Goal: Task Accomplishment & Management: Use online tool/utility

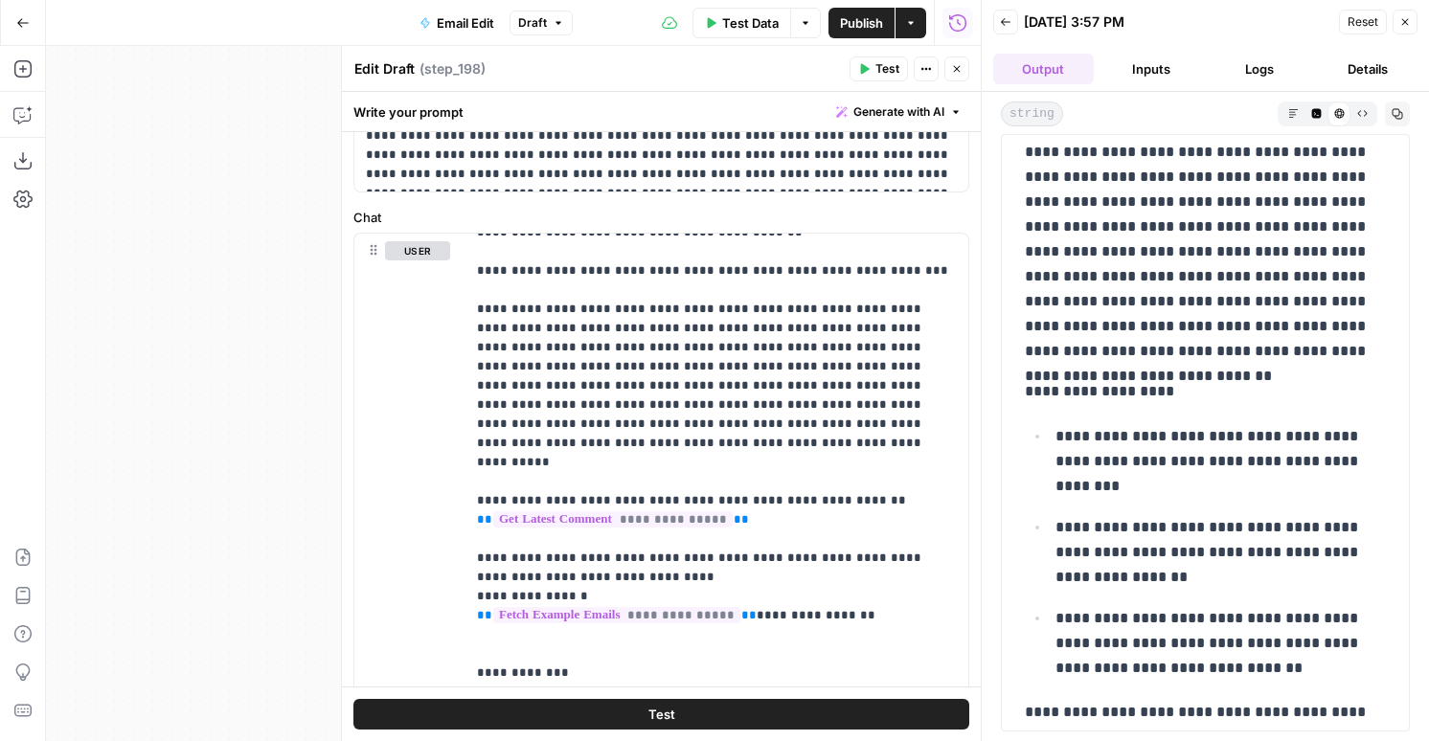
scroll to position [732, 0]
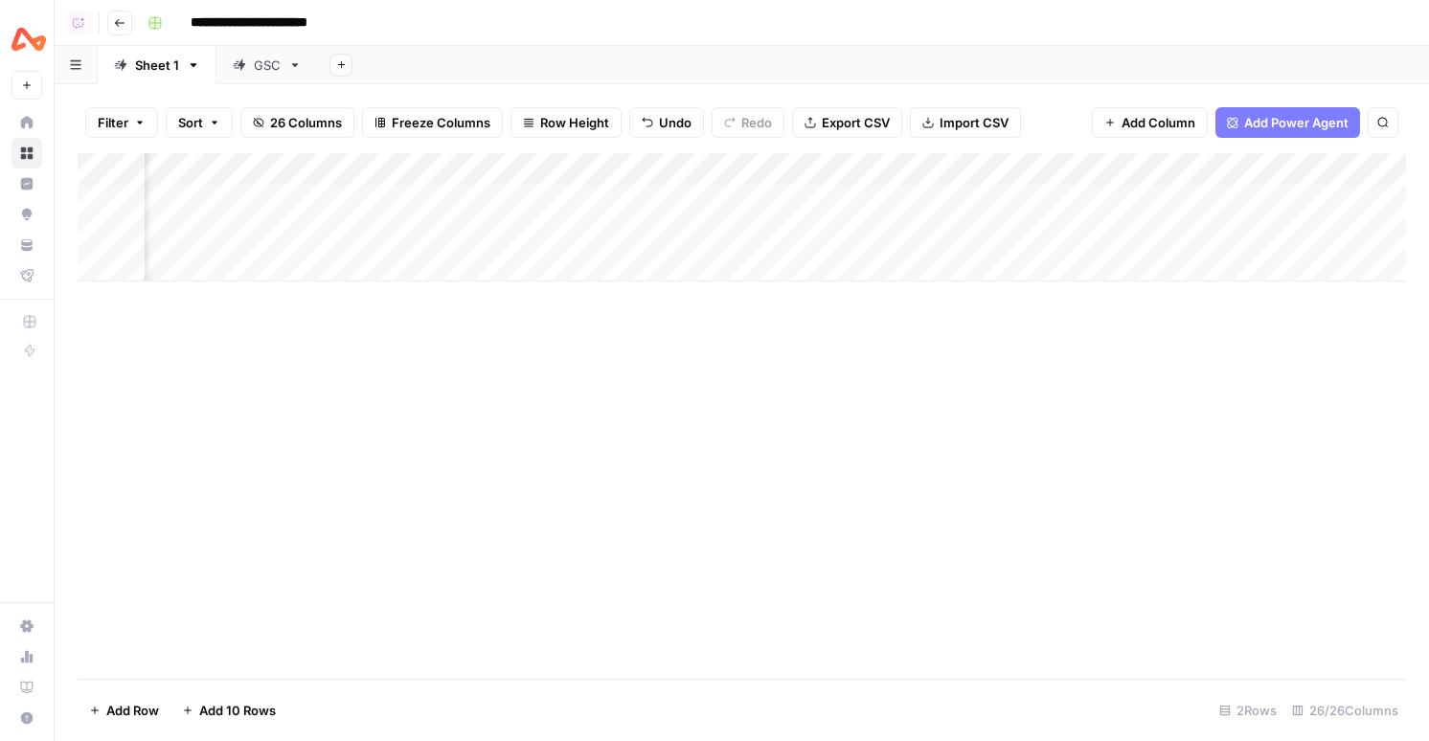
scroll to position [0, 1691]
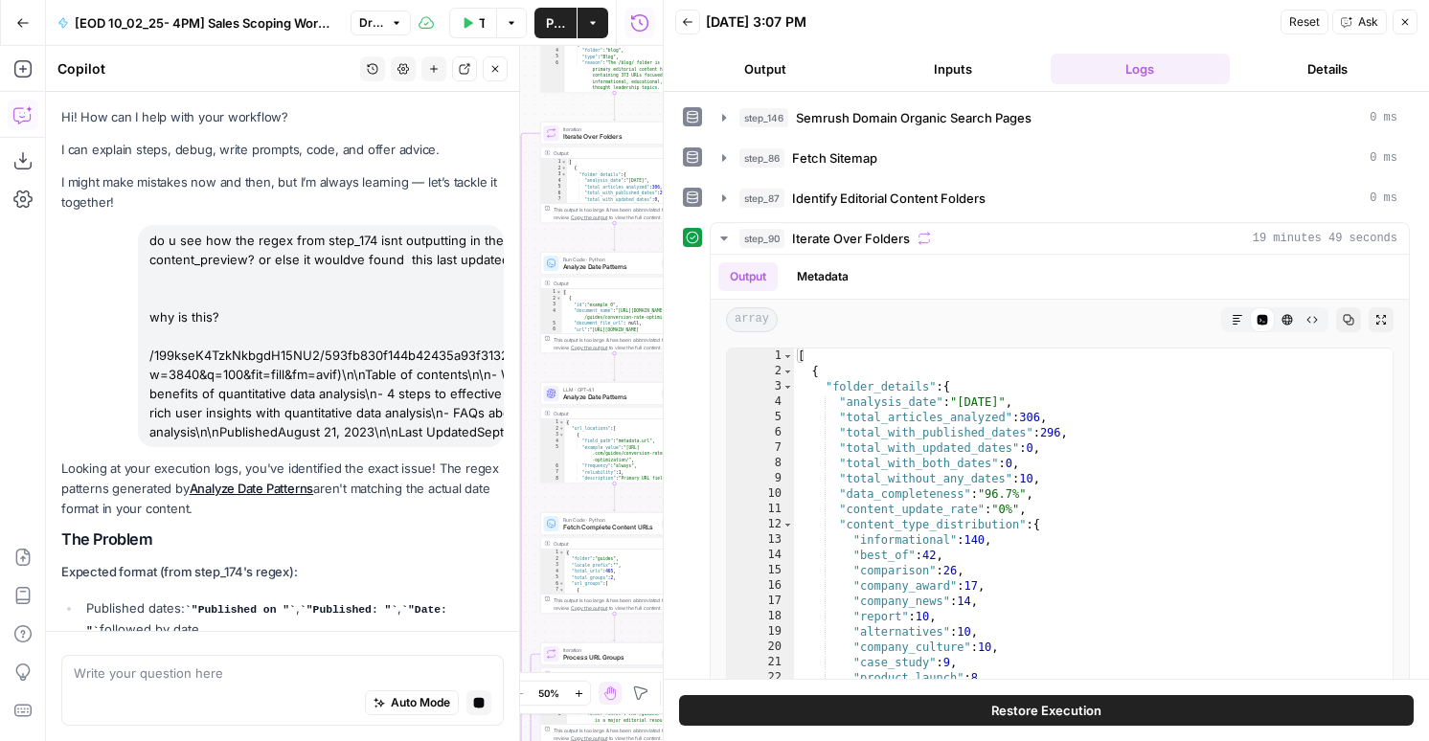
scroll to position [1352, 0]
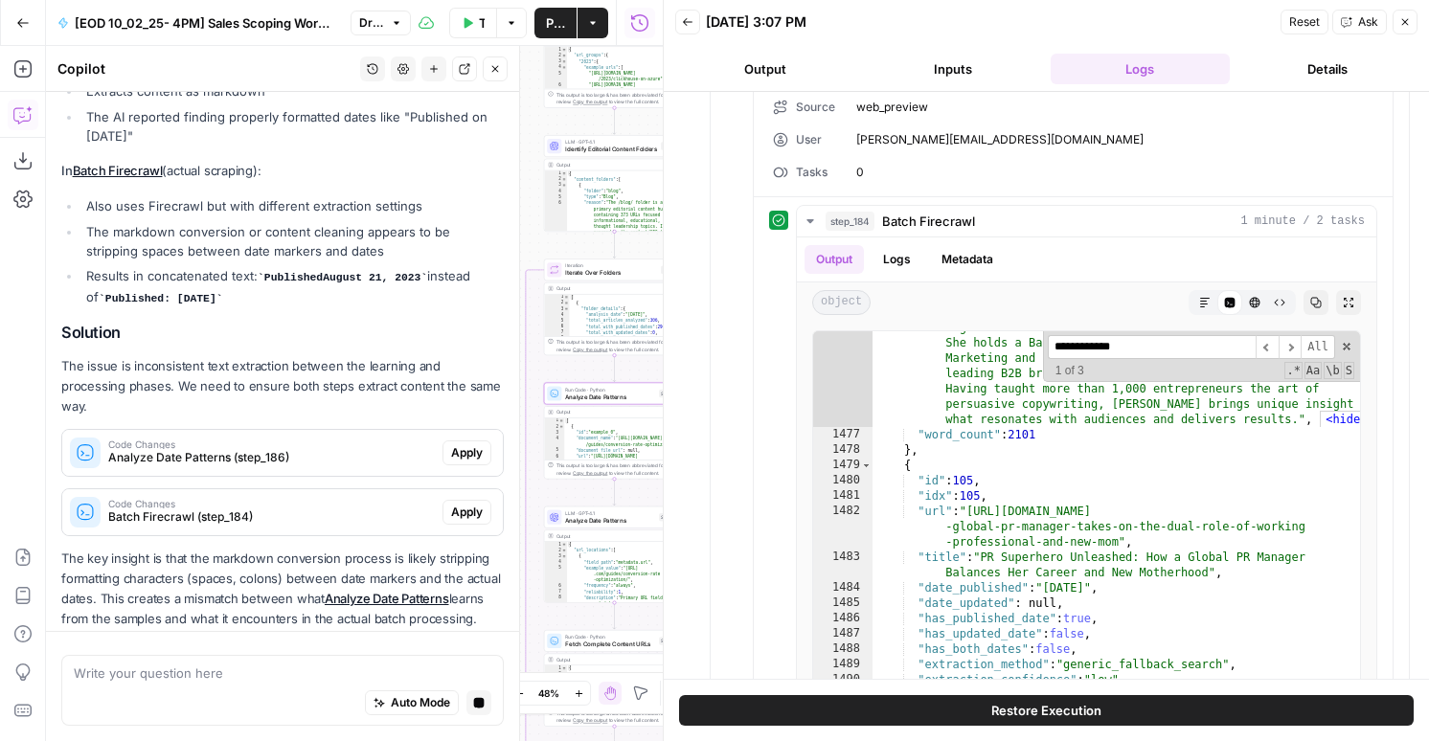
click at [460, 444] on span "Apply" at bounding box center [467, 452] width 32 height 17
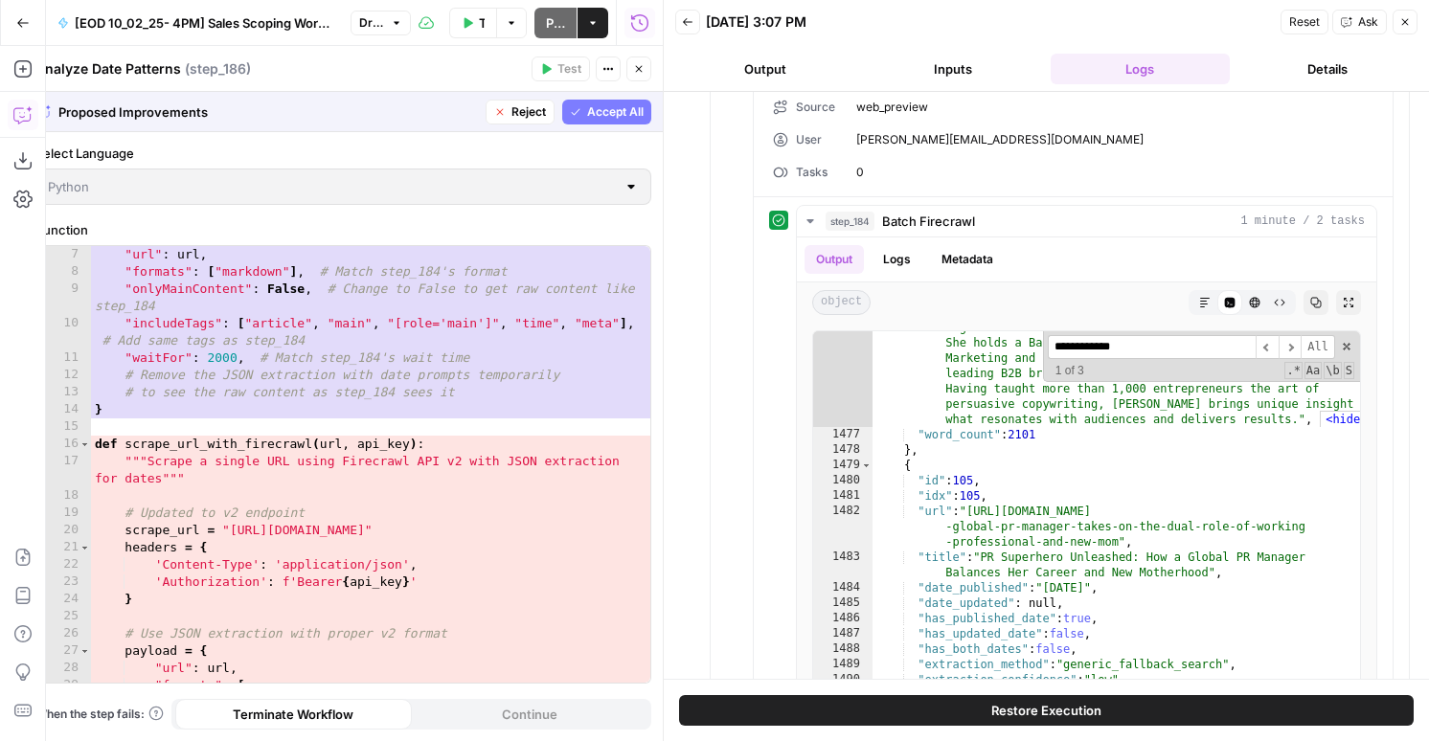
scroll to position [0, 0]
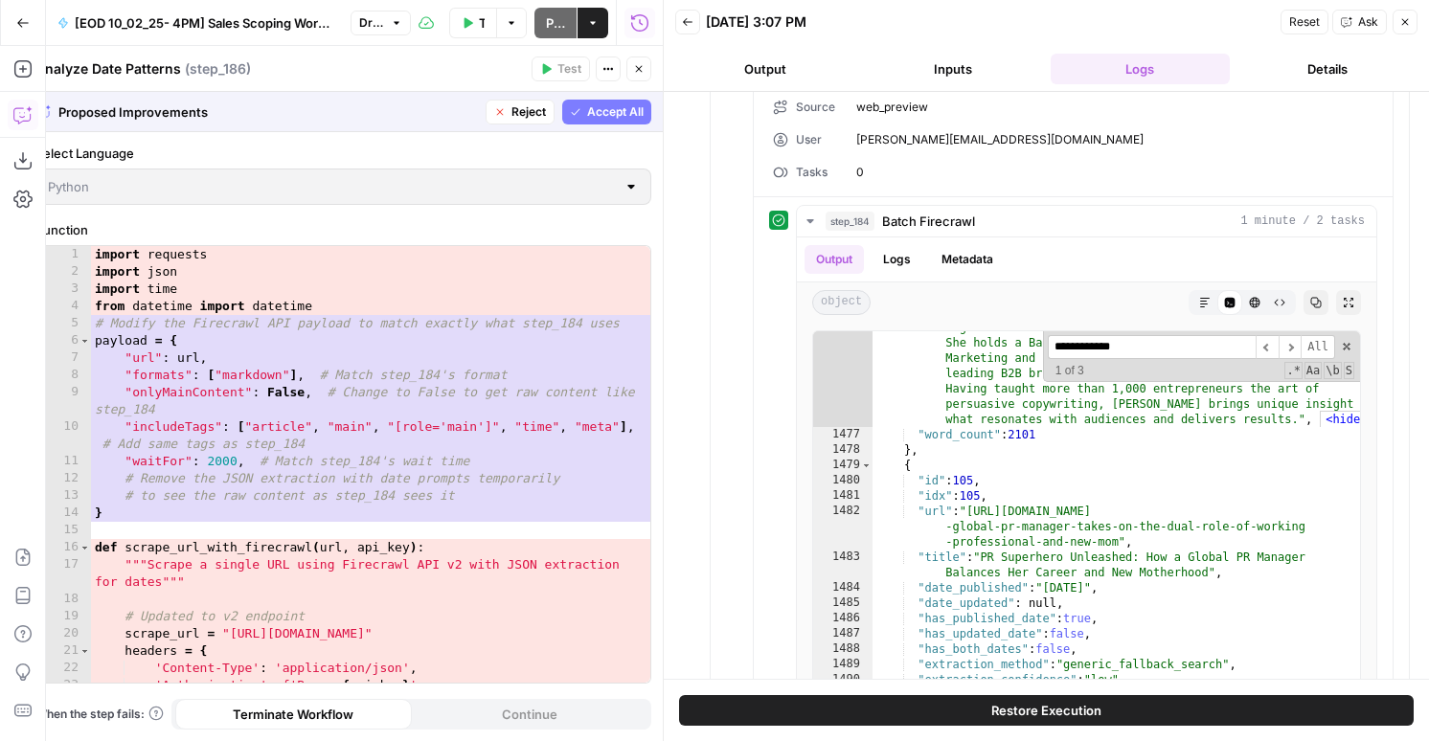
click at [626, 119] on span "Accept All" at bounding box center [615, 111] width 56 height 17
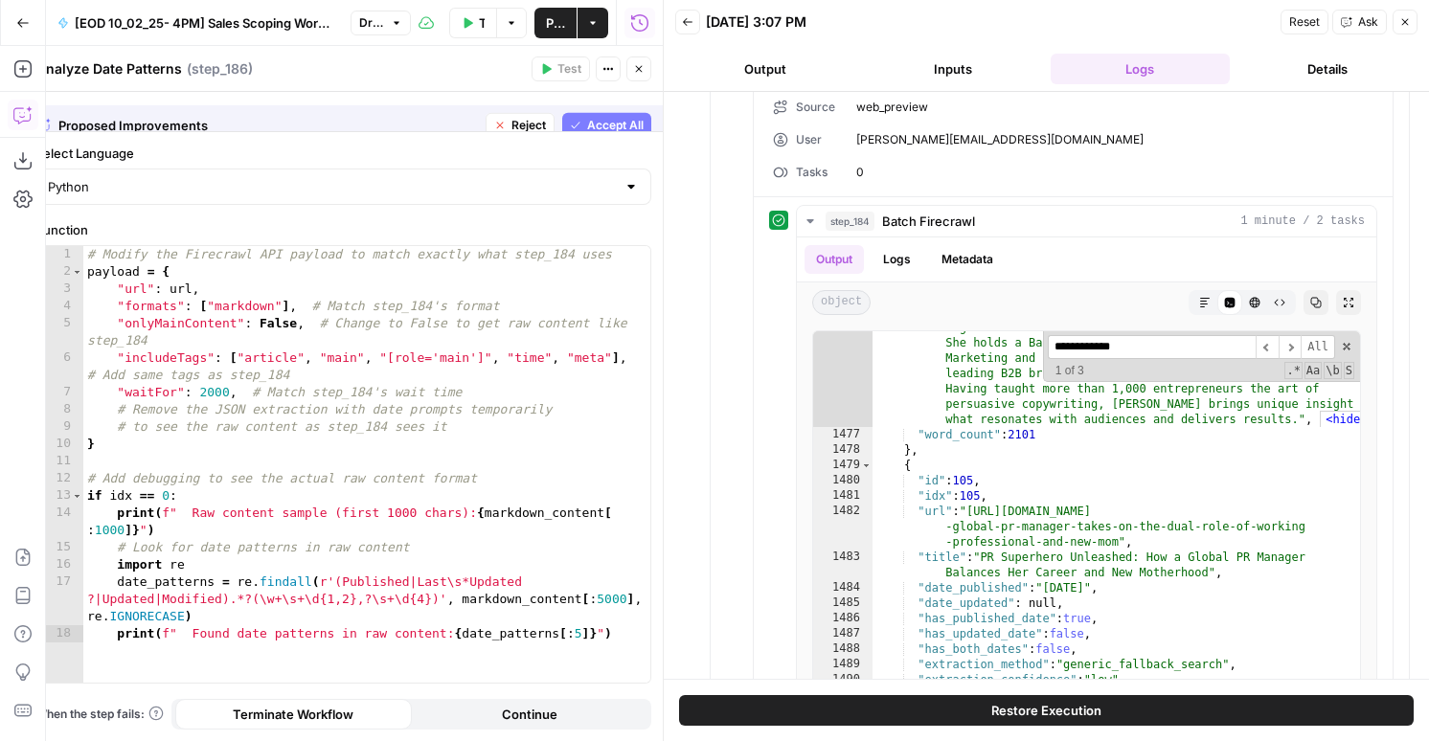
scroll to position [1469, 0]
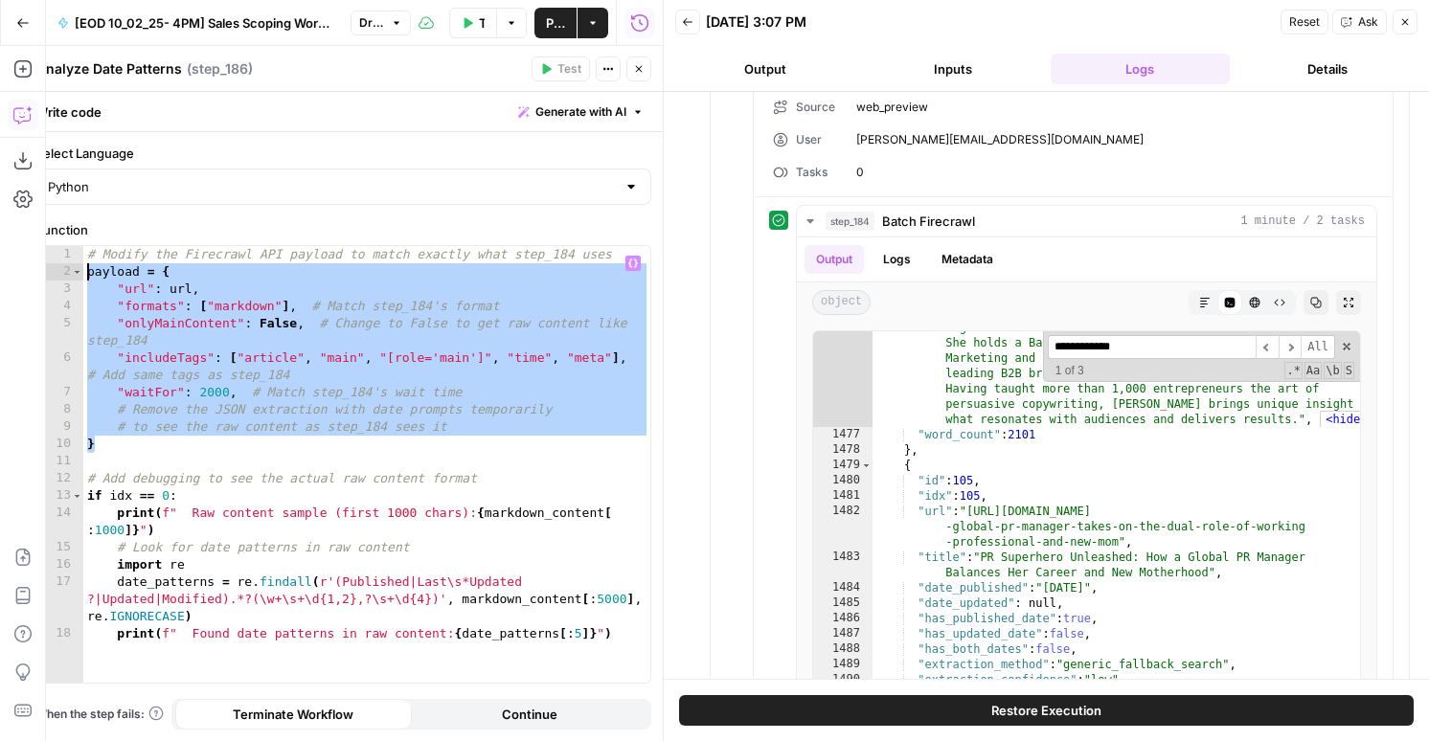
drag, startPoint x: 120, startPoint y: 435, endPoint x: 67, endPoint y: 274, distance: 169.3
click at [67, 274] on div "* 1 2 3 4 5 6 7 8 9 10 11 12 13 14 15 16 17 18 # Modify the Firecrawl API paylo…" at bounding box center [343, 464] width 614 height 437
click at [325, 411] on div "# Modify the Firecrawl API payload to match exactly what step_184 uses payload …" at bounding box center [366, 481] width 567 height 471
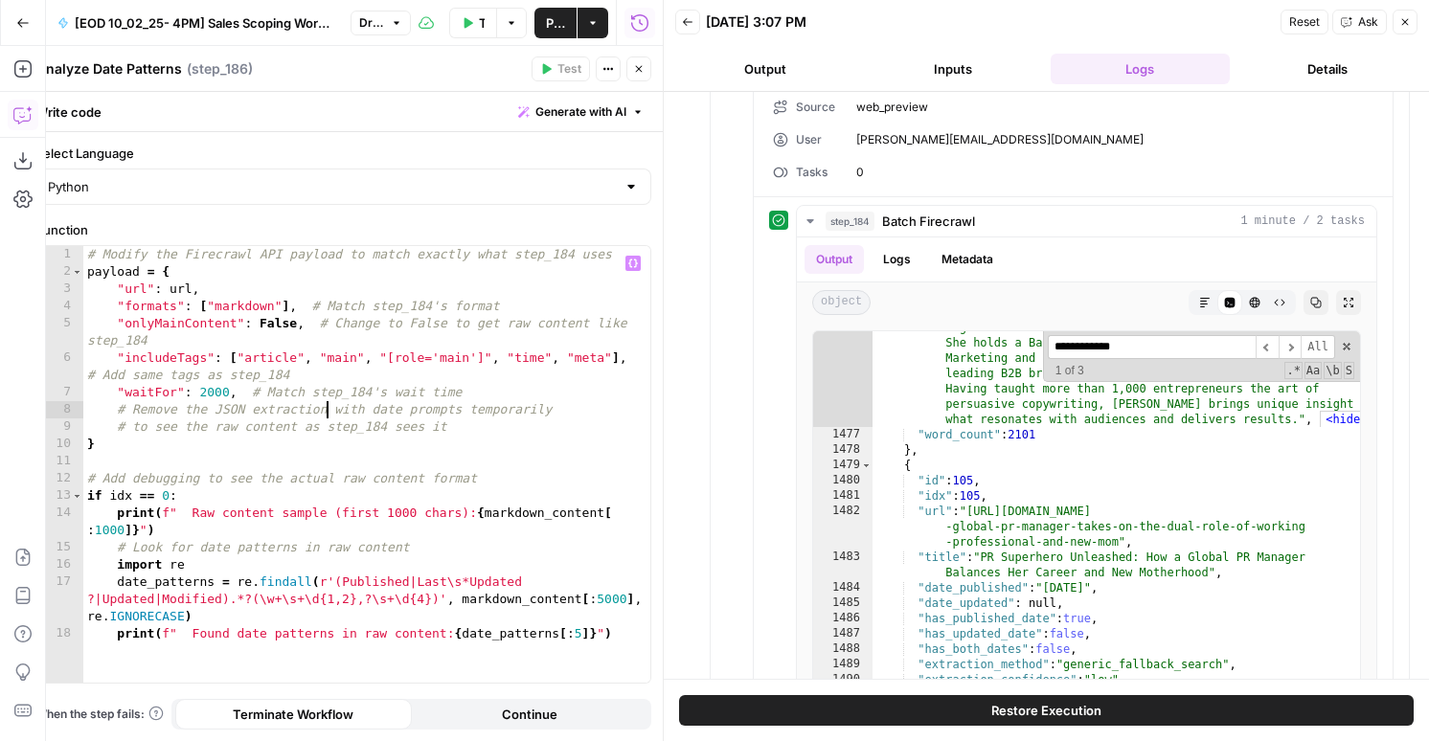
type textarea "**********"
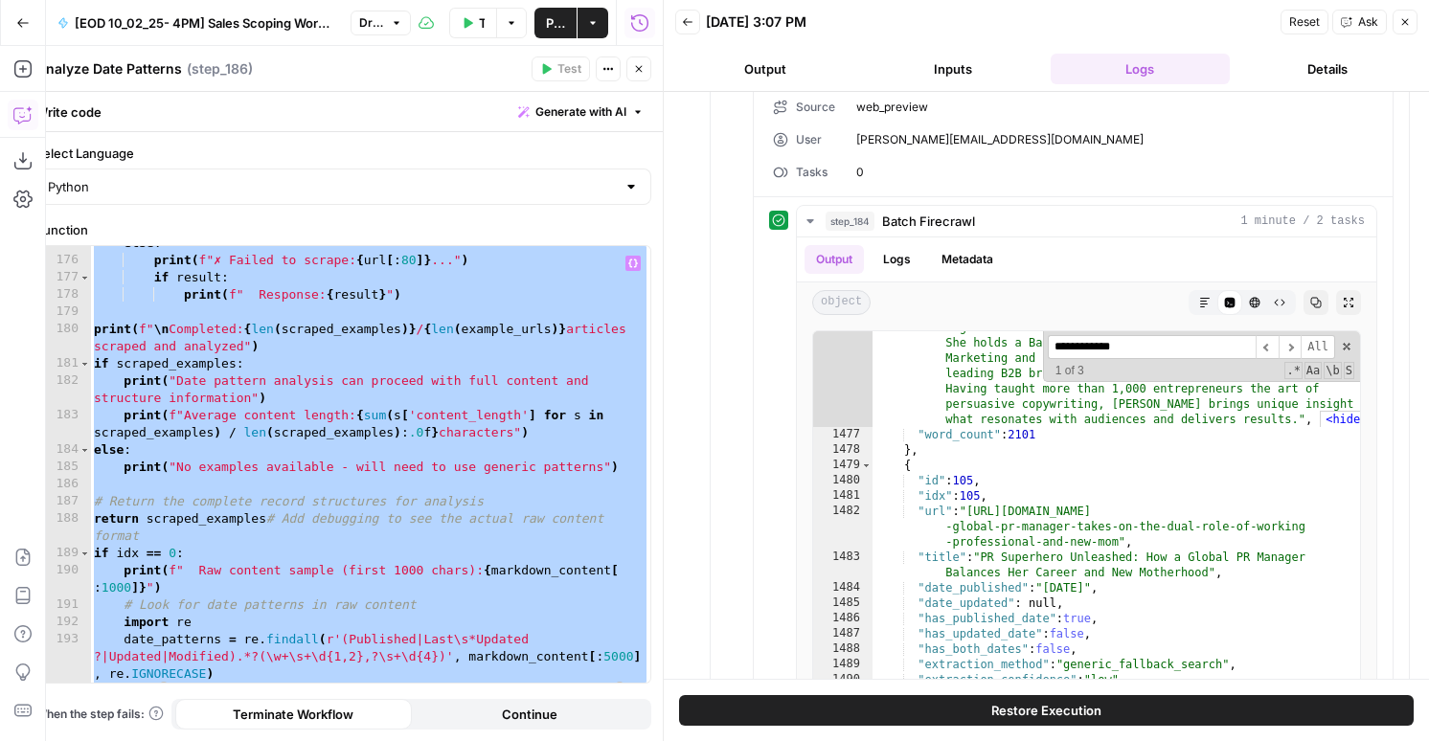
click at [244, 479] on div "else : print ( f"✗ Failed to scrape: { url [ : 80 ]} ..." ) if result : print (…" at bounding box center [370, 470] width 560 height 471
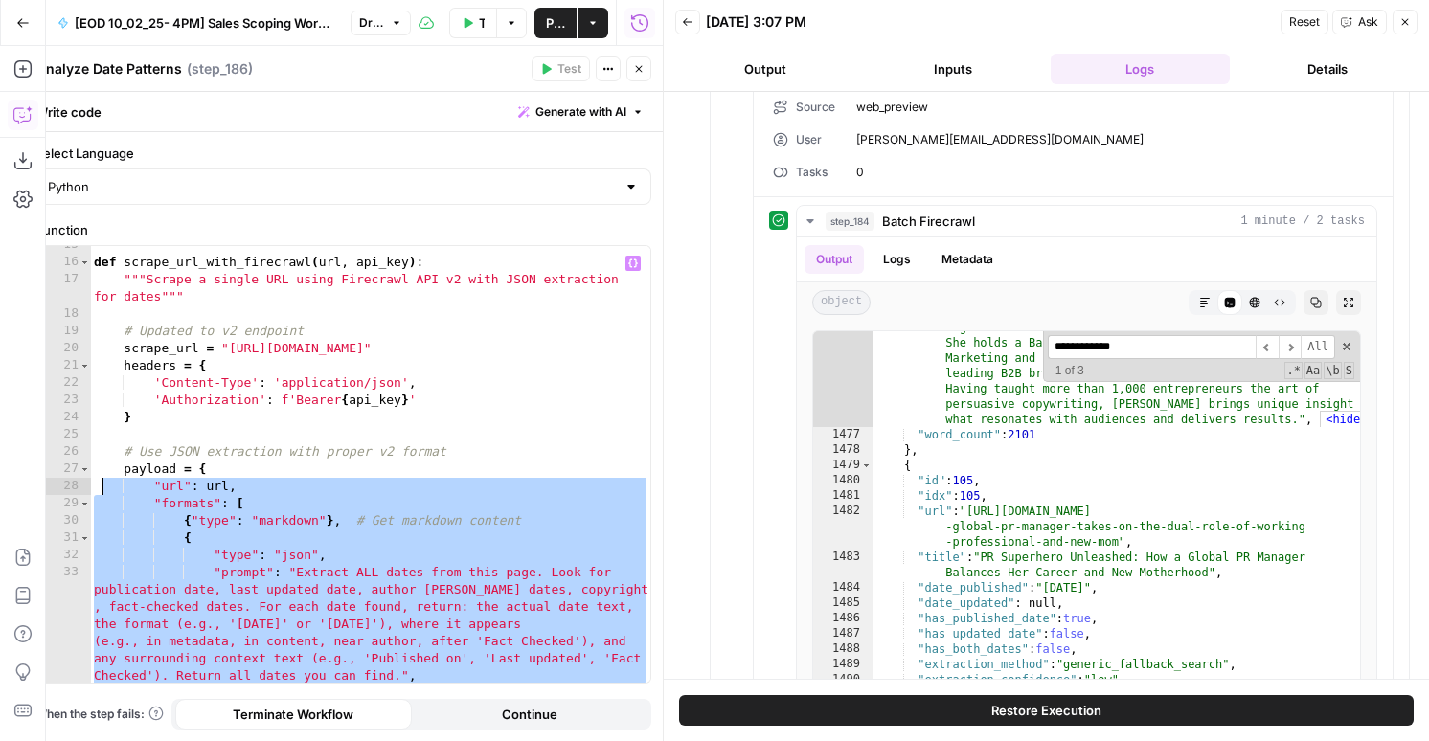
scroll to position [285, 0]
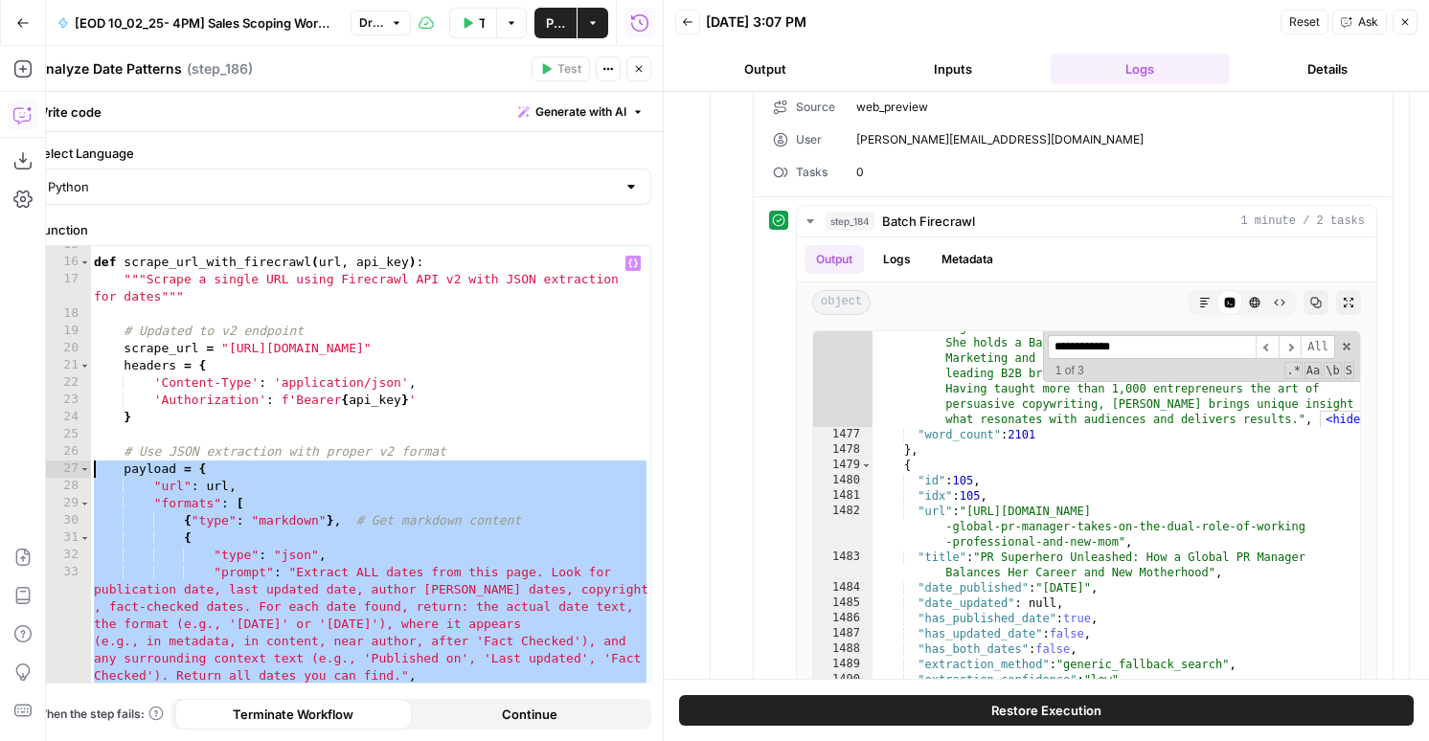
drag, startPoint x: 166, startPoint y: 583, endPoint x: 52, endPoint y: 469, distance: 161.1
click at [52, 469] on div "15 16 17 18 19 20 21 22 23 24 25 26 27 28 29 30 31 32 33 34 35 def scrape_url_w…" at bounding box center [343, 464] width 614 height 437
paste textarea
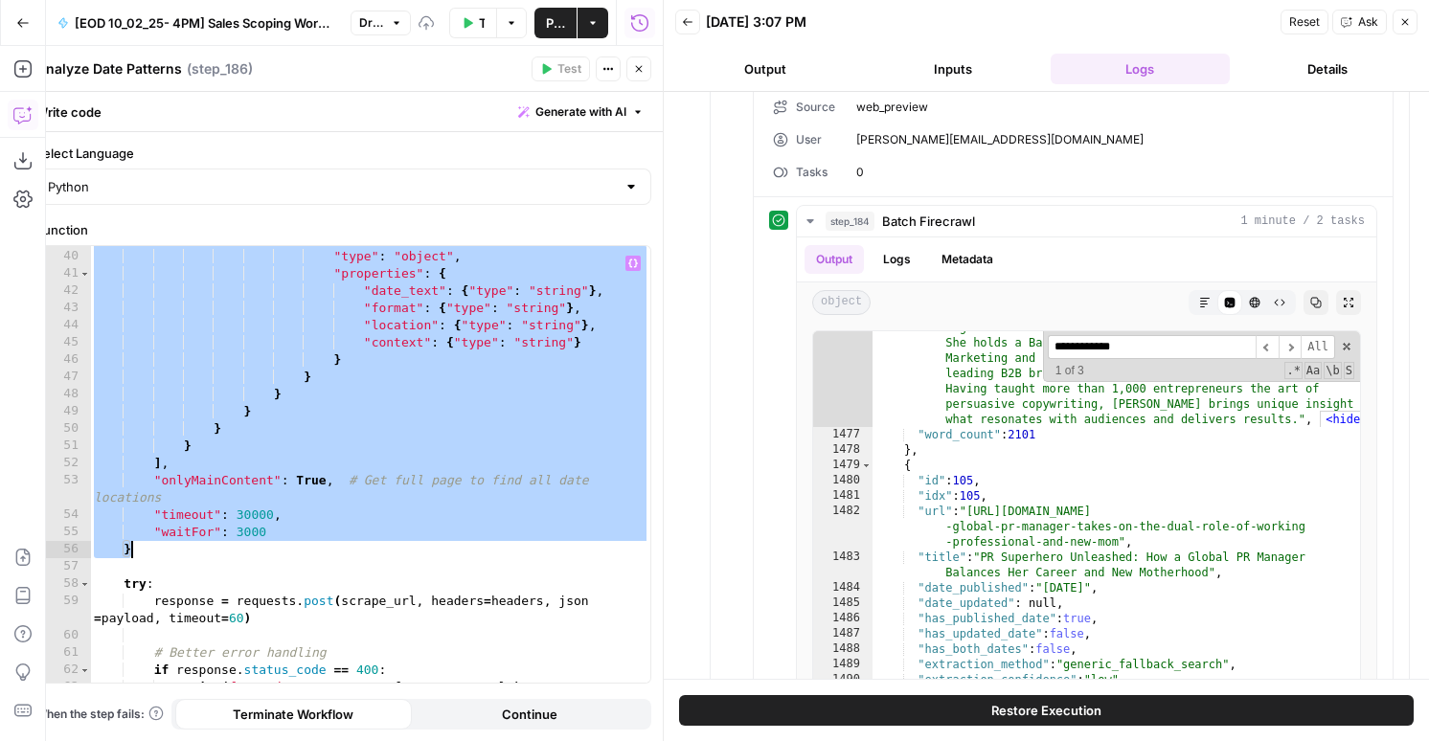
paste textarea
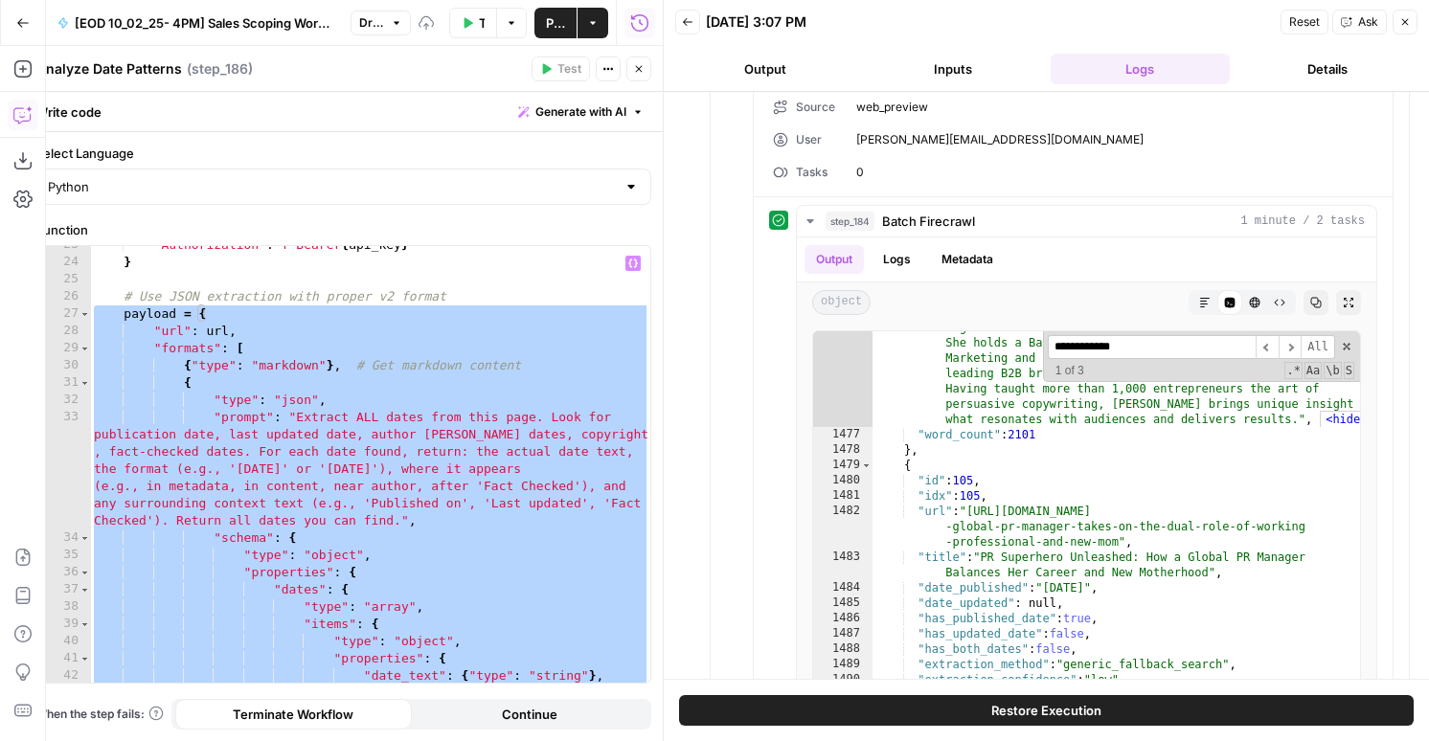
scroll to position [439, 0]
paste textarea
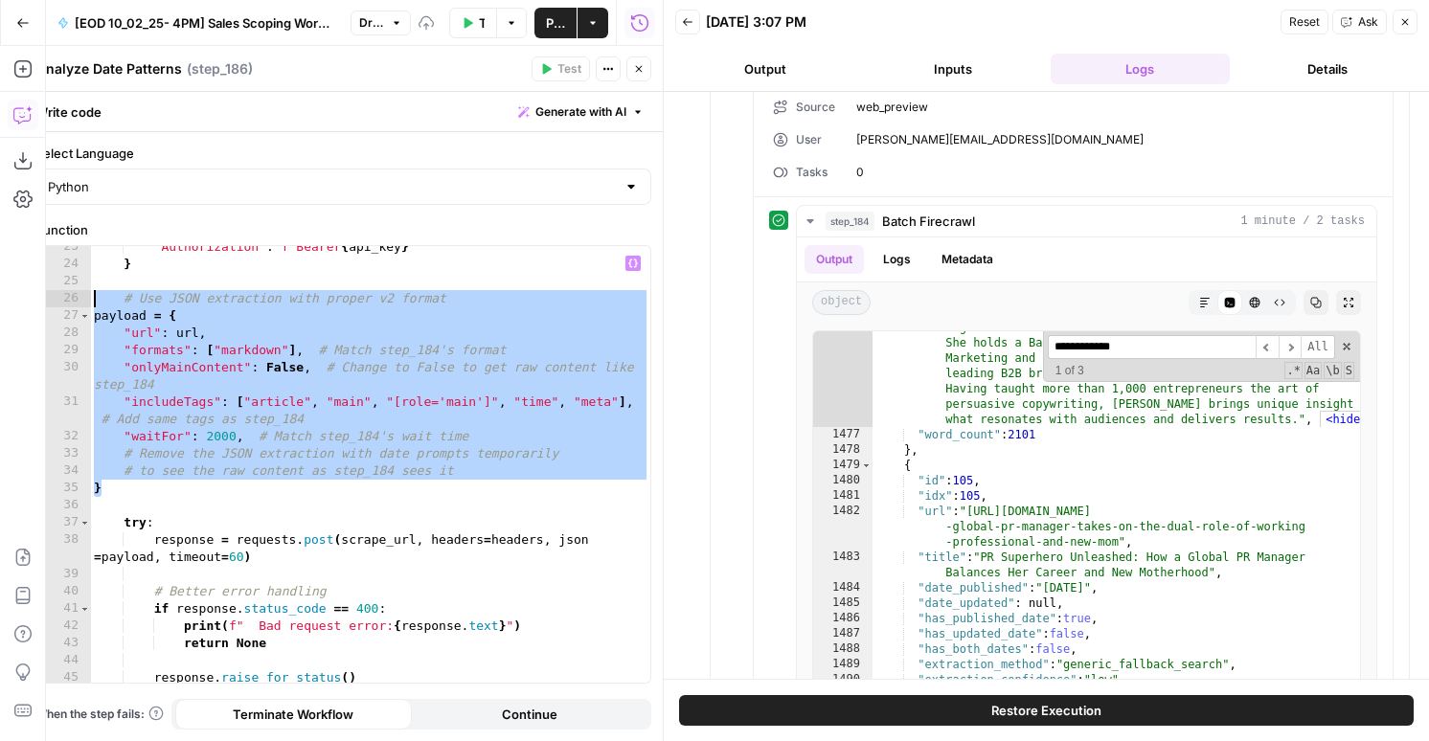
drag, startPoint x: 119, startPoint y: 492, endPoint x: 90, endPoint y: 306, distance: 188.0
click at [90, 306] on div "* 23 24 25 26 27 28 29 30 31 32 33 34 35 36 37 38 39 40 41 42 43 44 45 46 47 'A…" at bounding box center [343, 464] width 614 height 437
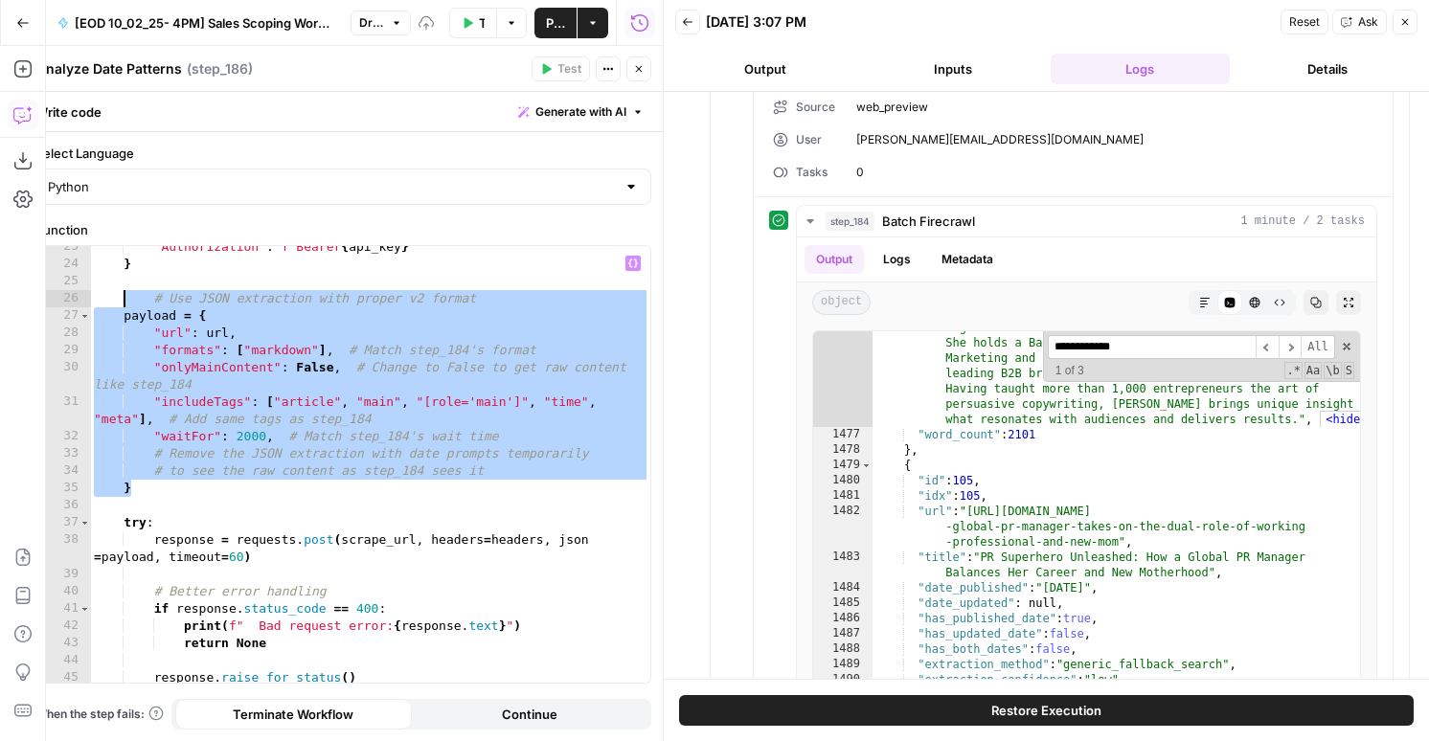
click at [304, 331] on div "'Authorization' : f'Bearer { api_key } ' } # Use JSON extraction with proper v2…" at bounding box center [370, 473] width 560 height 471
type textarea "**********"
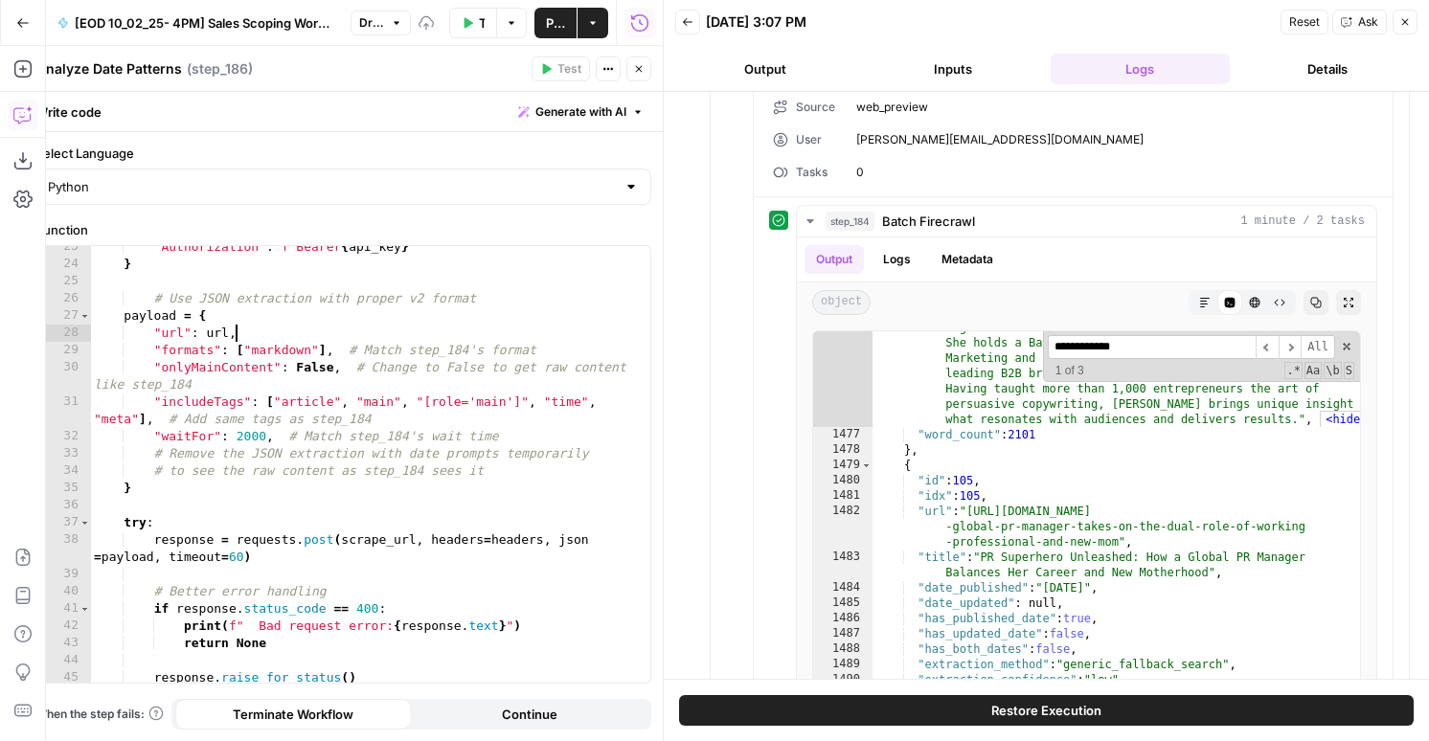
click at [637, 58] on button "Close" at bounding box center [638, 68] width 25 height 25
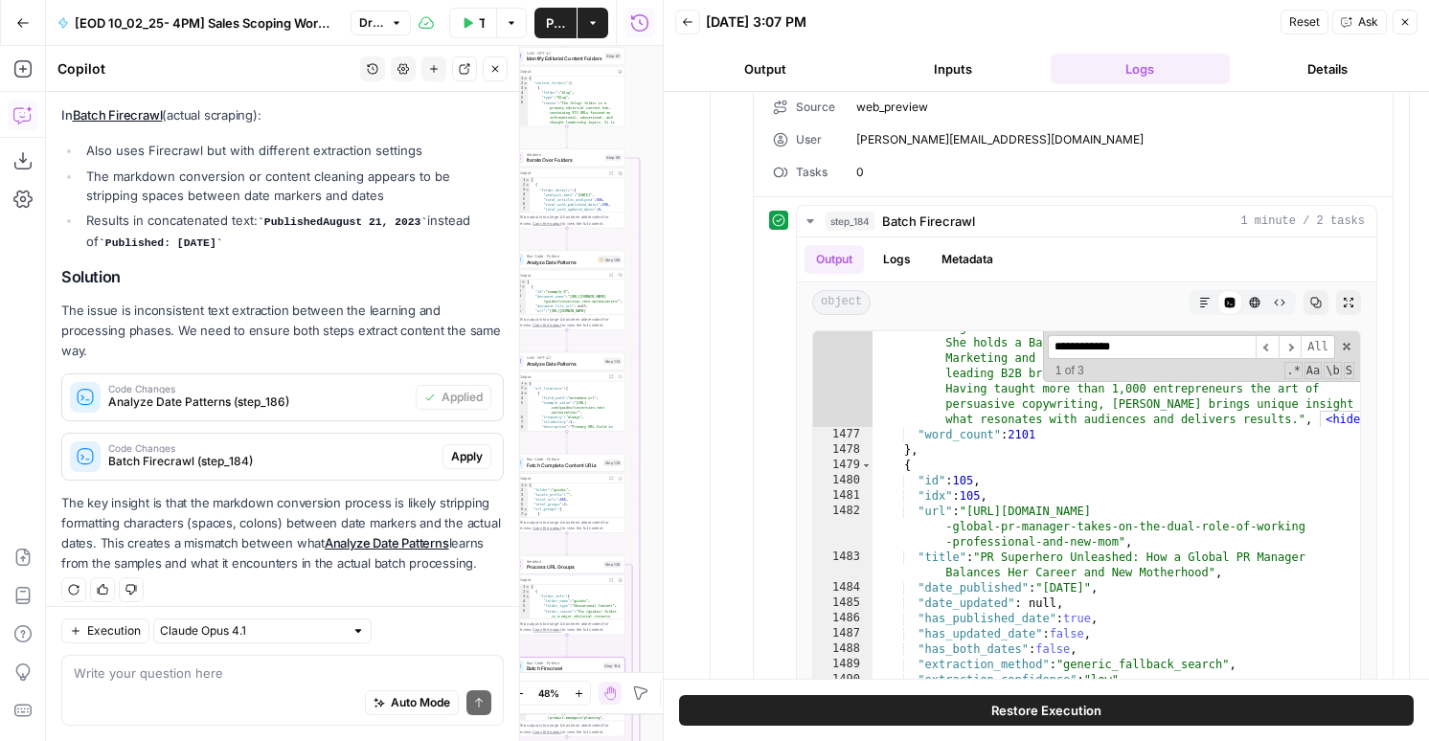
click at [465, 448] on span "Apply" at bounding box center [467, 456] width 32 height 17
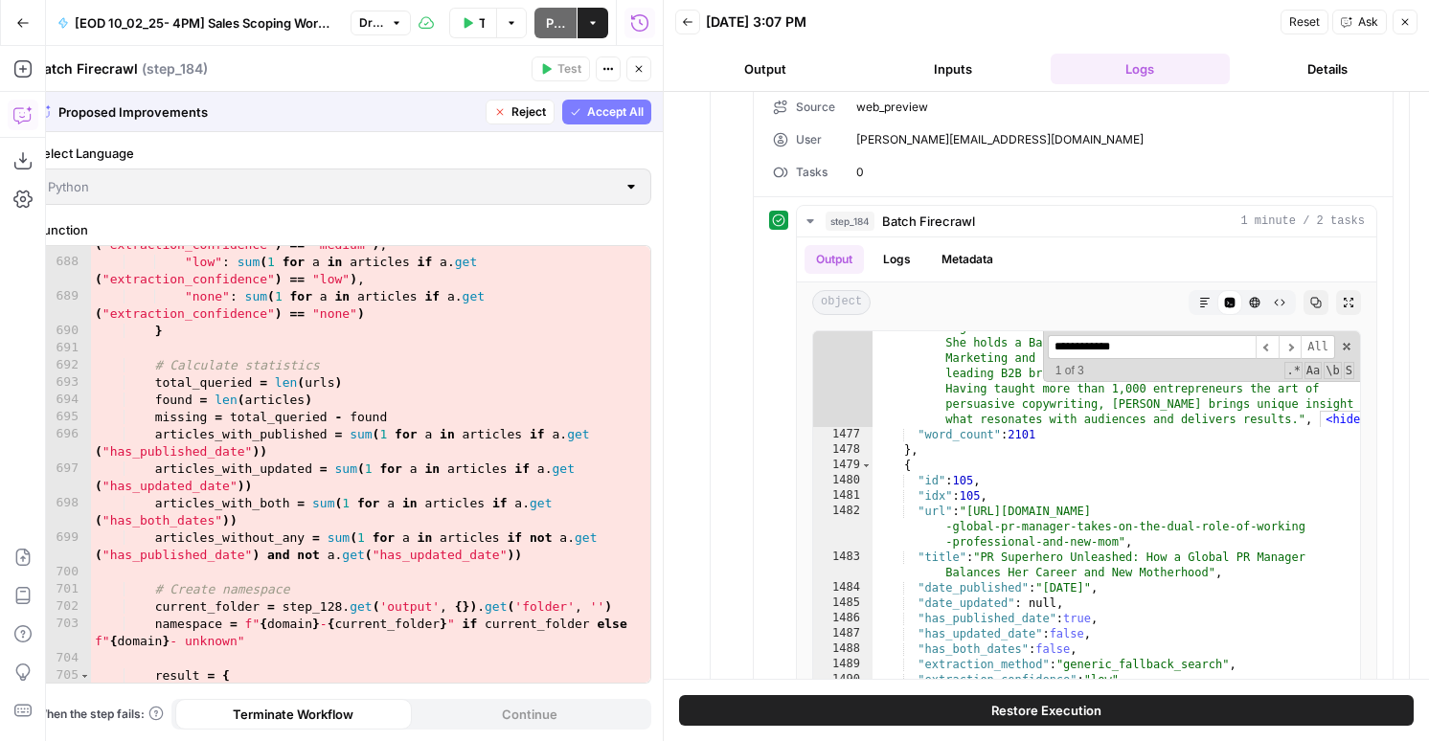
scroll to position [14195, 0]
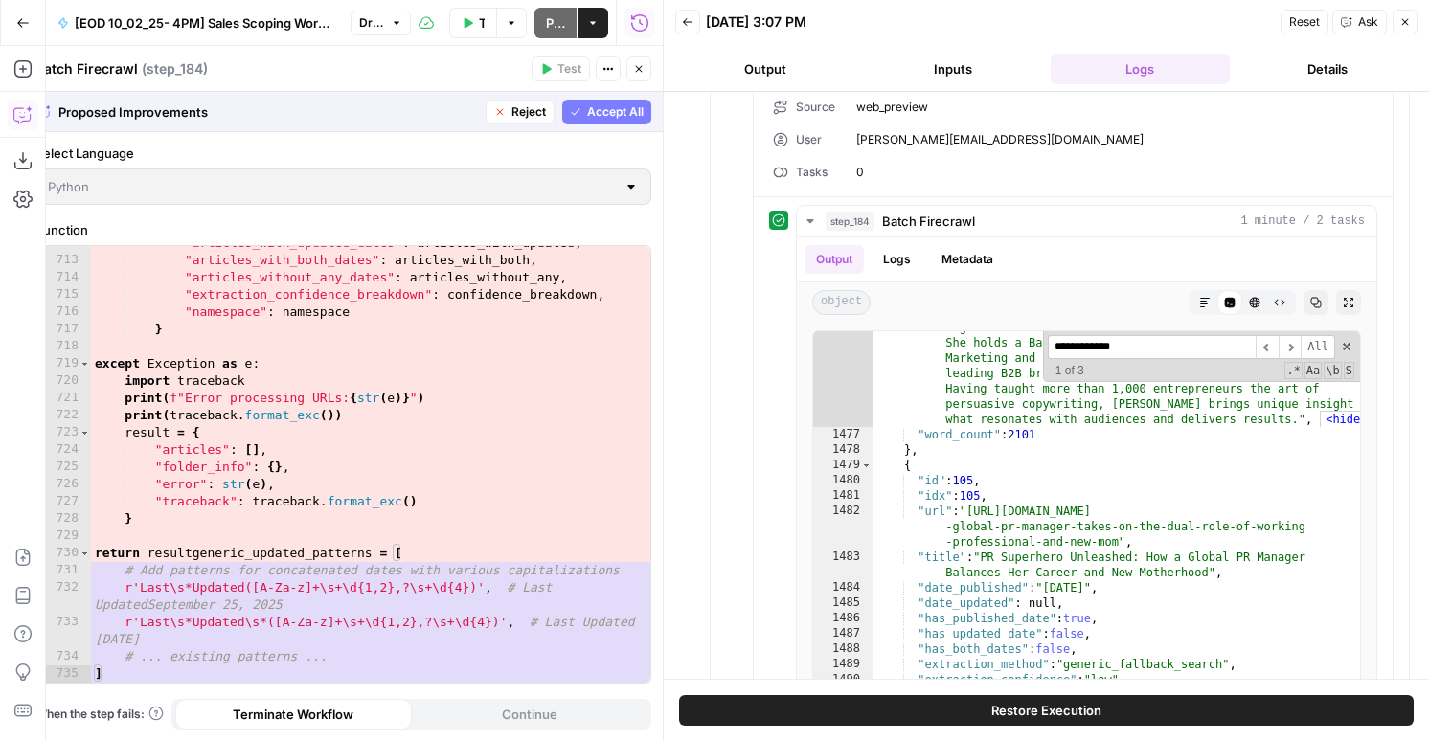
click at [533, 118] on span "Reject" at bounding box center [528, 111] width 34 height 17
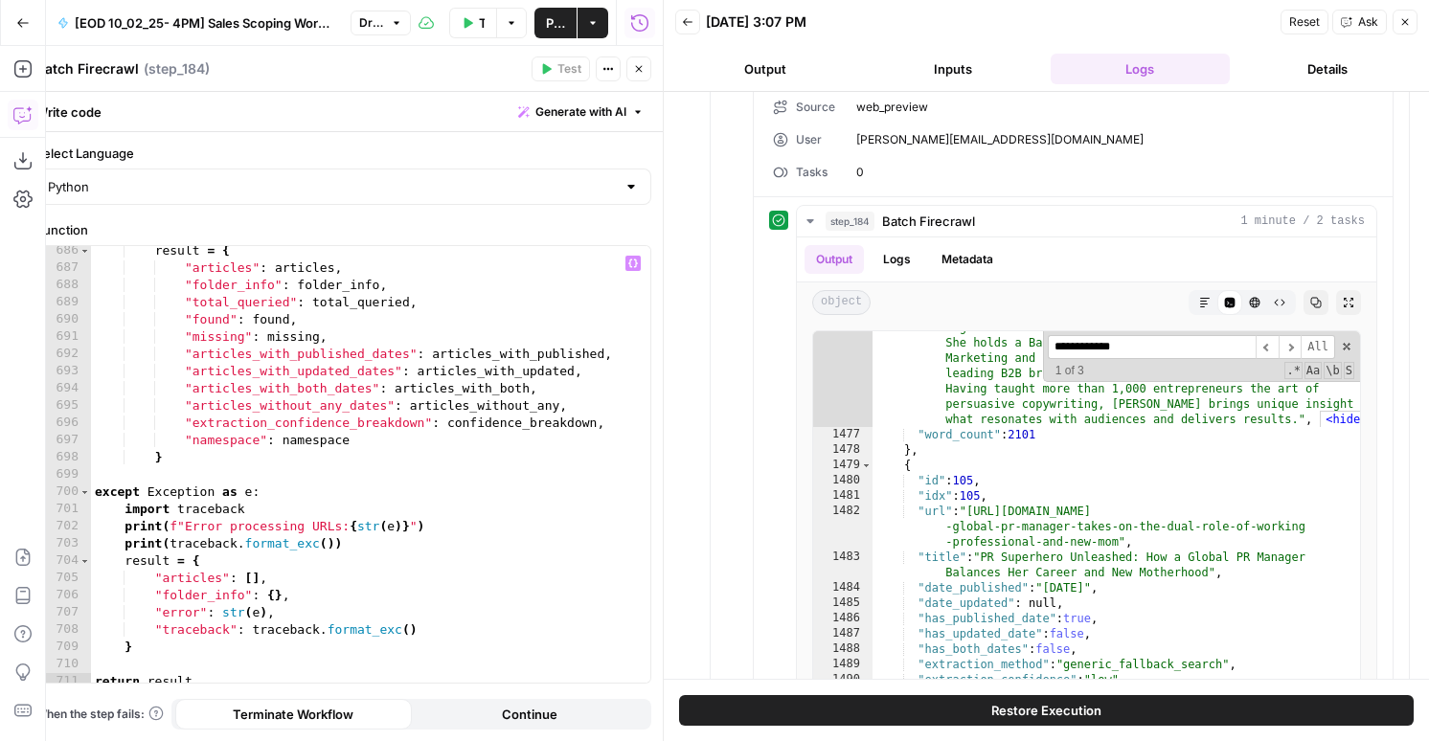
scroll to position [13616, 0]
click at [641, 68] on icon "button" at bounding box center [638, 68] width 11 height 11
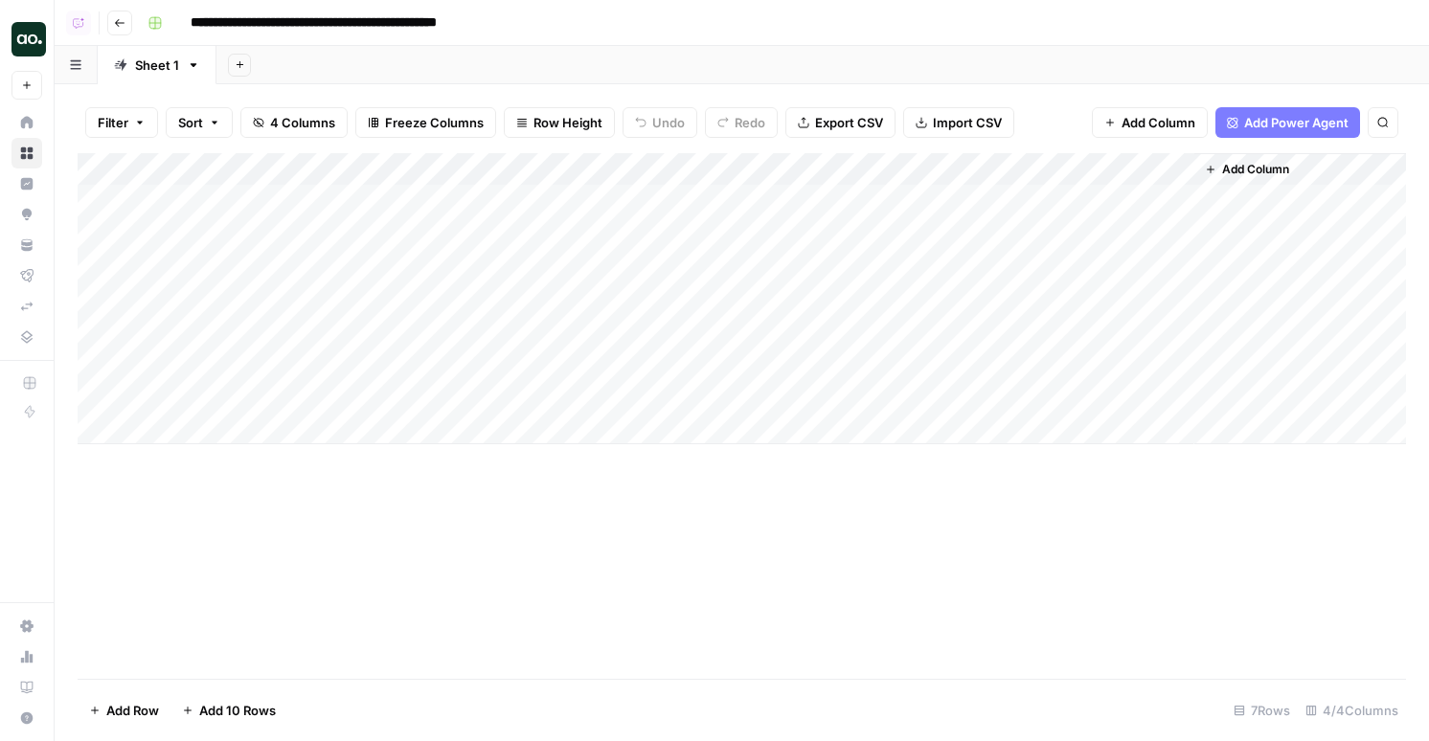
click at [808, 173] on div "Add Column" at bounding box center [742, 298] width 1328 height 291
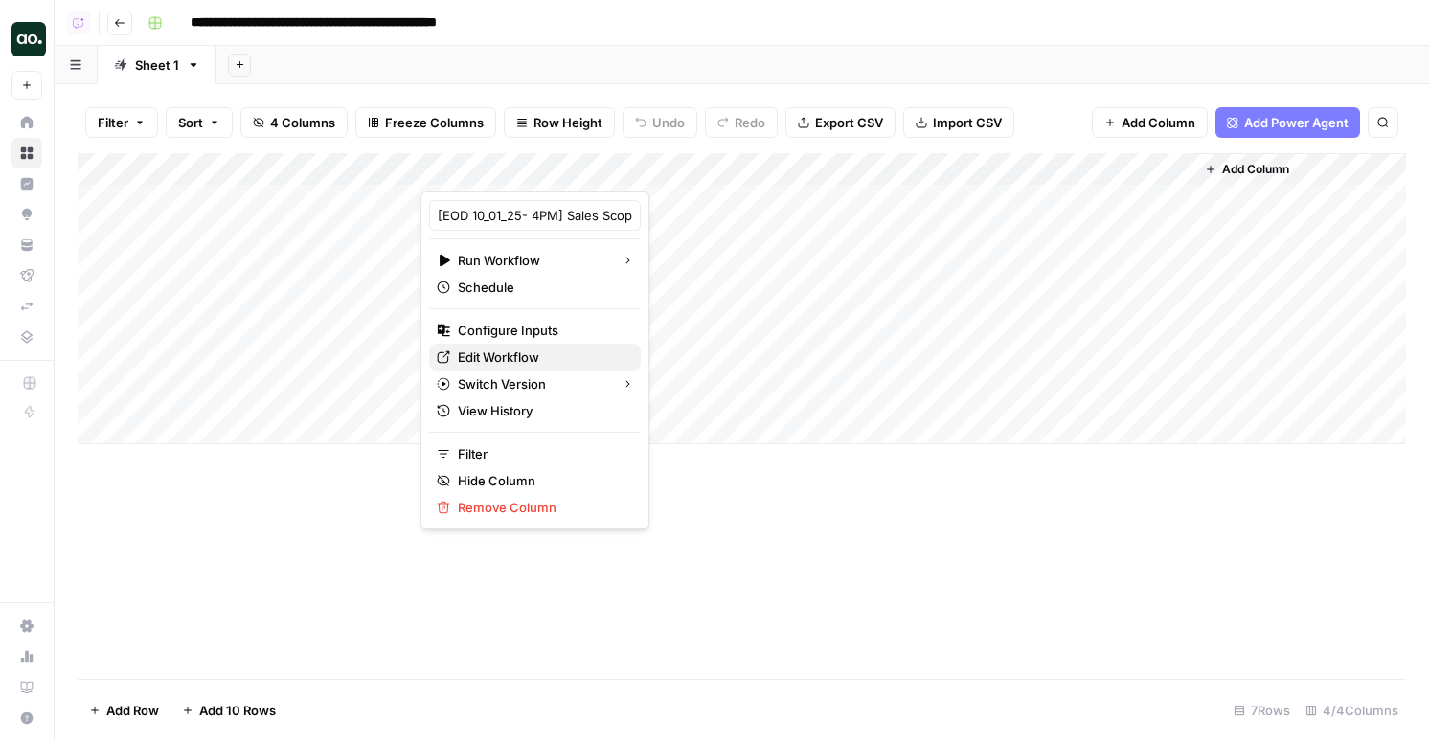
click at [521, 364] on span "Edit Workflow" at bounding box center [542, 357] width 168 height 19
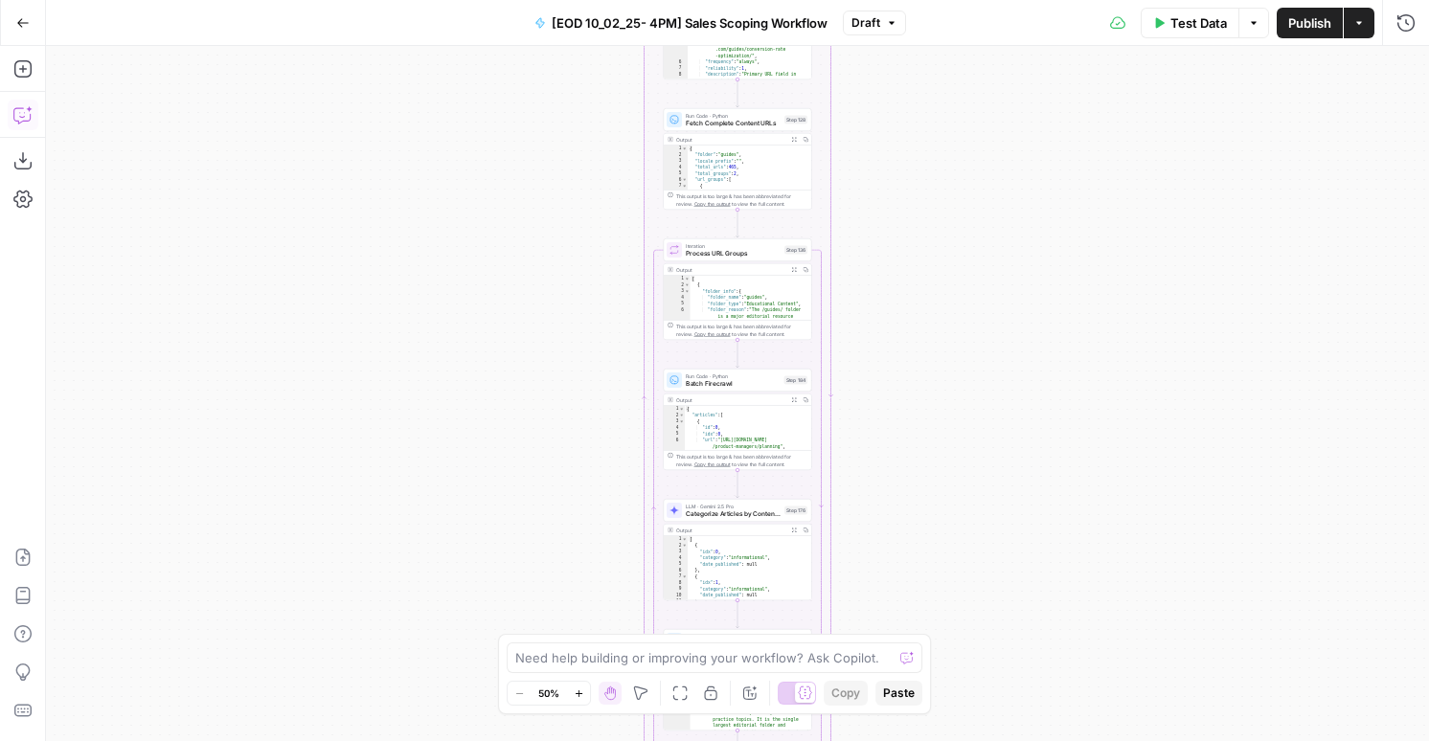
click at [1424, 22] on div "Test Data Options Publish Actions Run History" at bounding box center [1167, 22] width 523 height 45
click at [1415, 22] on button "Run History" at bounding box center [1405, 23] width 31 height 31
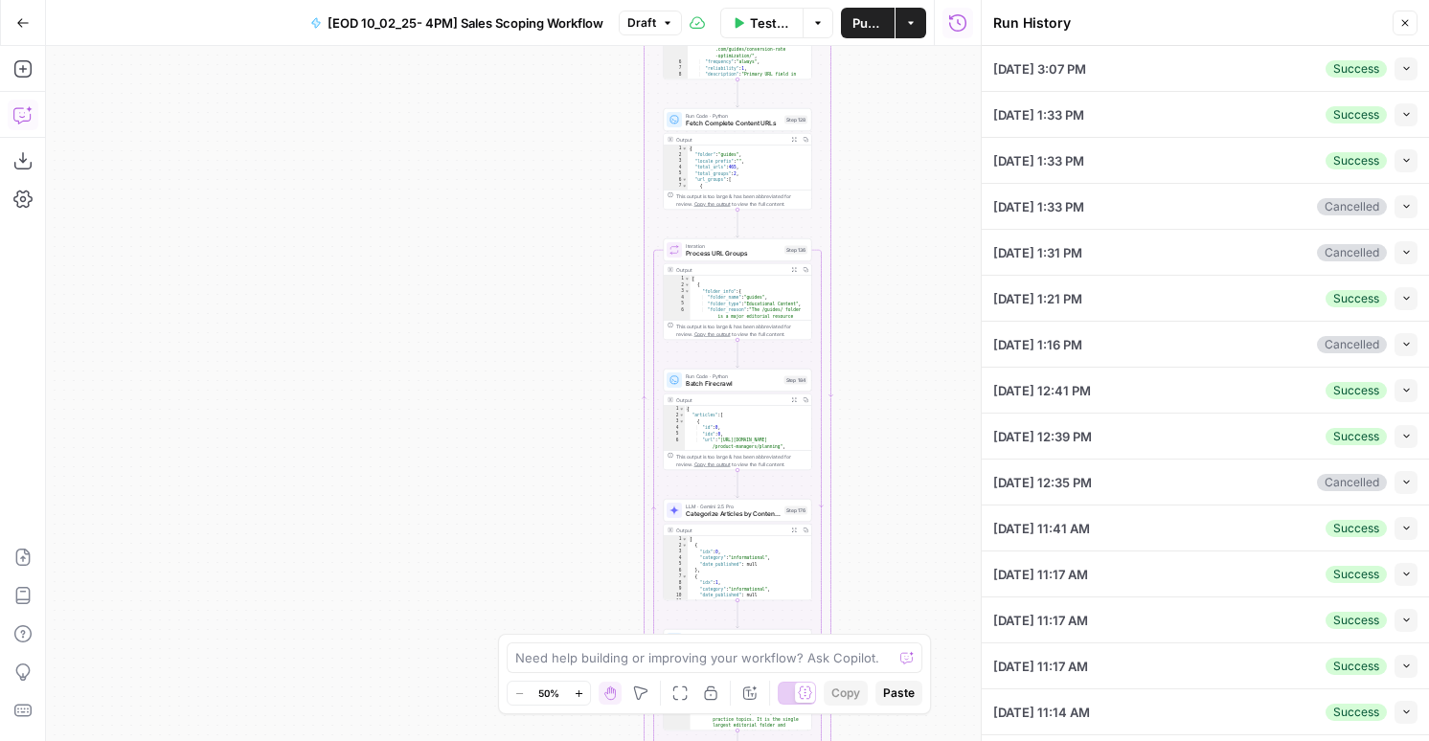
click at [1415, 17] on button "Close" at bounding box center [1404, 23] width 25 height 25
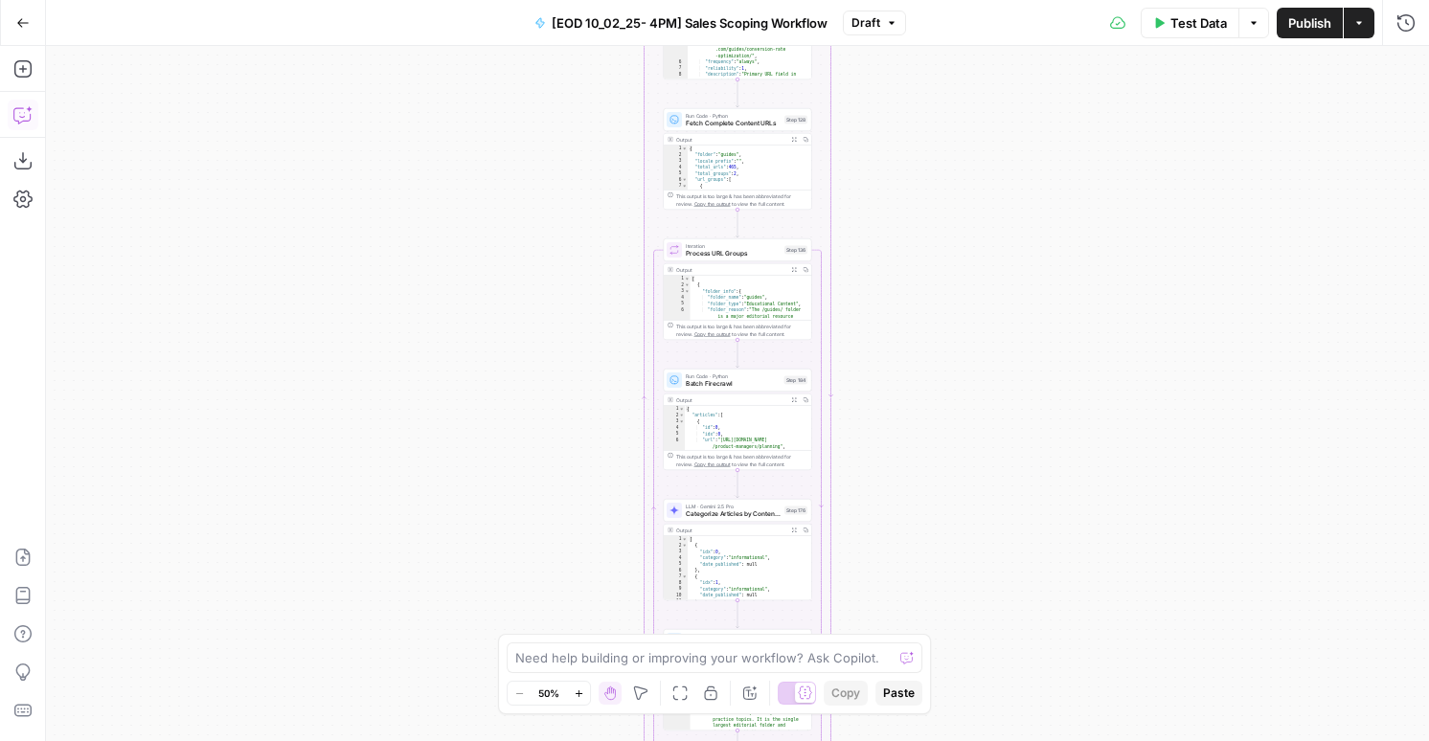
click at [884, 18] on button "Draft" at bounding box center [874, 23] width 63 height 25
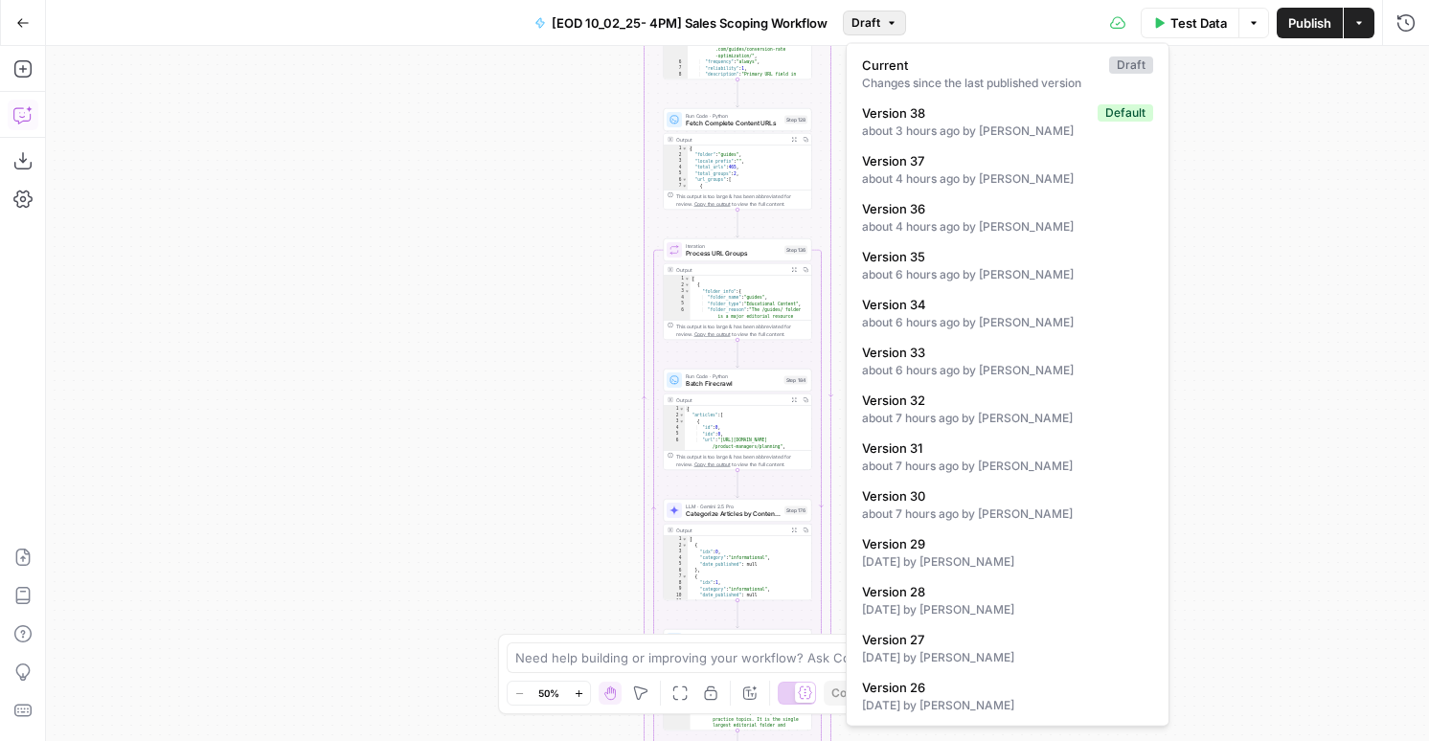
click at [884, 18] on button "Draft" at bounding box center [874, 23] width 63 height 25
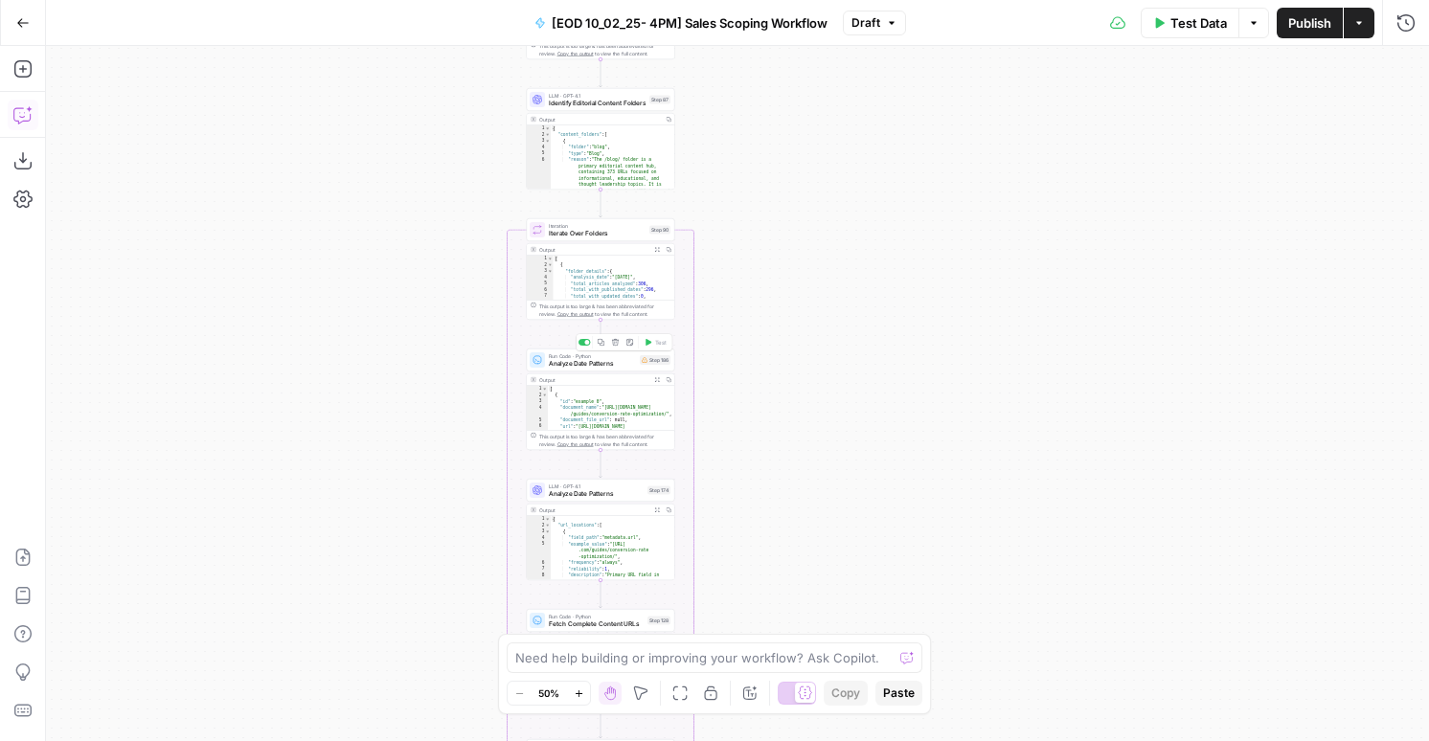
click at [628, 365] on span "Analyze Date Patterns" at bounding box center [592, 364] width 87 height 10
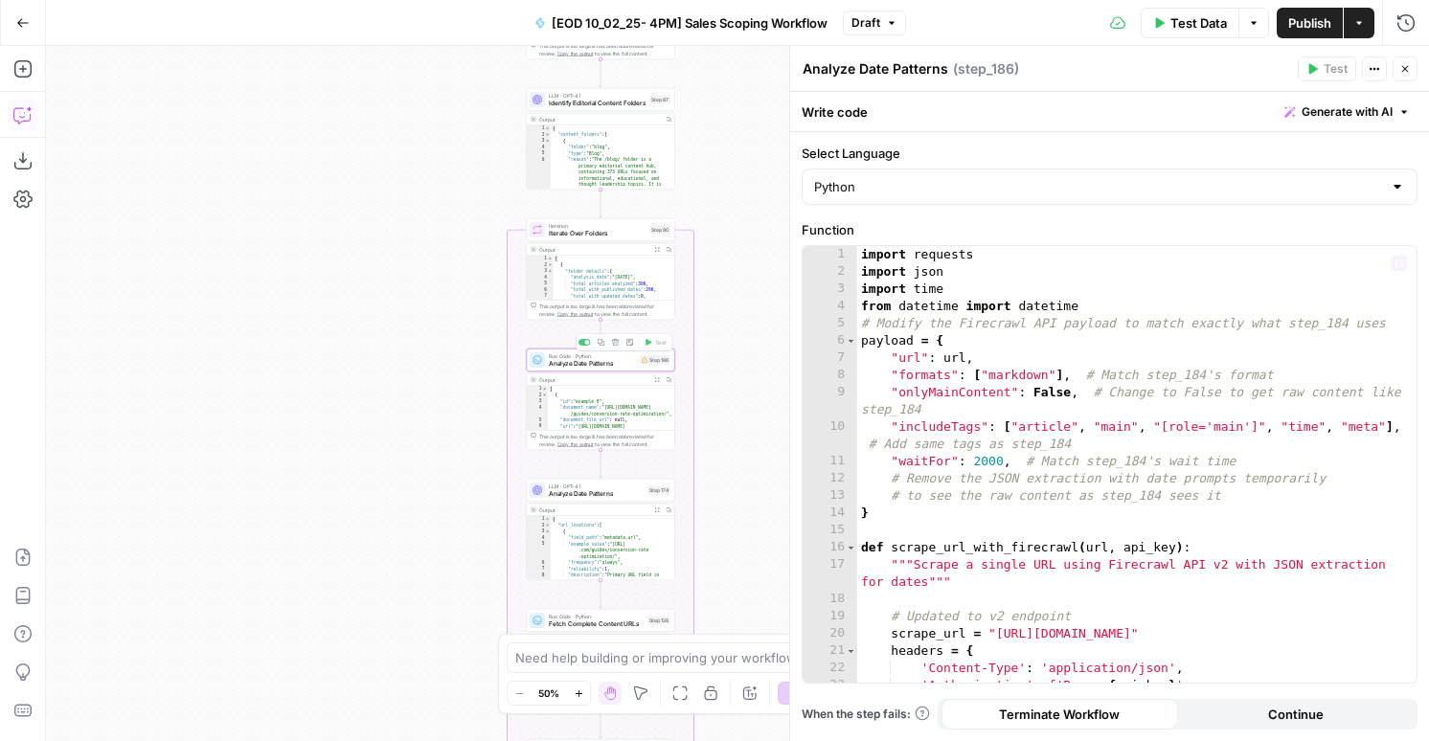
type textarea "**********"
click at [1059, 363] on div "import requests import json import time from datetime import datetime # Modify …" at bounding box center [1136, 481] width 559 height 471
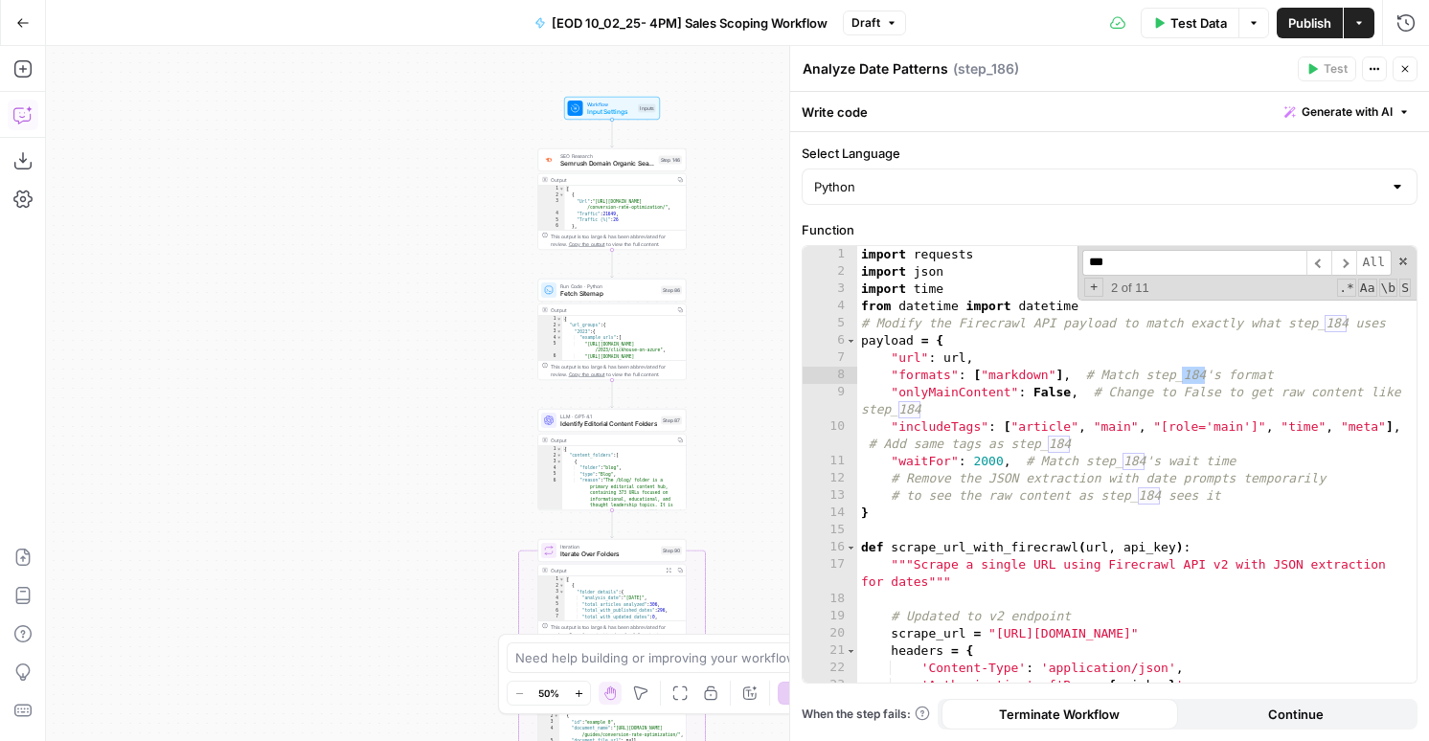
type input "***"
click at [928, 501] on div "import requests import json import time from datetime import datetime # Modify …" at bounding box center [1136, 481] width 559 height 471
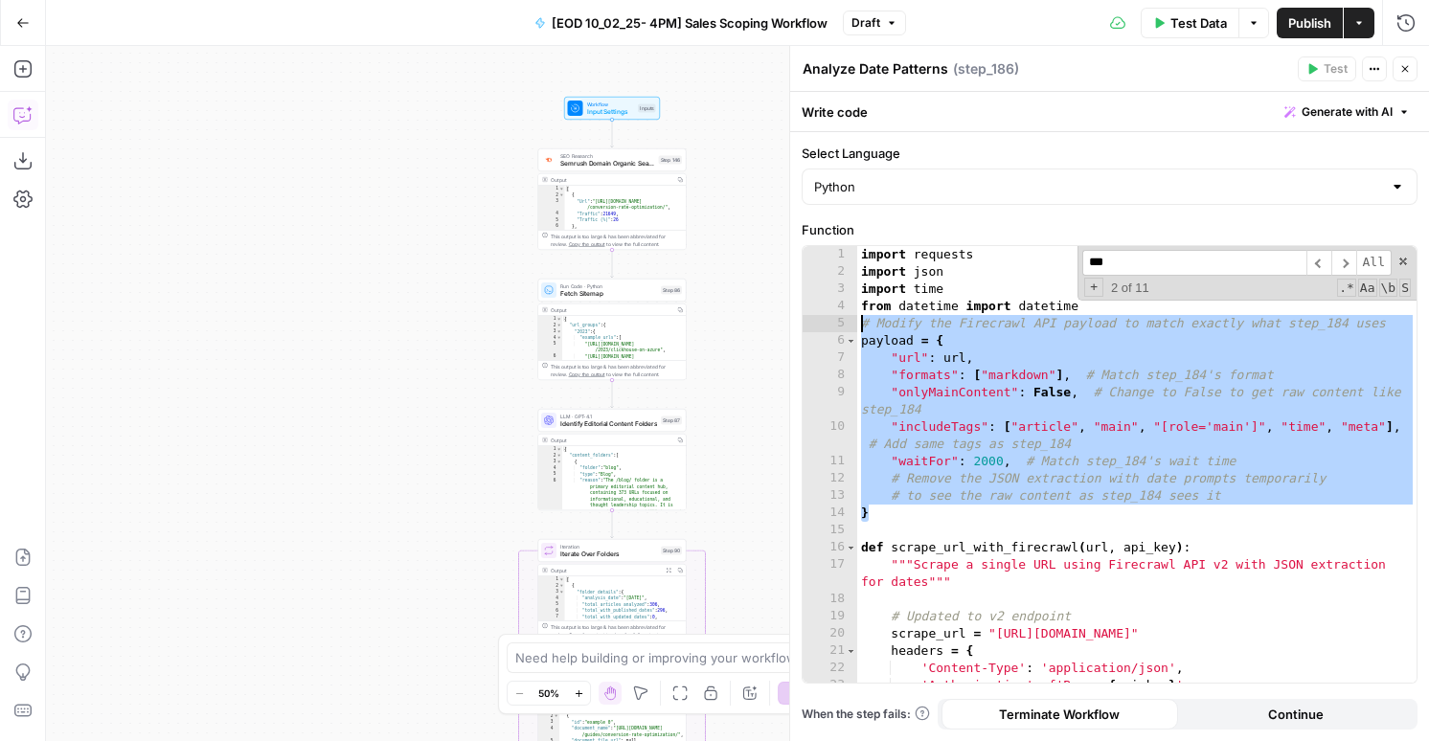
drag, startPoint x: 915, startPoint y: 513, endPoint x: 847, endPoint y: 327, distance: 197.8
click at [847, 327] on div "**********" at bounding box center [1109, 464] width 614 height 437
type textarea "**********"
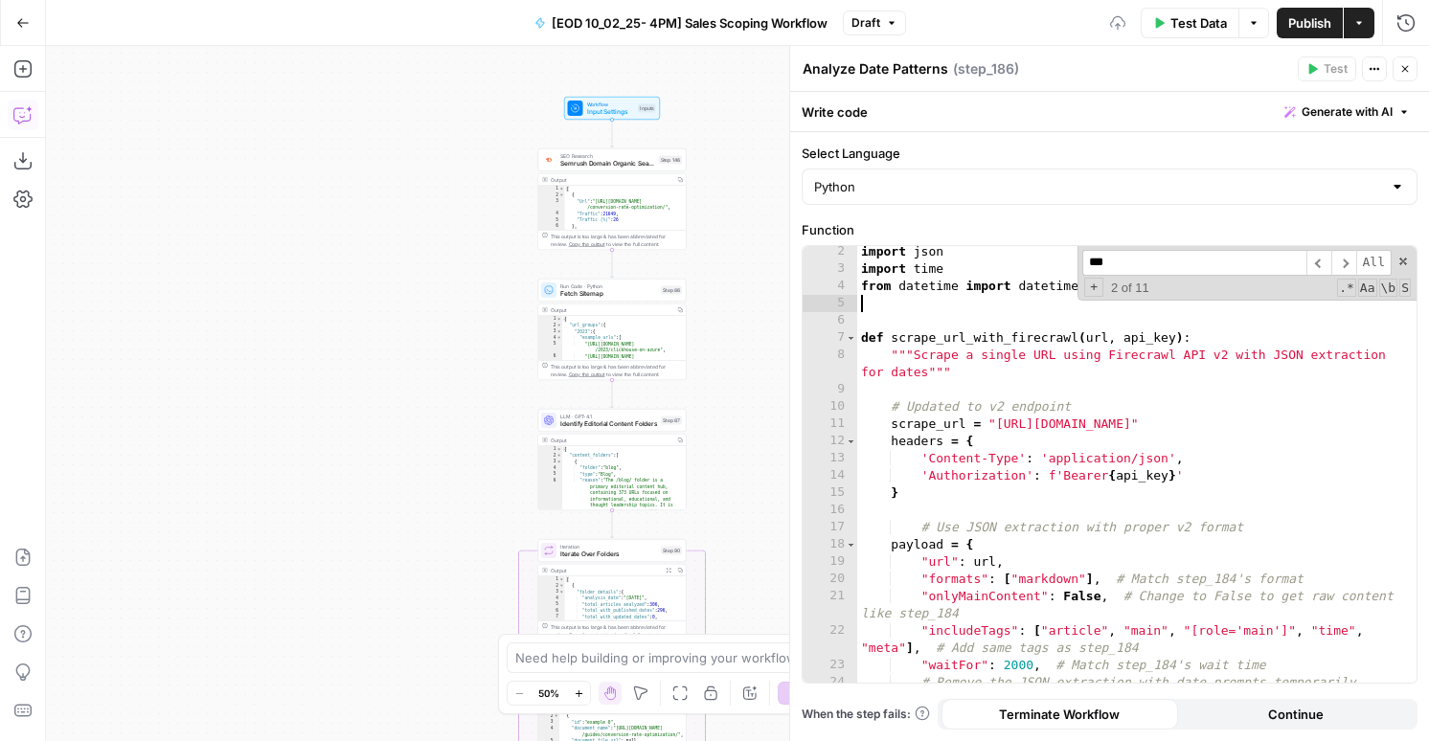
type textarea "**********"
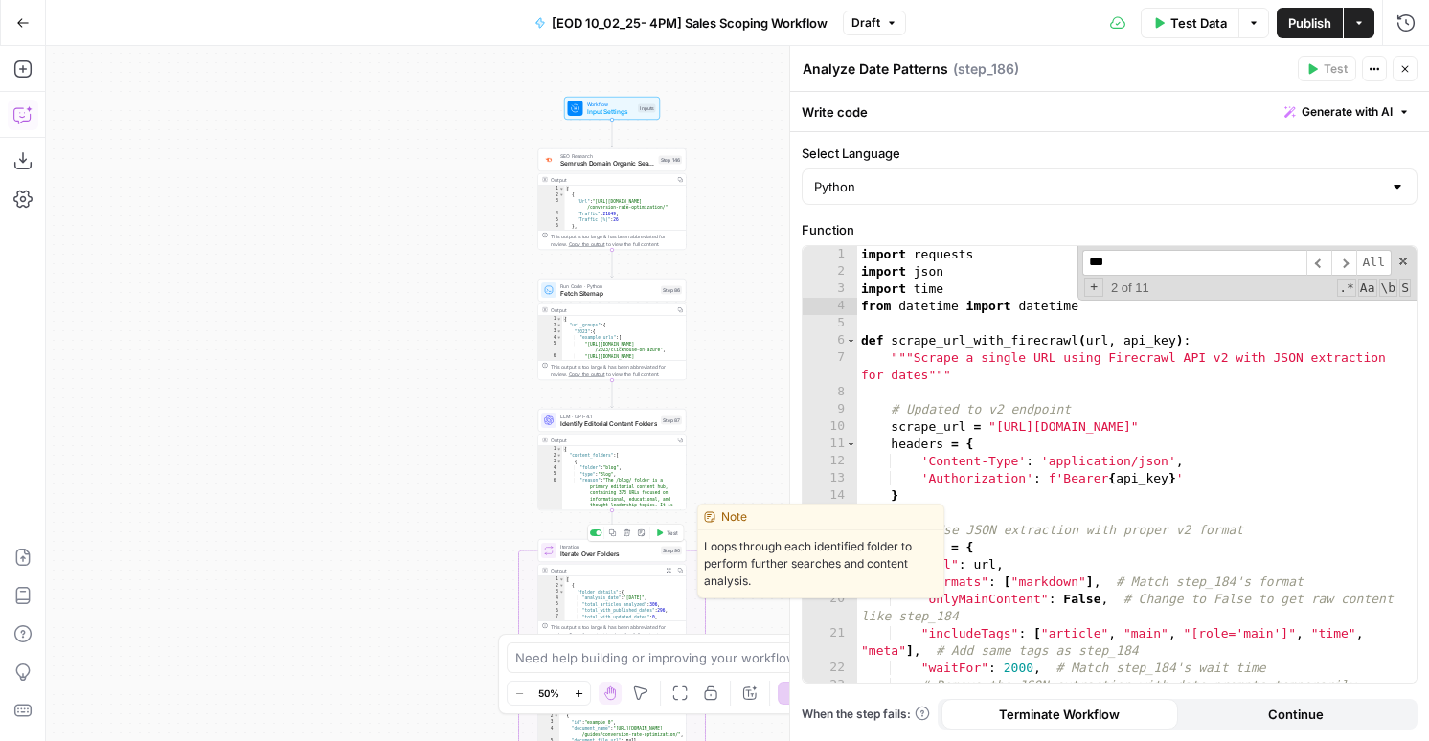
click at [667, 533] on span "Test" at bounding box center [671, 533] width 11 height 9
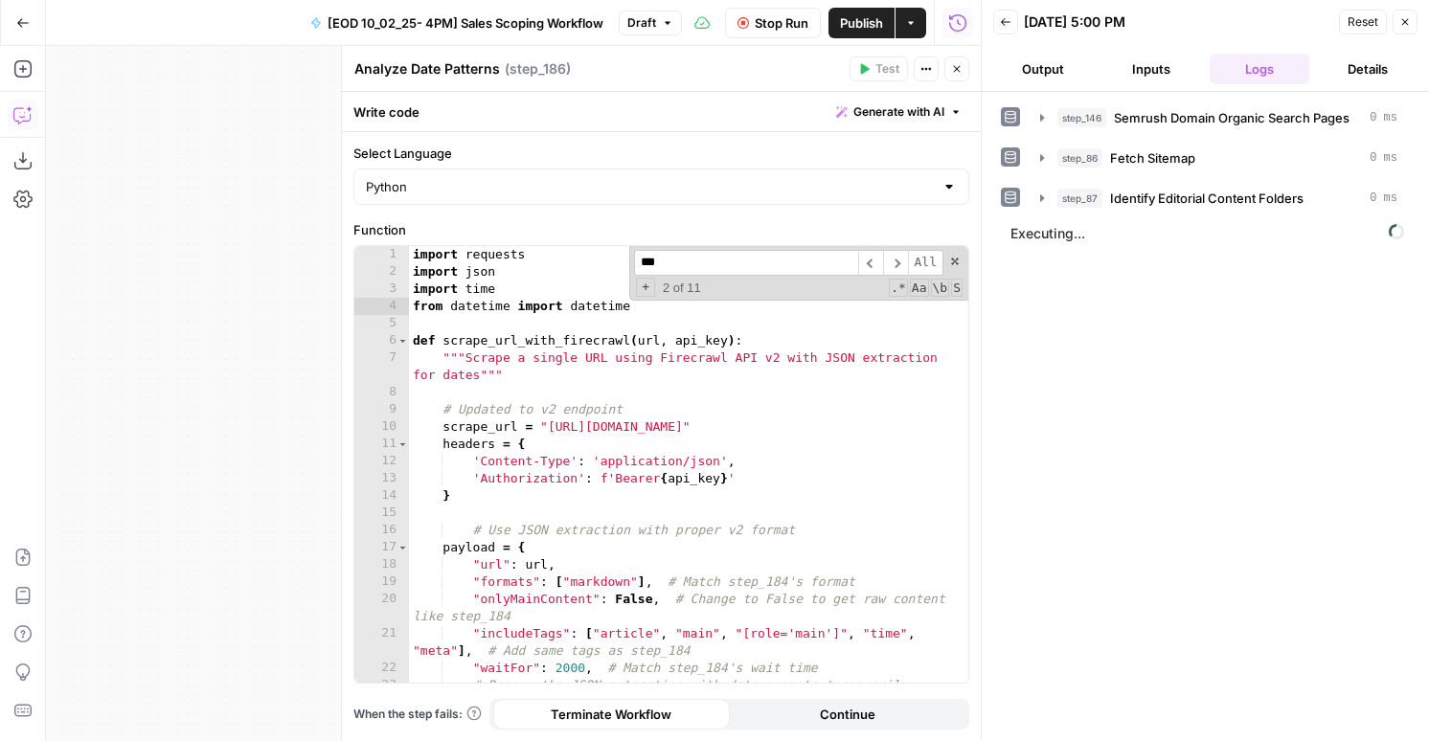
click at [1068, 73] on button "Output" at bounding box center [1043, 69] width 101 height 31
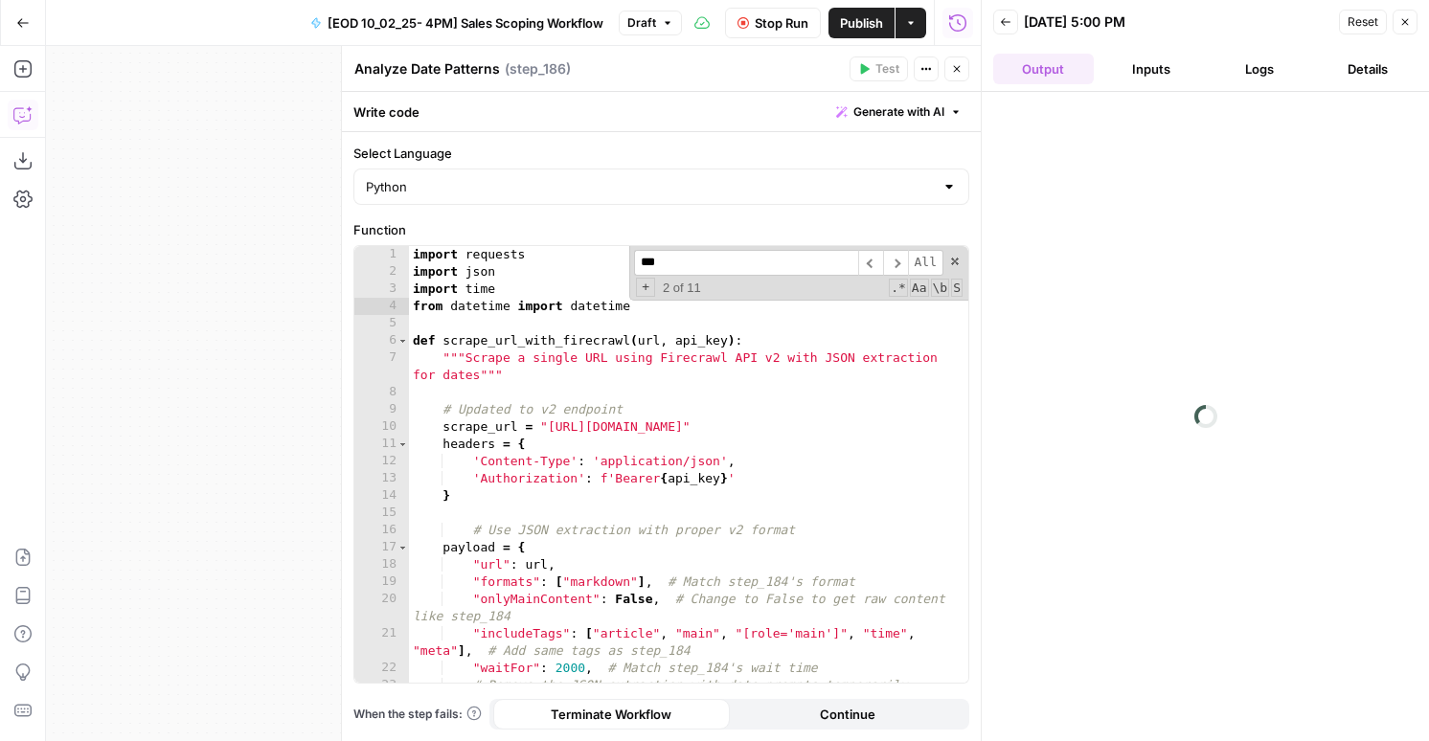
click at [1174, 73] on button "Inputs" at bounding box center [1151, 69] width 101 height 31
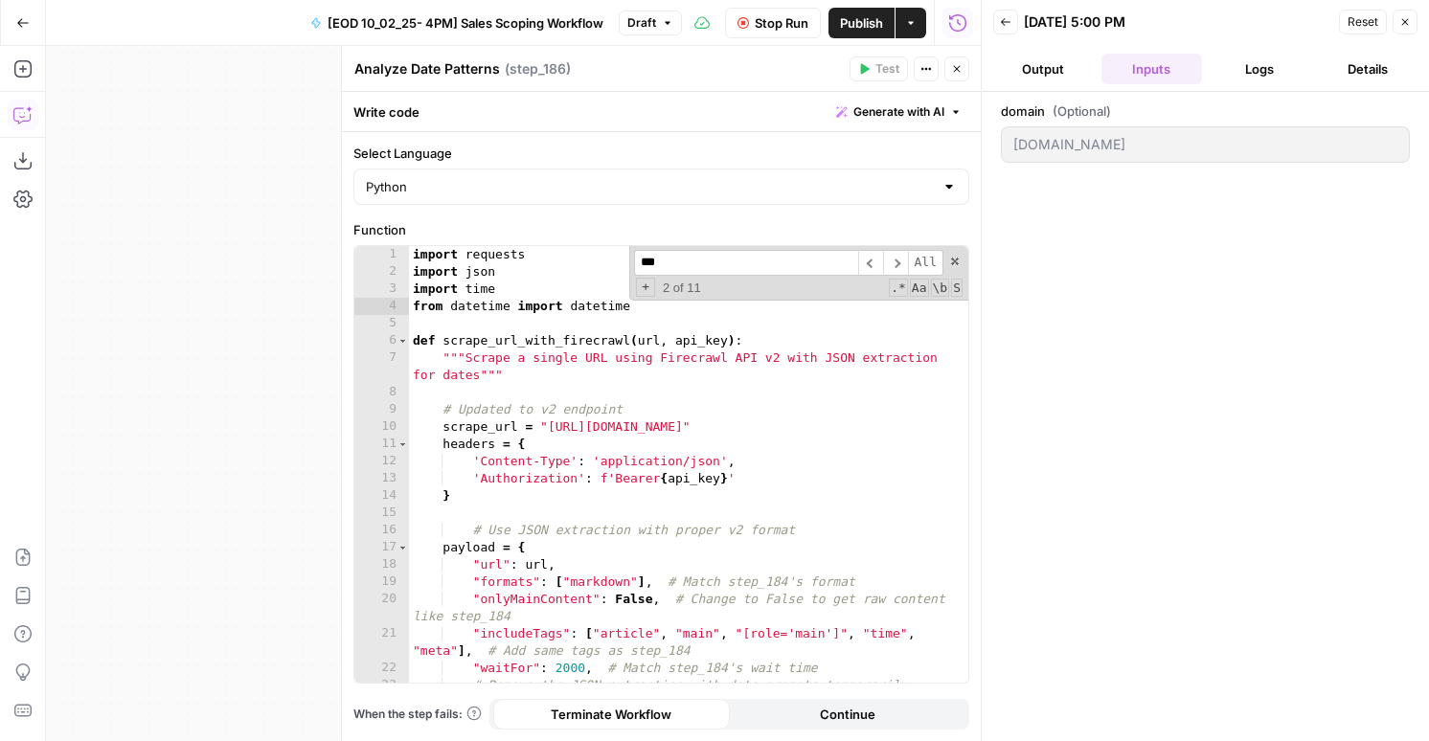
click at [1260, 66] on button "Logs" at bounding box center [1259, 69] width 101 height 31
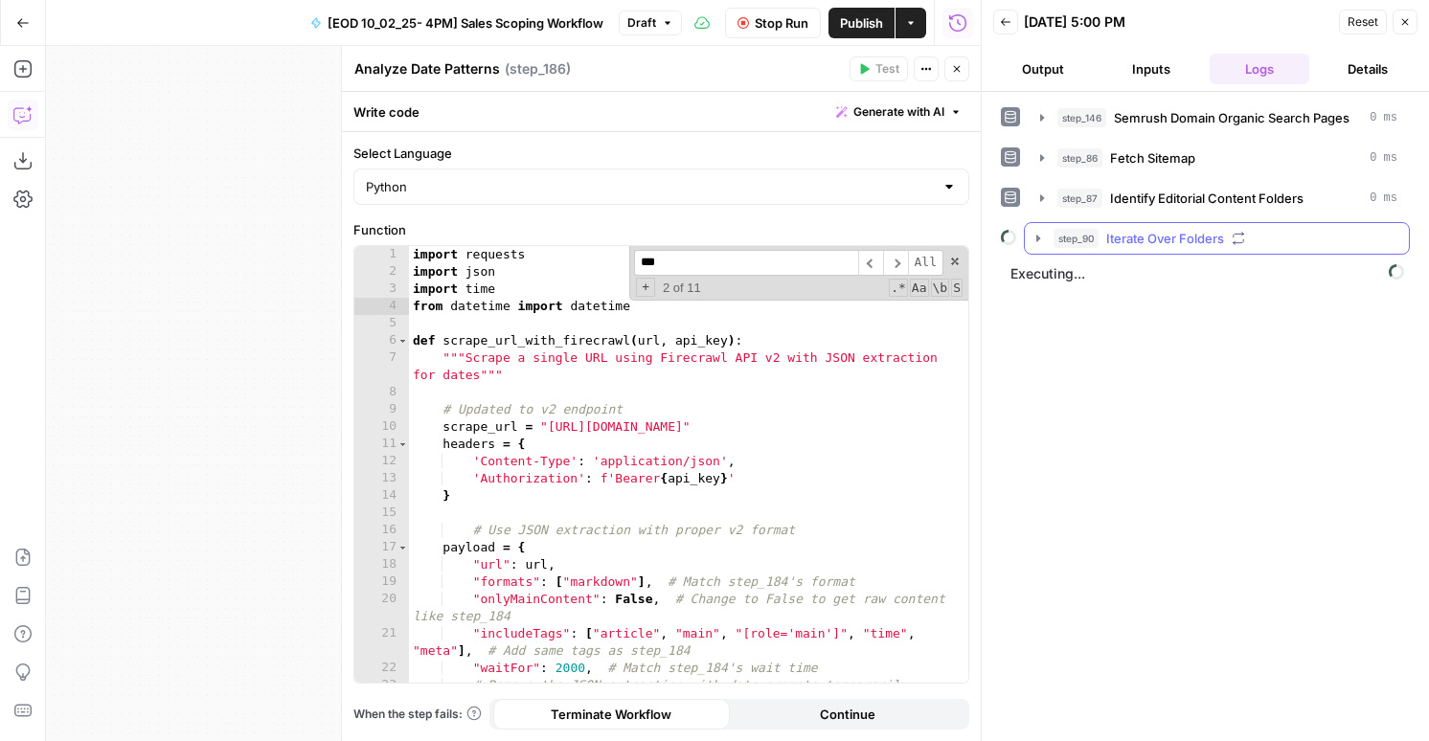
click at [1070, 253] on button "step_90 Iterate Over Folders" at bounding box center [1216, 238] width 384 height 31
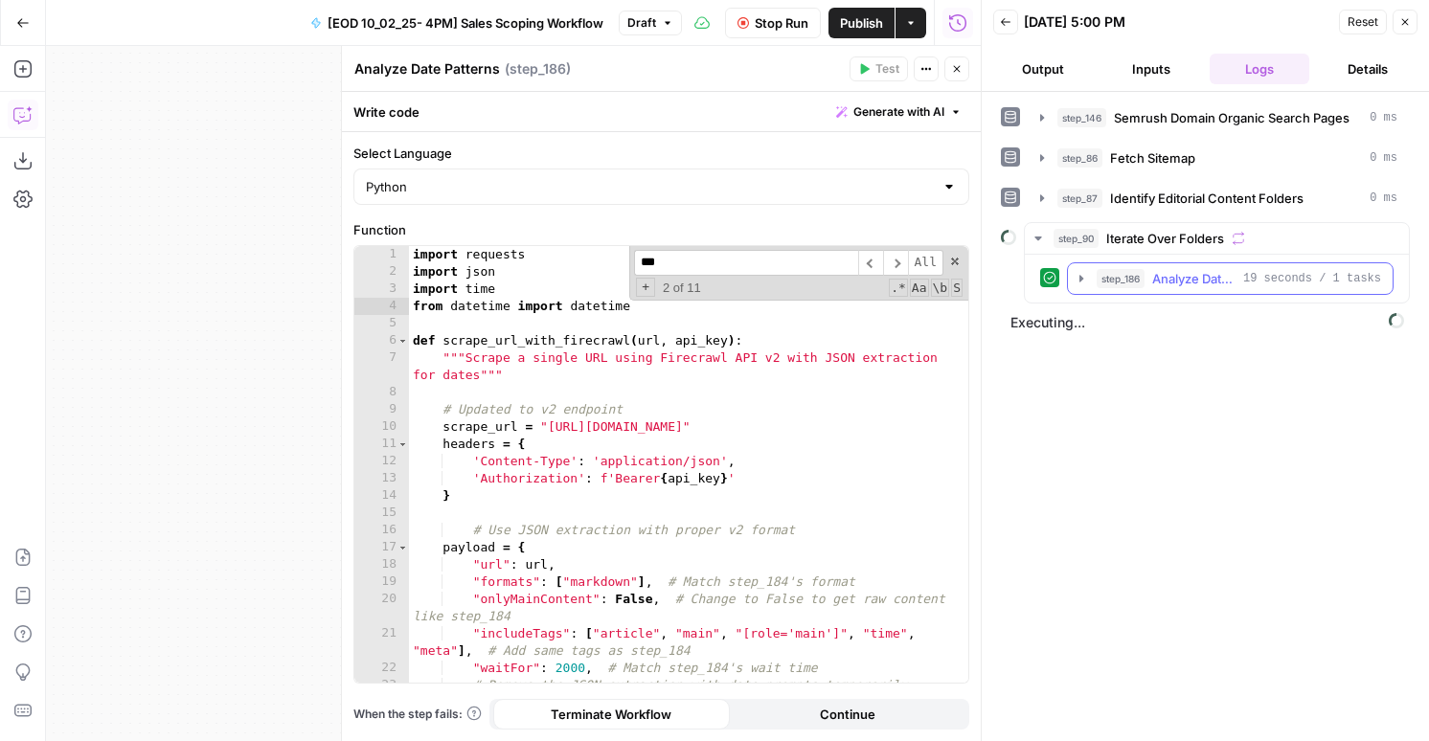
click at [1089, 281] on button "step_186 Analyze Date Patterns 19 seconds / 1 tasks" at bounding box center [1230, 278] width 325 height 31
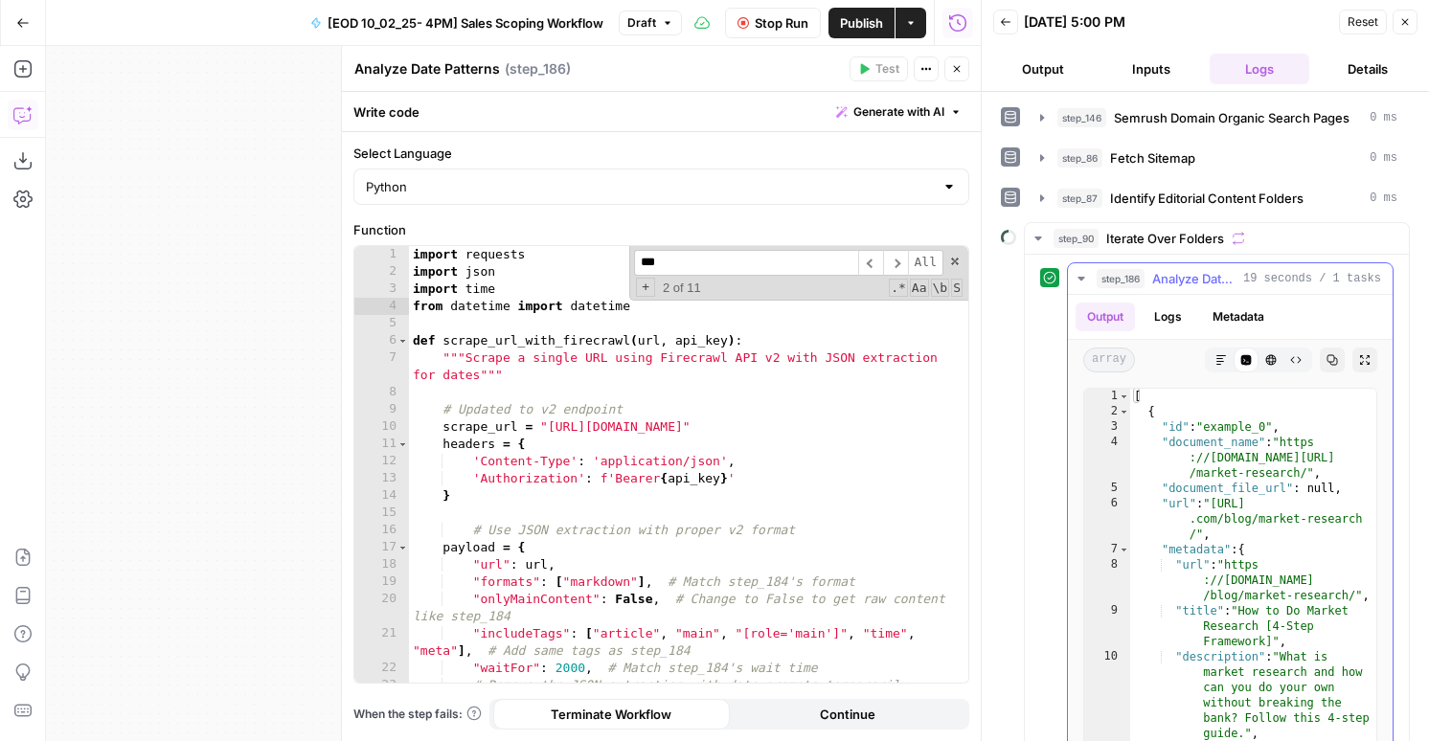
scroll to position [86, 0]
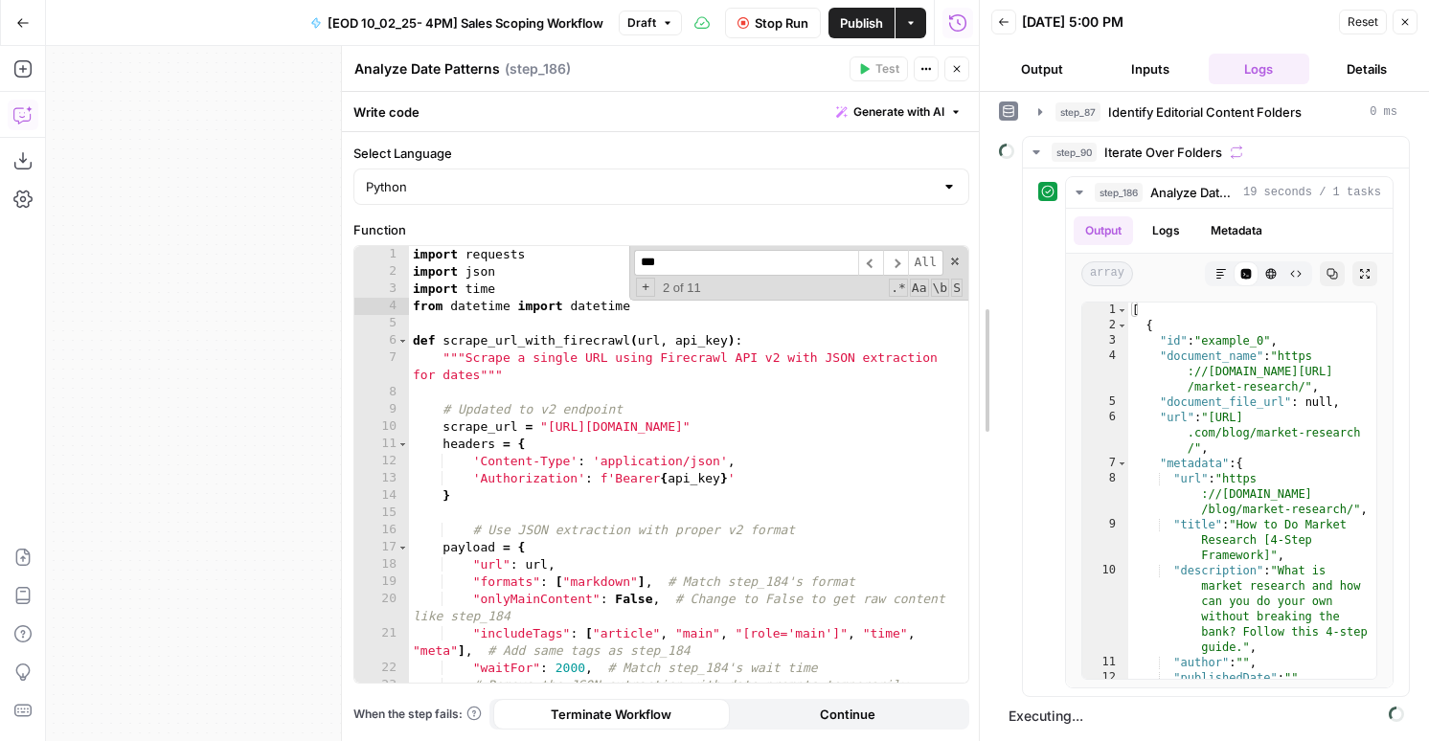
drag, startPoint x: 979, startPoint y: 443, endPoint x: 780, endPoint y: 443, distance: 199.1
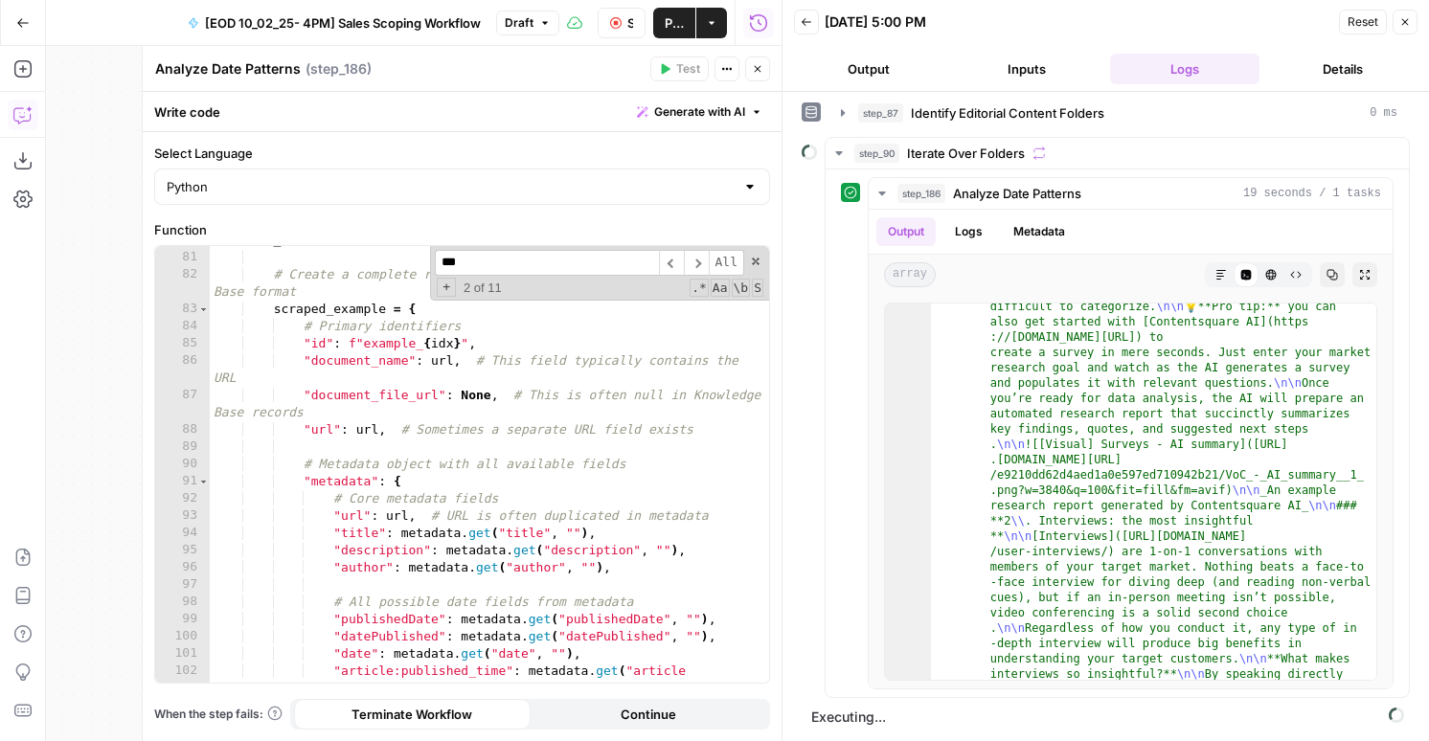
scroll to position [1694, 0]
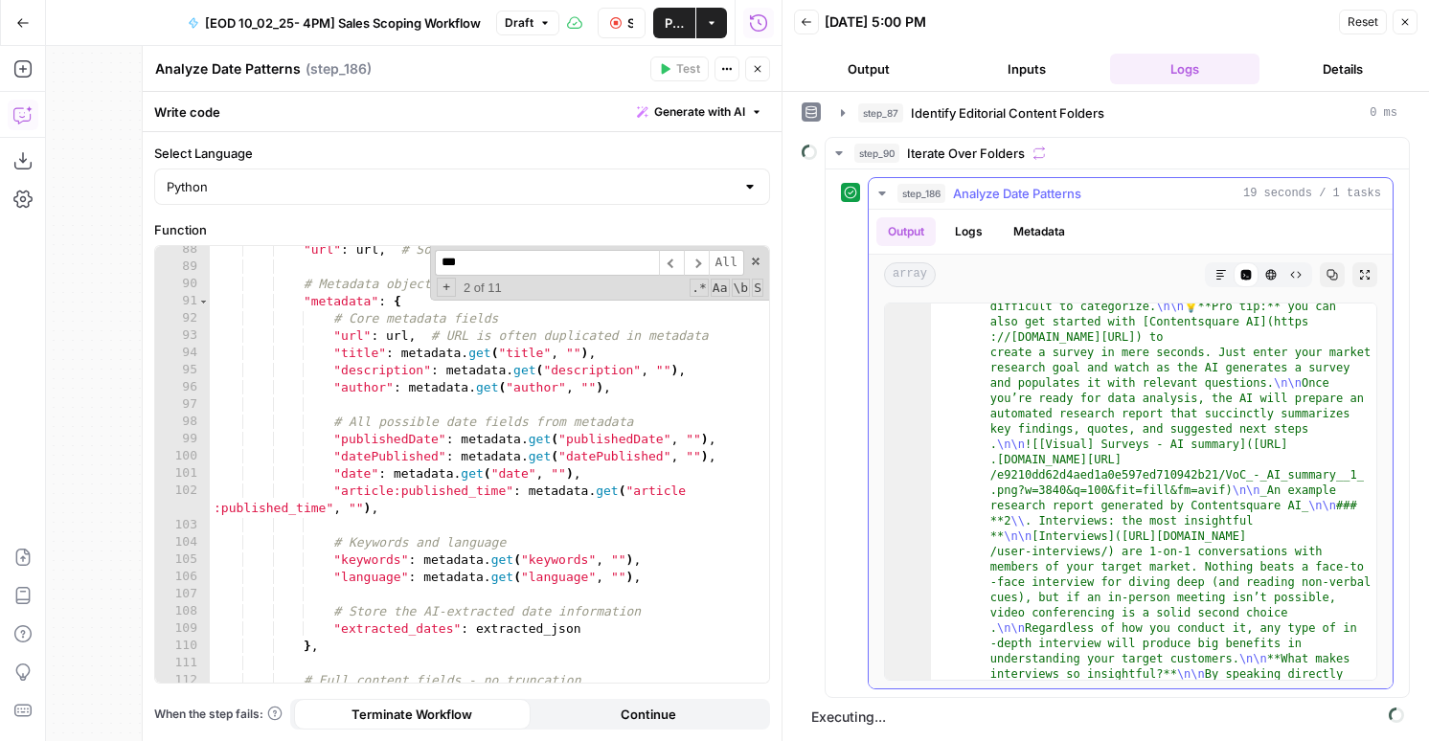
click at [1176, 182] on button "step_186 Analyze Date Patterns 19 seconds / 1 tasks" at bounding box center [1130, 193] width 524 height 31
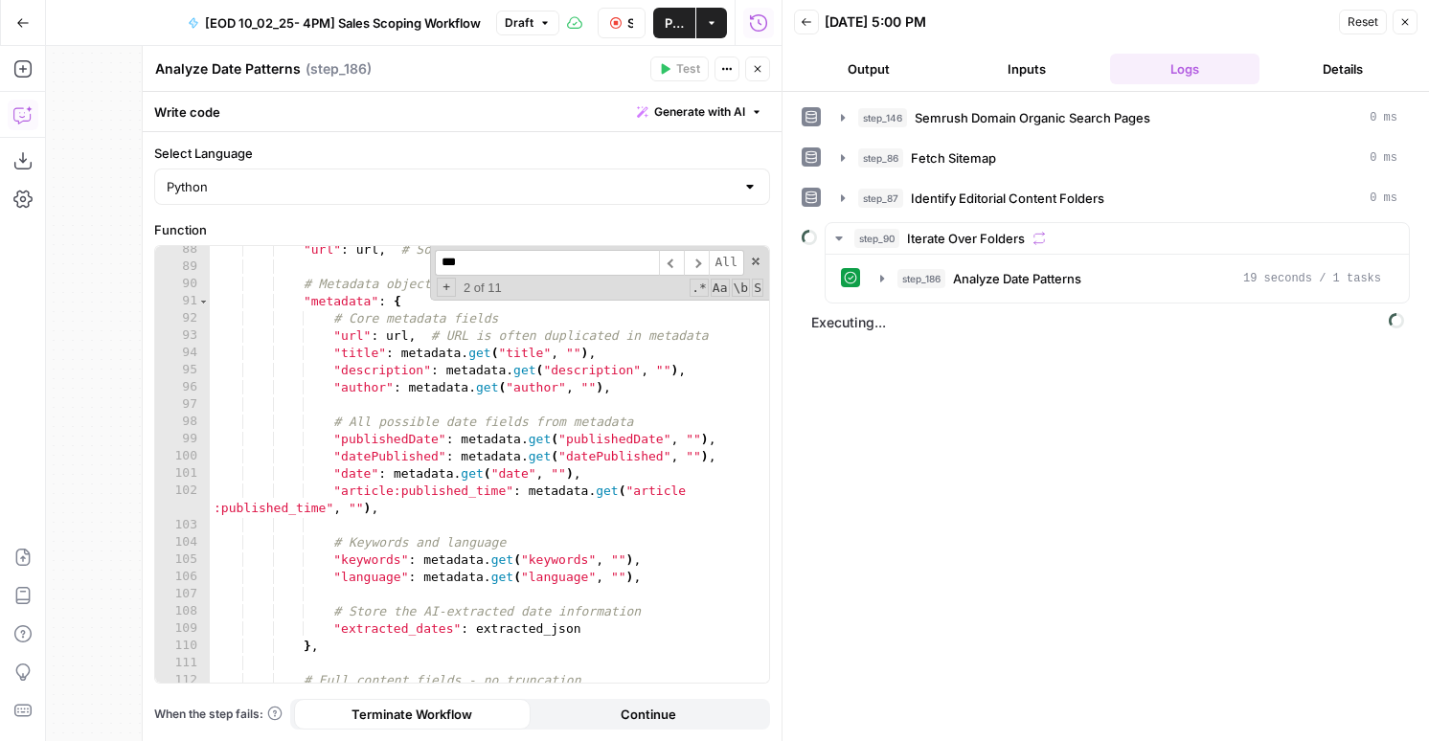
click at [1402, 20] on icon "button" at bounding box center [1404, 21] width 11 height 11
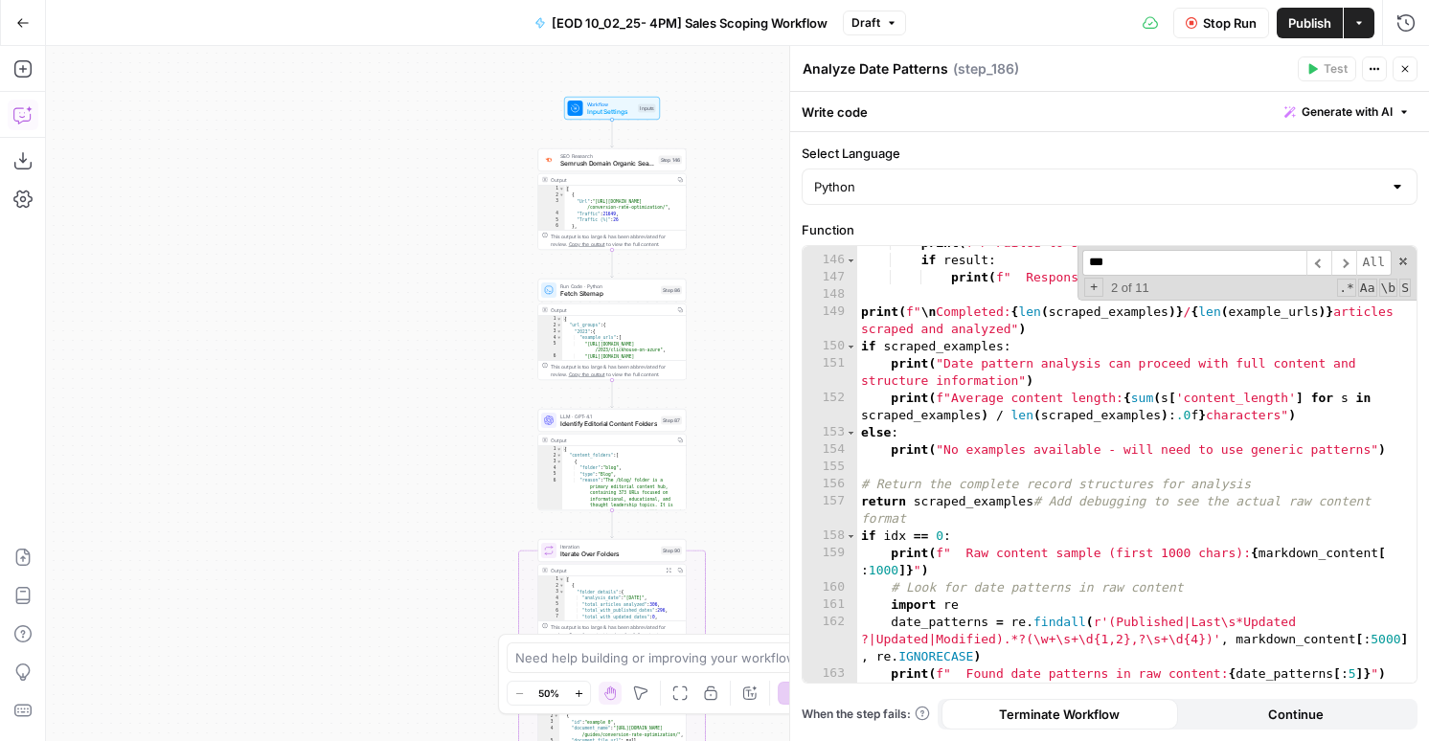
scroll to position [2803, 0]
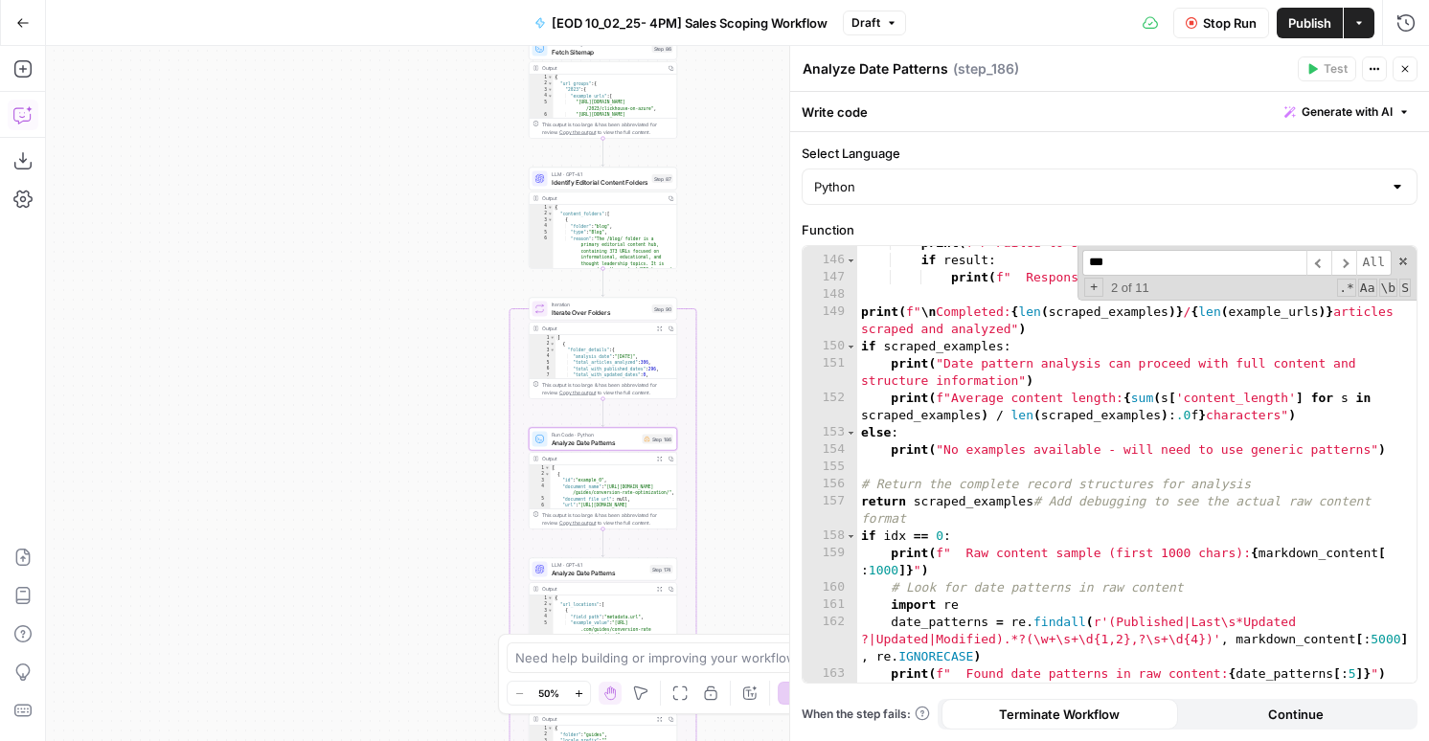
click at [1404, 72] on icon "button" at bounding box center [1404, 68] width 11 height 11
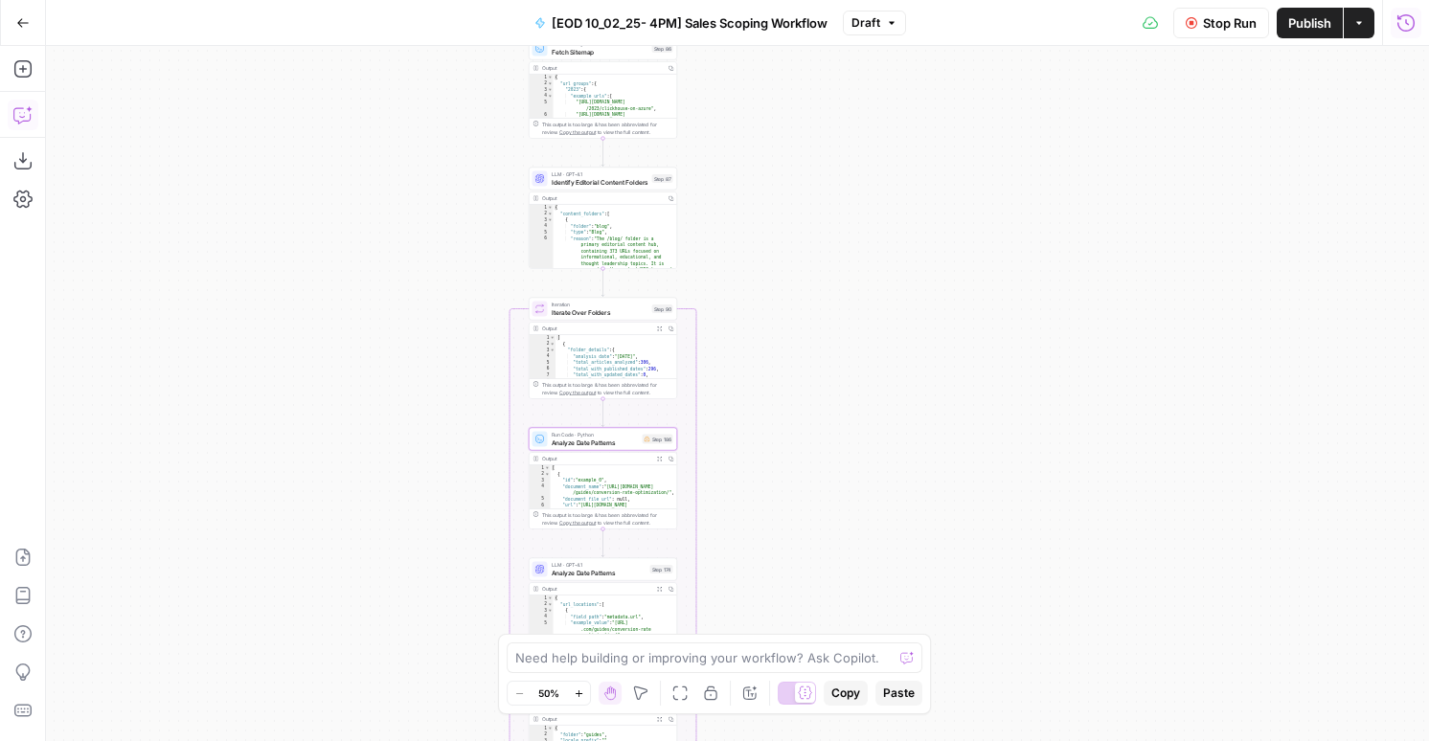
click at [1402, 26] on icon "button" at bounding box center [1405, 22] width 19 height 19
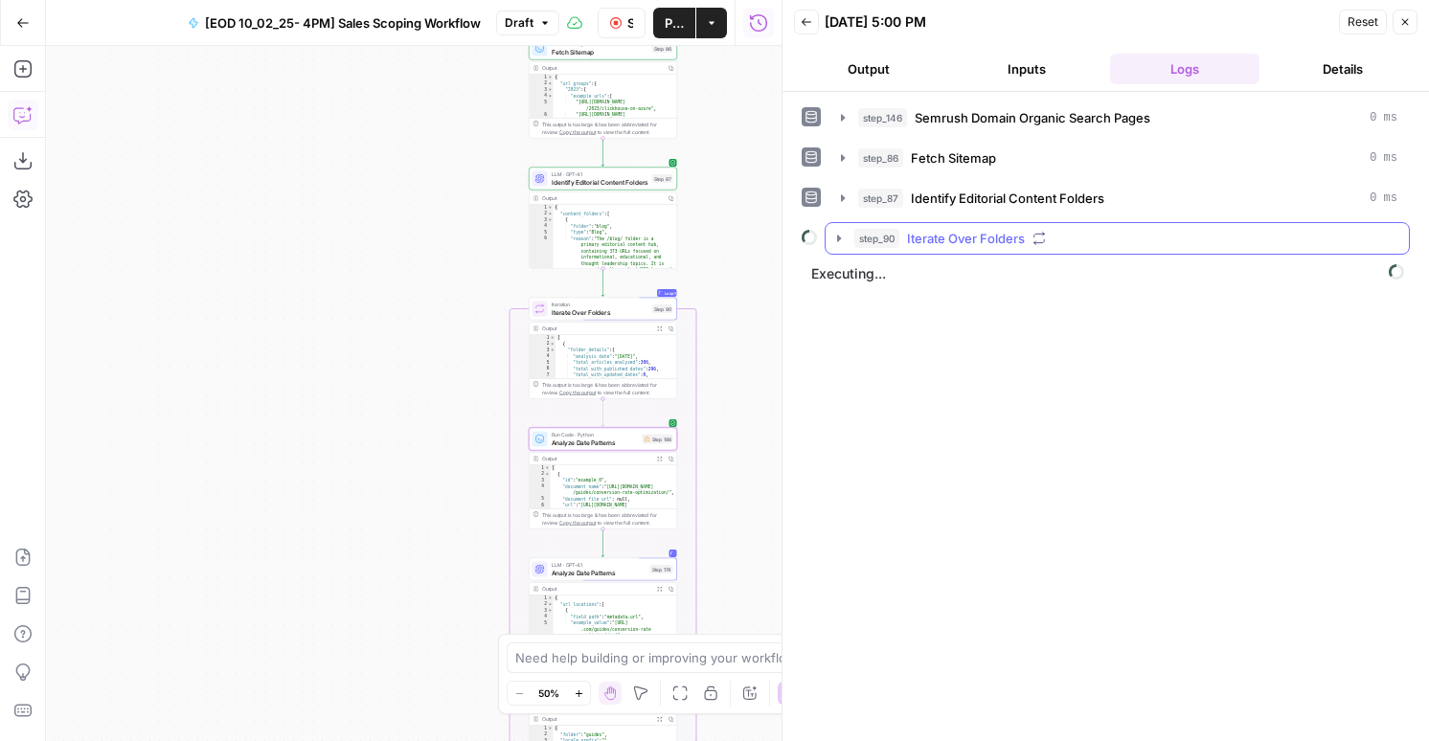
click at [932, 252] on button "step_90 Iterate Over Folders" at bounding box center [1116, 238] width 583 height 31
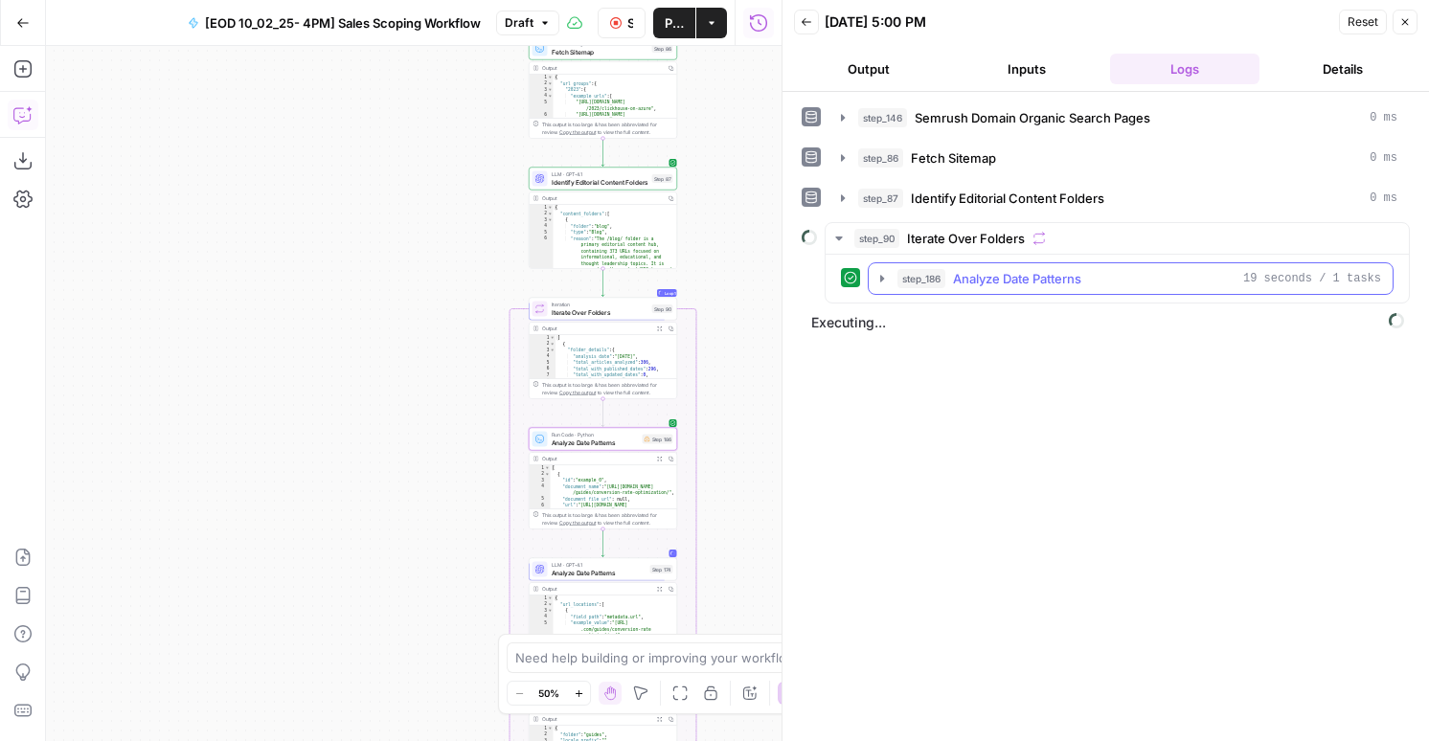
click at [939, 276] on span "step_186" at bounding box center [921, 278] width 48 height 19
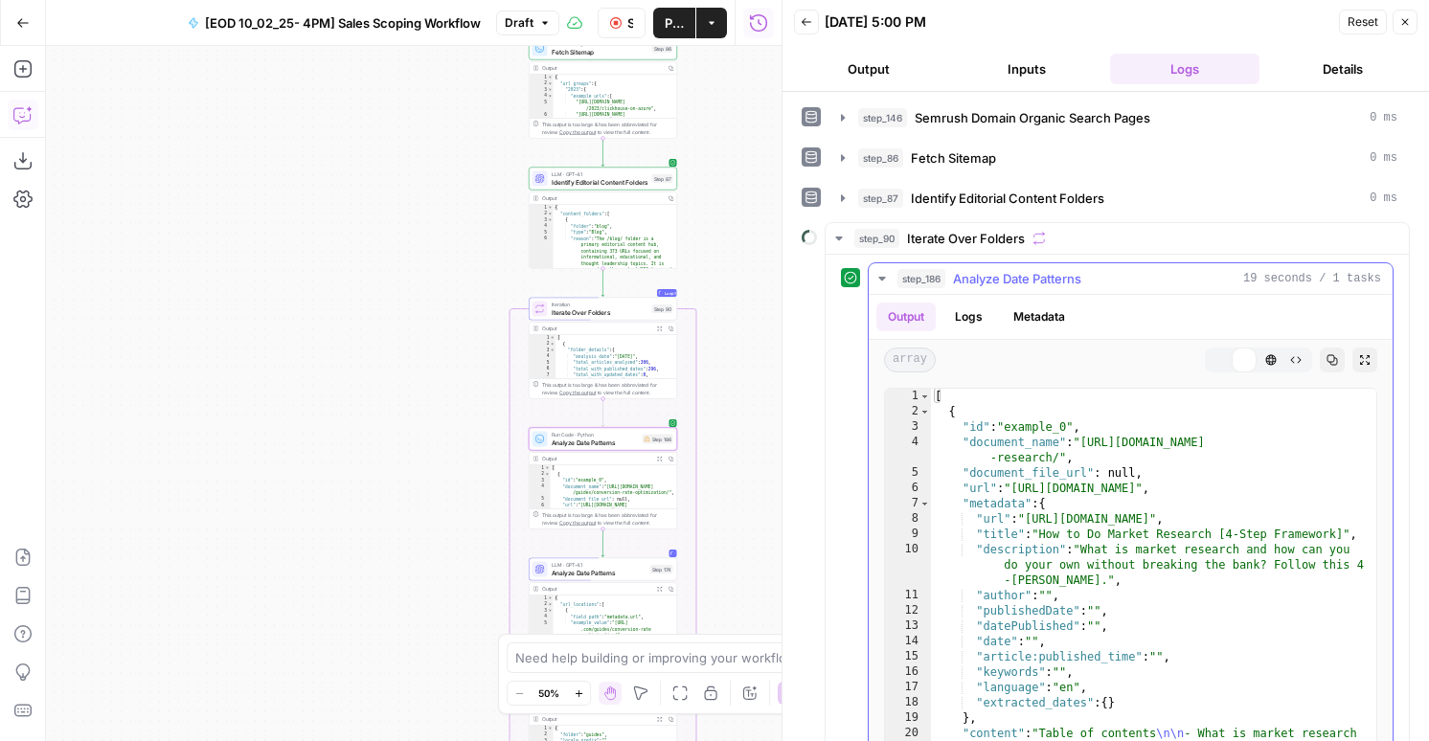
scroll to position [86, 0]
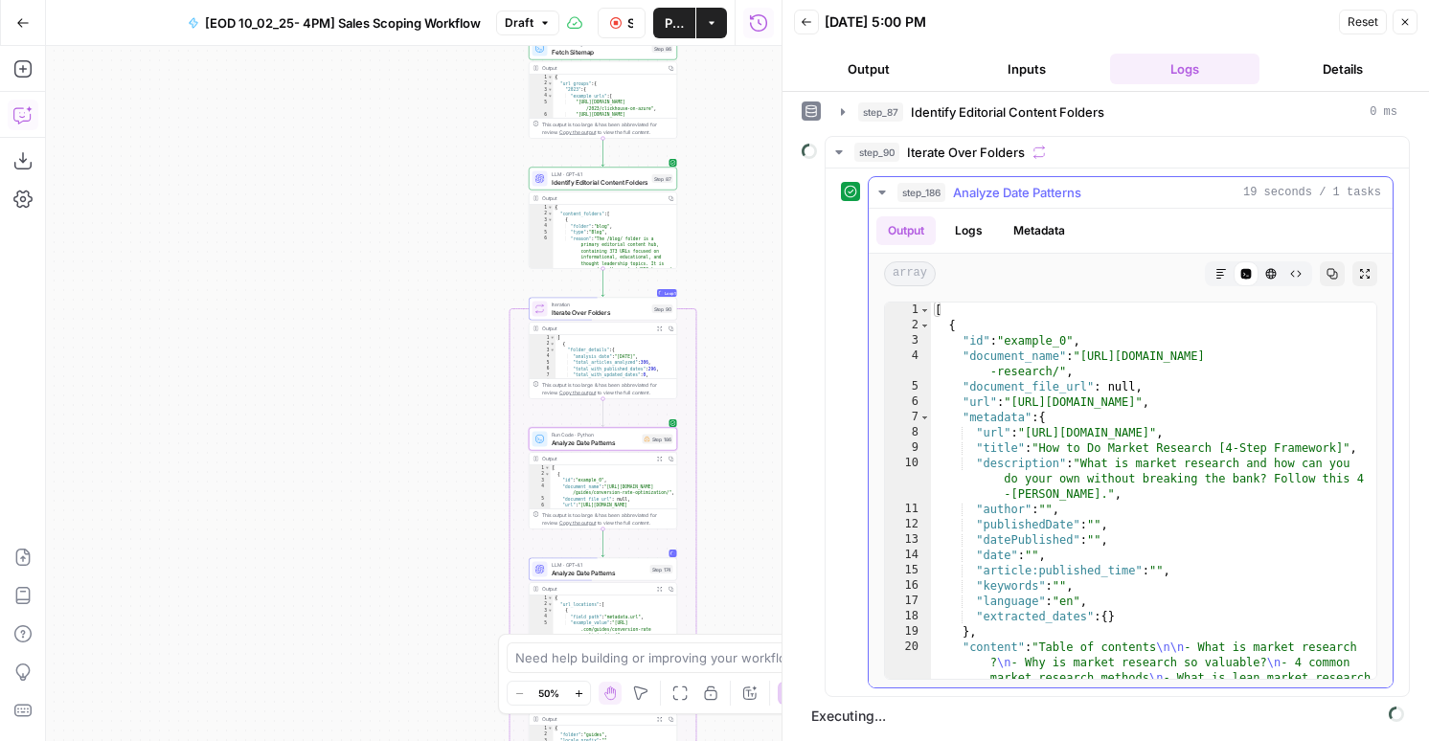
click at [904, 183] on span "step_186" at bounding box center [921, 192] width 48 height 19
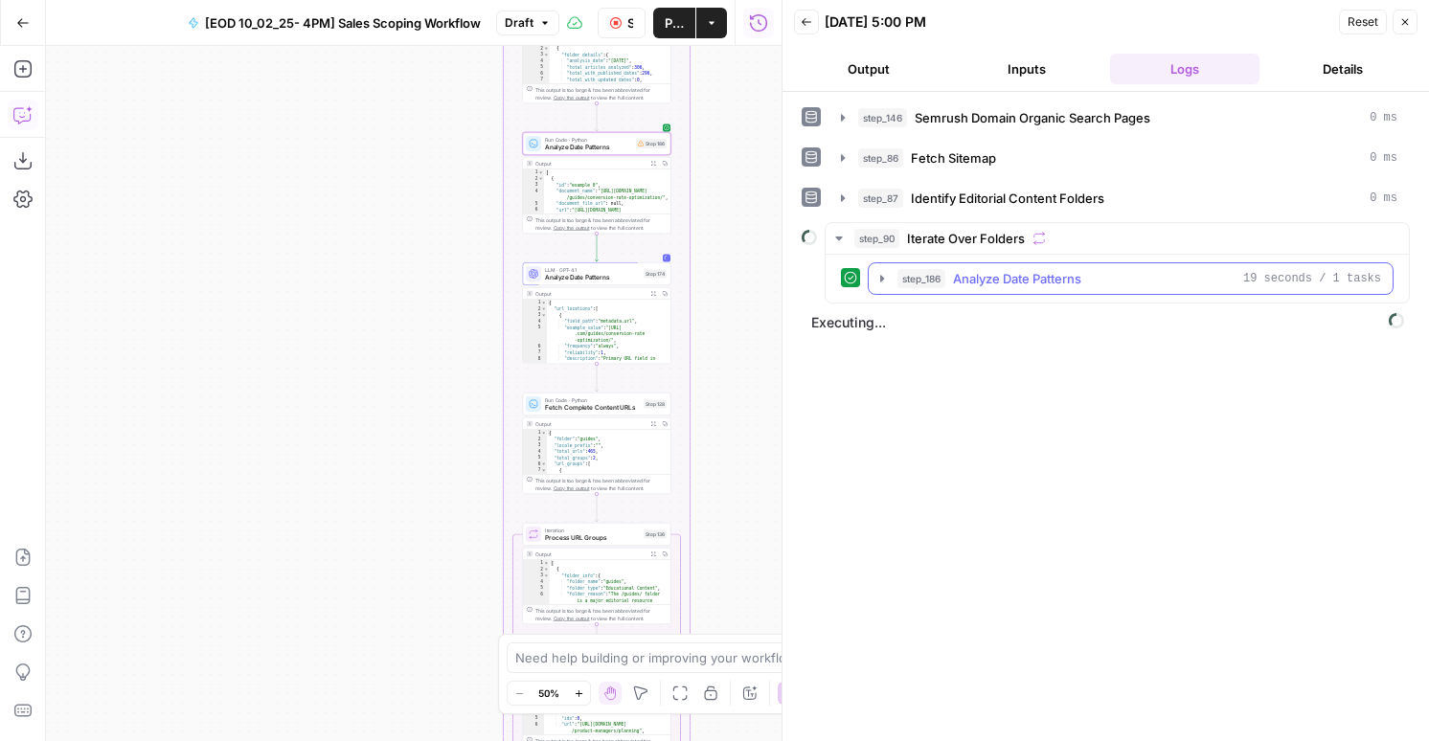
click at [969, 271] on span "Analyze Date Patterns" at bounding box center [1017, 278] width 128 height 19
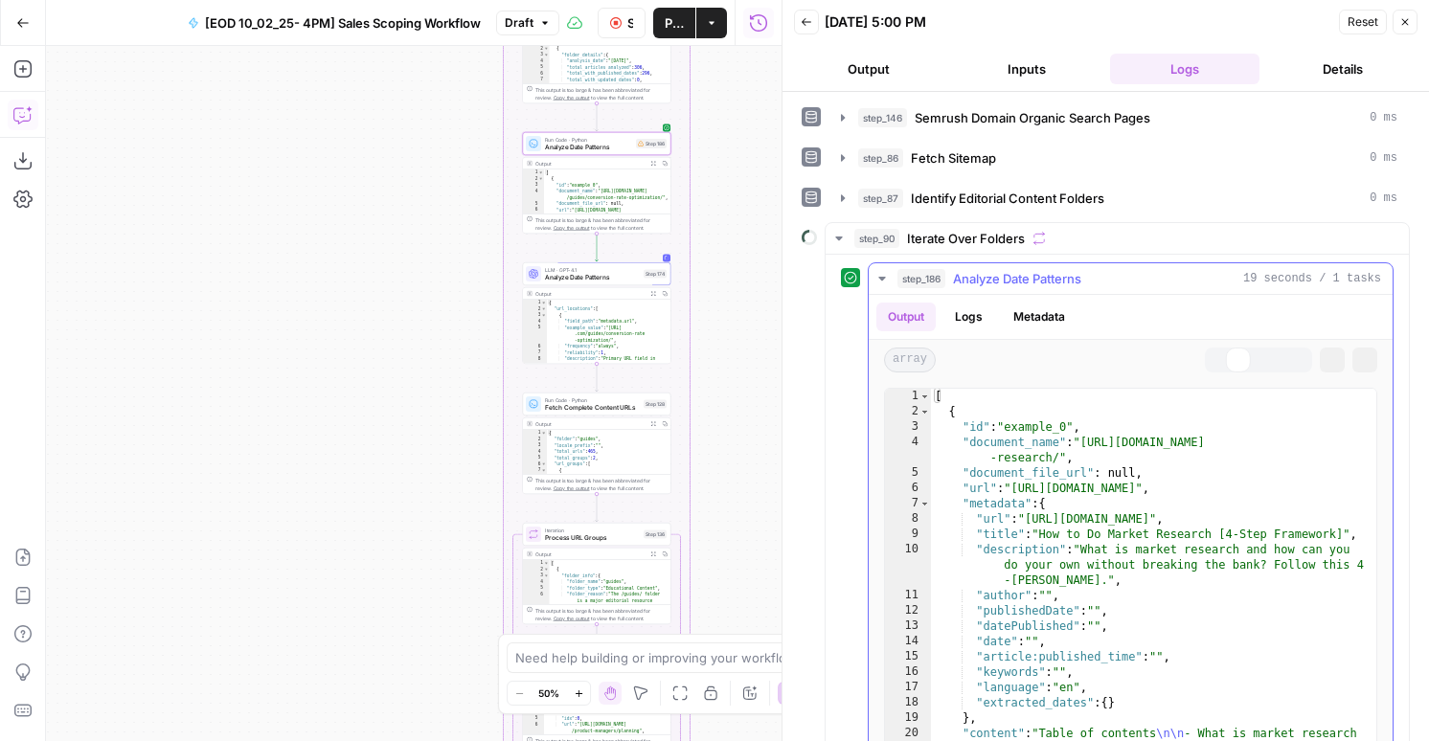
type textarea "**********"
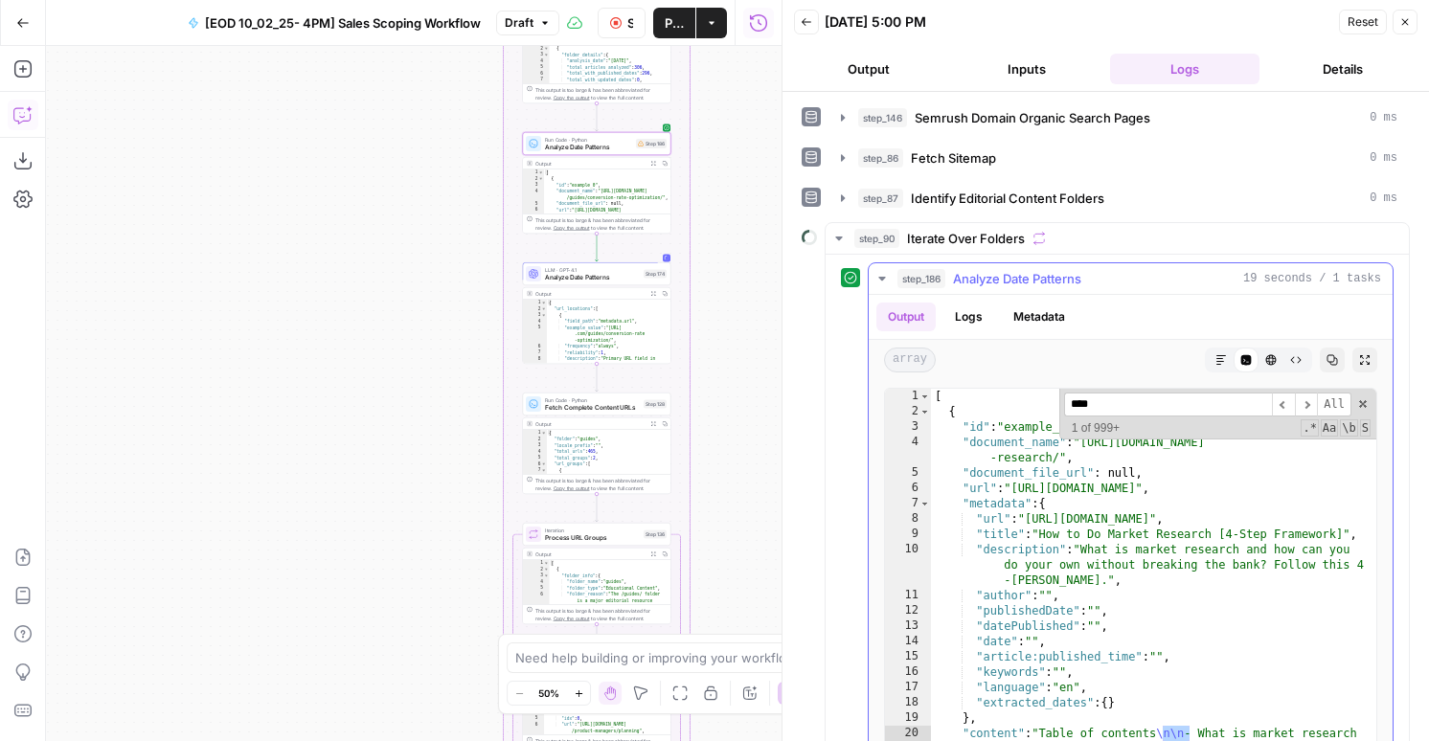
type input "*"
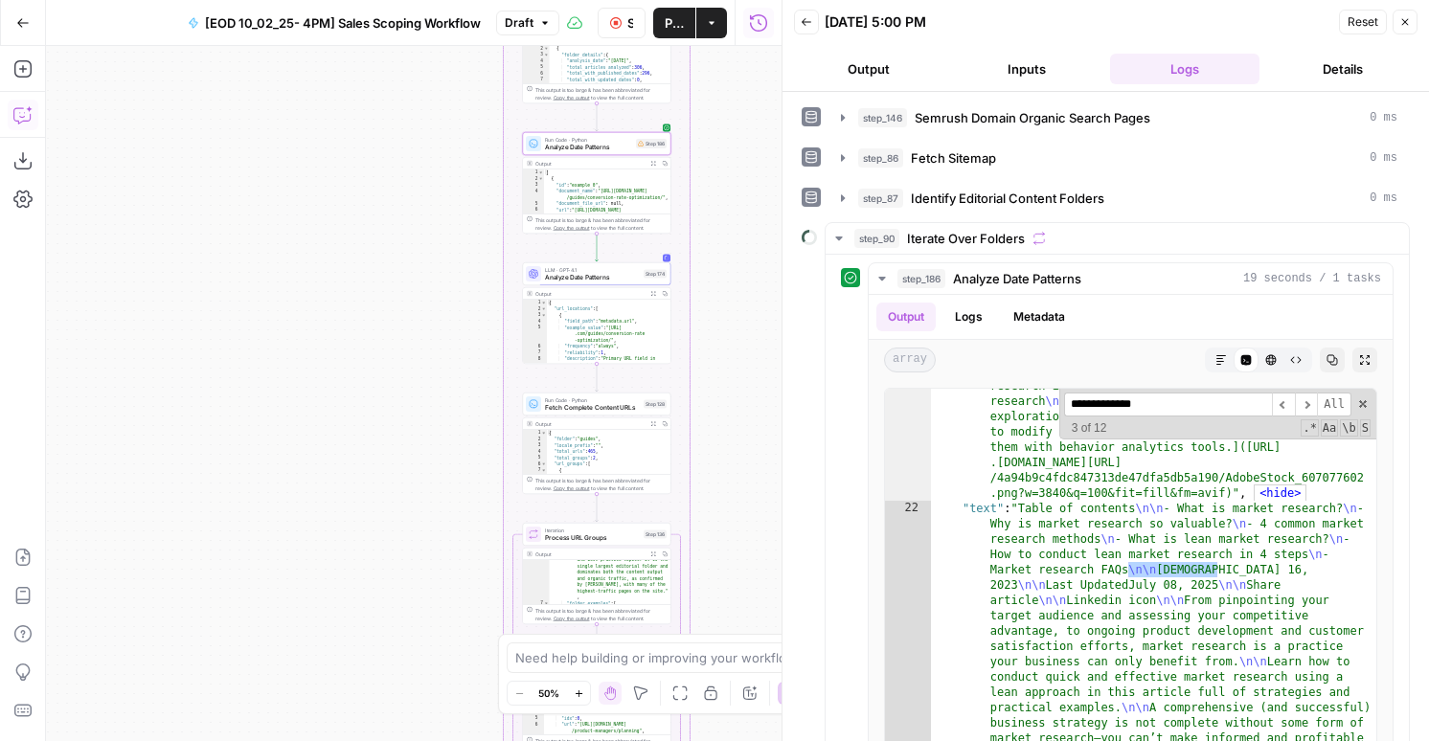
scroll to position [119, 0]
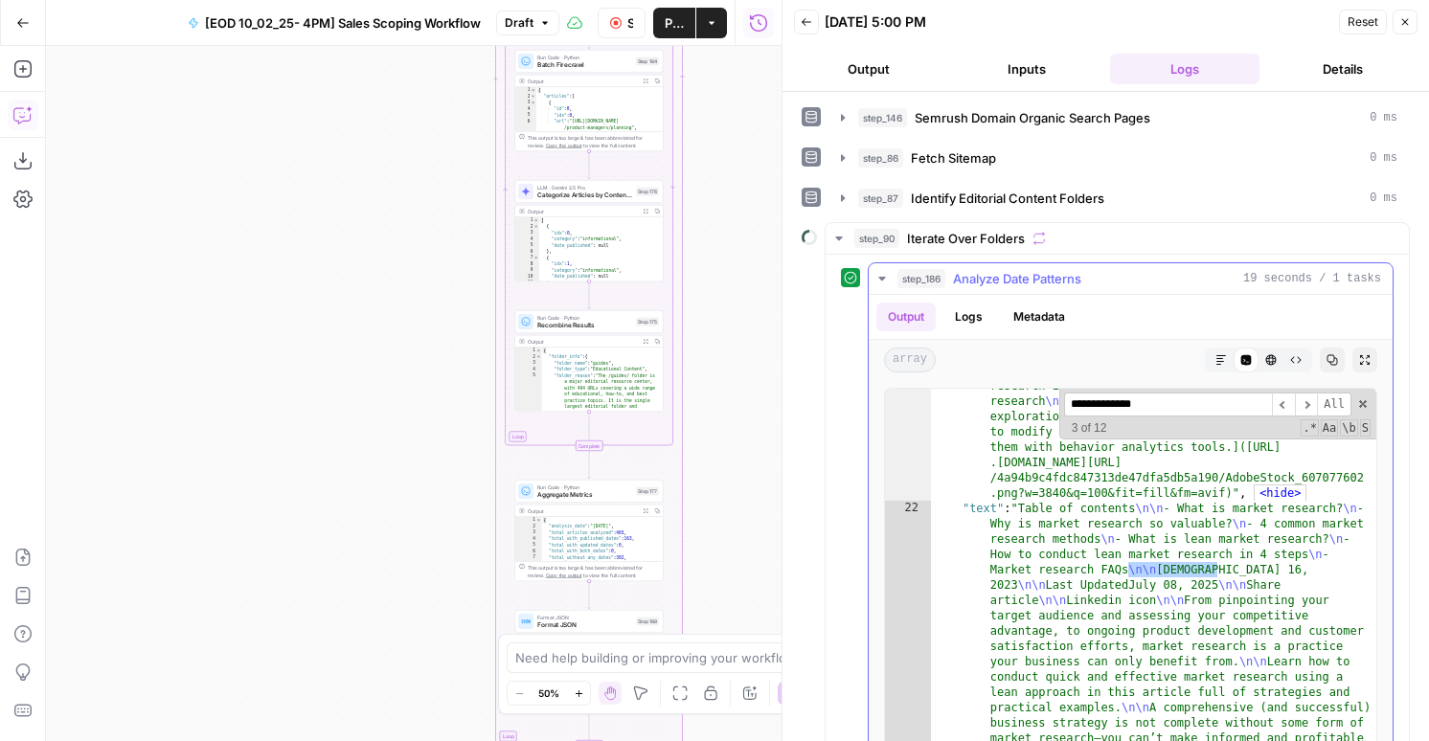
type input "**********"
click at [988, 277] on span "Analyze Date Patterns" at bounding box center [1017, 278] width 128 height 19
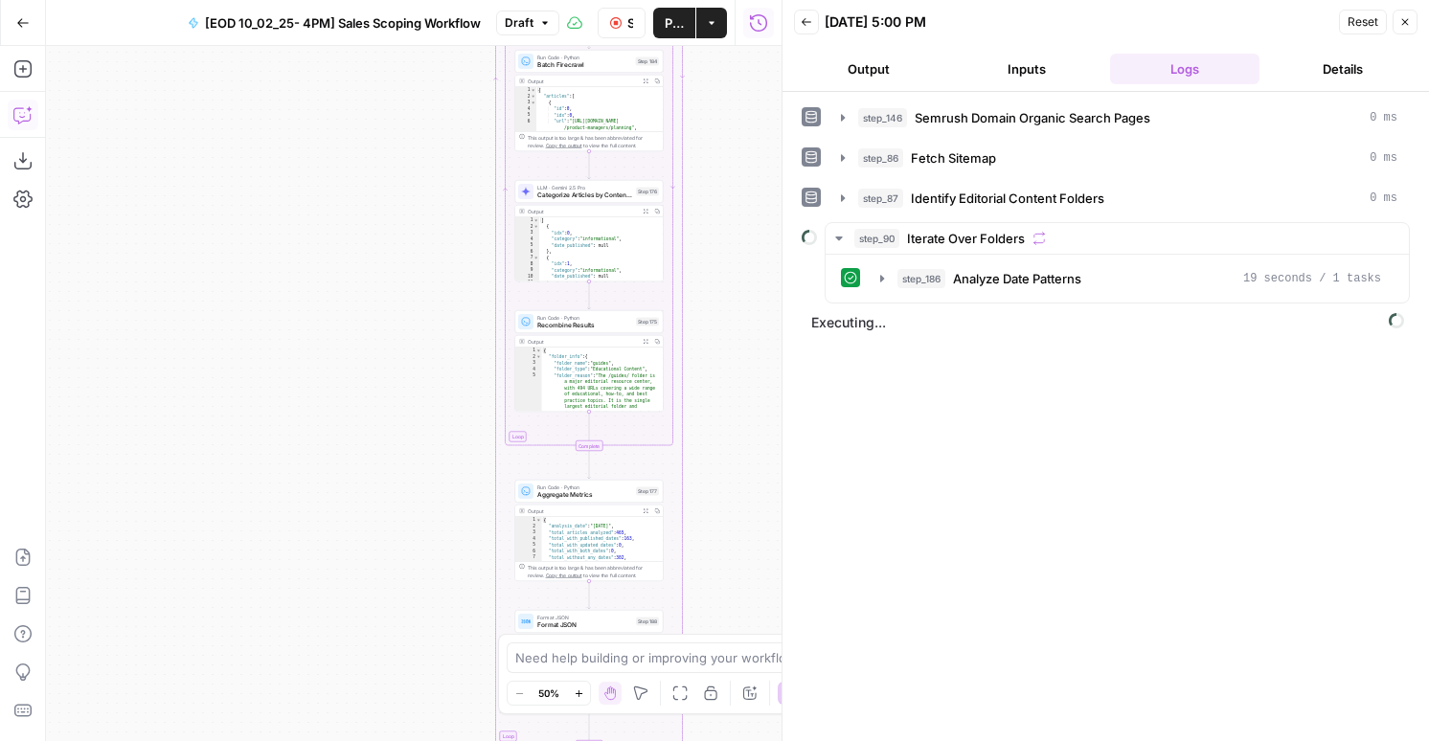
click at [847, 55] on button "Output" at bounding box center [869, 69] width 150 height 31
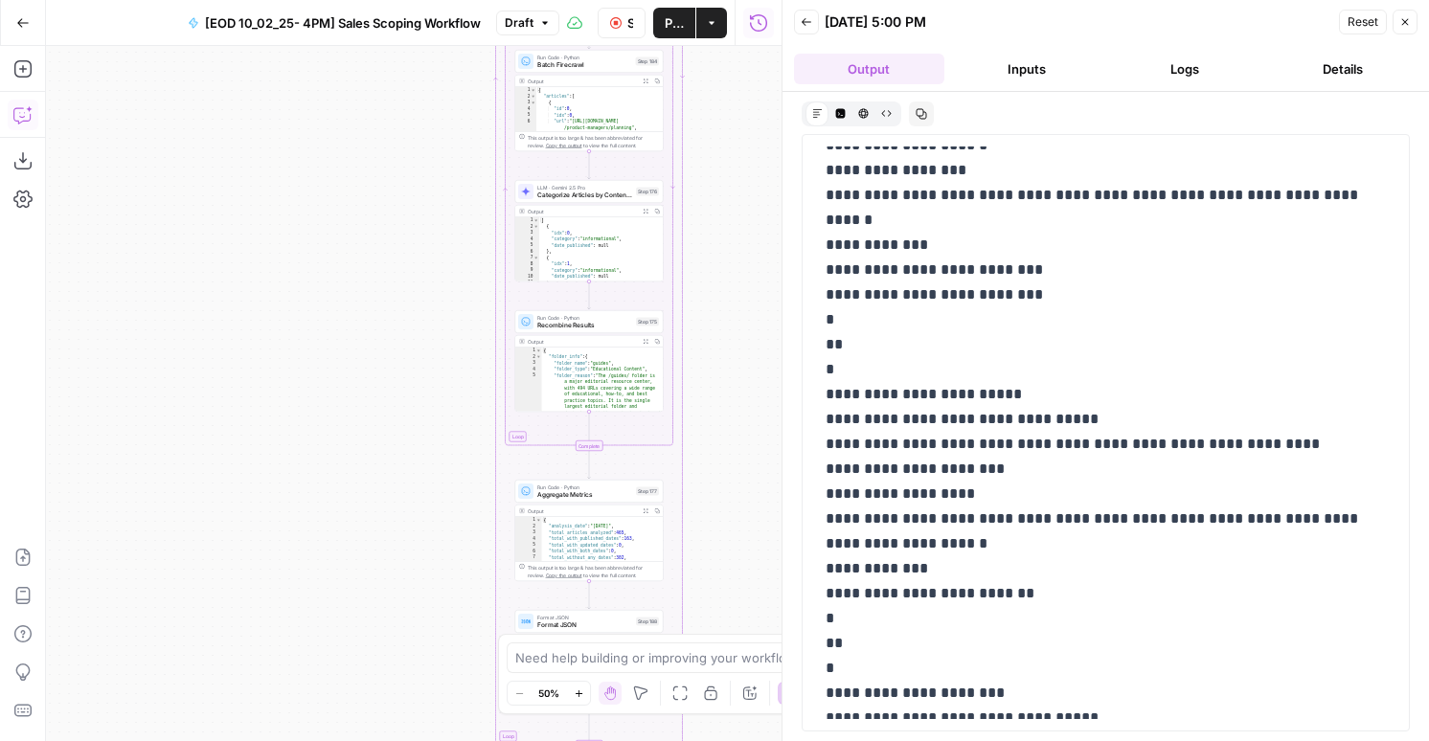
scroll to position [12371, 0]
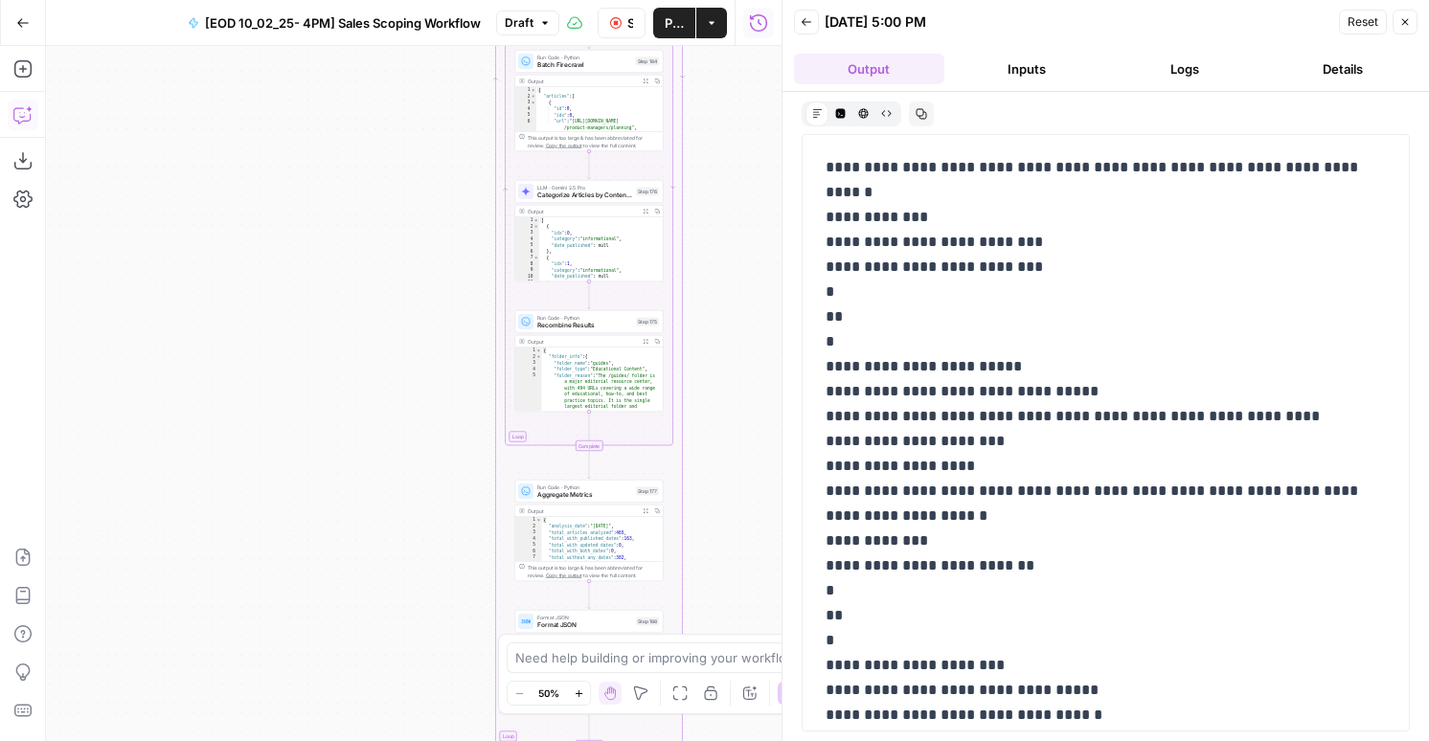
click at [1181, 77] on button "Logs" at bounding box center [1185, 69] width 150 height 31
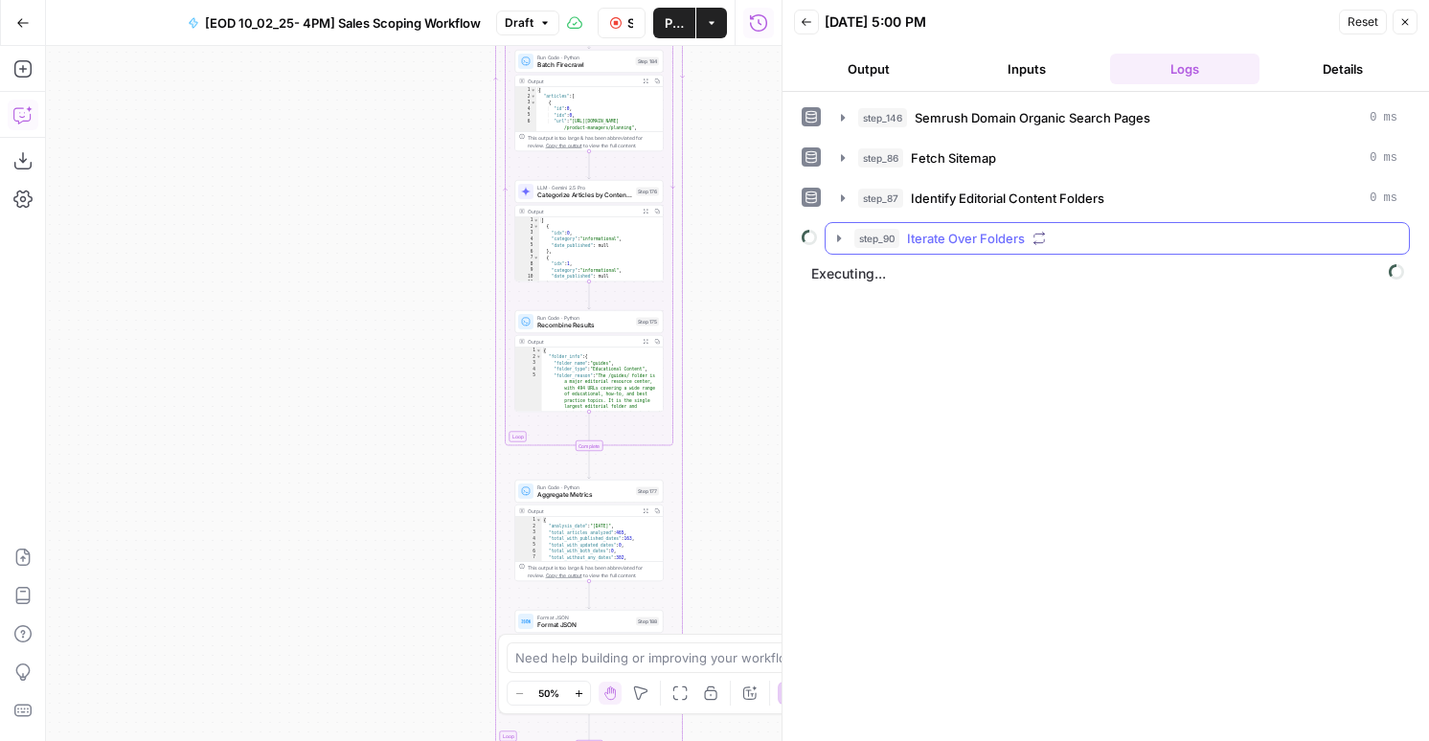
click at [977, 245] on span "Iterate Over Folders" at bounding box center [966, 238] width 118 height 19
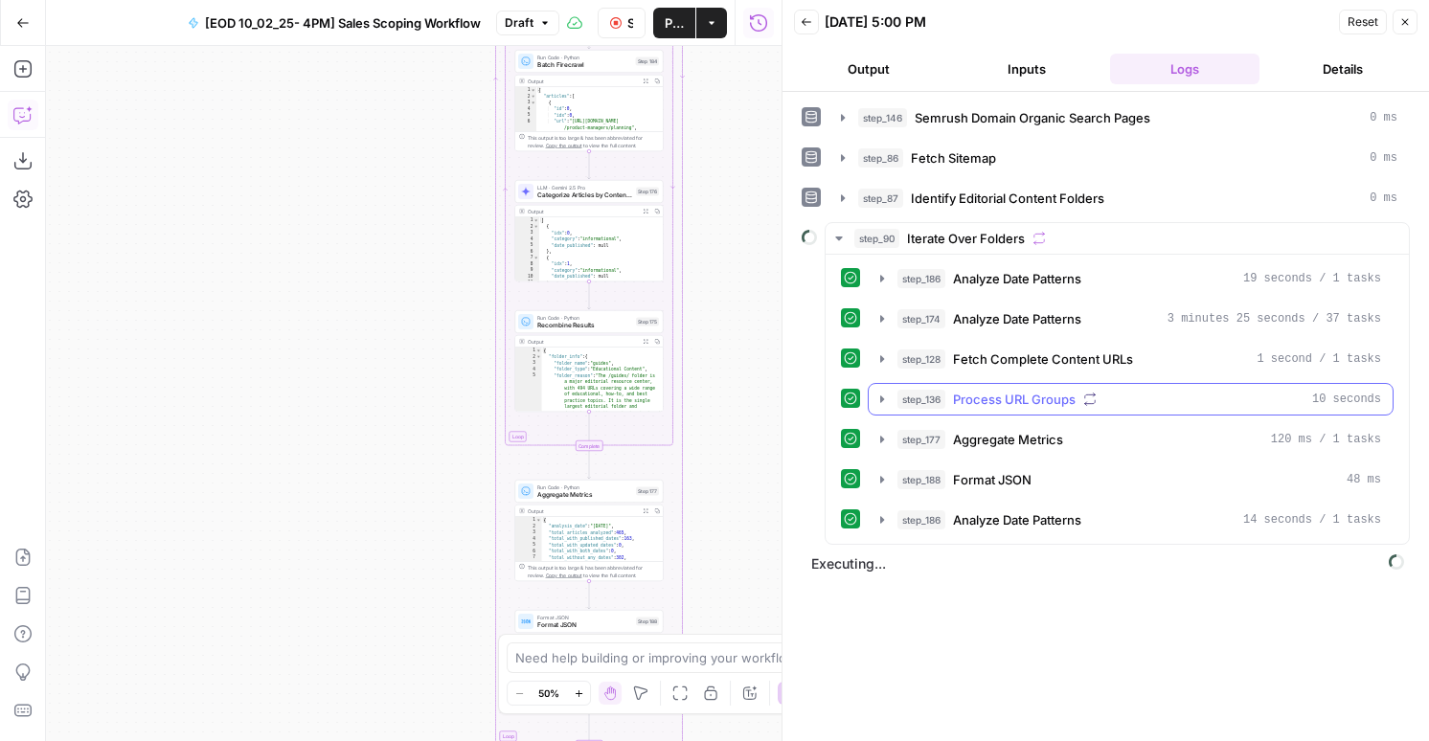
click at [987, 408] on span "Process URL Groups" at bounding box center [1014, 399] width 123 height 19
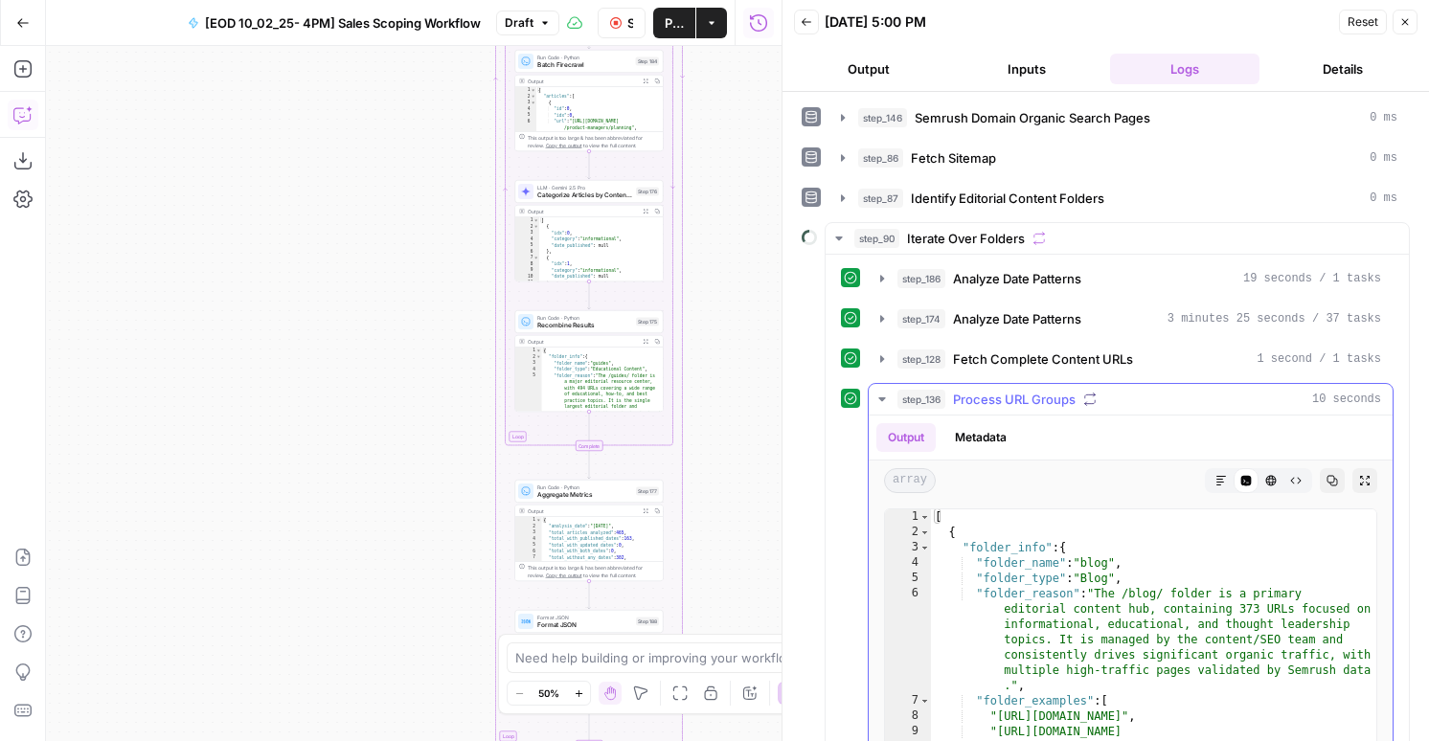
click at [996, 443] on button "Metadata" at bounding box center [980, 437] width 75 height 29
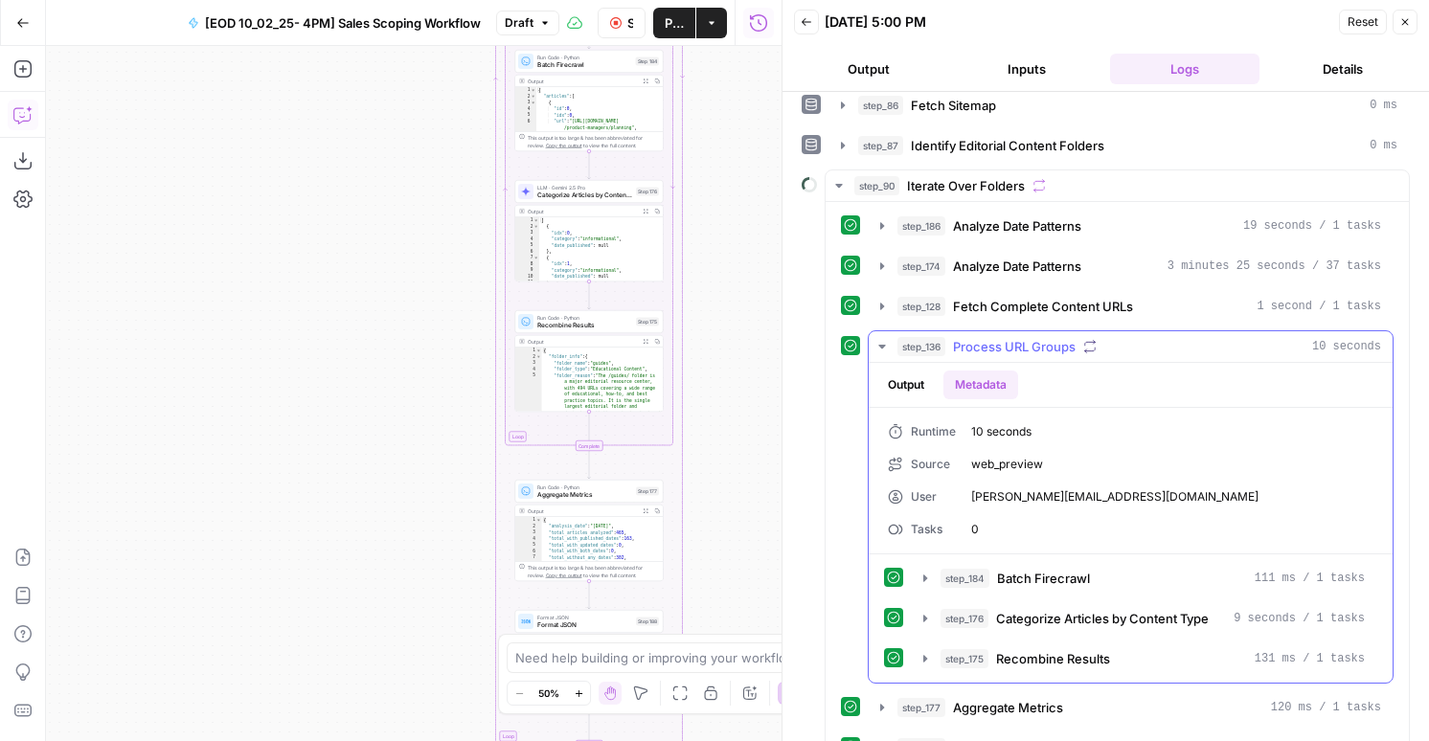
scroll to position [82, 0]
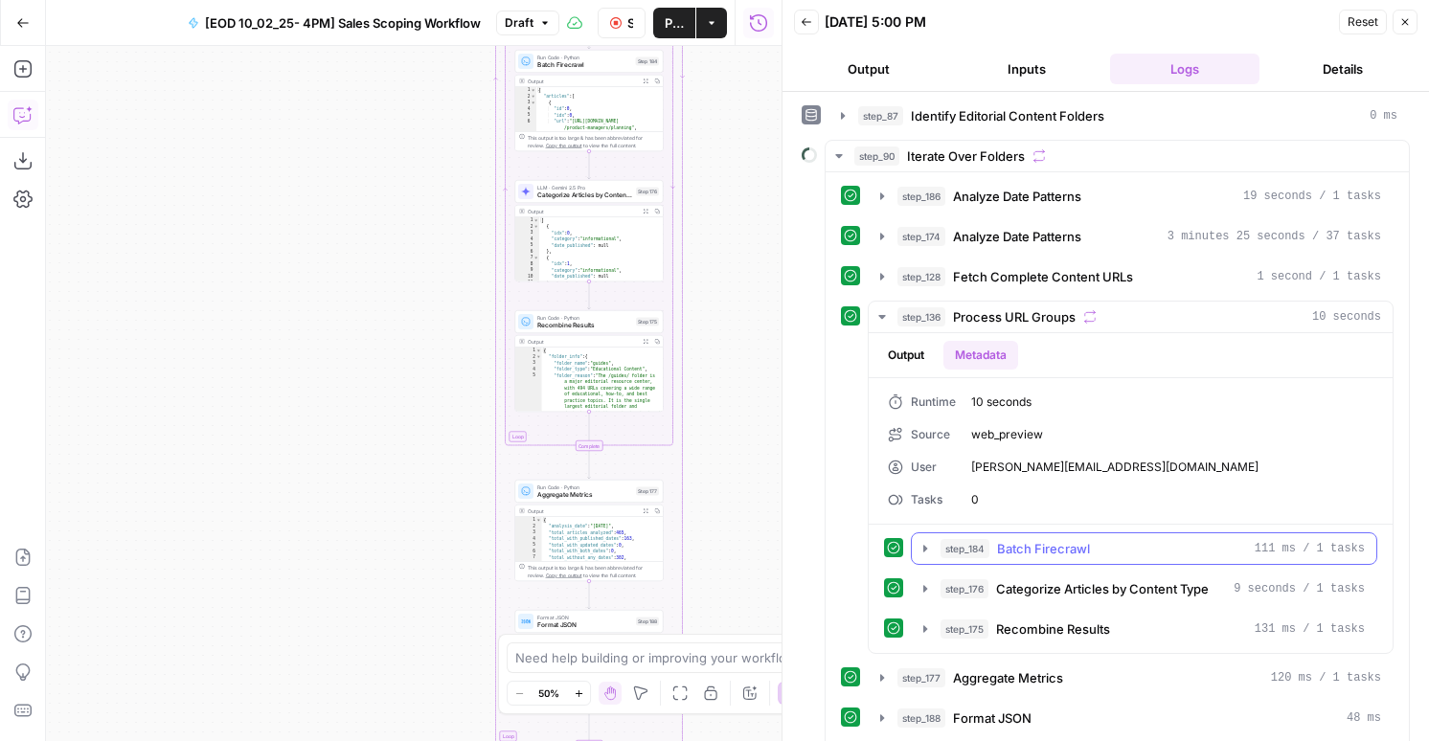
click at [1001, 564] on div "step_184 Batch Firecrawl 111 ms / 1 tasks" at bounding box center [1144, 548] width 466 height 33
click at [997, 553] on span "Batch Firecrawl" at bounding box center [1043, 548] width 93 height 19
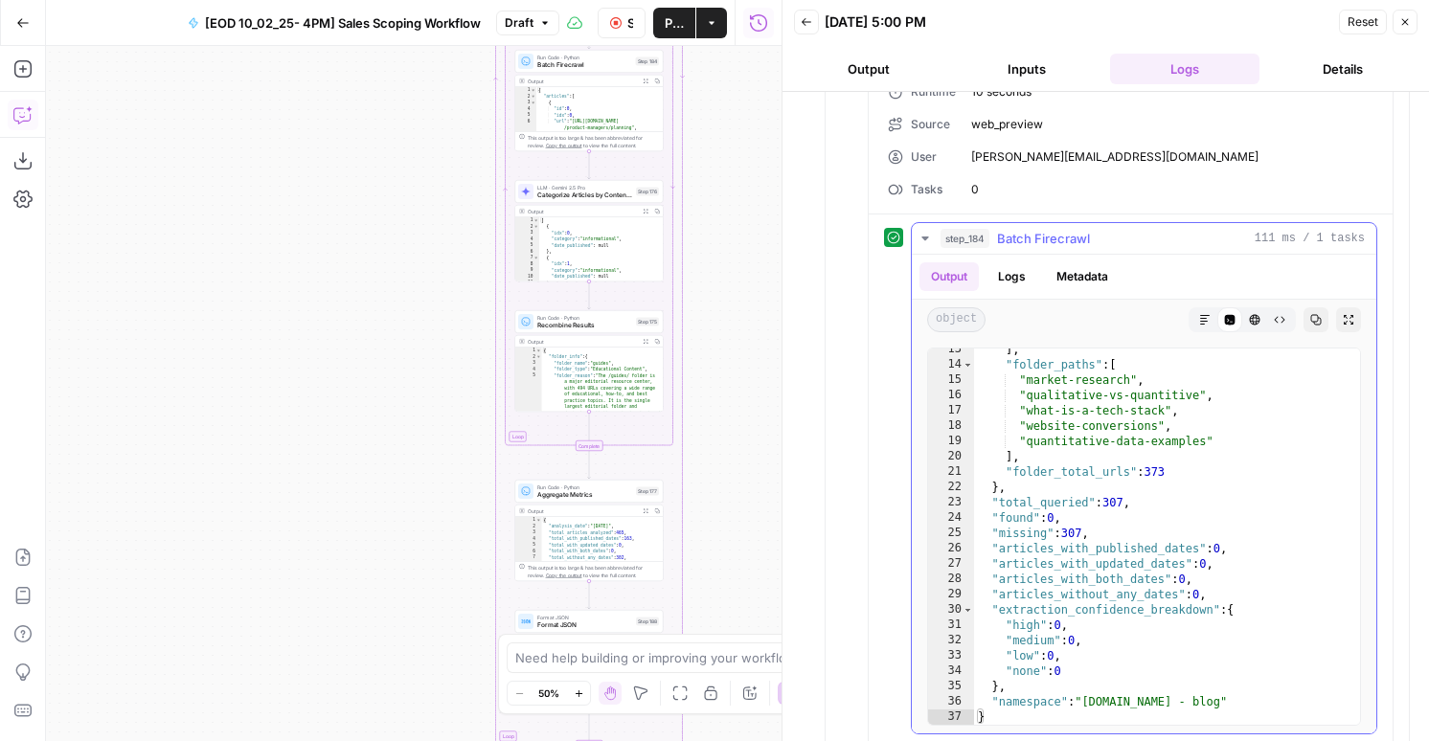
scroll to position [407, 0]
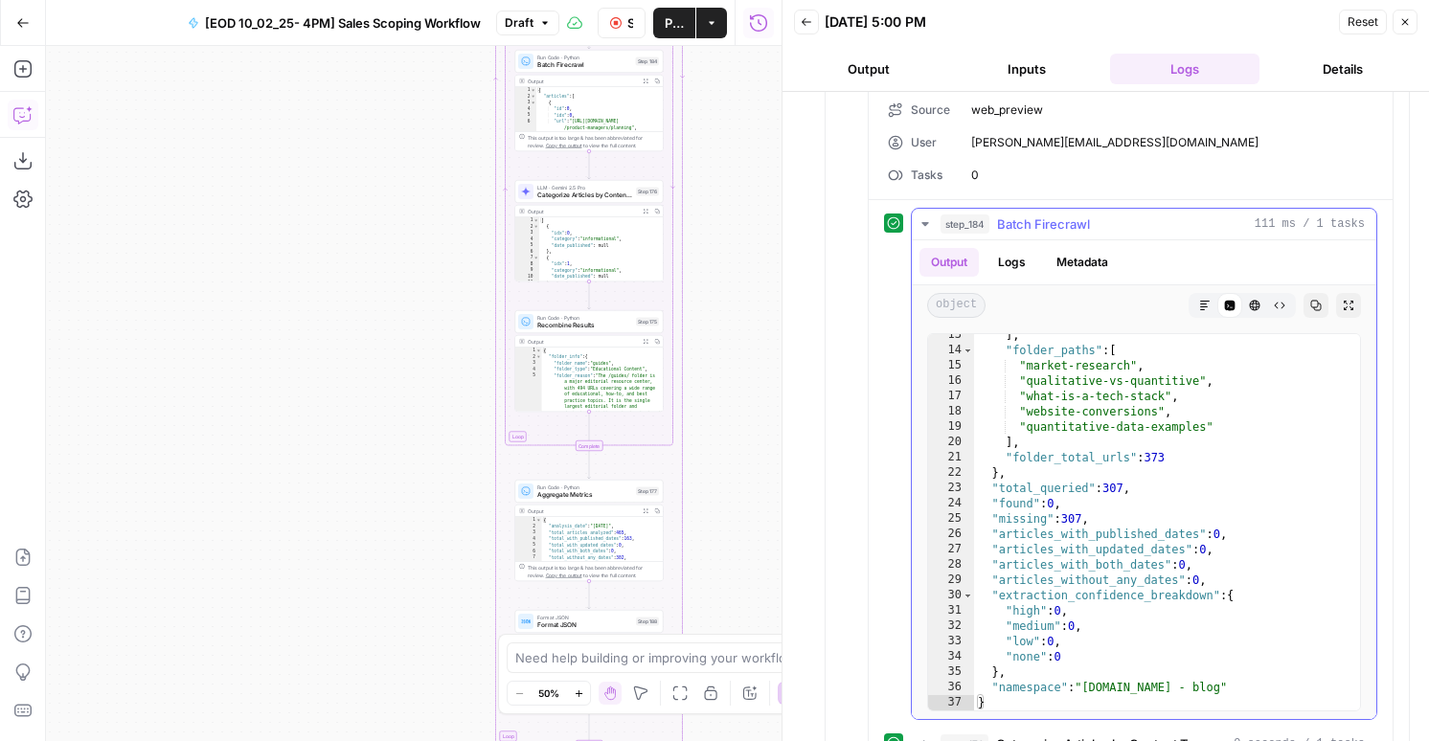
click at [1019, 261] on button "Logs" at bounding box center [1011, 262] width 51 height 29
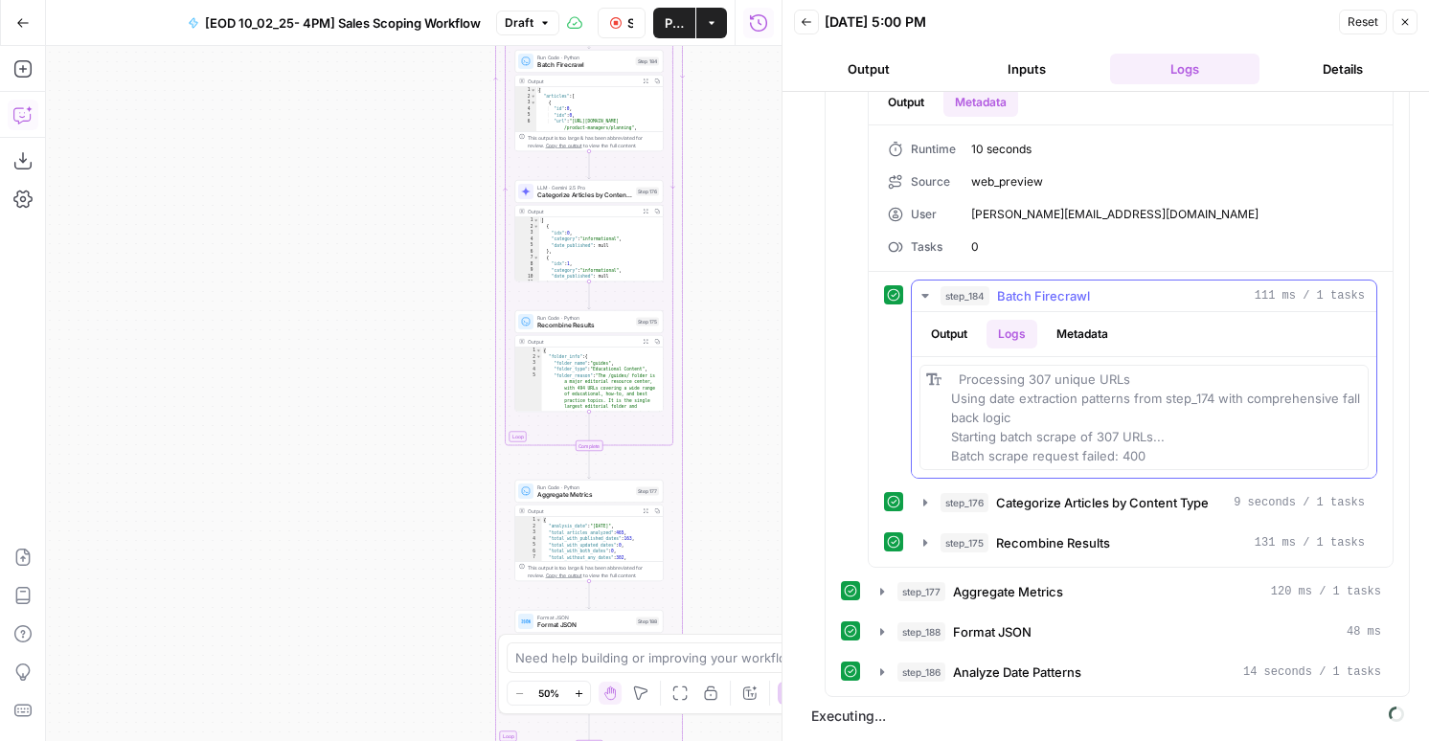
copy span "Processing 307 unique URLs Using date extraction patterns from step_174 with co…"
drag, startPoint x: 1159, startPoint y: 461, endPoint x: 931, endPoint y: 374, distance: 243.6
click at [931, 374] on div "Processing 307 unique URLs Using date extraction patterns from step_174 with co…" at bounding box center [1143, 417] width 449 height 105
click at [601, 13] on button "Stop Run" at bounding box center [621, 23] width 48 height 31
click at [20, 119] on icon "button" at bounding box center [22, 114] width 19 height 19
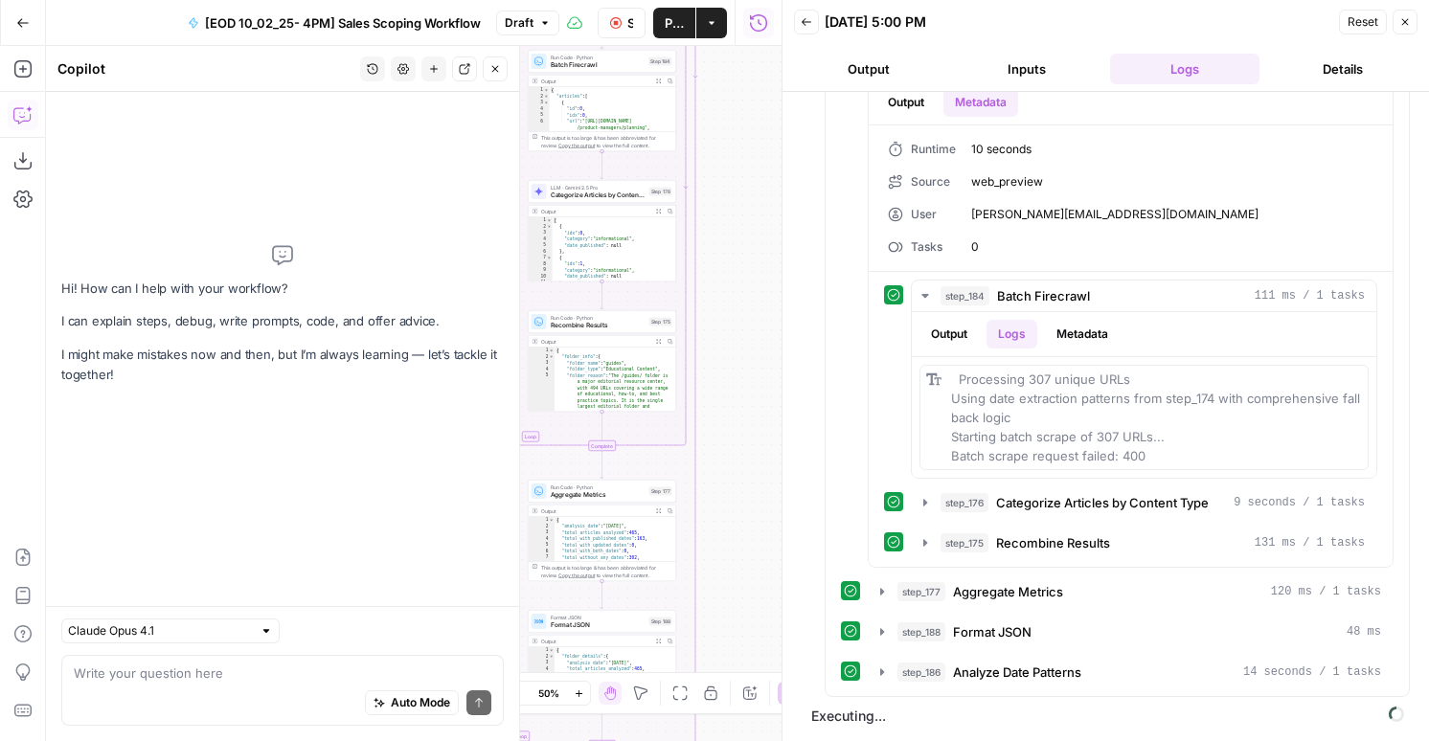
click at [191, 659] on div "Write your question here Auto Mode Send" at bounding box center [282, 690] width 442 height 71
paste textarea "Processing 307 unique URLs Using date extraction patterns from step_174 with co…"
type textarea "Processing 307 unique URLs Using date extraction patterns from step_174 with co…"
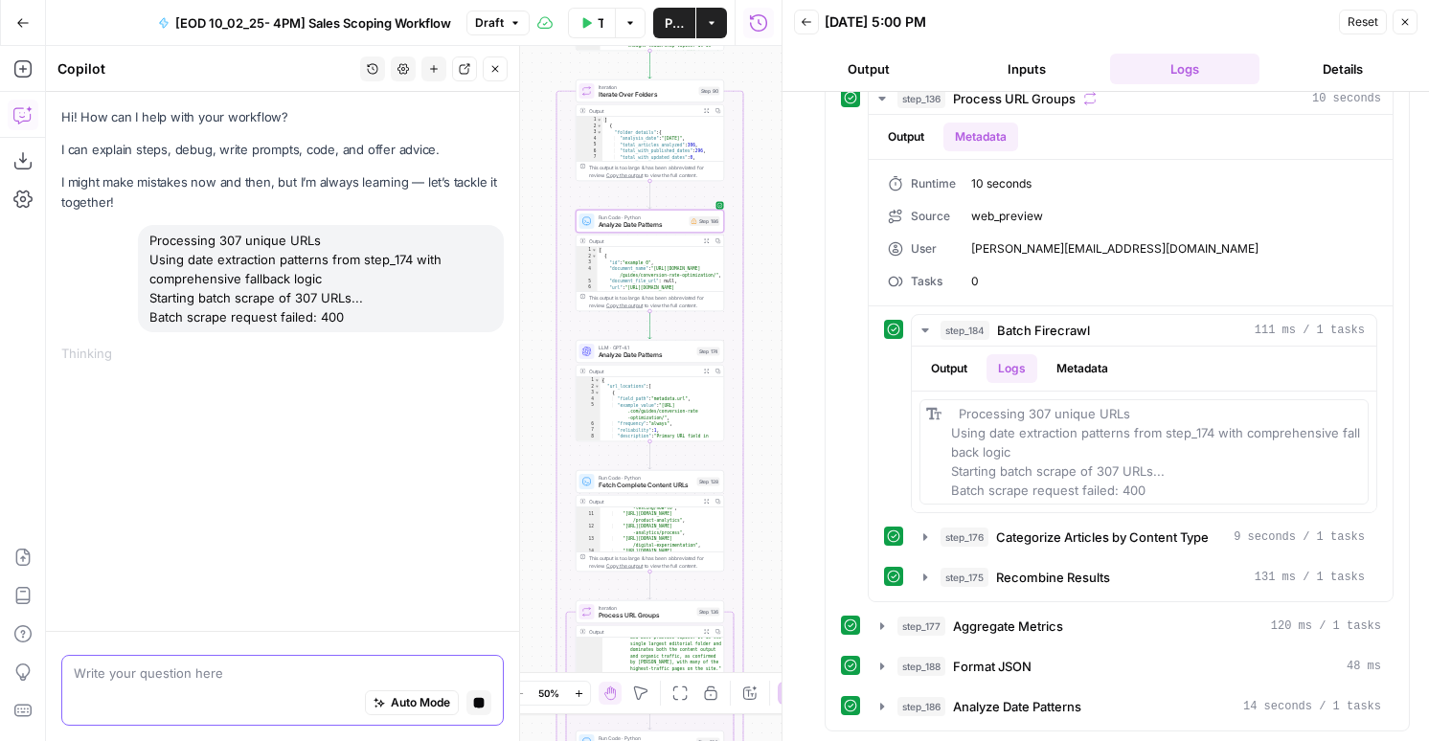
scroll to position [143, 0]
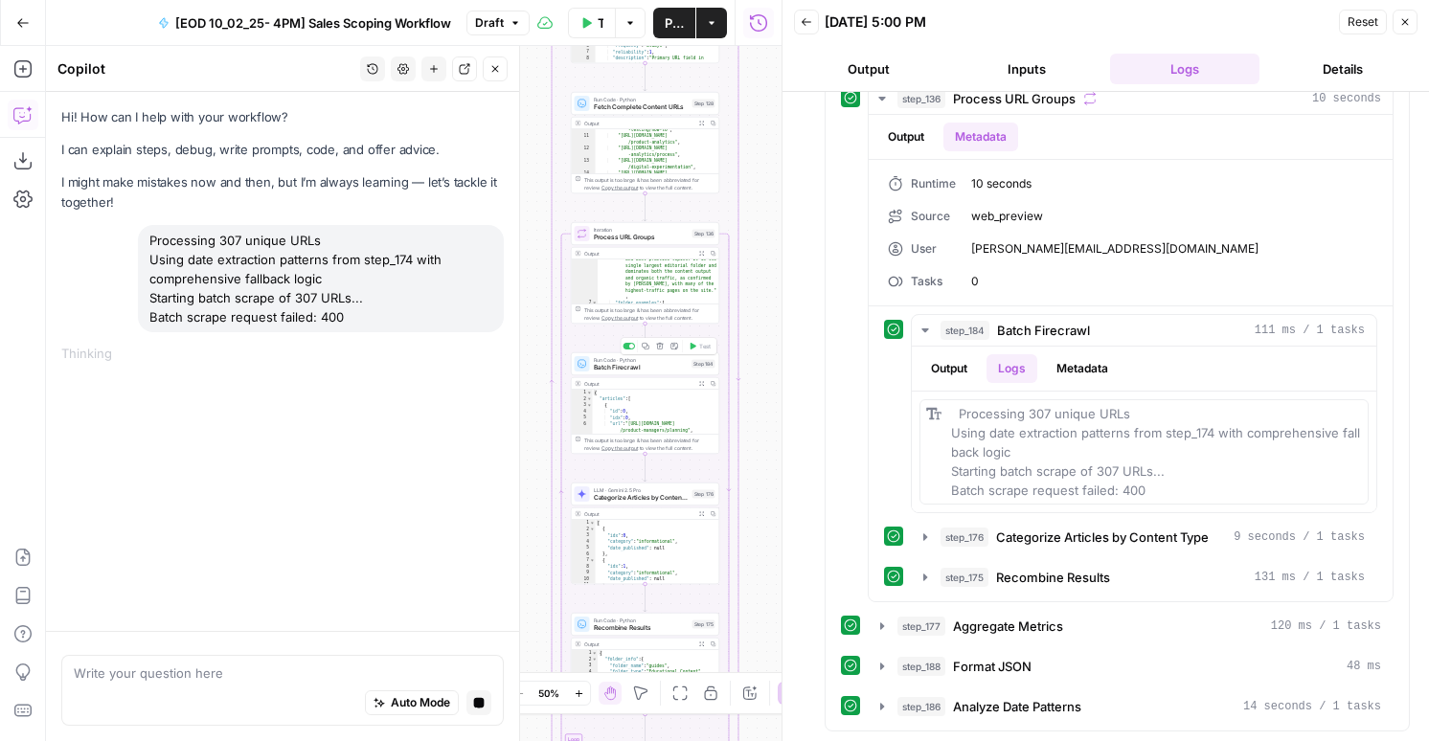
click at [684, 368] on span "Batch Firecrawl" at bounding box center [641, 368] width 95 height 10
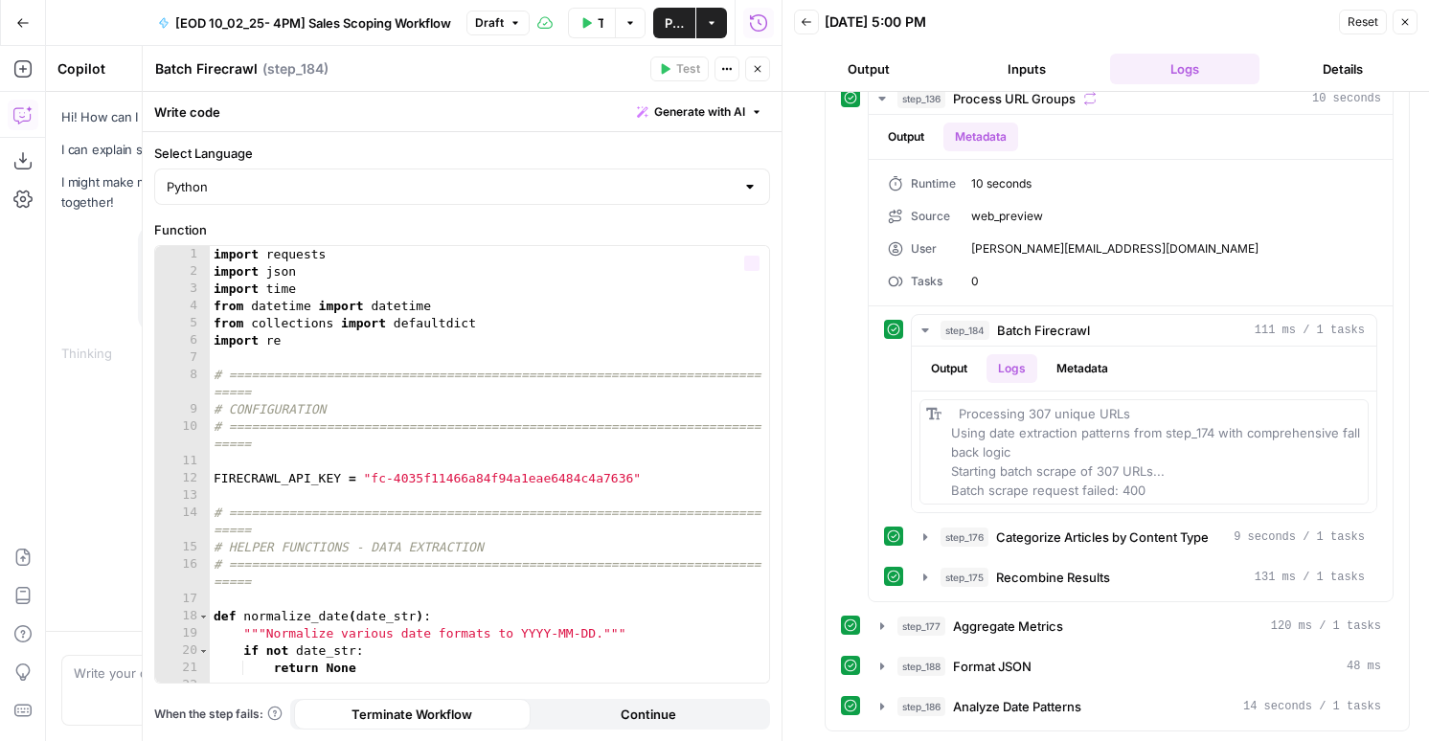
click at [624, 443] on div "import requests import json import time from datetime import datetime from coll…" at bounding box center [489, 481] width 559 height 471
type textarea "**********"
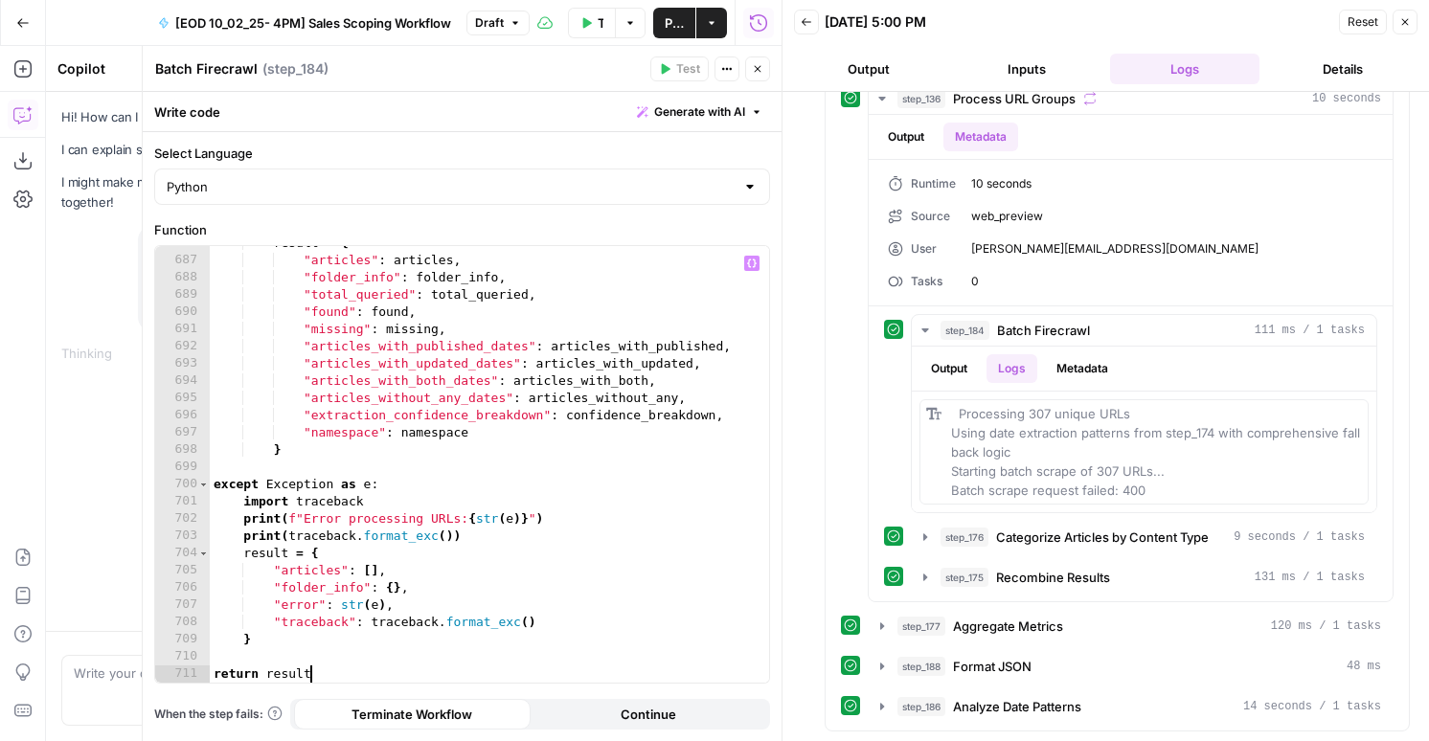
scroll to position [13626, 0]
click at [1094, 546] on span "Categorize Articles by Content Type" at bounding box center [1102, 537] width 213 height 19
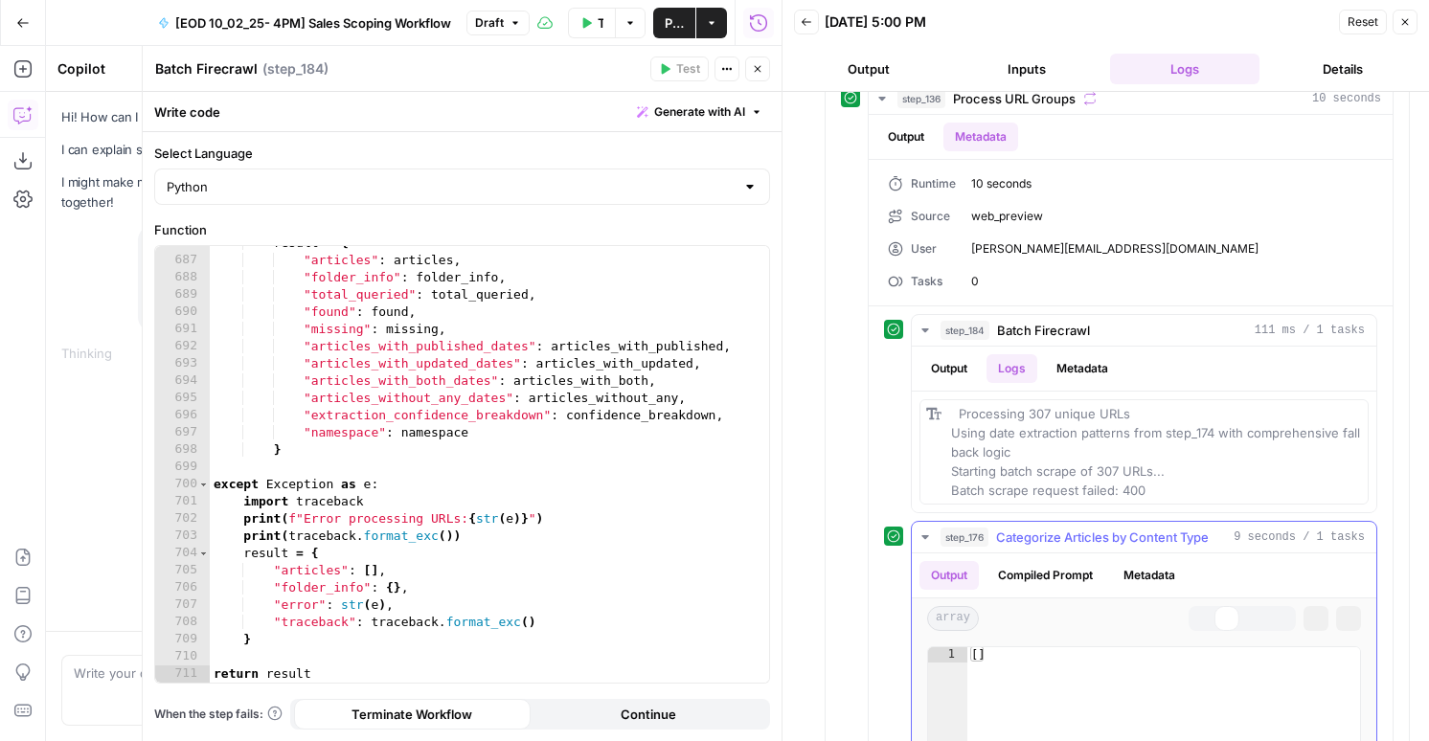
click at [1094, 546] on span "Categorize Articles by Content Type" at bounding box center [1102, 537] width 213 height 19
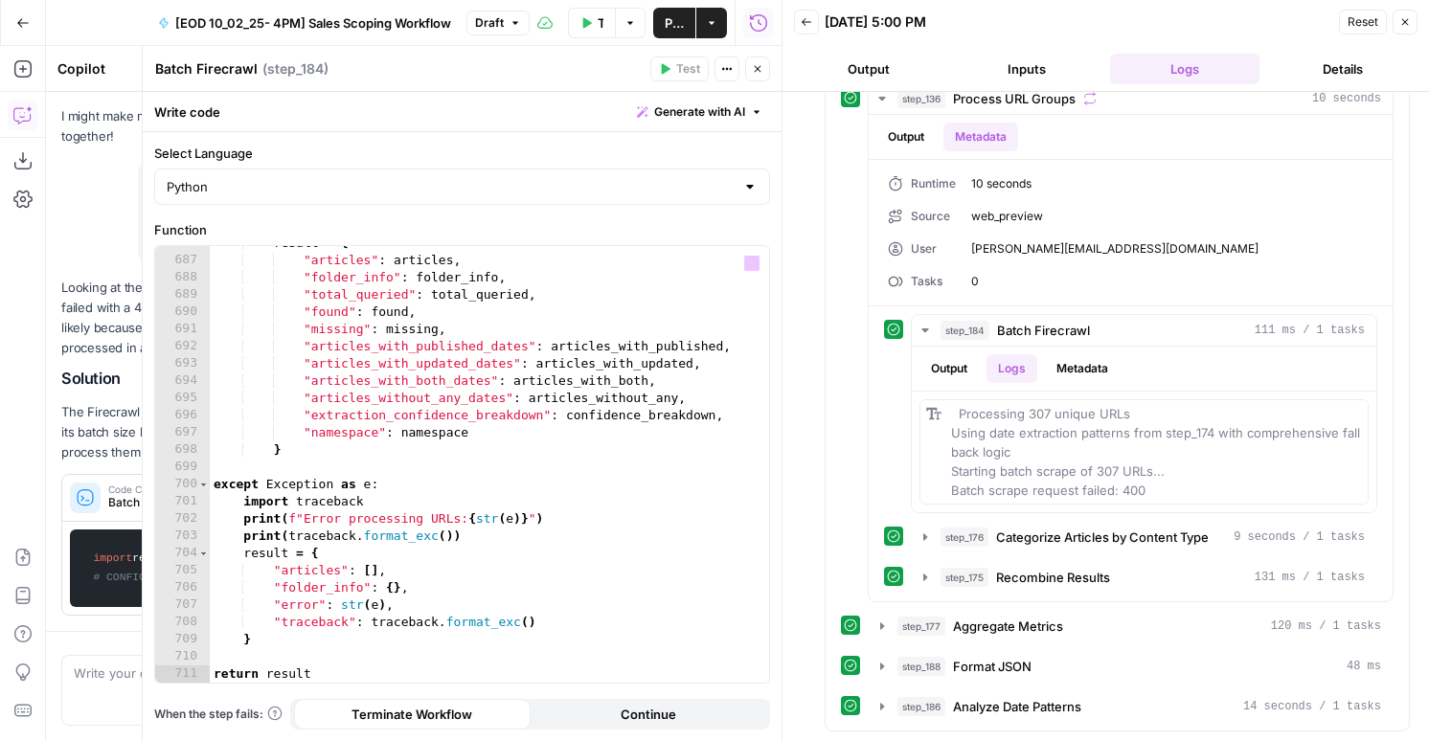
scroll to position [253, 0]
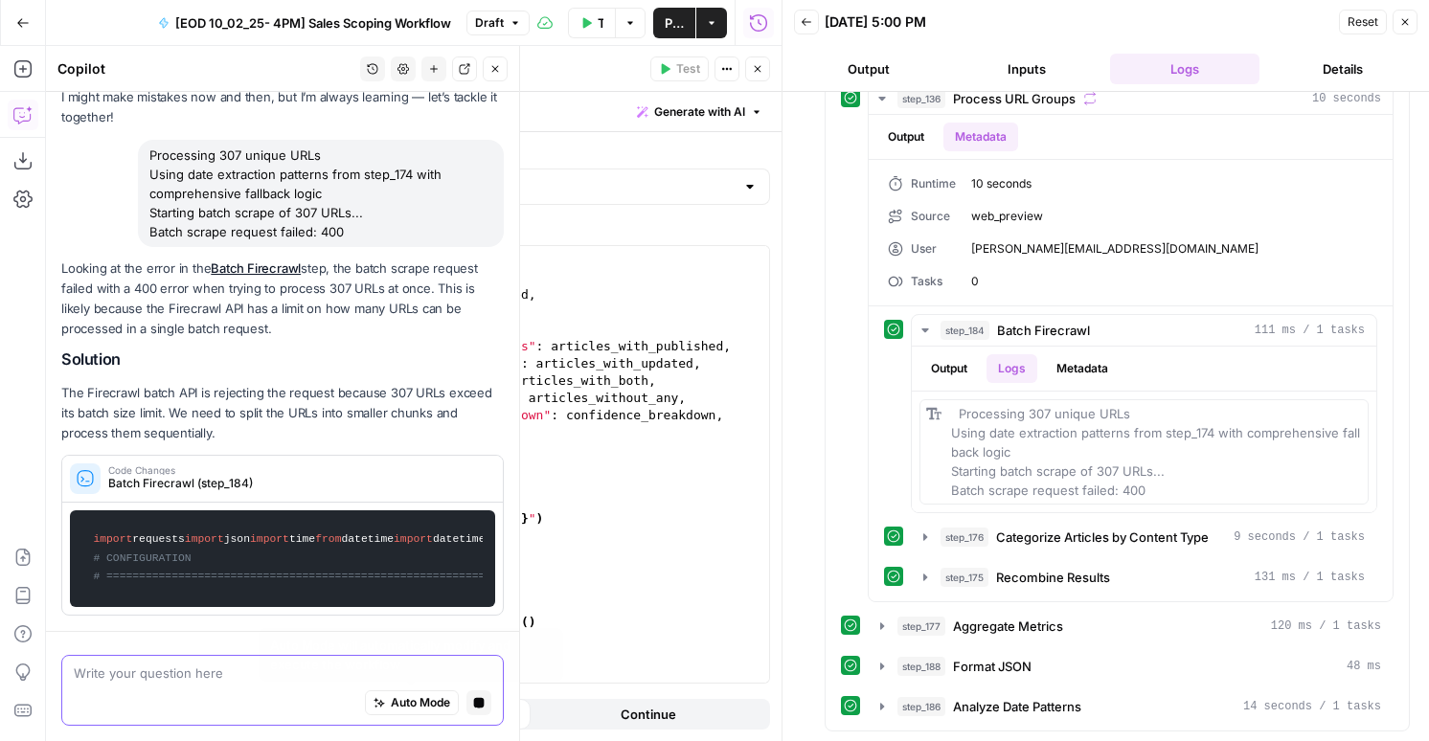
click at [475, 703] on icon "button" at bounding box center [479, 702] width 11 height 11
click at [272, 679] on textarea at bounding box center [282, 673] width 417 height 19
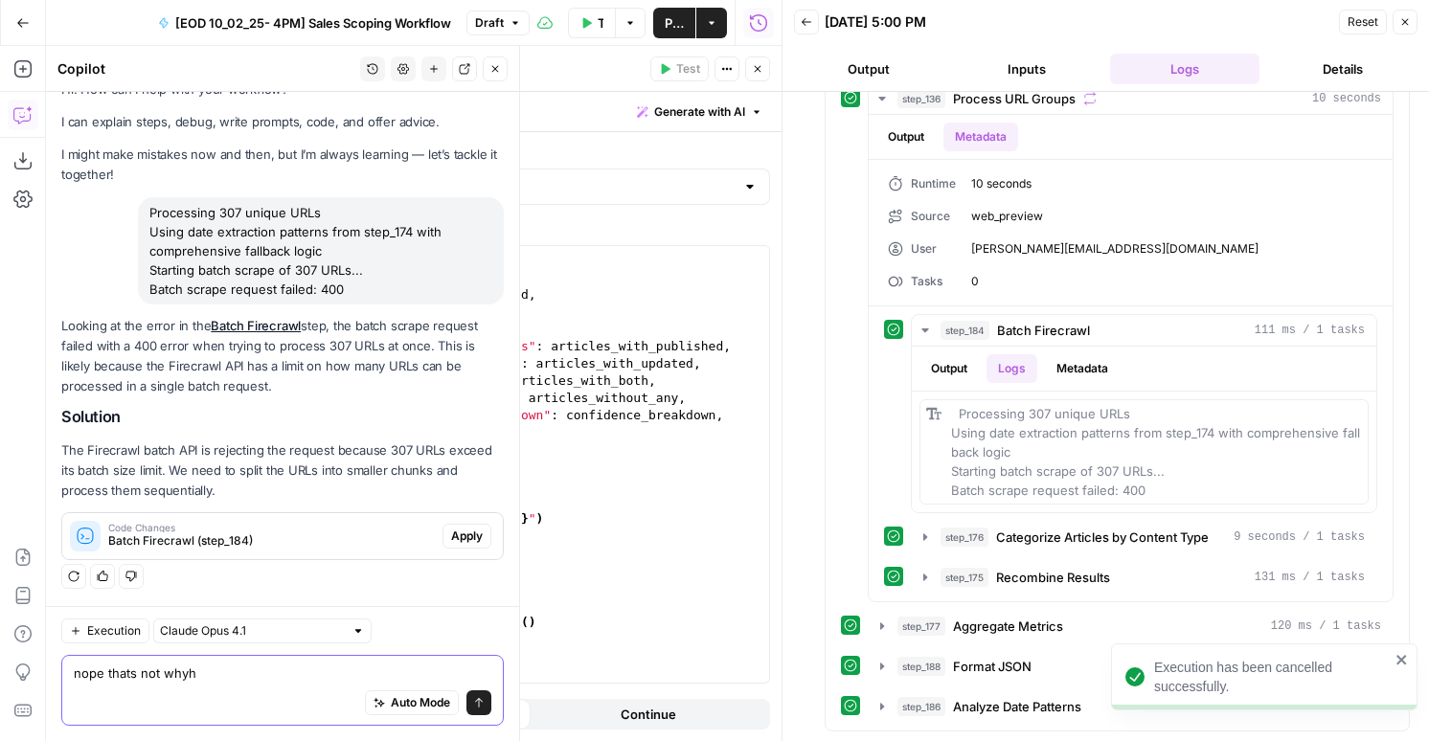
type textarea "nope thats not why"
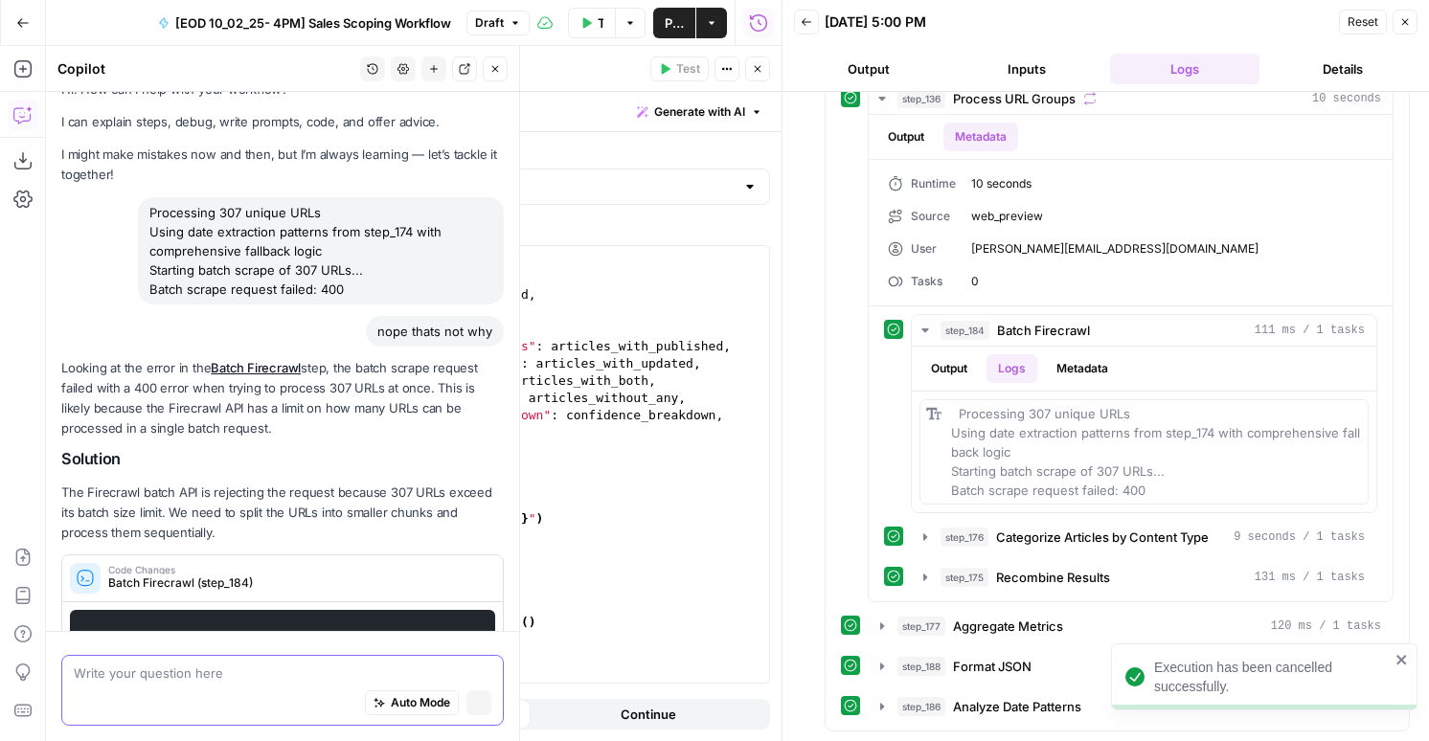
scroll to position [613, 0]
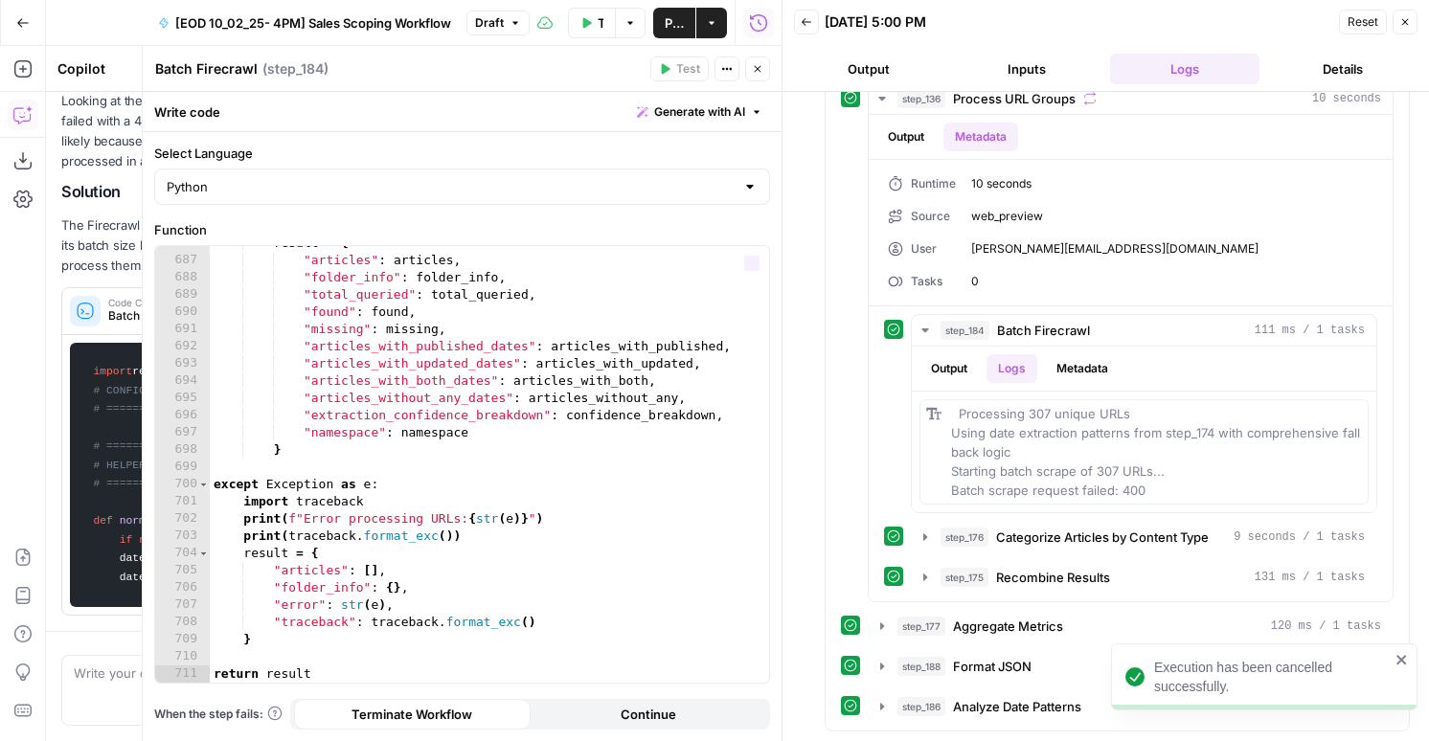
type textarea "**********"
click at [574, 339] on div "result = { "articles" : articles , "folder_info" : folder_info , "total_queried…" at bounding box center [489, 470] width 559 height 471
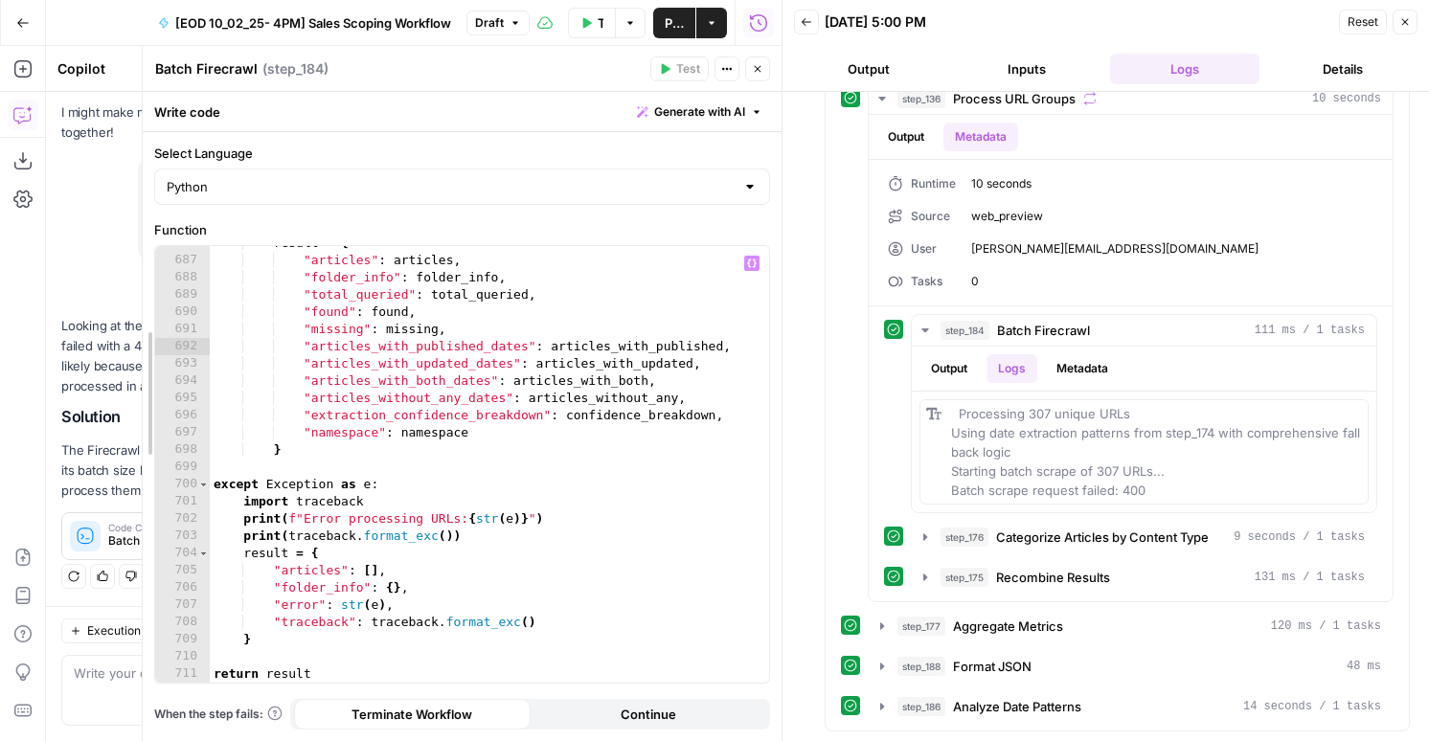
scroll to position [18986, 0]
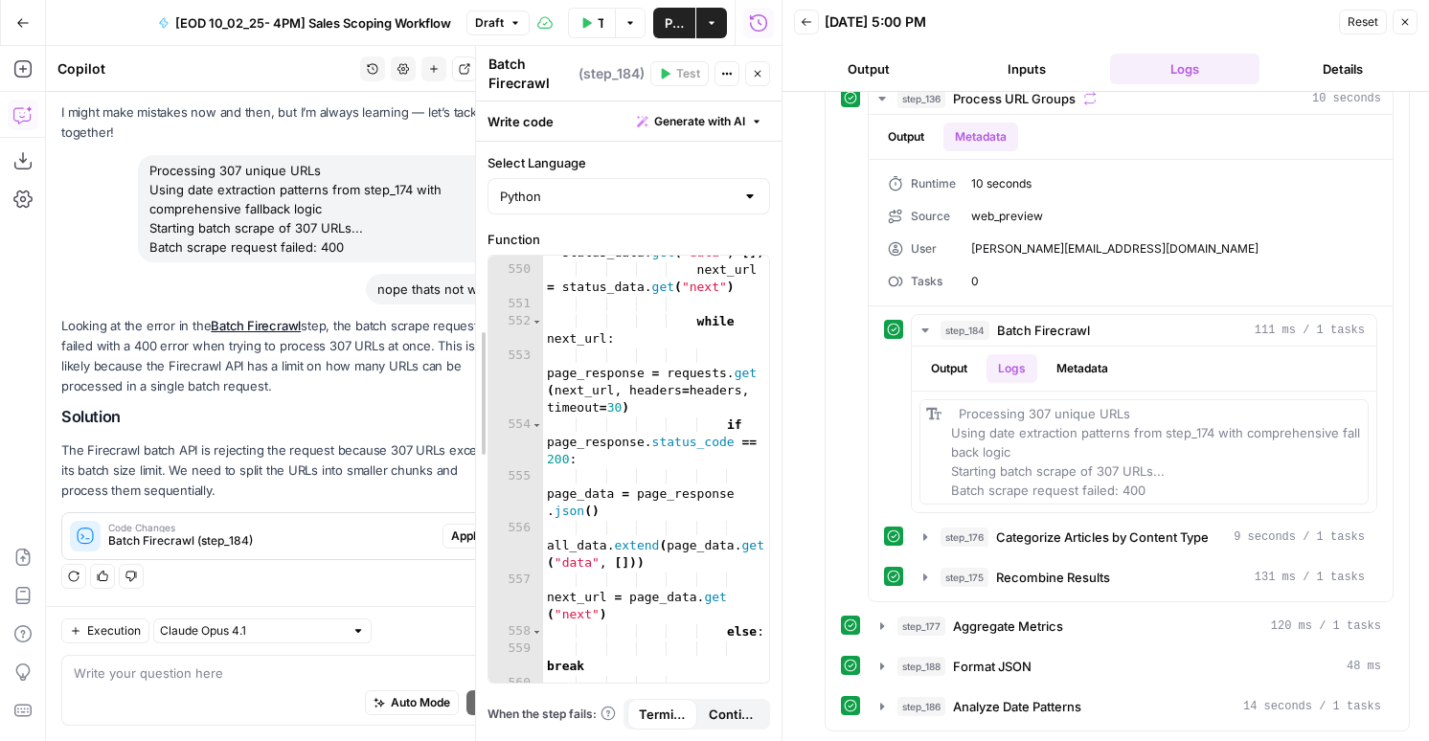
drag, startPoint x: 143, startPoint y: 219, endPoint x: 680, endPoint y: 224, distance: 537.1
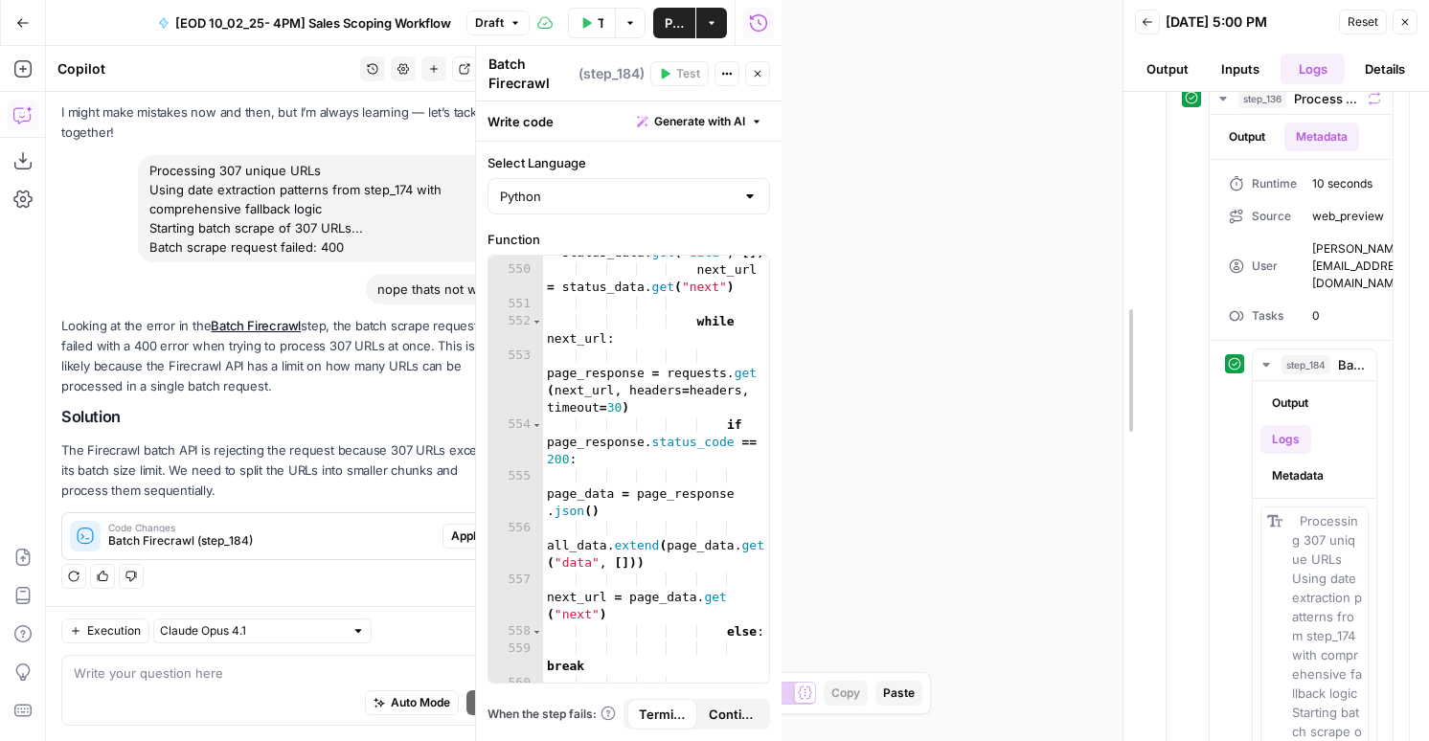
drag, startPoint x: 780, startPoint y: 136, endPoint x: 1447, endPoint y: 229, distance: 672.8
click at [1428, 229] on html "AirOps New Home Browse Insights Opportunities Your Data Flightpath Syncs Data L…" at bounding box center [714, 370] width 1429 height 741
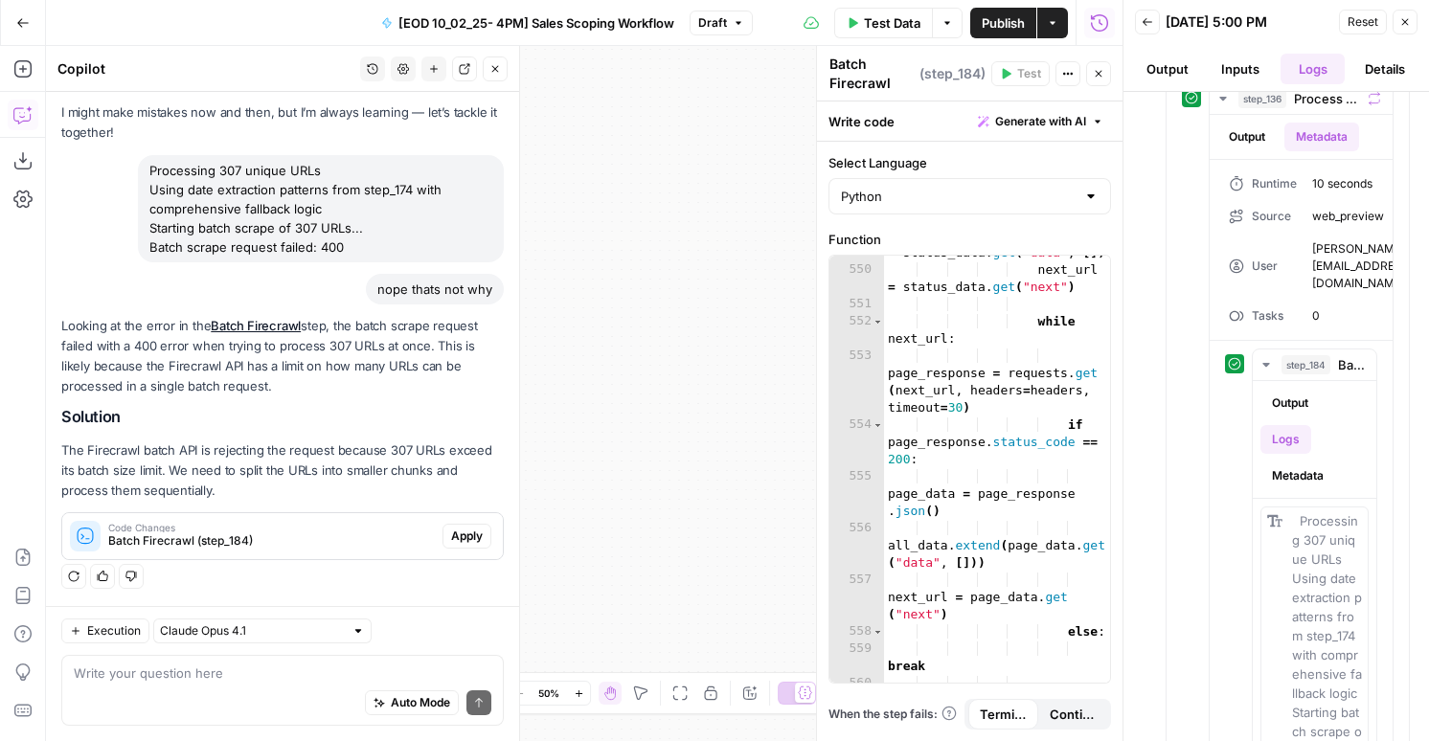
click at [715, 33] on button "Draft" at bounding box center [720, 23] width 63 height 25
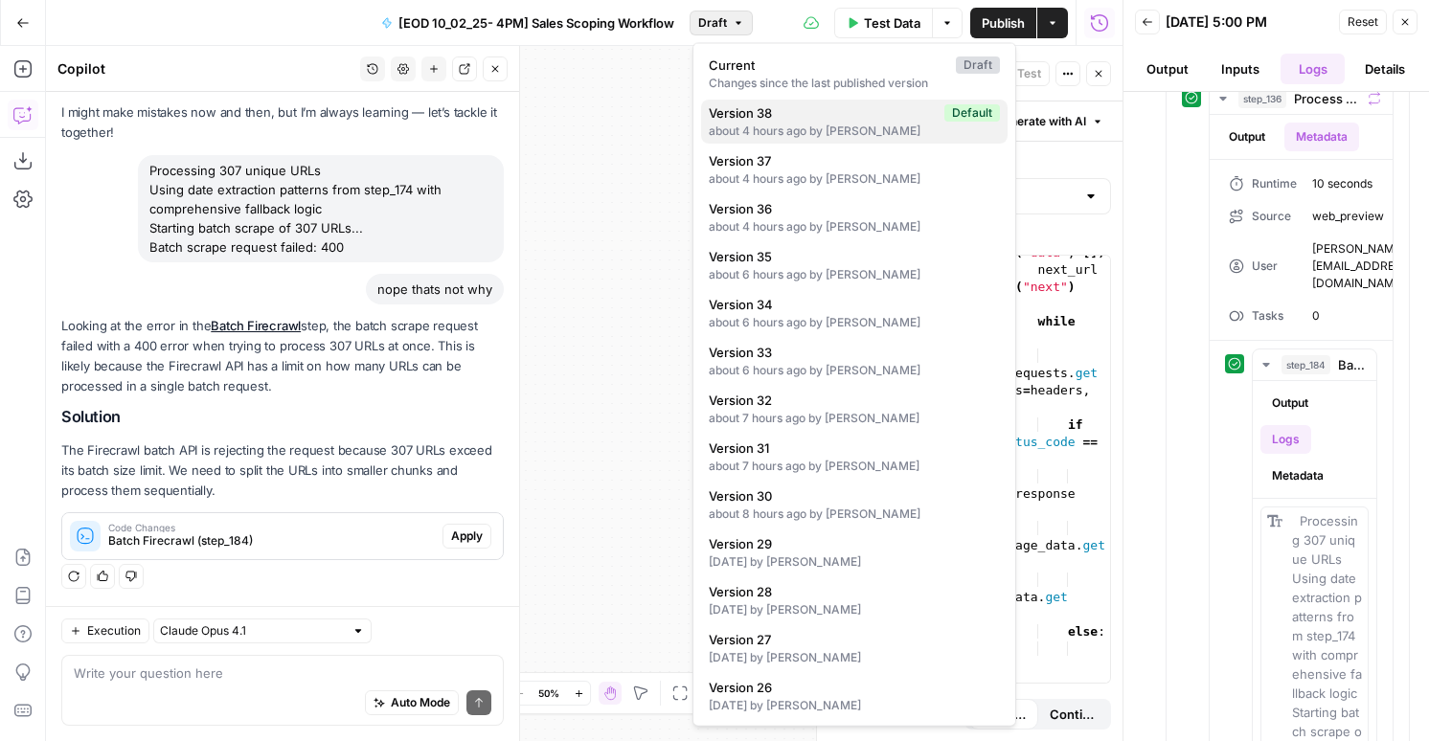
click at [779, 123] on div "about 4 hours ago by [PERSON_NAME]" at bounding box center [854, 131] width 291 height 17
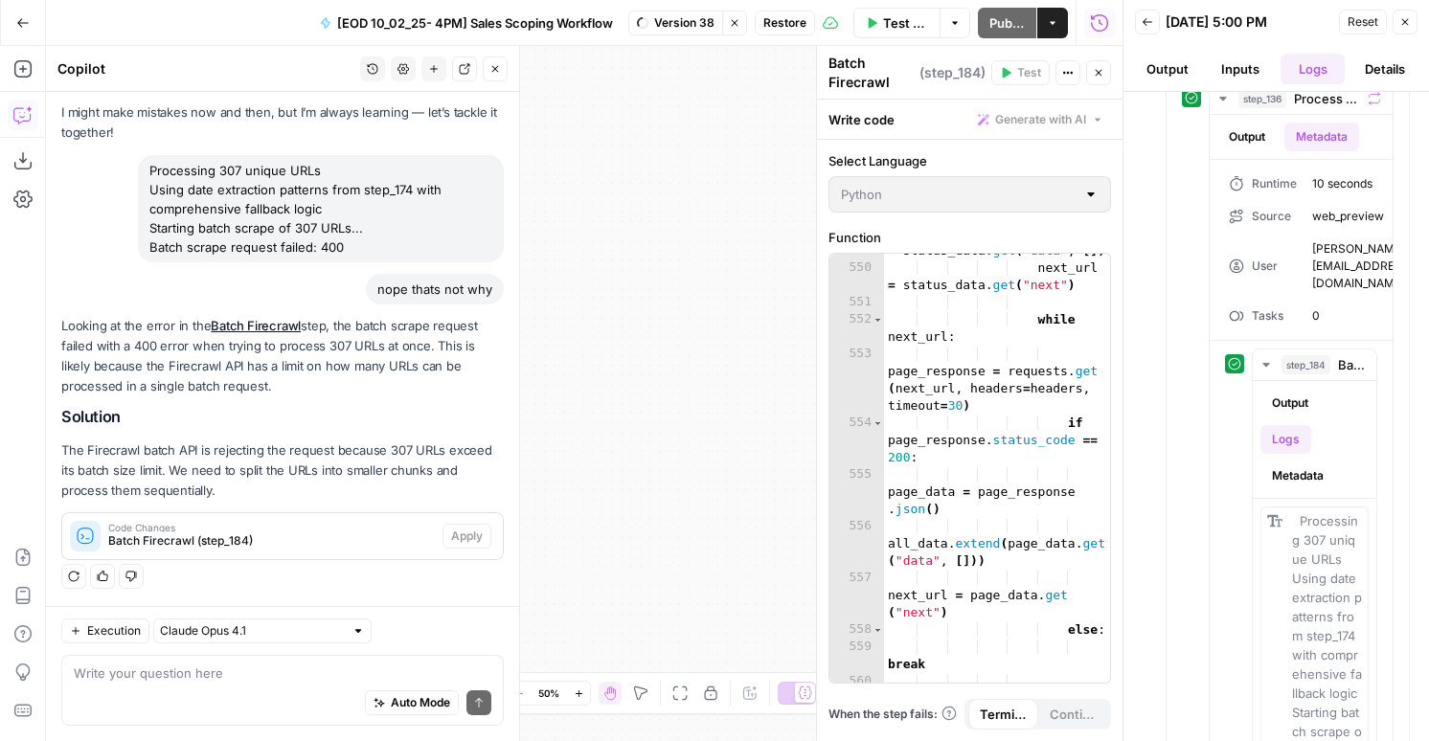
click at [1407, 20] on icon "button" at bounding box center [1404, 21] width 11 height 11
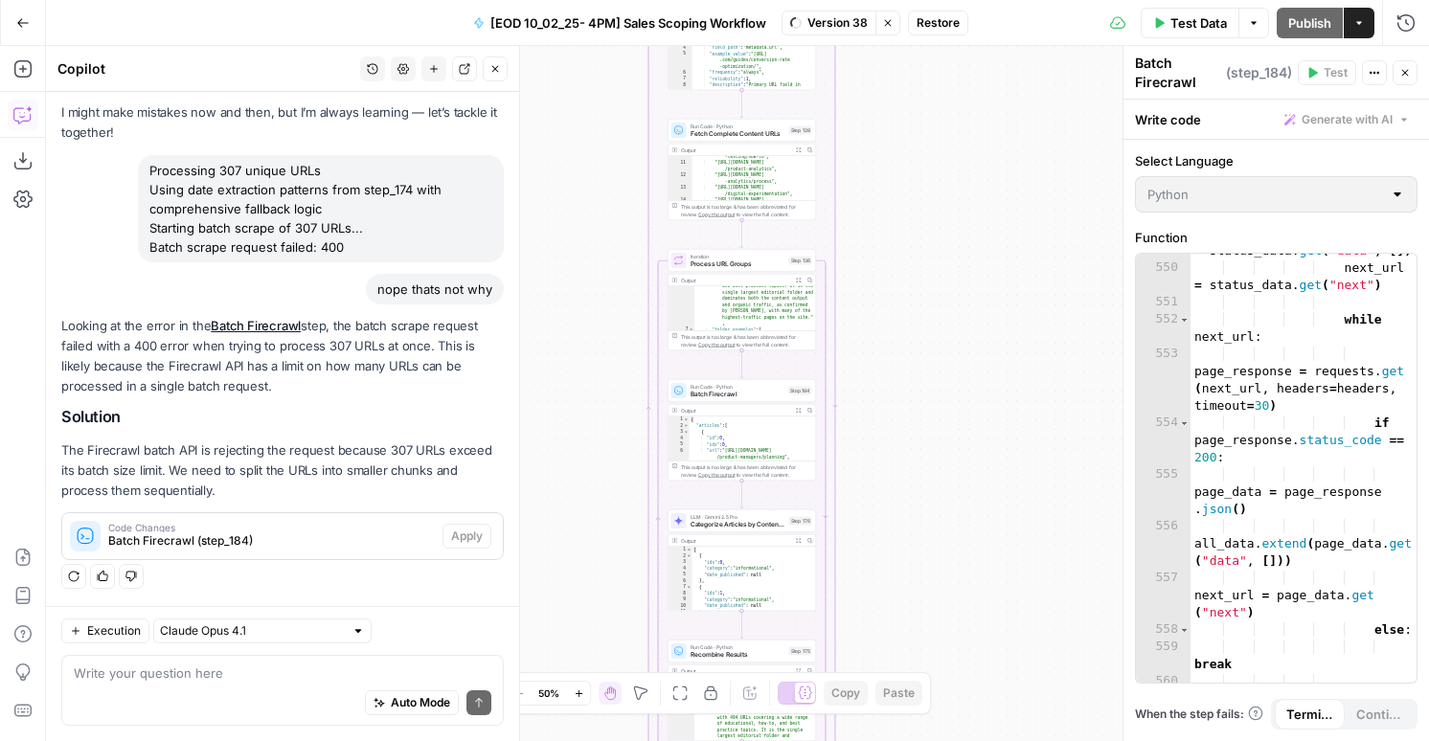
click at [751, 395] on span "Batch Firecrawl" at bounding box center [737, 395] width 95 height 10
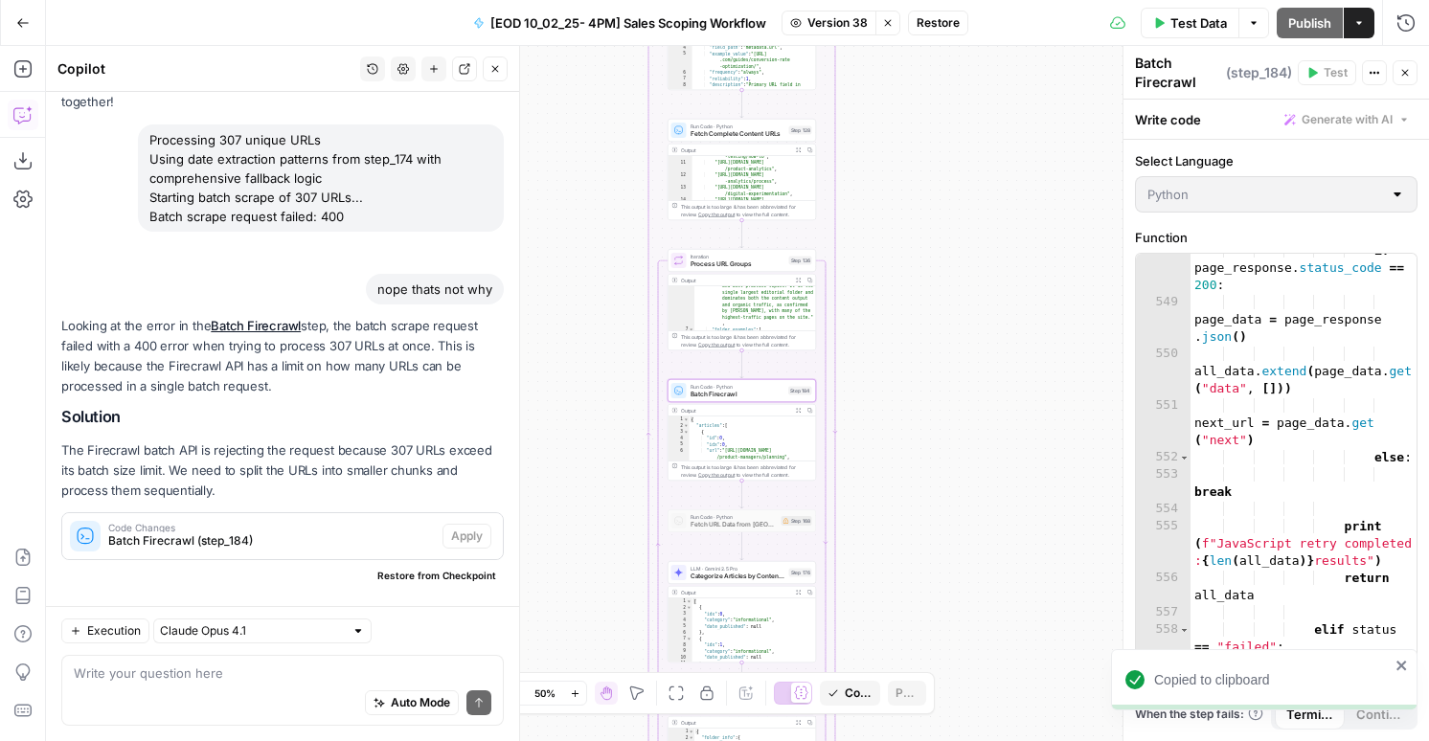
click at [886, 14] on button "Stop viewing" at bounding box center [887, 23] width 25 height 25
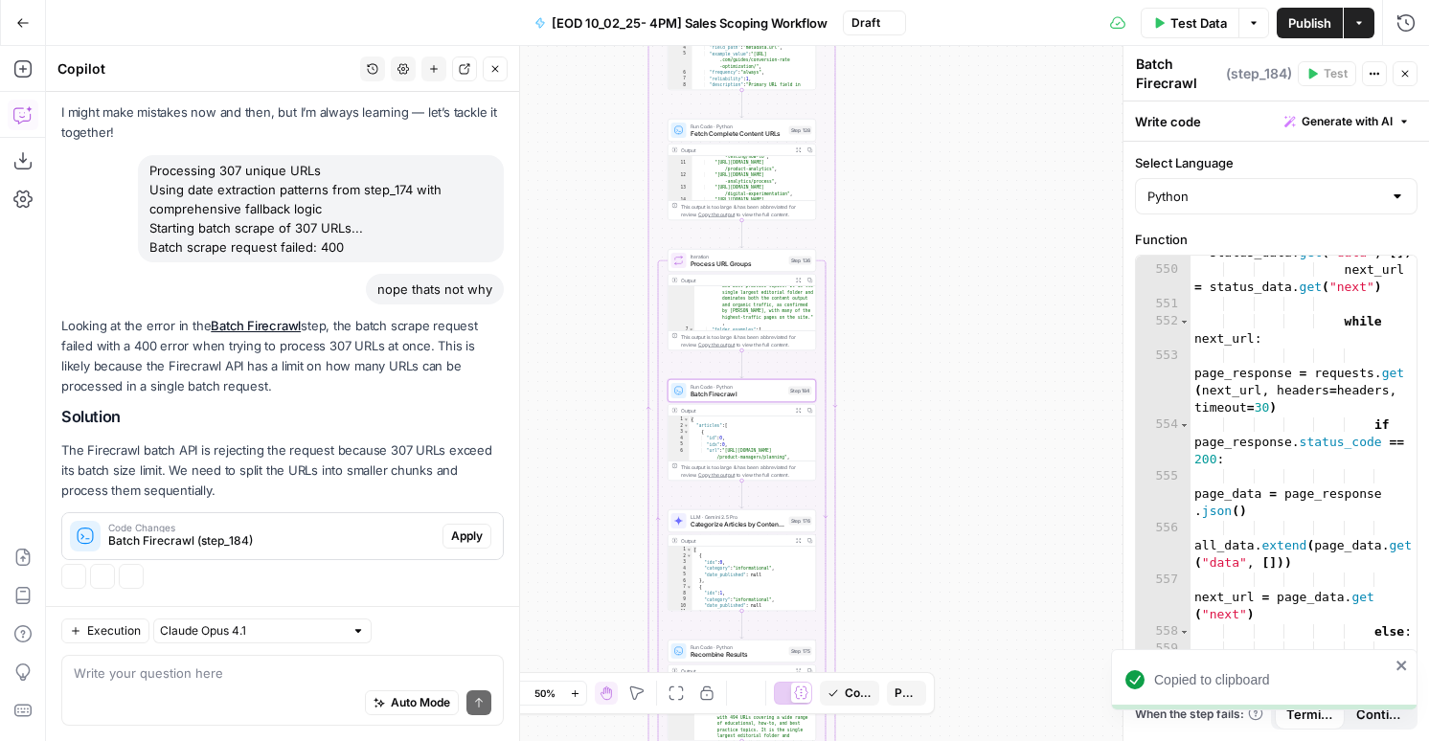
scroll to position [70, 0]
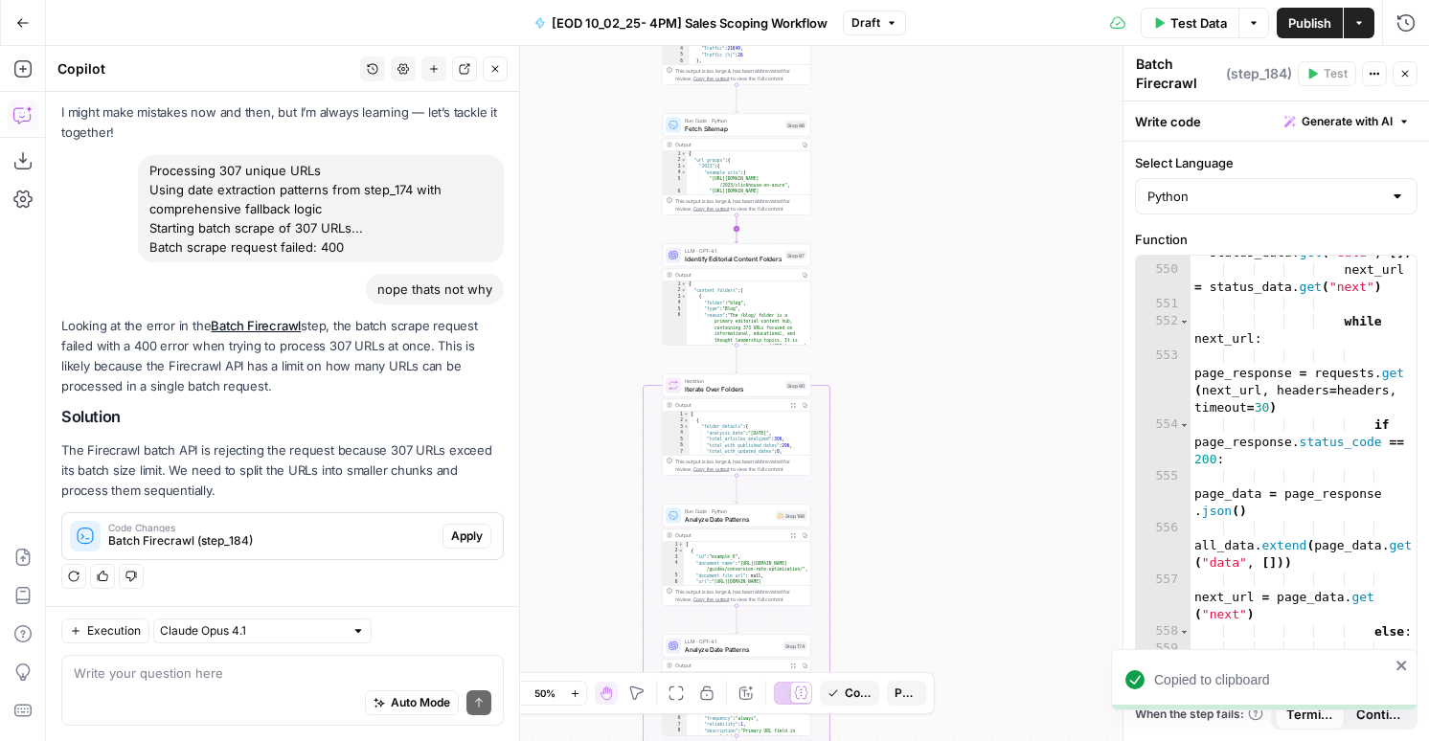
click at [735, 228] on icon "Edge from step_86 to step_87" at bounding box center [736, 229] width 3 height 28
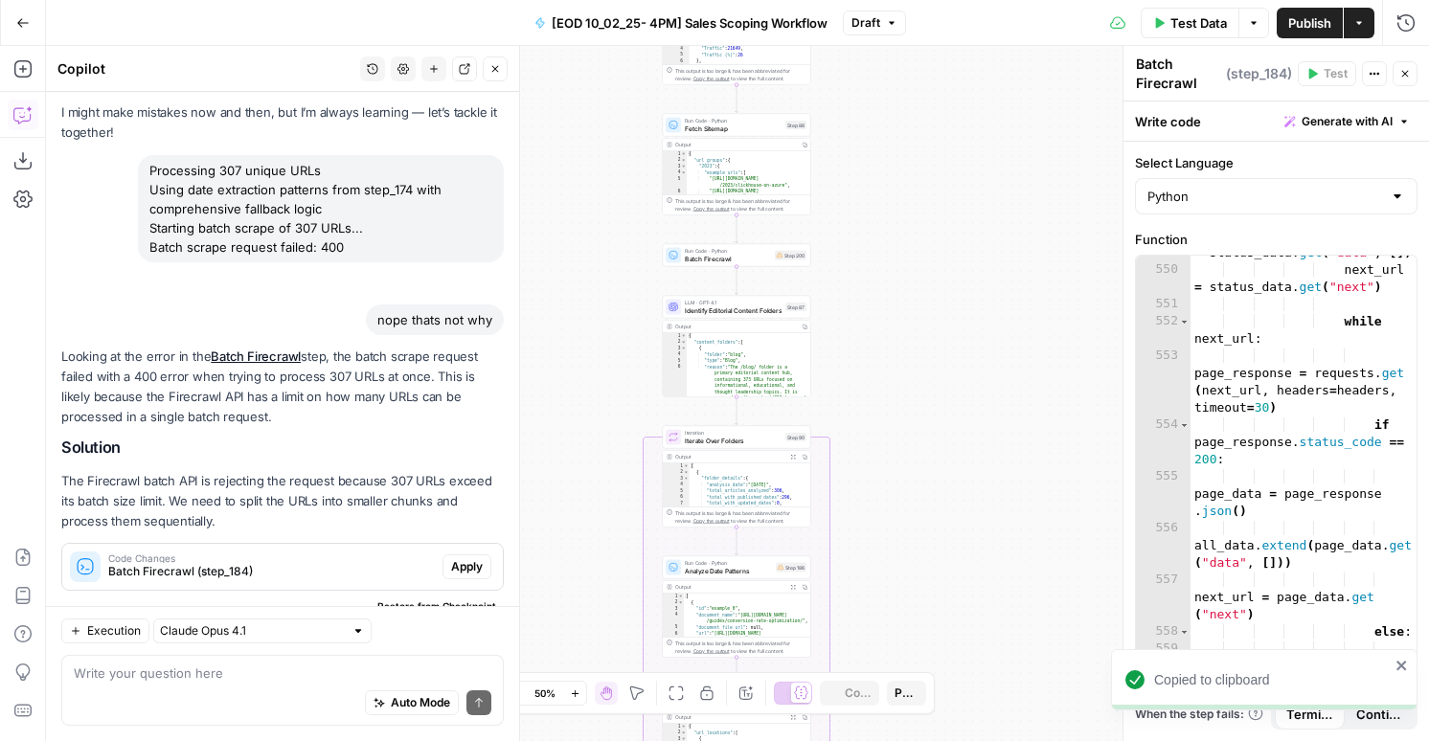
scroll to position [101, 0]
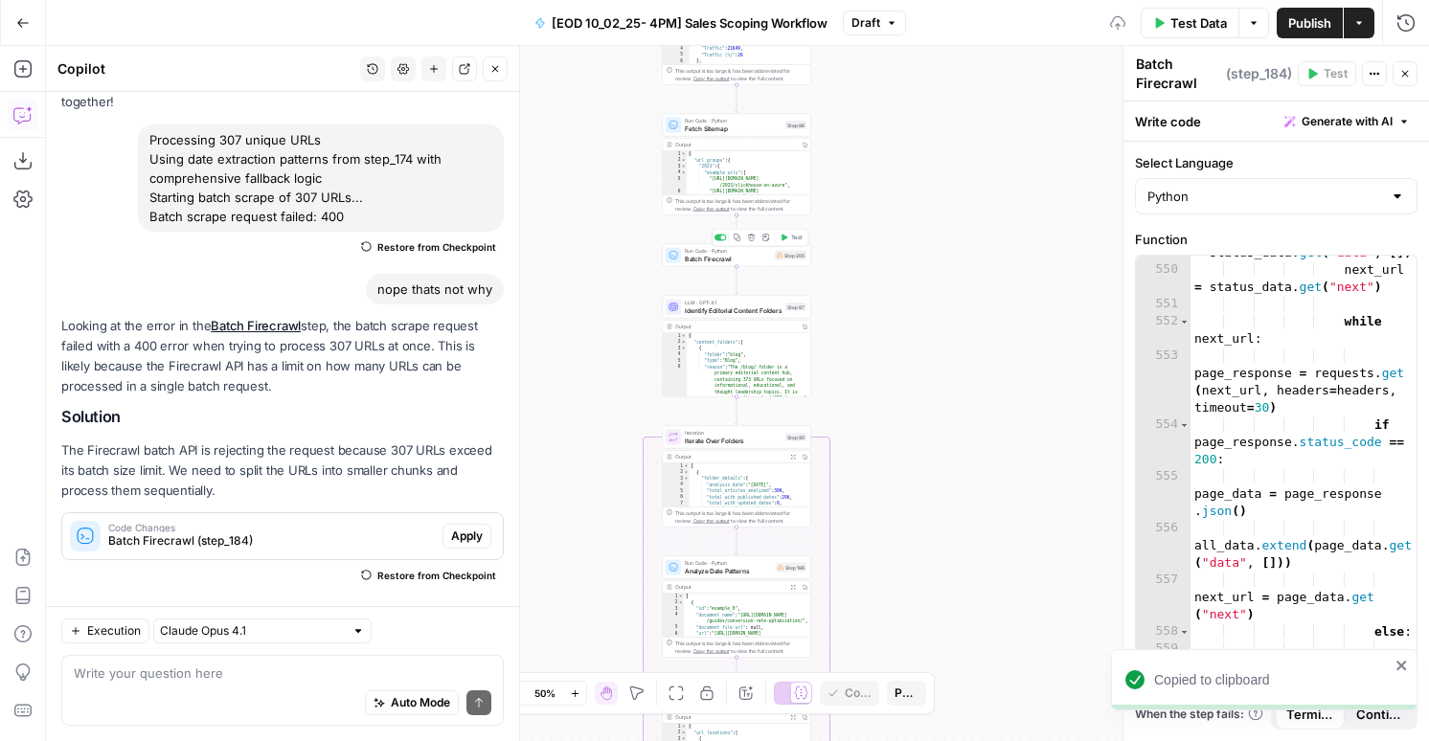
click at [742, 256] on span "Batch Firecrawl" at bounding box center [728, 259] width 86 height 10
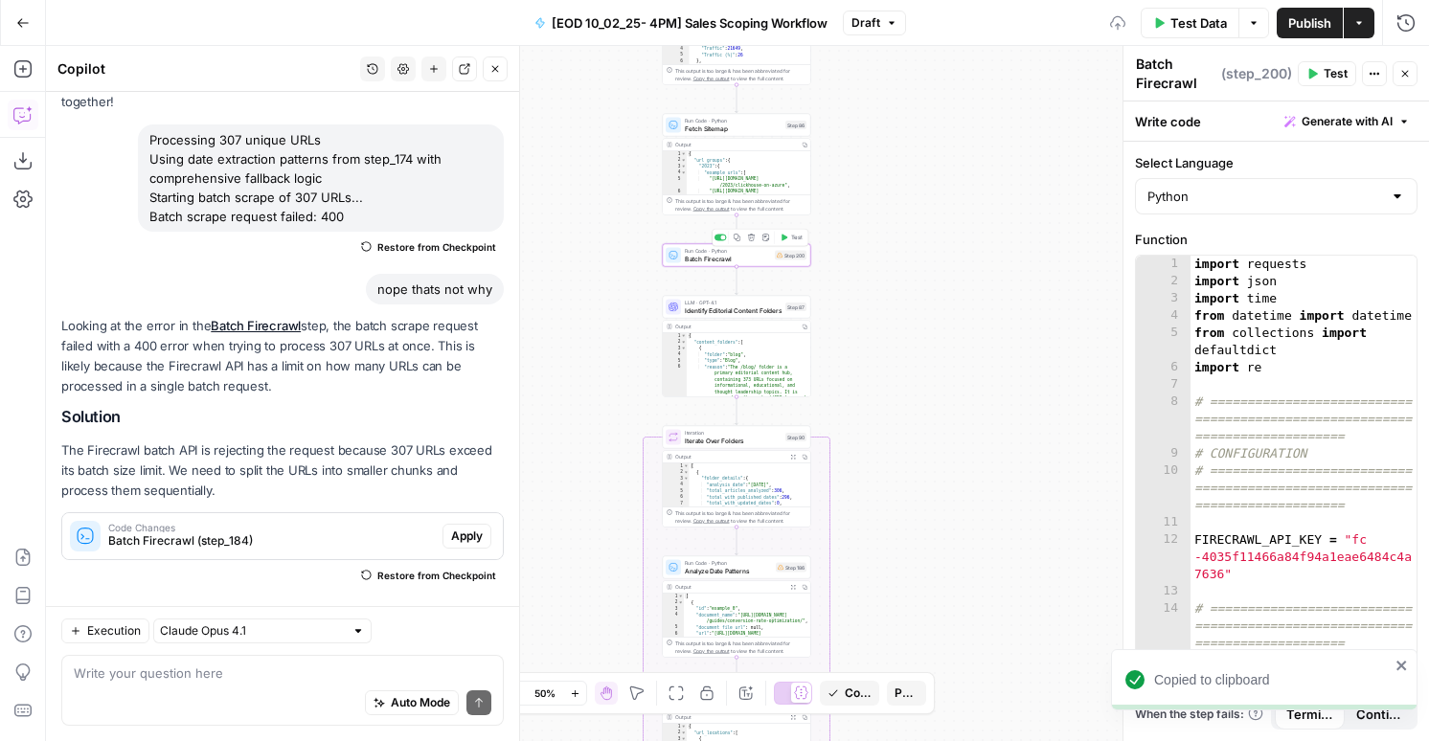
click at [1252, 370] on div "import requests import json import time from datetime import datetime from coll…" at bounding box center [1303, 504] width 226 height 496
type textarea "**********"
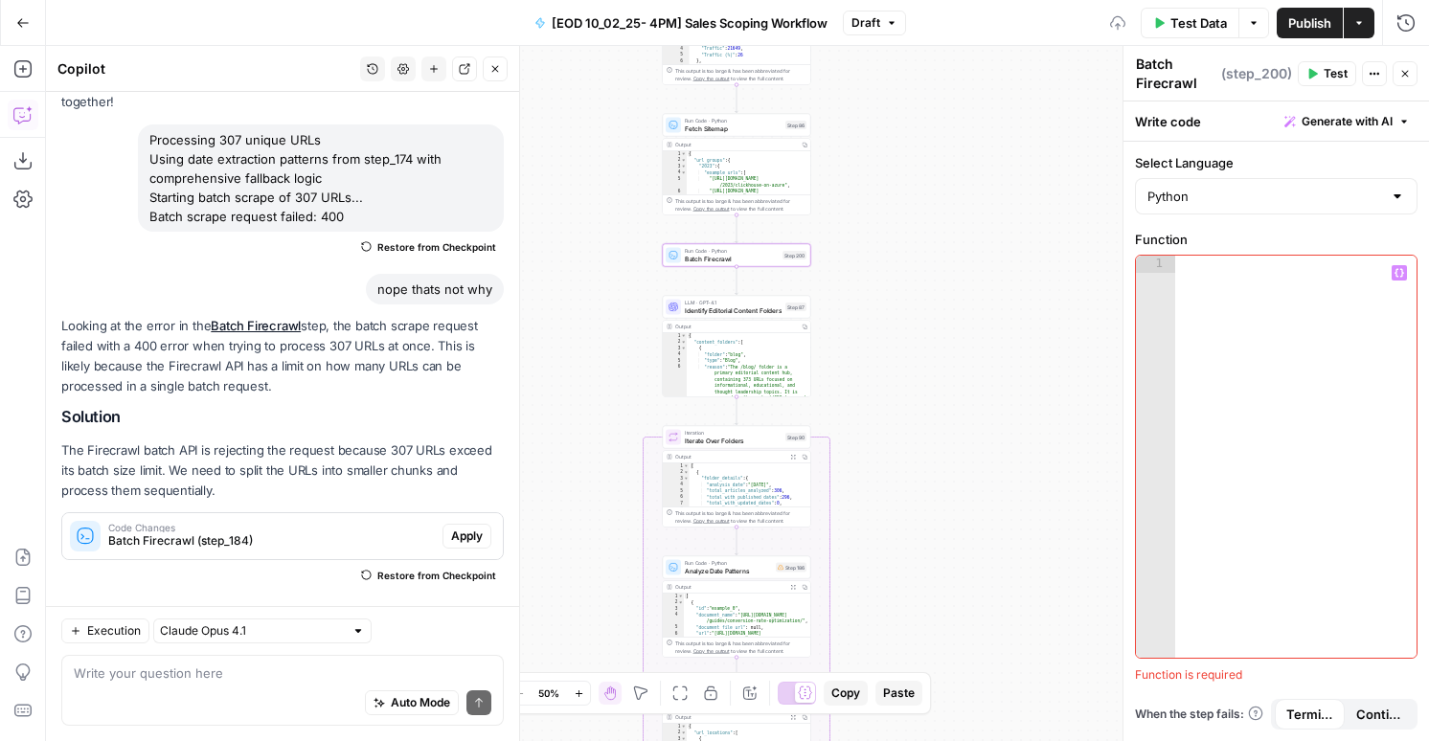
click at [702, 265] on div "Run Code · Python Batch Firecrawl Step 200 Copy step Delete step Add Note Test" at bounding box center [737, 255] width 148 height 23
click button "Delete Step" at bounding box center [664, 243] width 96 height 34
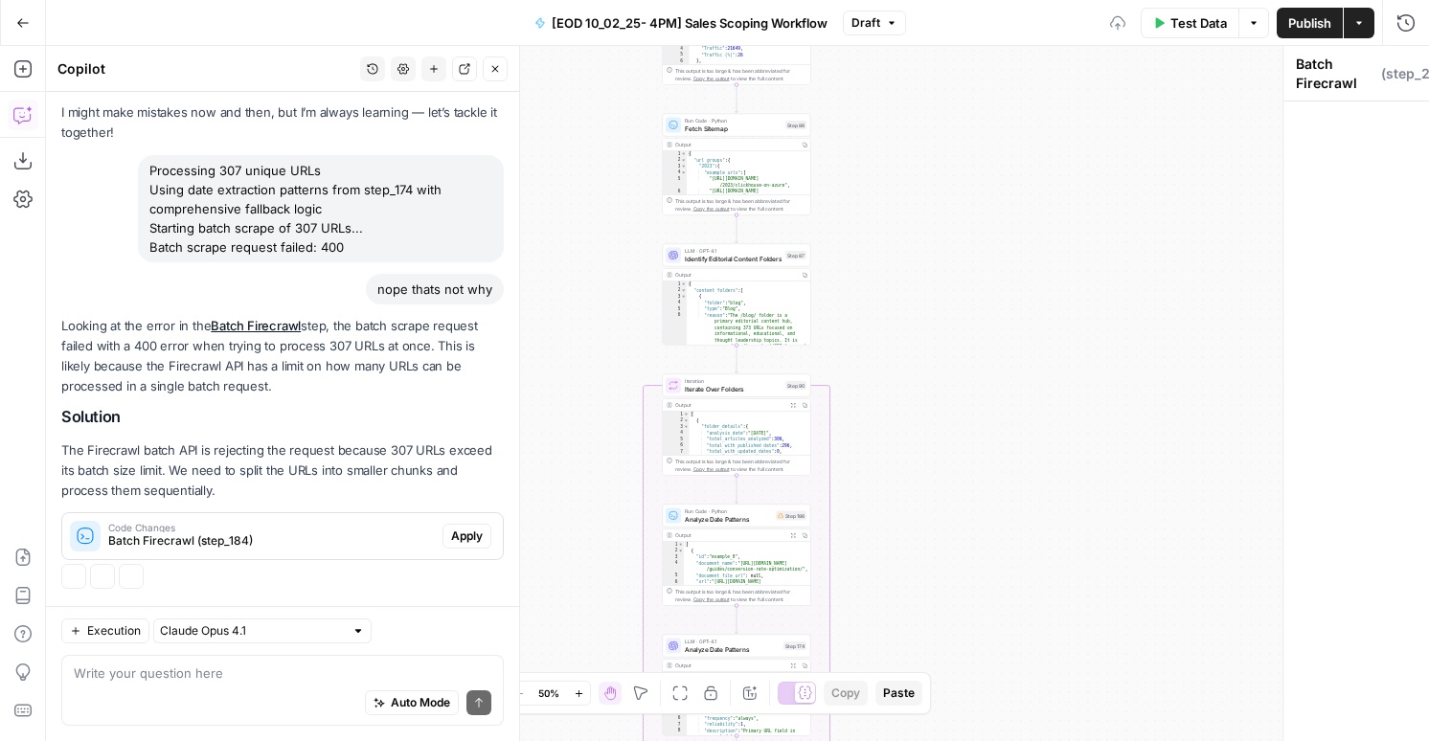
scroll to position [70, 0]
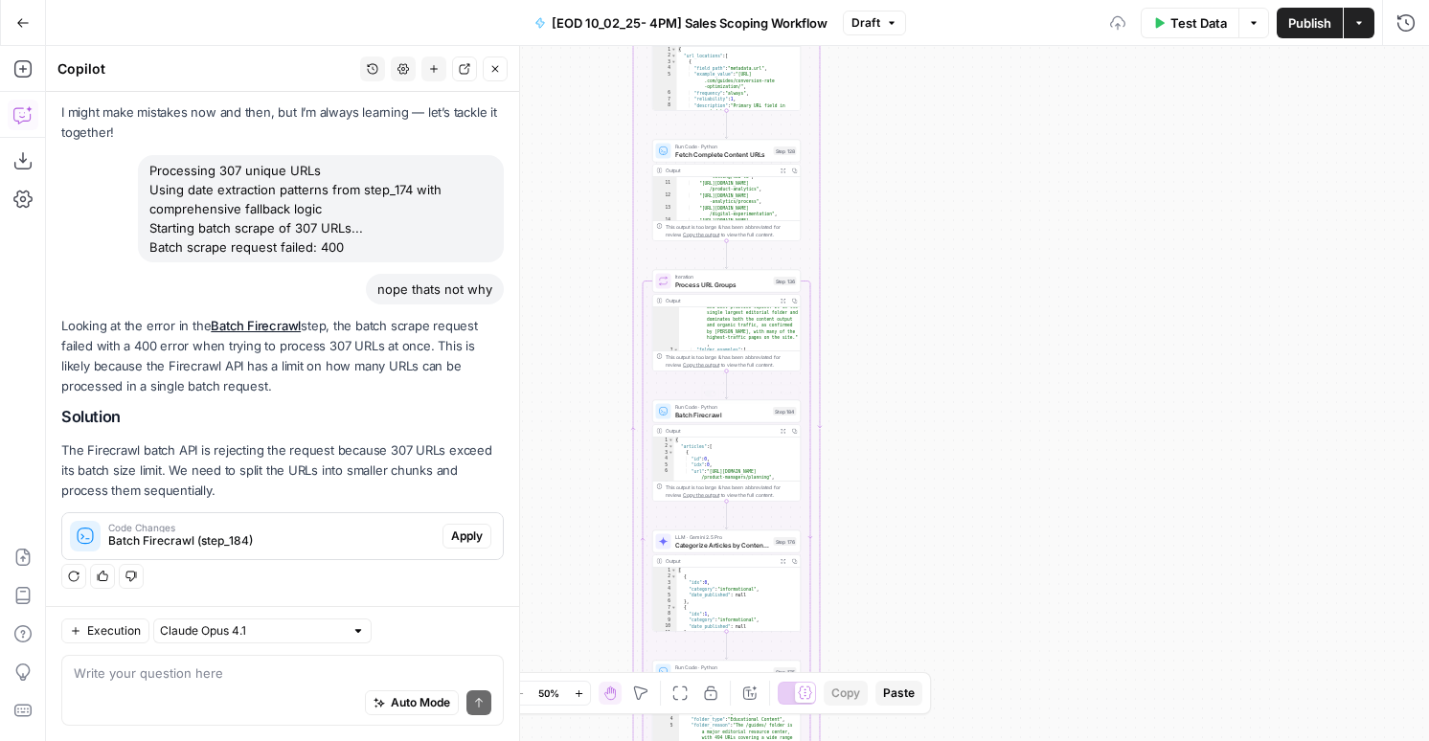
click at [727, 415] on span "Batch Firecrawl" at bounding box center [722, 415] width 95 height 10
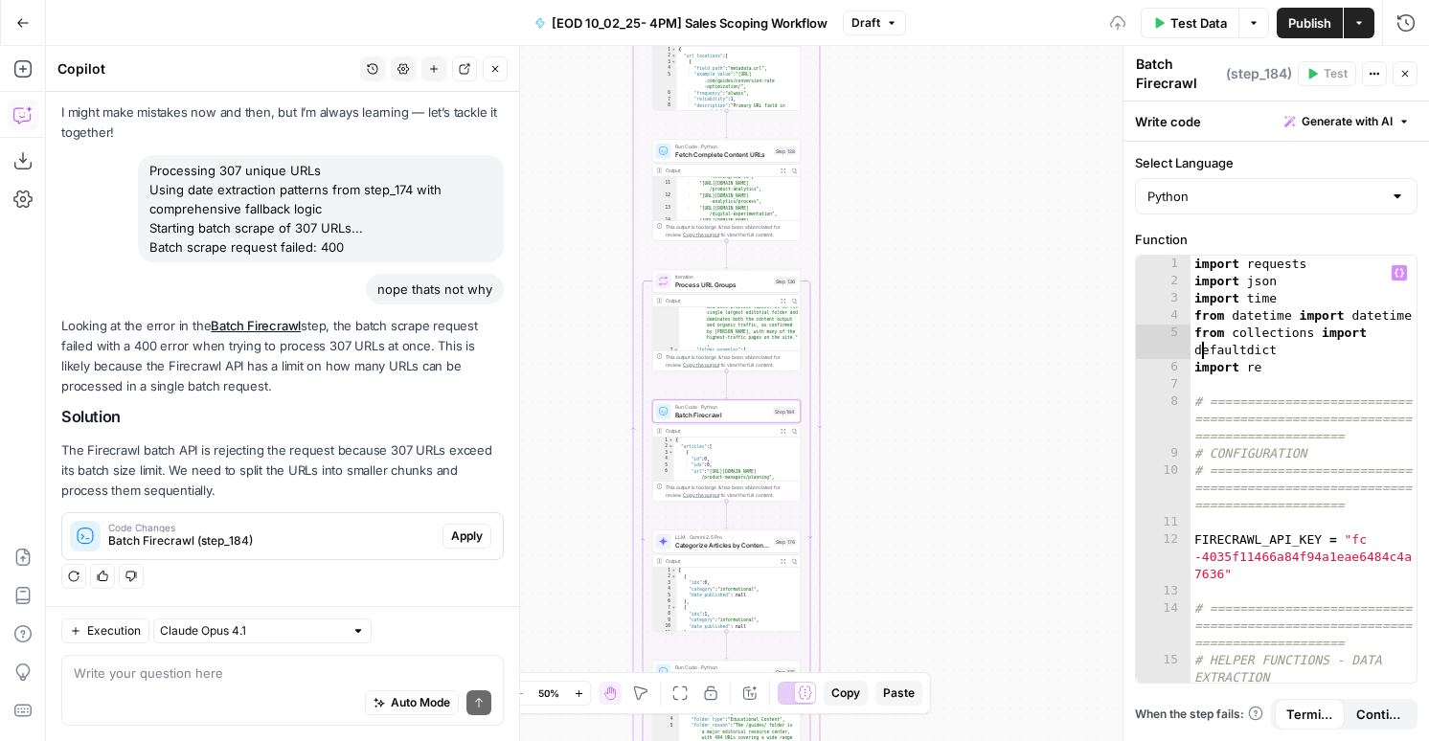
click at [1204, 352] on div "import requests import json import time from datetime import datetime from coll…" at bounding box center [1303, 504] width 226 height 496
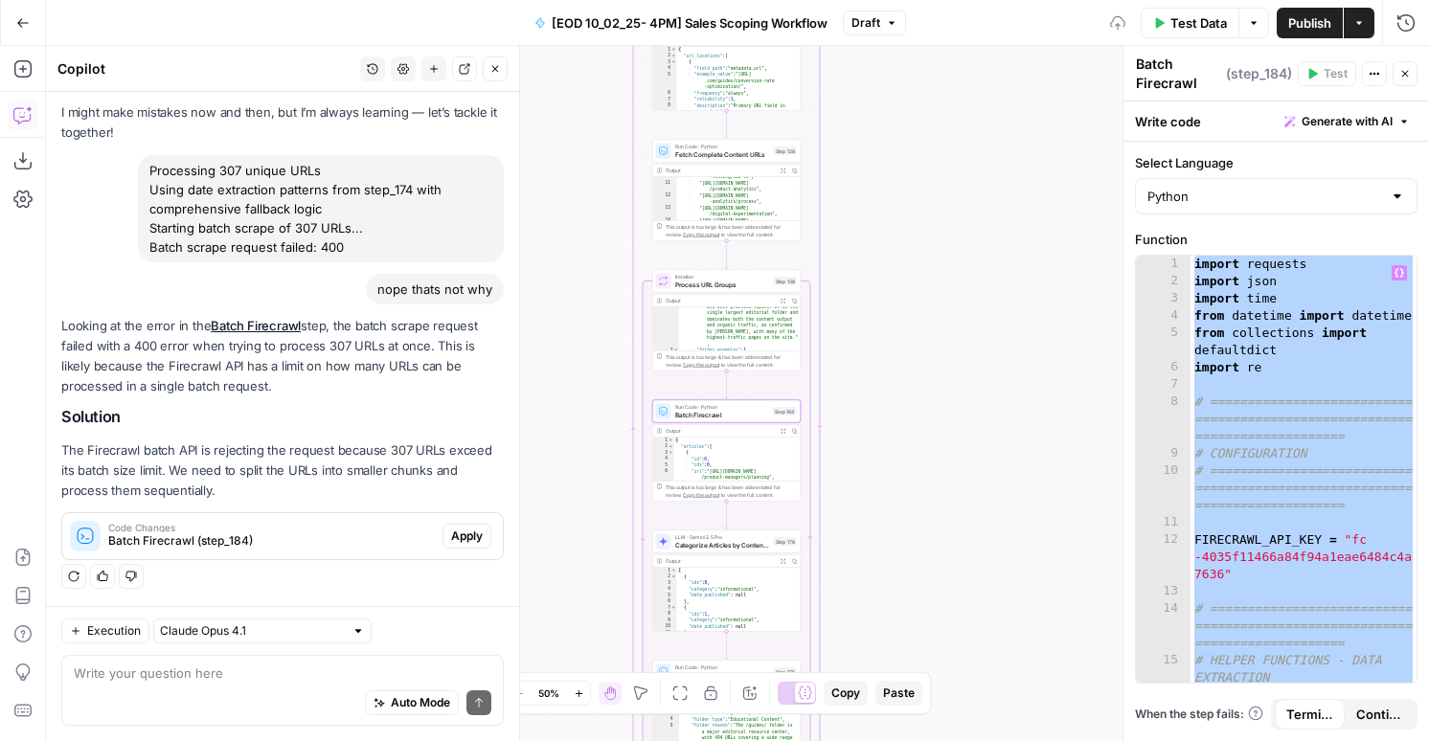
paste textarea
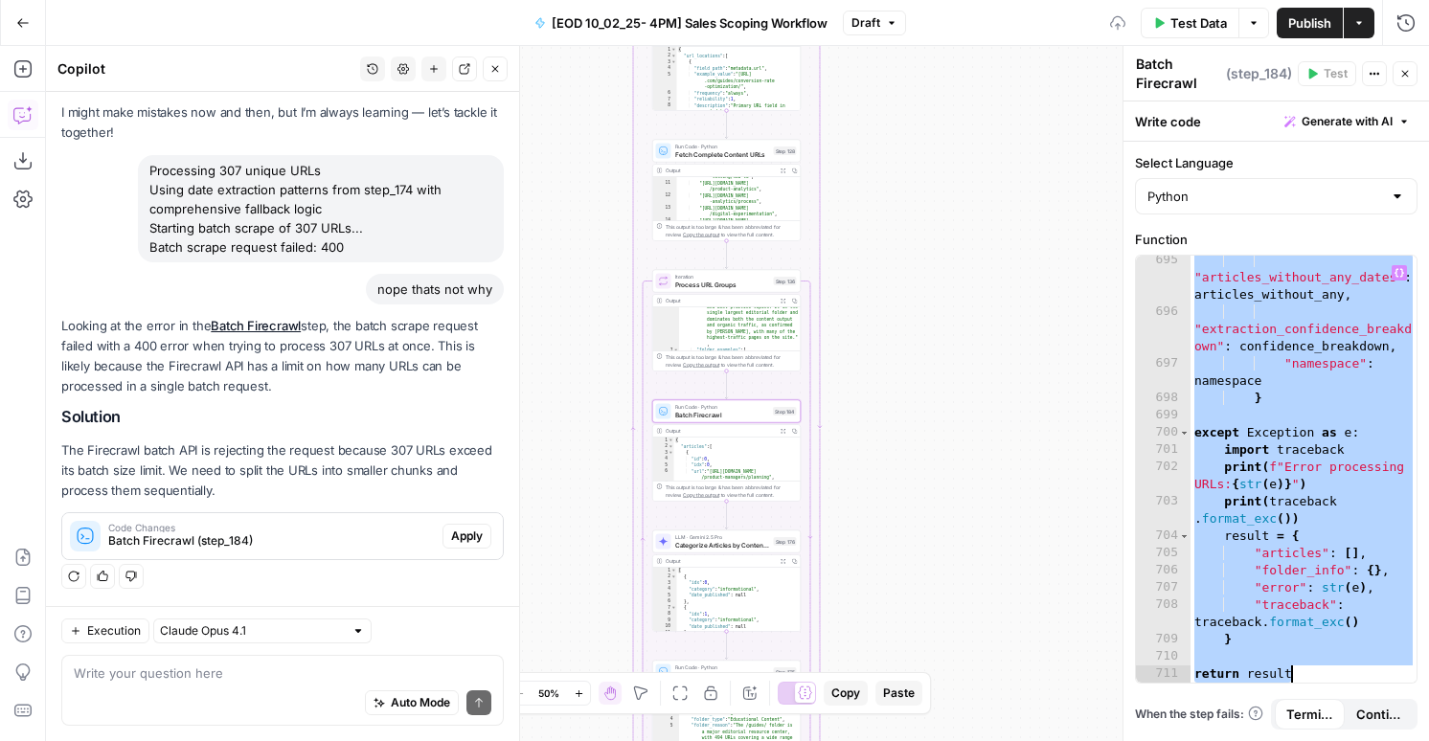
paste textarea
type textarea "**********"
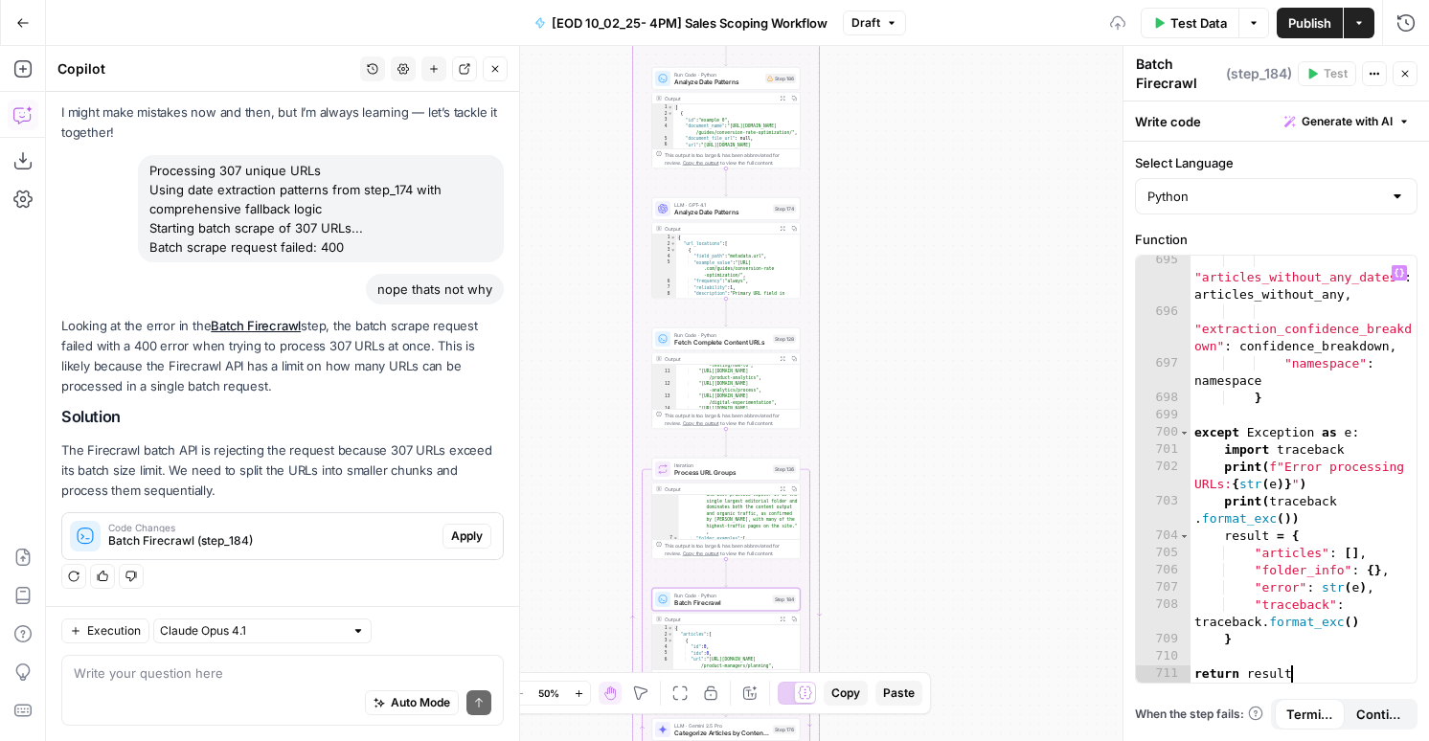
click at [746, 255] on div "{ "url_locations" : [ { "field_path" : "metadata.url" , "example_value" : "http…" at bounding box center [738, 274] width 124 height 78
click at [746, 255] on div "} , { "field_path" : "document_file_url" , "example_value" : null , "frequency"…" at bounding box center [738, 272] width 124 height 78
type textarea "**********"
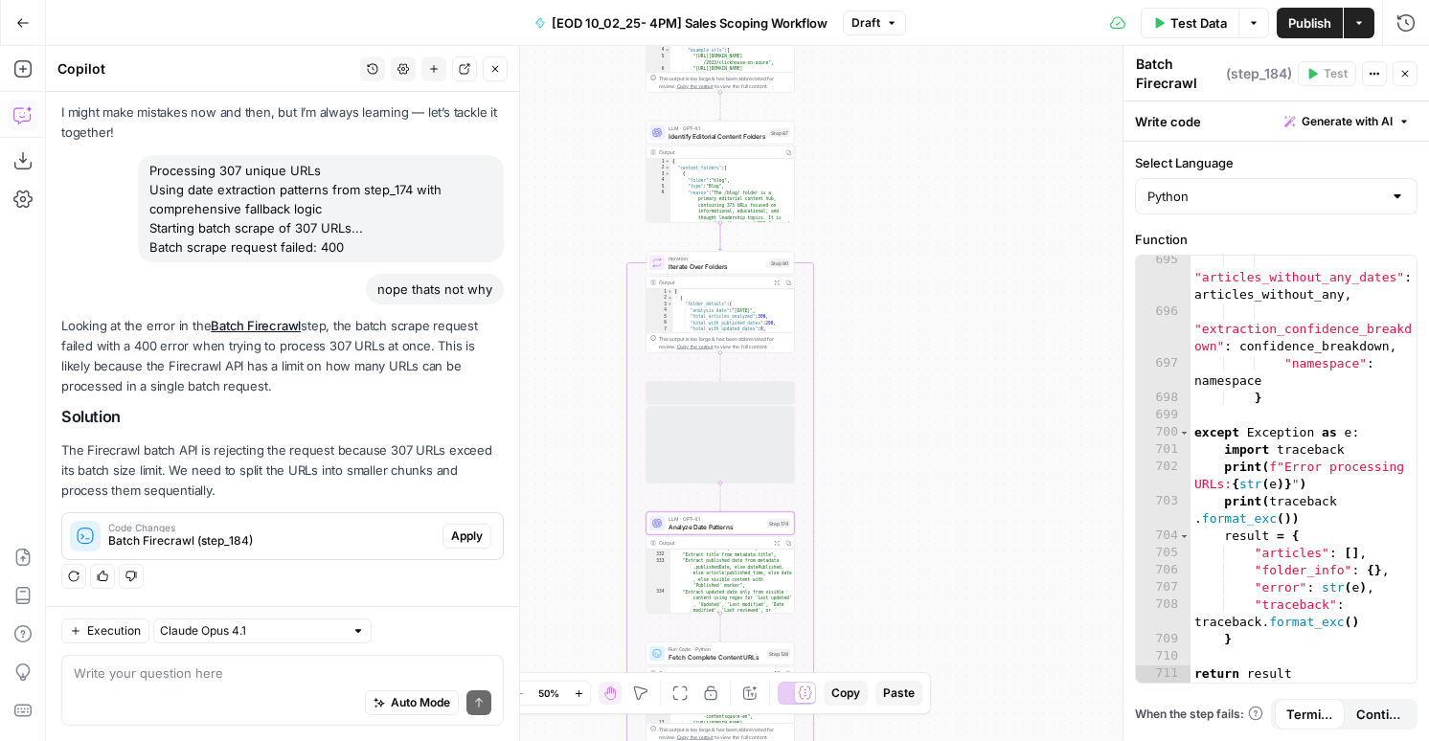
scroll to position [101, 0]
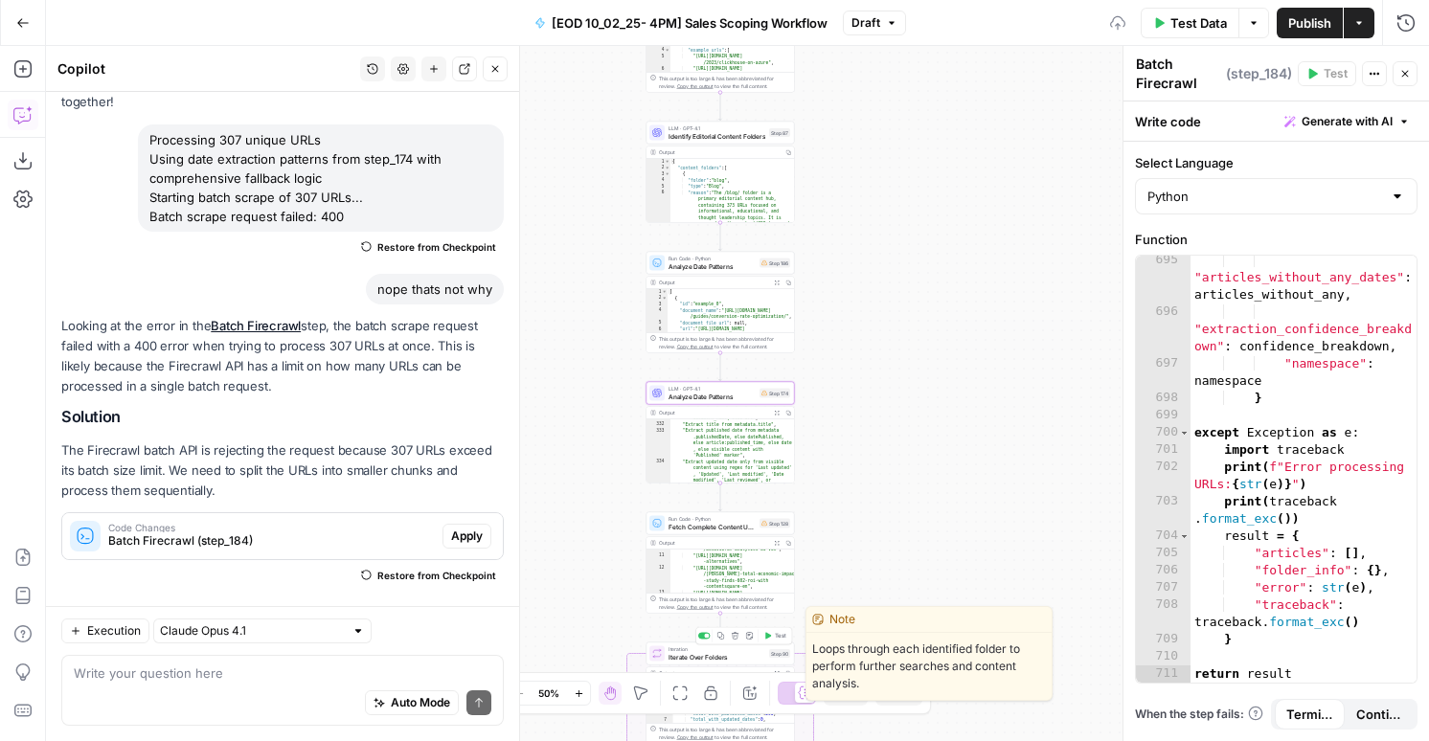
click at [770, 635] on icon "button" at bounding box center [768, 635] width 6 height 7
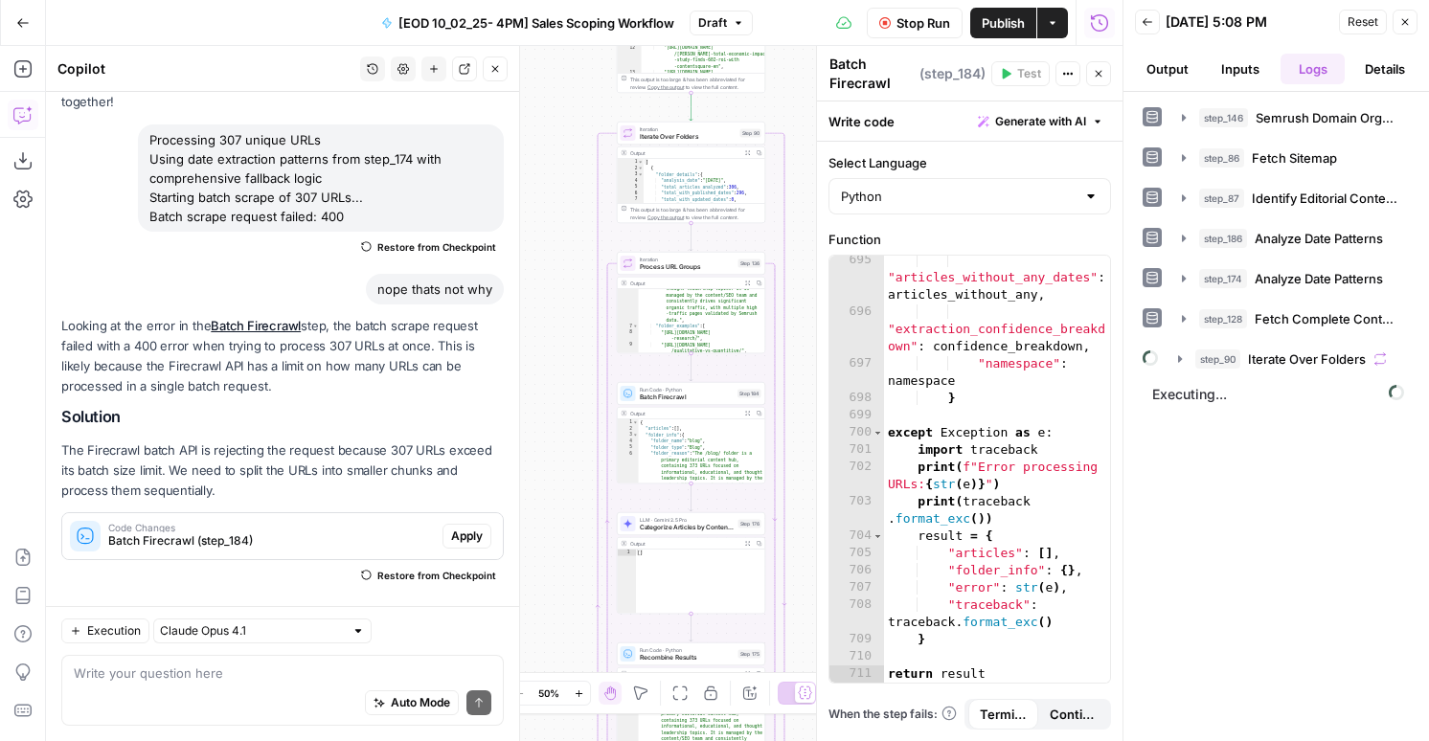
click at [1169, 56] on button "Output" at bounding box center [1167, 69] width 65 height 31
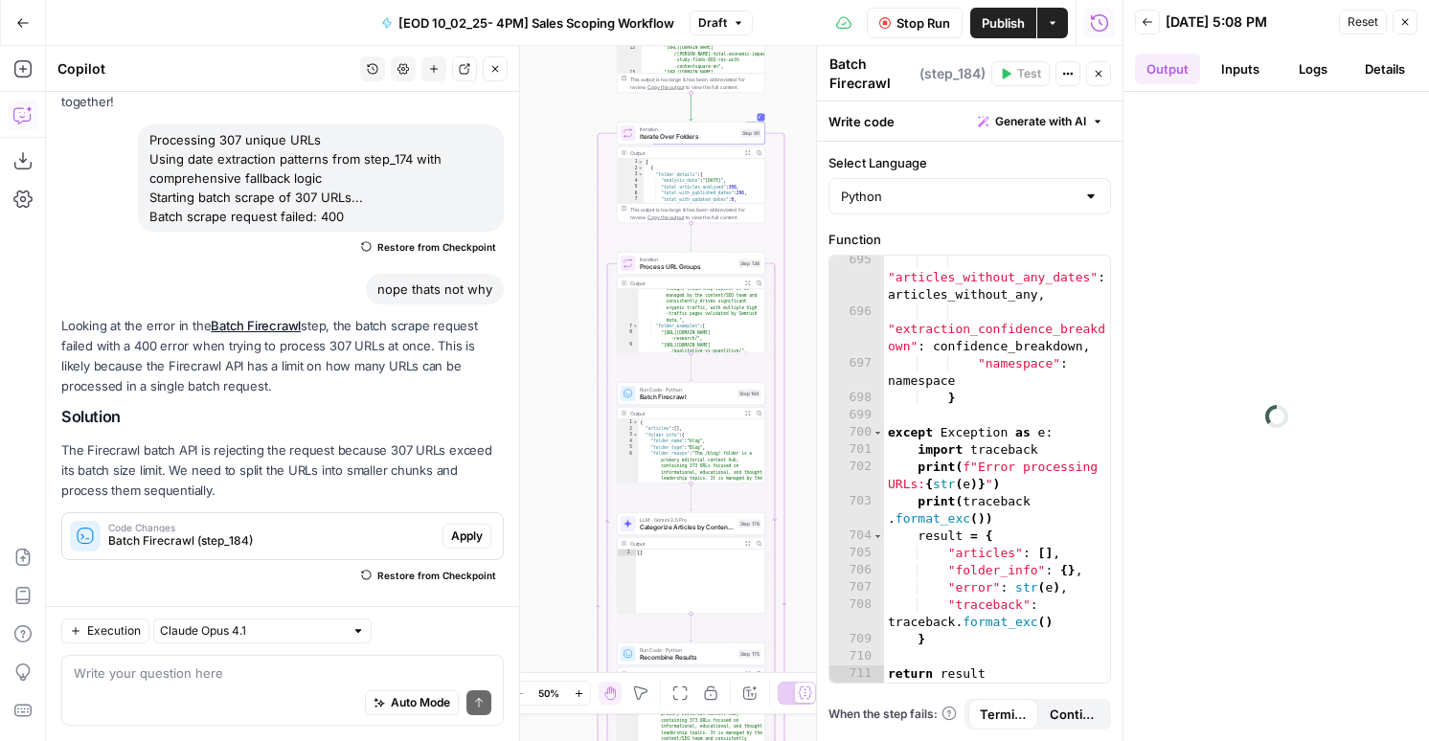
click at [1318, 80] on button "Logs" at bounding box center [1312, 69] width 65 height 31
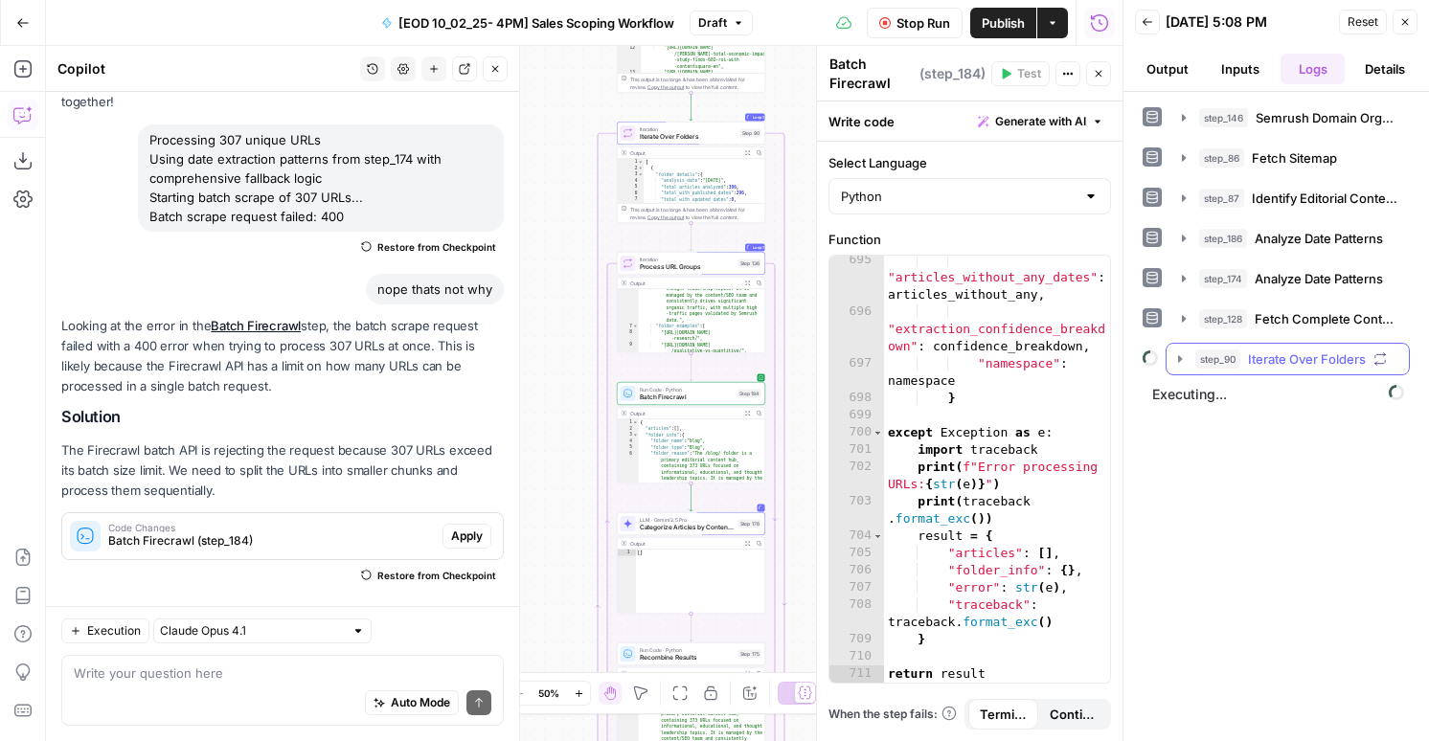
click at [1208, 349] on span "step_90" at bounding box center [1217, 358] width 45 height 19
click at [1239, 405] on span "step_136" at bounding box center [1258, 399] width 48 height 19
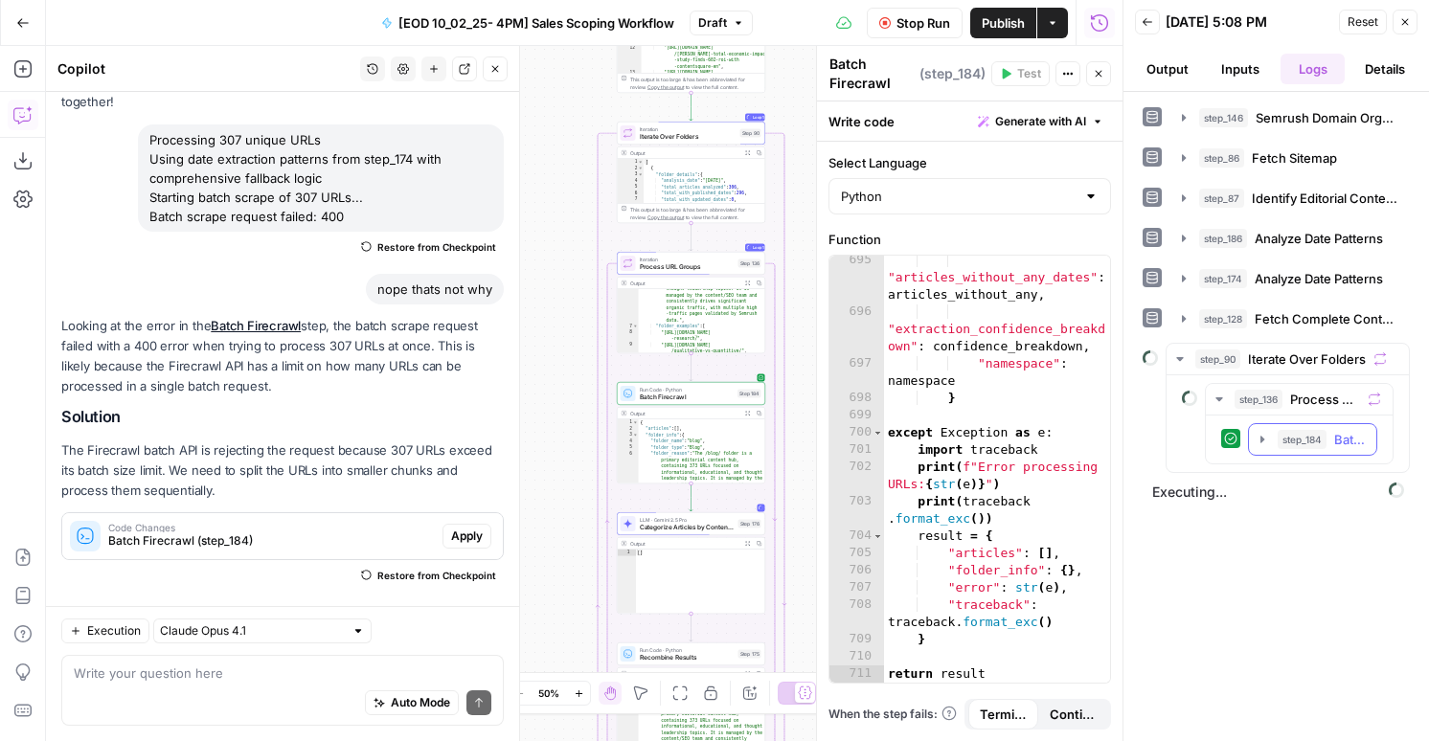
click at [1261, 449] on button "step_184 Batch Firecrawl 129 ms / 1 tasks" at bounding box center [1312, 439] width 127 height 31
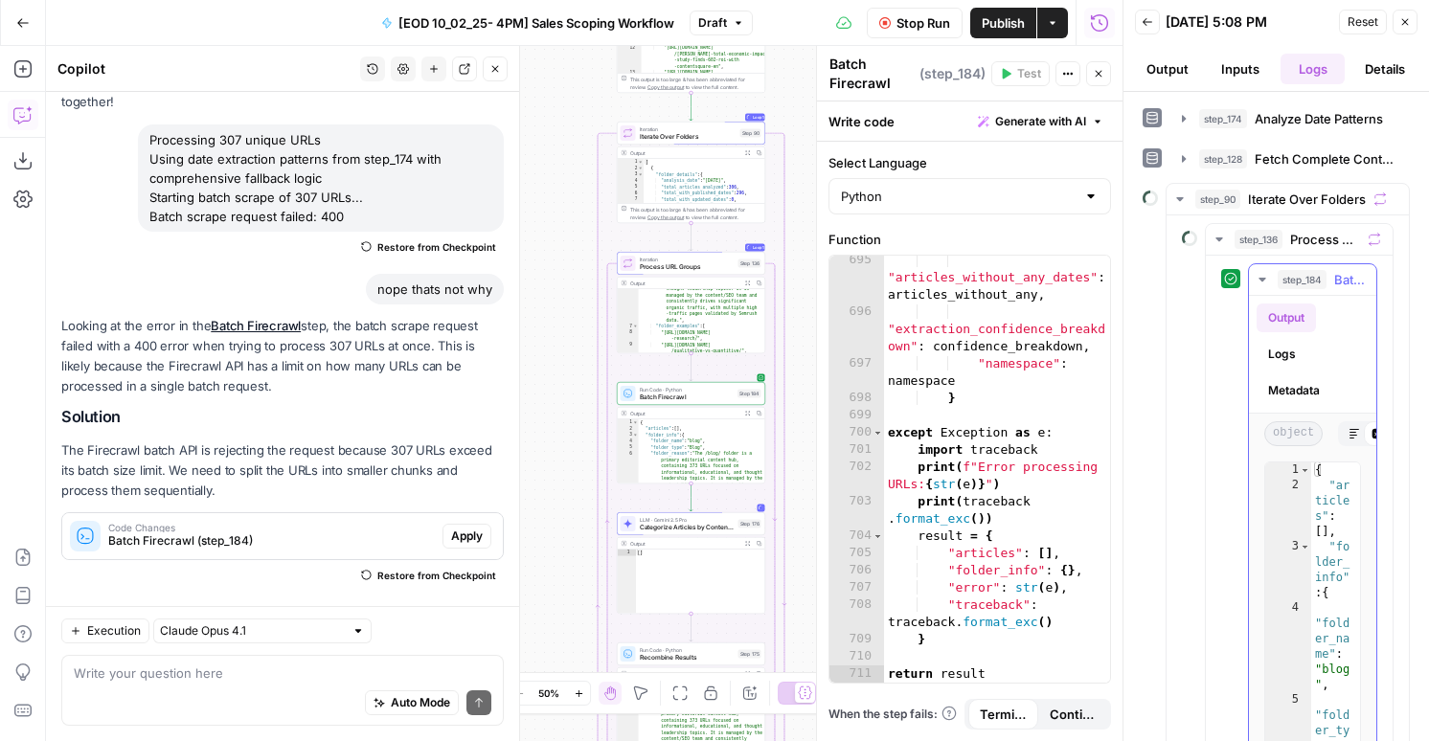
scroll to position [169, 0]
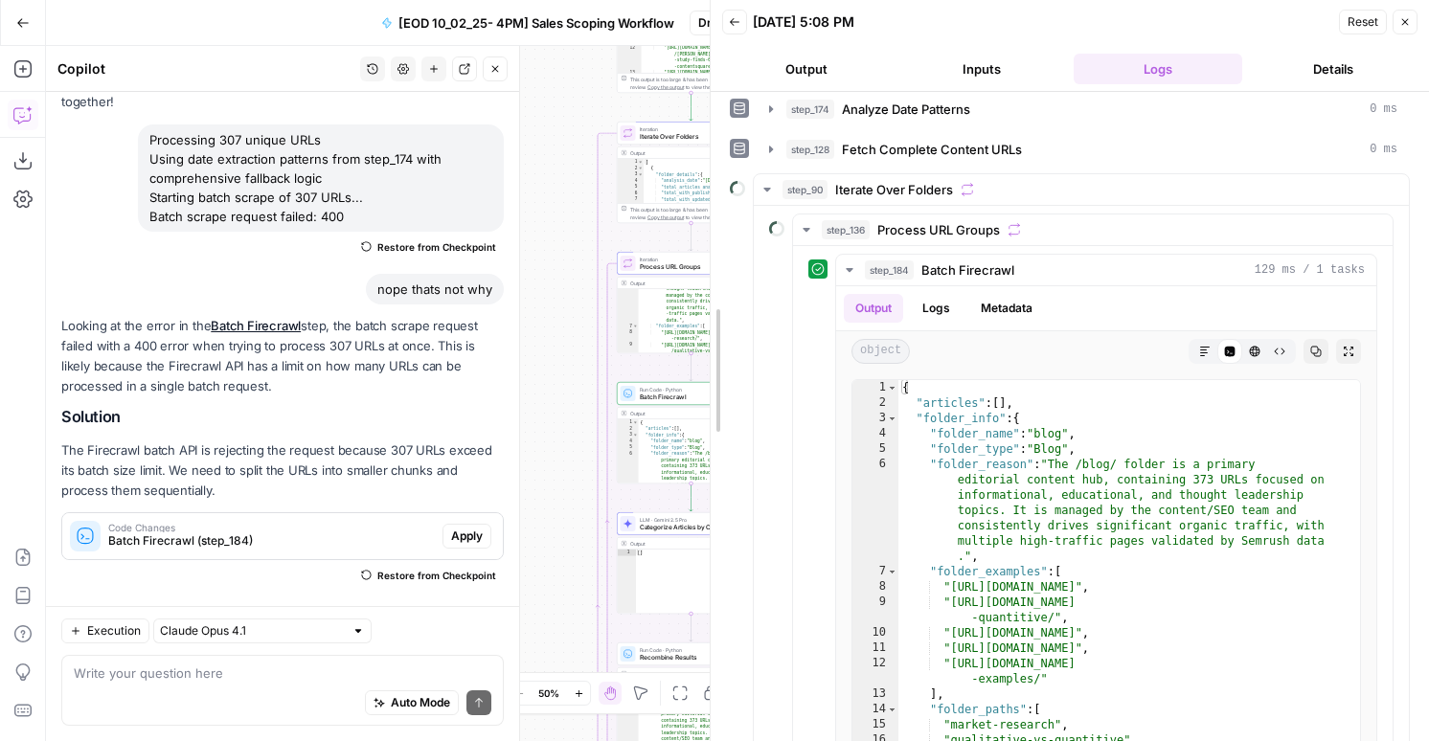
drag, startPoint x: 1126, startPoint y: 407, endPoint x: 697, endPoint y: 409, distance: 428.9
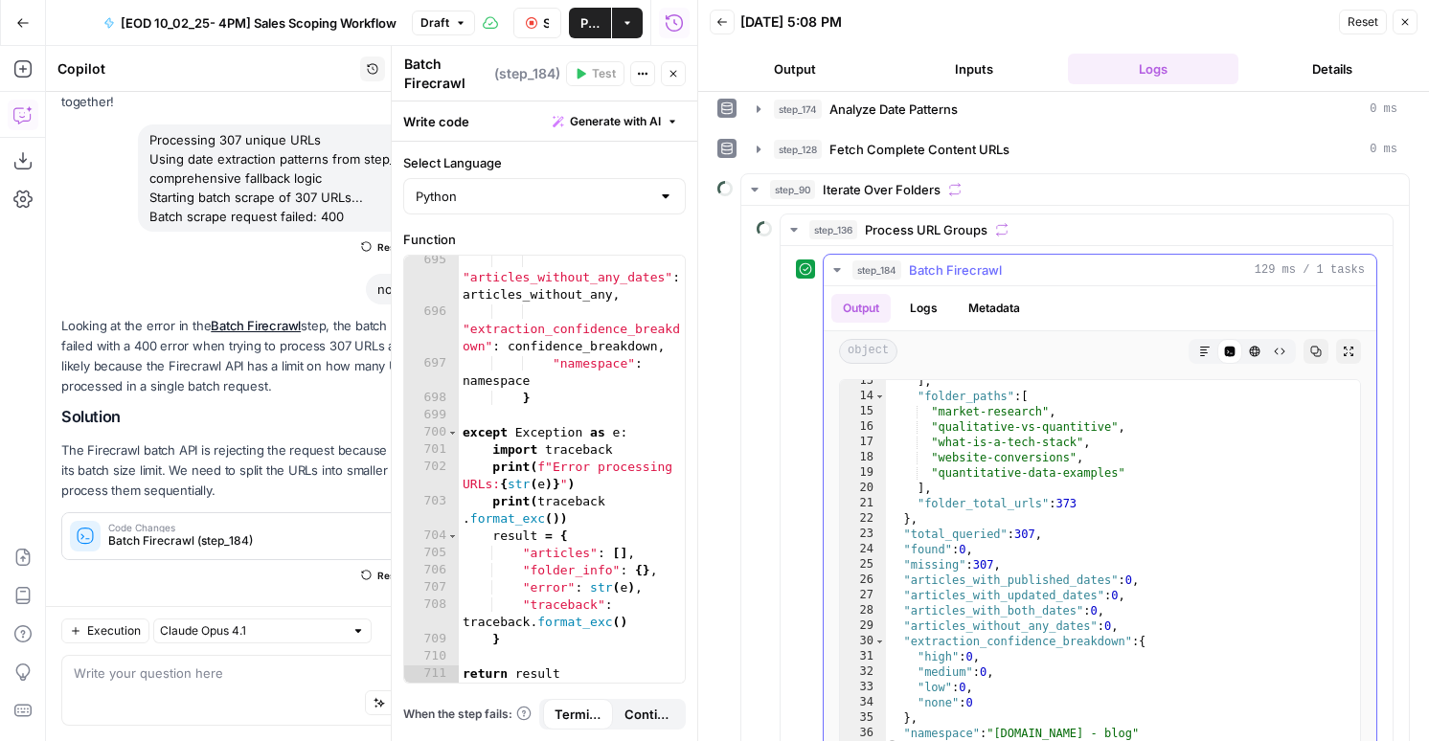
scroll to position [256, 0]
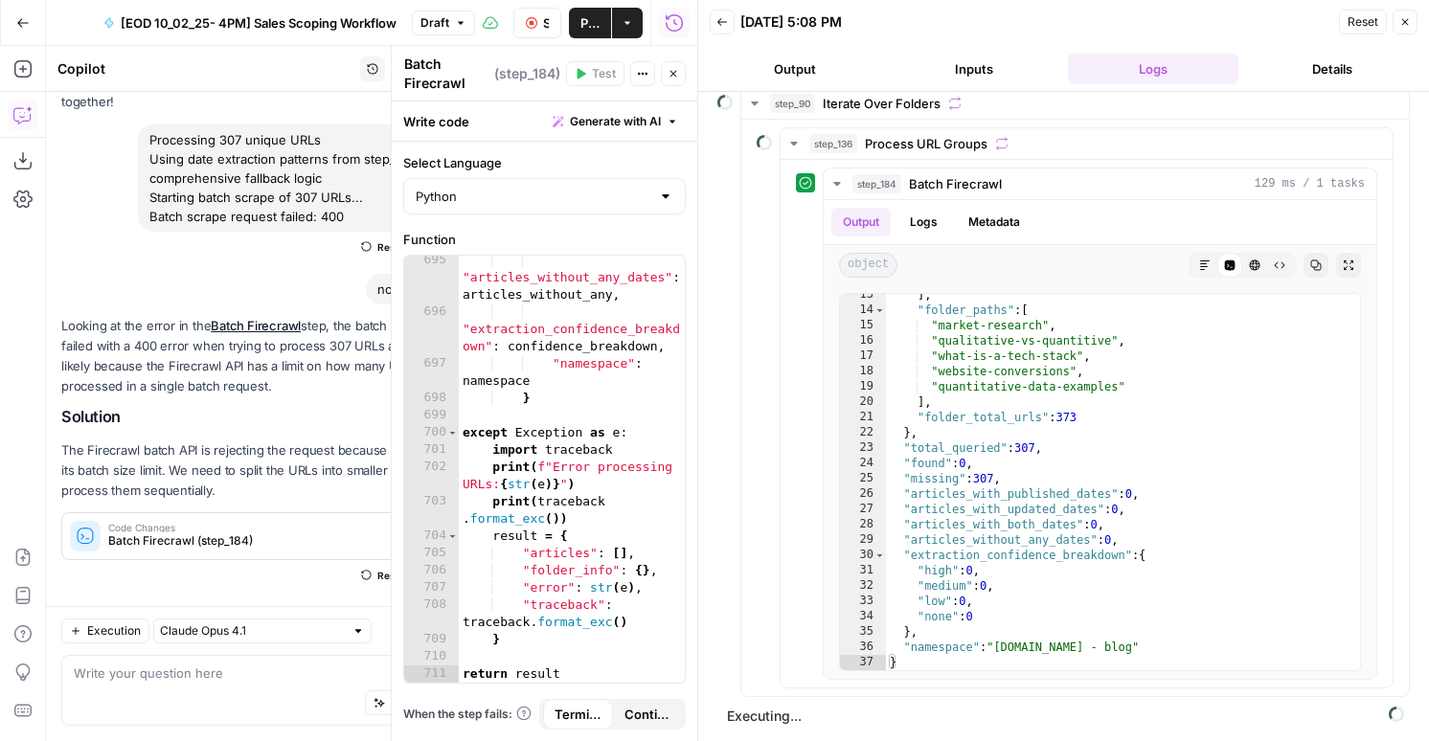
click at [513, 29] on button "Stop Run" at bounding box center [537, 23] width 48 height 31
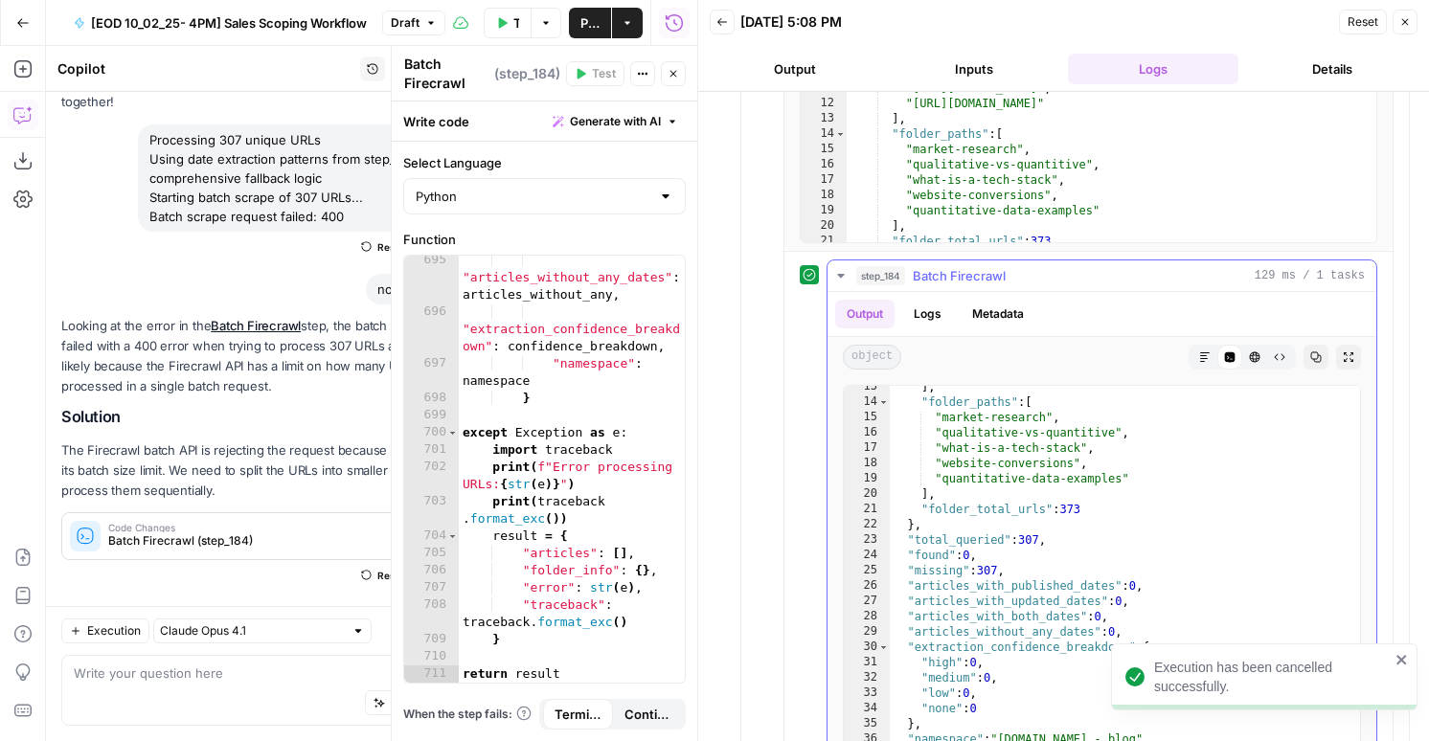
scroll to position [844, 0]
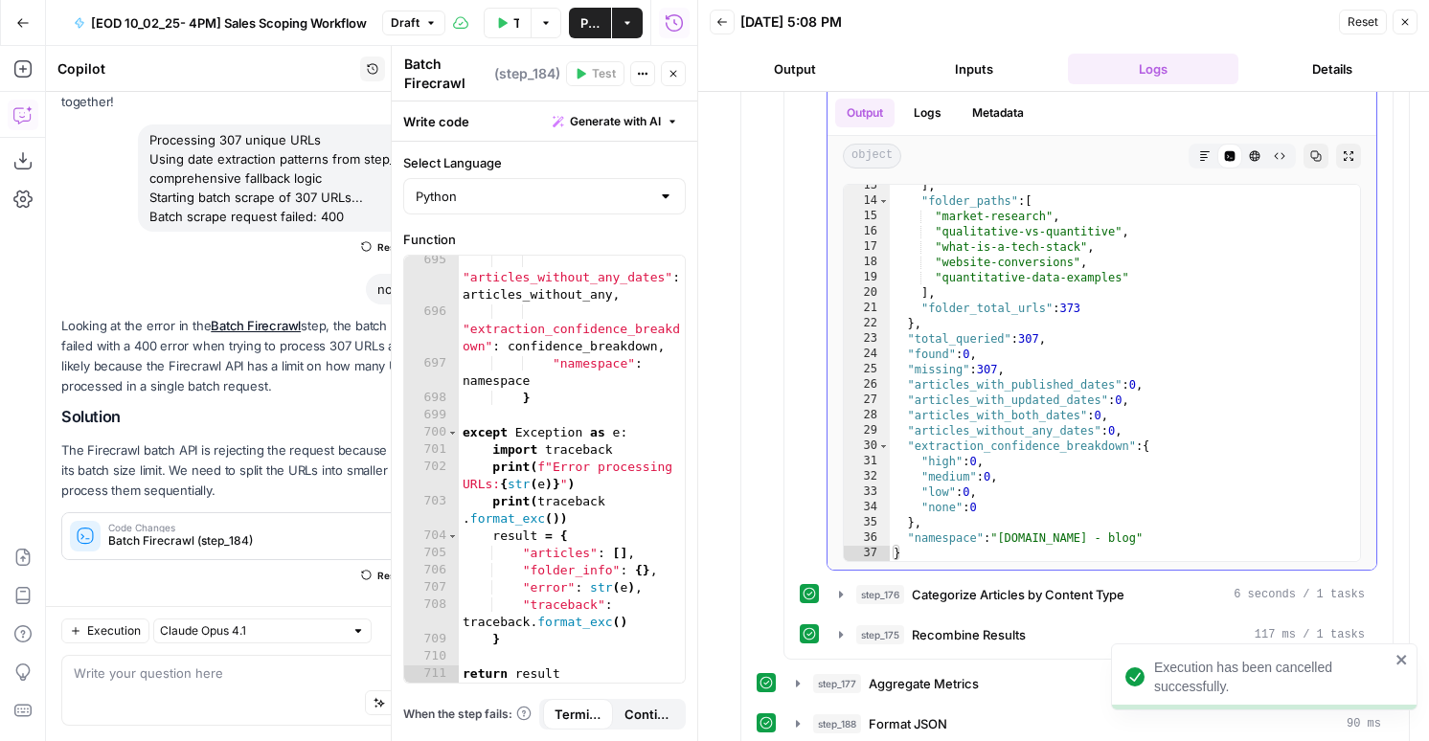
click at [944, 109] on button "Logs" at bounding box center [927, 113] width 51 height 29
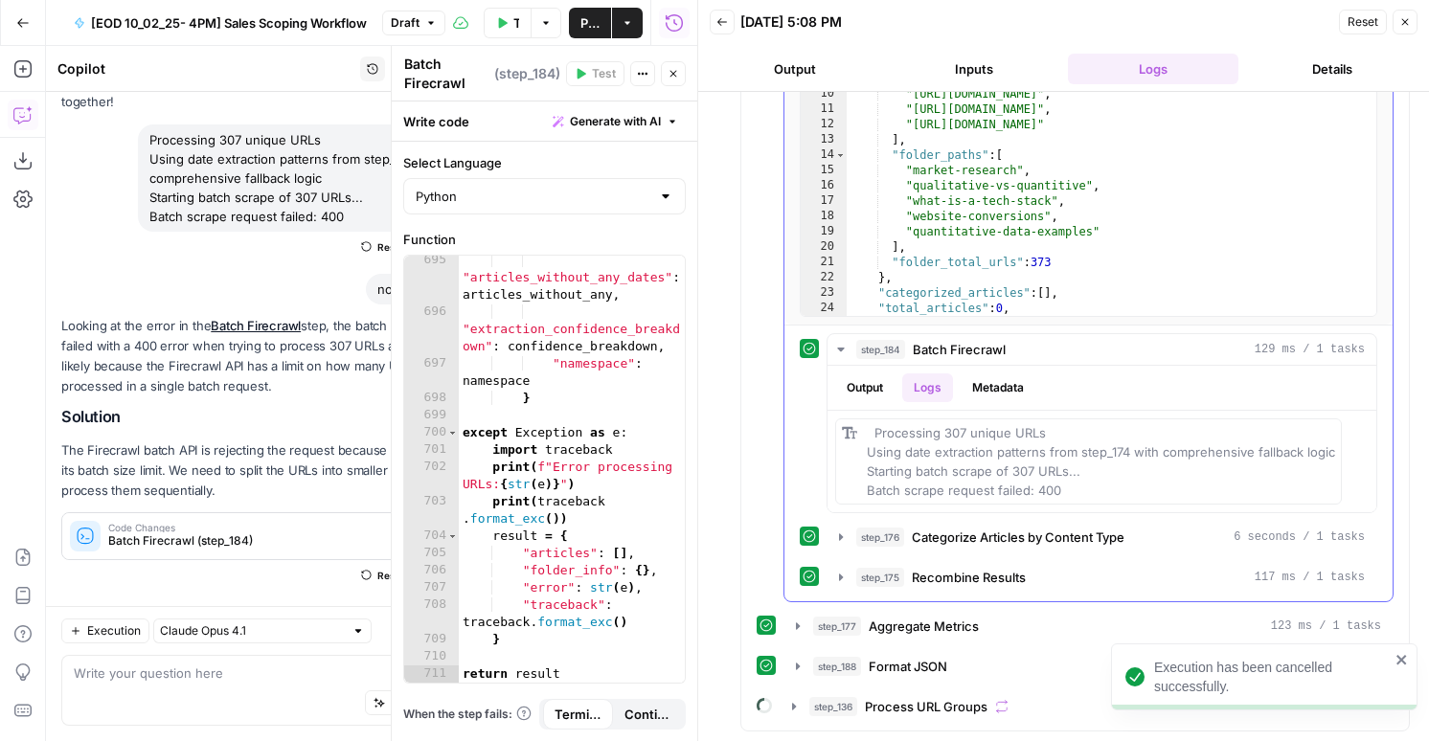
scroll to position [53, 0]
click at [1028, 455] on span "Processing 307 unique URLs Using date extraction patterns from step_174 with co…" at bounding box center [1100, 461] width 468 height 73
click at [1059, 516] on div "step_184 Batch Firecrawl 129 ms / 1 tasks Output Logs Metadata Processing 307 u…" at bounding box center [1087, 463] width 577 height 260
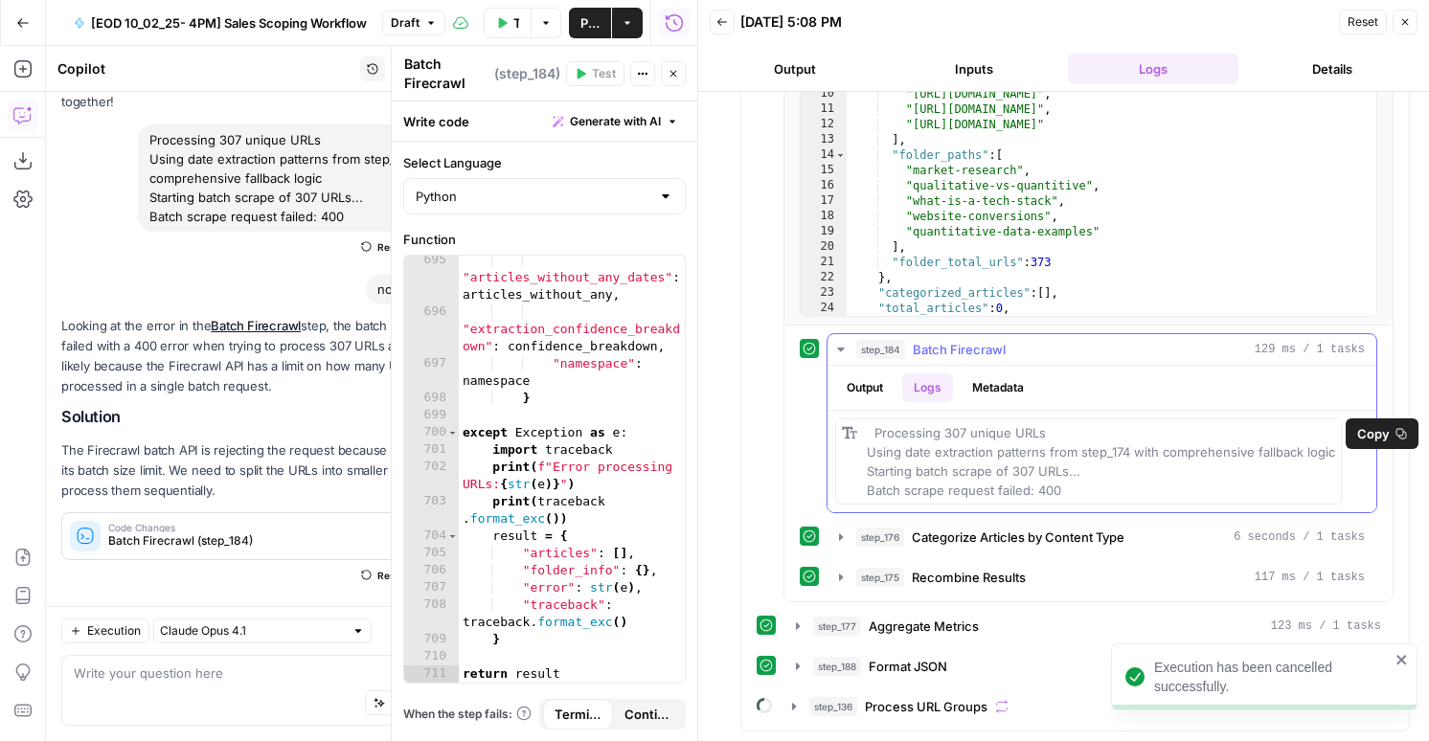
drag, startPoint x: 1082, startPoint y: 480, endPoint x: 862, endPoint y: 431, distance: 225.6
click at [862, 429] on div "Processing 307 unique URLs Using date extraction patterns from step_174 with co…" at bounding box center [1088, 461] width 506 height 86
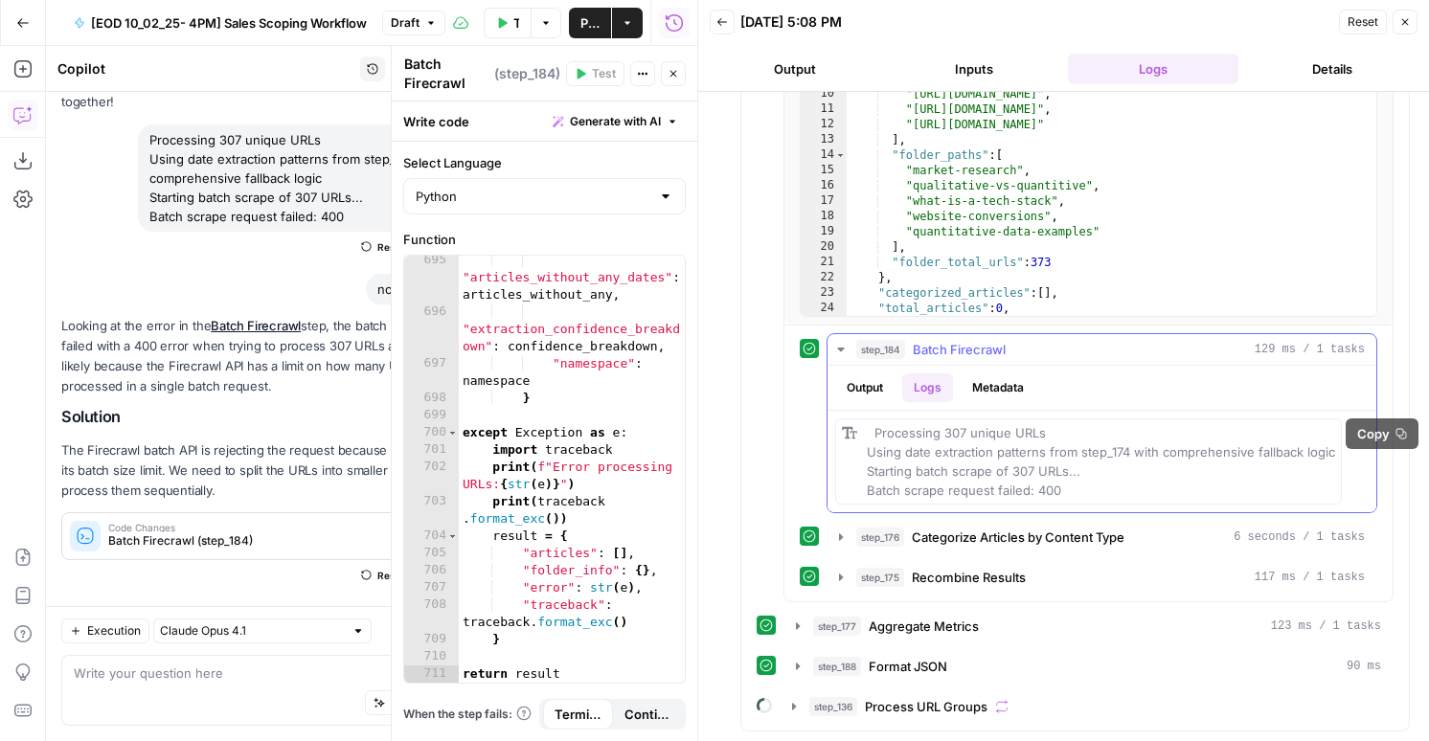
click at [918, 443] on div "Processing 307 unique URLs Using date extraction patterns from step_174 with co…" at bounding box center [1100, 461] width 468 height 77
drag, startPoint x: 1073, startPoint y: 495, endPoint x: 825, endPoint y: 421, distance: 258.7
click at [825, 421] on div "step_184 Batch Firecrawl 129 ms / 1 tasks Output Logs Metadata Processing 307 u…" at bounding box center [1087, 423] width 577 height 180
click at [569, 415] on div ""articles_without_any_dates" : articles_without_any , "extraction_confidence_br…" at bounding box center [572, 500] width 226 height 496
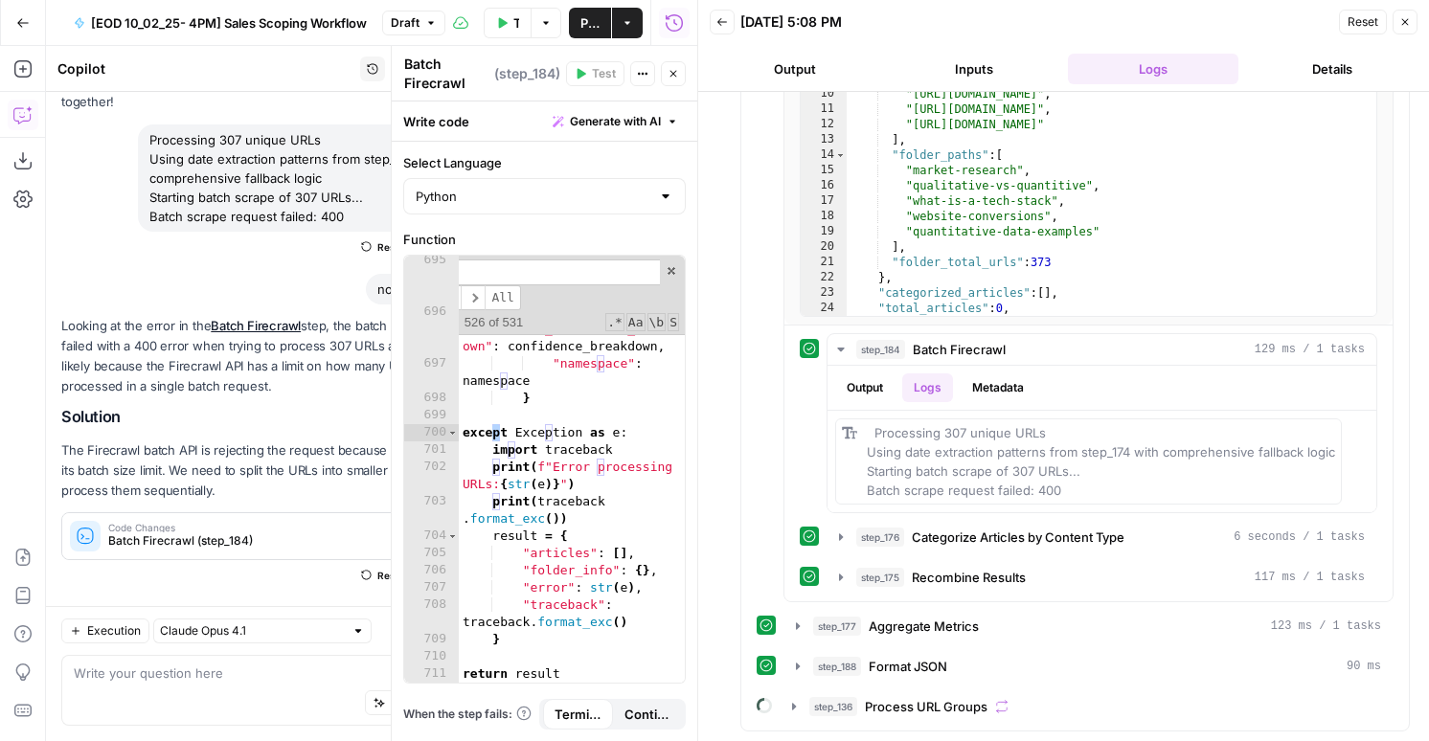
type input "*"
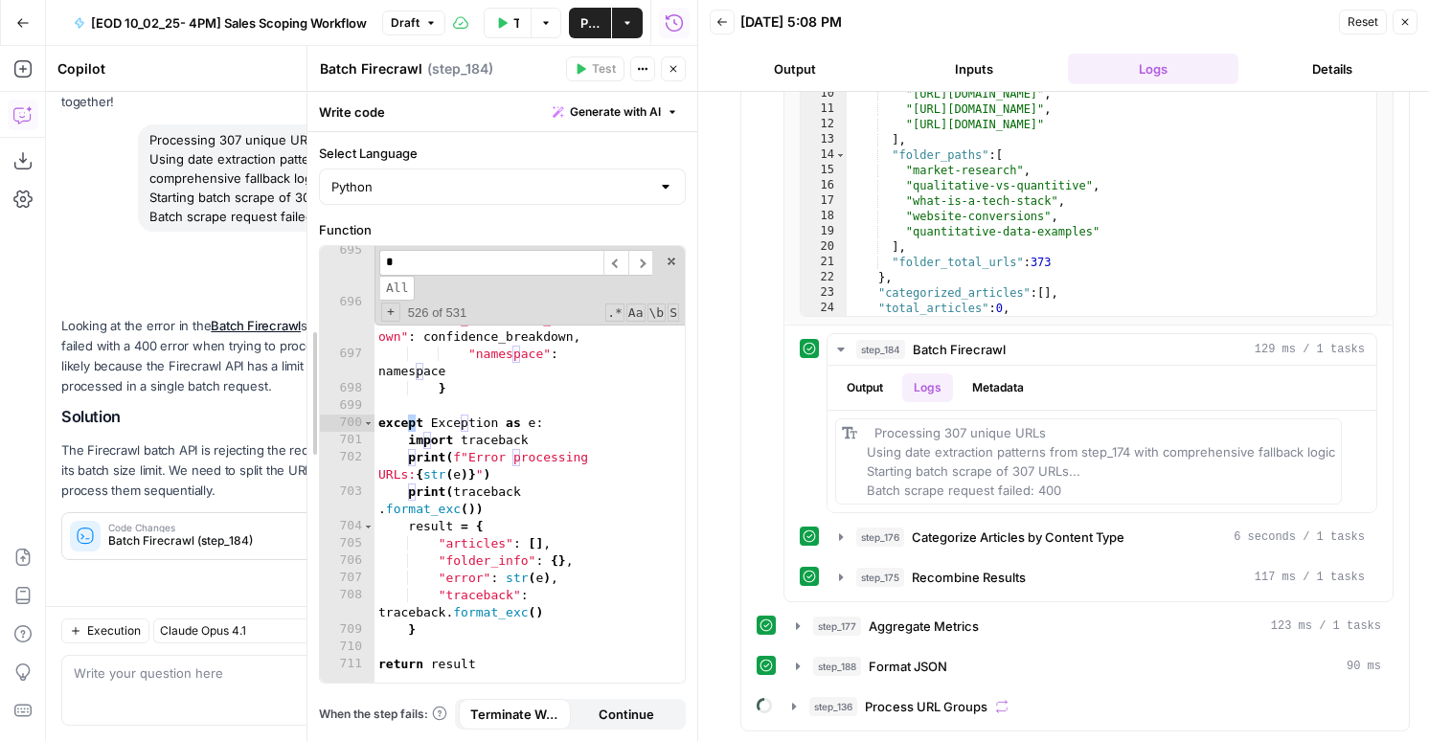
drag, startPoint x: 394, startPoint y: 368, endPoint x: 79, endPoint y: 358, distance: 315.1
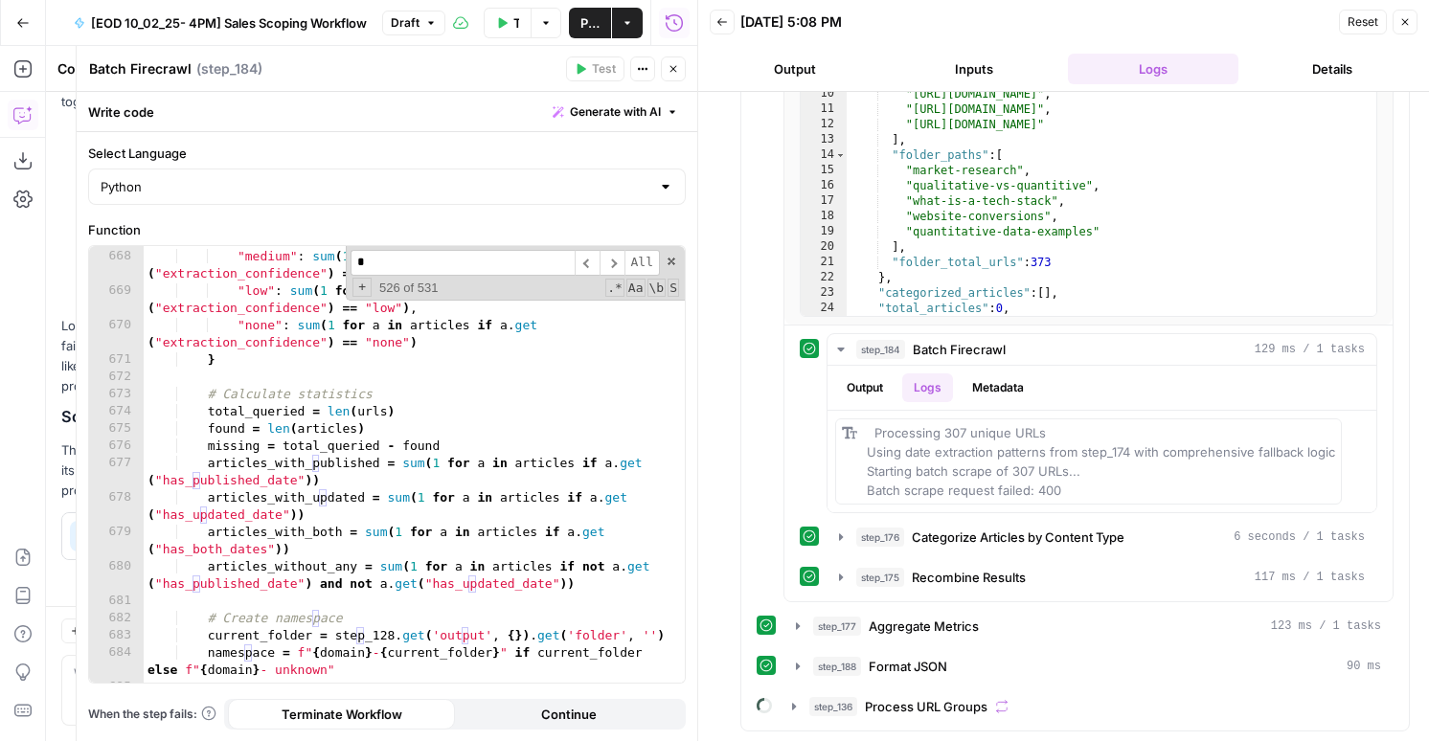
scroll to position [12878, 0]
type textarea "**********"
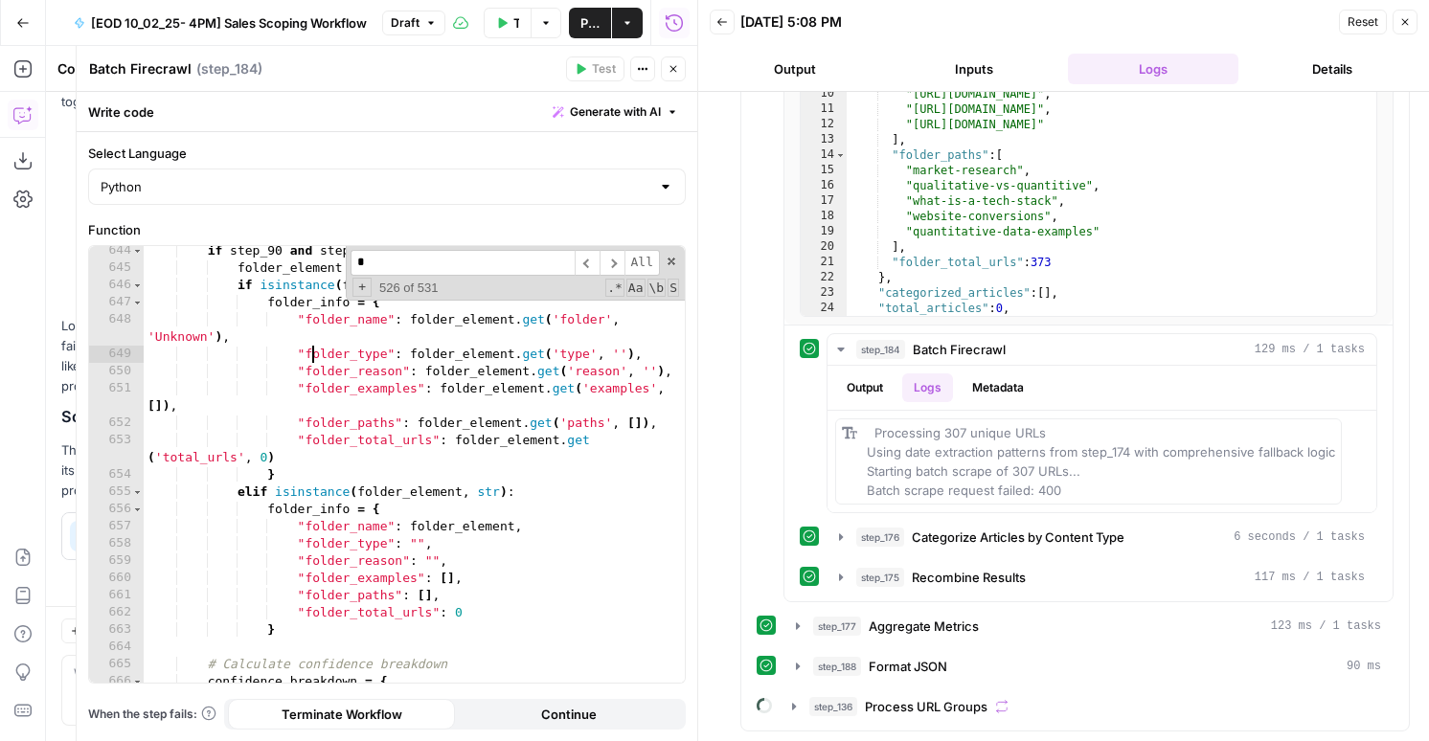
click at [314, 358] on div "if step_90 and step_90 . get ( 'element' ) : folder_element = step_90 [ 'elemen…" at bounding box center [414, 486] width 541 height 488
click at [439, 247] on div "**********" at bounding box center [386, 451] width 597 height 463
click at [435, 264] on input "*" at bounding box center [462, 263] width 224 height 26
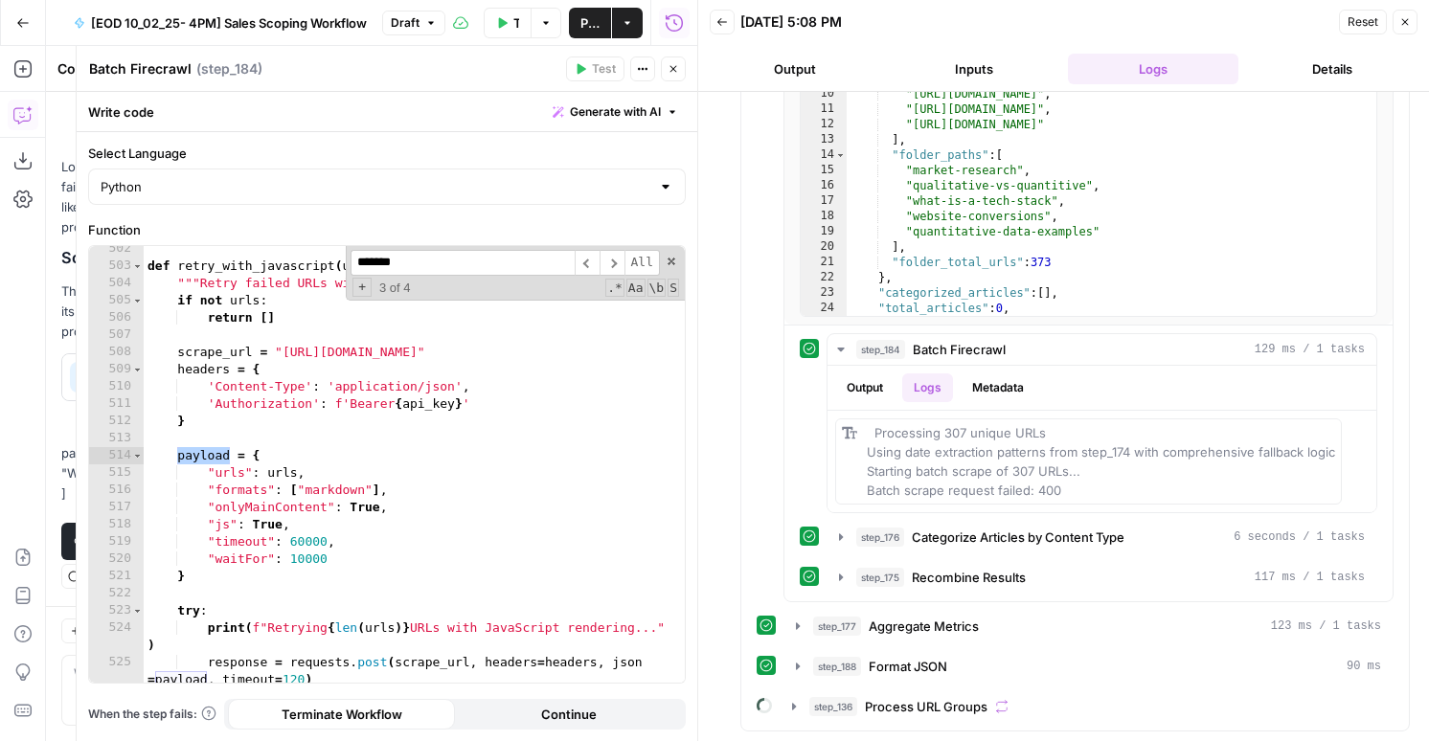
scroll to position [10076, 0]
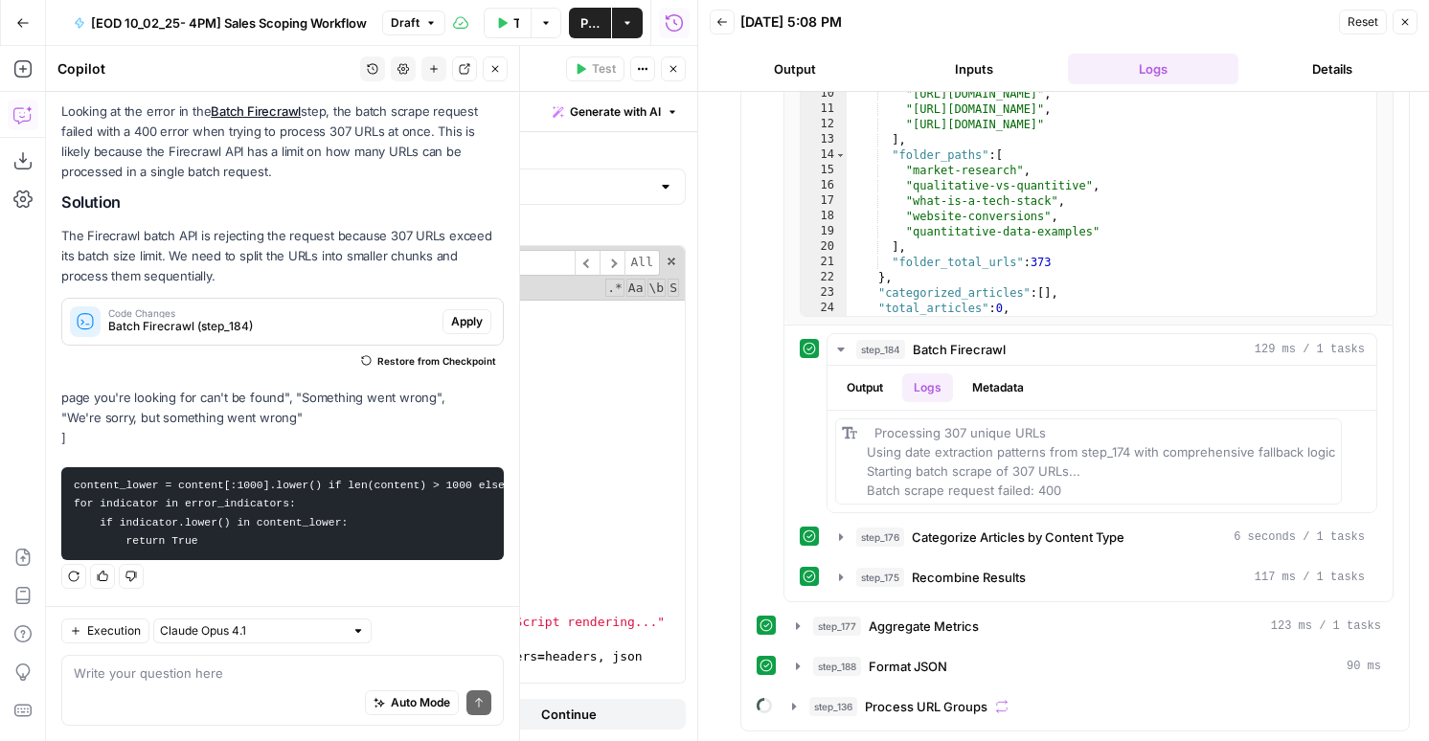
type input "*******"
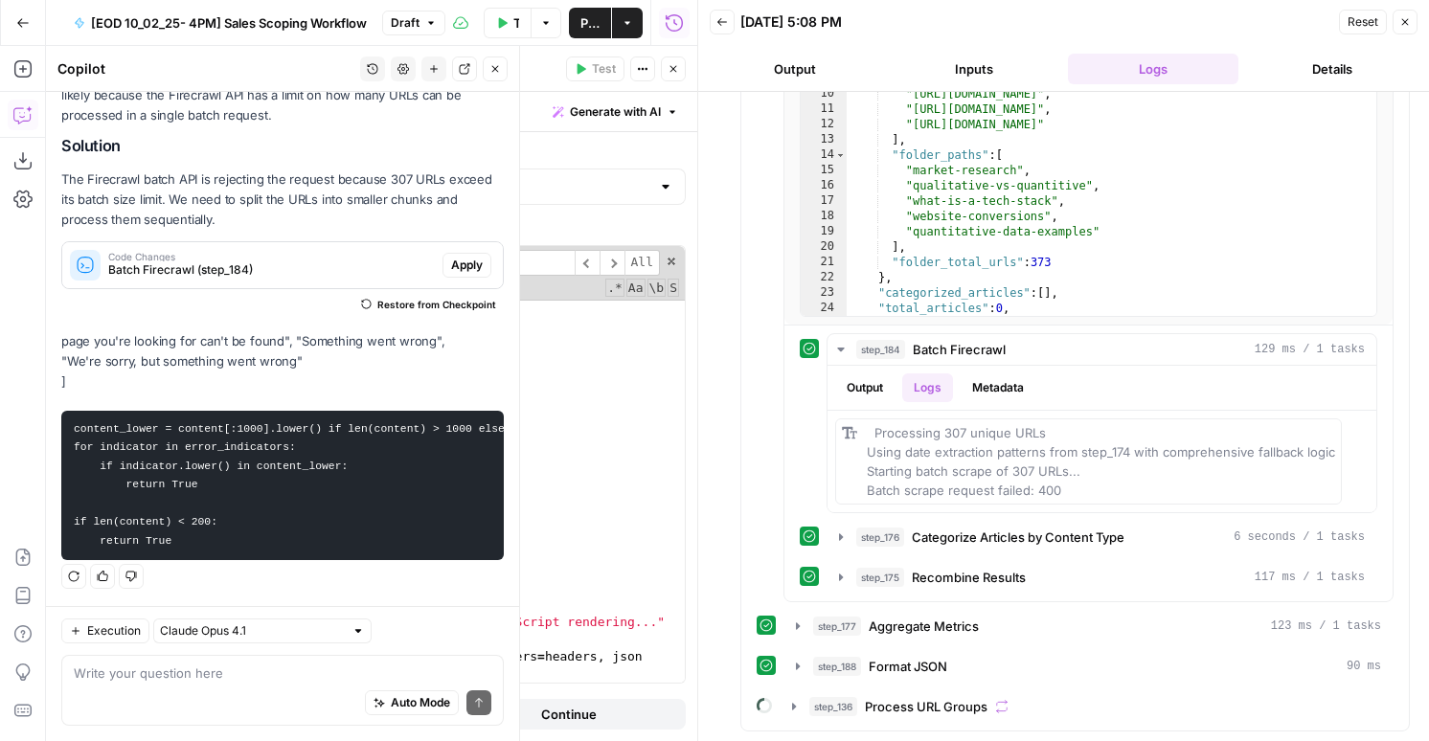
click at [35, 295] on div "Add Steps Copilot Download as JSON Settings Import JSON AirOps Academy Help Giv…" at bounding box center [23, 393] width 46 height 695
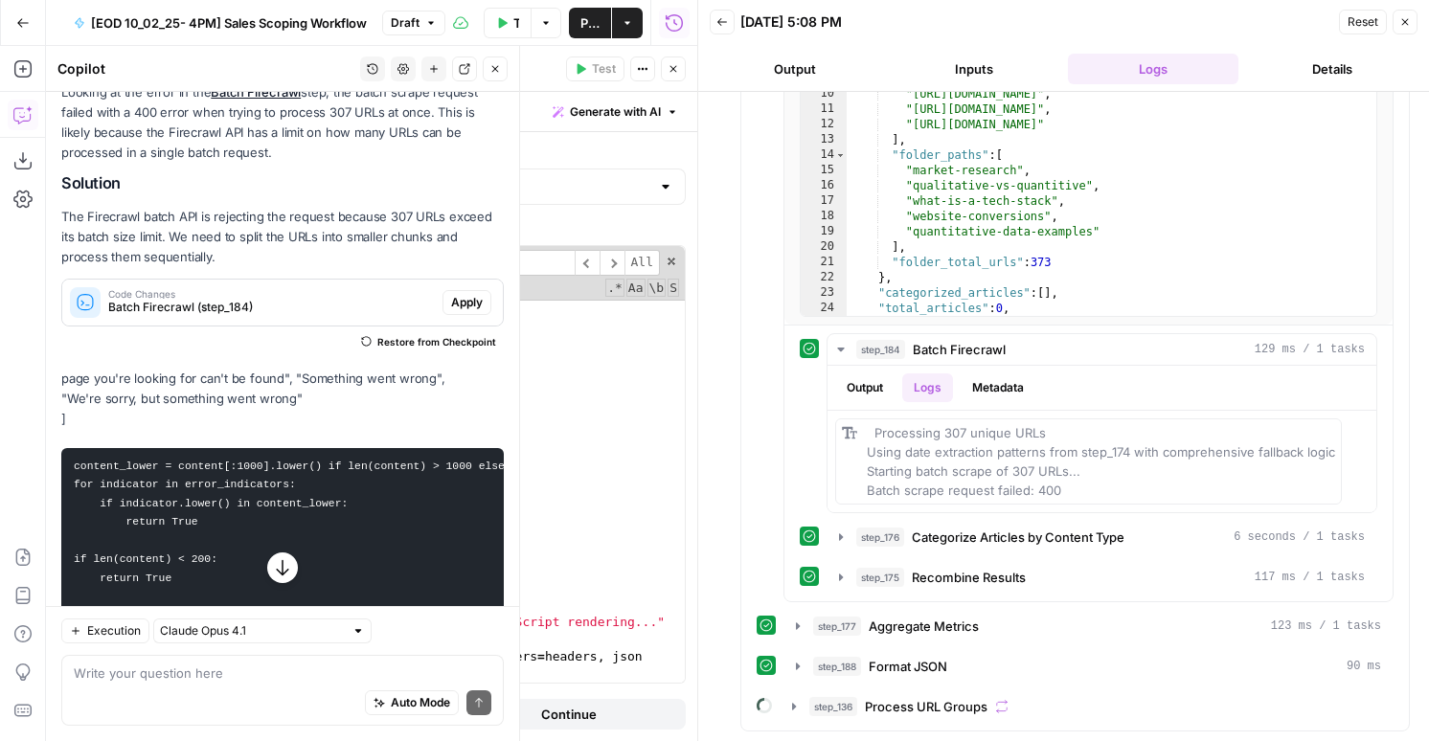
scroll to position [280, 0]
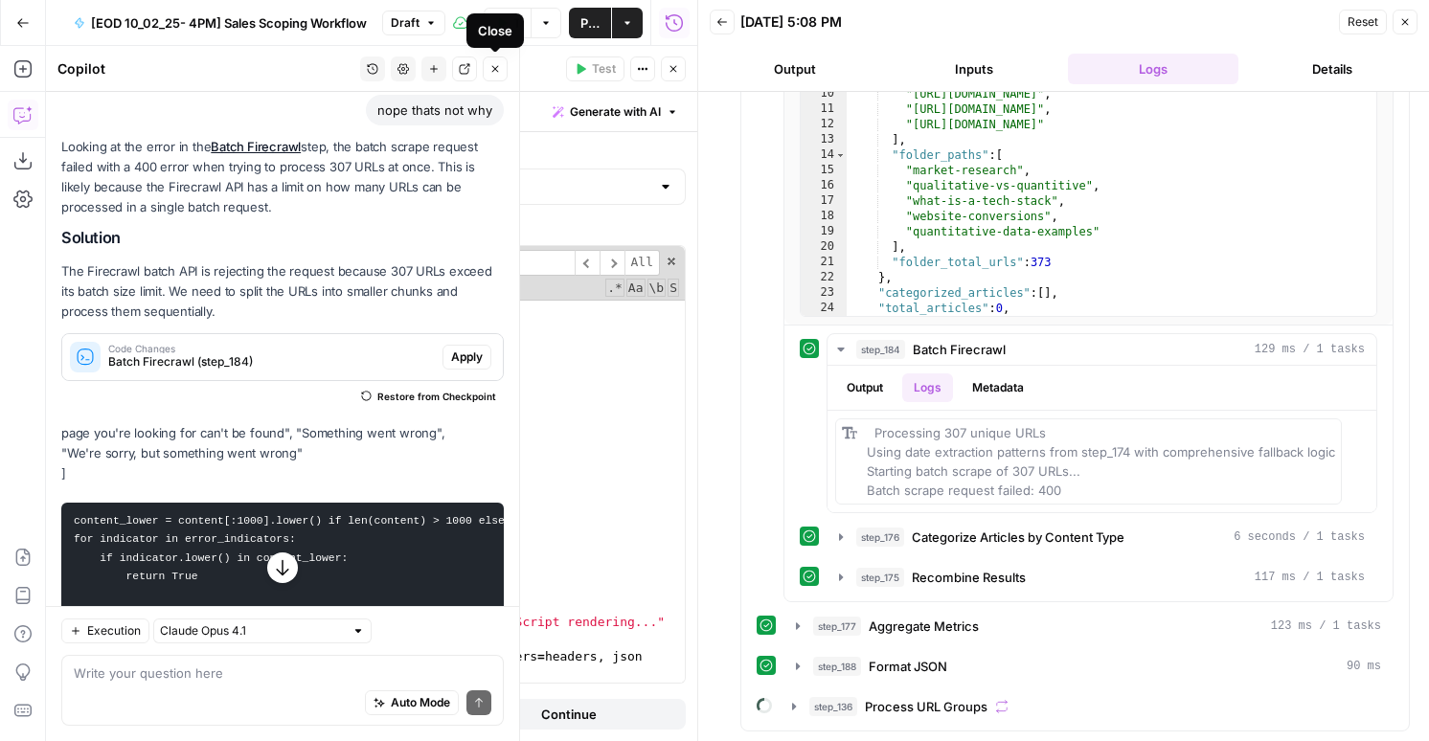
click at [492, 63] on icon "button" at bounding box center [494, 68] width 11 height 11
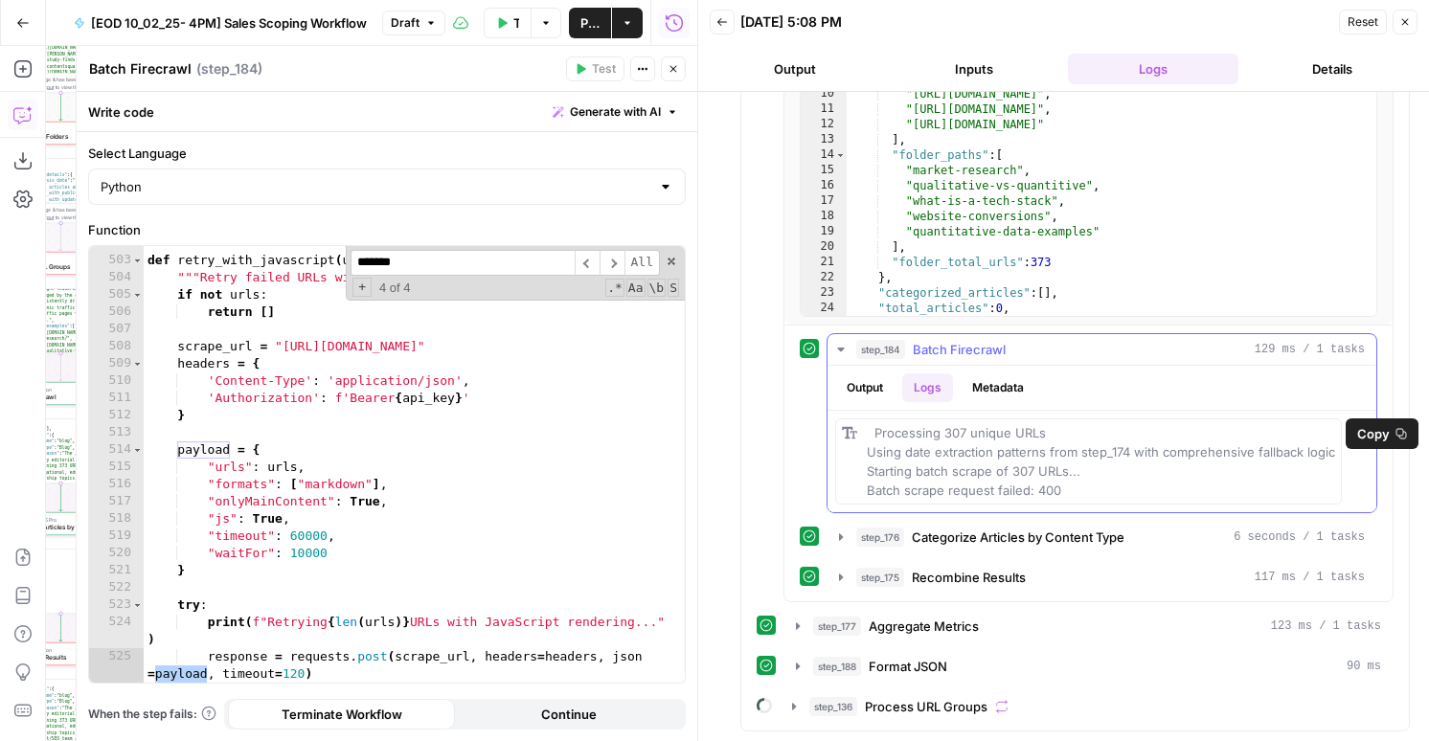
click at [1058, 492] on div "Processing 307 unique URLs Using date extraction patterns from step_174 with co…" at bounding box center [1100, 461] width 468 height 77
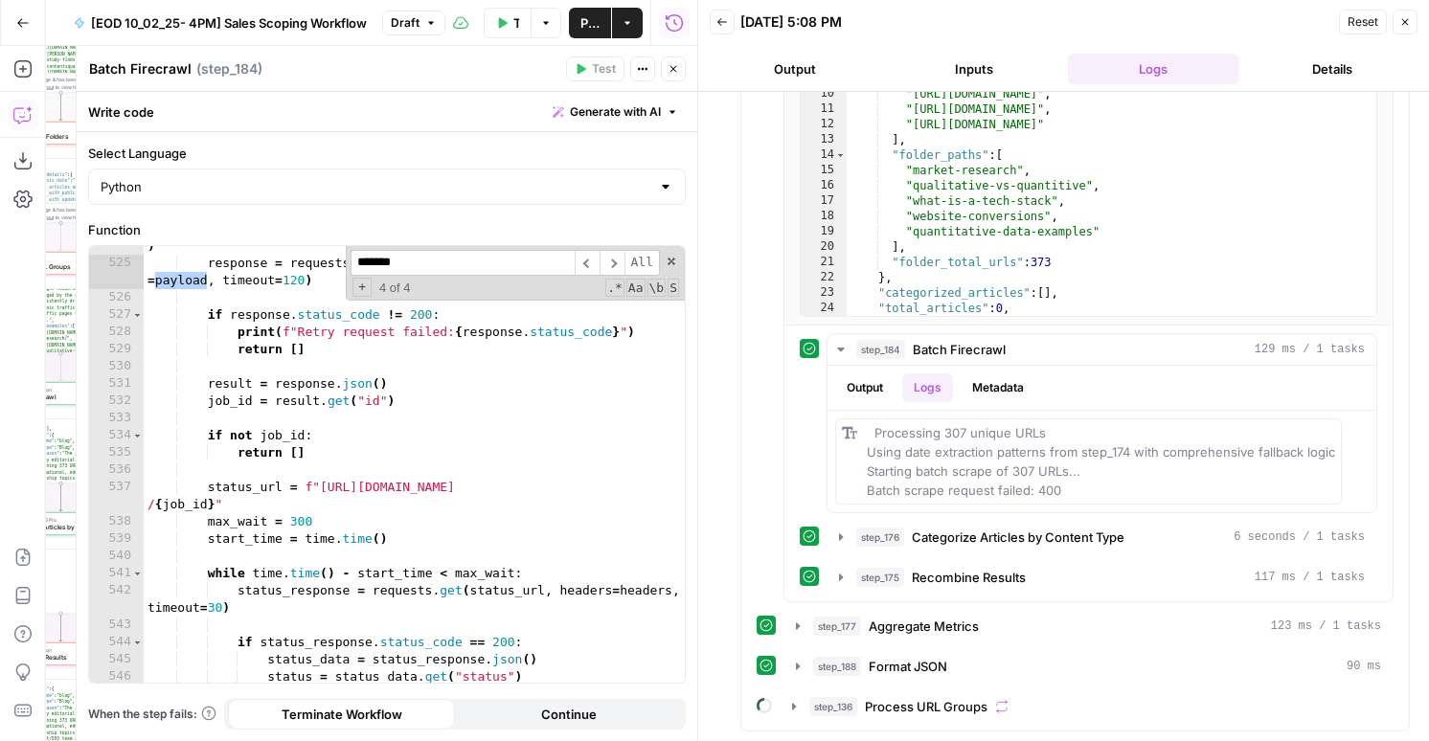
scroll to position [10517, 0]
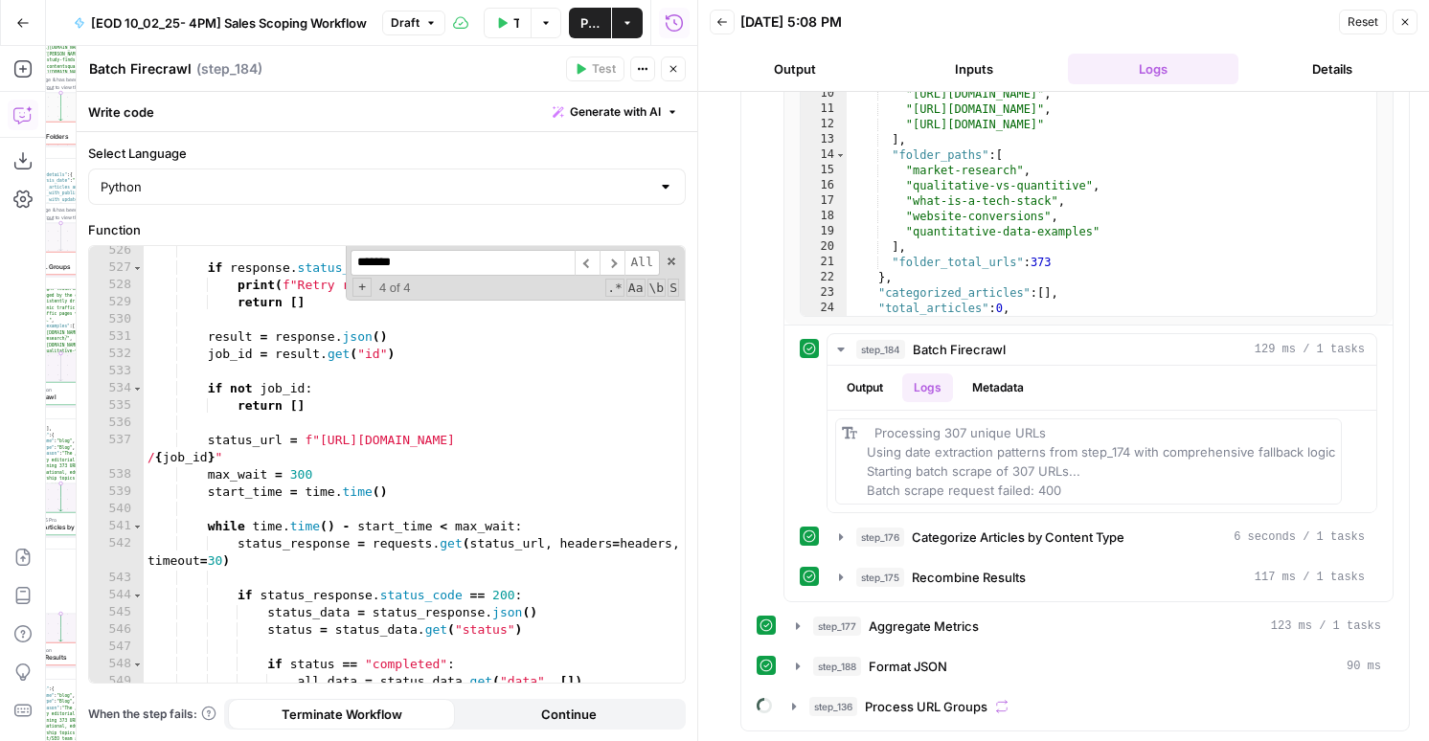
click at [677, 67] on icon "button" at bounding box center [672, 68] width 11 height 11
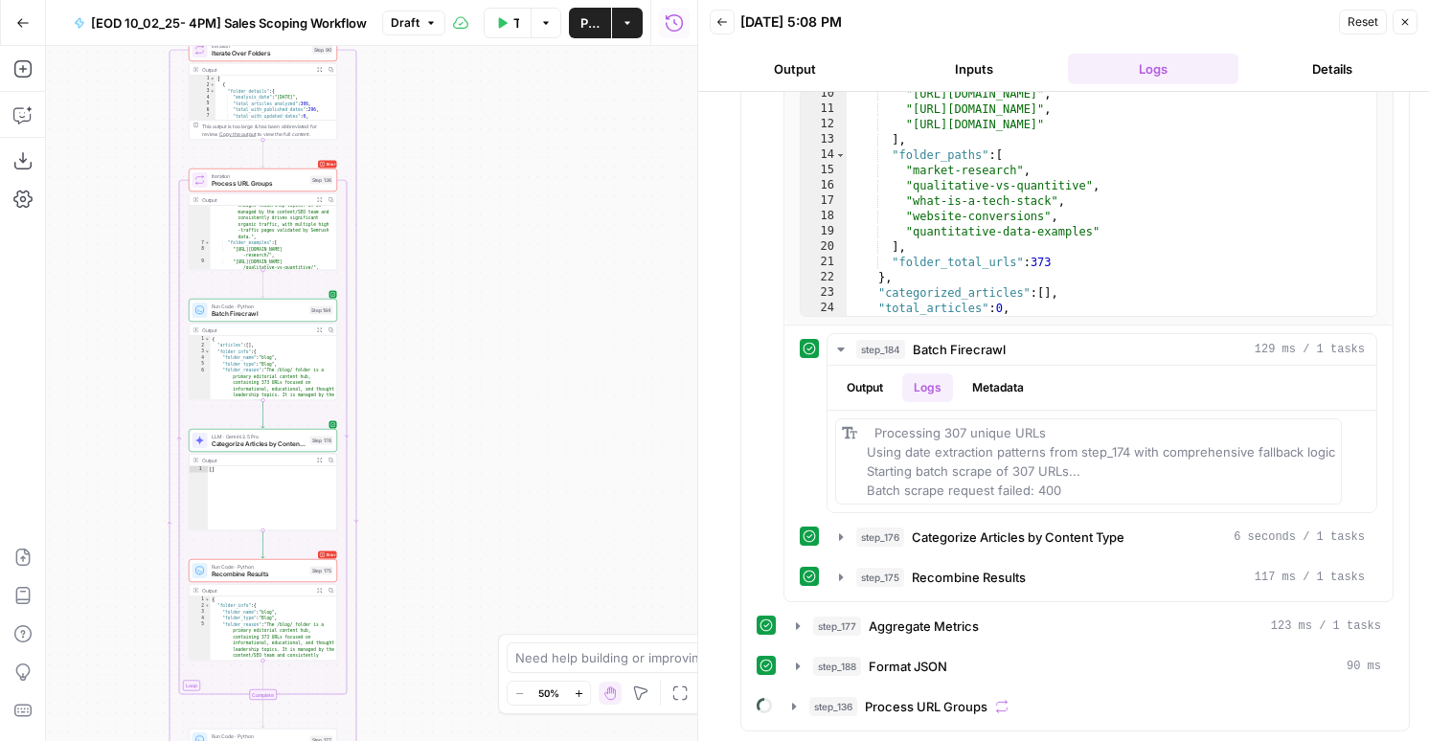
click at [42, 117] on div "Add Steps Copilot Download as JSON Settings Import JSON AirOps Academy Help Giv…" at bounding box center [23, 393] width 46 height 695
click at [26, 117] on icon "button" at bounding box center [22, 114] width 19 height 19
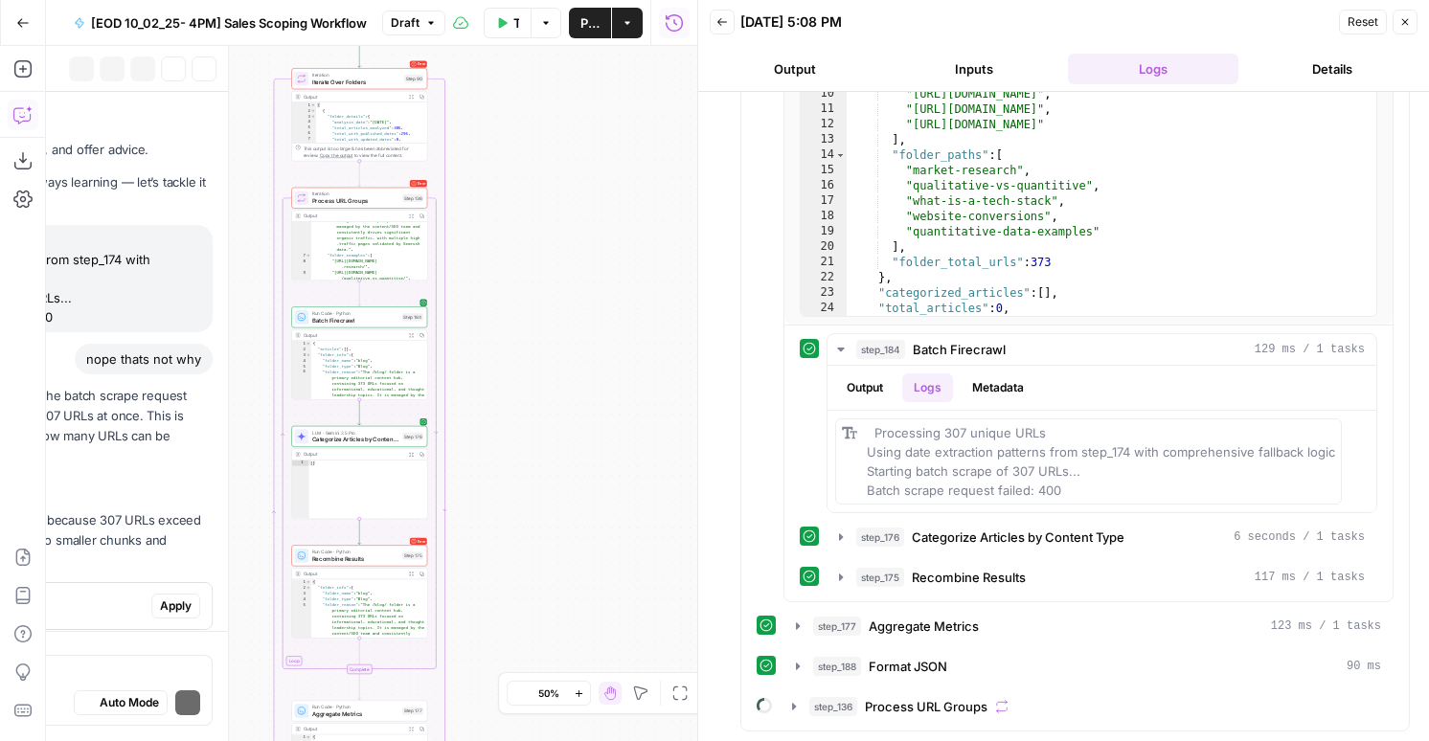
scroll to position [6601, 0]
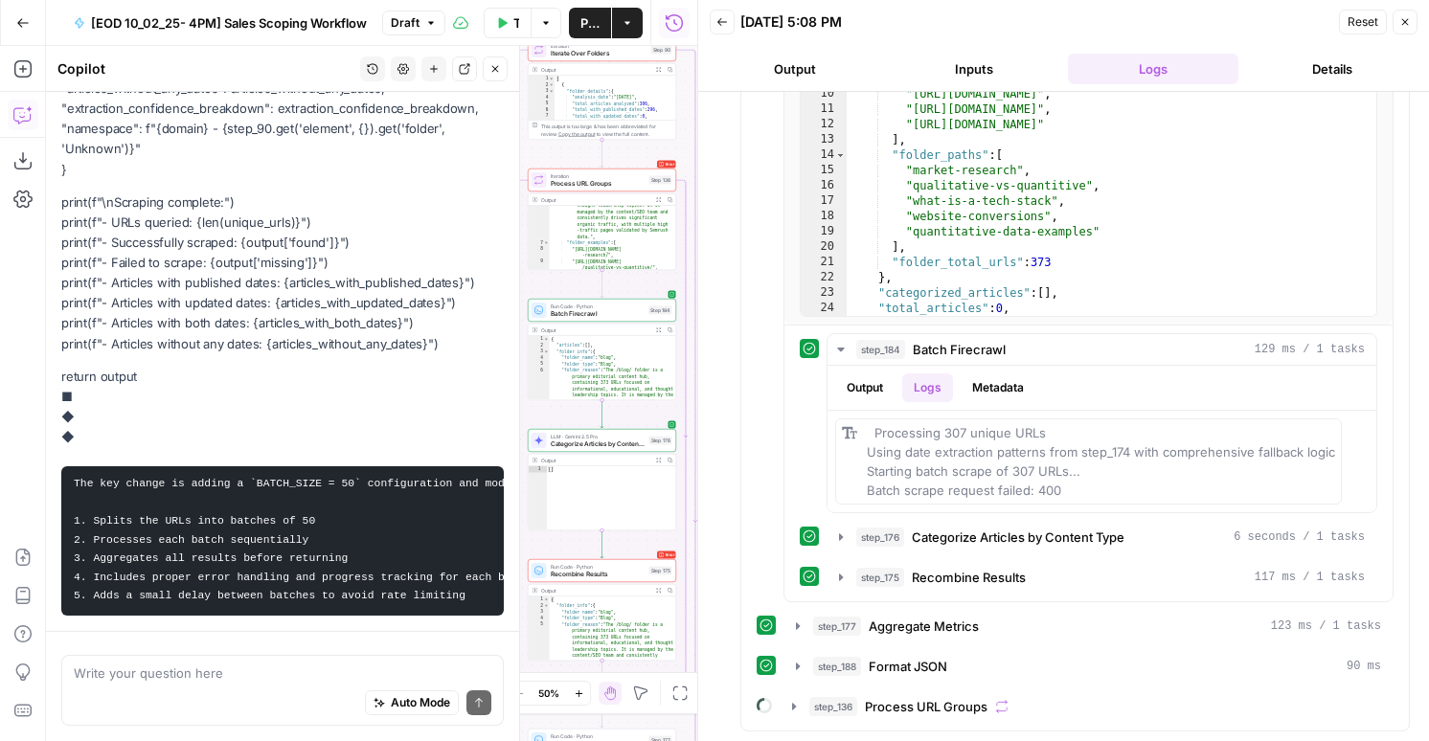
click at [158, 676] on textarea at bounding box center [282, 673] width 417 height 19
type textarea "400, Verify the correctness of the parameters"
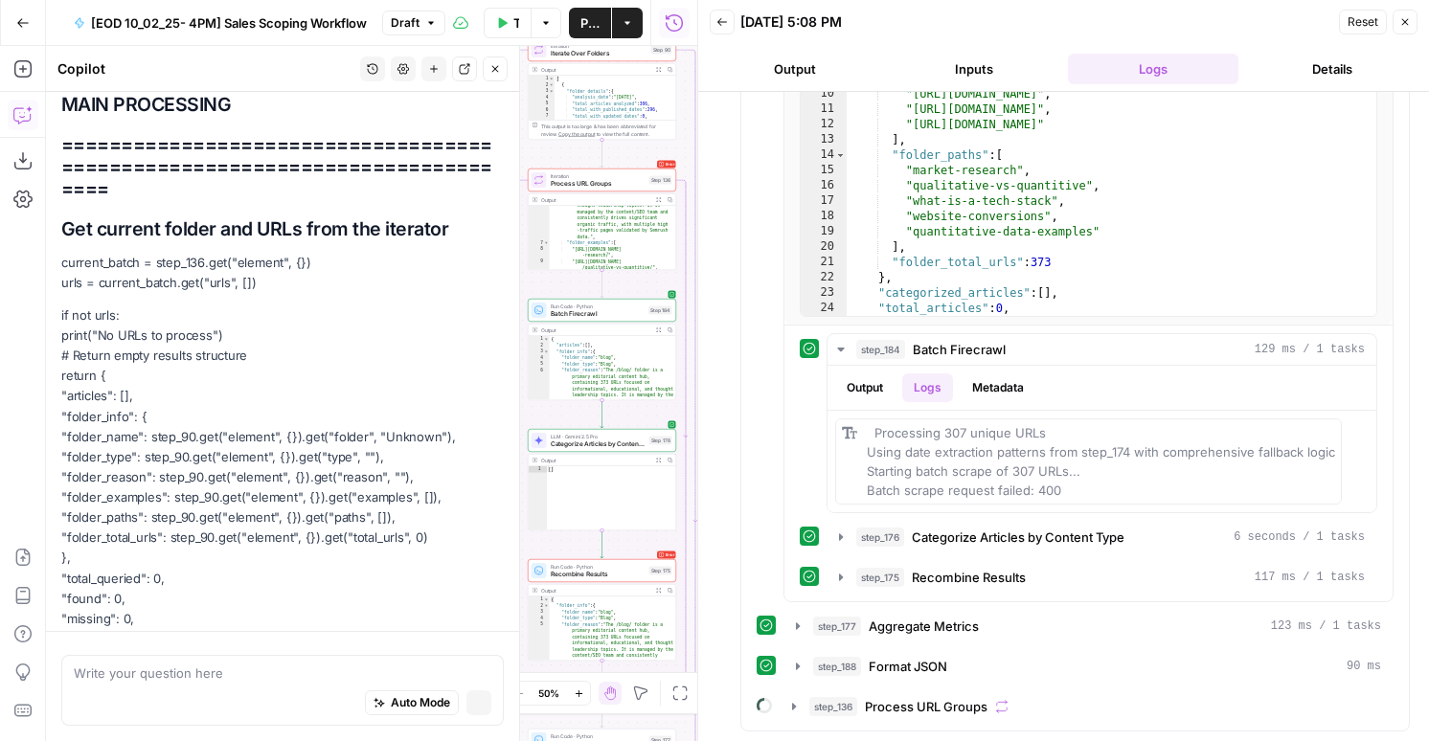
scroll to position [13844, 0]
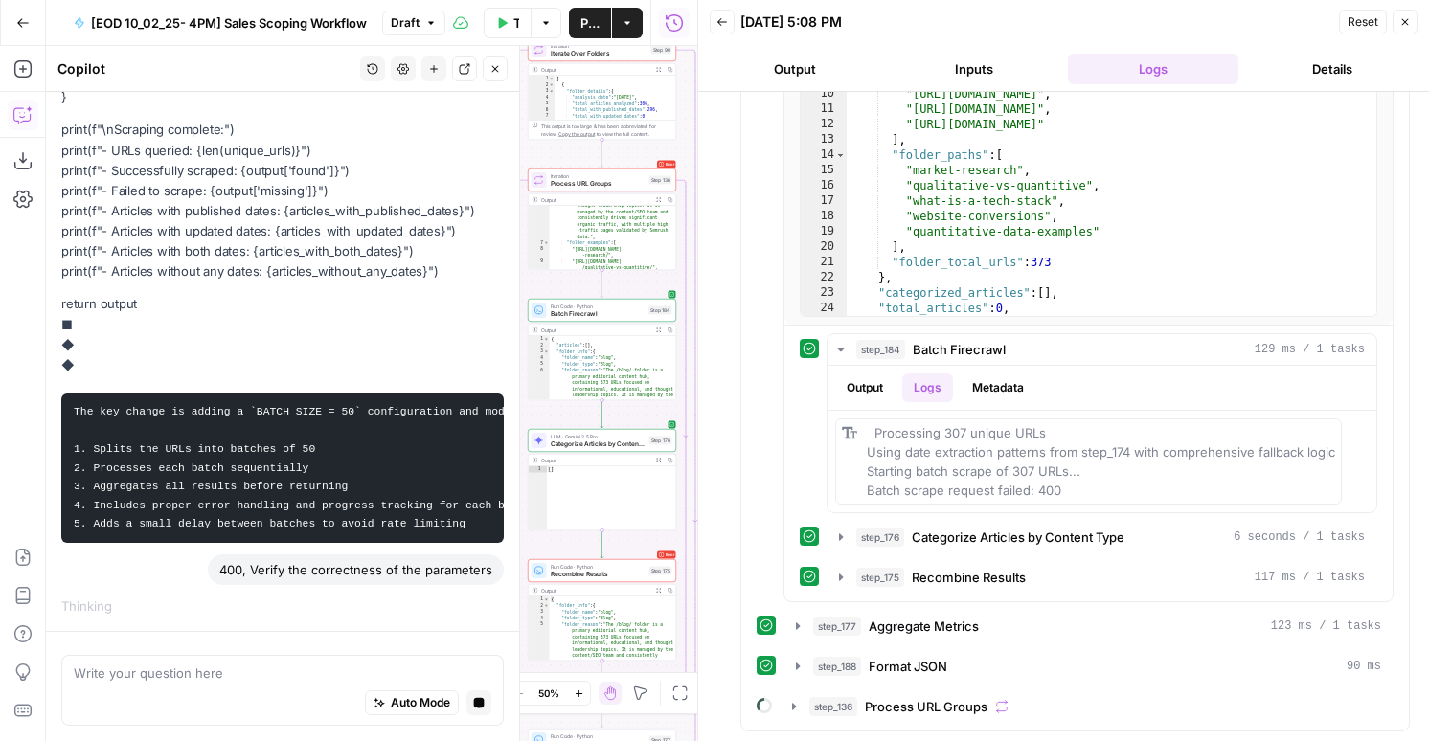
click at [351, 683] on div "Auto Mode Stop generating" at bounding box center [282, 704] width 417 height 42
click at [336, 684] on div "Auto Mode Stop generating" at bounding box center [282, 704] width 417 height 42
click at [476, 699] on icon "button" at bounding box center [479, 703] width 11 height 11
click at [333, 686] on div "Auto Mode Stop generating" at bounding box center [282, 704] width 417 height 42
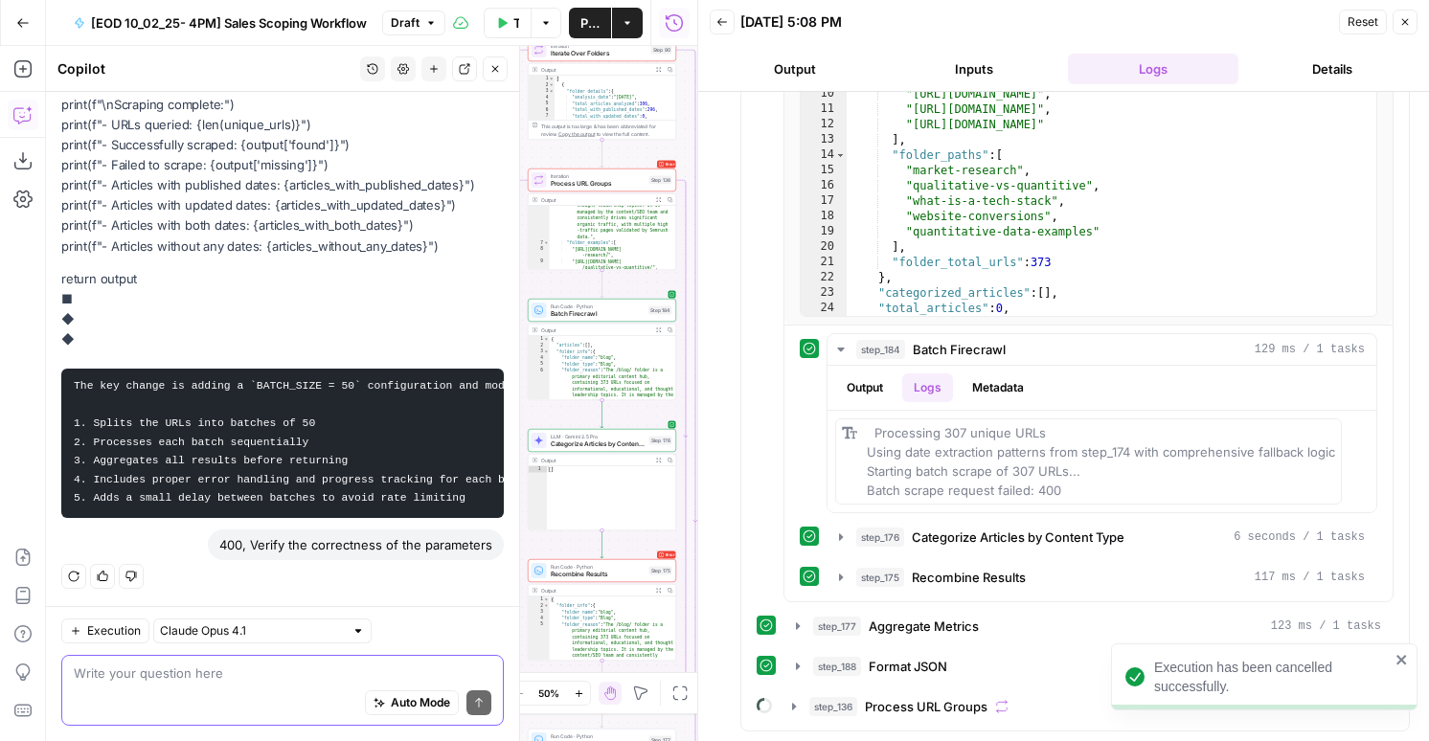
click at [374, 668] on textarea at bounding box center [282, 673] width 417 height 19
click at [438, 75] on button "New chat" at bounding box center [433, 68] width 25 height 25
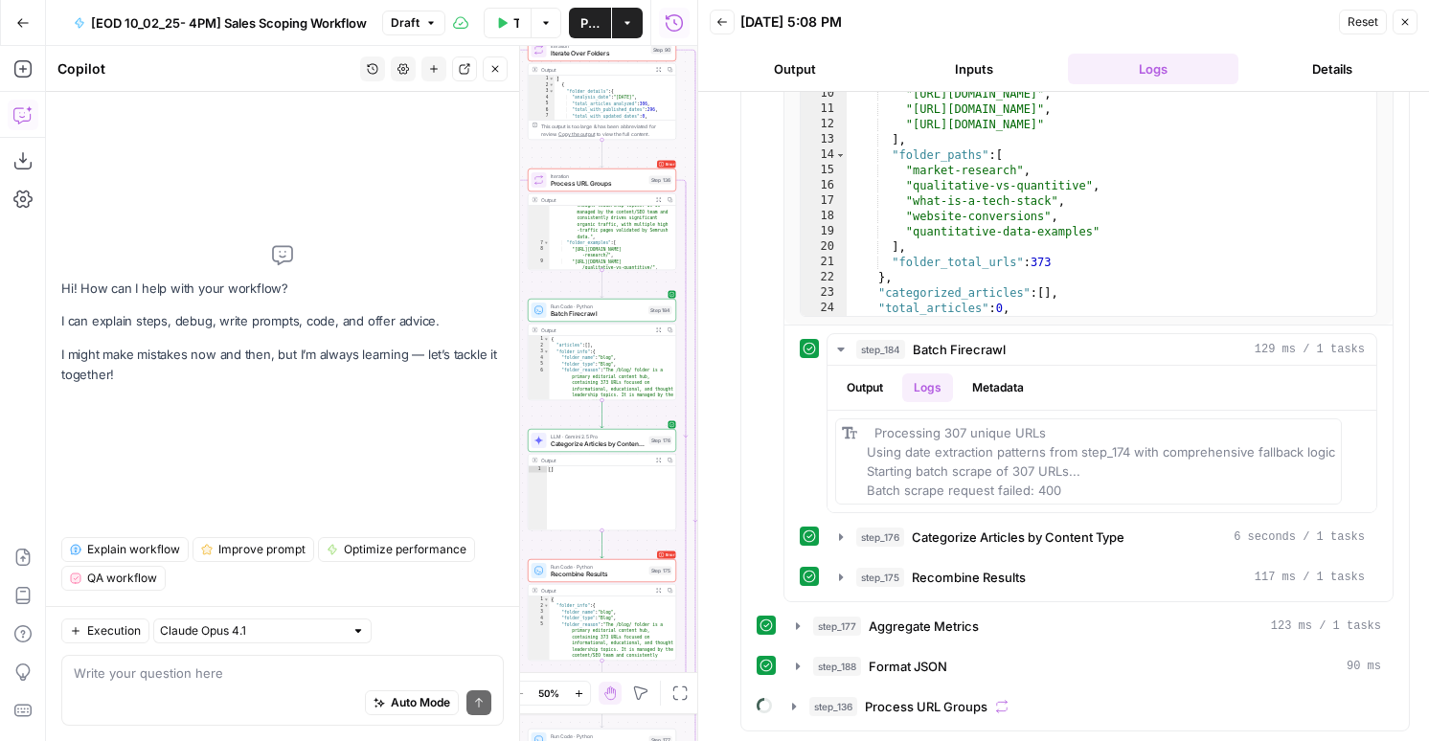
click at [210, 685] on div "Auto Mode Send" at bounding box center [282, 704] width 417 height 42
click at [316, 677] on textarea at bounding box center [282, 673] width 417 height 19
paste textarea "# Batch Scrape ## OpenAPI ````yaml v2-openapi POST /batch/scrape paths: path: /…"
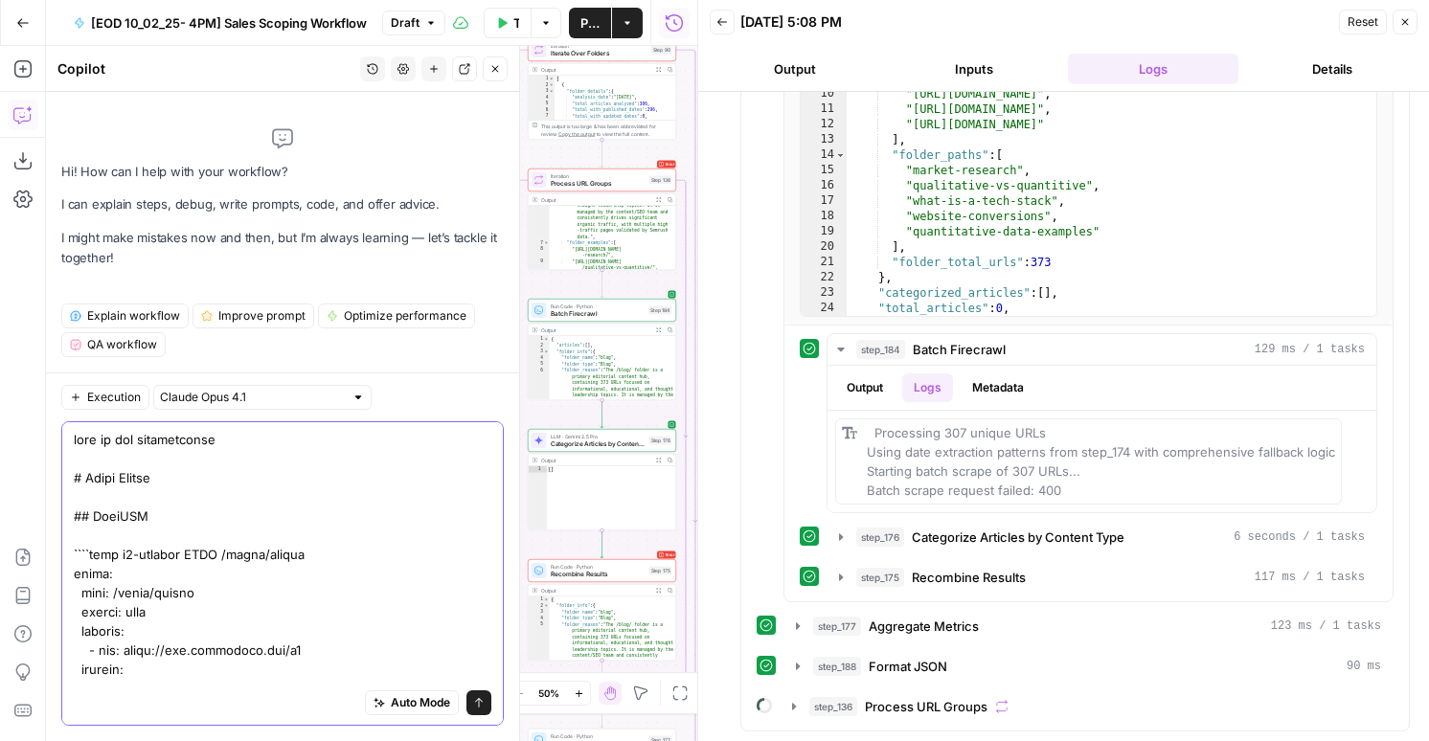
type textarea "here is the documentation # Batch Scrape ## OpenAPI ````yaml v2-openapi POST /b…"
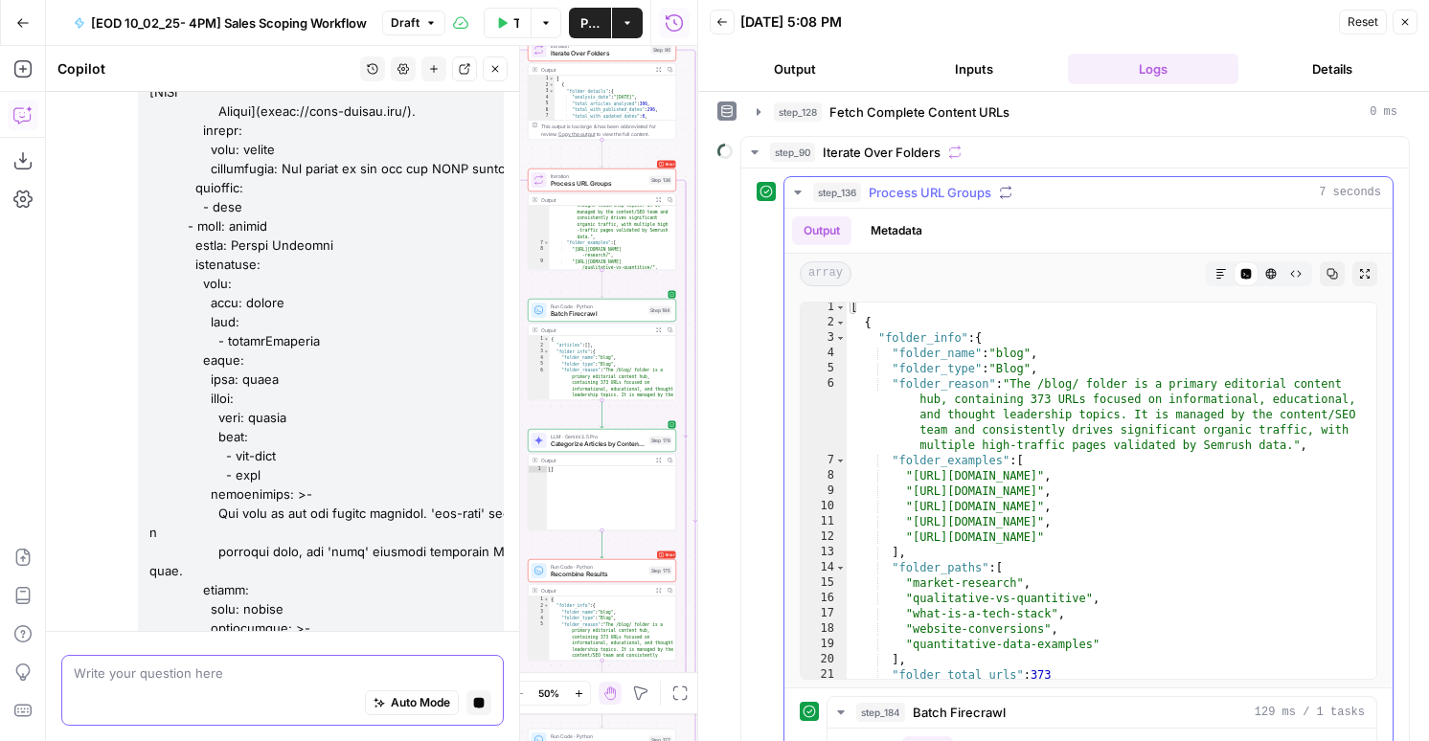
scroll to position [161, 0]
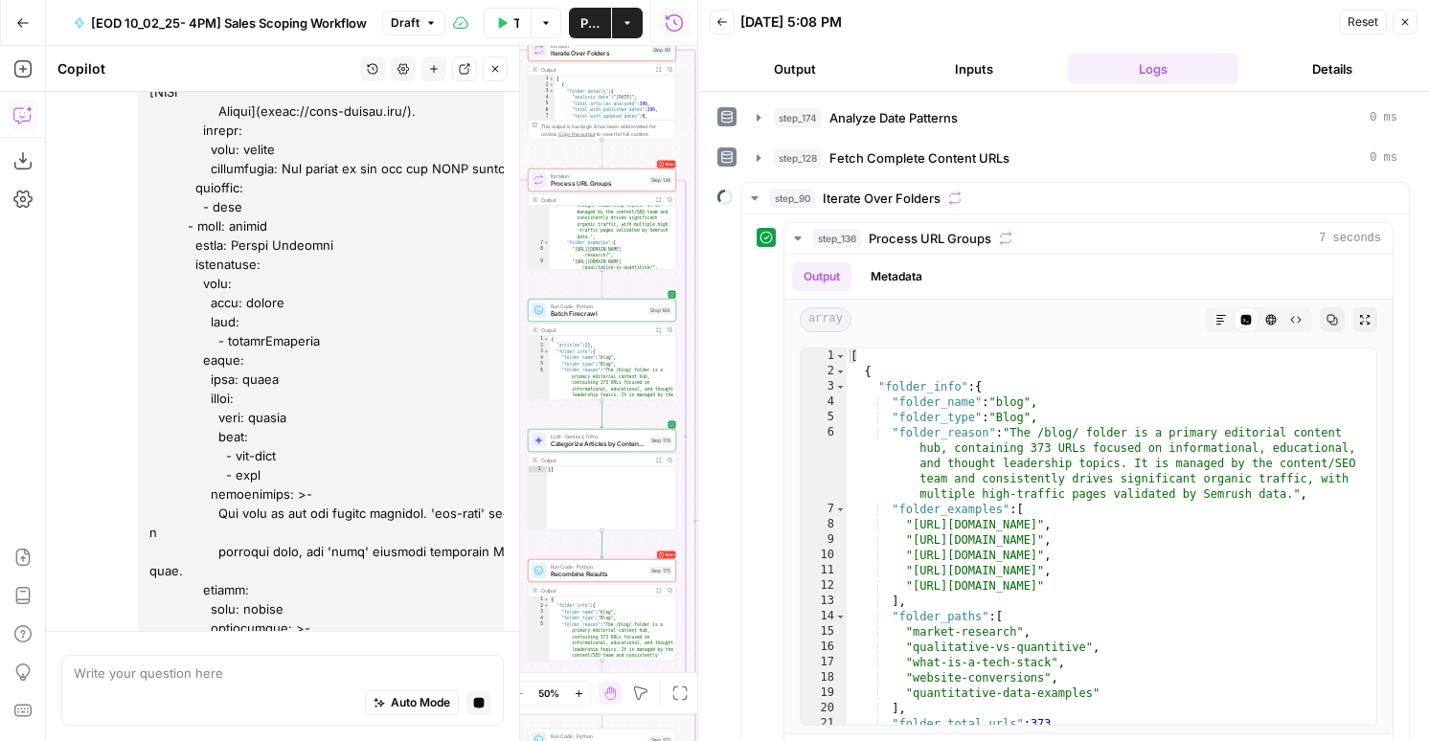
click at [622, 314] on span "Batch Firecrawl" at bounding box center [598, 314] width 95 height 10
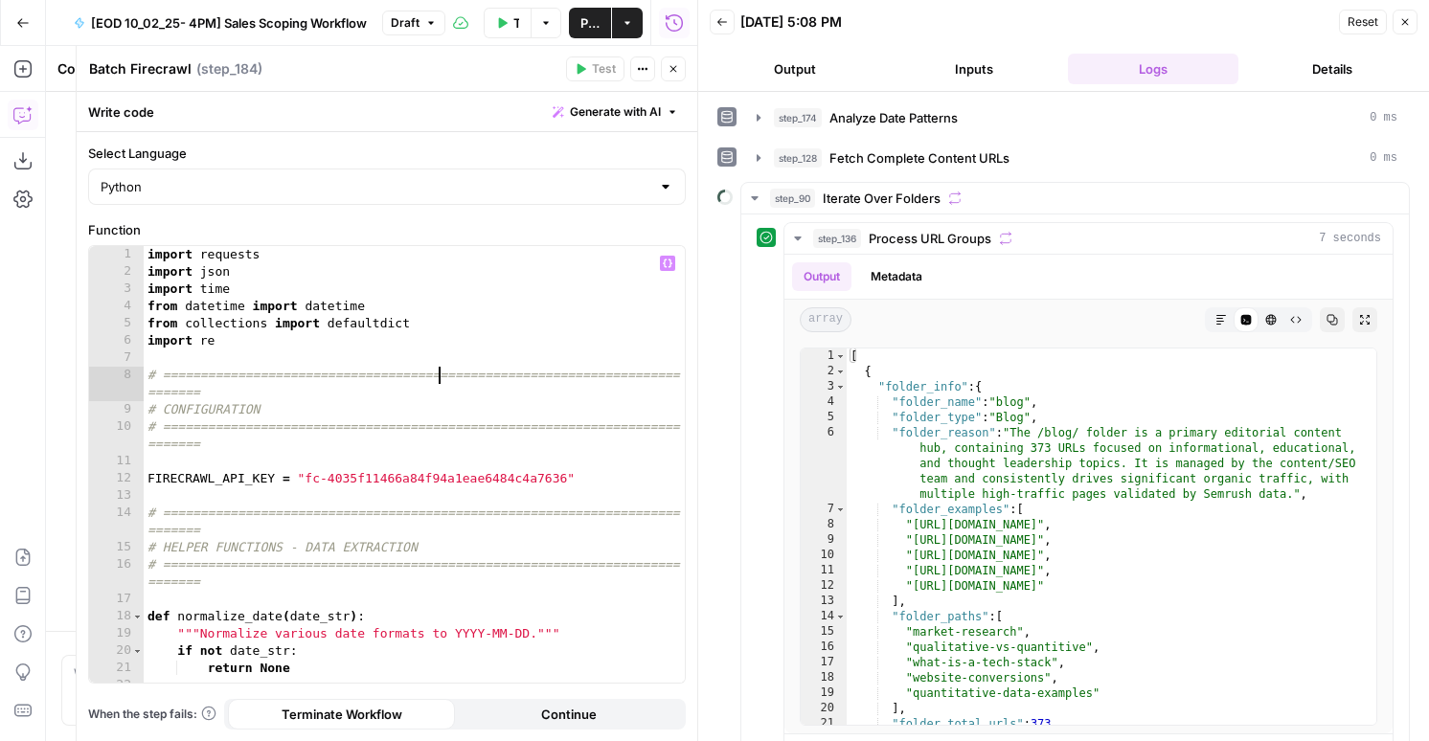
click at [438, 376] on div "import requests import json import time from datetime import datetime from coll…" at bounding box center [414, 481] width 541 height 471
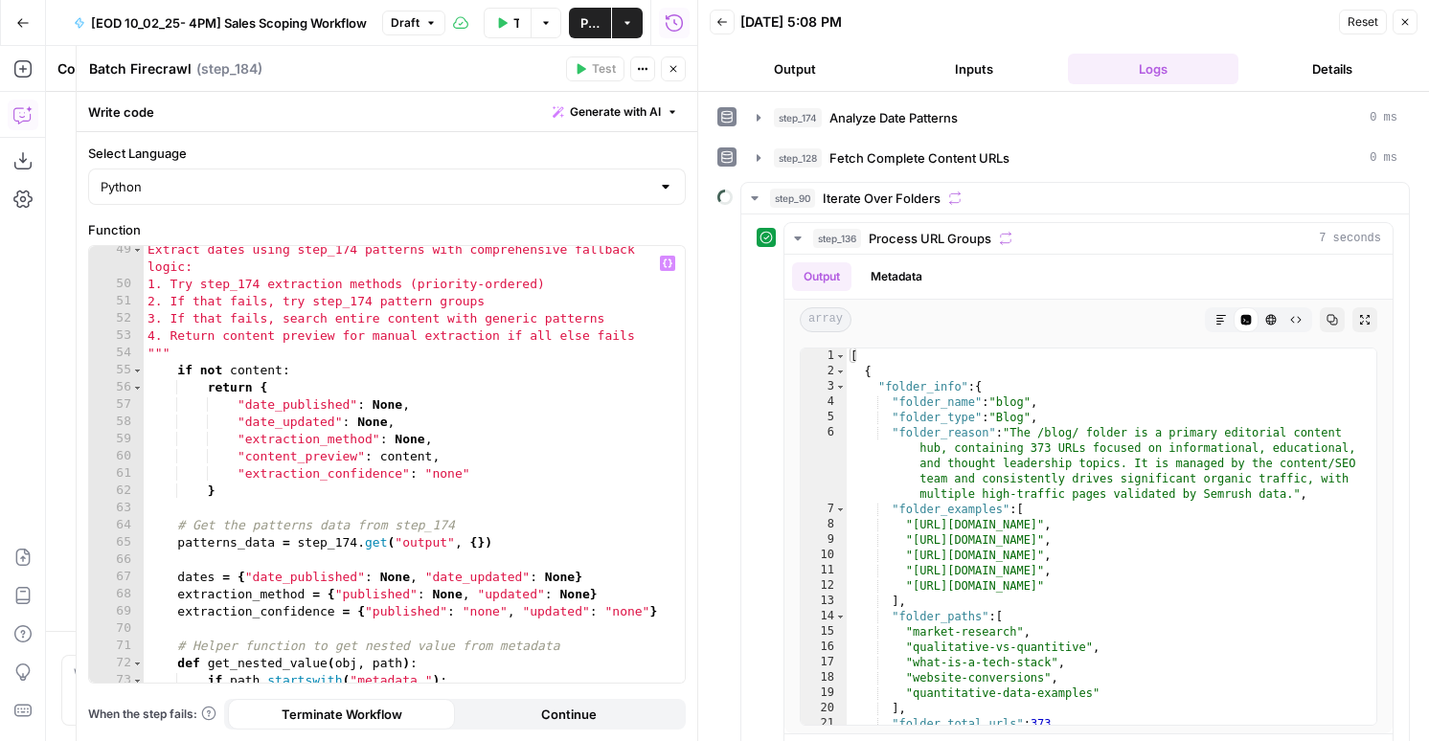
scroll to position [986, 0]
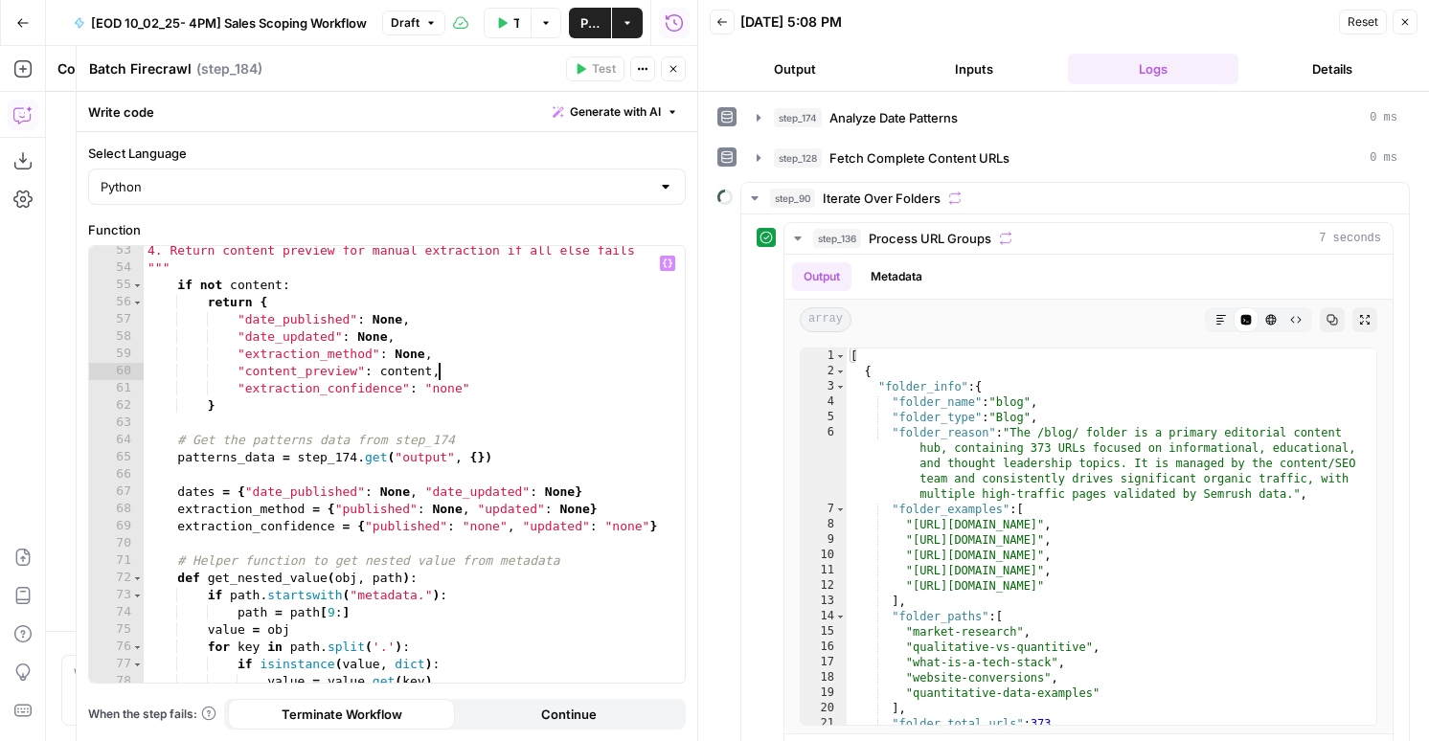
click at [438, 376] on div "4. Return content preview for manual extraction if all else fails """ if not co…" at bounding box center [414, 477] width 541 height 471
type textarea "**********"
click at [906, 160] on span "Fetch Complete Content URLs" at bounding box center [919, 157] width 180 height 19
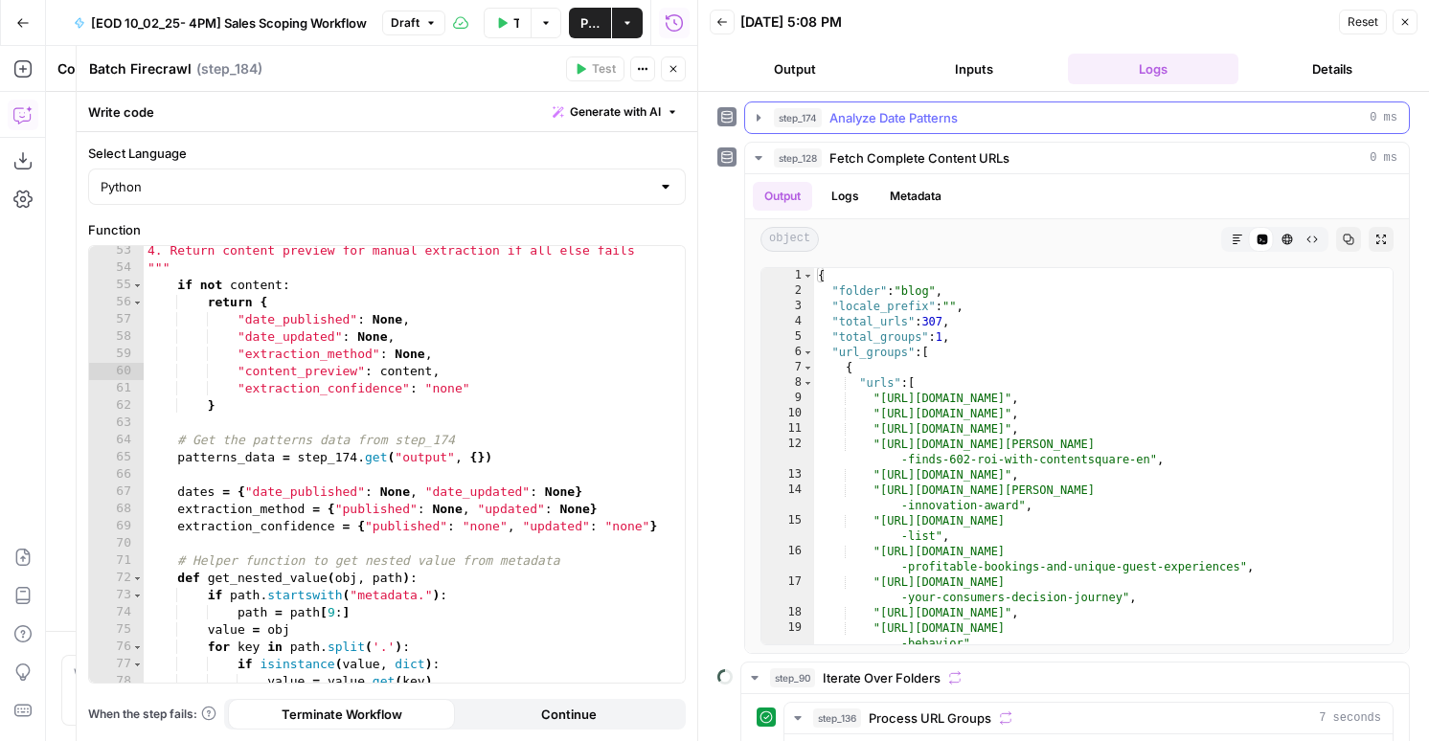
click at [890, 121] on span "Analyze Date Patterns" at bounding box center [893, 117] width 128 height 19
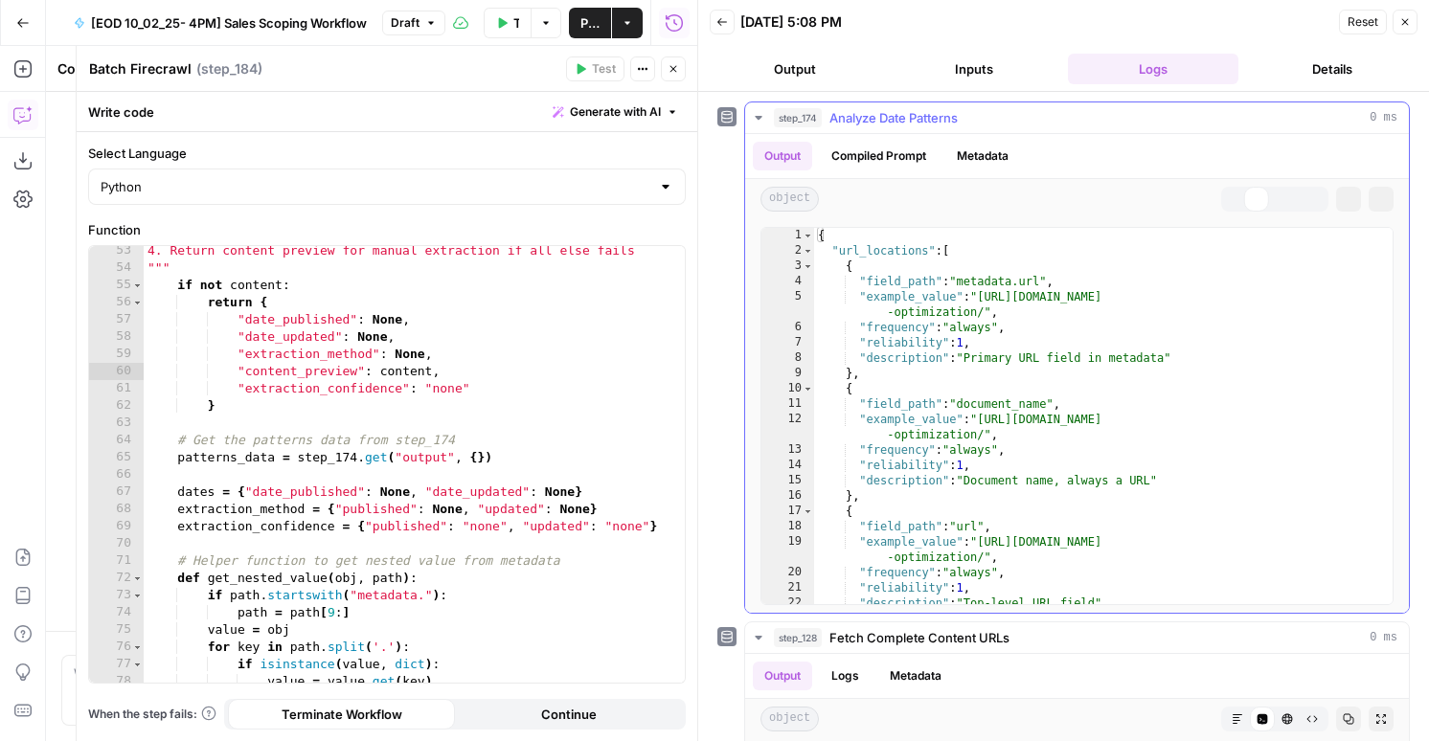
type textarea "**********"
click at [984, 339] on div "{ "url_locations" : [ { "field_path" : "metadata.url" , "example_value" : "http…" at bounding box center [1103, 431] width 578 height 407
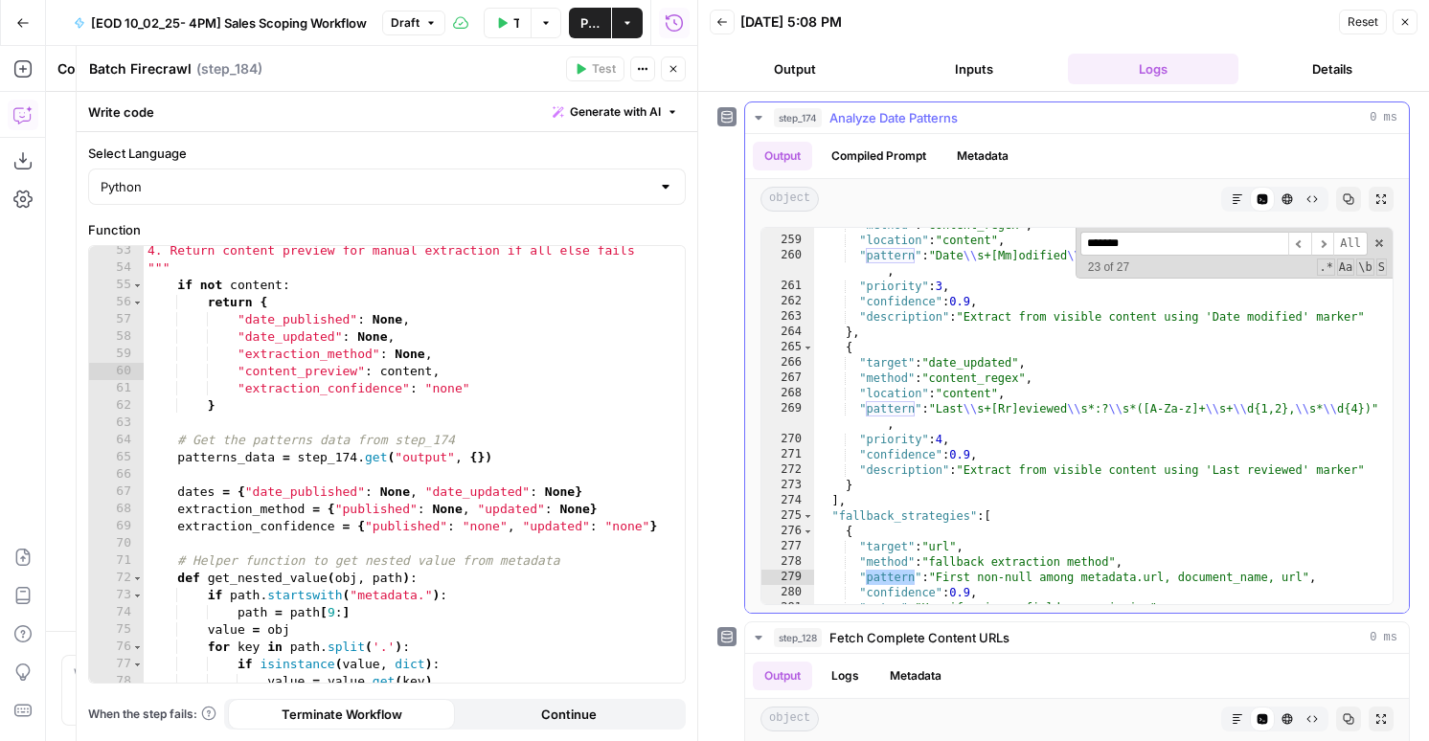
scroll to position [4392, 0]
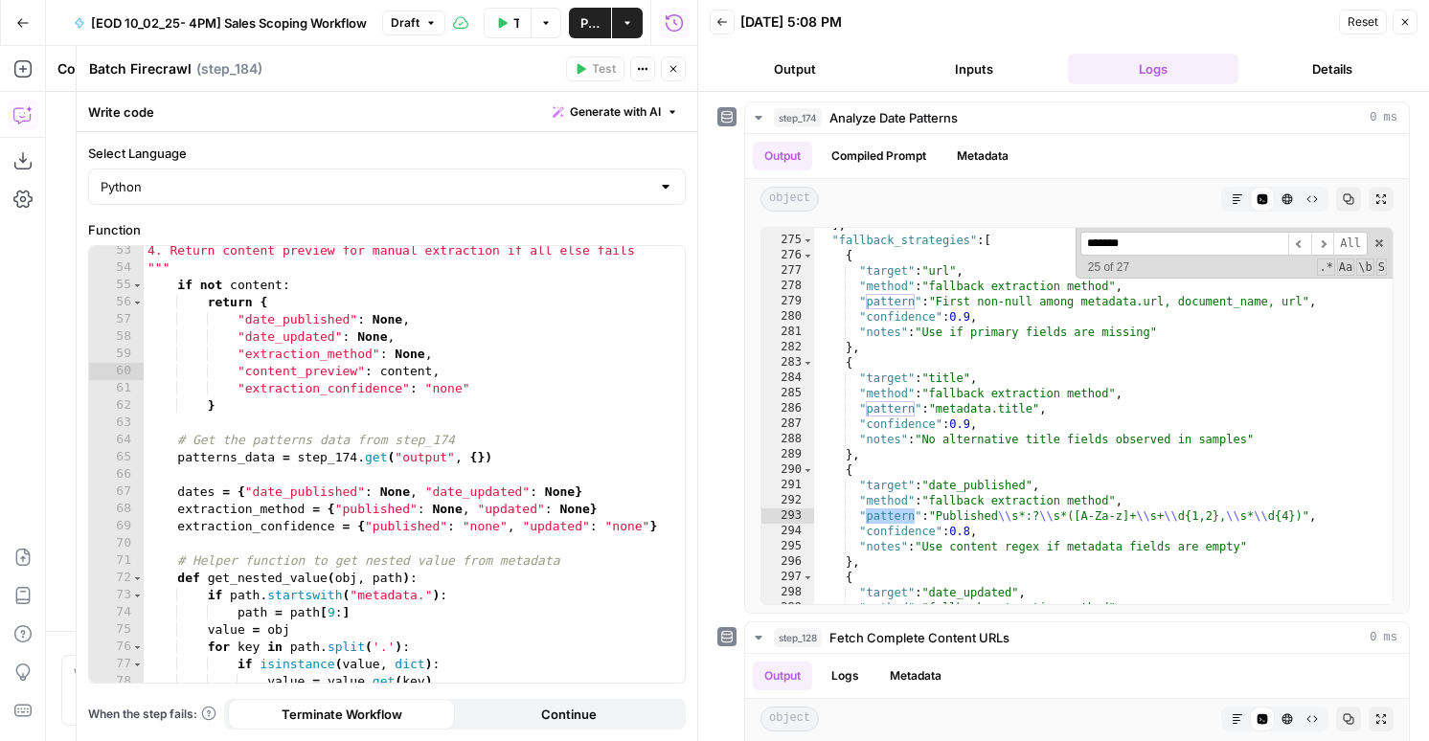
type input "*******"
click at [1413, 14] on button "Close" at bounding box center [1404, 22] width 25 height 25
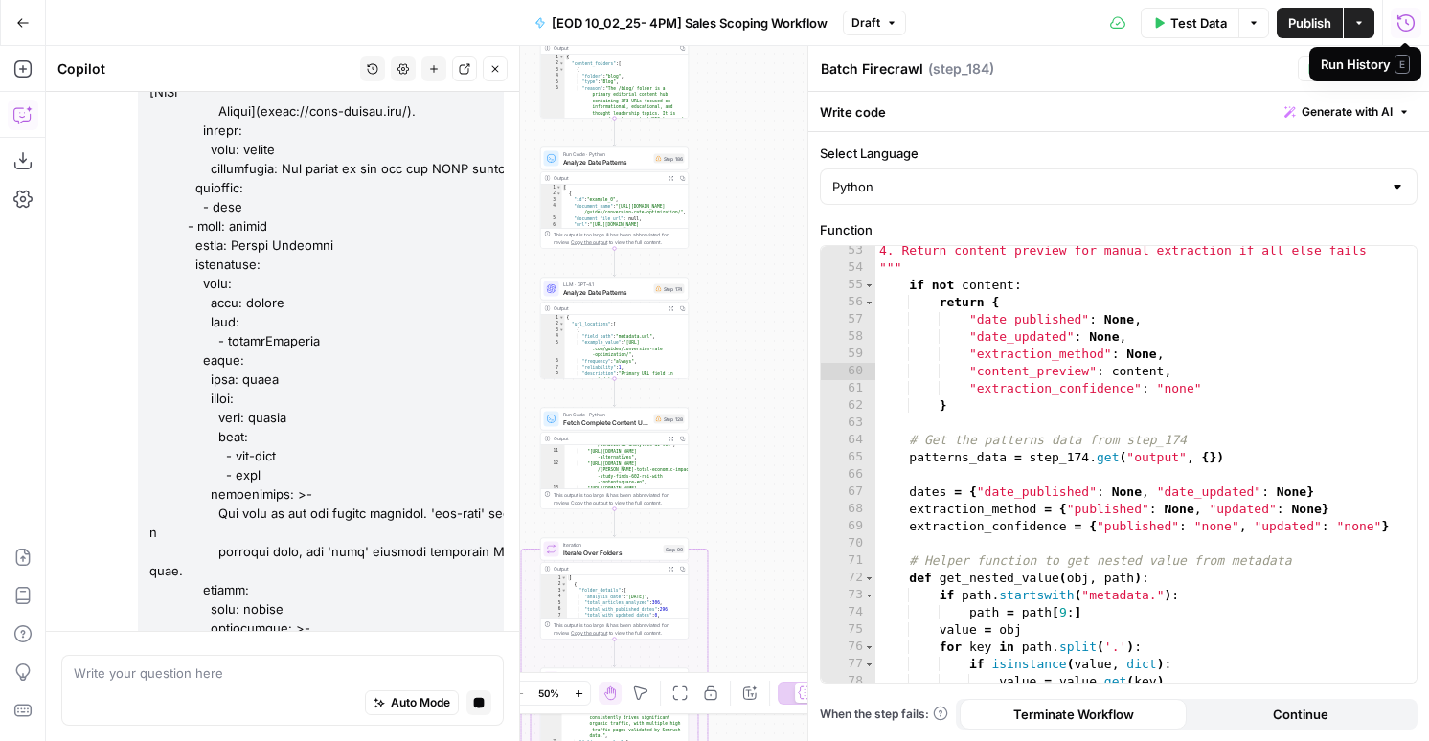
scroll to position [0, 0]
click at [617, 347] on div "{ "url_locations" : [ { "field_path" : "metadata.url" , "example_value" : "http…" at bounding box center [627, 354] width 124 height 78
click at [634, 346] on div ""record_structure_notes" : "Each record contains a 'metadata' object with field…" at bounding box center [627, 355] width 124 height 177
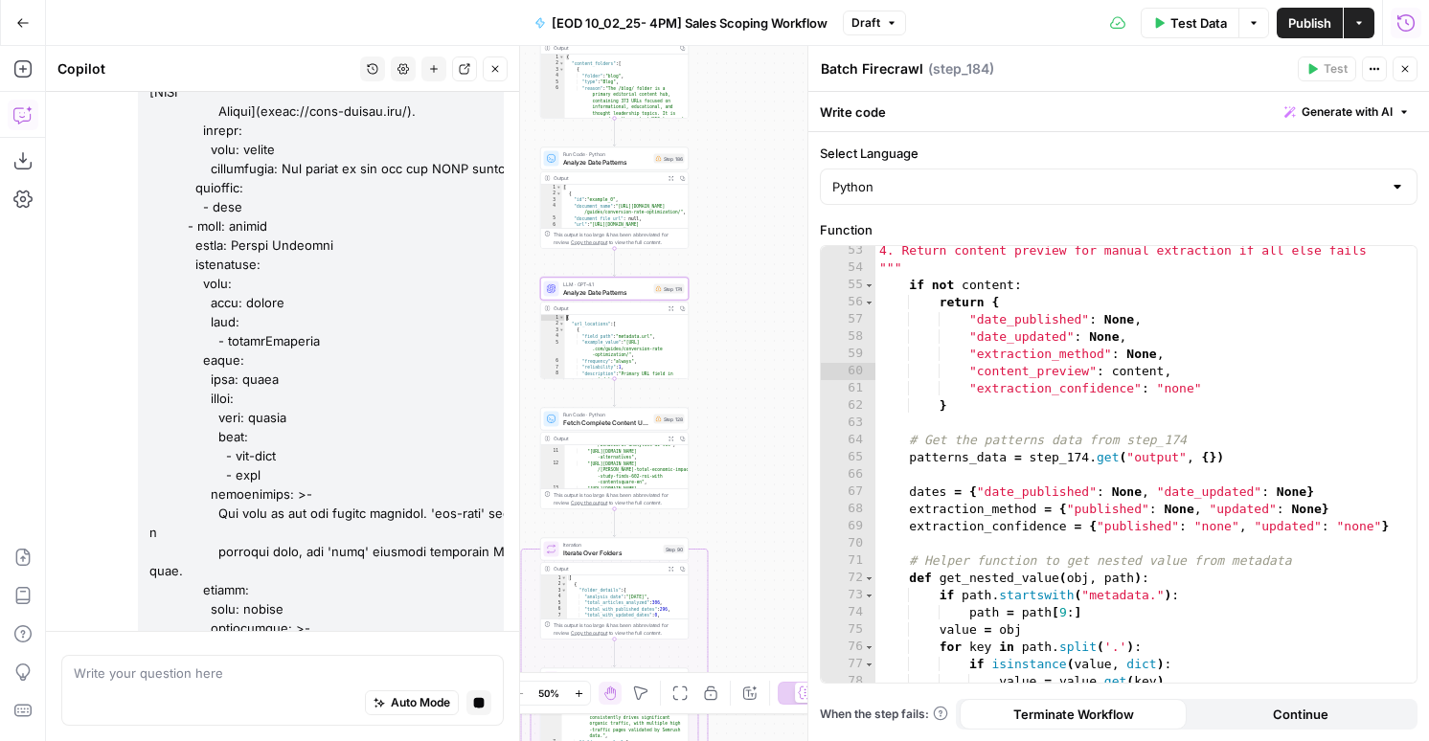
type textarea "*"
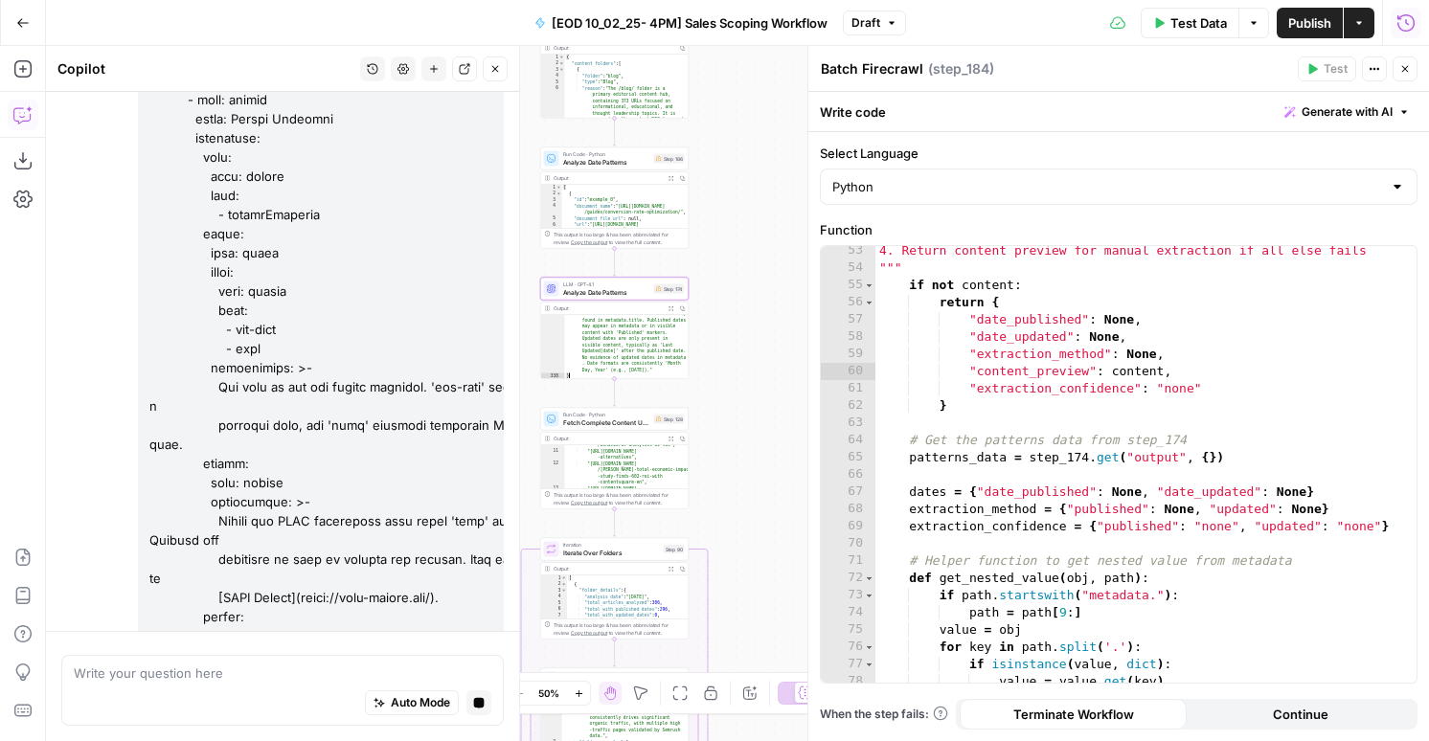
scroll to position [14925, 0]
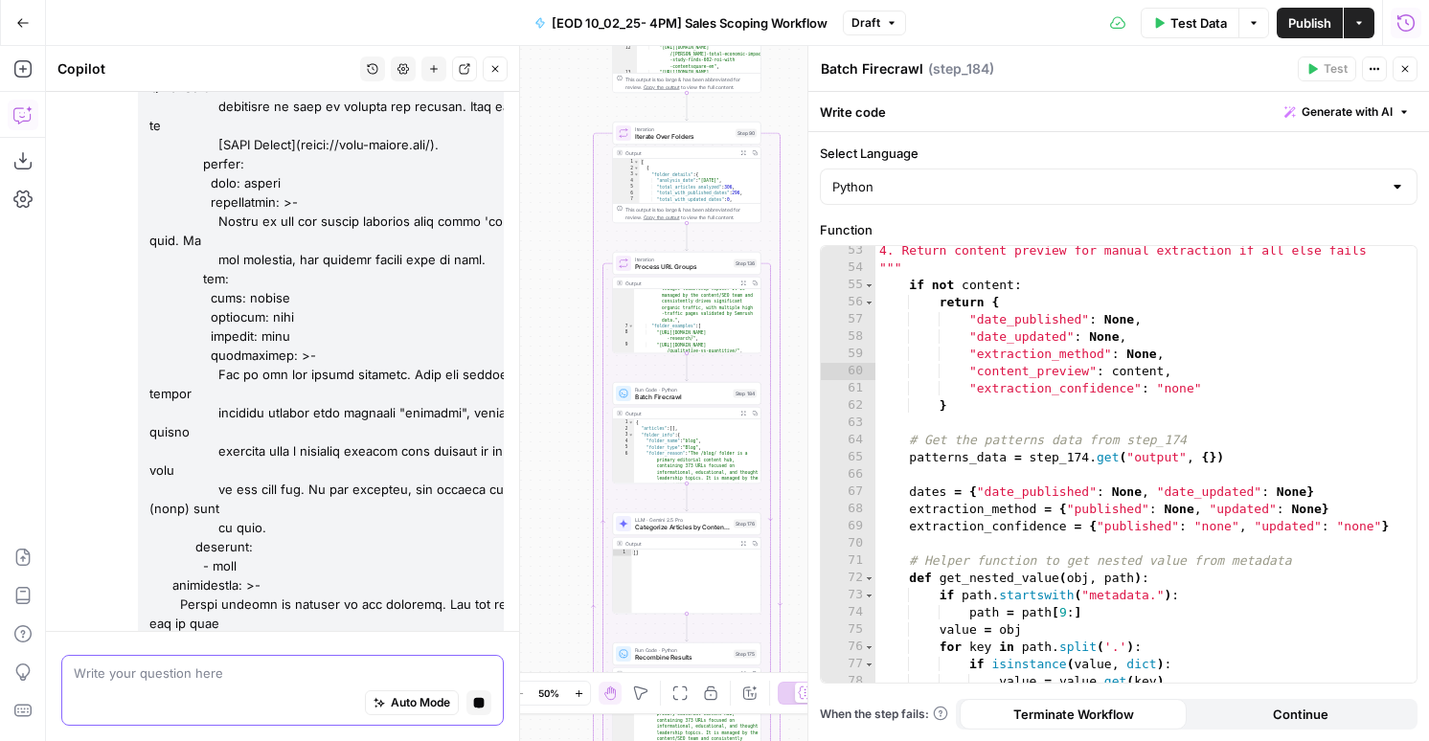
click at [481, 706] on icon "button" at bounding box center [479, 703] width 11 height 11
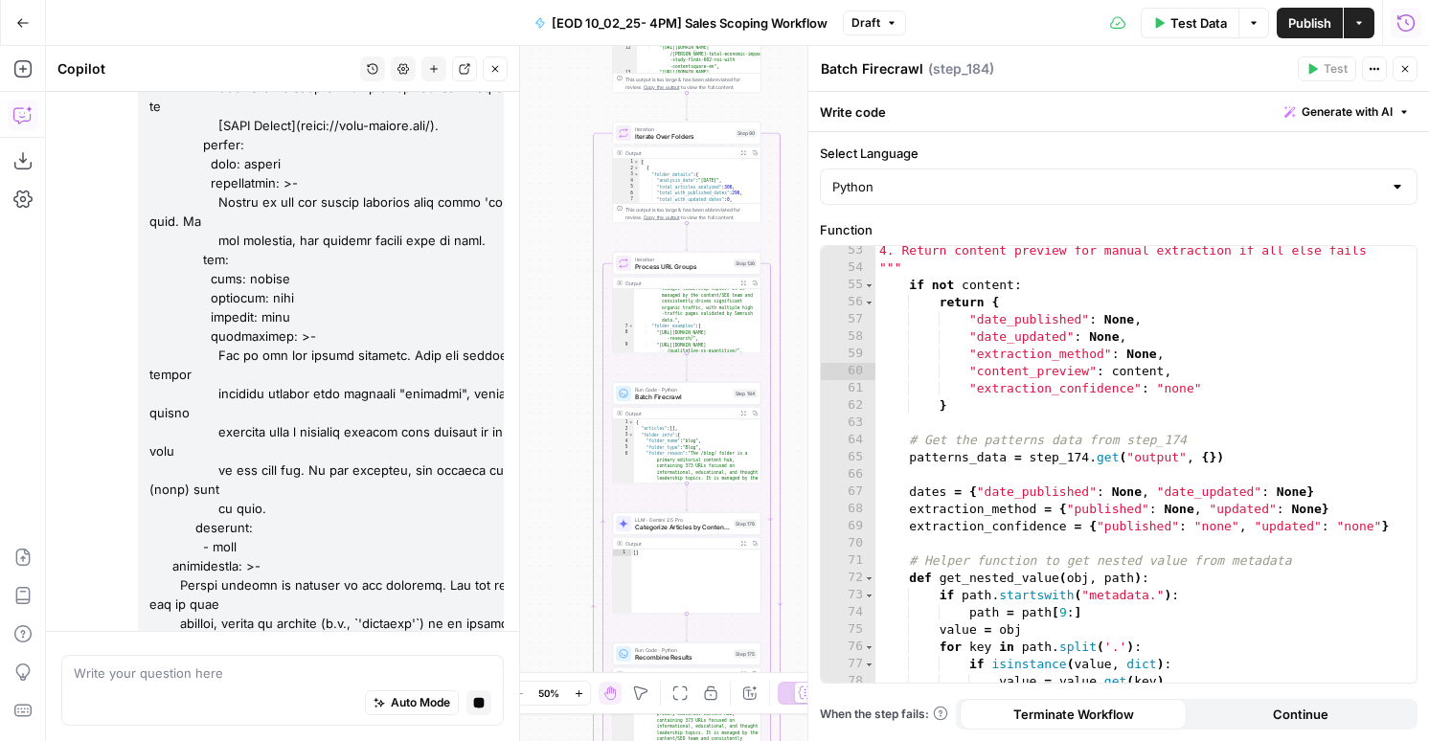
scroll to position [15097, 0]
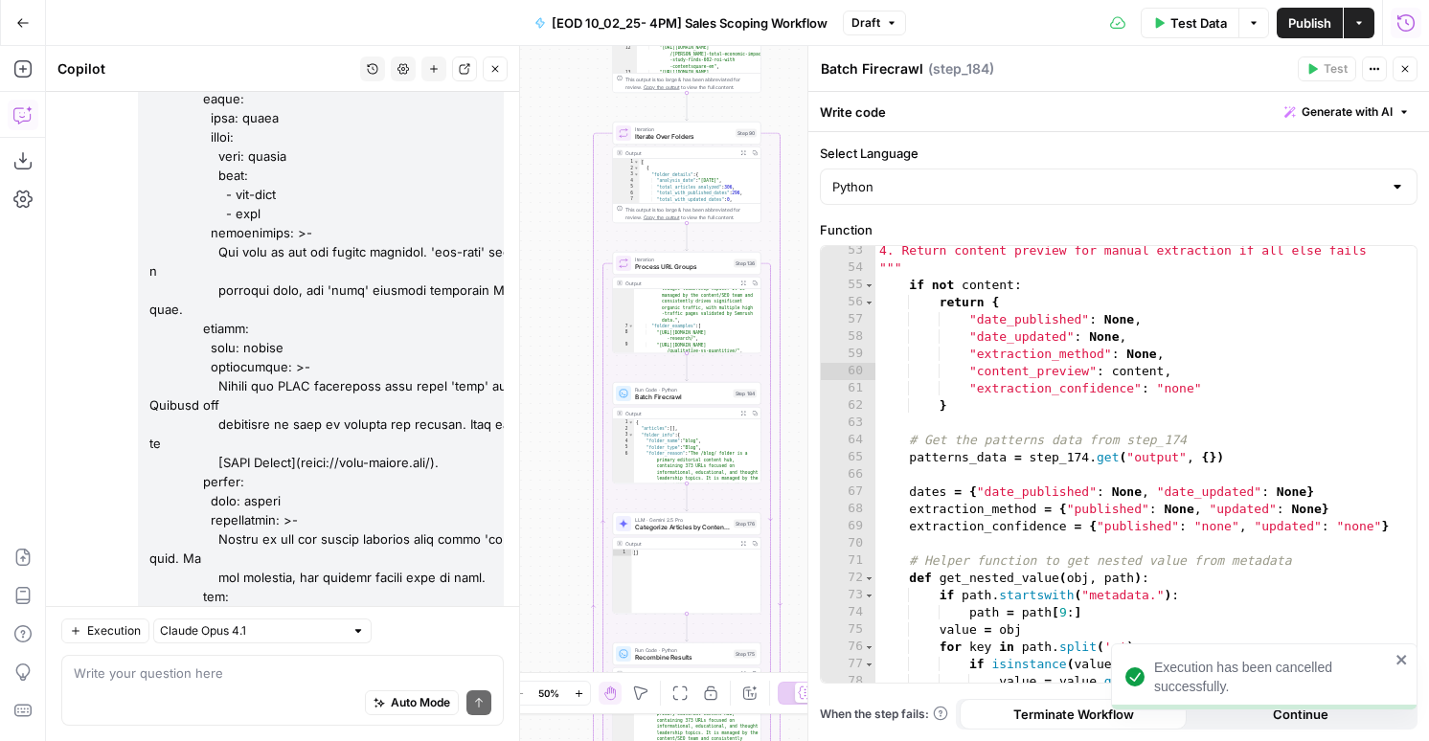
click at [309, 683] on div "Auto Mode Send" at bounding box center [282, 704] width 417 height 42
click at [436, 78] on button "New chat" at bounding box center [433, 68] width 25 height 25
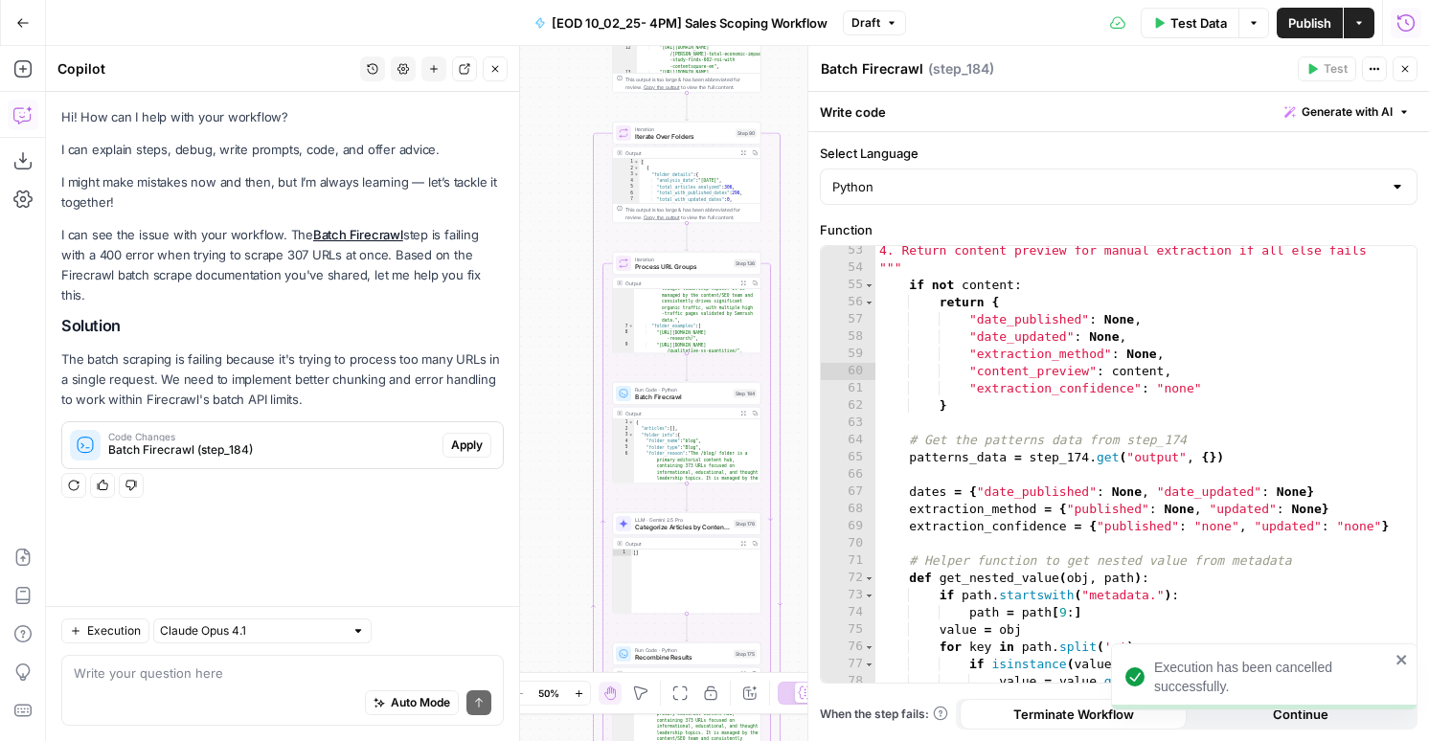
click at [169, 683] on div "Auto Mode Send" at bounding box center [282, 704] width 417 height 42
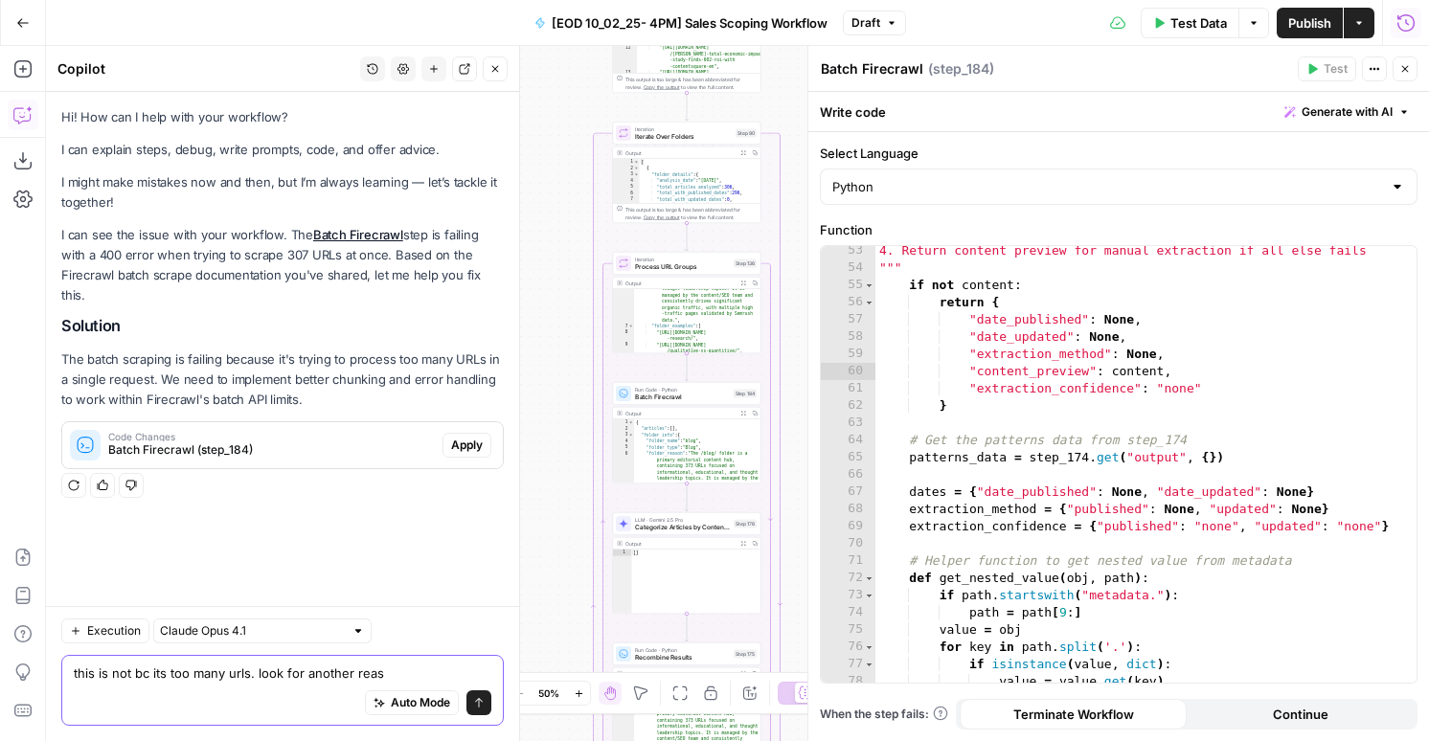
type textarea "this is not bc its too many urls. look for another reaso"
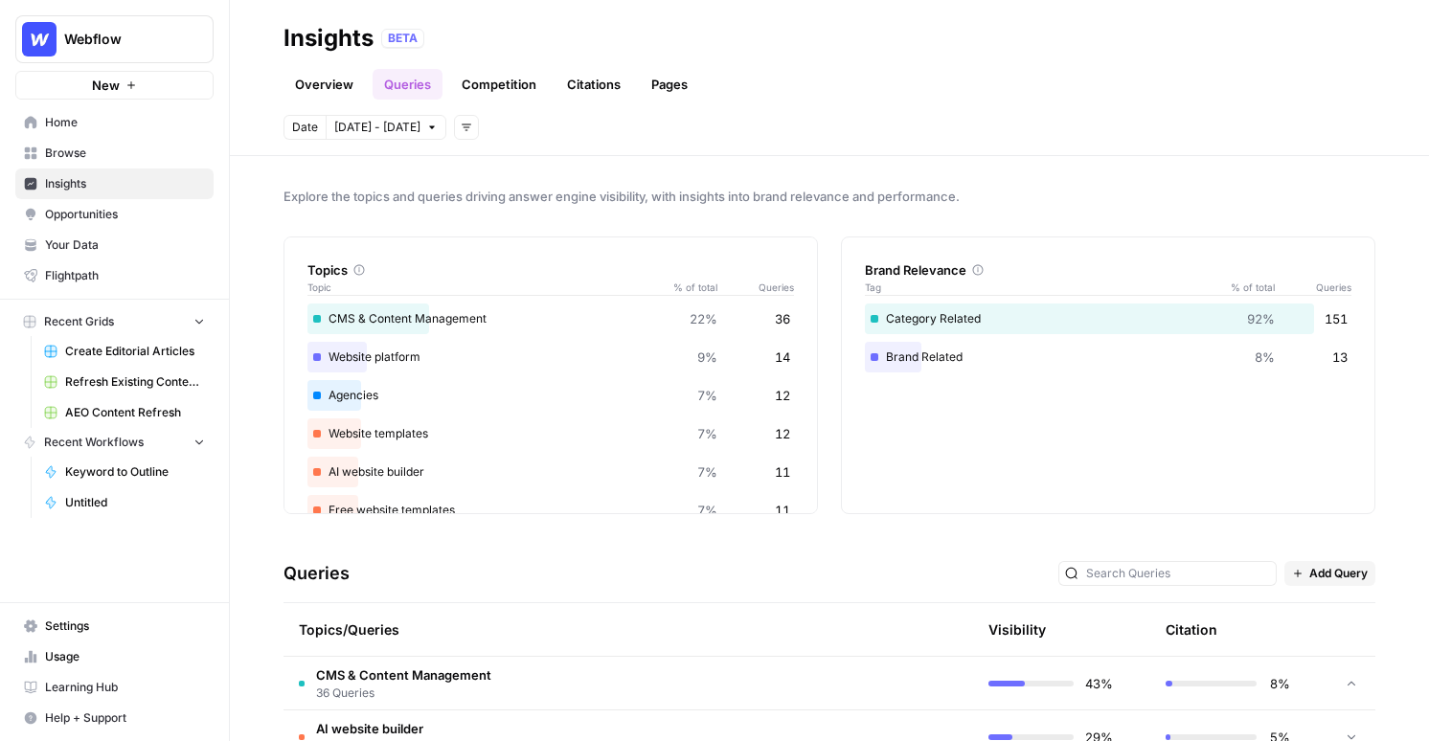
scroll to position [380, 0]
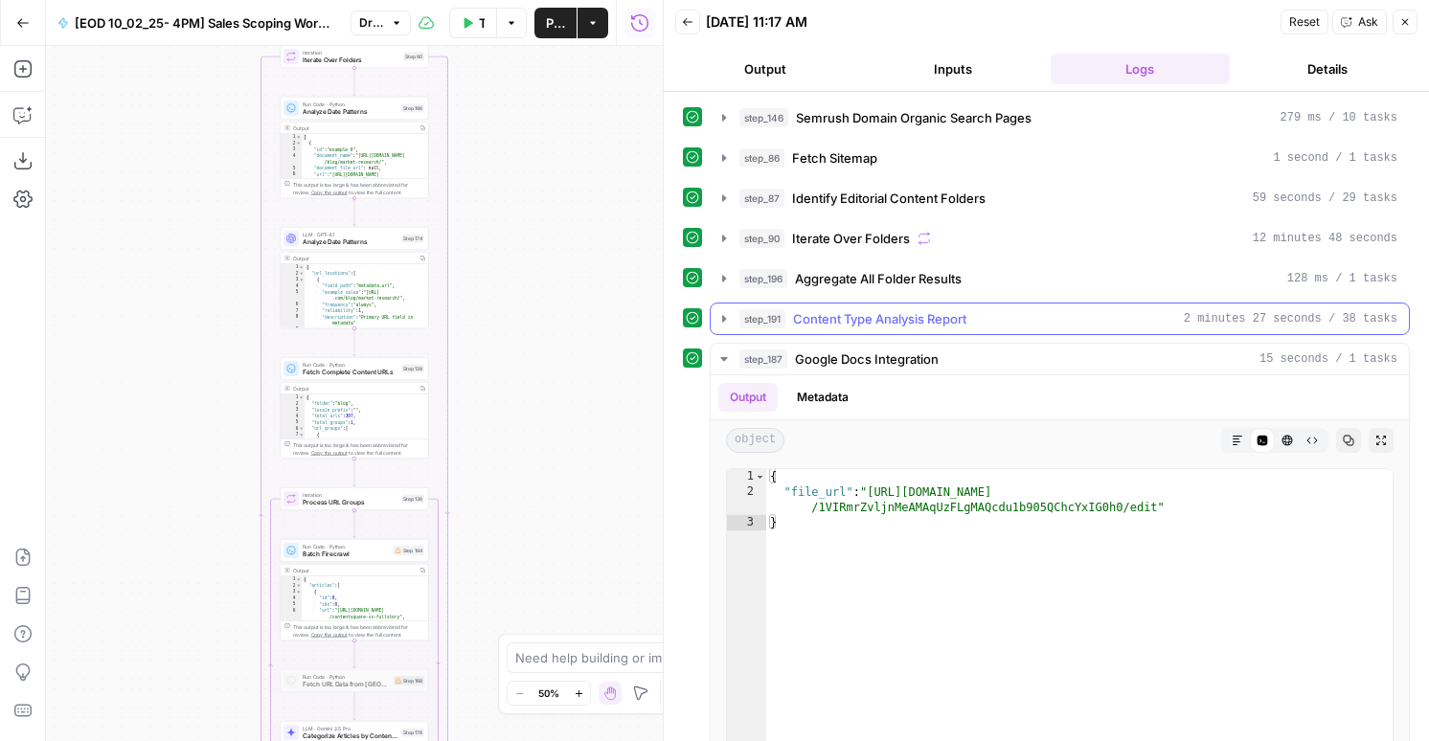
click at [842, 320] on span "Content Type Analysis Report" at bounding box center [879, 318] width 173 height 19
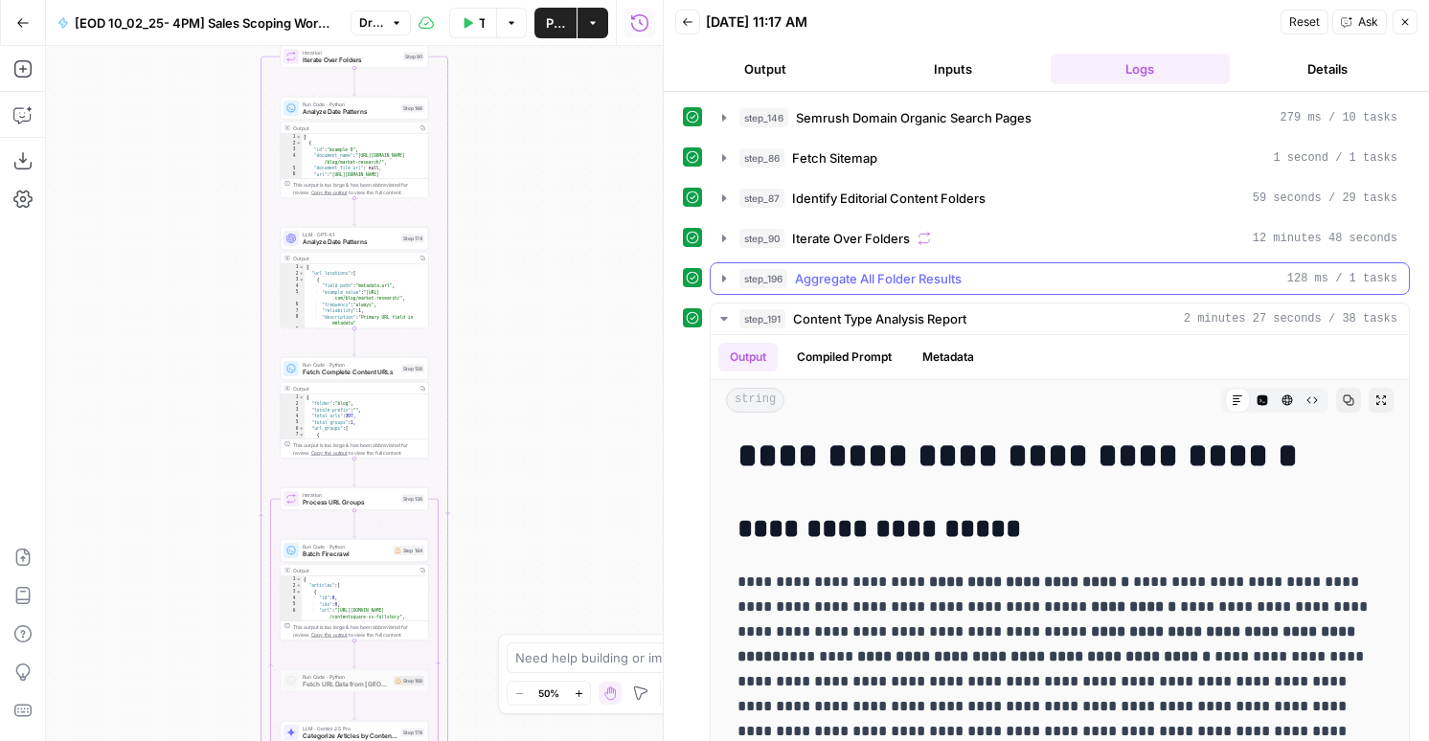
scroll to position [34, 0]
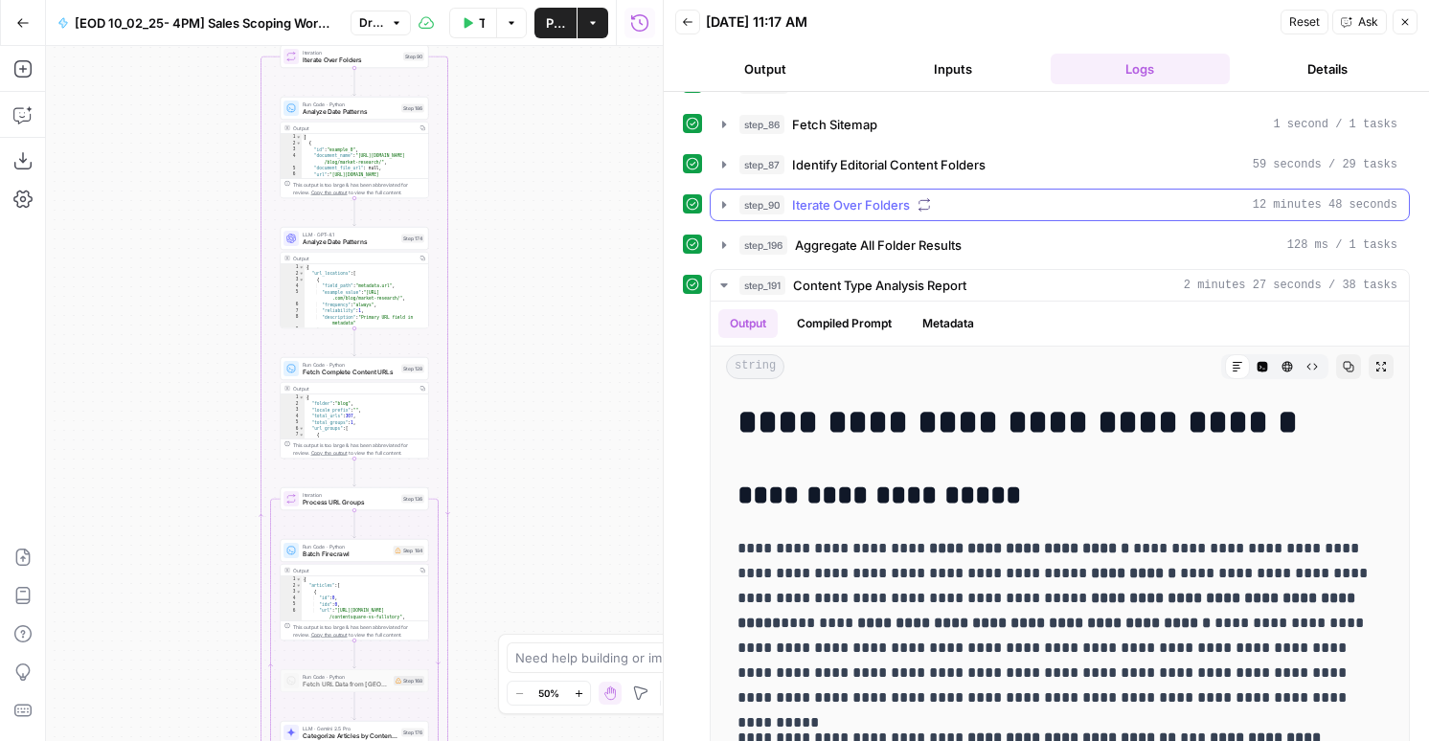
click at [821, 212] on span "Iterate Over Folders" at bounding box center [851, 204] width 118 height 19
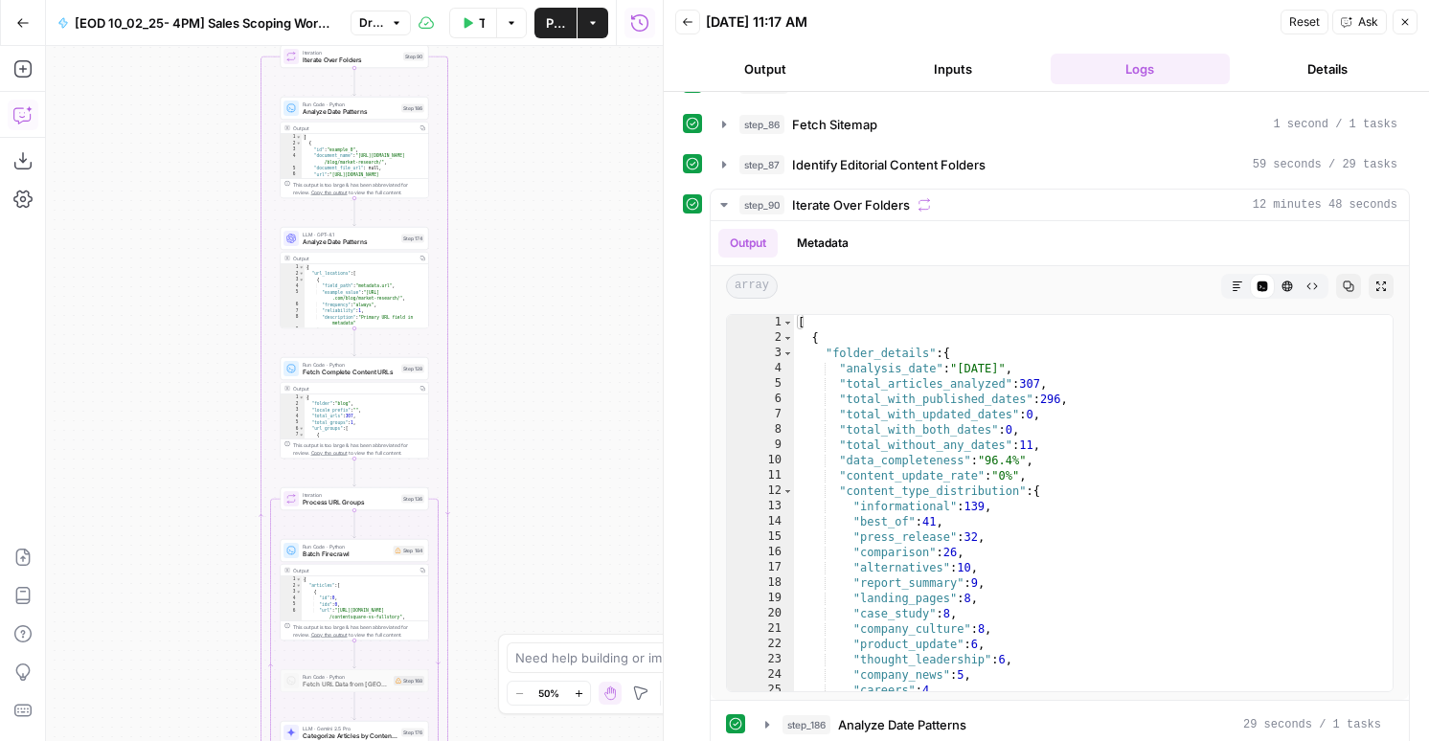
click at [20, 105] on icon "button" at bounding box center [22, 114] width 19 height 19
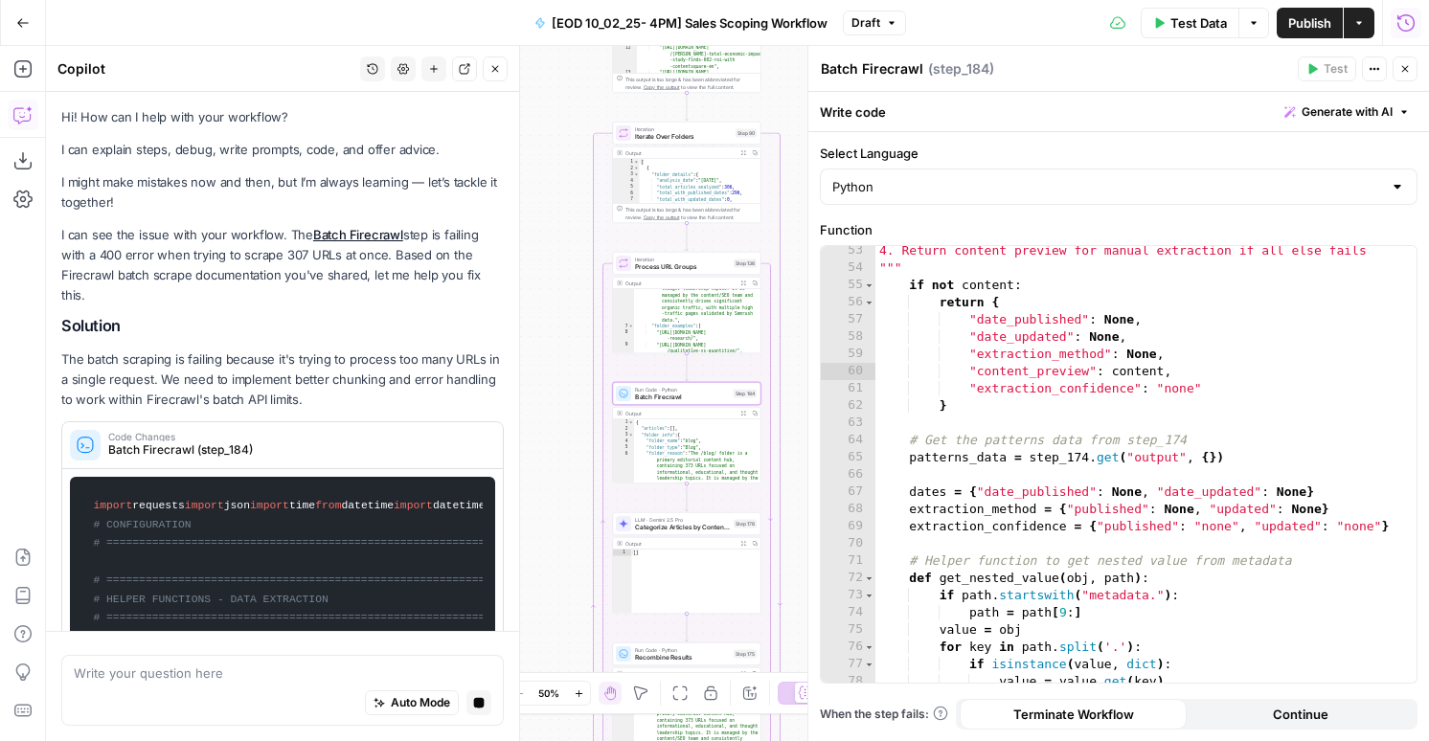
scroll to position [986, 0]
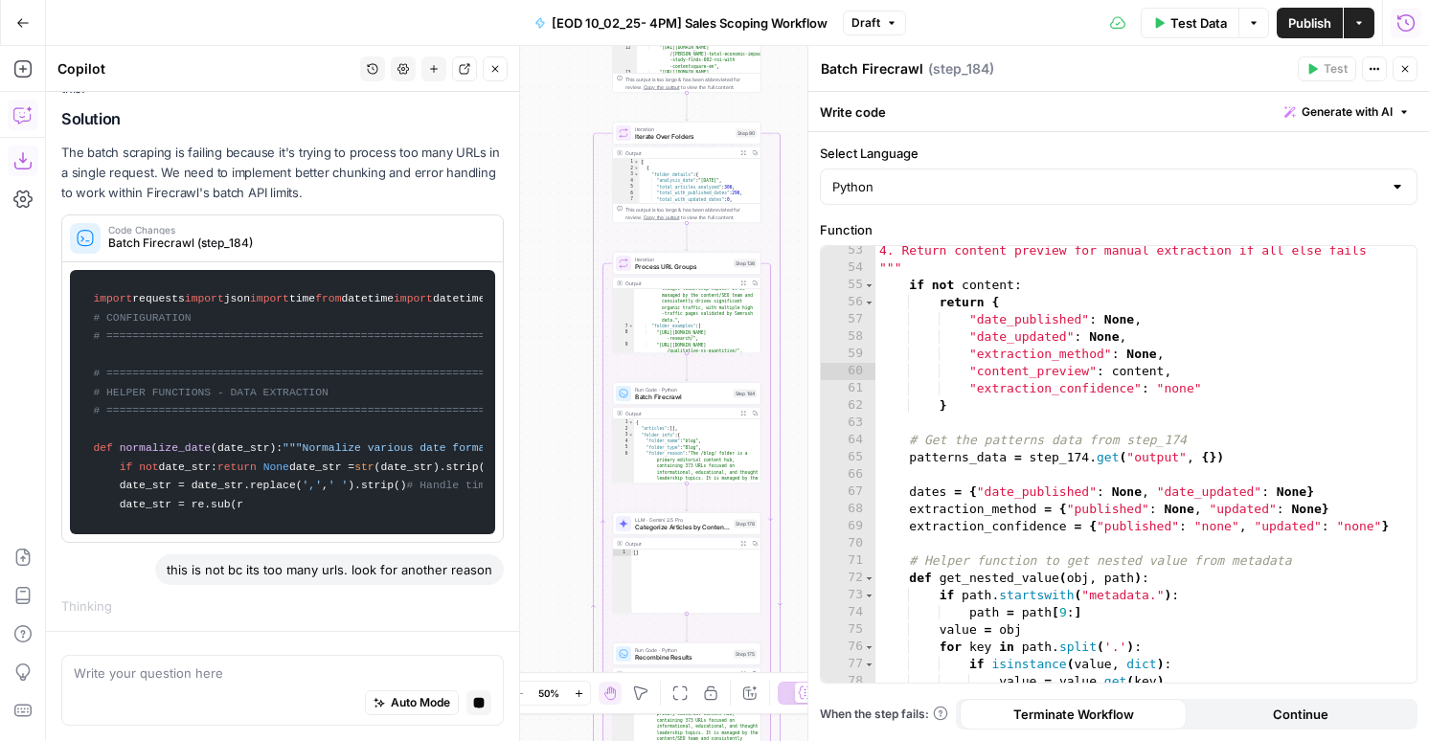
click at [11, 161] on button "Download as JSON" at bounding box center [23, 161] width 31 height 31
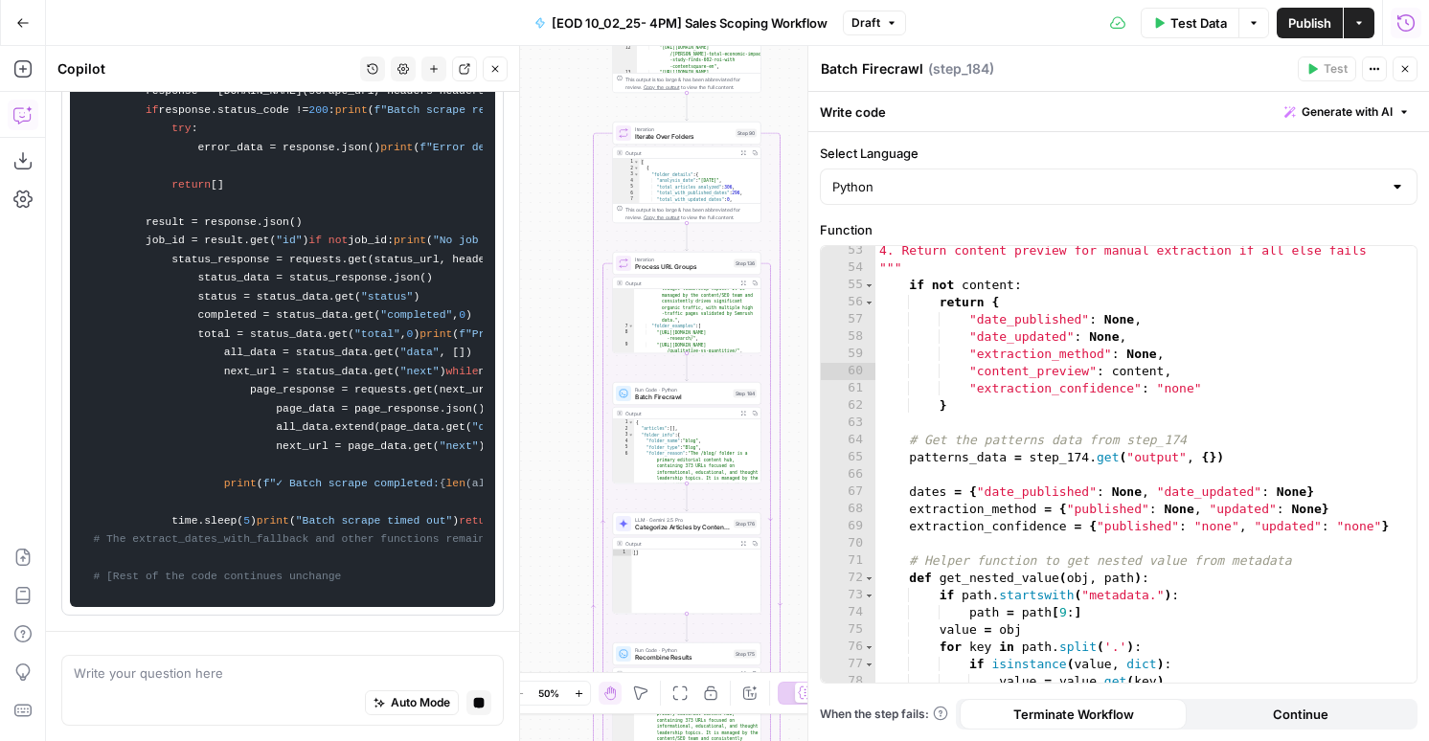
type textarea "*"
click at [987, 406] on div "4. Return content preview for manual extraction if all else fails """ if not co…" at bounding box center [1145, 477] width 541 height 471
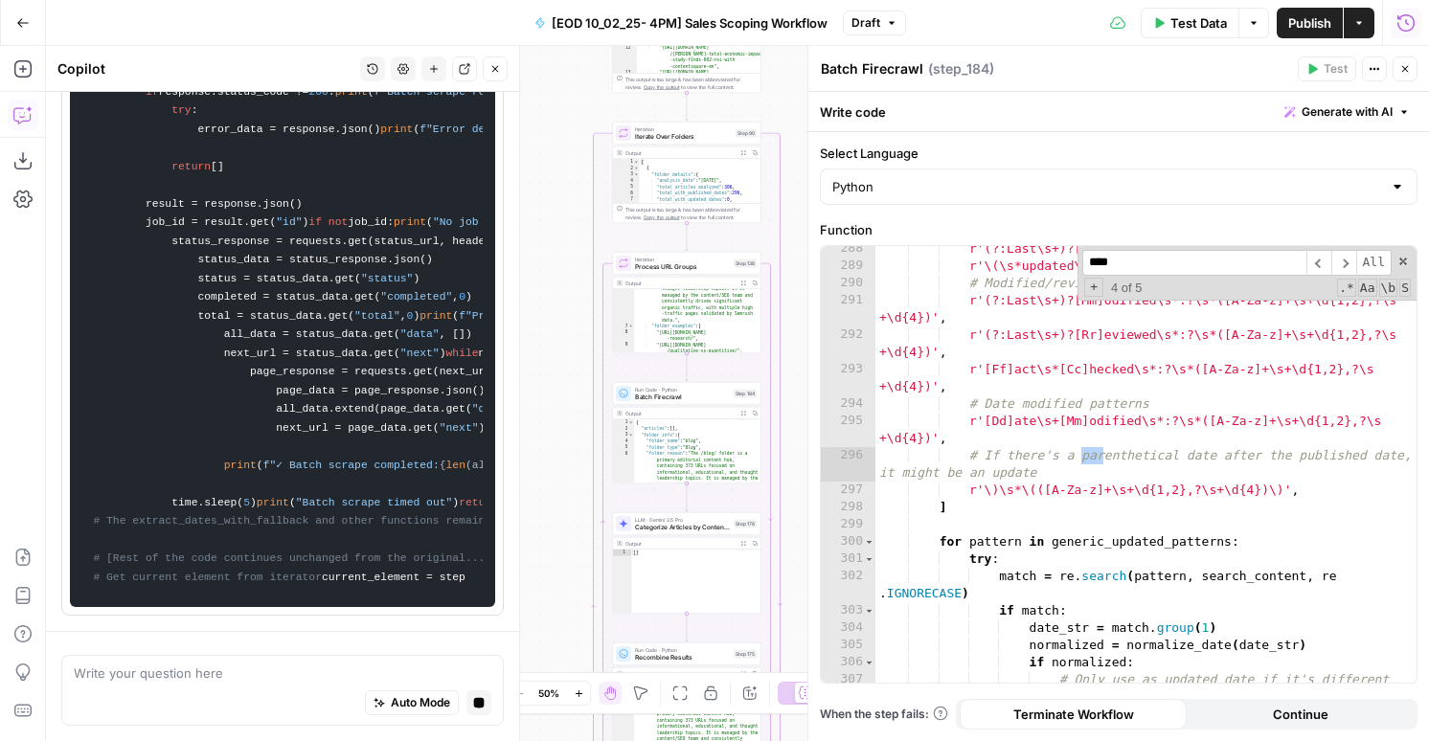
scroll to position [8088, 0]
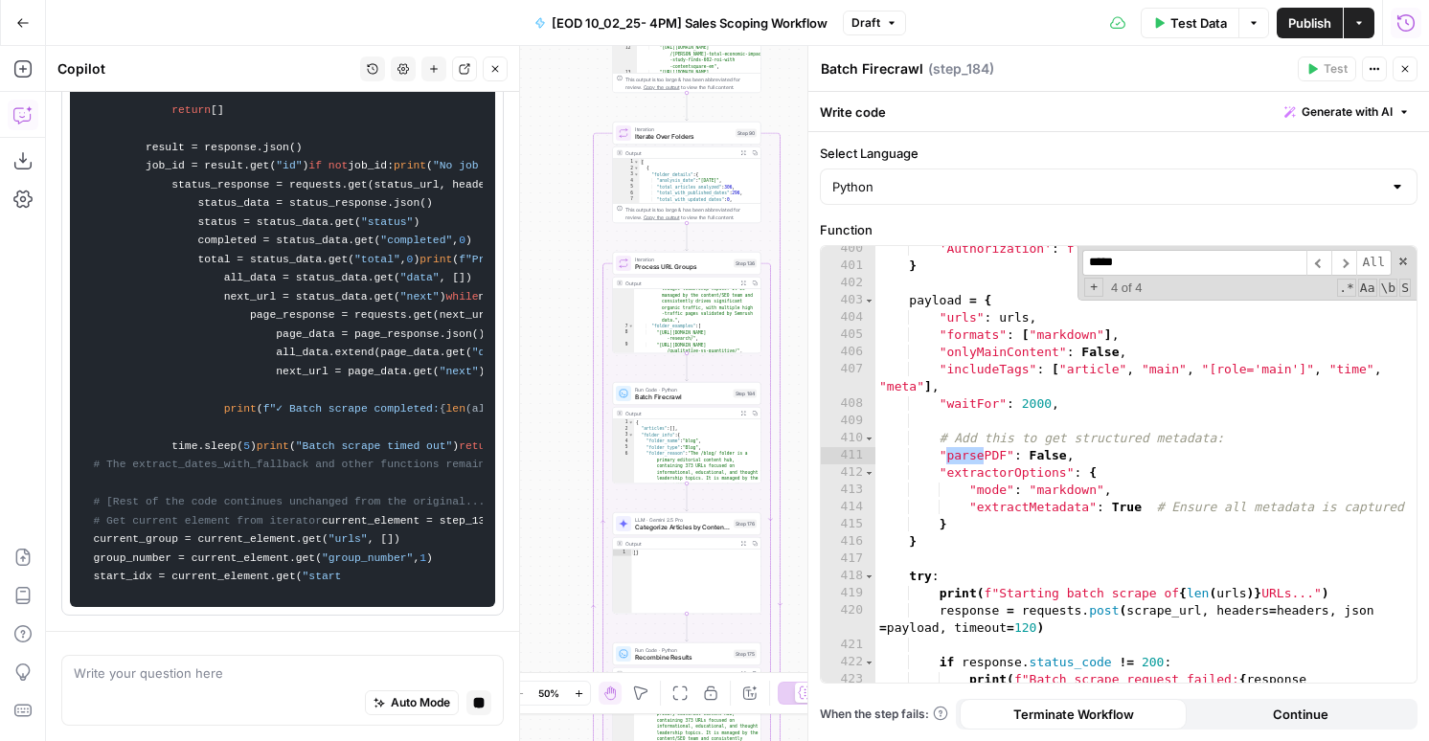
type input "*****"
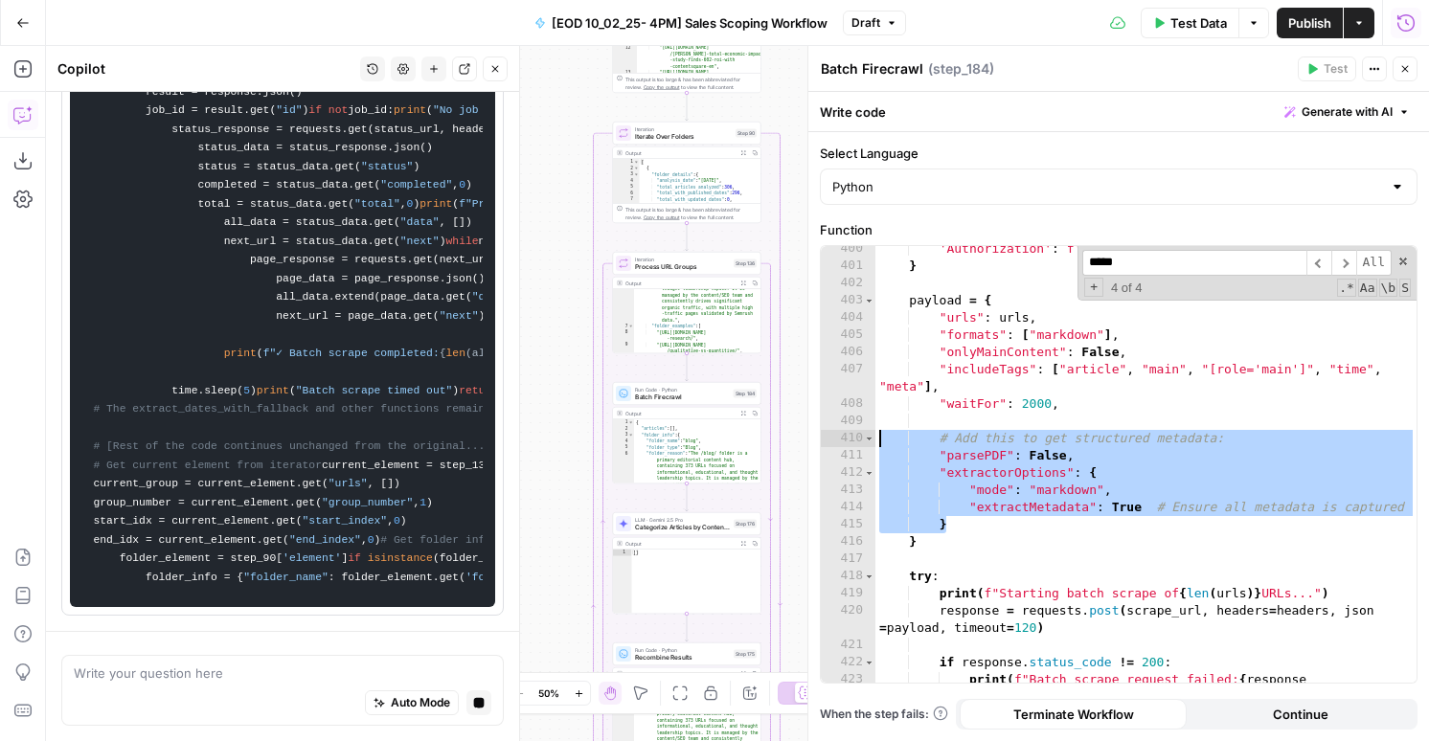
drag, startPoint x: 976, startPoint y: 523, endPoint x: 800, endPoint y: 443, distance: 192.4
click at [807, 443] on div "Batch Firecrawl Batch Firecrawl ( step_184 ) Test Actions Close Write code Gene…" at bounding box center [1117, 393] width 621 height 695
type textarea "**********"
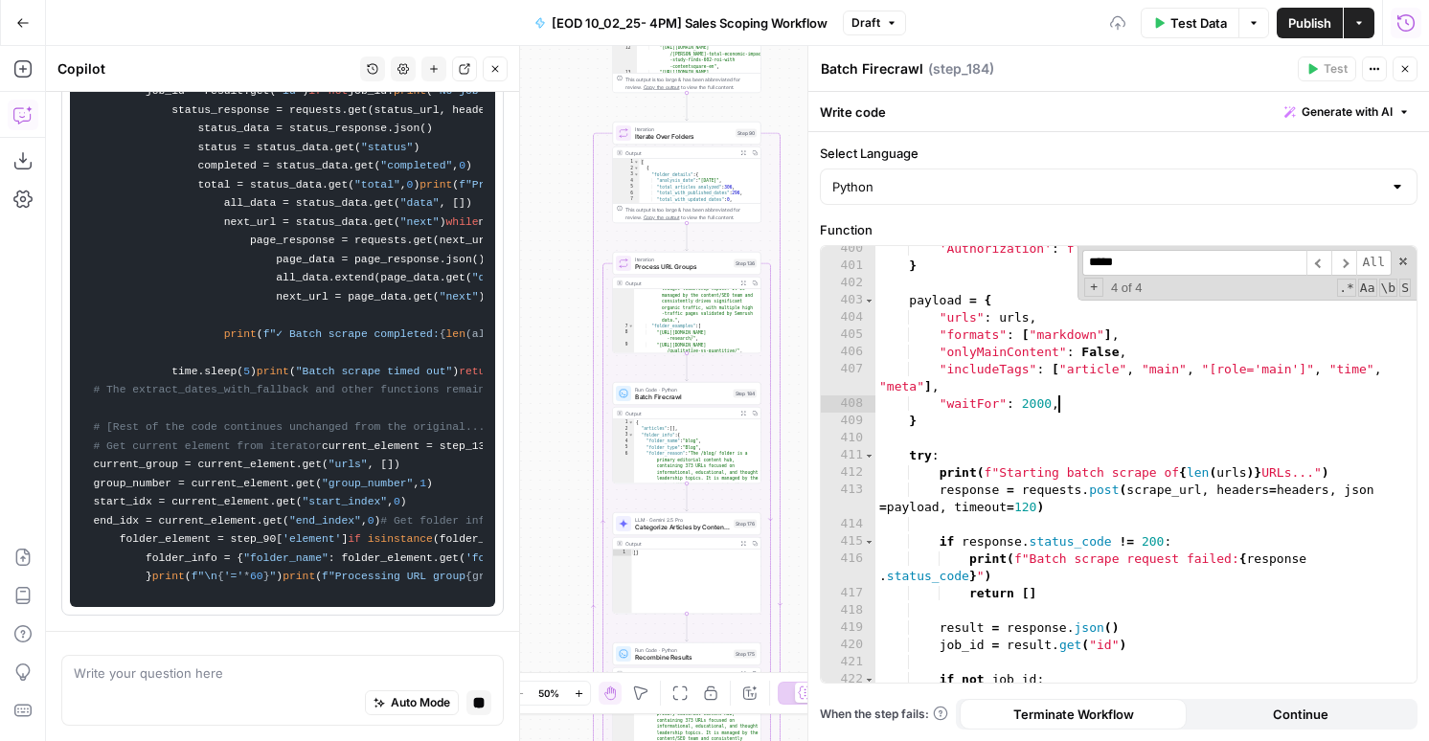
type textarea "**********"
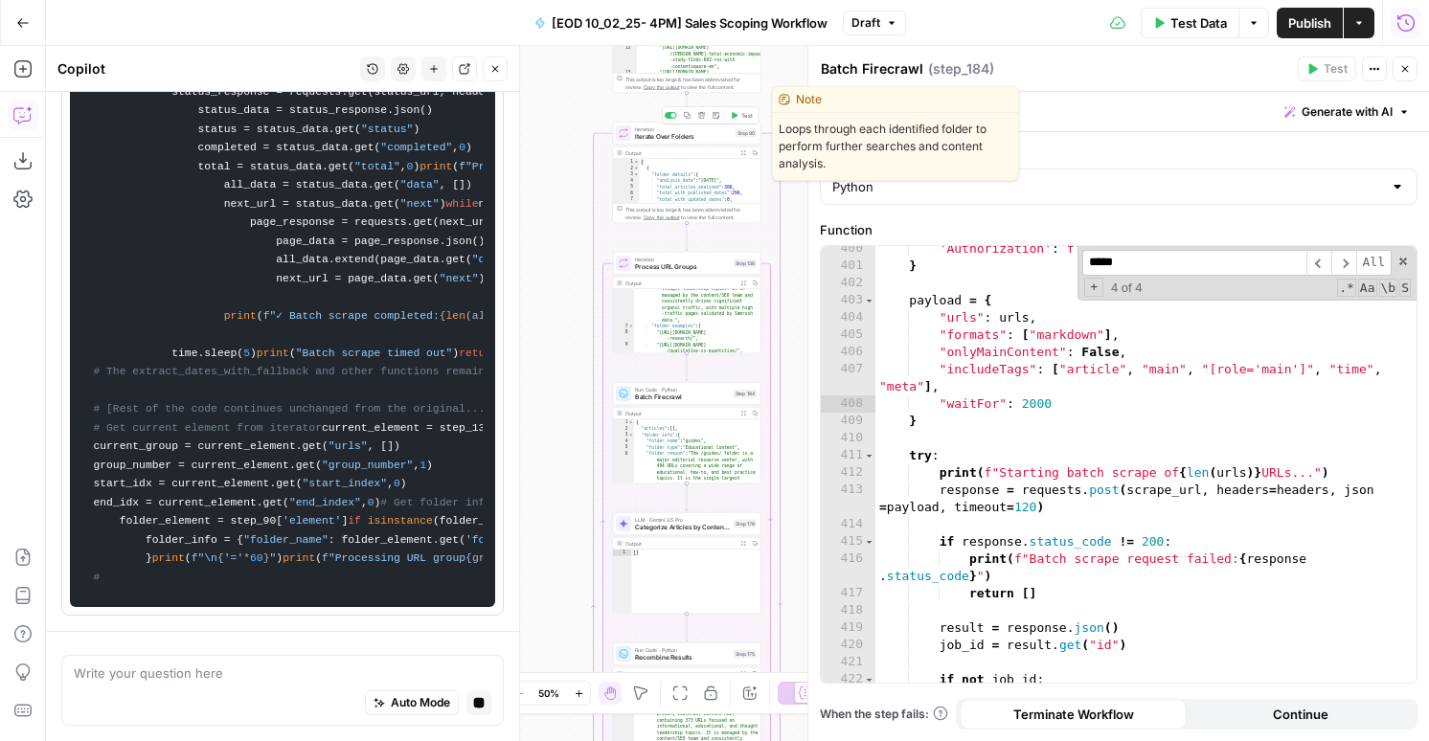
click at [739, 114] on button "Test" at bounding box center [742, 115] width 30 height 12
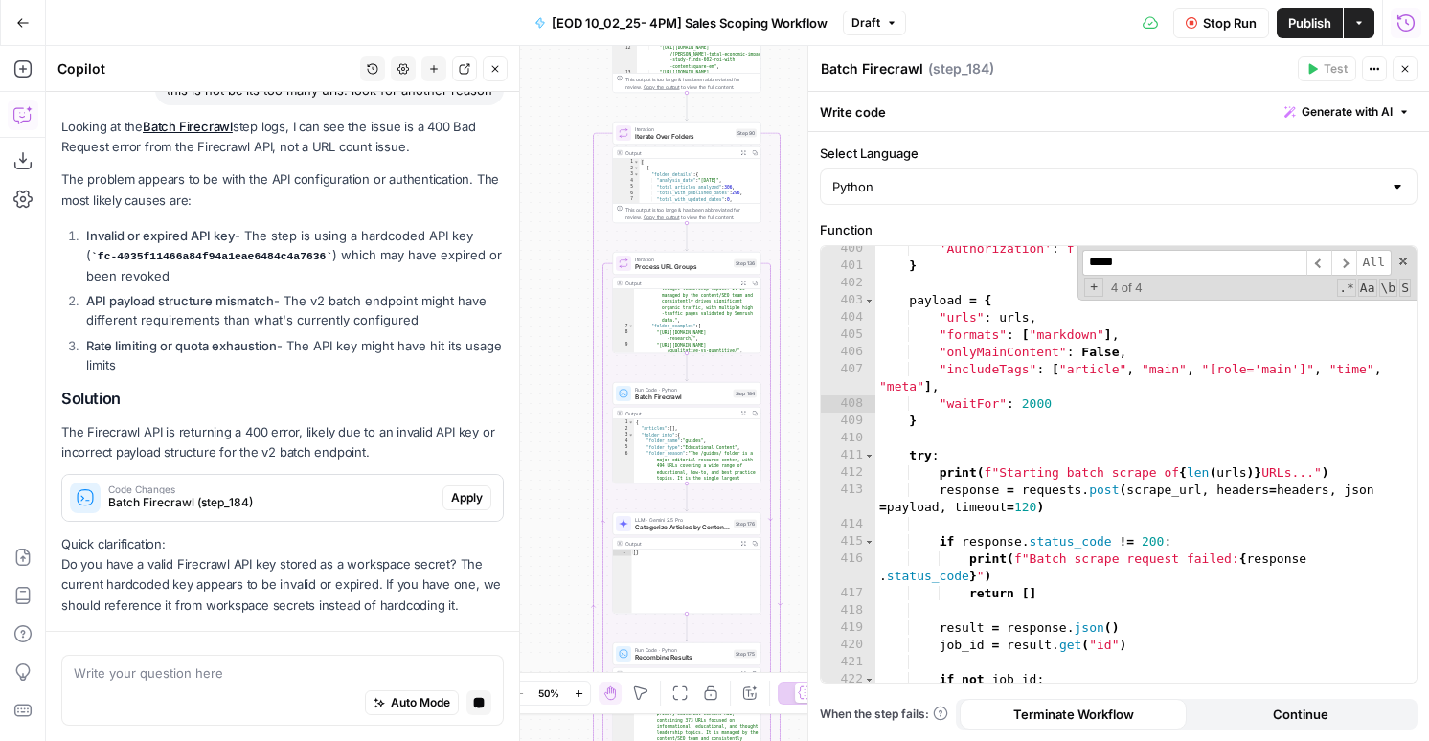
scroll to position [929, 0]
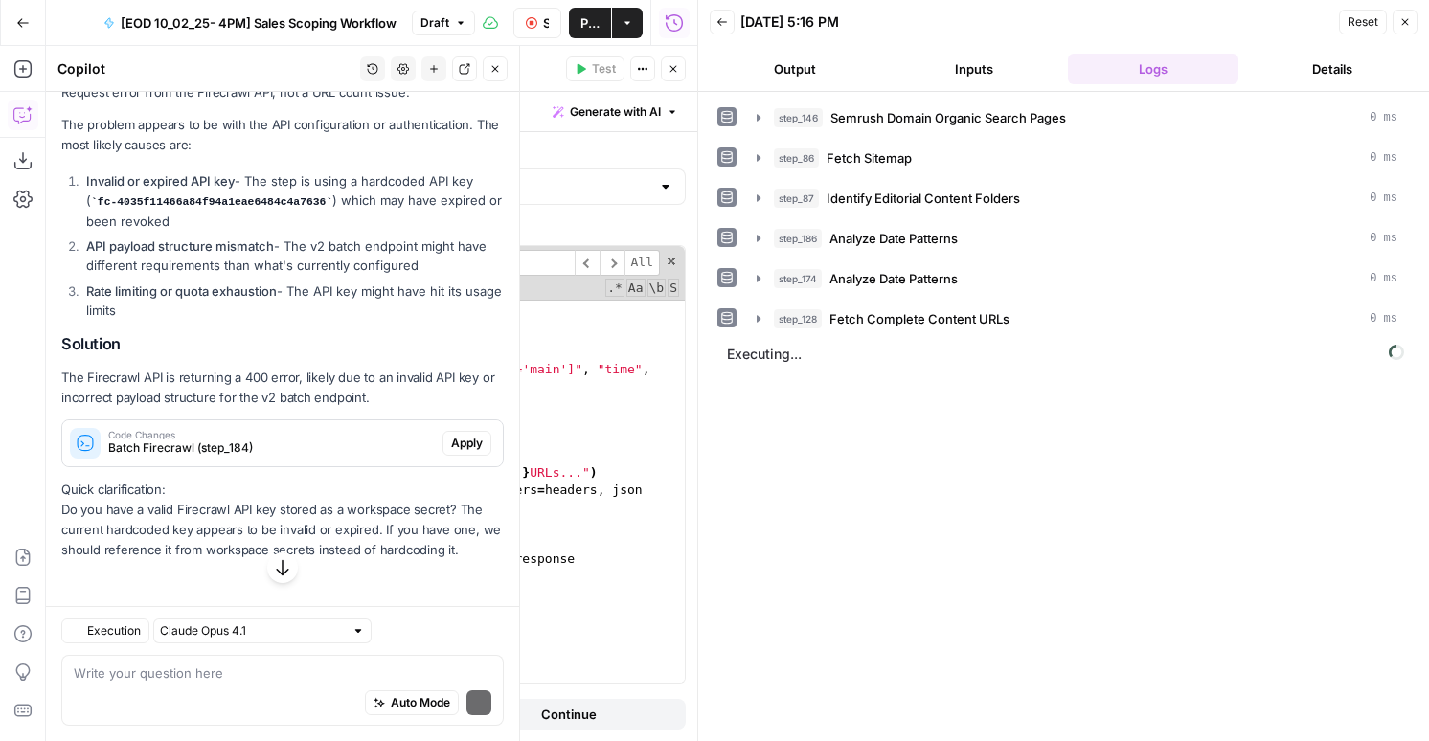
scroll to position [470, 0]
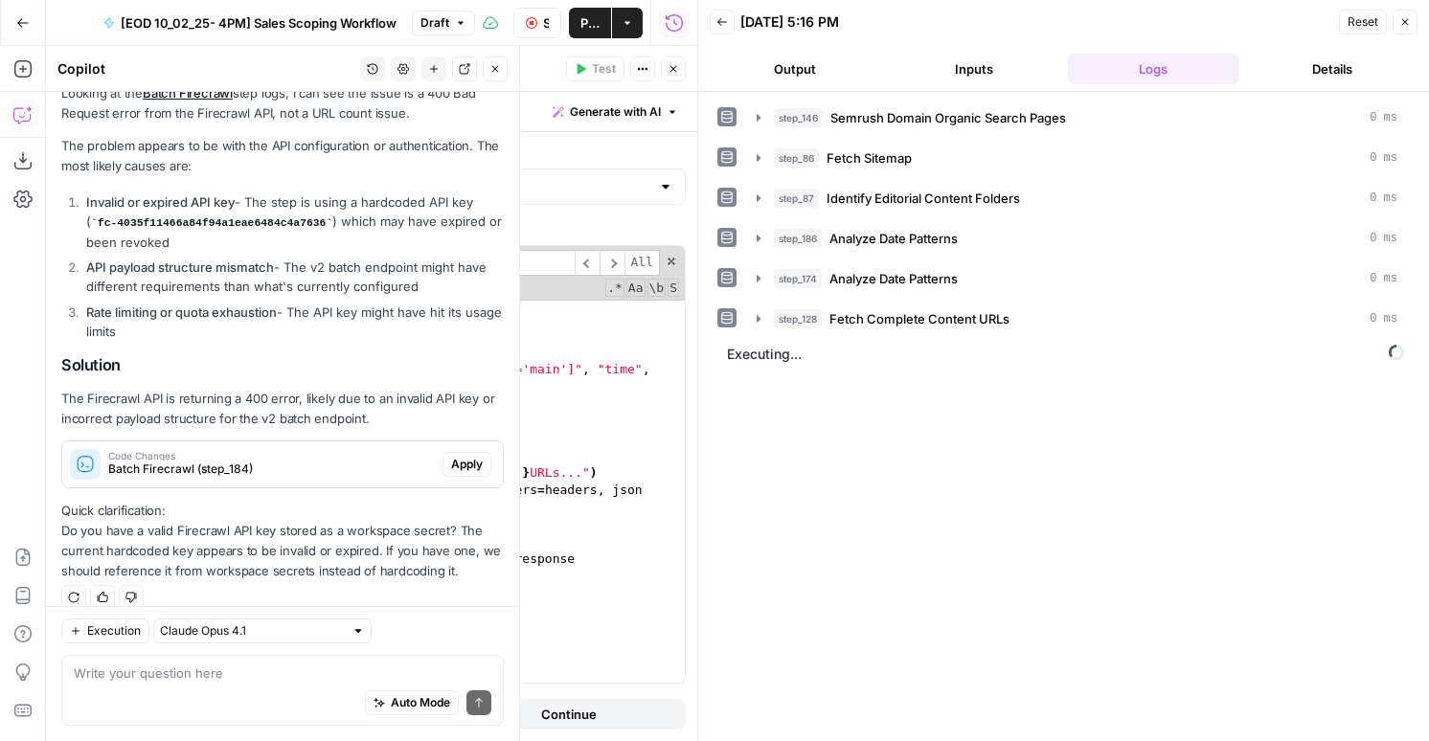
click at [493, 72] on icon "button" at bounding box center [494, 68] width 11 height 11
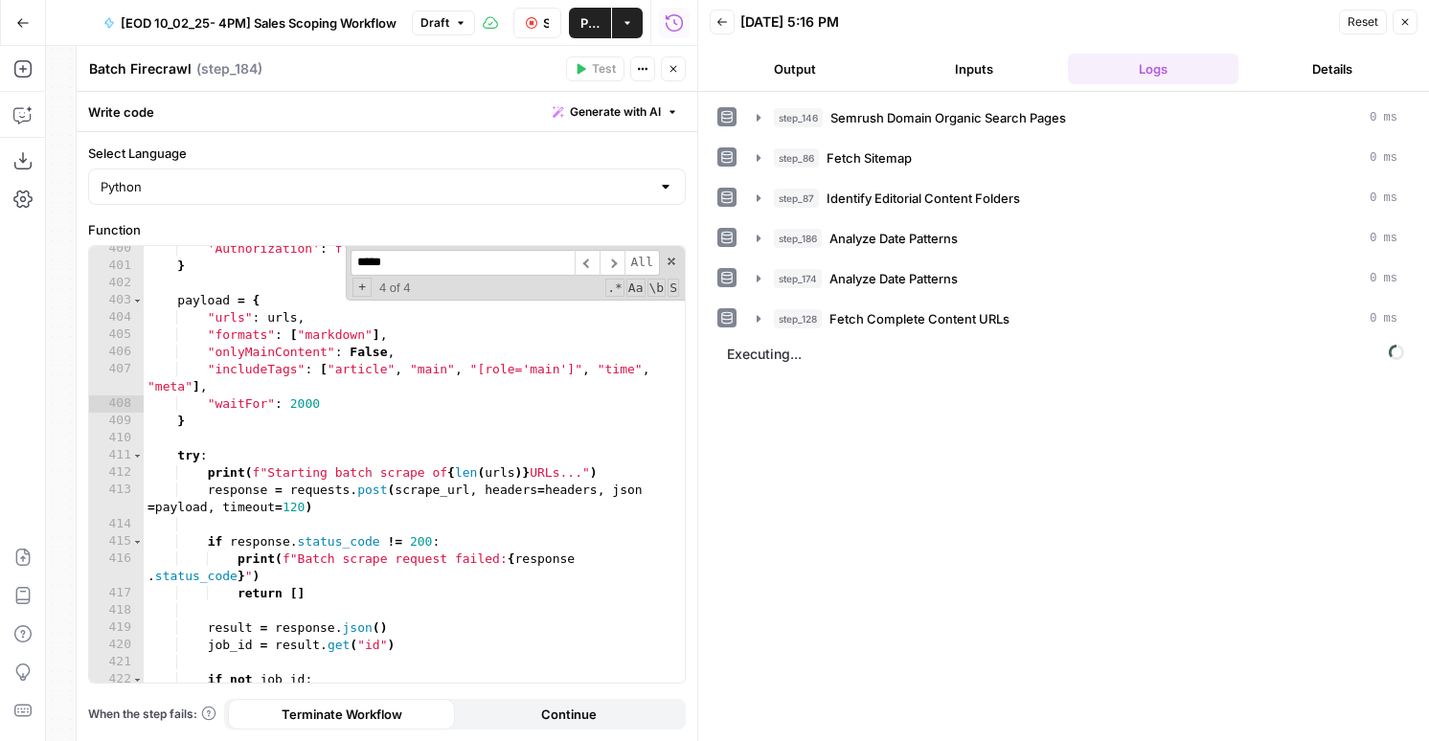
click at [797, 76] on button "Output" at bounding box center [794, 69] width 171 height 31
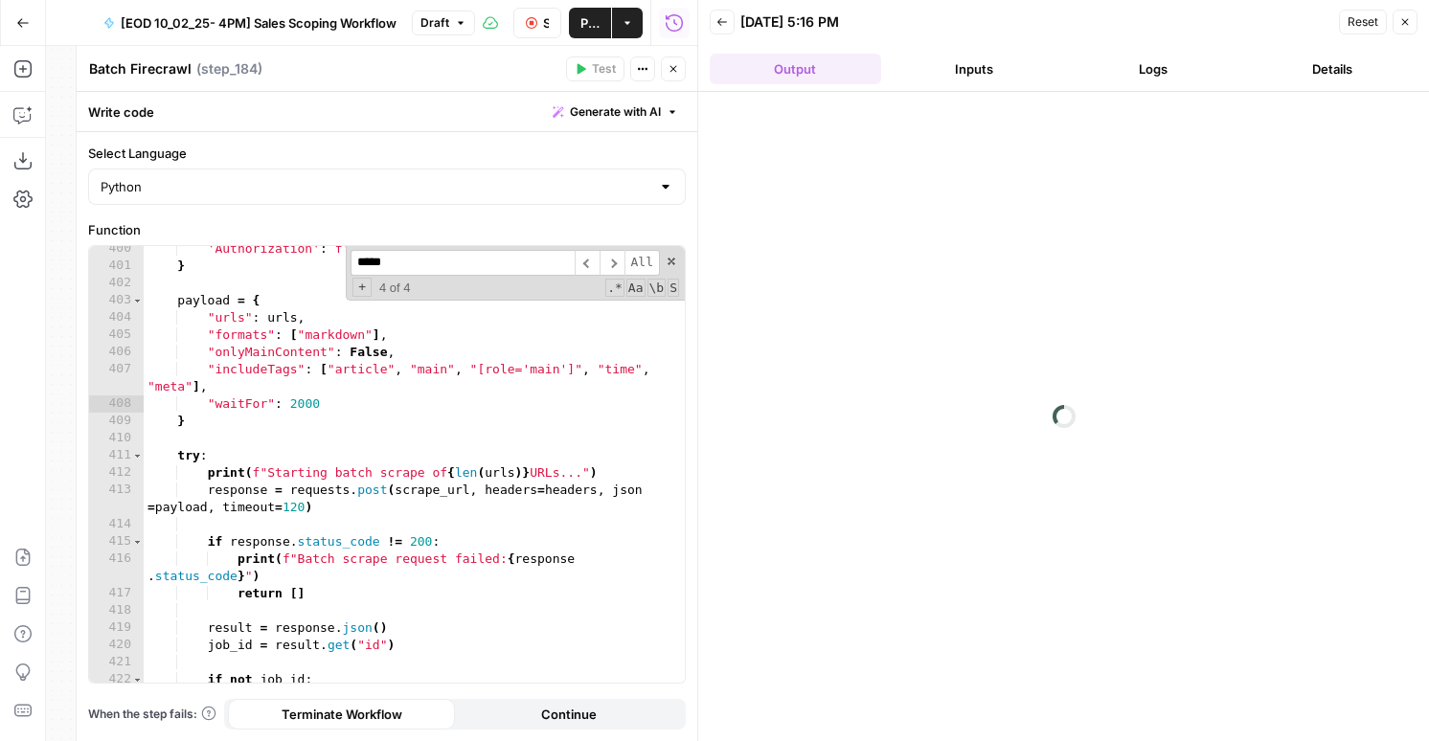
click at [934, 76] on button "Inputs" at bounding box center [974, 69] width 171 height 31
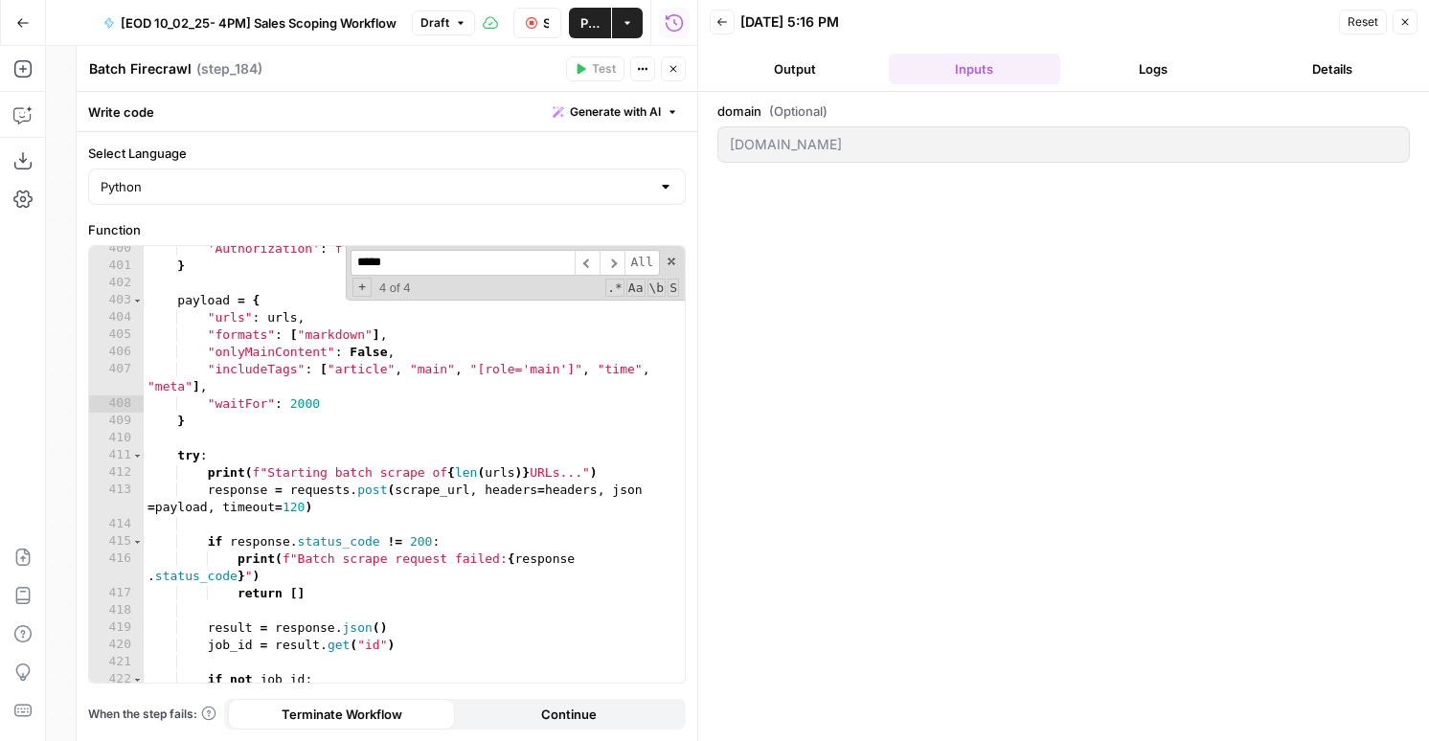
click at [1149, 69] on button "Logs" at bounding box center [1153, 69] width 171 height 31
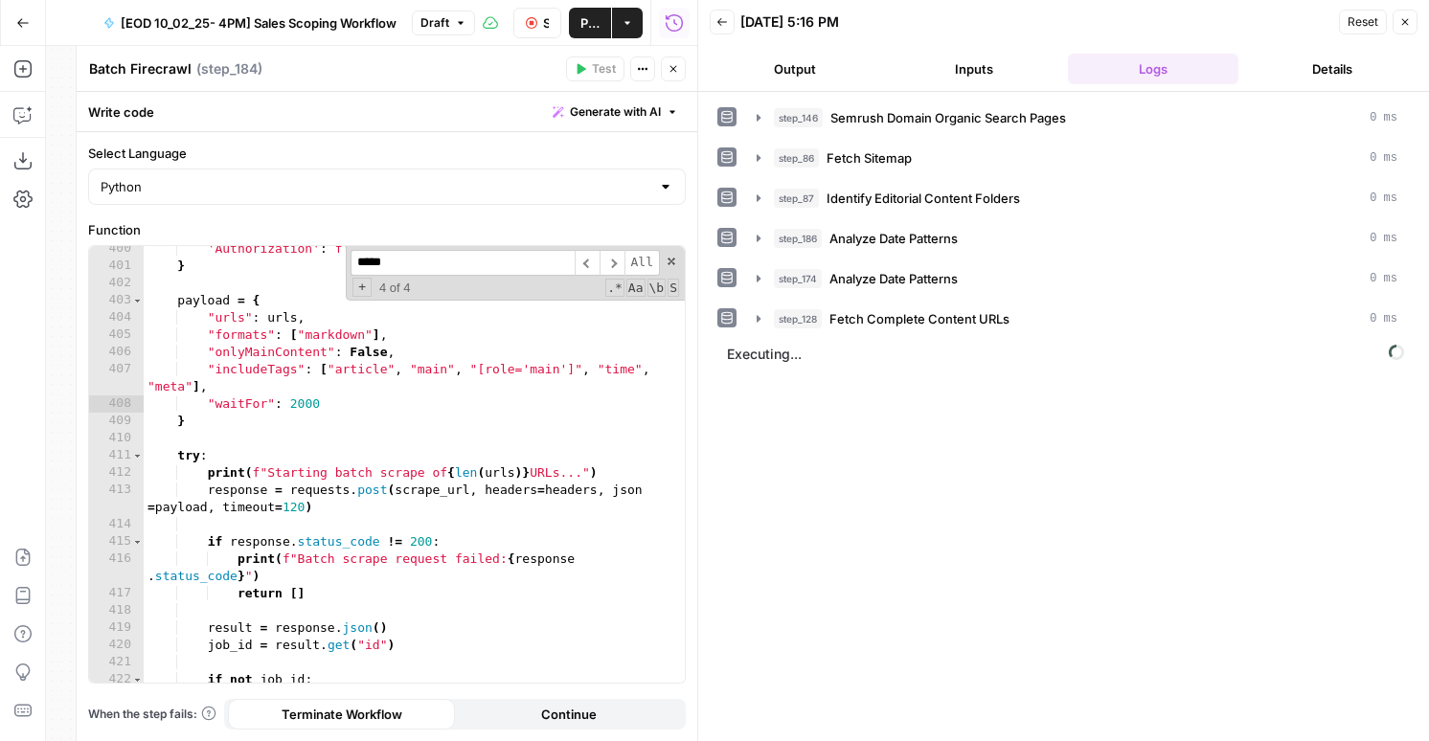
click at [800, 81] on button "Output" at bounding box center [794, 69] width 171 height 31
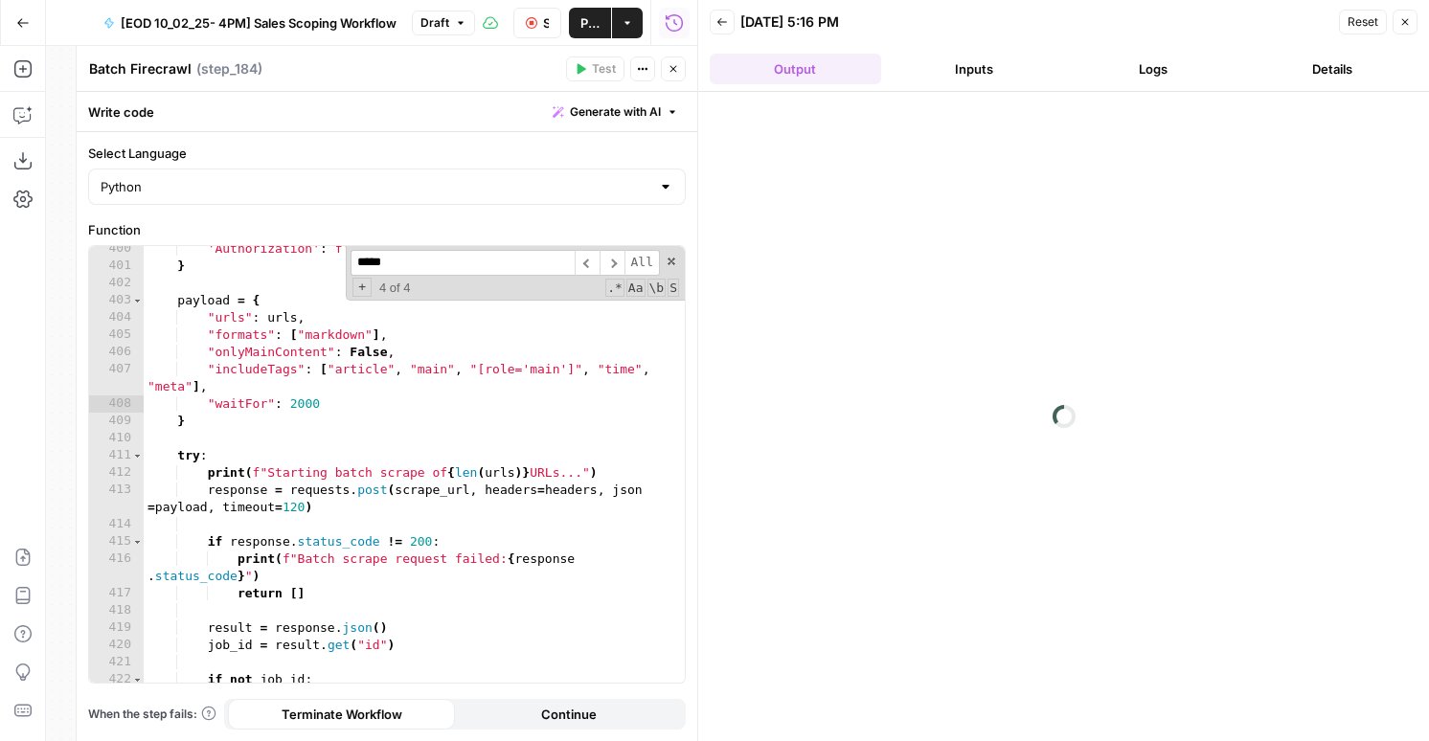
click at [928, 76] on button "Inputs" at bounding box center [974, 69] width 171 height 31
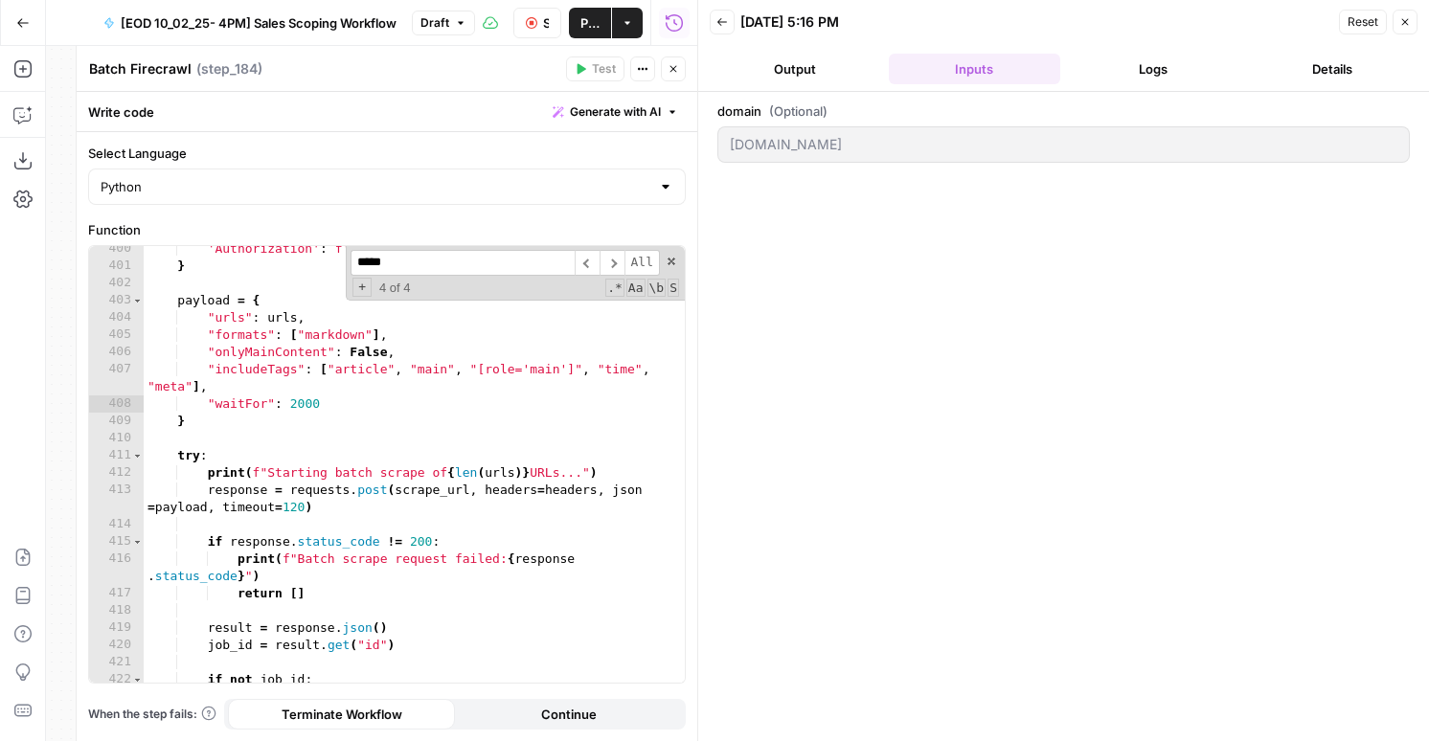
click at [1183, 95] on div "domain (Optional) contentsquare.com" at bounding box center [1063, 416] width 731 height 649
click at [1173, 73] on button "Logs" at bounding box center [1153, 69] width 171 height 31
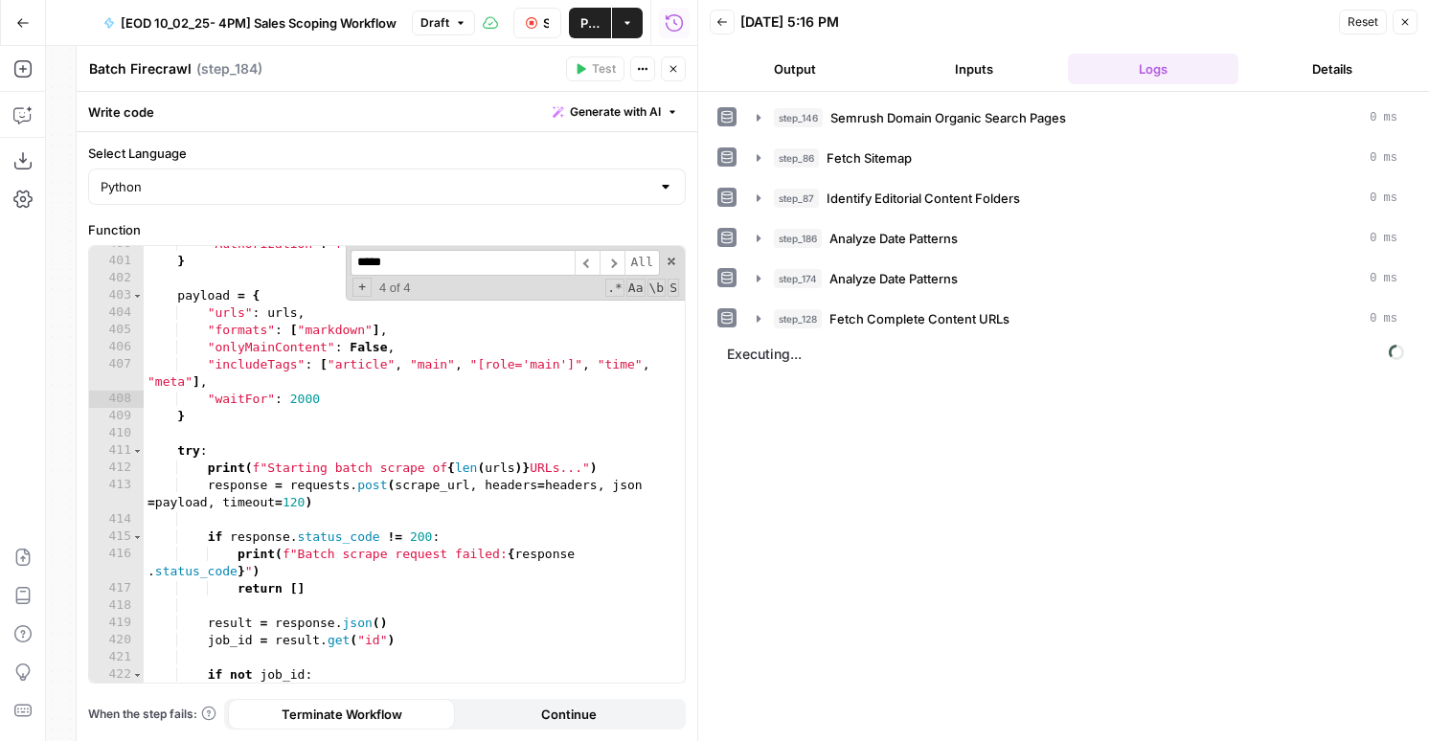
scroll to position [8130, 0]
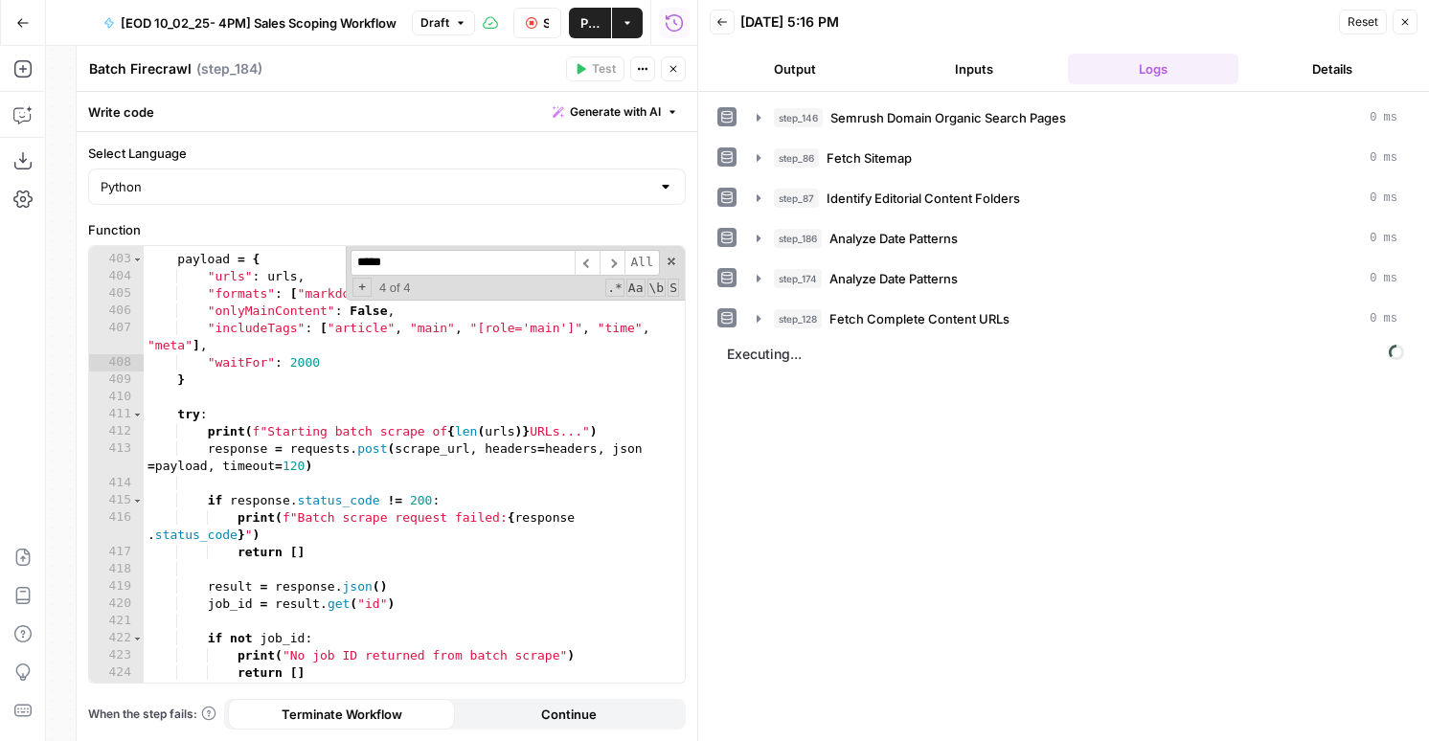
click at [1400, 27] on icon "button" at bounding box center [1404, 21] width 11 height 11
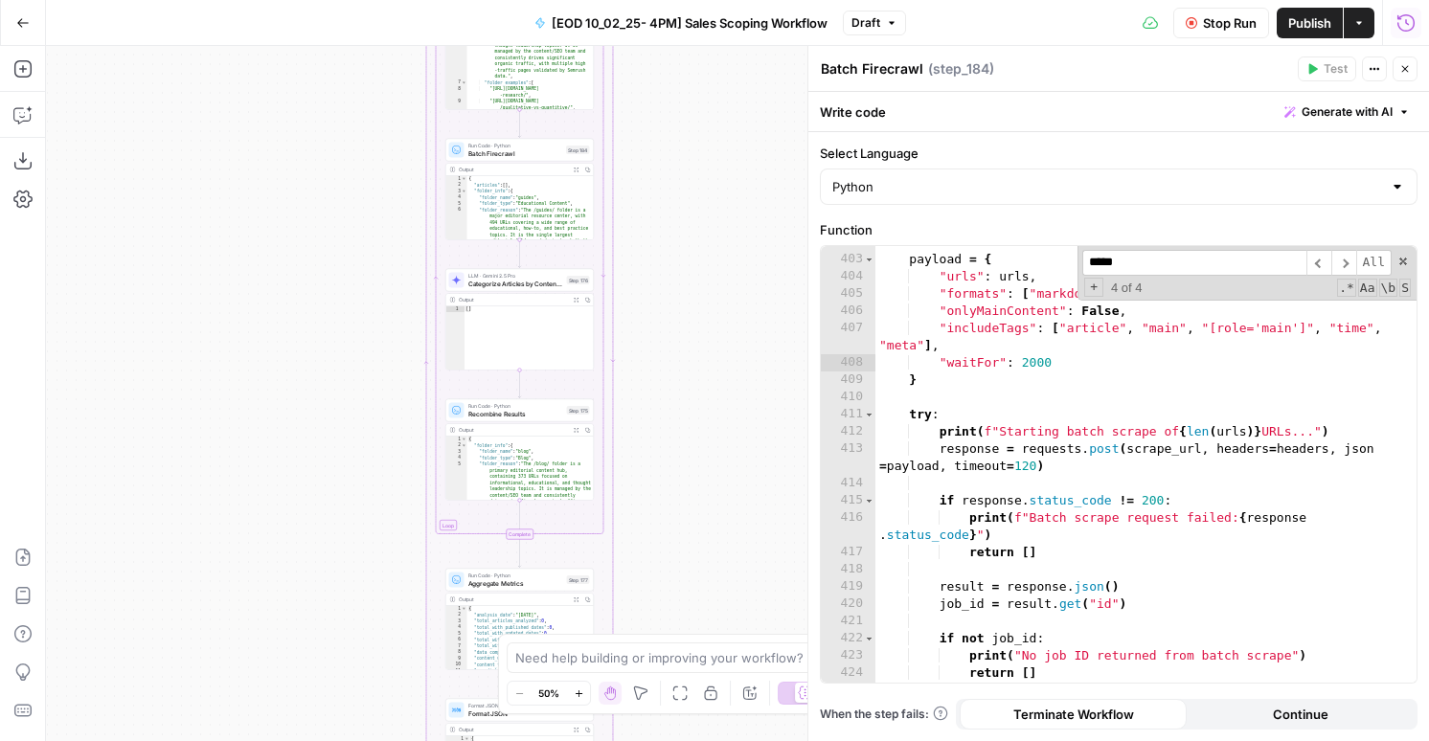
click at [1398, 17] on icon "button" at bounding box center [1405, 21] width 17 height 17
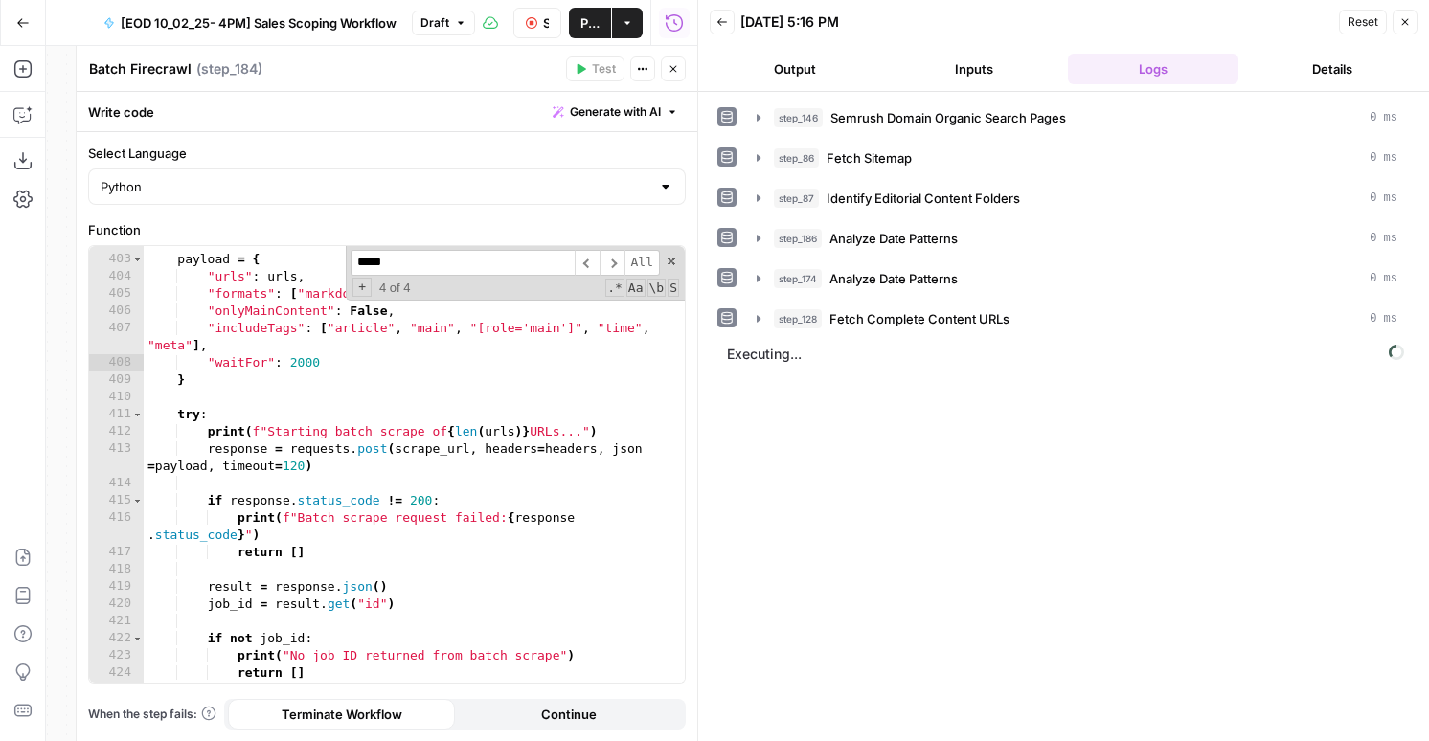
click at [796, 71] on button "Output" at bounding box center [794, 69] width 171 height 31
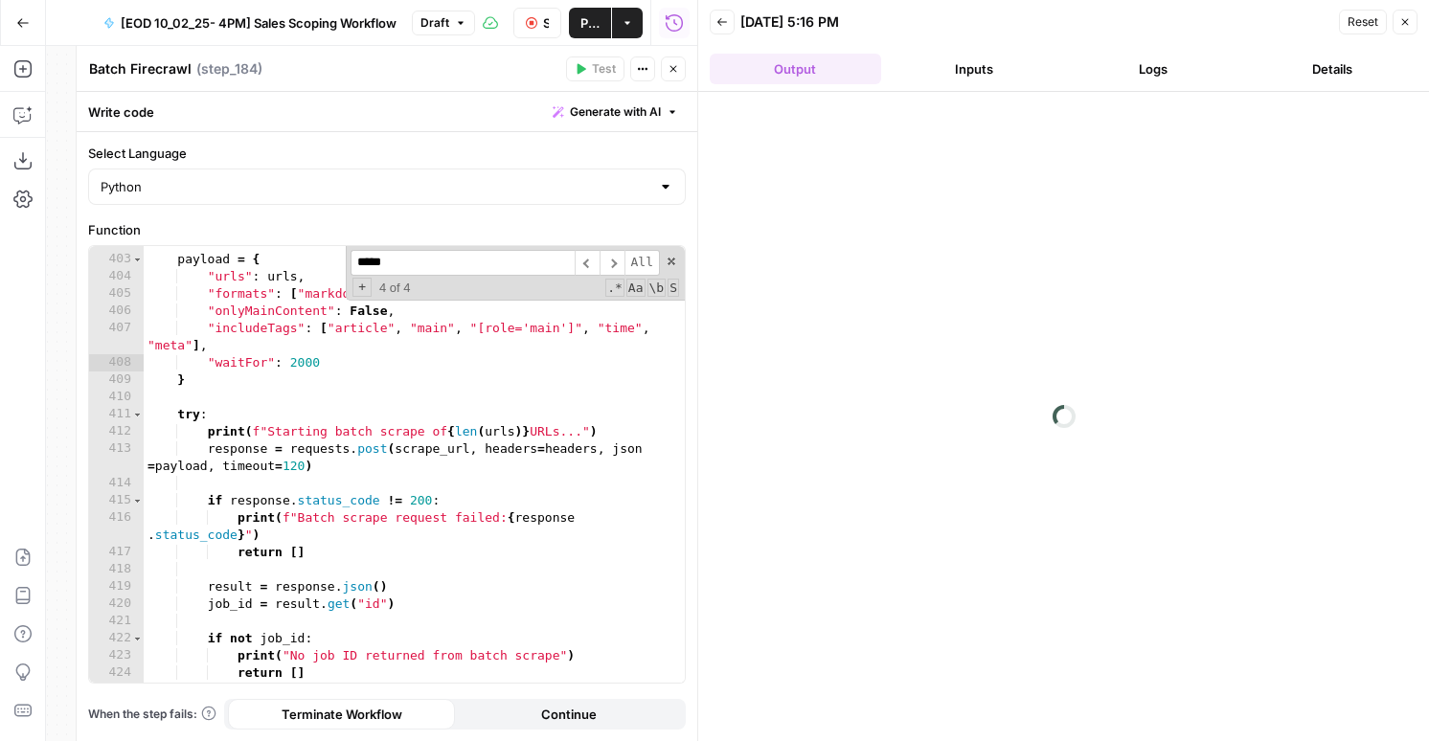
click at [1000, 61] on button "Inputs" at bounding box center [974, 69] width 171 height 31
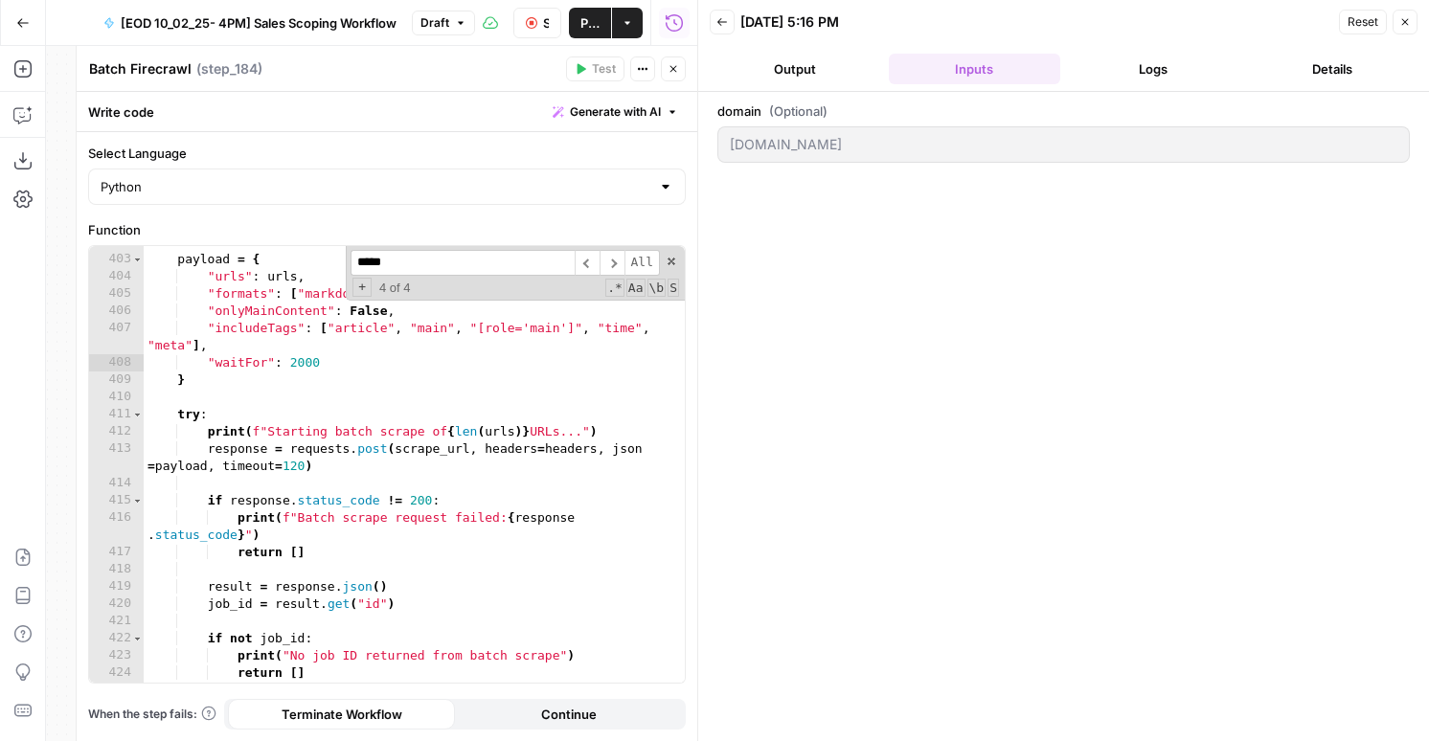
click at [1143, 65] on button "Logs" at bounding box center [1153, 69] width 171 height 31
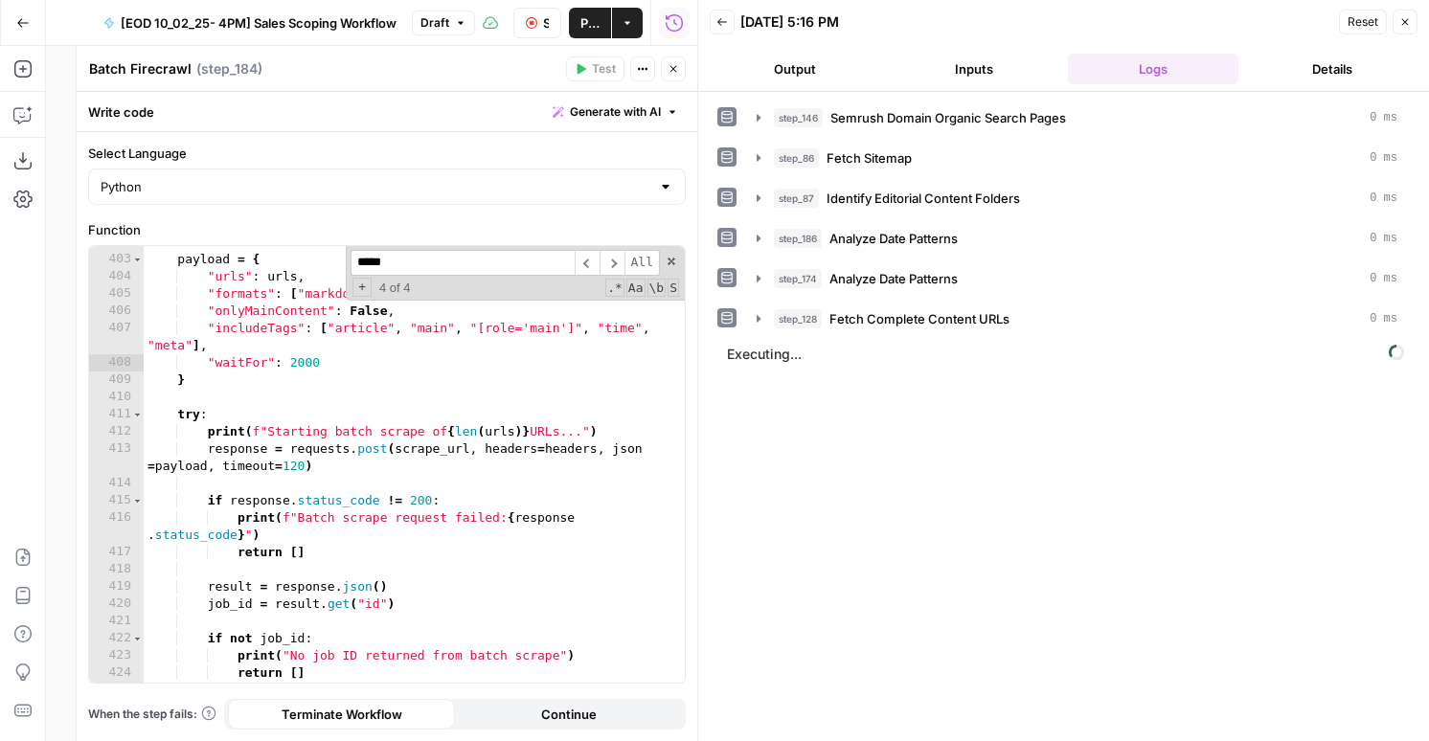
click at [788, 68] on button "Output" at bounding box center [794, 69] width 171 height 31
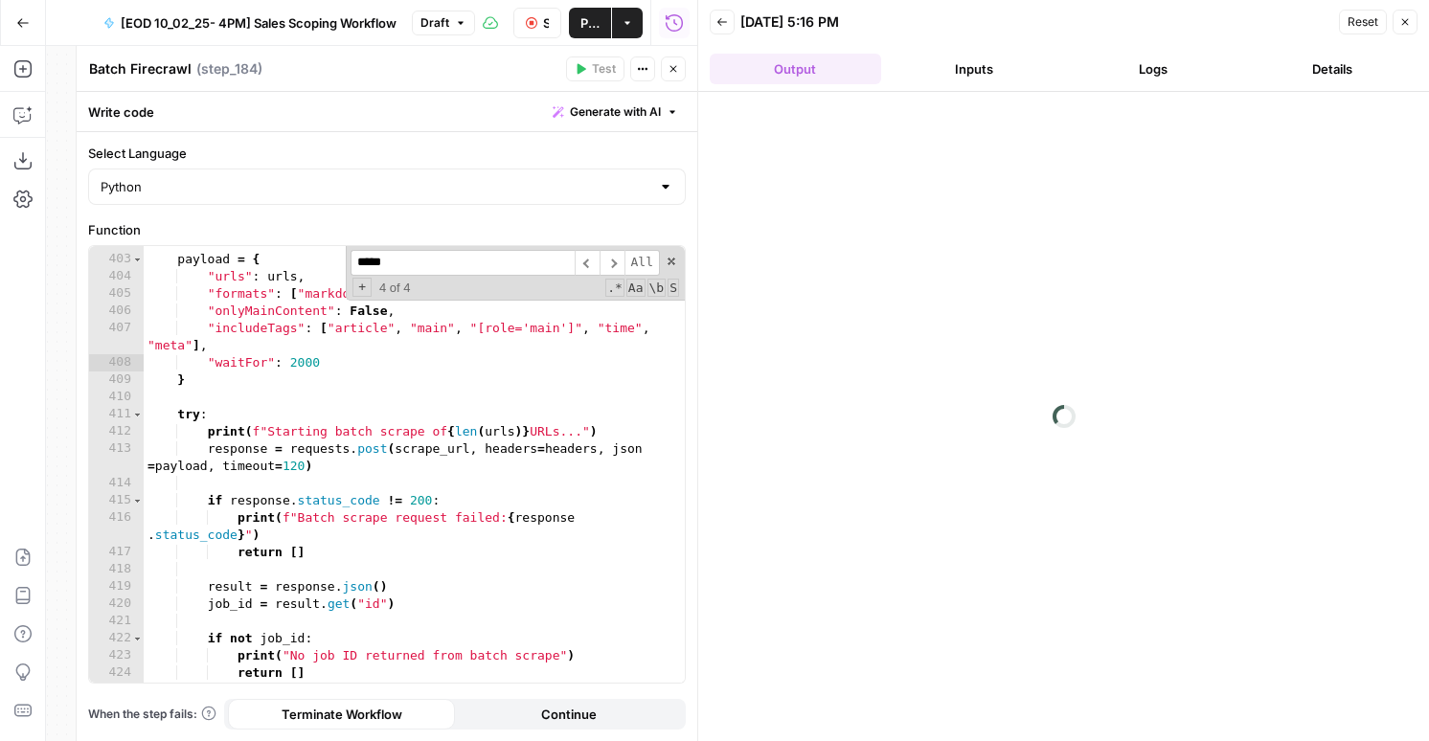
click at [999, 67] on button "Inputs" at bounding box center [974, 69] width 171 height 31
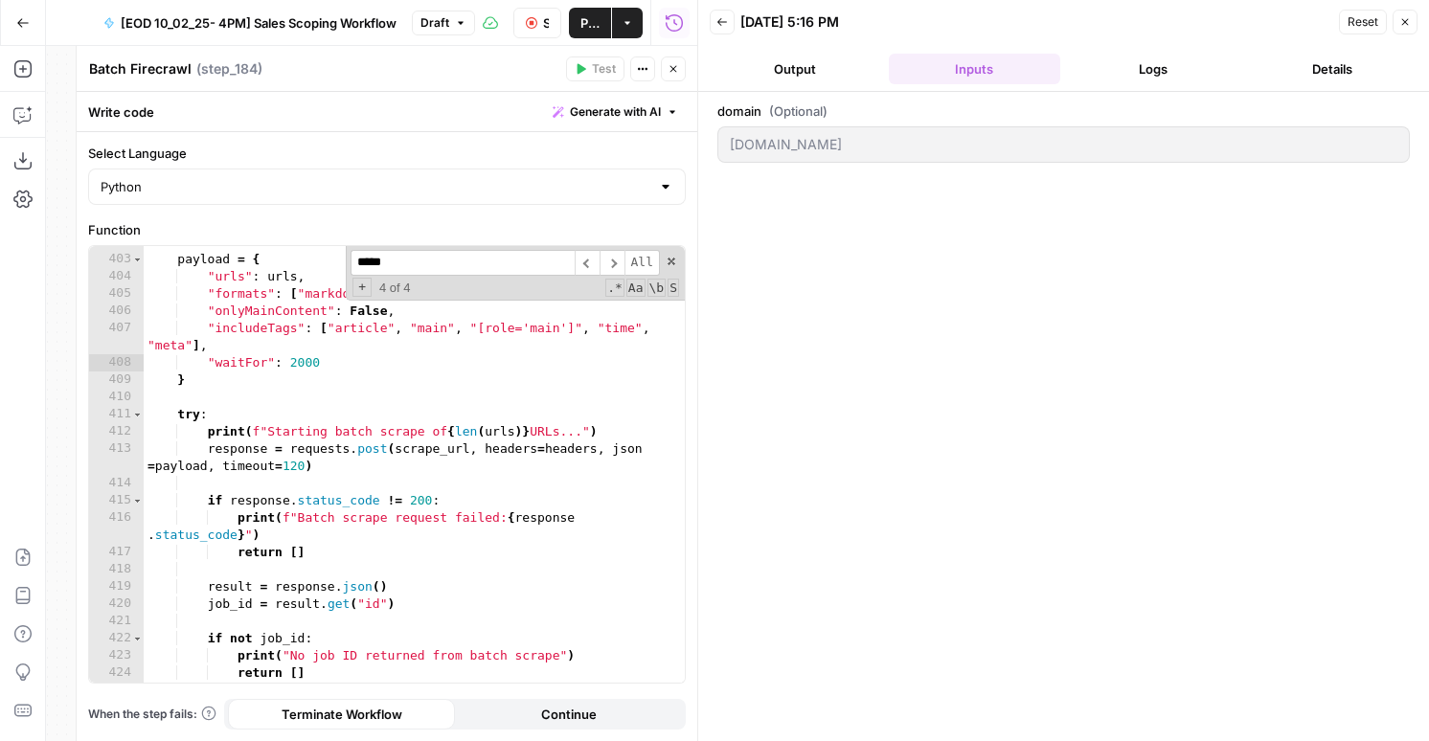
click at [1135, 67] on button "Logs" at bounding box center [1153, 69] width 171 height 31
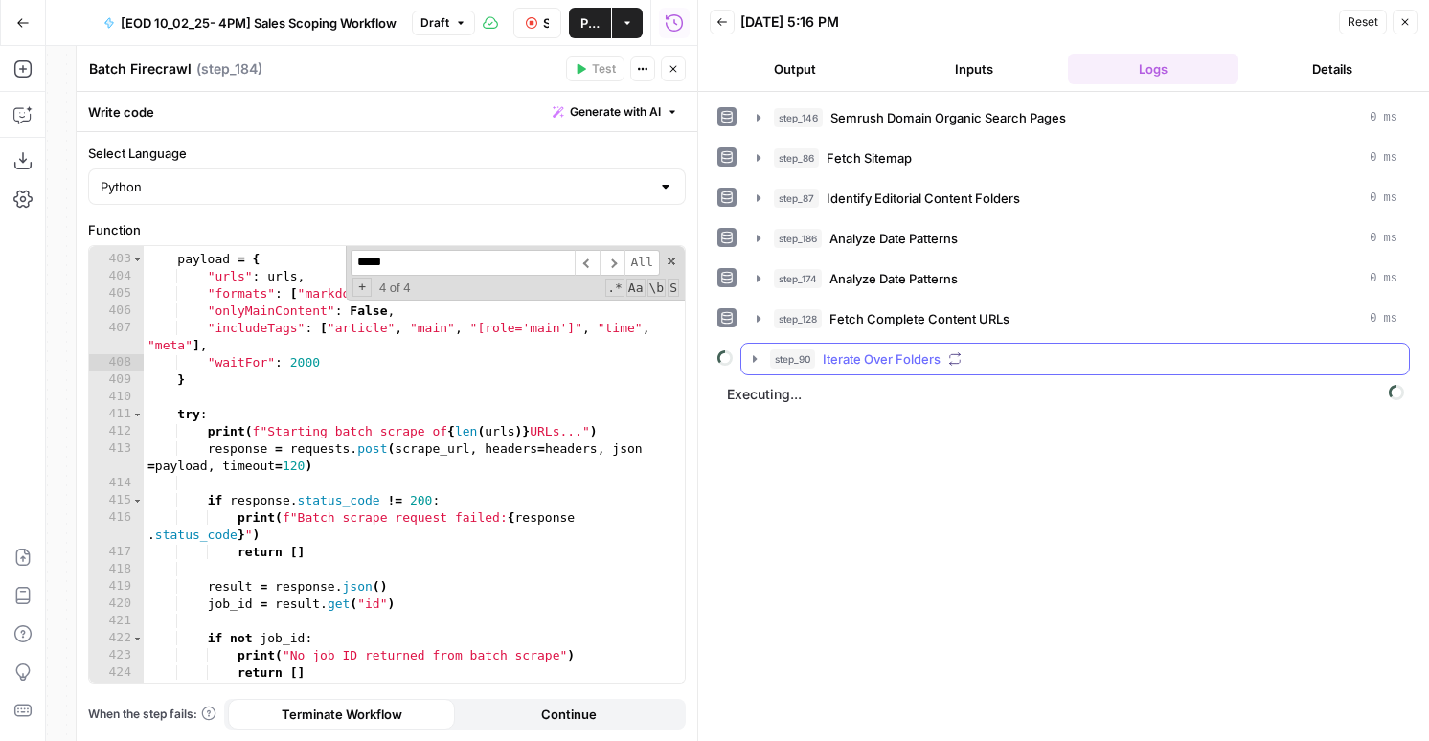
click at [865, 362] on span "Iterate Over Folders" at bounding box center [881, 358] width 118 height 19
click at [867, 394] on span "Process URL Groups" at bounding box center [926, 399] width 123 height 19
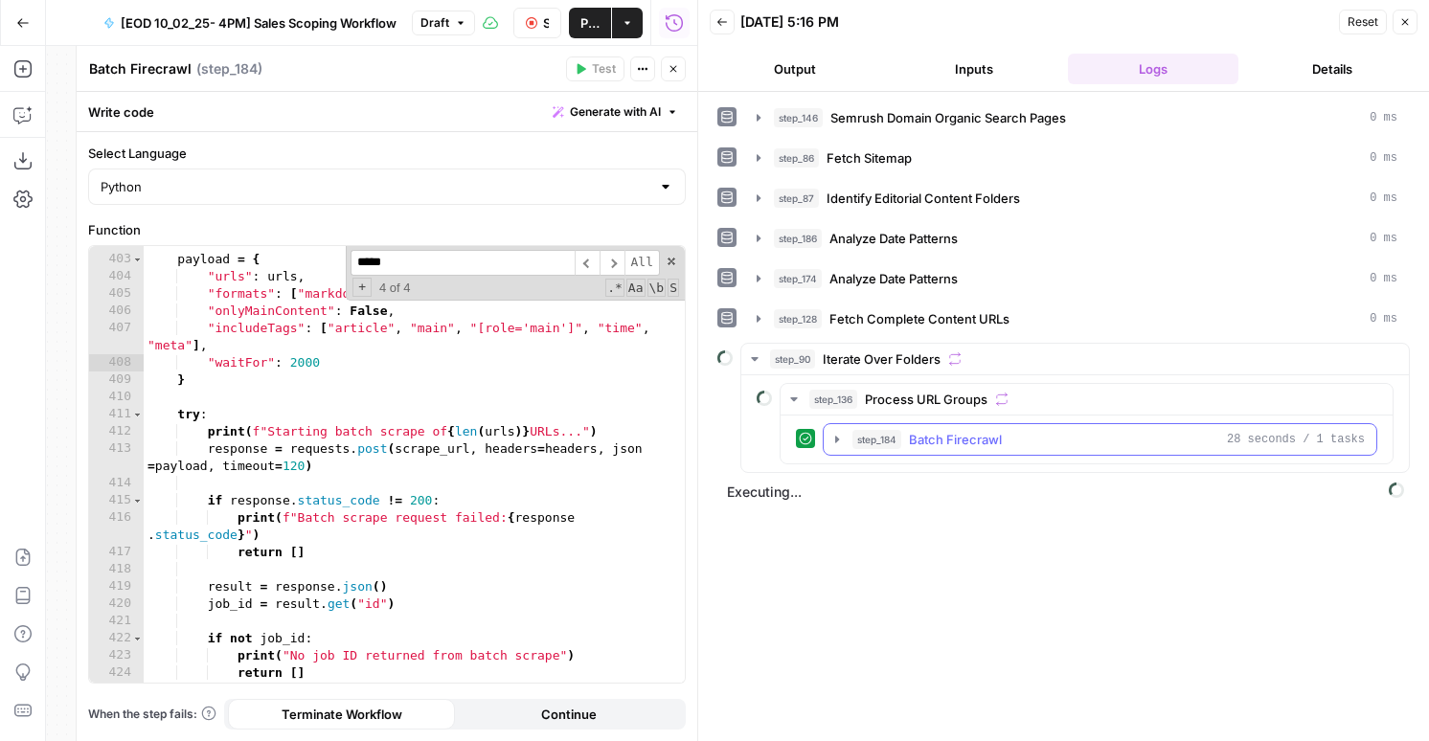
click at [918, 441] on span "Batch Firecrawl" at bounding box center [955, 439] width 93 height 19
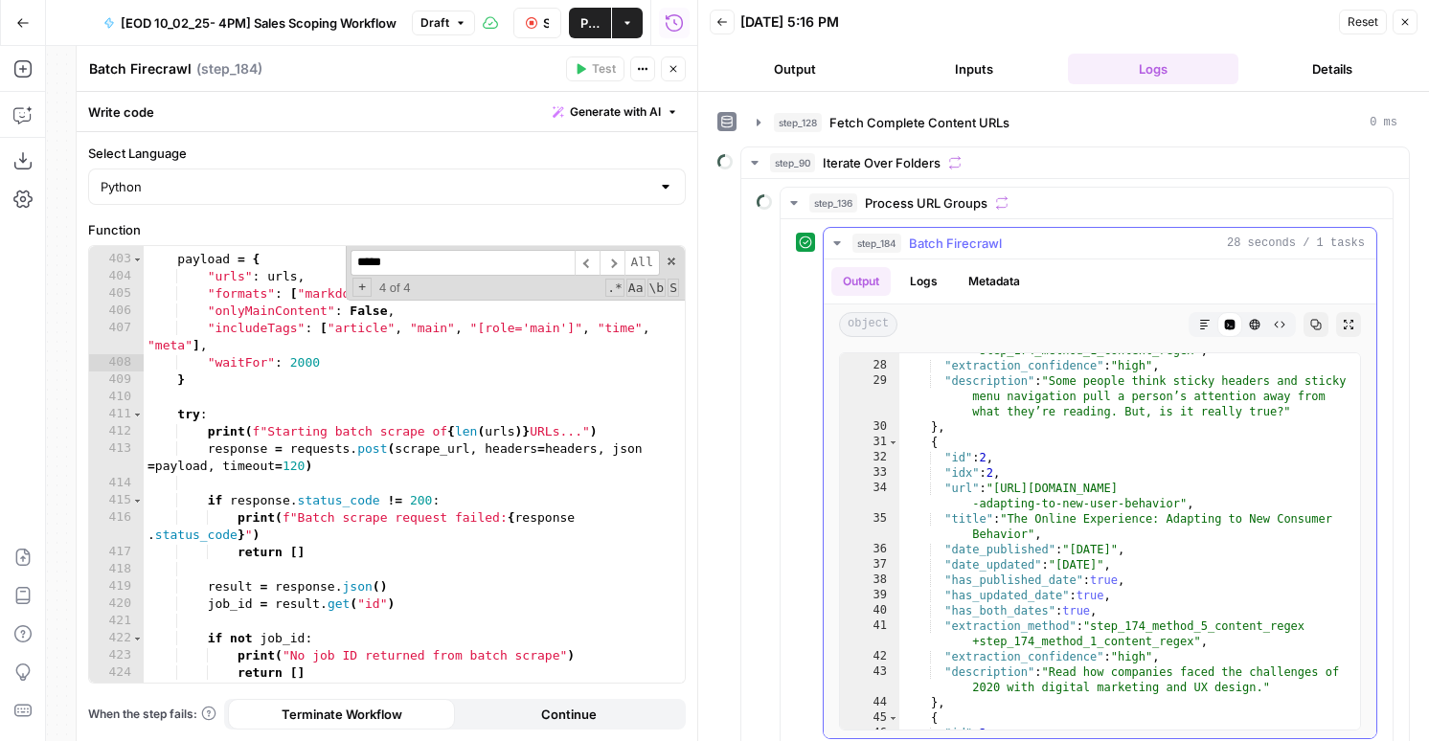
scroll to position [172, 0]
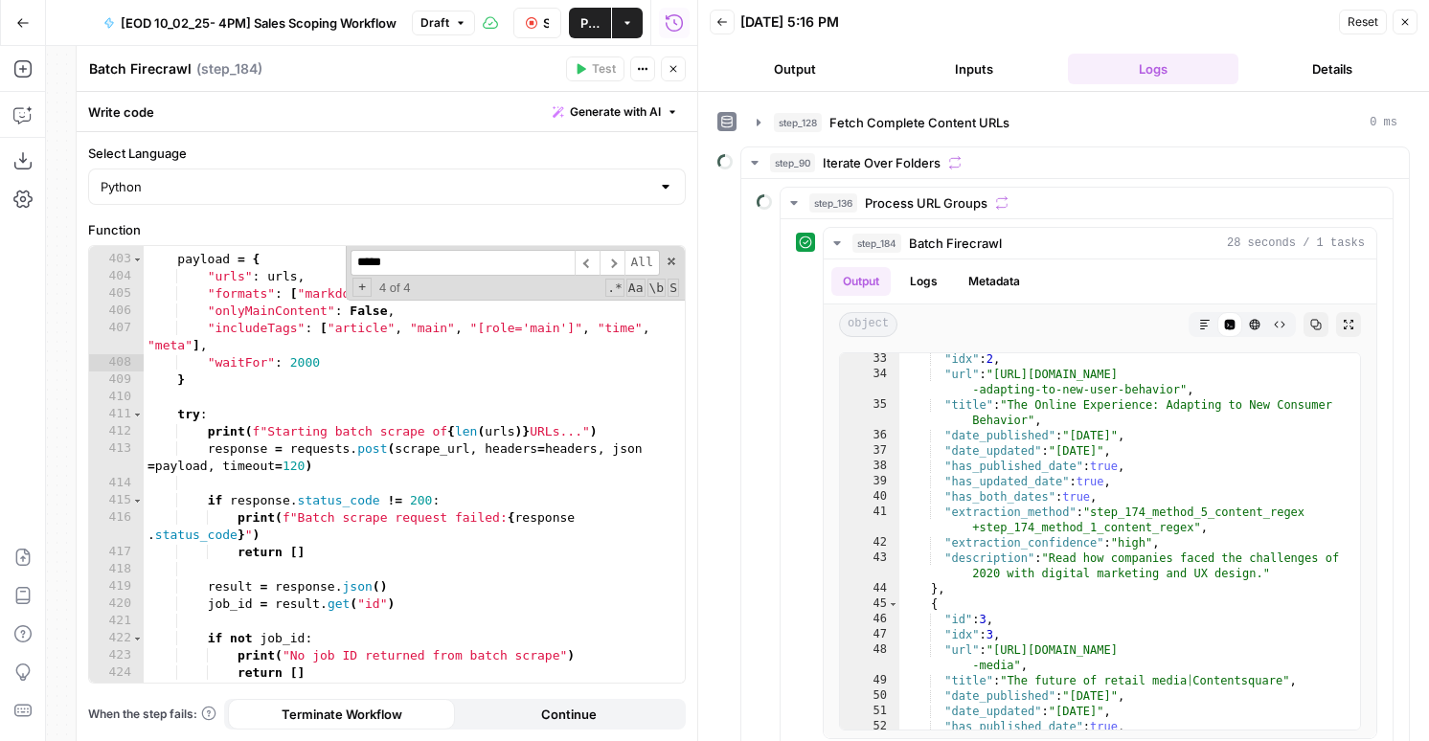
click at [1397, 10] on button "Close" at bounding box center [1404, 22] width 25 height 25
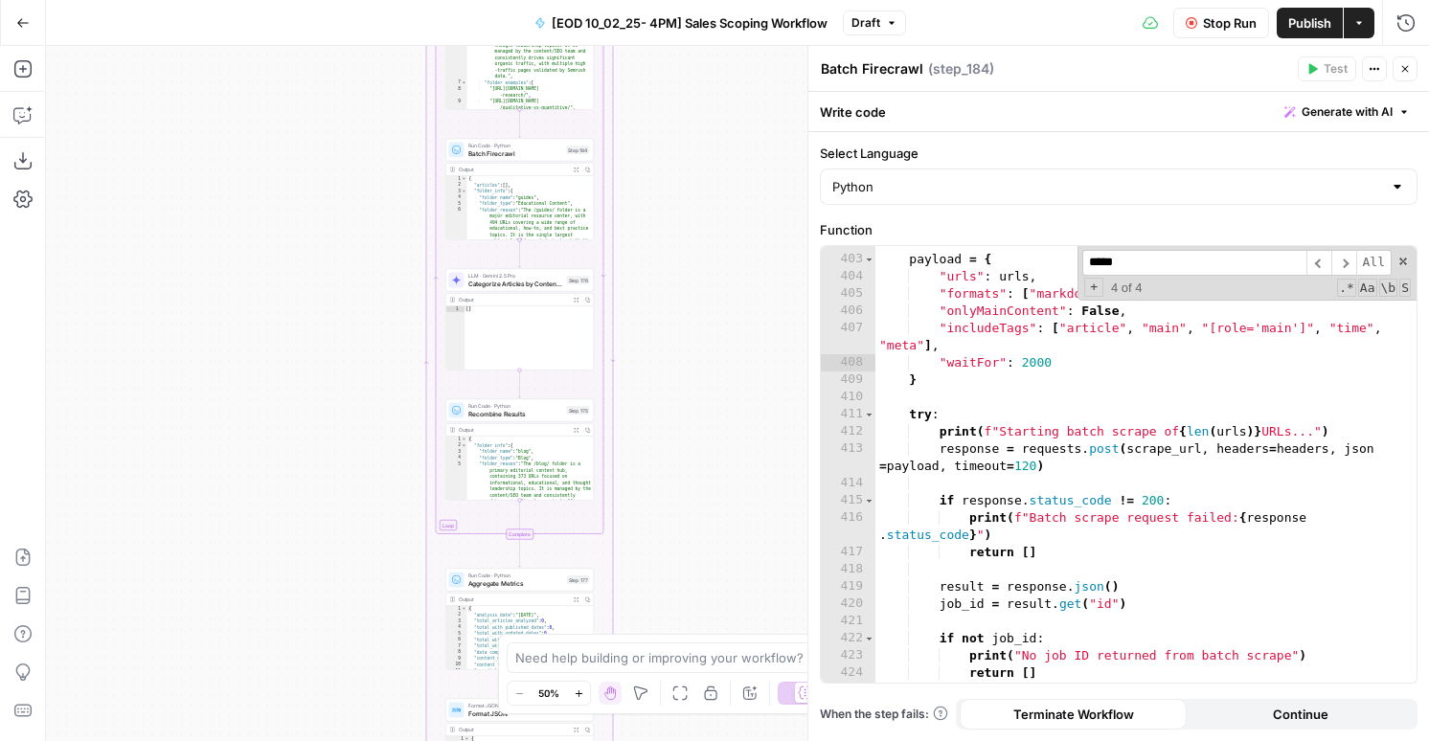
click at [1402, 78] on button "Close" at bounding box center [1404, 68] width 25 height 25
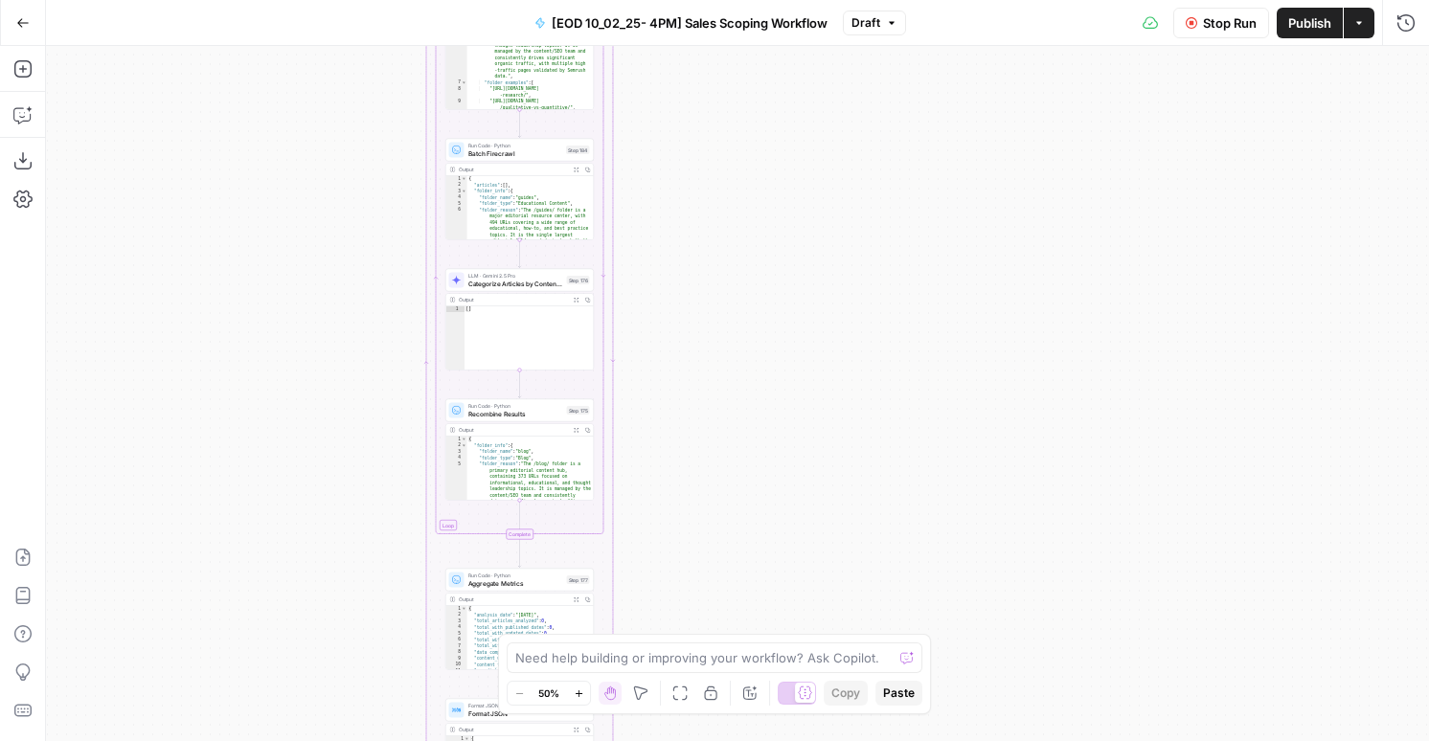
click at [1211, 15] on span "Stop Run" at bounding box center [1230, 22] width 54 height 19
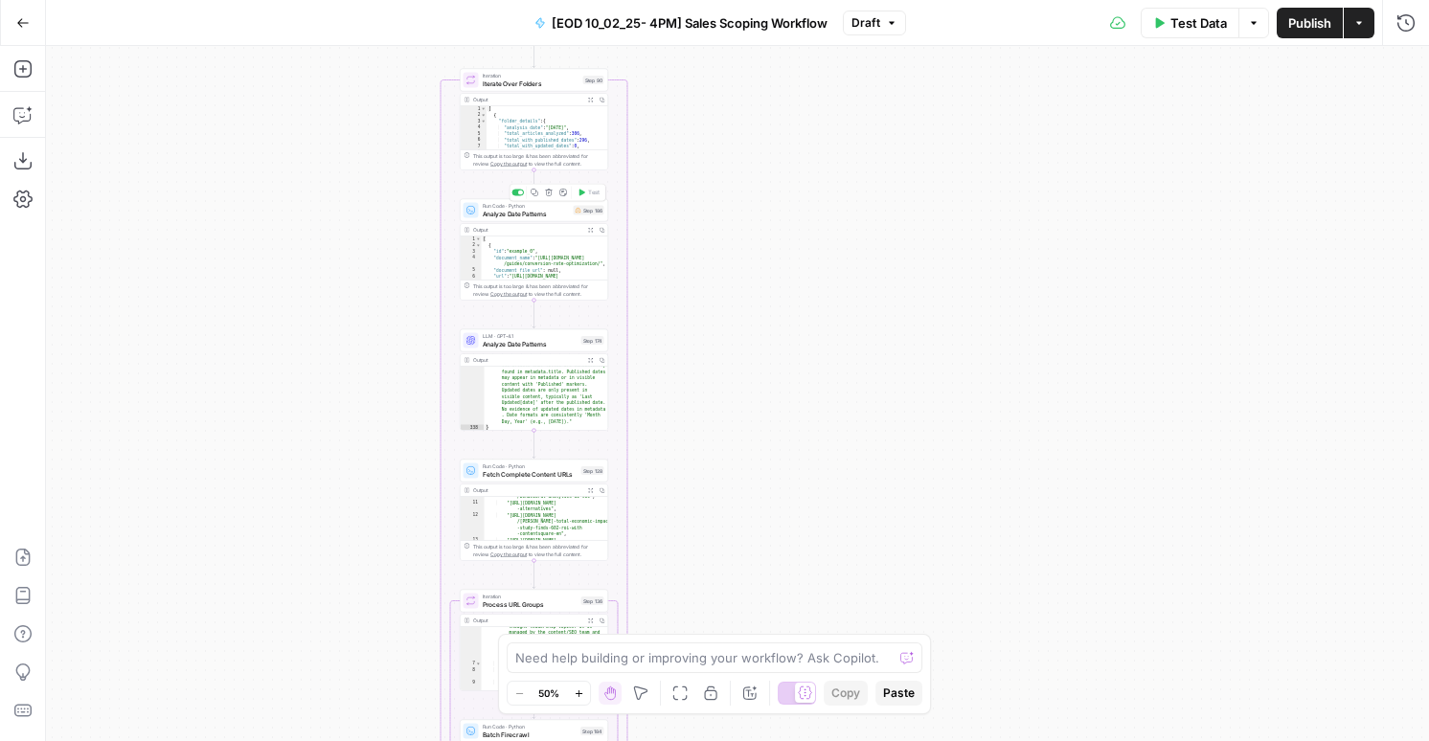
click at [551, 215] on span "Analyze Date Patterns" at bounding box center [526, 214] width 87 height 10
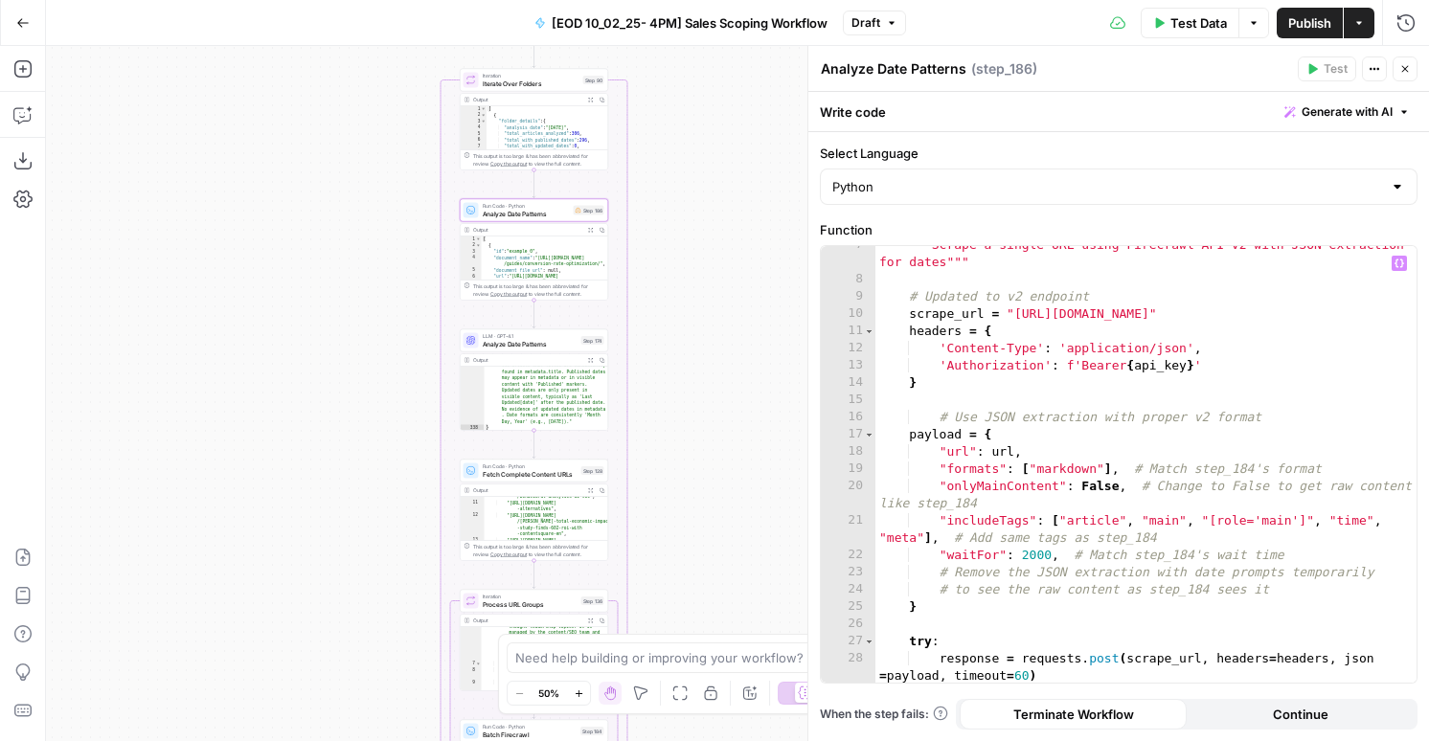
scroll to position [138, 0]
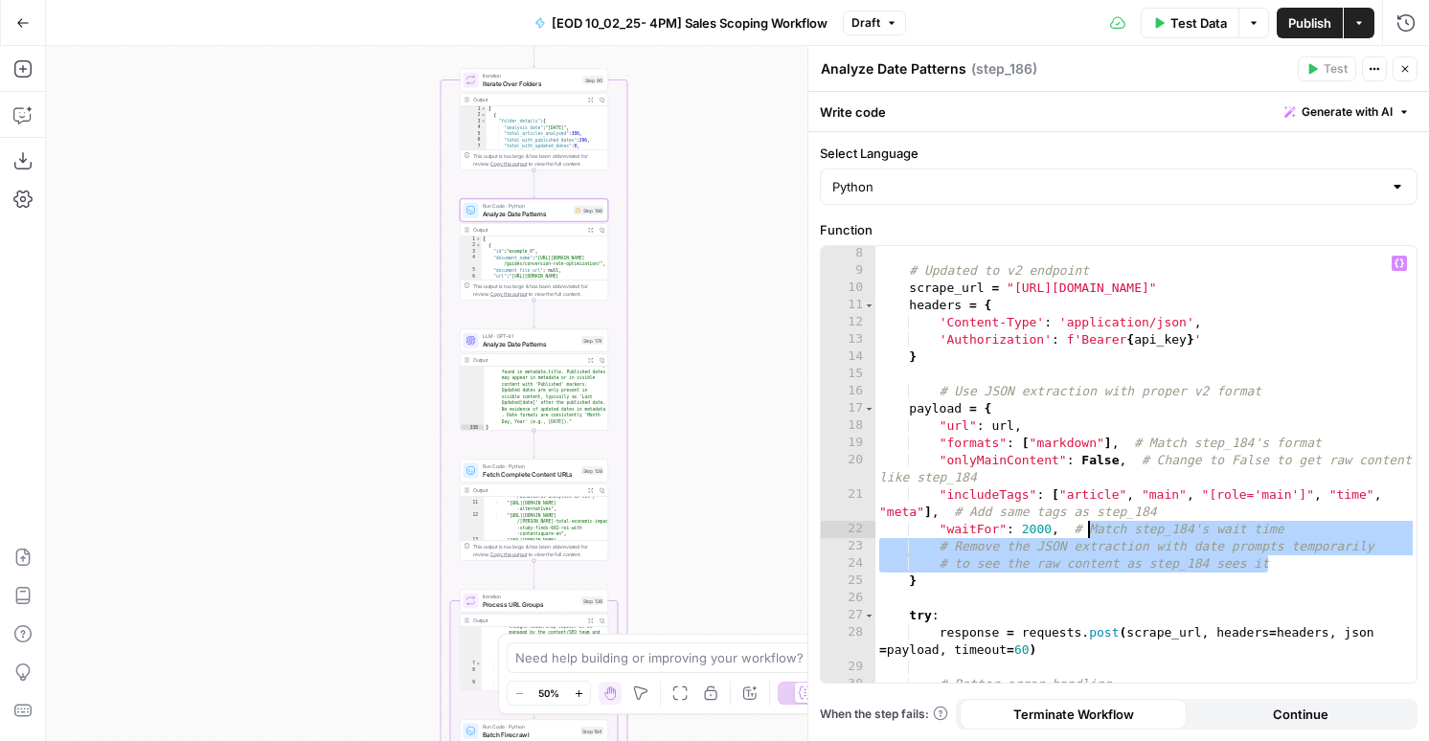
drag, startPoint x: 1285, startPoint y: 561, endPoint x: 1085, endPoint y: 527, distance: 203.1
click at [1085, 527] on div "# Updated to v2 endpoint scrape_url = "https://api.firecrawl.dev/v2/scrape" hea…" at bounding box center [1145, 480] width 541 height 471
type textarea "**********"
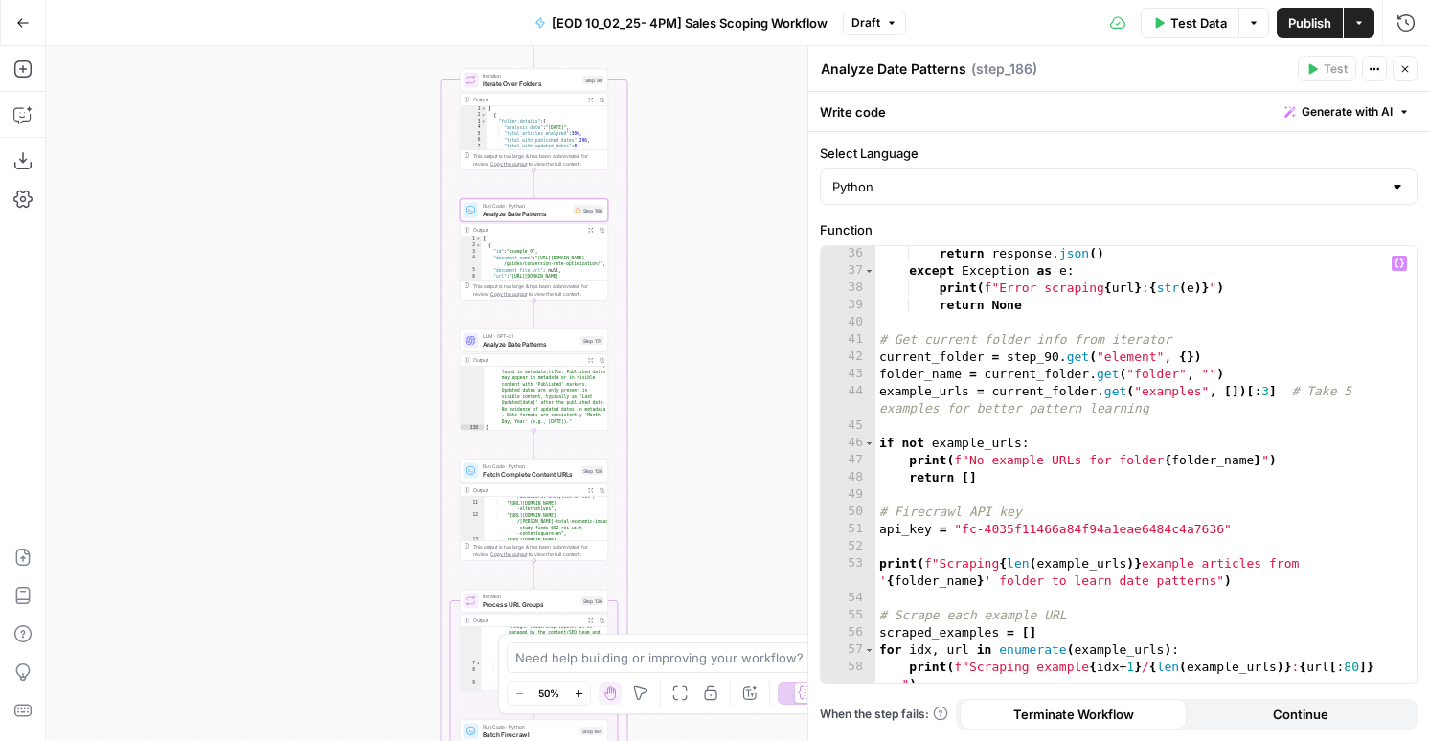
scroll to position [673, 0]
click at [1292, 19] on span "Publish" at bounding box center [1309, 22] width 43 height 19
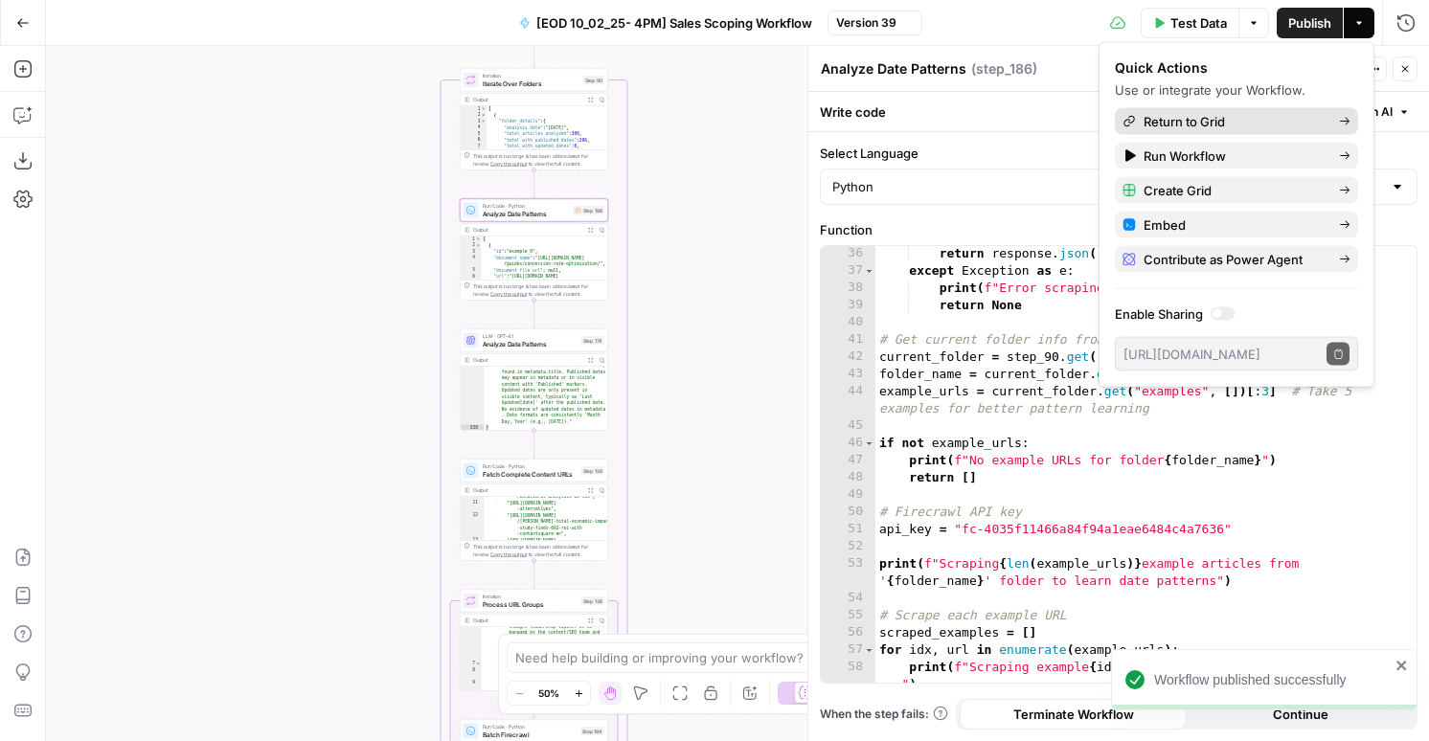
click at [1163, 119] on span "Return to Grid" at bounding box center [1233, 121] width 180 height 19
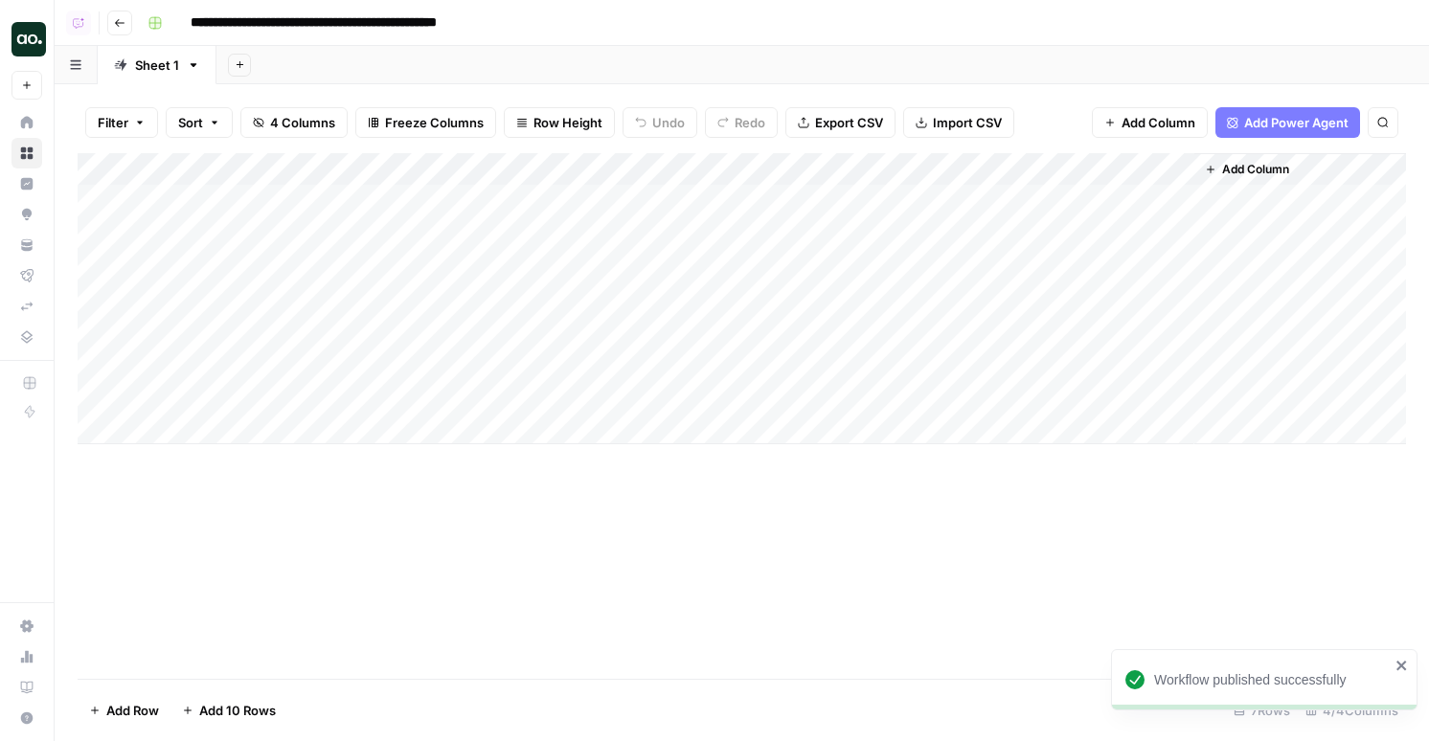
drag, startPoint x: 830, startPoint y: 360, endPoint x: 539, endPoint y: -72, distance: 520.7
click at [539, 0] on html "**********" at bounding box center [714, 370] width 1429 height 741
click at [810, 170] on div "Add Column" at bounding box center [742, 298] width 1328 height 291
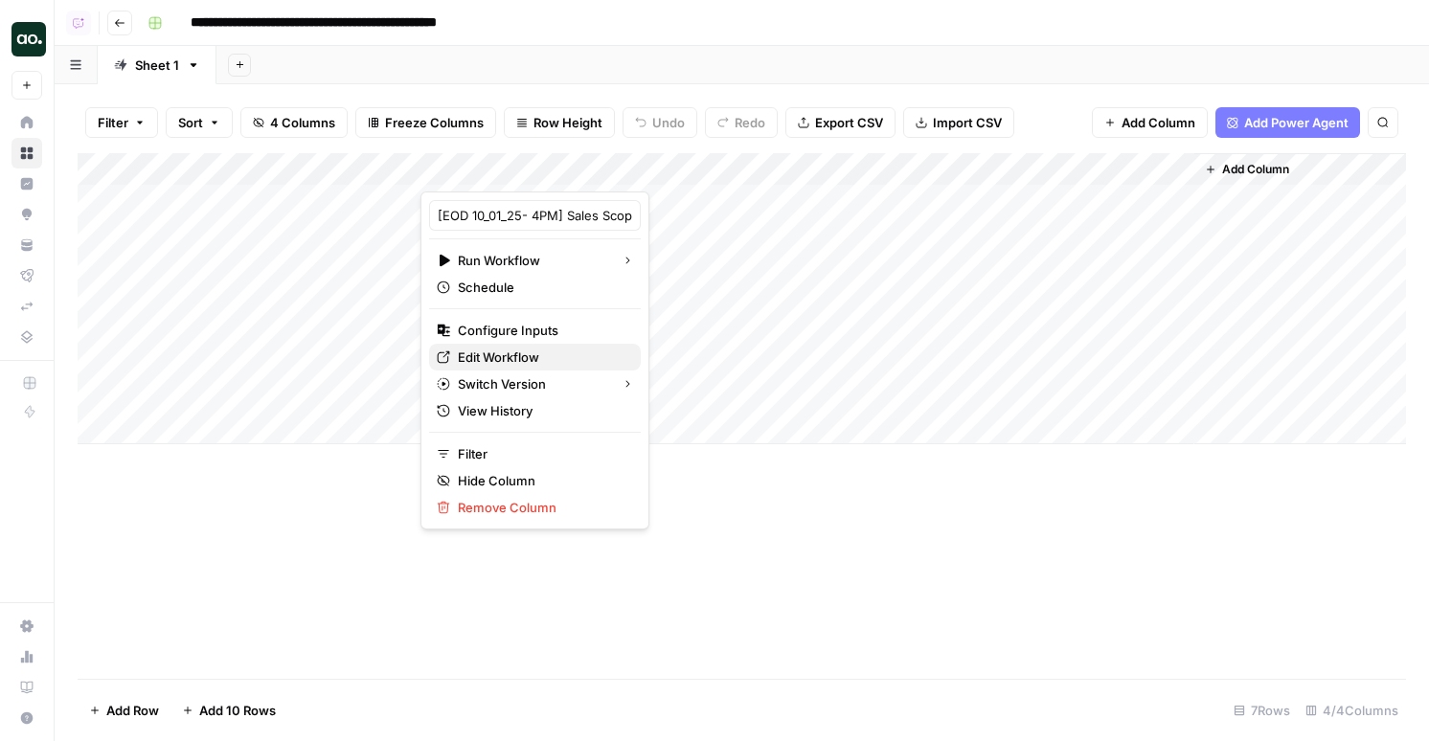
click at [491, 359] on span "Edit Workflow" at bounding box center [542, 357] width 168 height 19
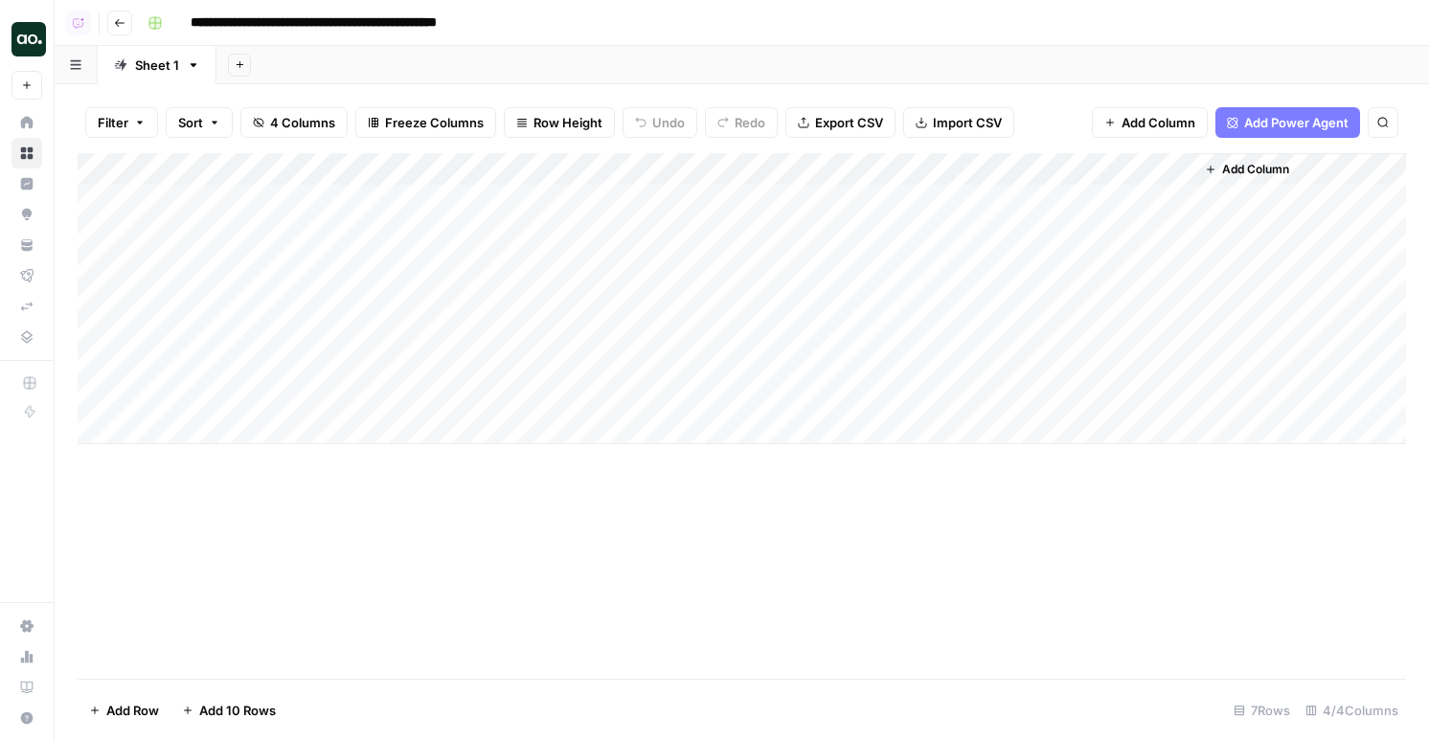
click at [802, 169] on div "Add Column" at bounding box center [742, 298] width 1328 height 291
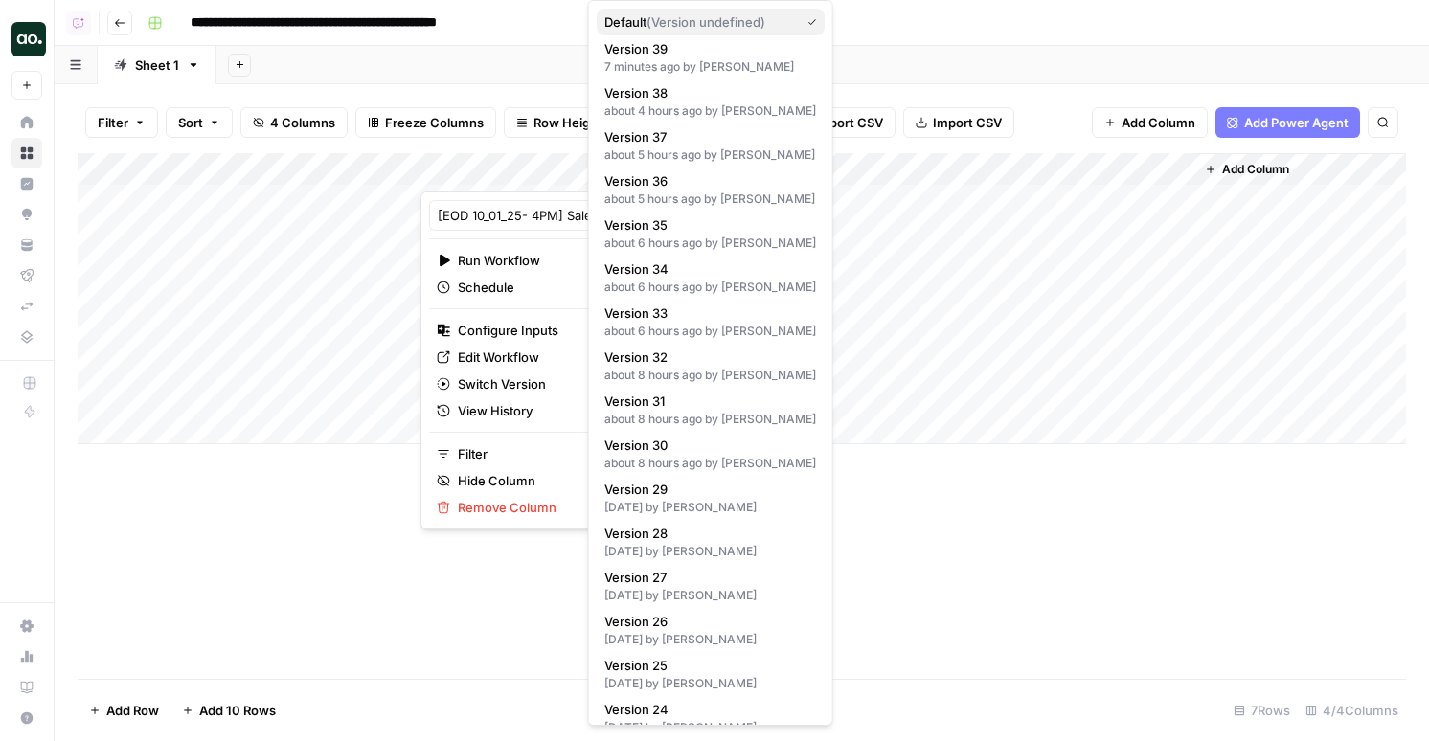
click at [694, 22] on span "( Version undefined )" at bounding box center [705, 21] width 119 height 15
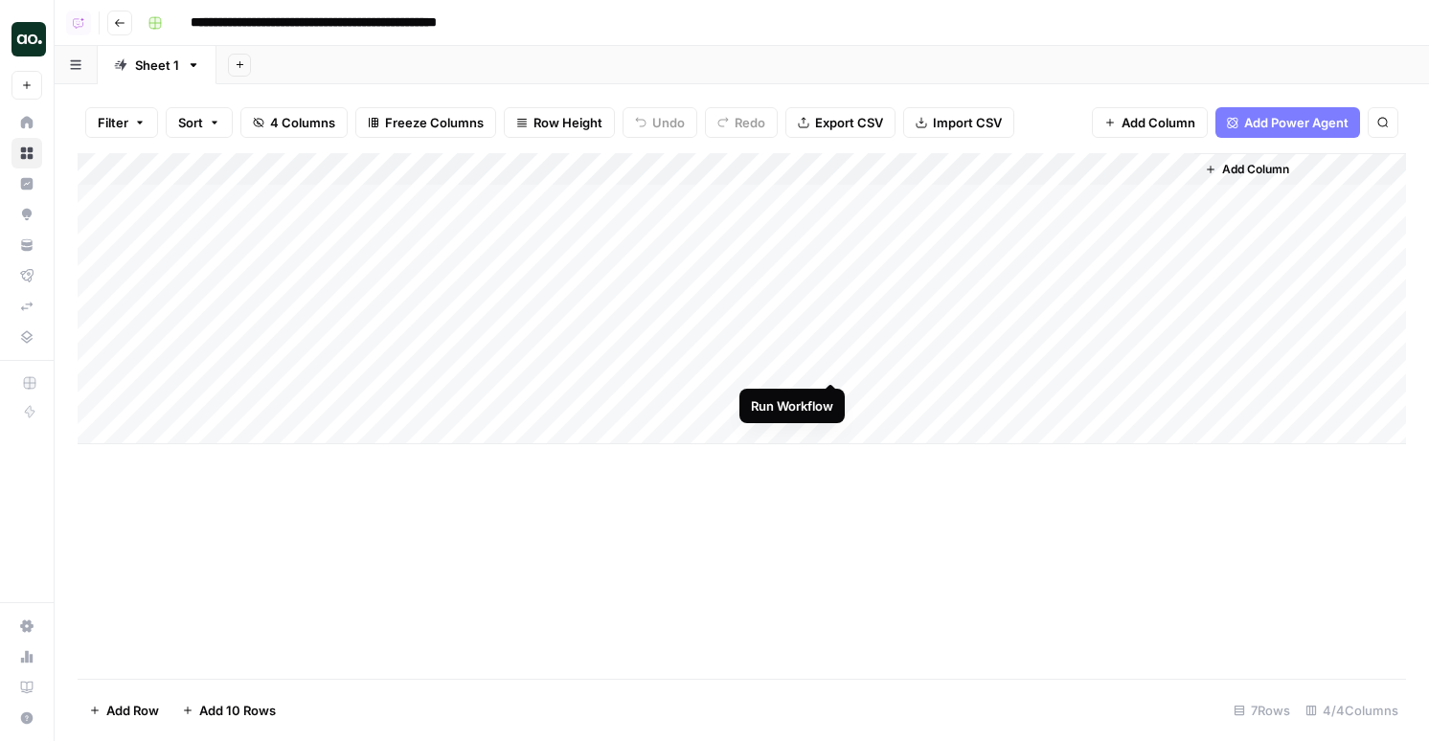
click at [833, 363] on div "Add Column" at bounding box center [742, 298] width 1328 height 291
click at [832, 331] on div "Add Column" at bounding box center [742, 298] width 1328 height 291
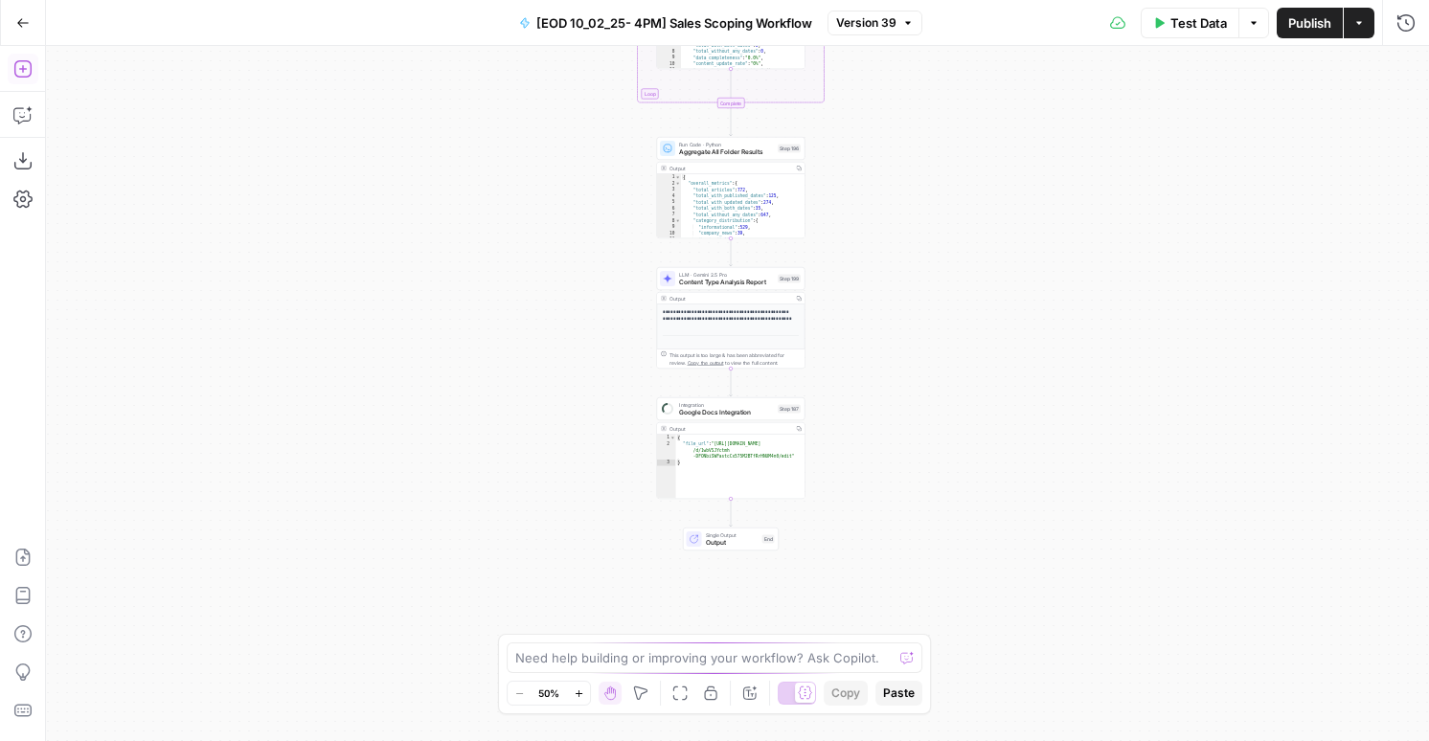
click at [21, 66] on icon "button" at bounding box center [22, 68] width 19 height 19
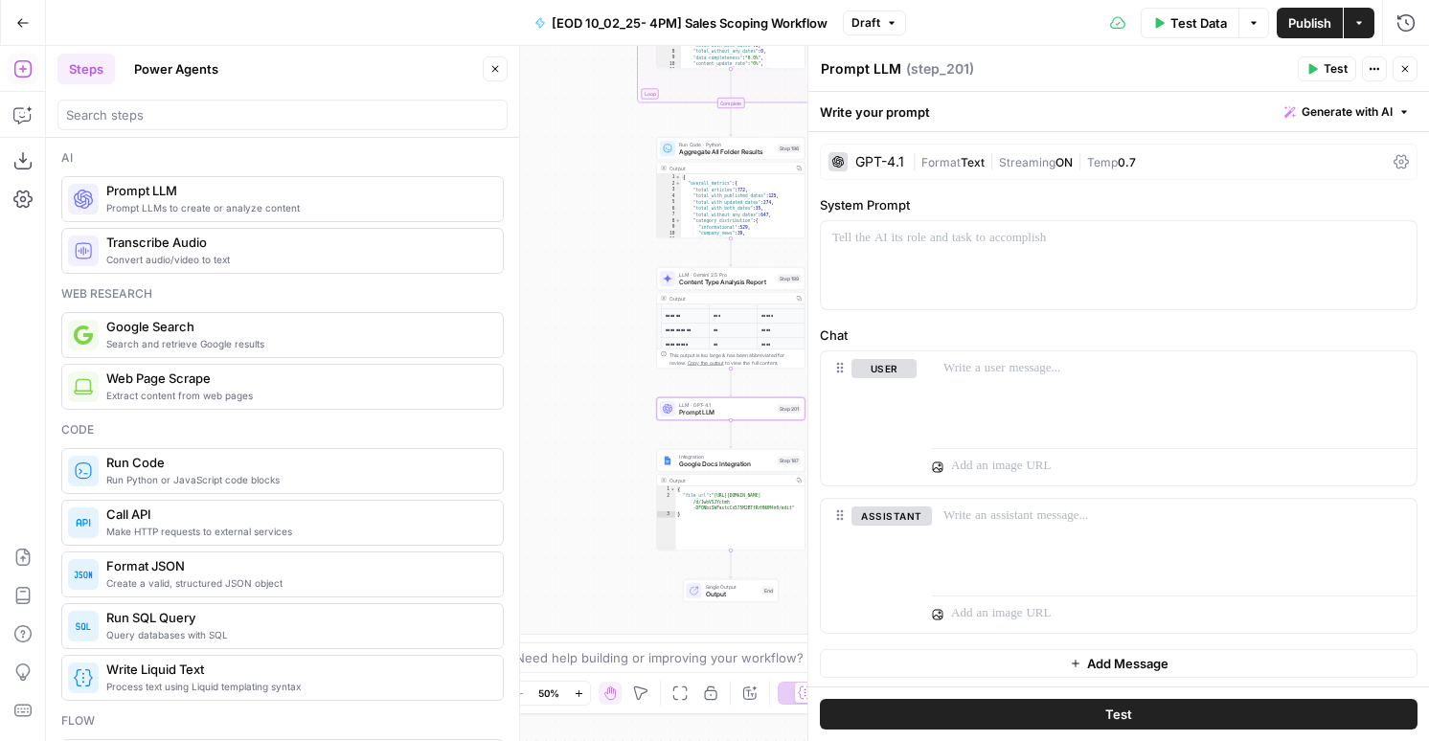
scroll to position [326, 4]
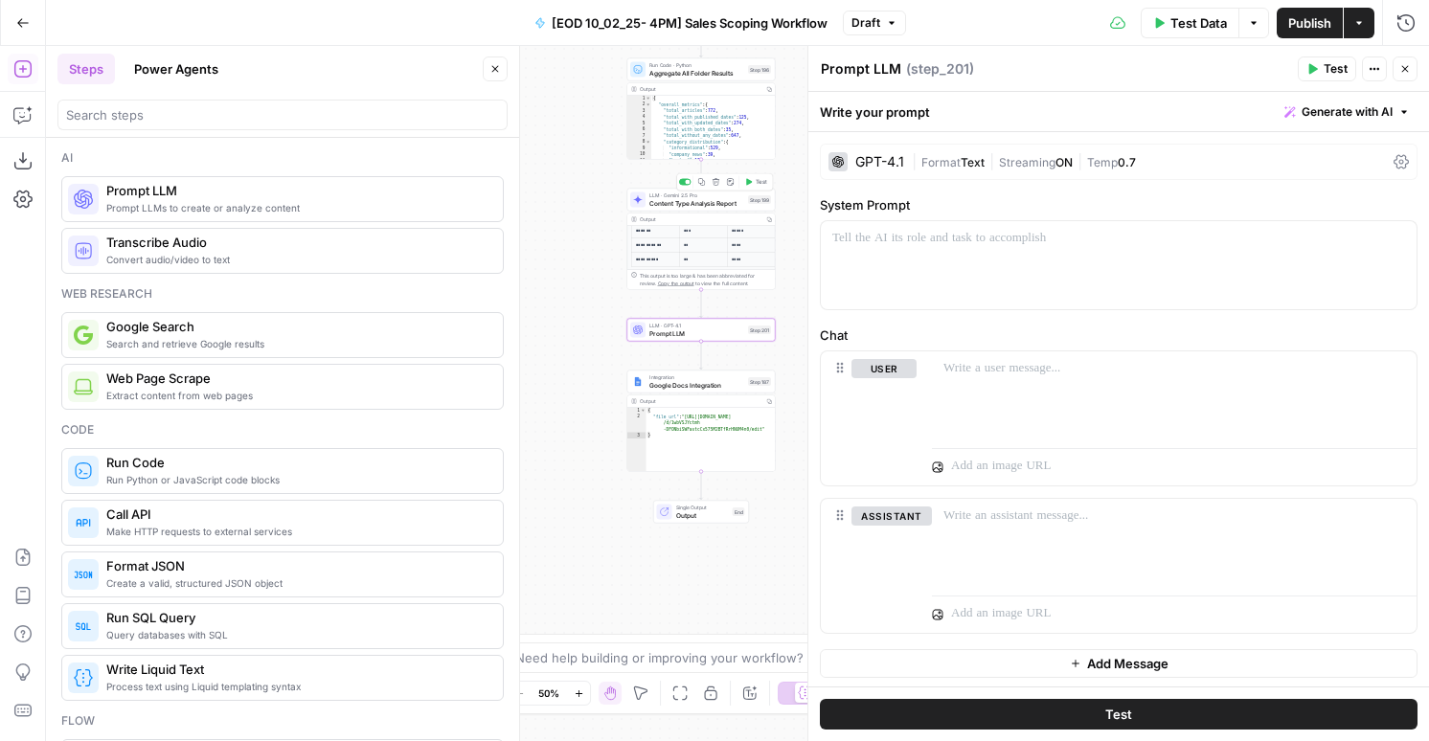
click at [701, 180] on icon "button" at bounding box center [702, 182] width 8 height 8
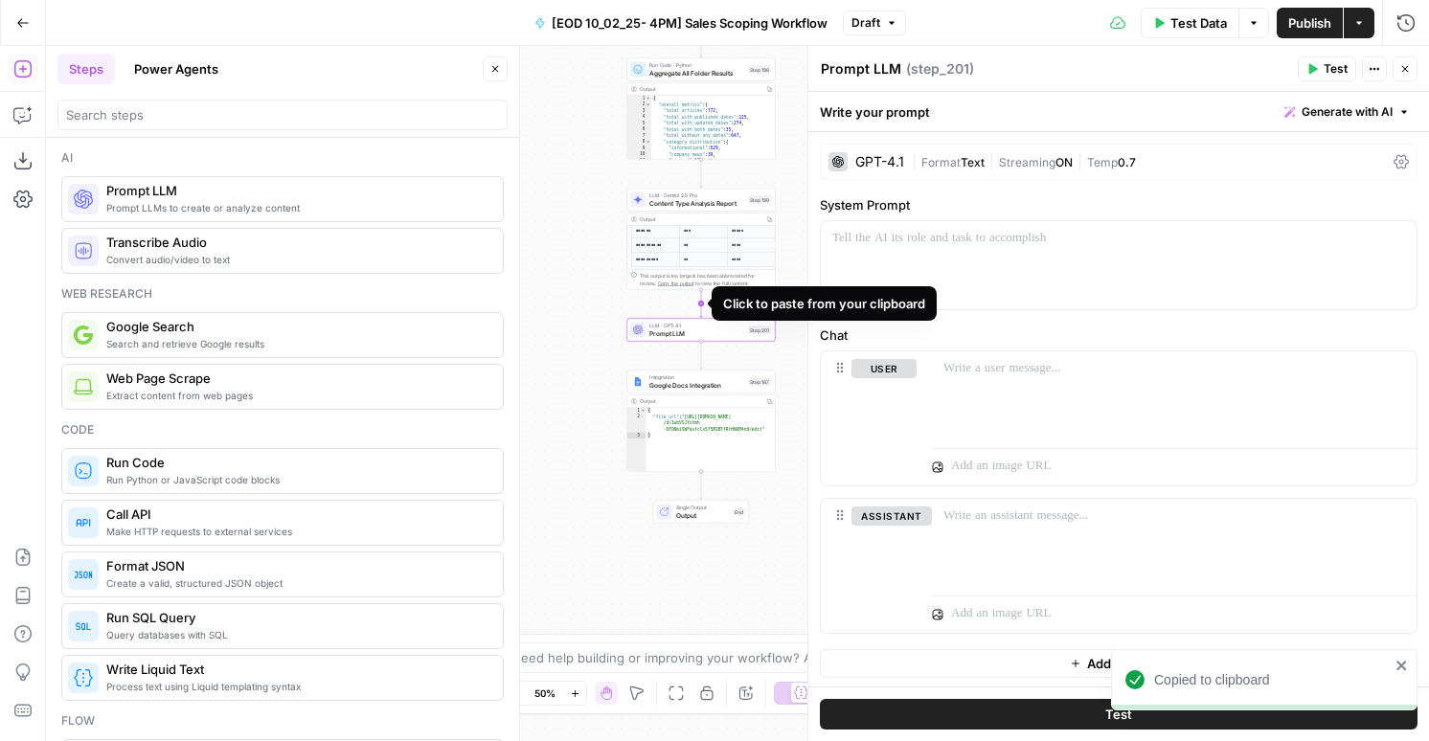
click at [703, 304] on icon "Edge from step_199 to step_201" at bounding box center [701, 304] width 3 height 28
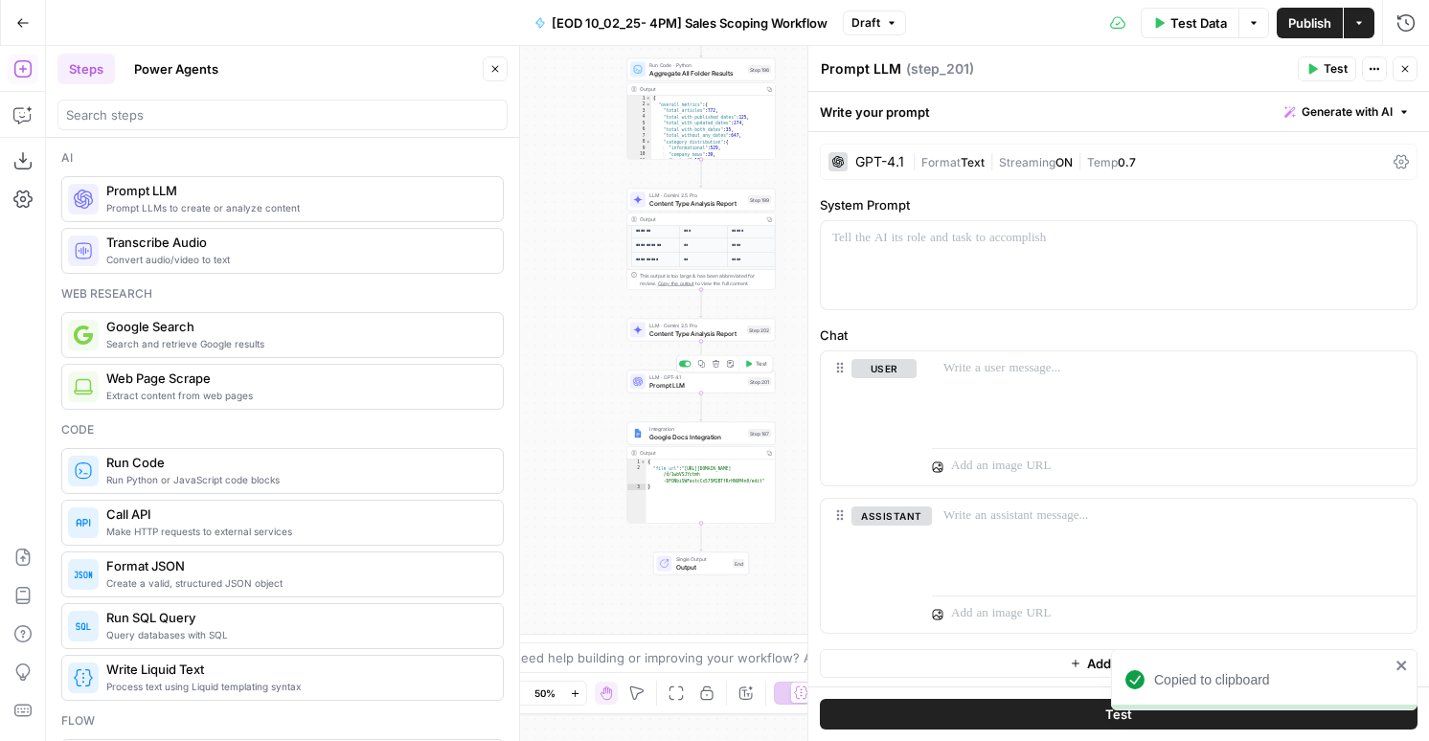
click at [714, 370] on div "Copy step Delete step Add Note Test" at bounding box center [724, 363] width 97 height 17
click at [717, 366] on icon "button" at bounding box center [715, 363] width 7 height 7
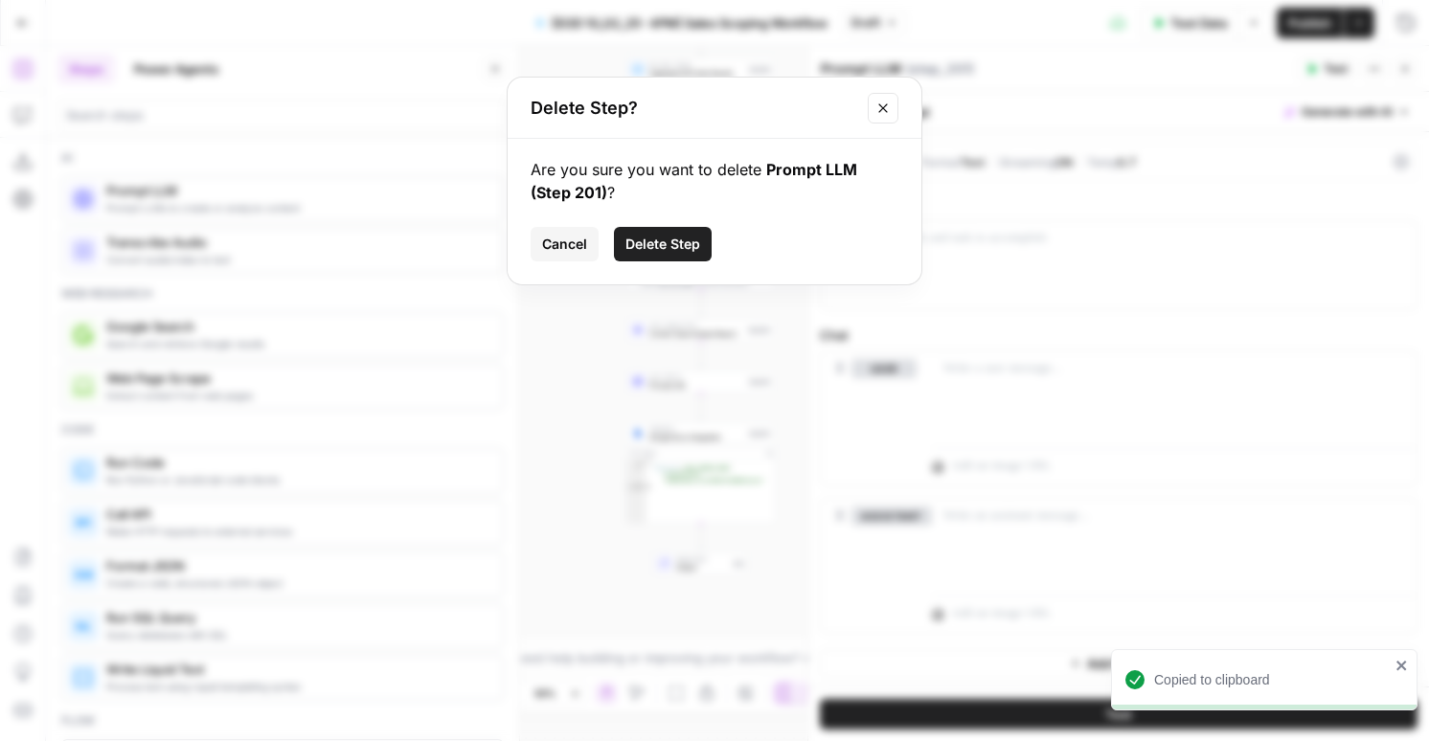
click at [685, 253] on span "Delete Step" at bounding box center [662, 244] width 75 height 19
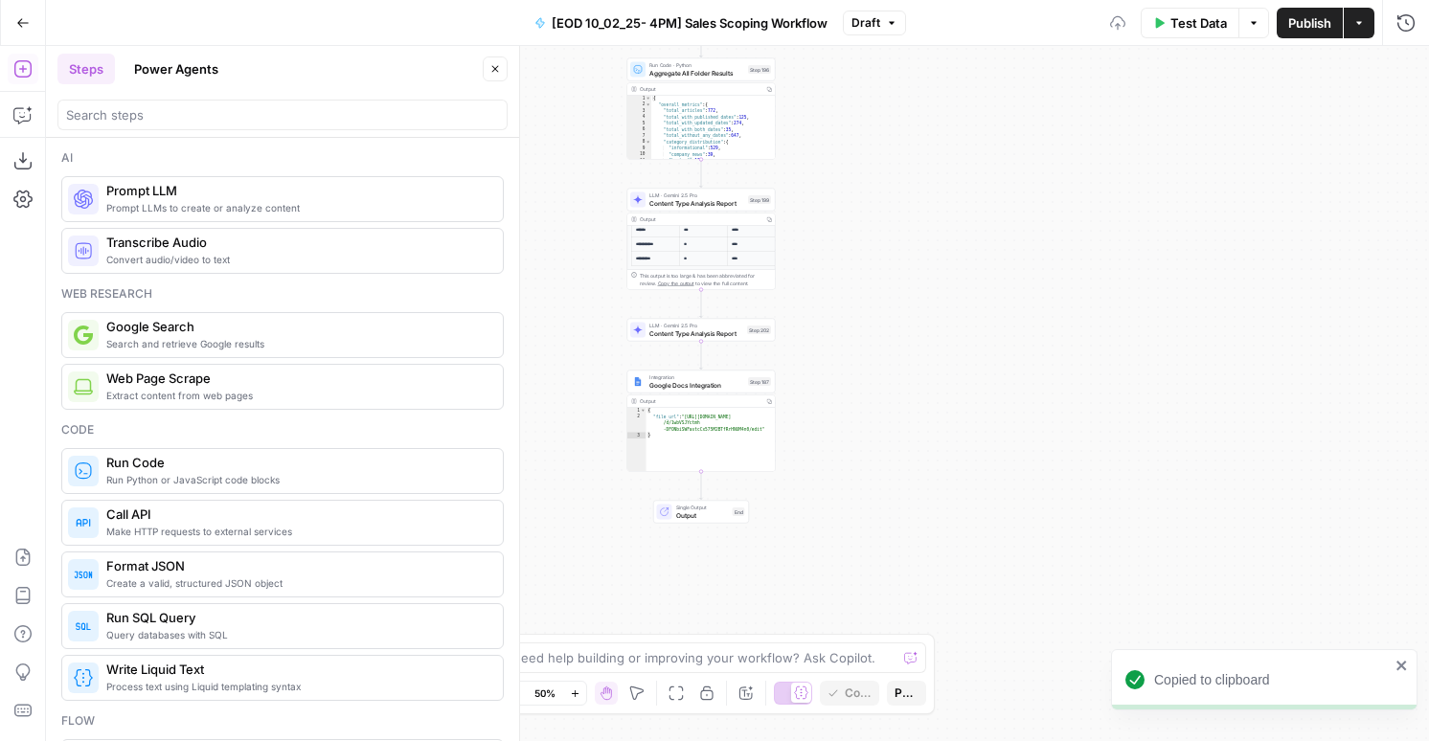
click at [684, 214] on div "**********" at bounding box center [701, 252] width 148 height 77
drag, startPoint x: 686, startPoint y: 200, endPoint x: 771, endPoint y: 185, distance: 86.6
click at [686, 200] on span "Content Type Analysis Report" at bounding box center [696, 203] width 95 height 10
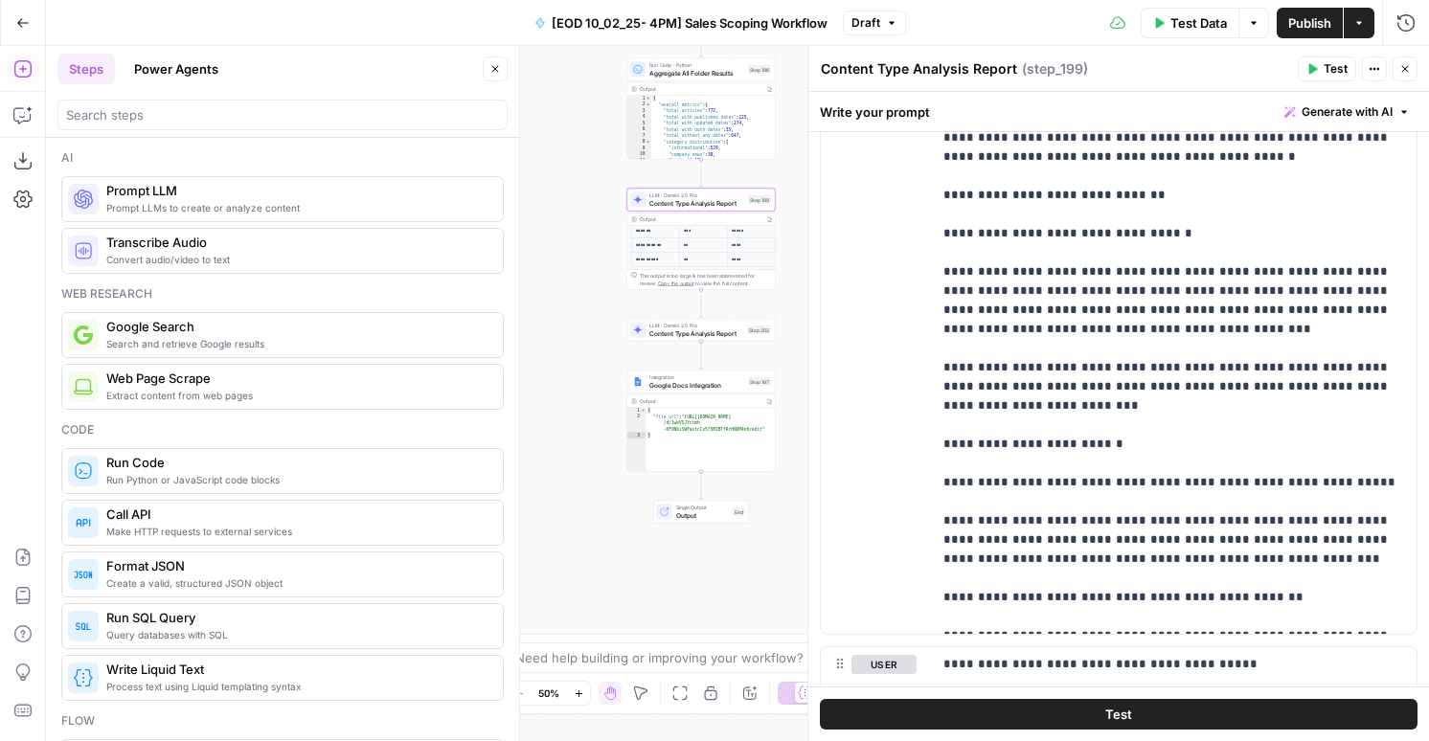
scroll to position [1306, 0]
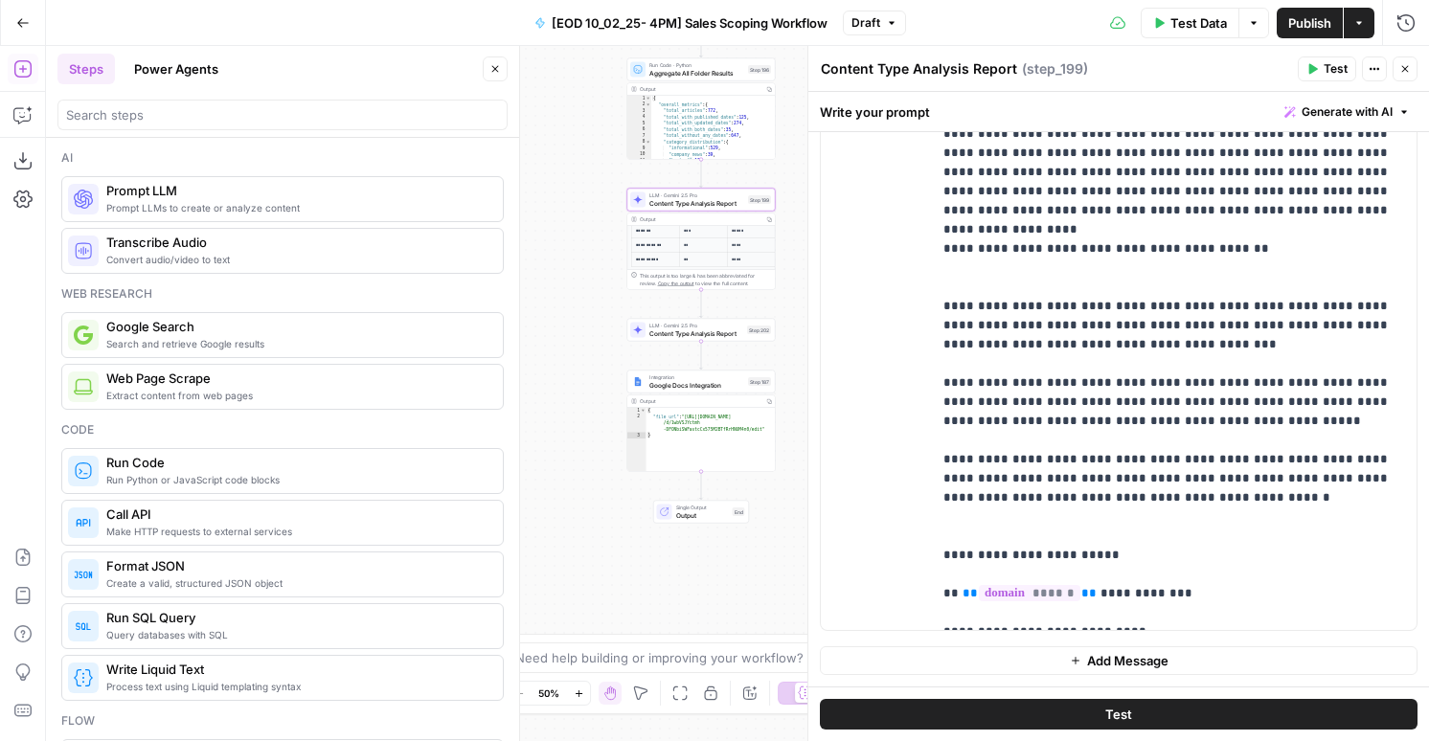
click at [860, 26] on span "Draft" at bounding box center [865, 22] width 29 height 17
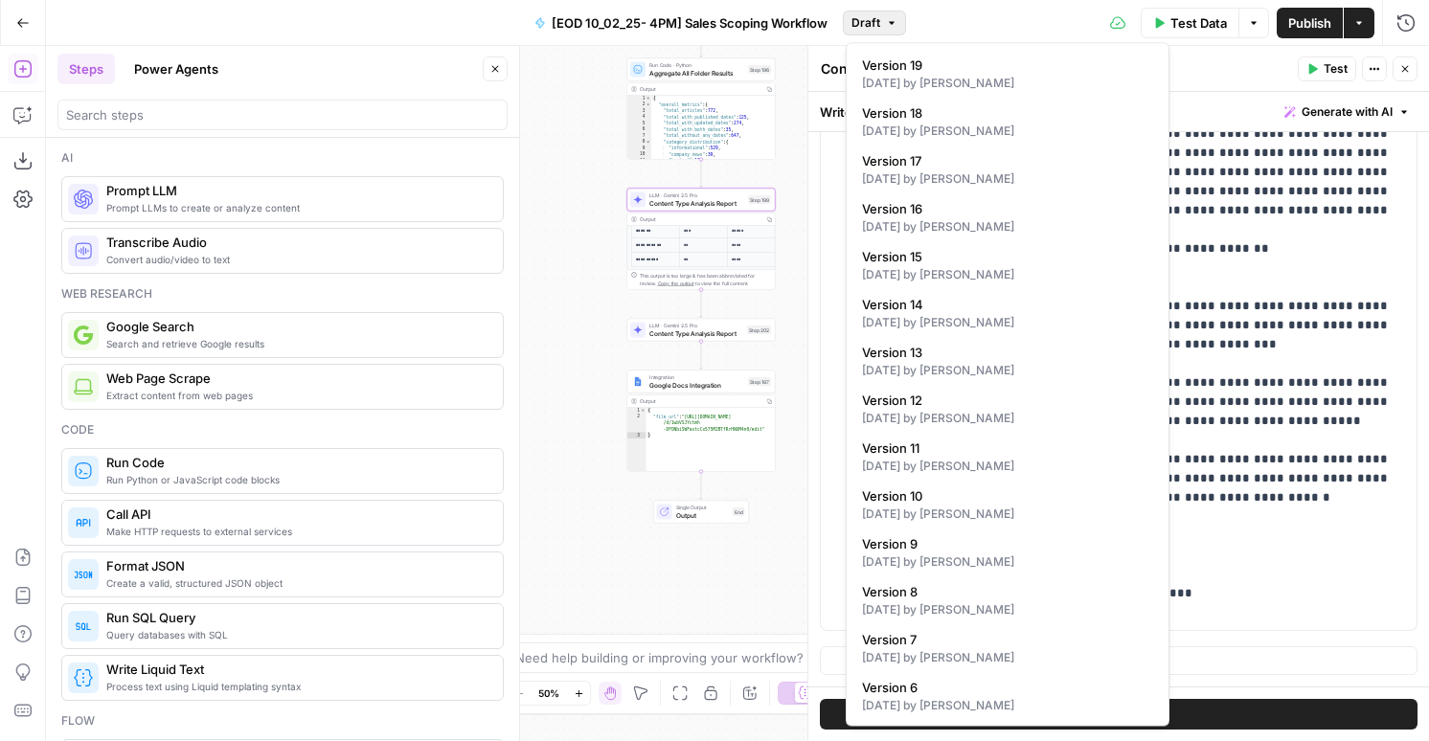
scroll to position [1245, 0]
click at [945, 479] on div "Current Draft Changes since the last published version Version 39 Default 1 min…" at bounding box center [1007, 385] width 324 height 684
click at [938, 151] on span "Version 12" at bounding box center [1003, 160] width 283 height 19
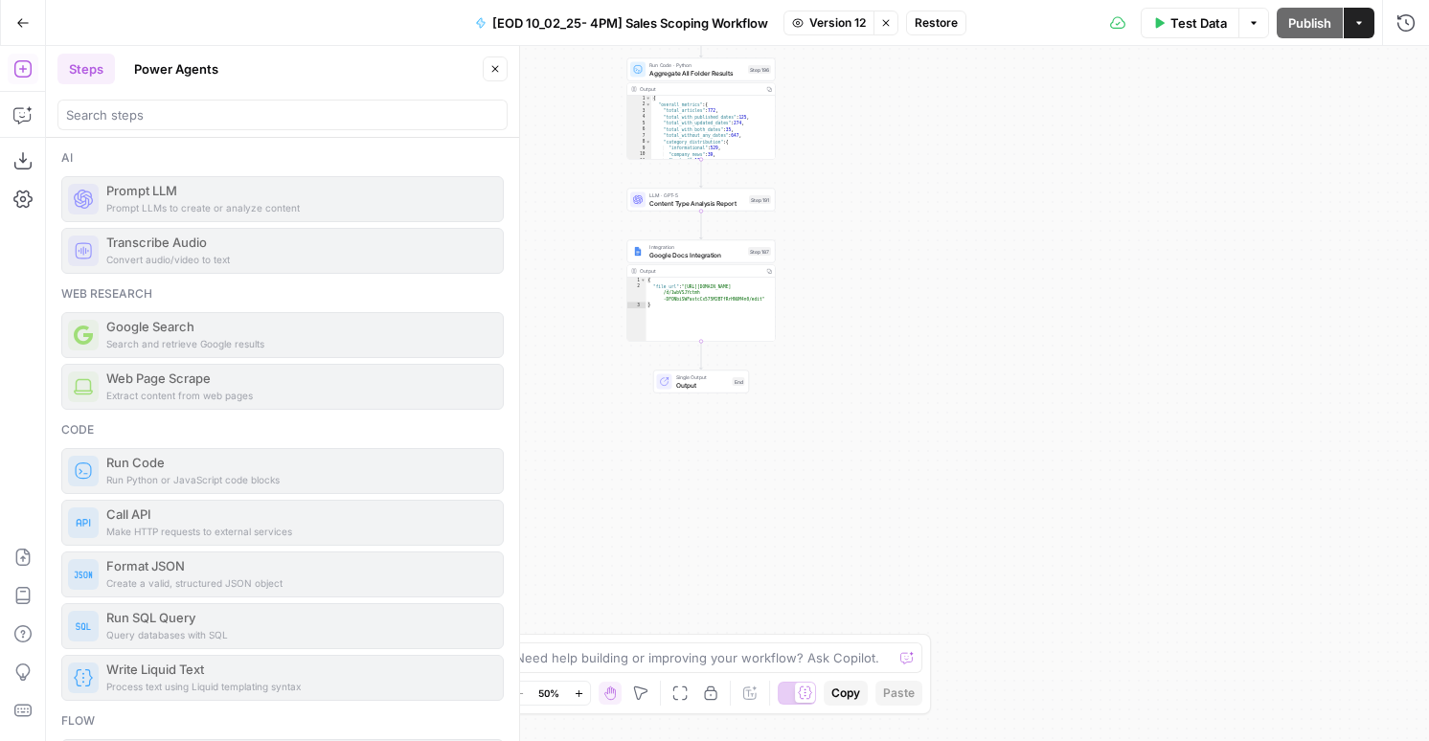
click at [706, 201] on span "Content Type Analysis Report" at bounding box center [697, 203] width 96 height 10
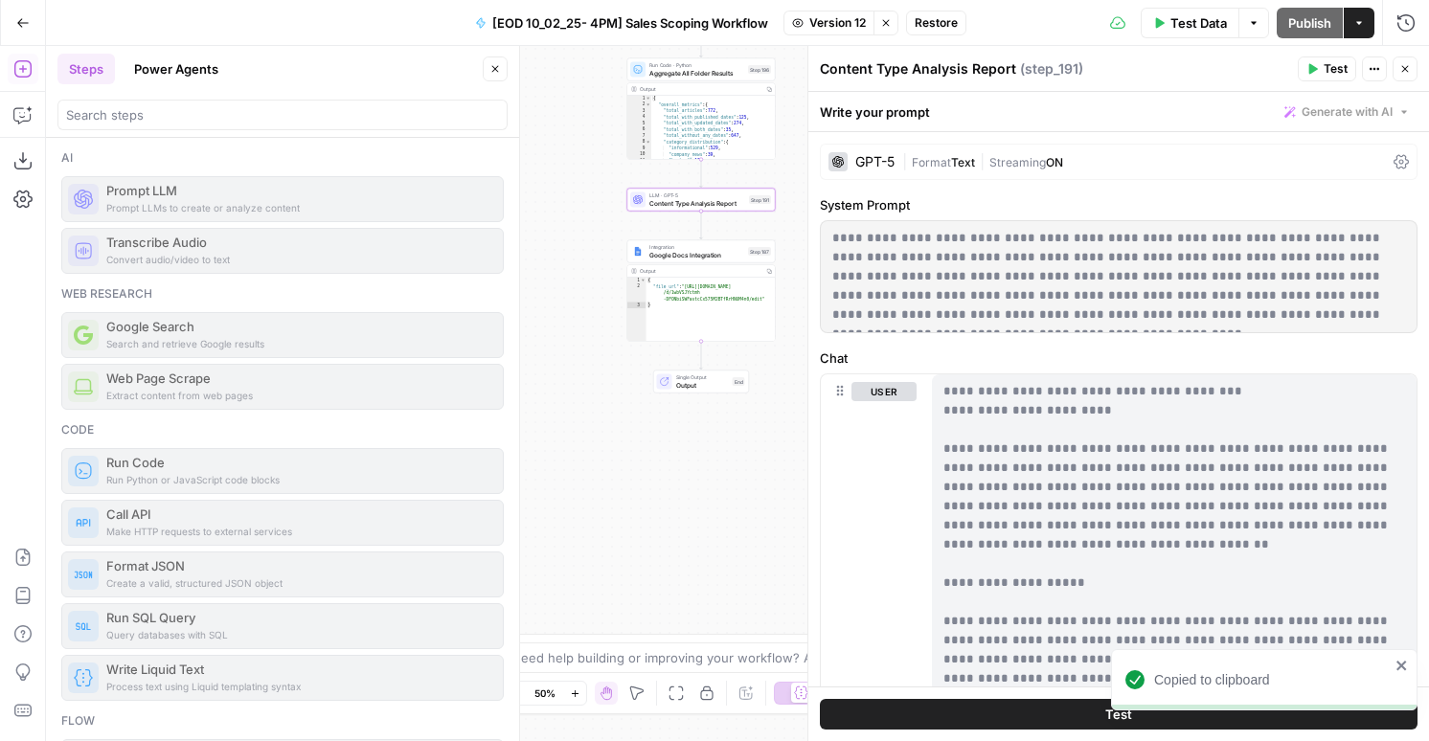
click at [889, 19] on icon "button" at bounding box center [885, 22] width 11 height 11
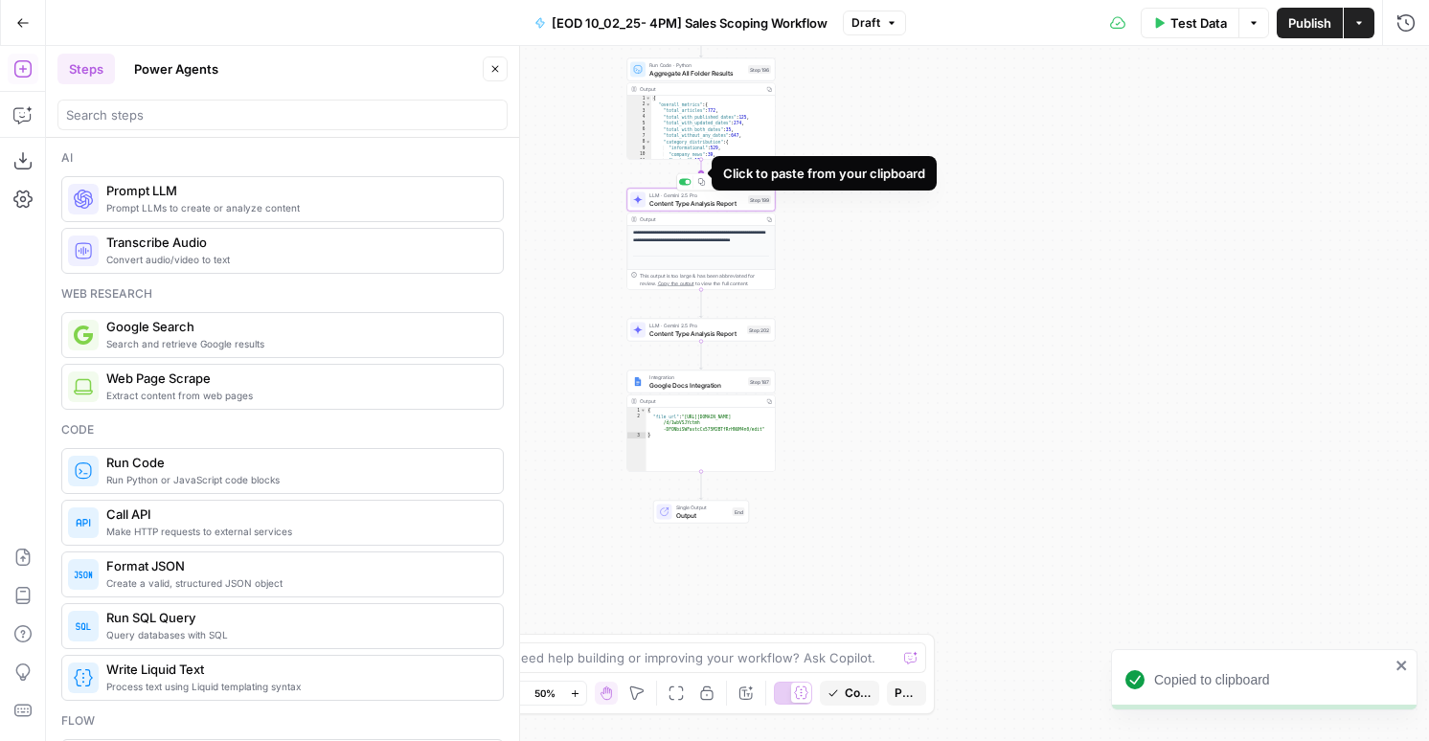
click at [702, 170] on icon "Edge from step_196 to step_199" at bounding box center [701, 174] width 3 height 28
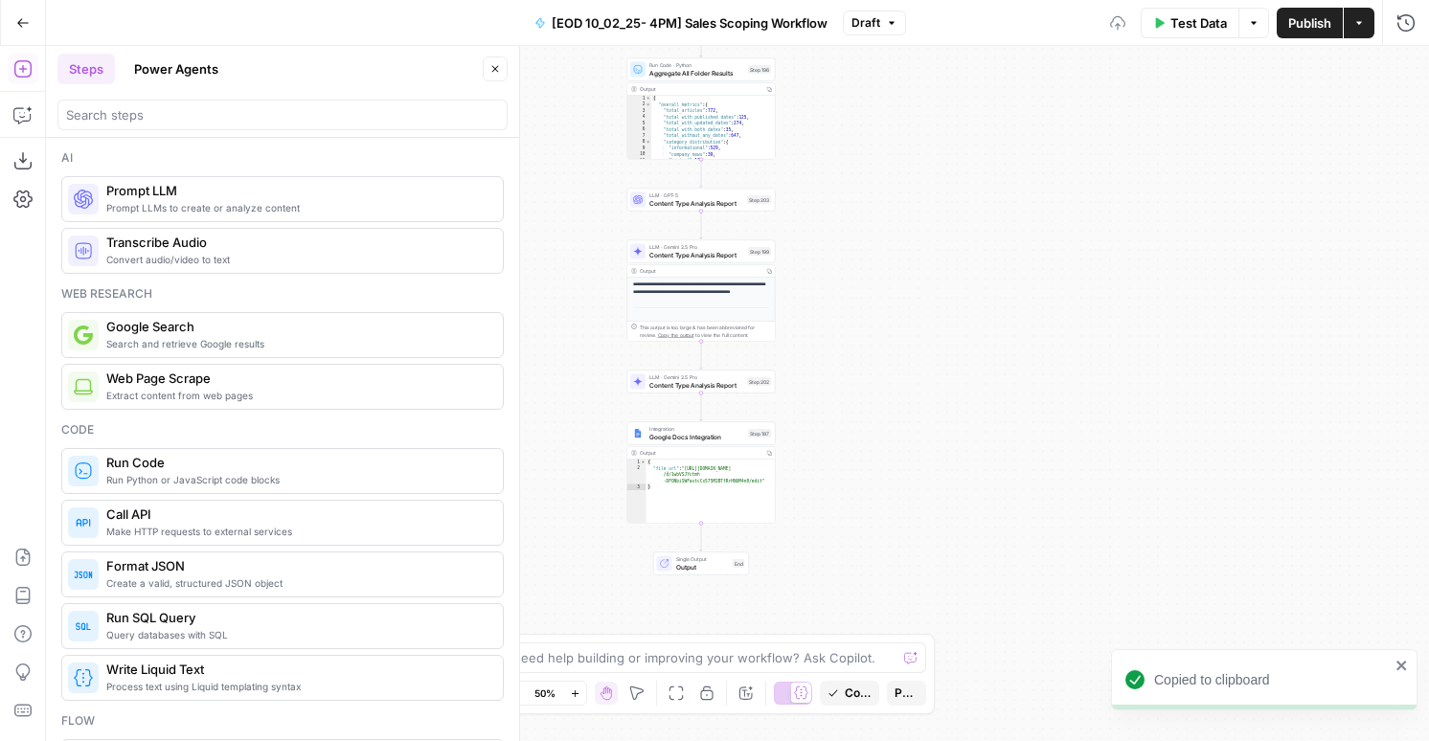
click at [708, 207] on span "Content Type Analysis Report" at bounding box center [696, 203] width 94 height 10
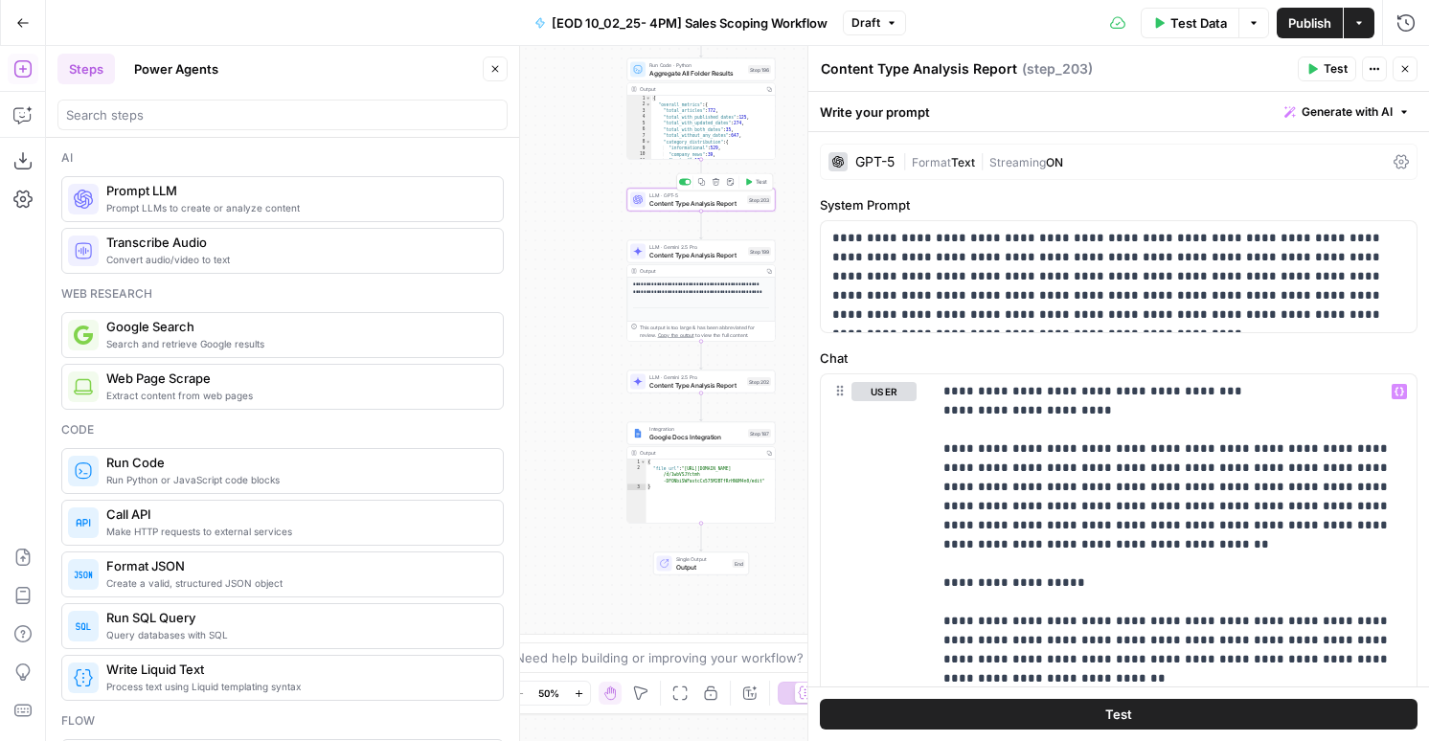
click at [717, 182] on icon "button" at bounding box center [716, 182] width 8 height 8
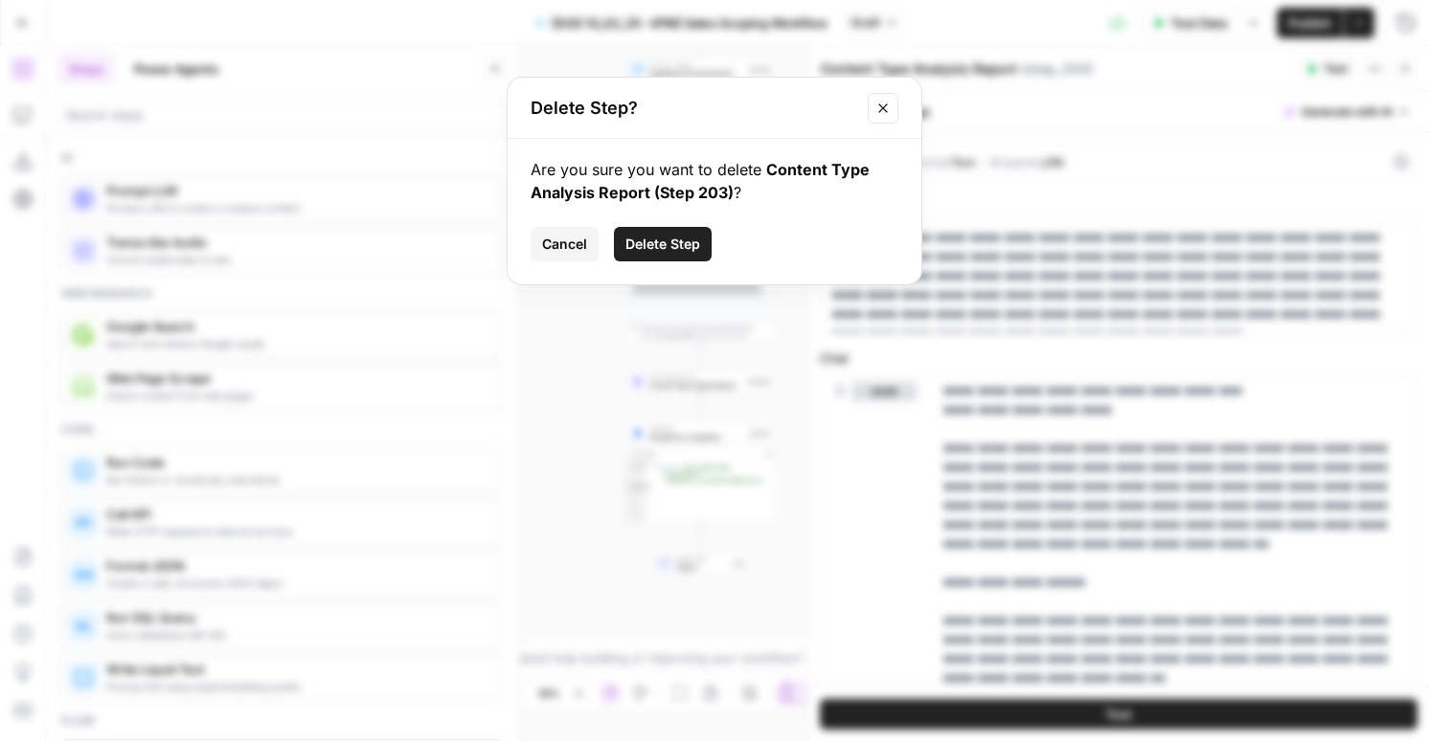
click at [665, 277] on div "Are you sure you want to delete Content Type Analysis Report (Step 203) ? Cance…" at bounding box center [714, 212] width 414 height 146
click at [665, 262] on div "Are you sure you want to delete Content Type Analysis Report (Step 203) ? Cance…" at bounding box center [714, 212] width 414 height 146
click at [662, 253] on span "Delete Step" at bounding box center [662, 244] width 75 height 19
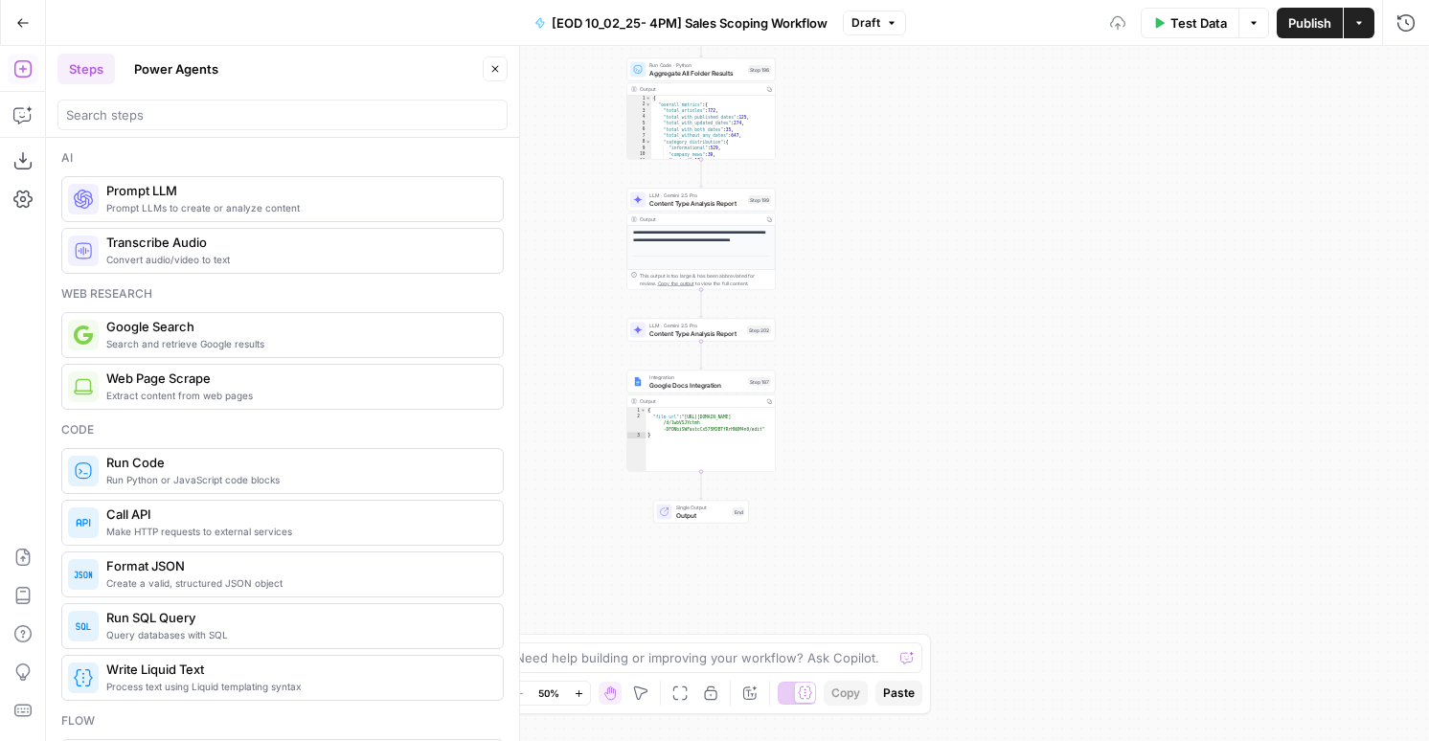
click at [686, 326] on span "LLM · Gemini 2.5 Pro" at bounding box center [696, 326] width 94 height 8
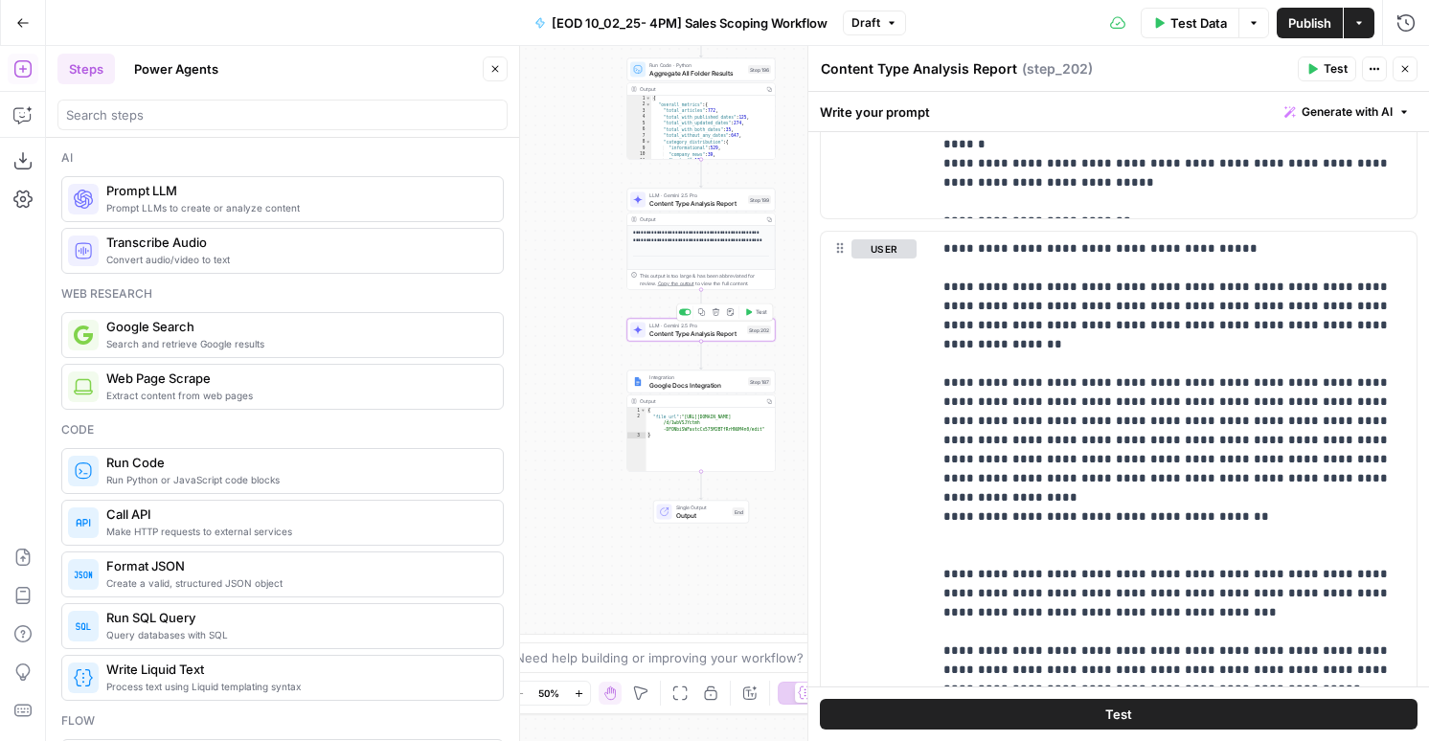
scroll to position [1306, 0]
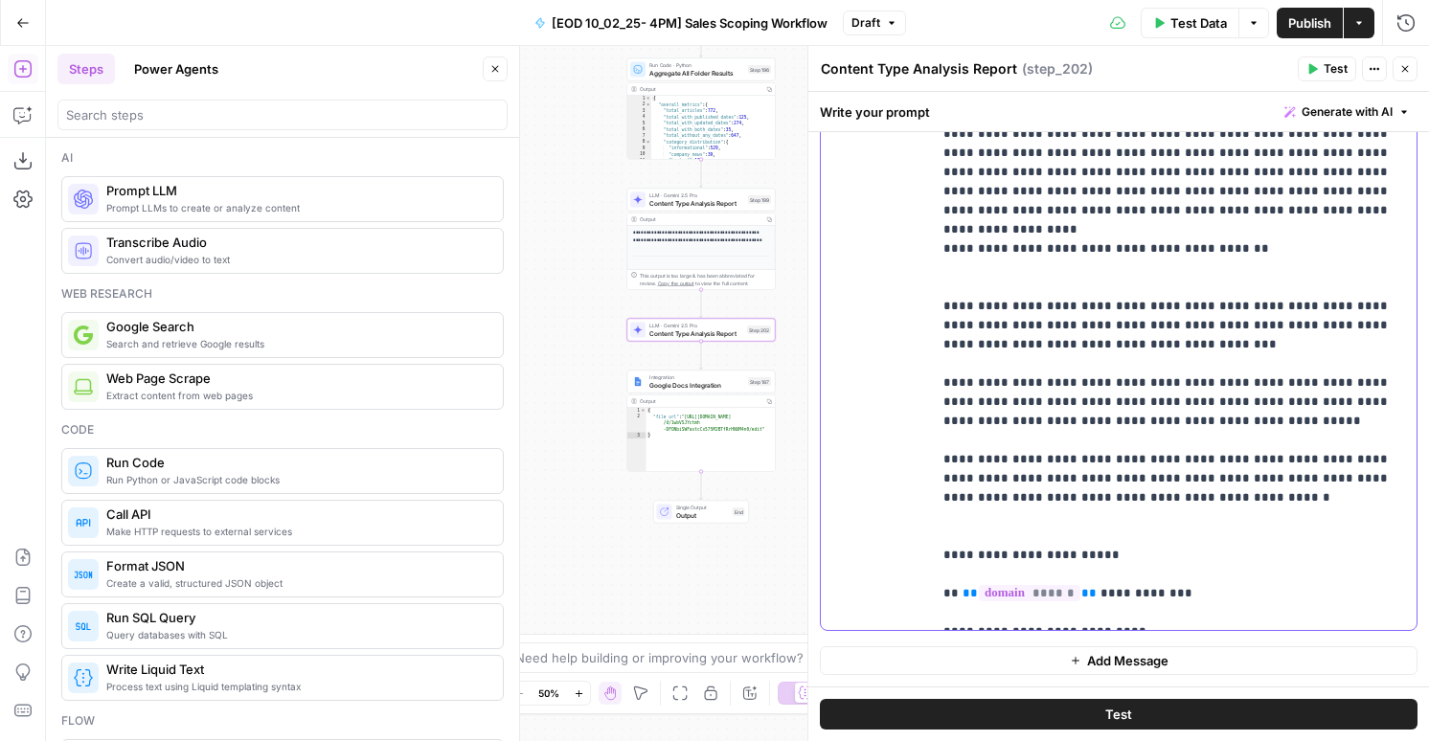
click at [1056, 334] on p "**********" at bounding box center [1173, 296] width 461 height 651
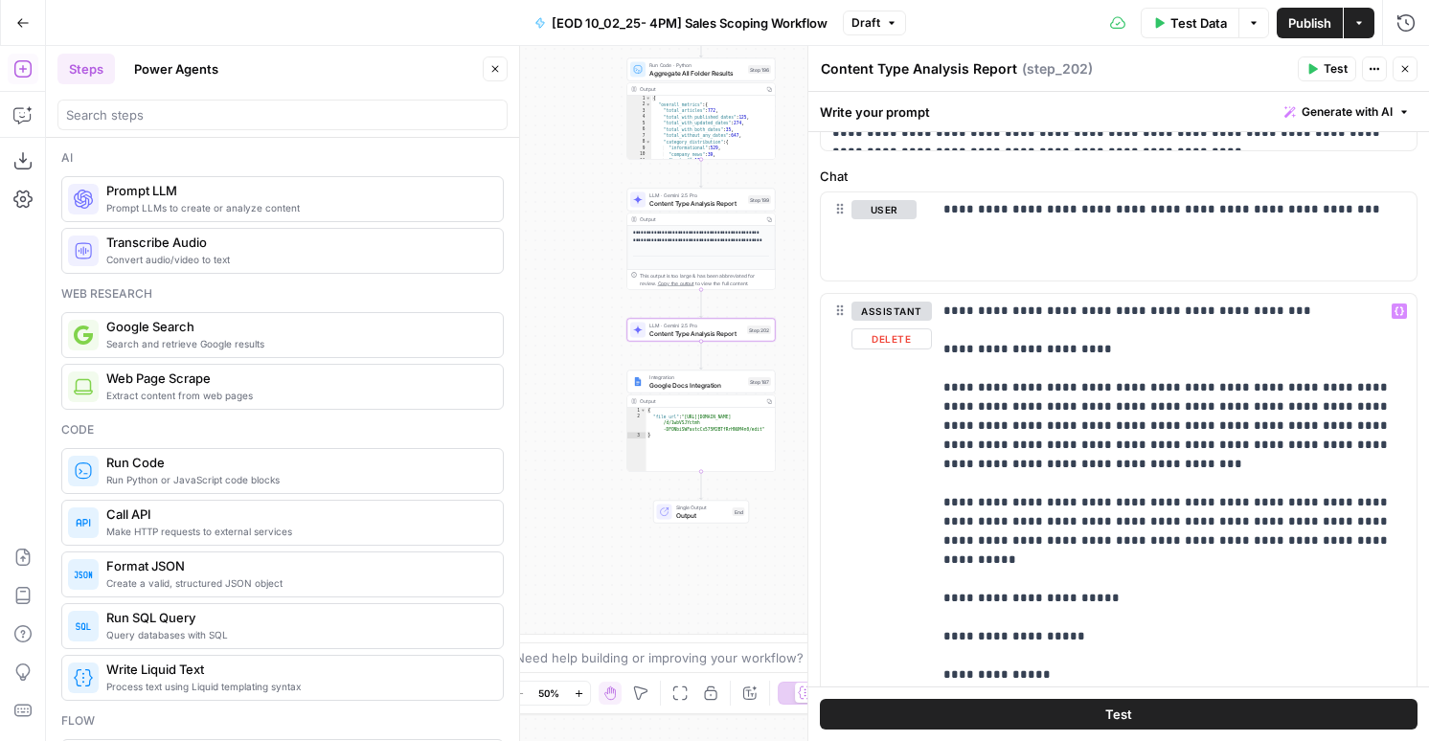
scroll to position [167, 0]
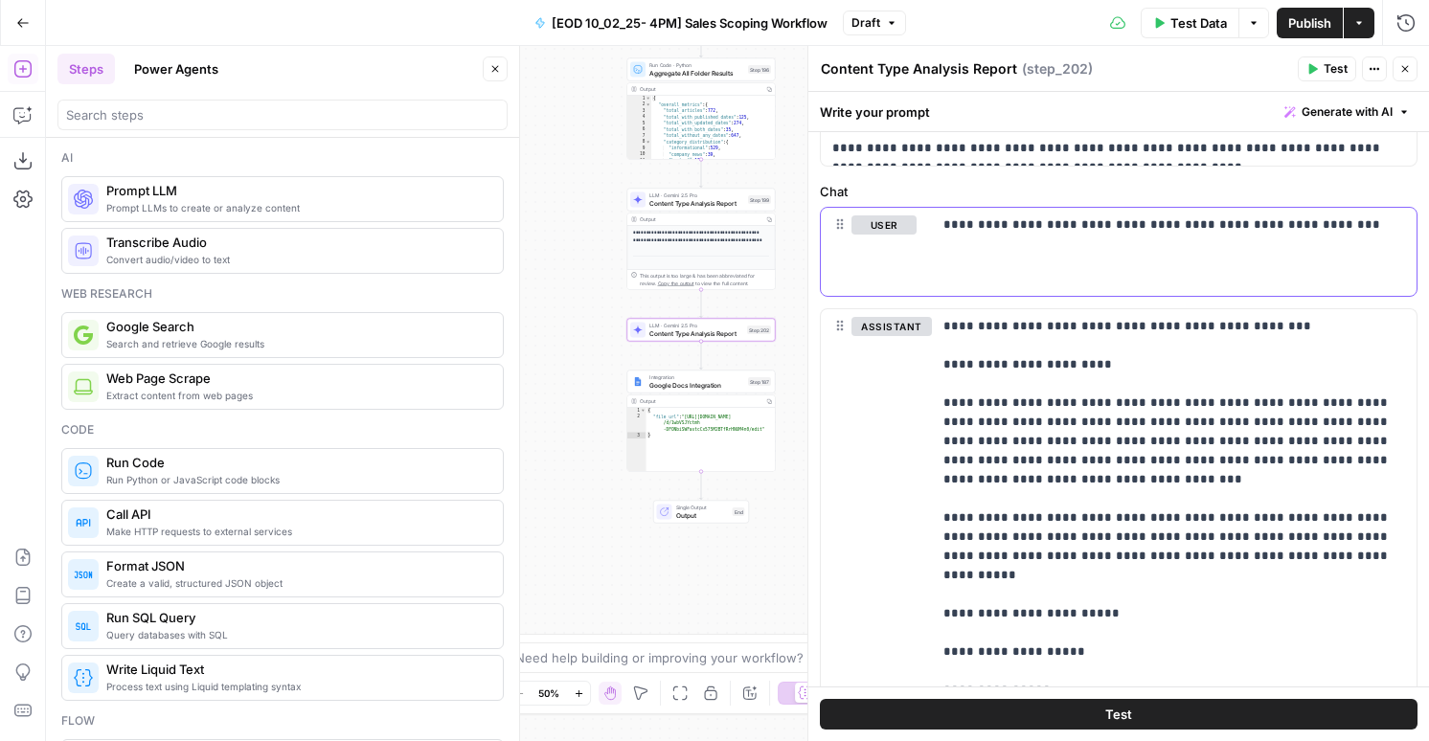
click at [1146, 236] on div "**********" at bounding box center [1174, 252] width 484 height 88
click at [1142, 267] on div "**********" at bounding box center [1174, 252] width 484 height 88
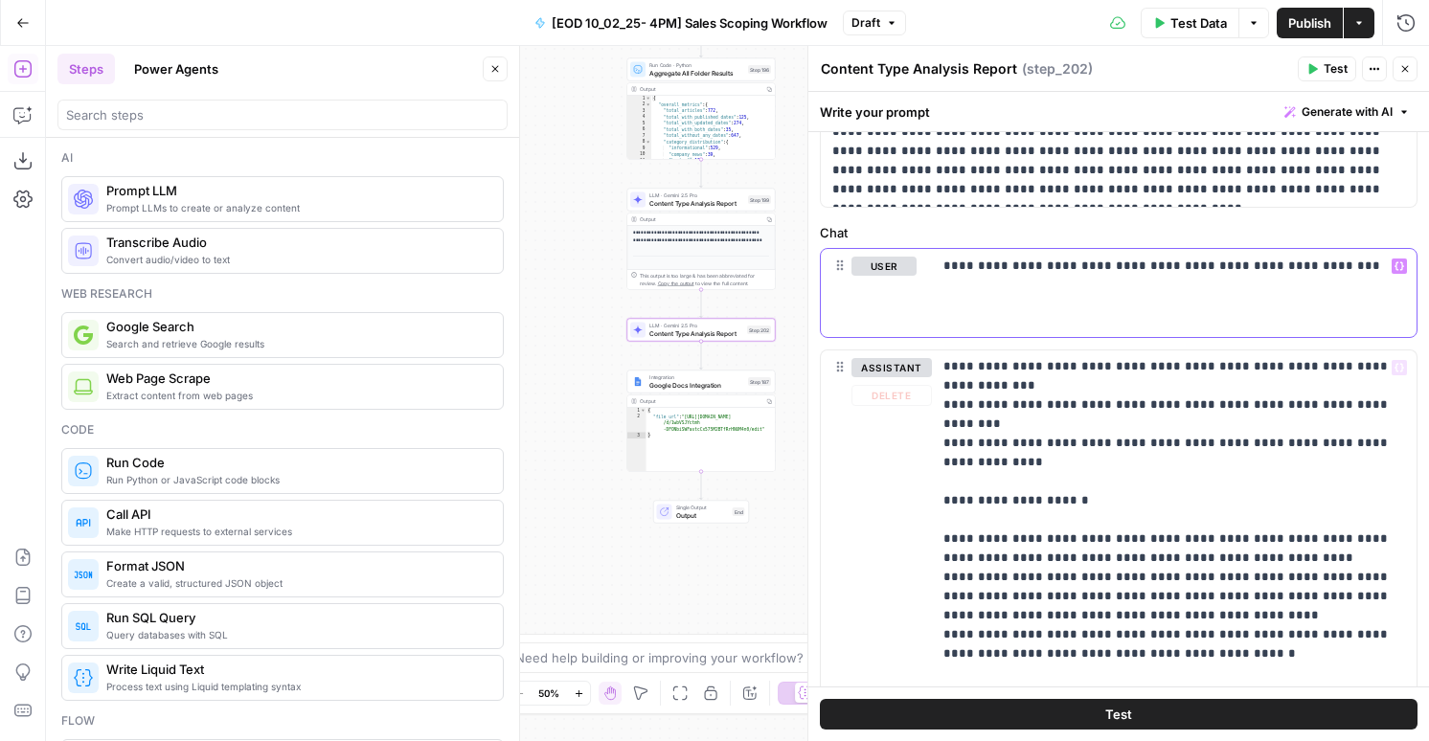
scroll to position [0, 0]
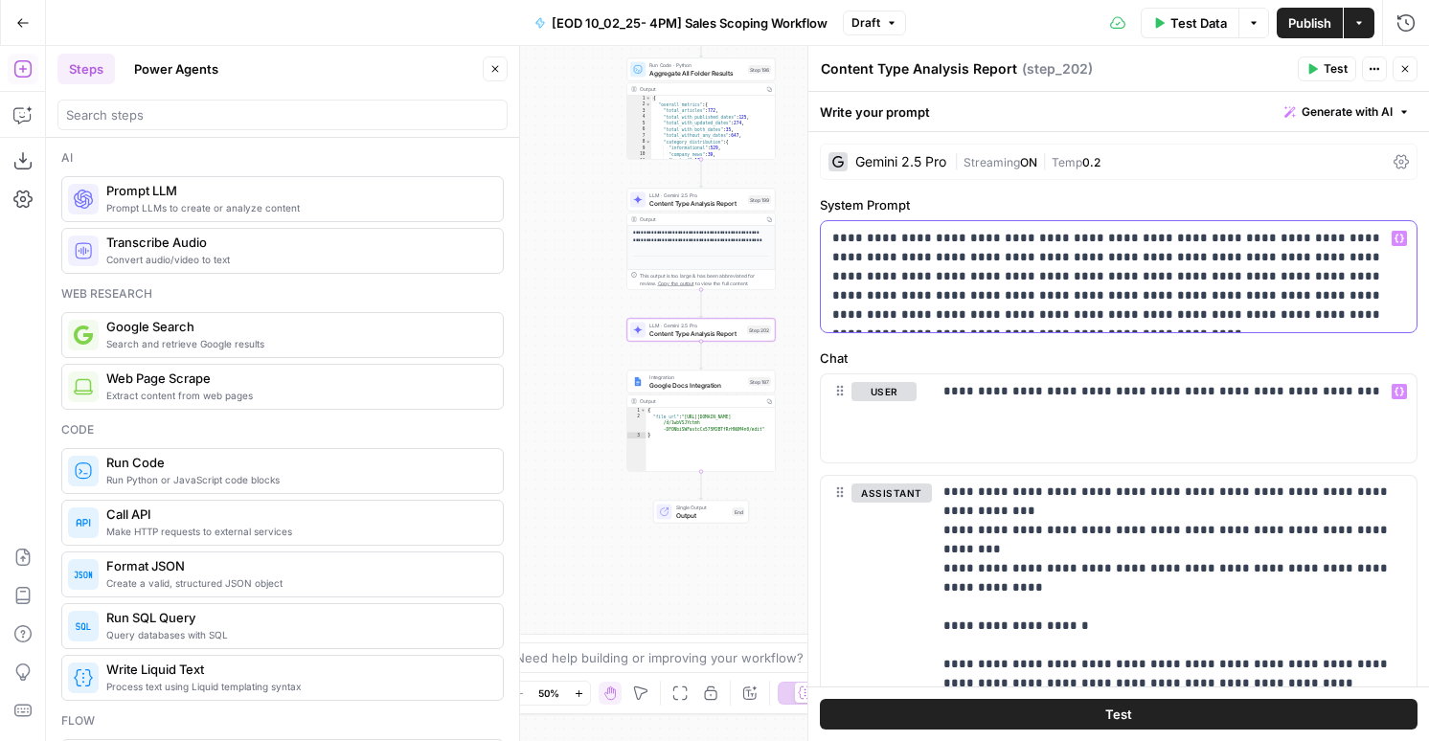
click at [1006, 297] on p "**********" at bounding box center [1118, 277] width 573 height 96
click at [1355, 288] on p "**********" at bounding box center [1118, 277] width 573 height 96
click at [1329, 317] on p "**********" at bounding box center [1118, 277] width 573 height 96
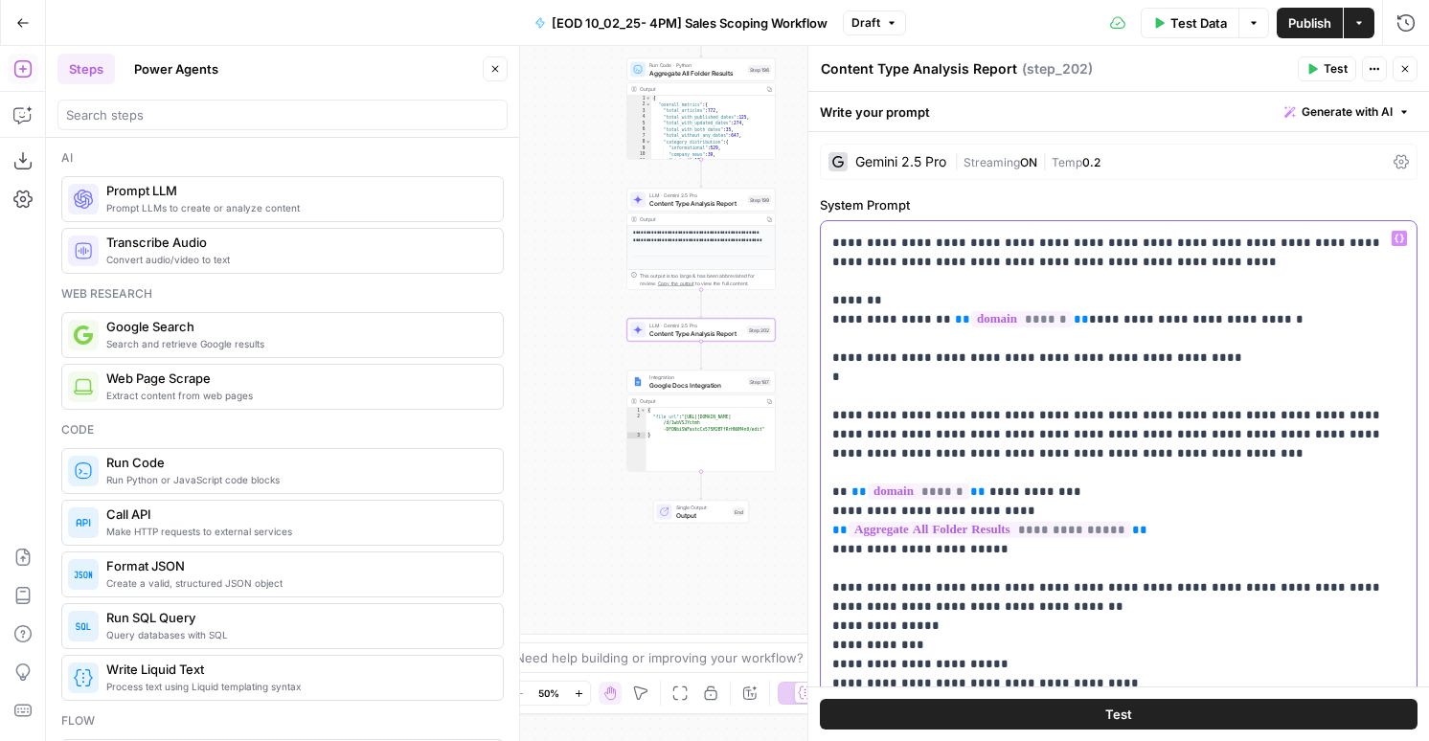
scroll to position [1679, 0]
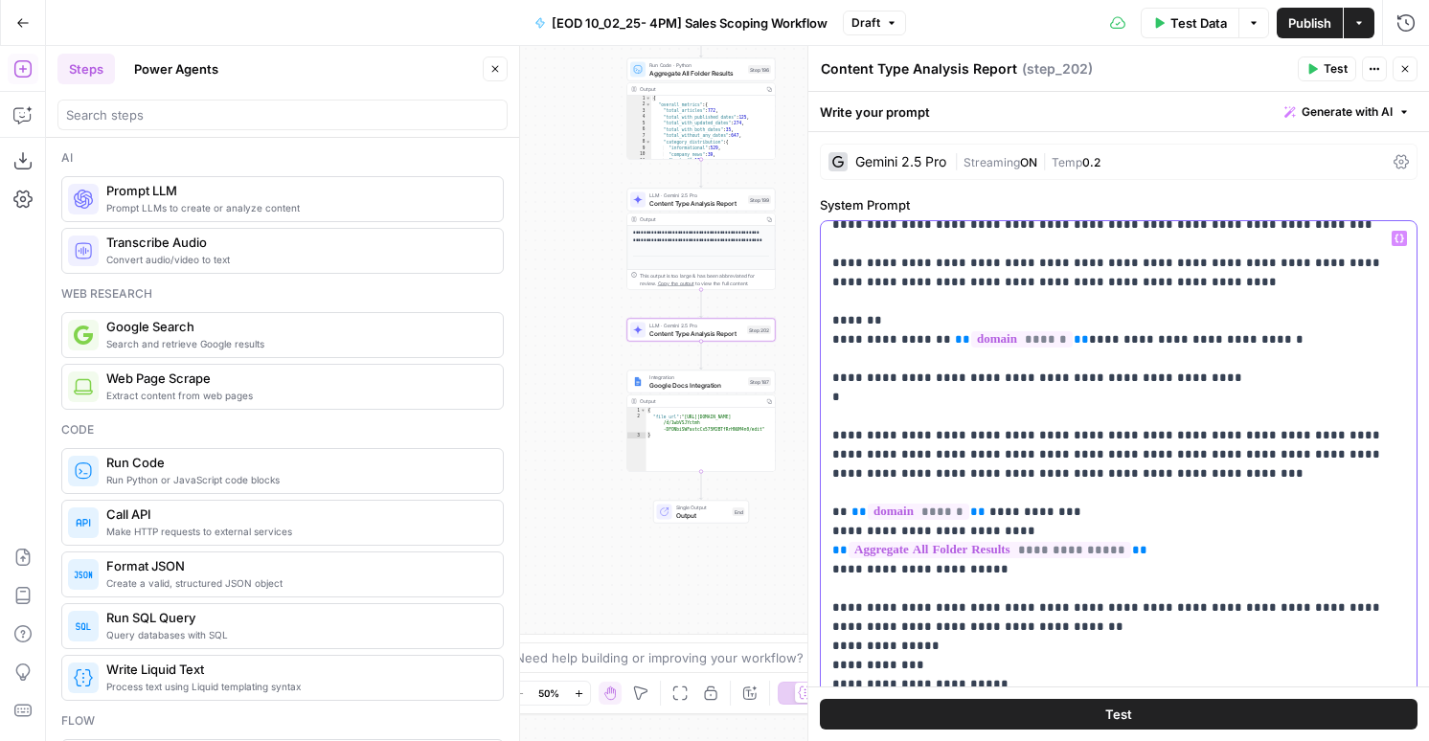
drag, startPoint x: 1036, startPoint y: 454, endPoint x: 832, endPoint y: 388, distance: 214.4
click at [832, 388] on p "**********" at bounding box center [1118, 90] width 573 height 3083
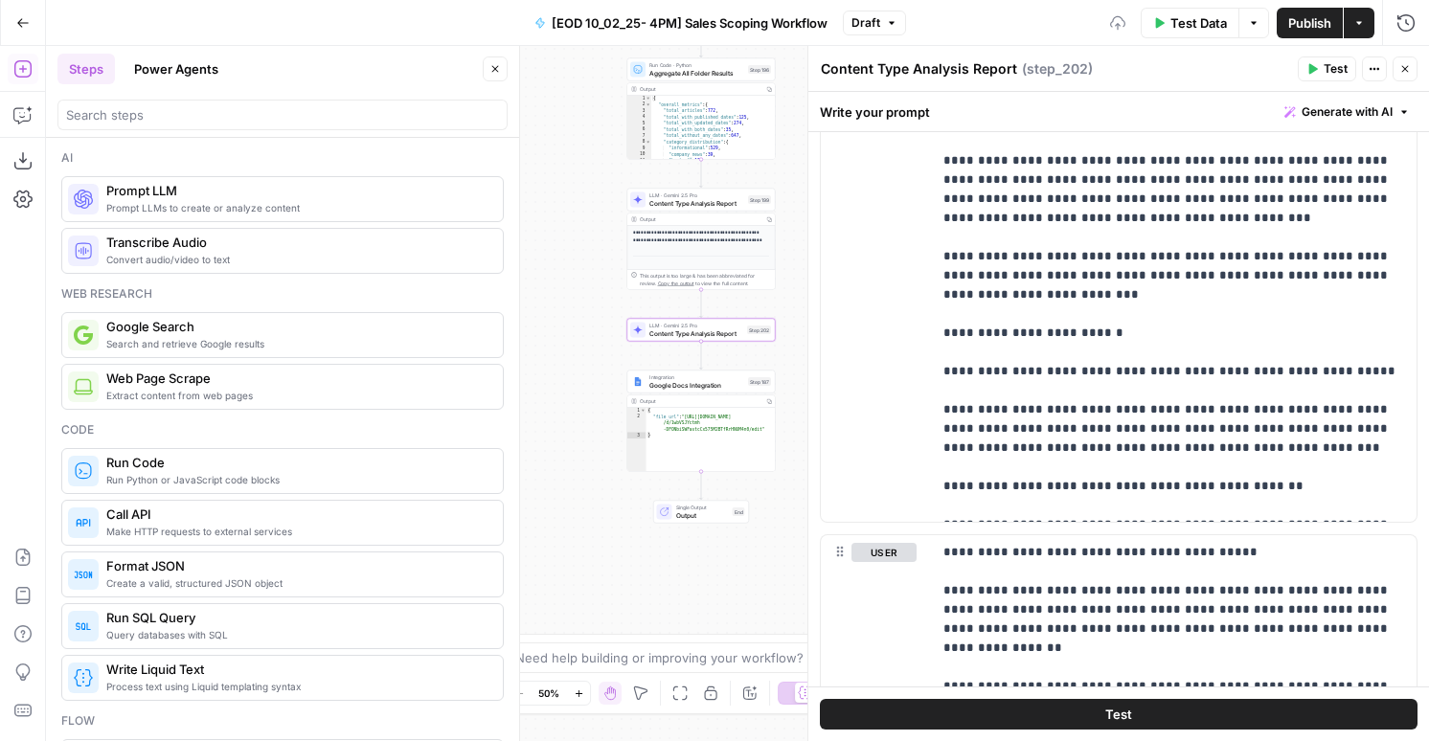
scroll to position [1974, 0]
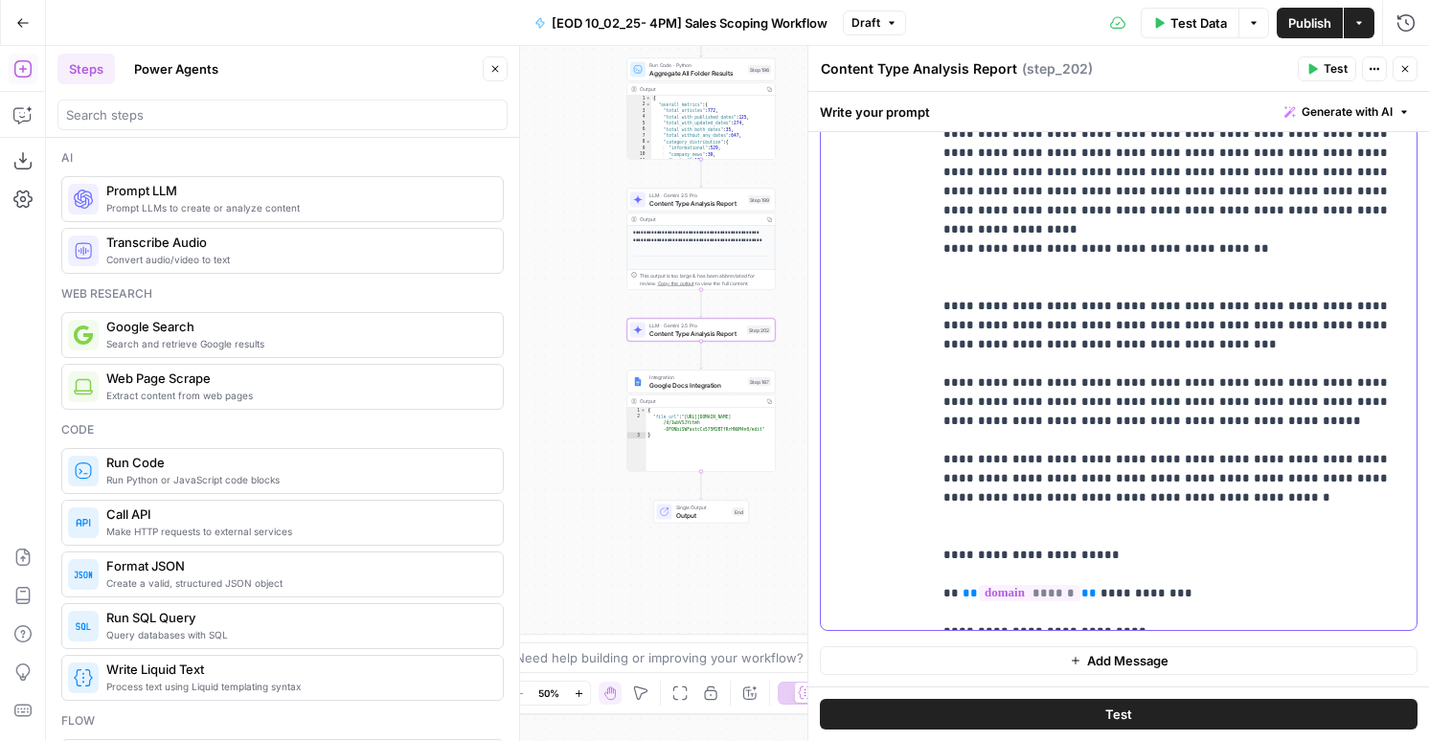
click at [1189, 553] on p "**********" at bounding box center [1173, 296] width 461 height 651
drag, startPoint x: 1252, startPoint y: 609, endPoint x: 931, endPoint y: 611, distance: 321.7
click at [931, 611] on div "**********" at bounding box center [1119, 297] width 596 height 666
click at [1260, 607] on p "**********" at bounding box center [1173, 296] width 461 height 651
click at [1153, 582] on p "**********" at bounding box center [1173, 296] width 461 height 651
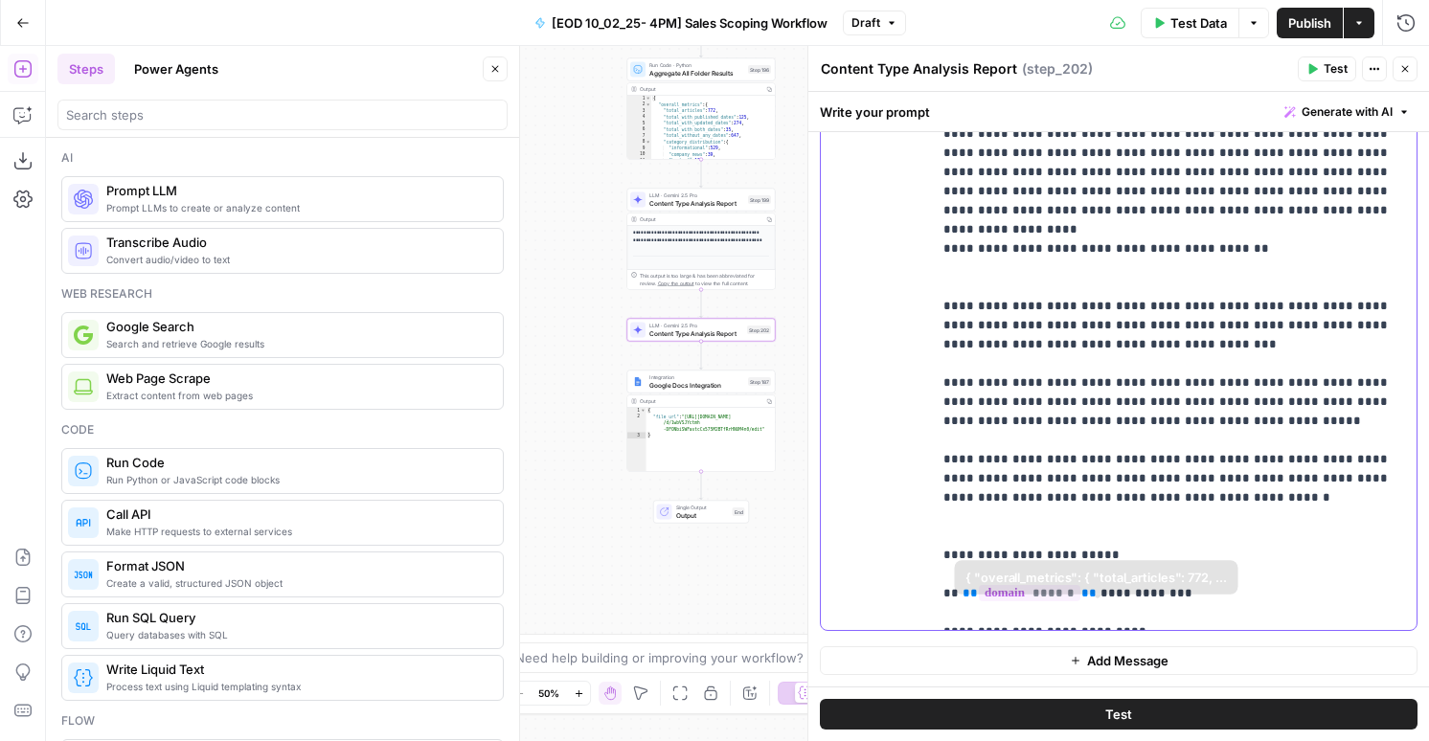
drag, startPoint x: 1266, startPoint y: 614, endPoint x: 1192, endPoint y: 600, distance: 74.9
click at [1192, 600] on p "**********" at bounding box center [1173, 296] width 461 height 651
click at [1282, 586] on p "**********" at bounding box center [1173, 296] width 461 height 651
drag, startPoint x: 1271, startPoint y: 617, endPoint x: 929, endPoint y: 613, distance: 341.8
click at [929, 613] on div "**********" at bounding box center [1119, 297] width 596 height 666
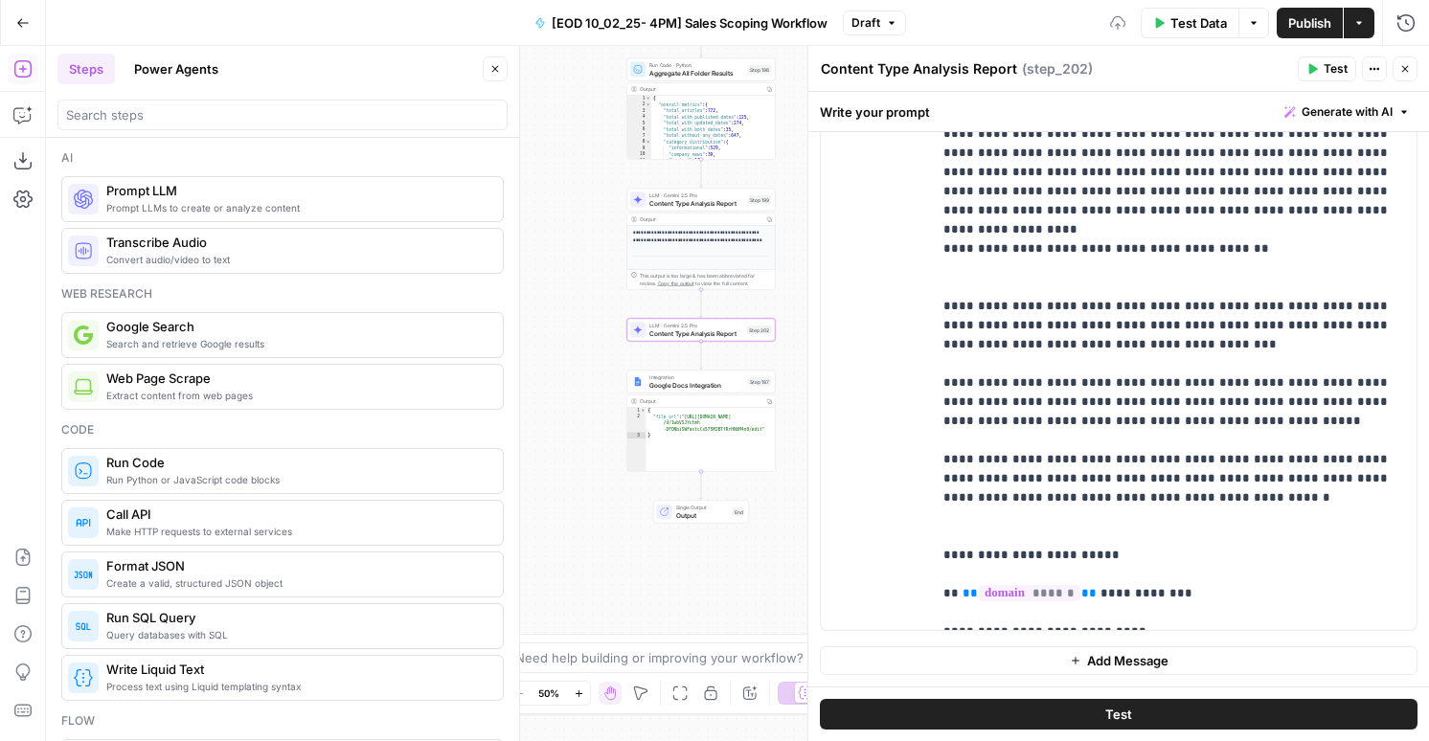
click at [730, 209] on div "LLM · Gemini 2.5 Pro Content Type Analysis Report Step 199 Copy step Delete ste…" at bounding box center [701, 200] width 148 height 23
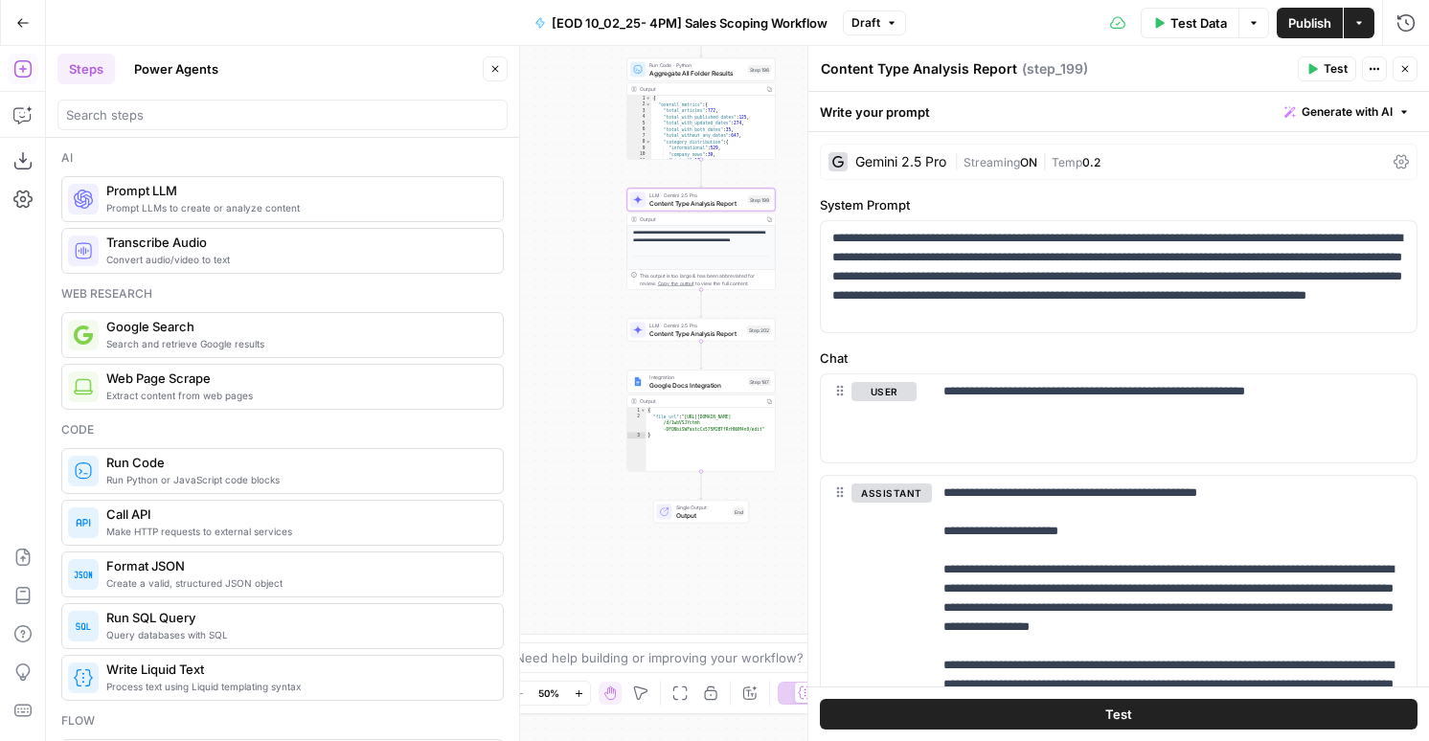
click at [671, 72] on span "Aggregate All Folder Results" at bounding box center [696, 73] width 95 height 10
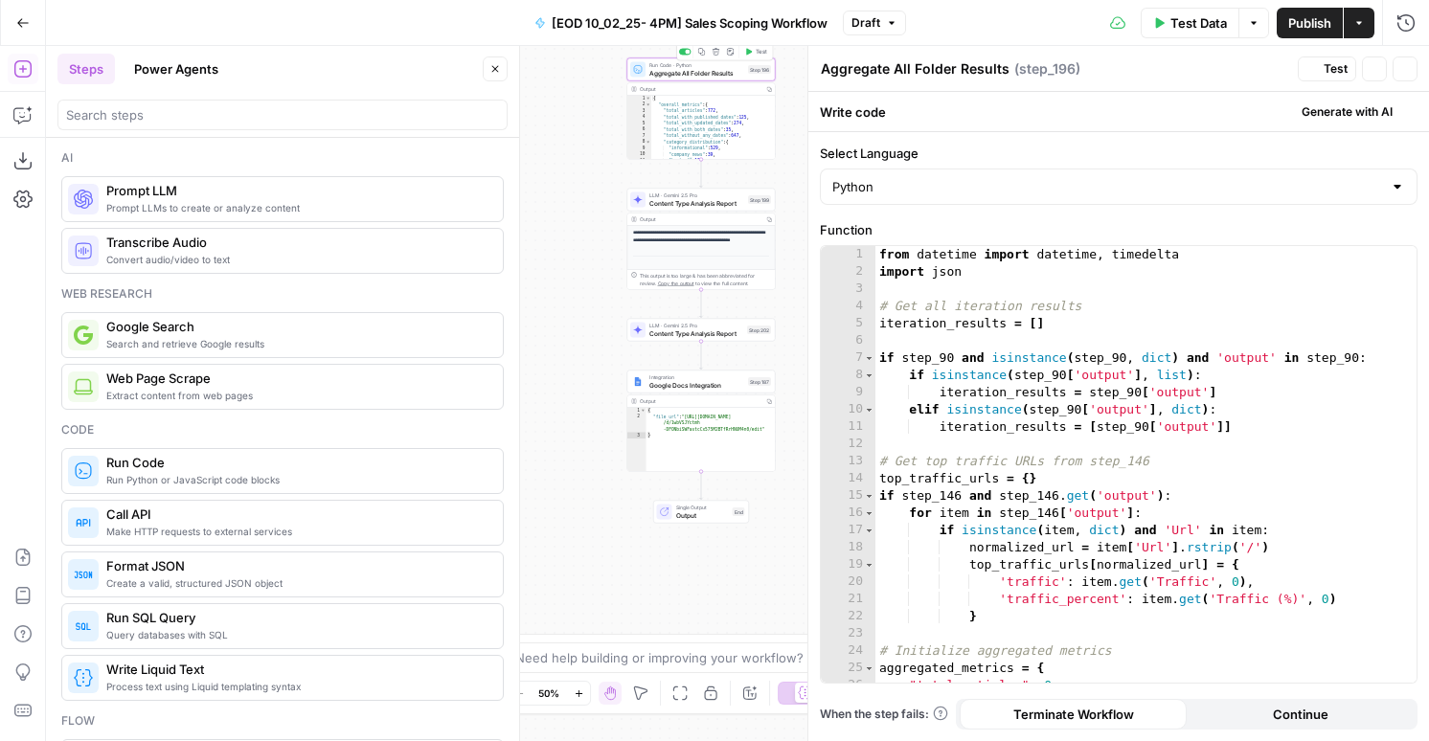
type textarea "**********"
click at [1006, 362] on div "from datetime import datetime , timedelta import json # Get all iteration resul…" at bounding box center [1145, 481] width 541 height 471
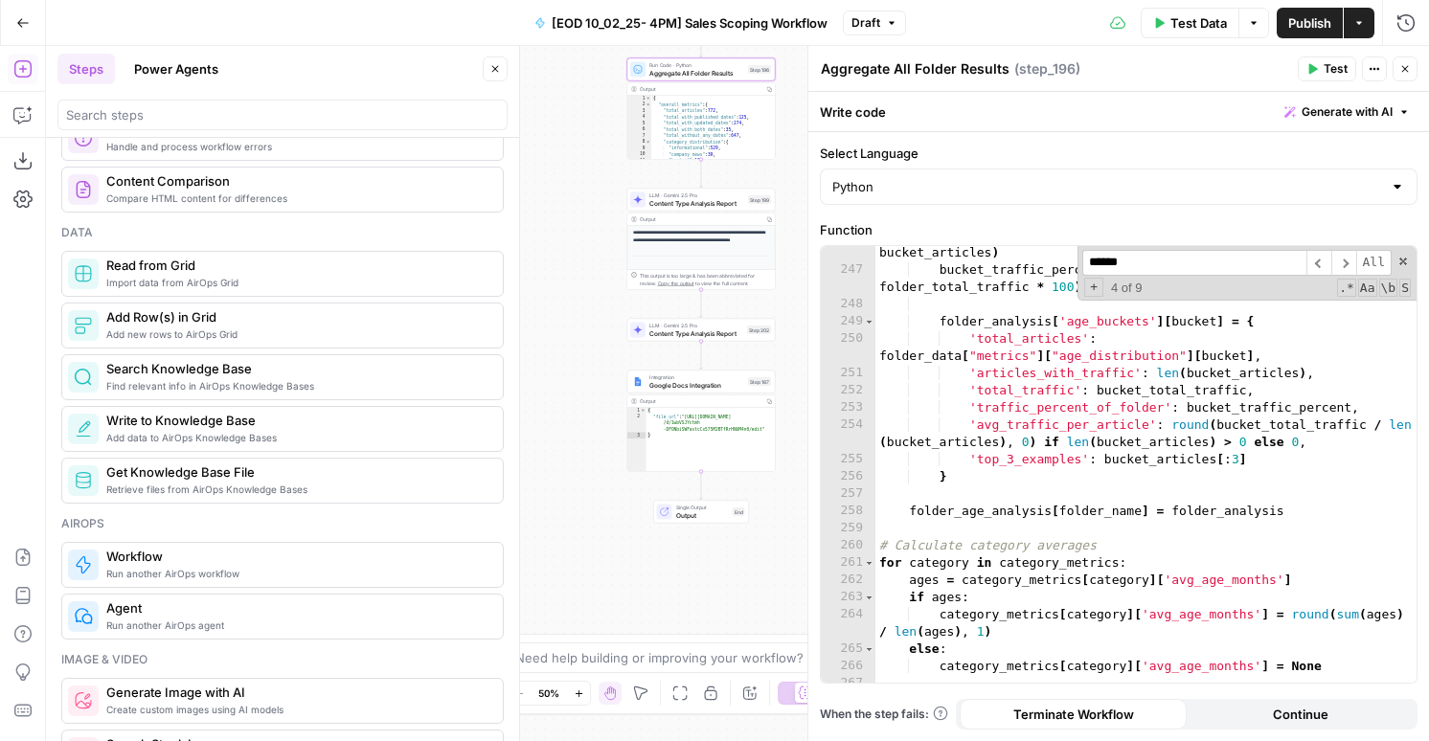
scroll to position [1285, 0]
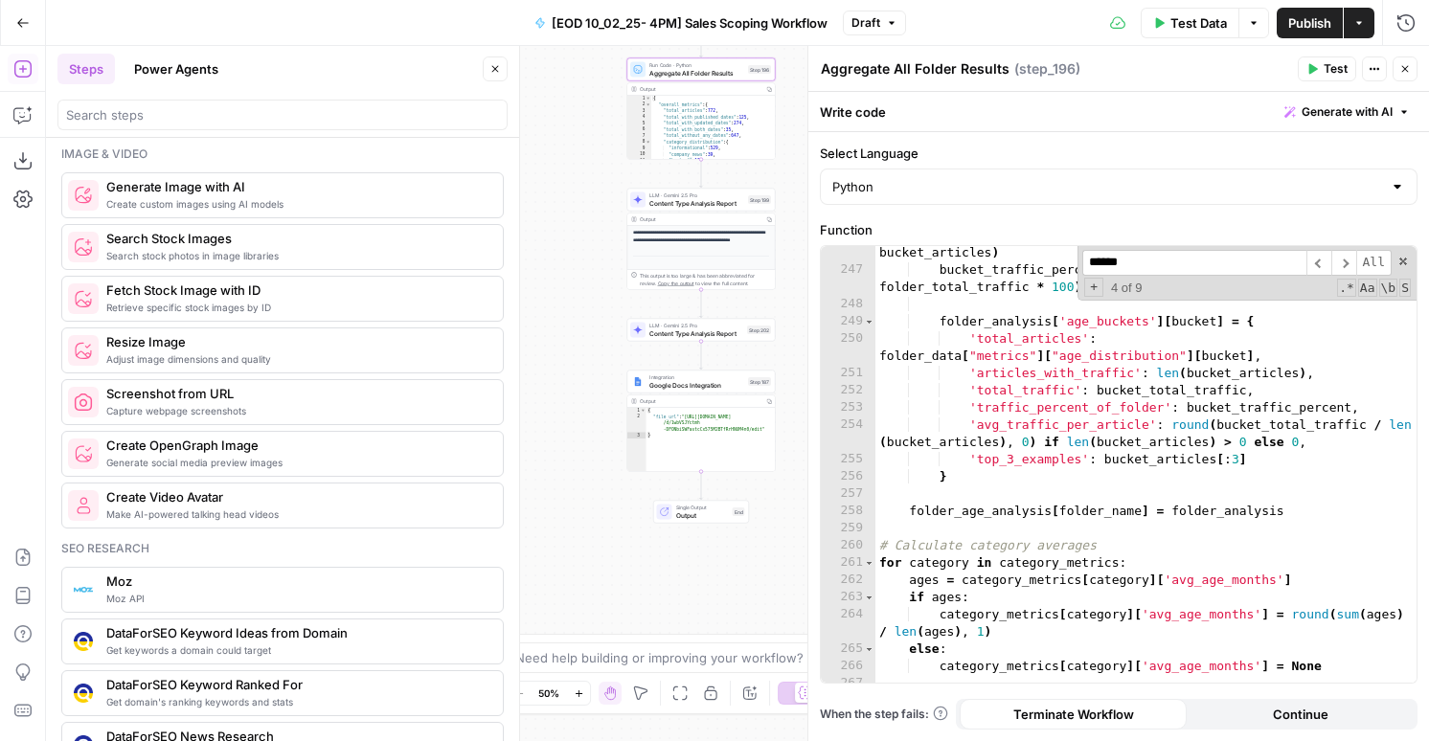
type input "******"
type textarea "**********"
click at [700, 110] on div "{ "overall_metrics" : { "total_articles" : 772 , "total_with_published_dates" :…" at bounding box center [713, 135] width 124 height 78
click at [702, 200] on span "Content Type Analysis Report" at bounding box center [696, 203] width 95 height 10
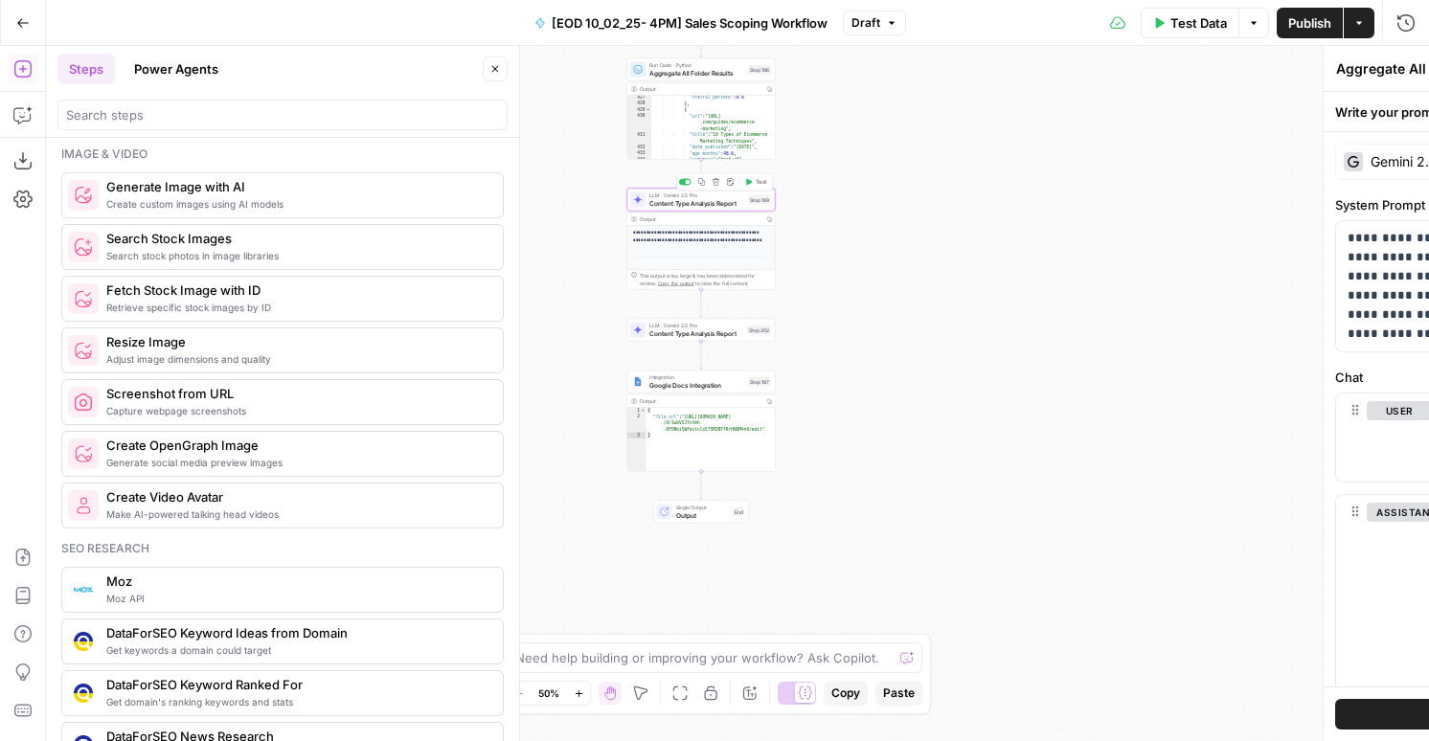
type textarea "Content Type Analysis Report"
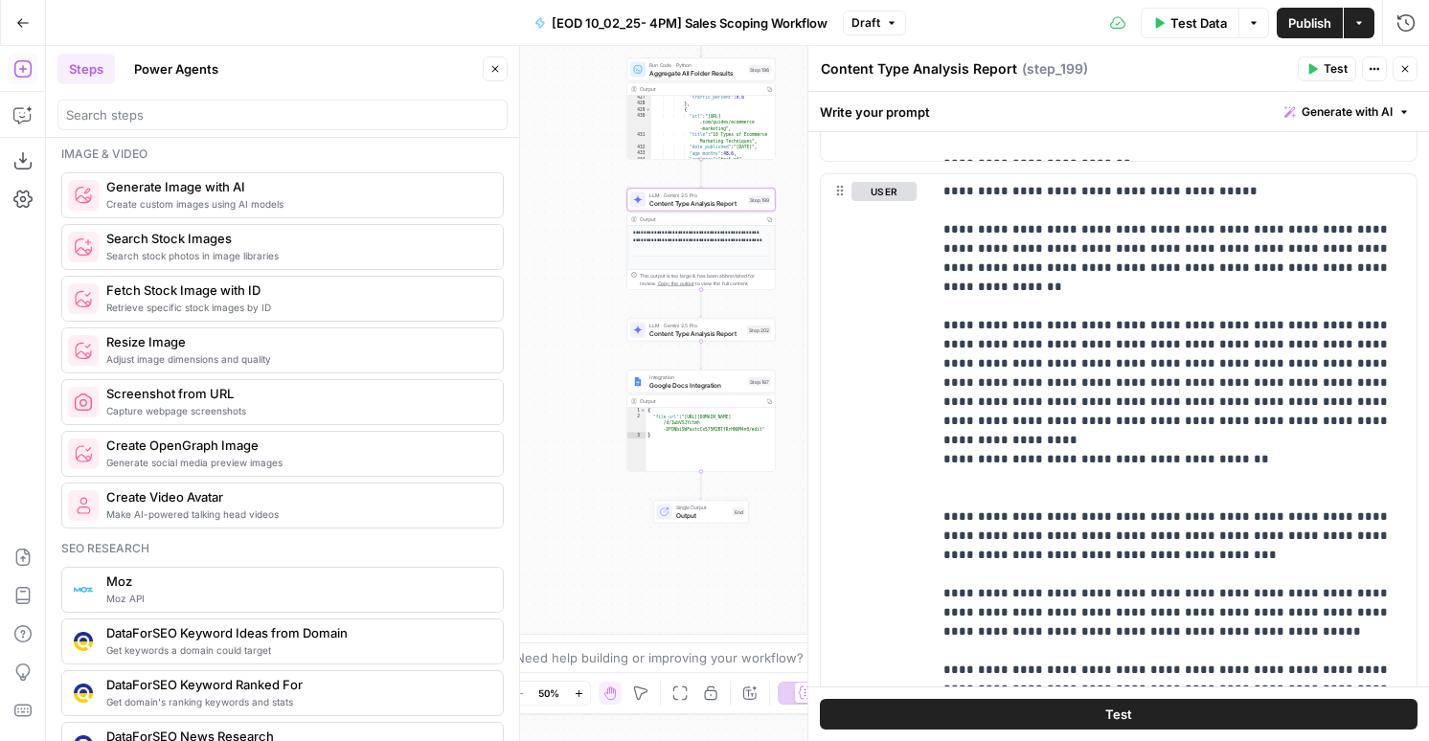
scroll to position [1306, 0]
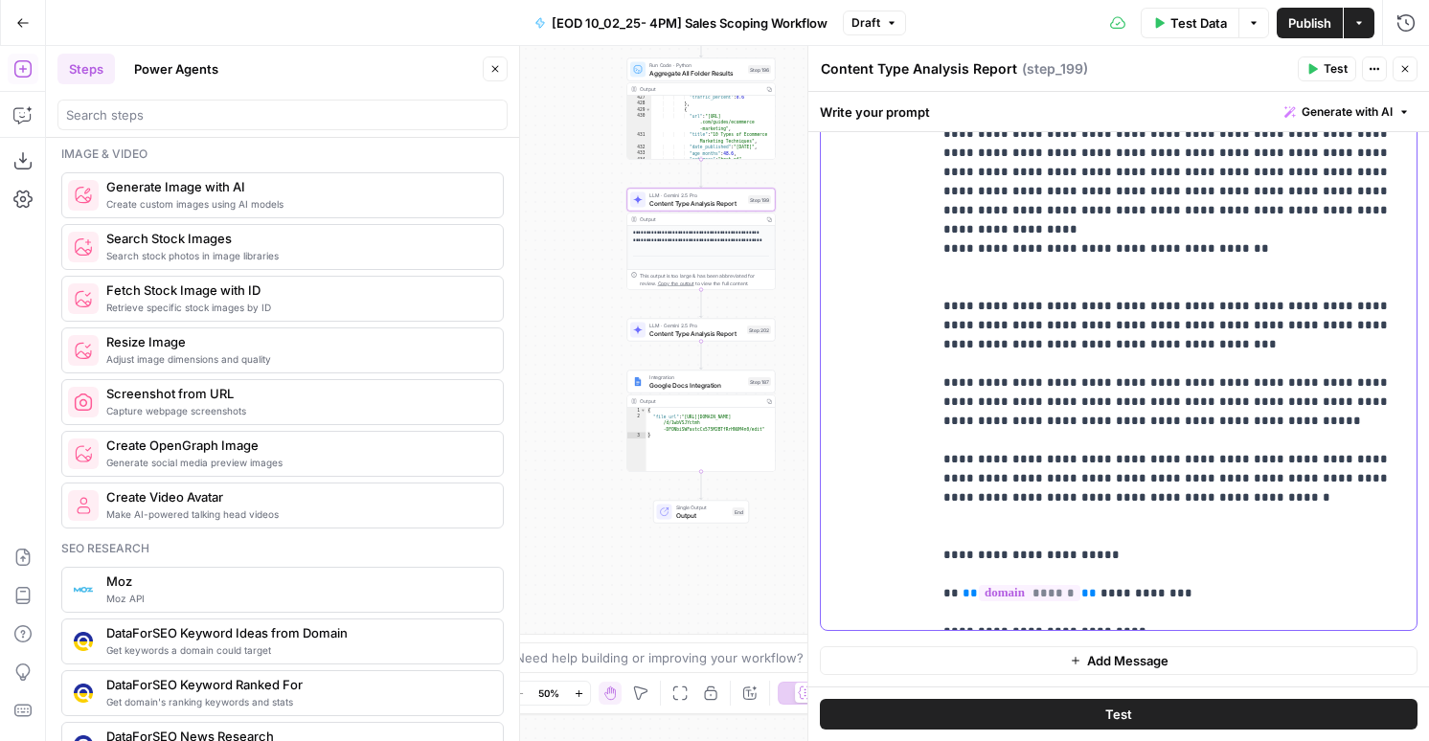
click at [1201, 585] on p "**********" at bounding box center [1173, 296] width 461 height 651
click at [1273, 619] on p "**********" at bounding box center [1173, 296] width 461 height 651
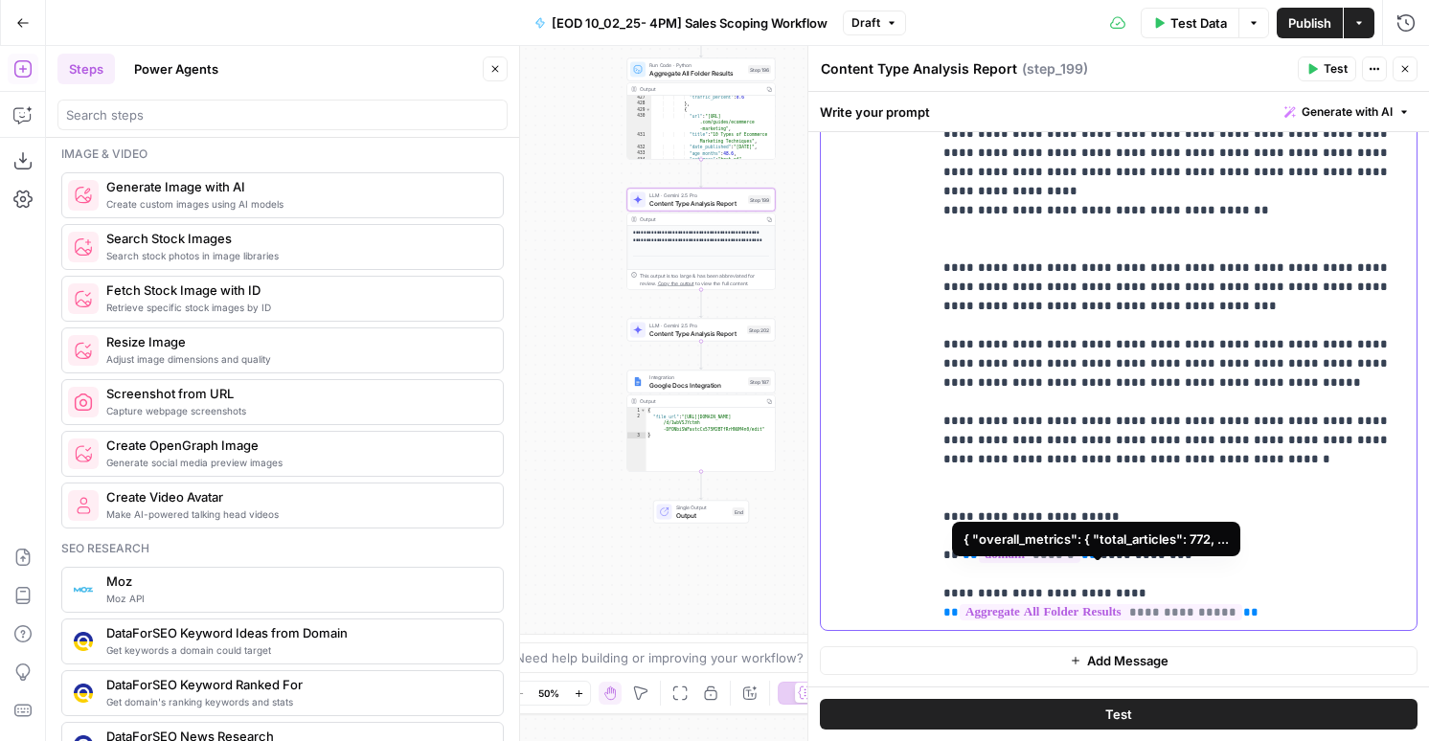
scroll to position [1344, 0]
click at [701, 325] on span "LLM · Gemini 2.5 Pro" at bounding box center [696, 326] width 94 height 8
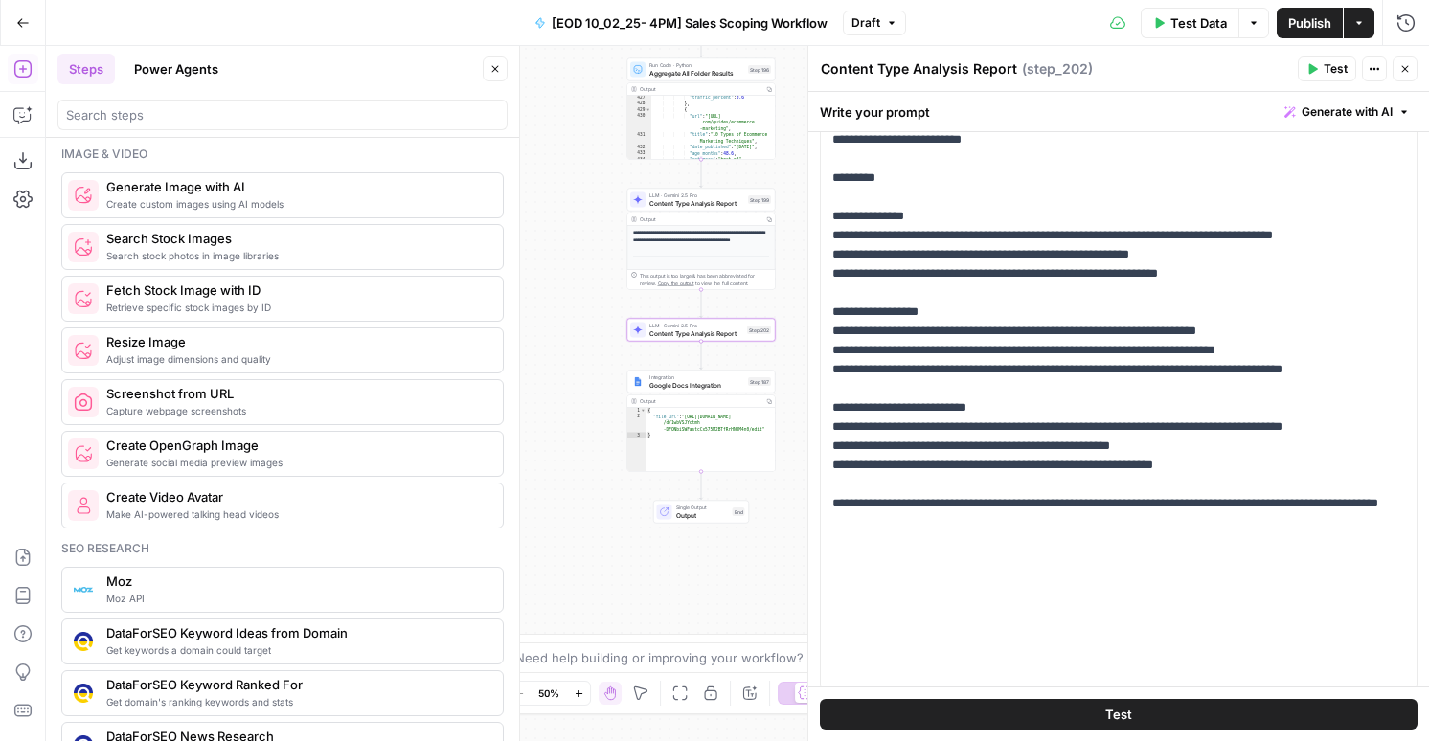
scroll to position [2132, 0]
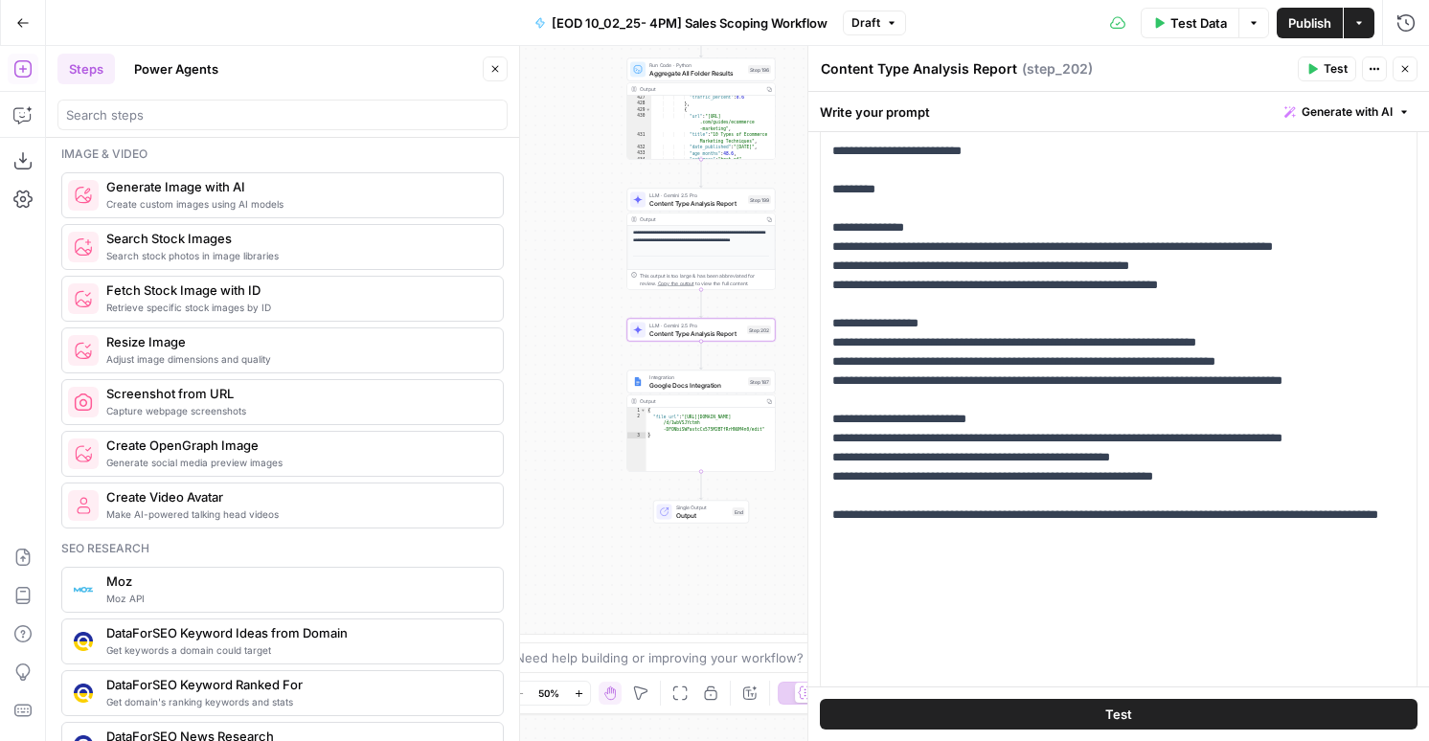
click at [681, 191] on span "LLM · Gemini 2.5 Pro" at bounding box center [696, 195] width 95 height 8
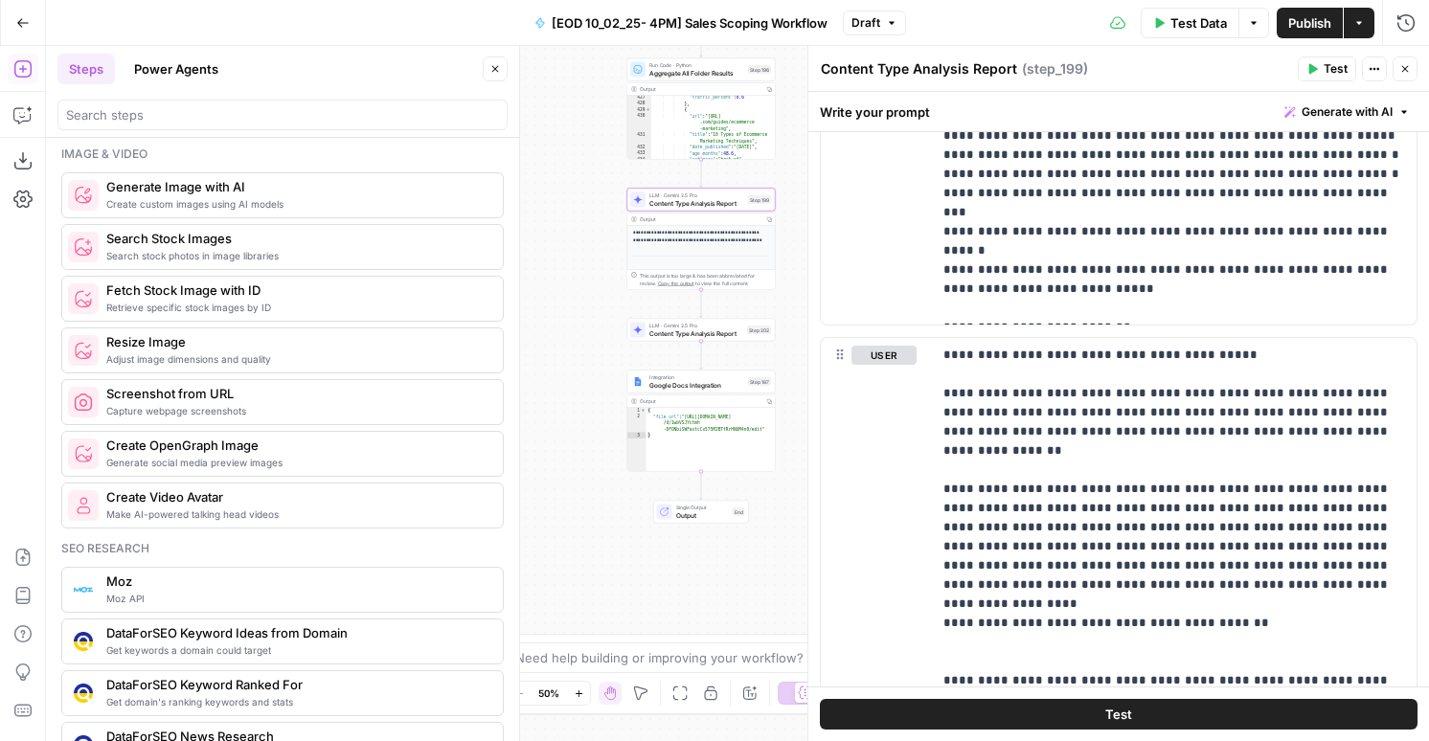
scroll to position [1306, 0]
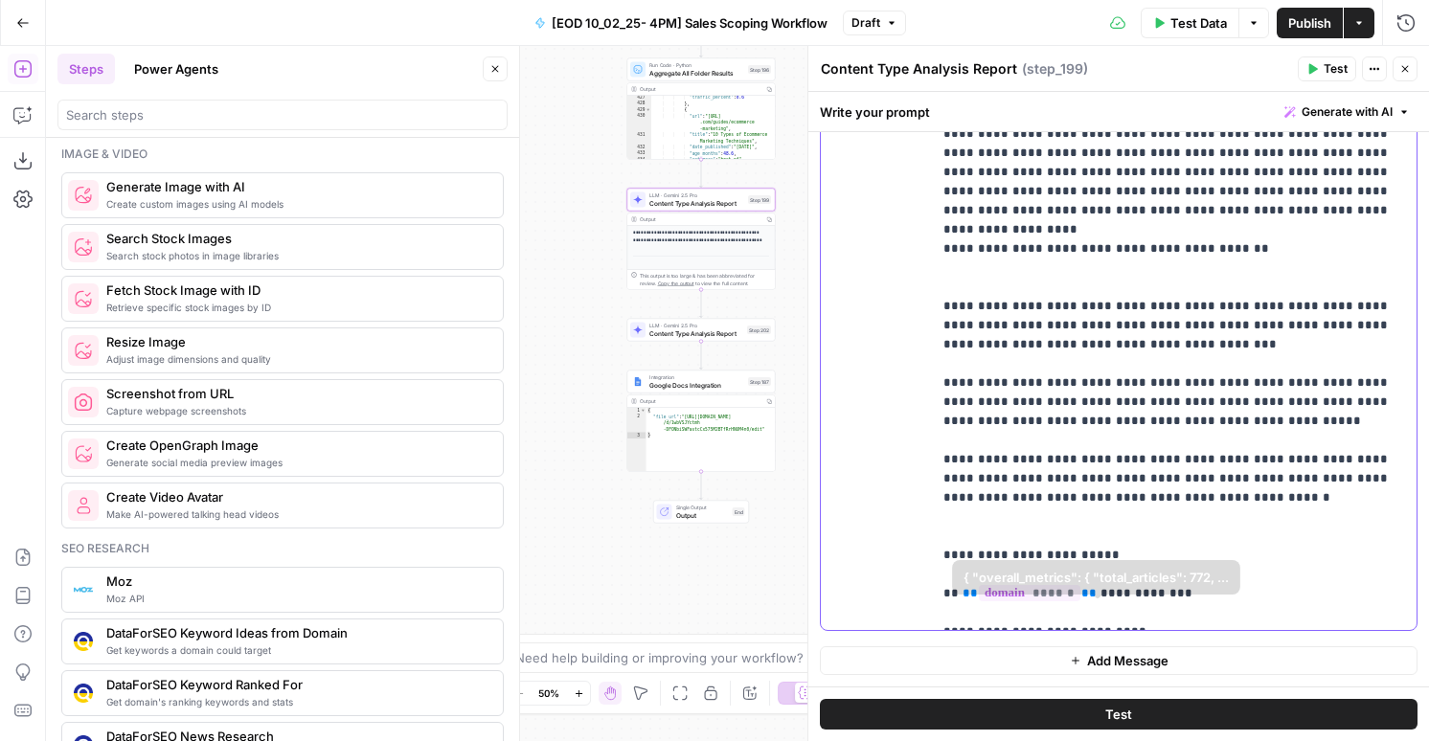
click at [1283, 600] on p "**********" at bounding box center [1173, 296] width 461 height 651
click at [1282, 611] on p "**********" at bounding box center [1173, 296] width 461 height 651
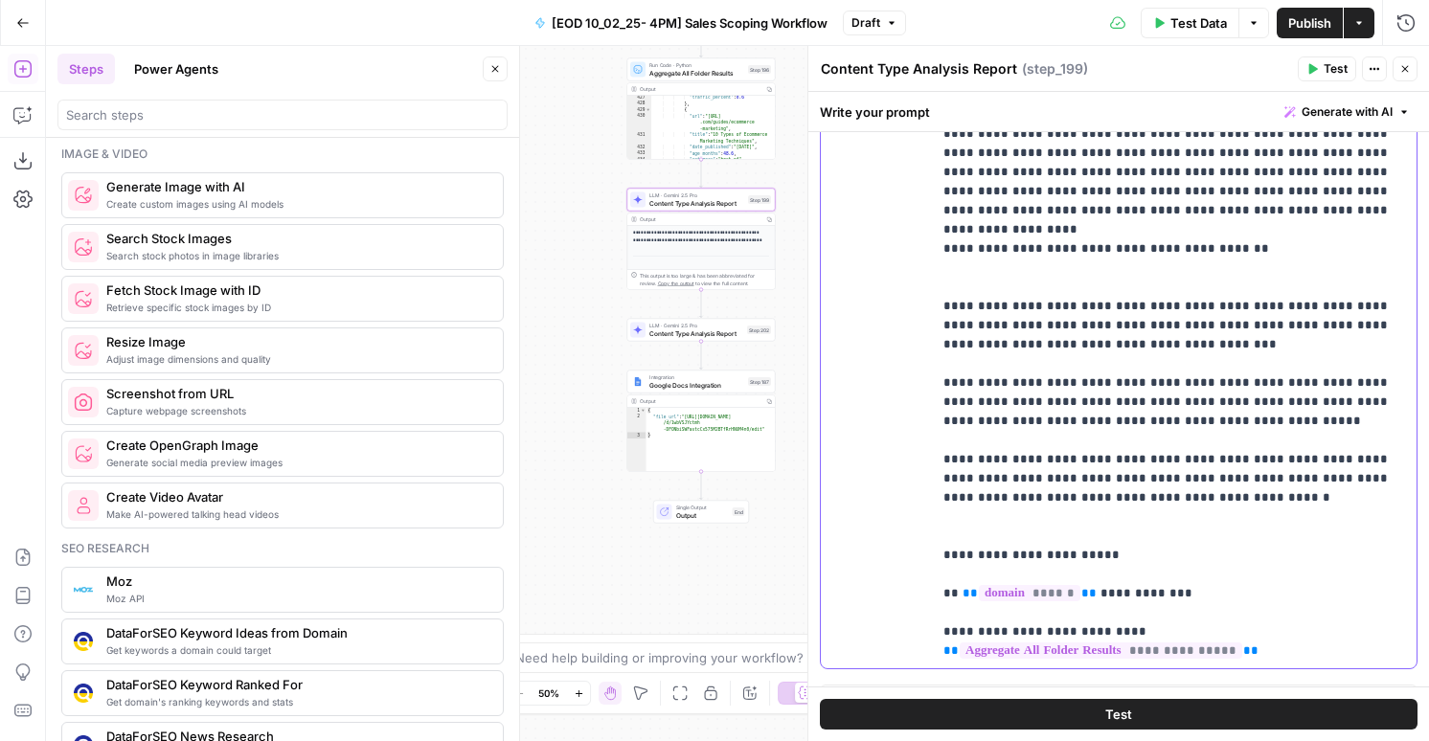
drag, startPoint x: 1092, startPoint y: 592, endPoint x: 958, endPoint y: 592, distance: 134.0
click at [958, 592] on p "**********" at bounding box center [1173, 315] width 461 height 689
click at [949, 668] on p "**********" at bounding box center [1173, 325] width 461 height 709
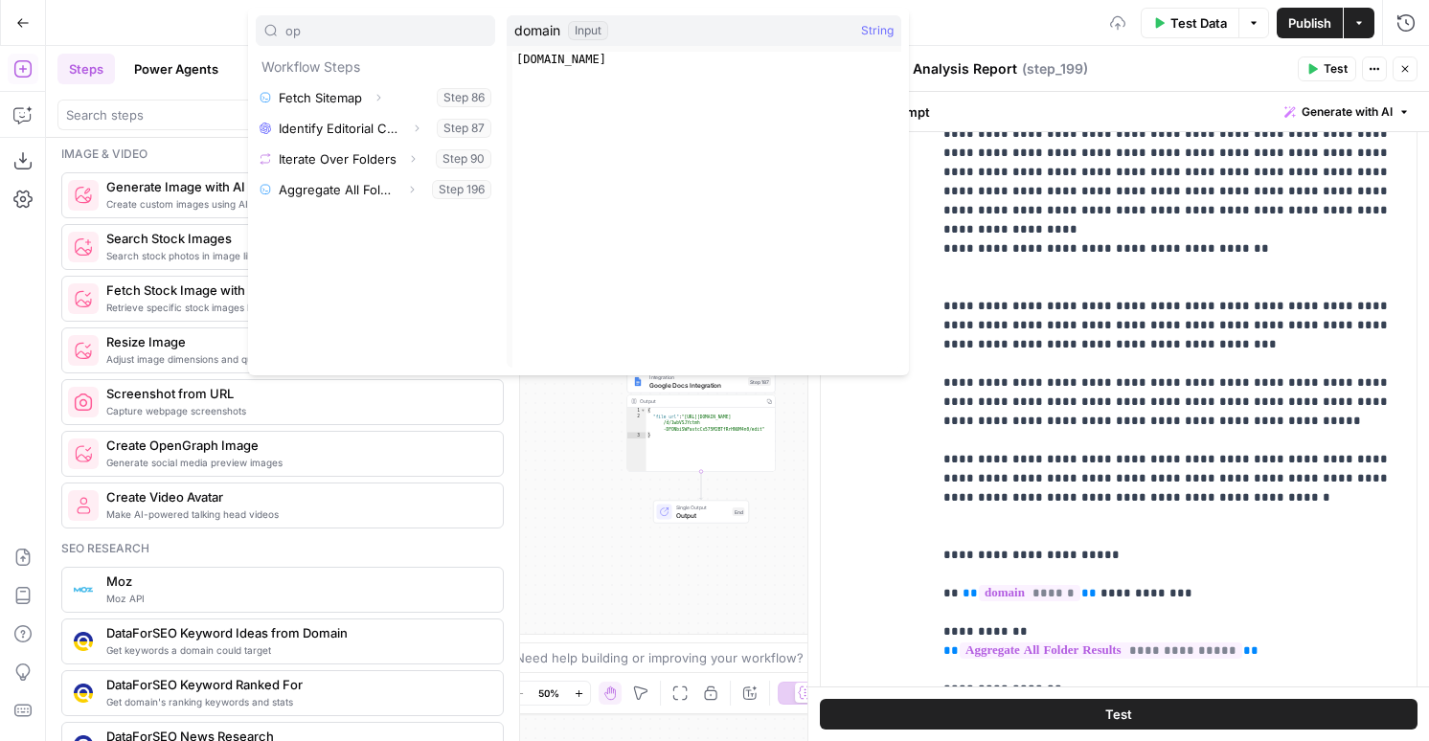
type input "op"
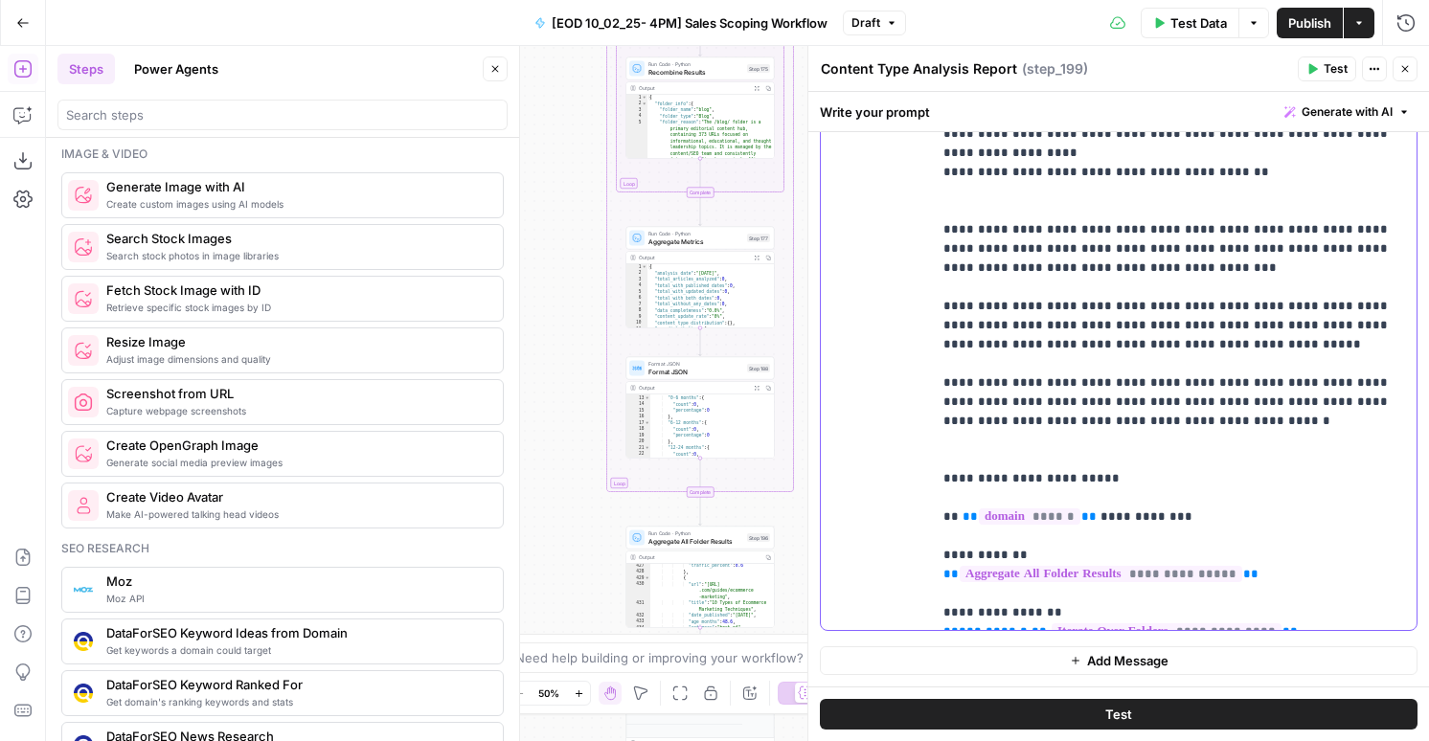
scroll to position [195, 0]
click at [722, 410] on div "} , "6-12 months" : { "count" : 0 , "percentage" : 0 } , "12-24 months" : { "co…" at bounding box center [712, 429] width 124 height 78
type textarea "*"
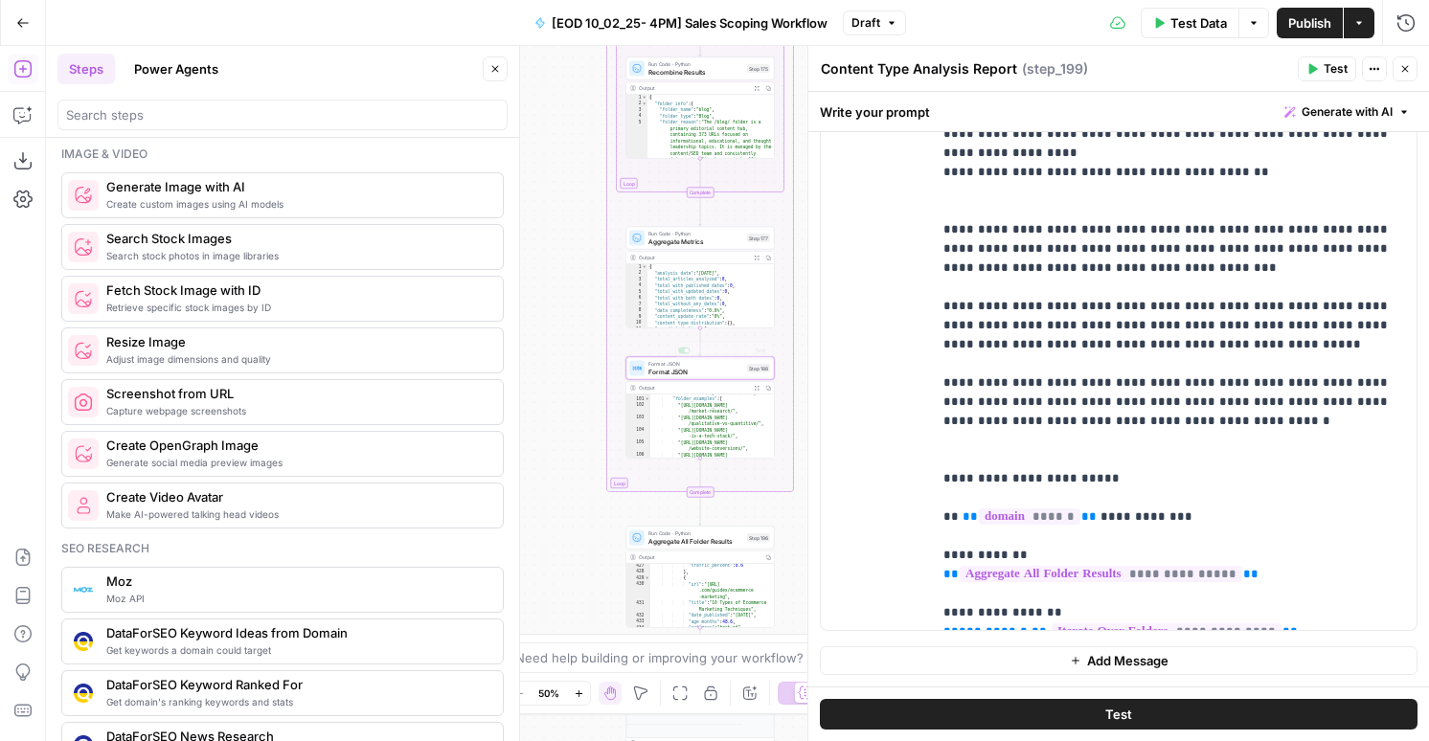
click at [736, 370] on div "Expand Output" at bounding box center [756, 356] width 110 height 34
click at [682, 370] on span "Format JSON" at bounding box center [695, 372] width 95 height 10
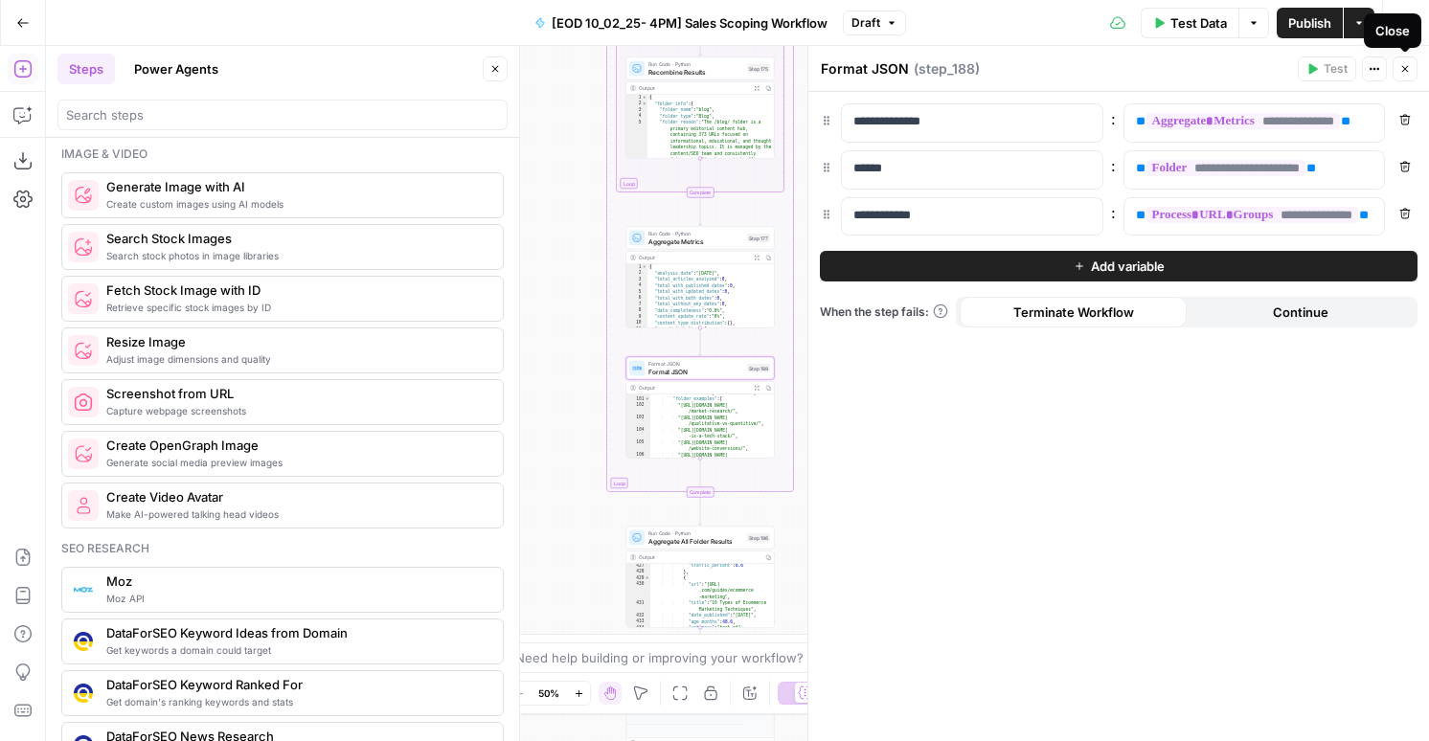
click at [1406, 68] on icon "button" at bounding box center [1405, 69] width 7 height 7
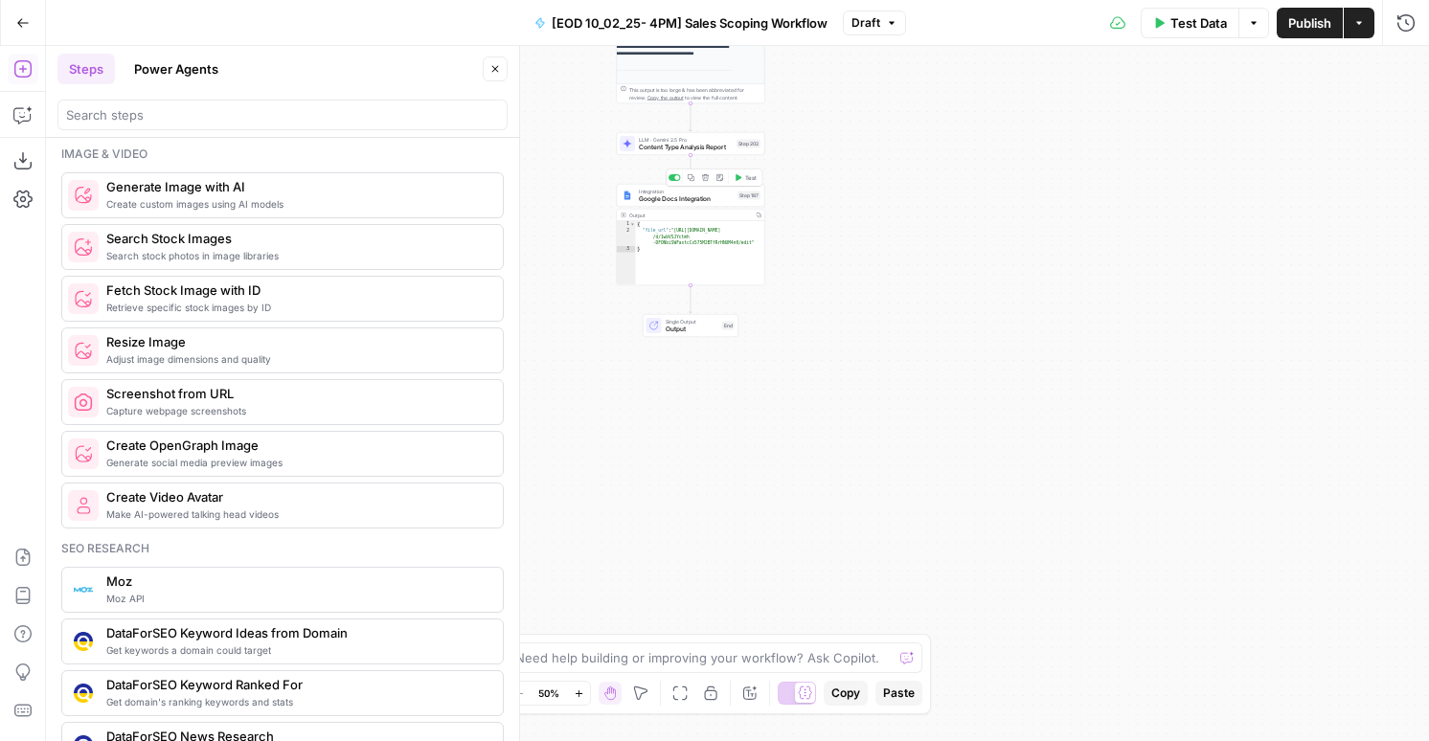
click at [692, 146] on span "Content Type Analysis Report" at bounding box center [686, 148] width 94 height 10
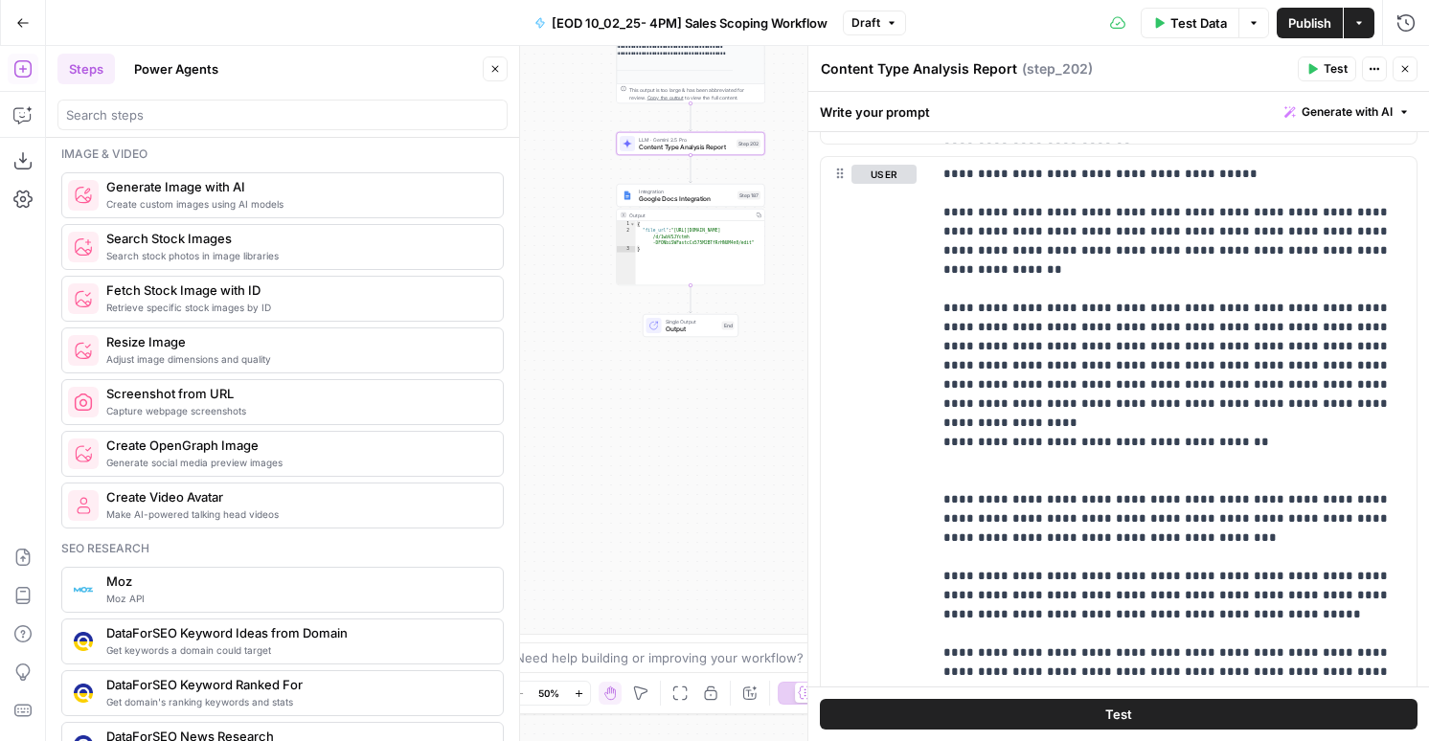
scroll to position [1974, 0]
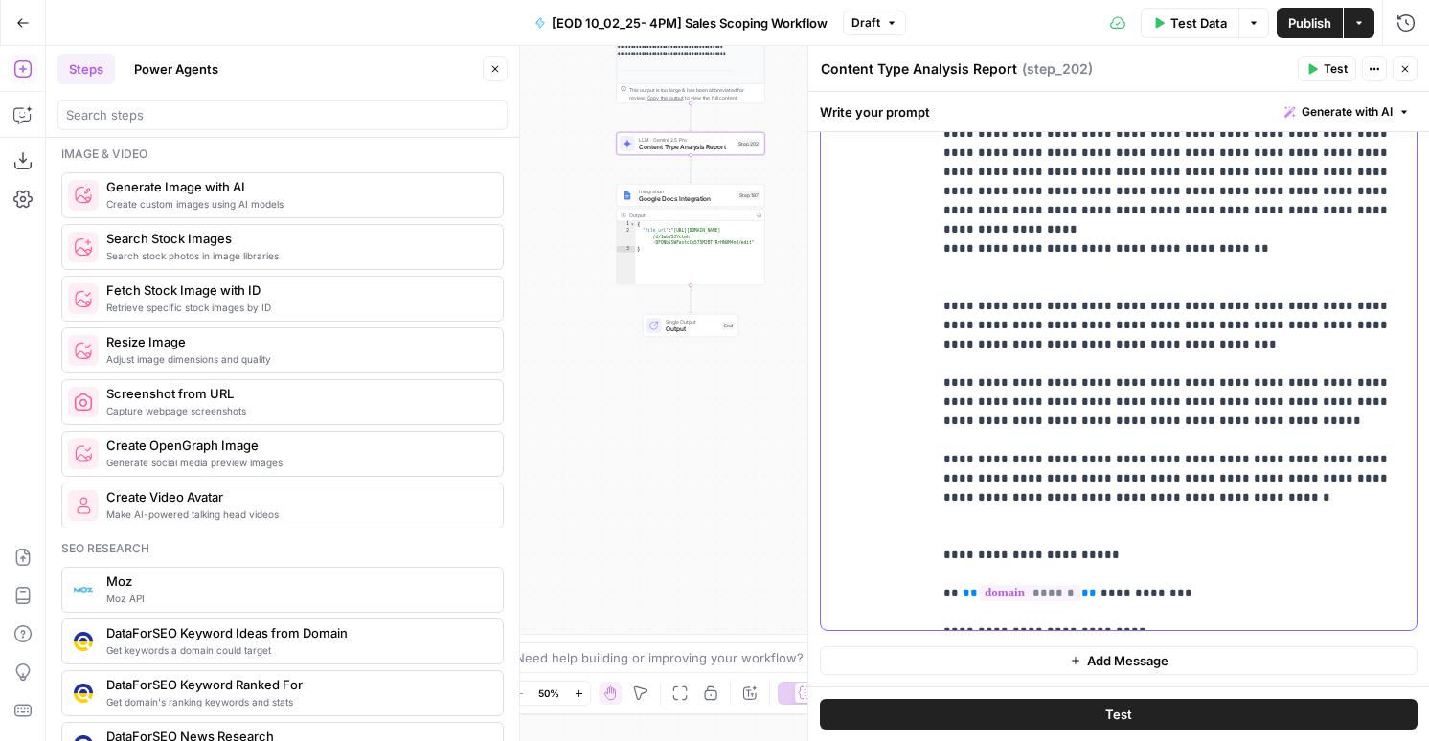
click at [1131, 591] on p "**********" at bounding box center [1173, 296] width 461 height 651
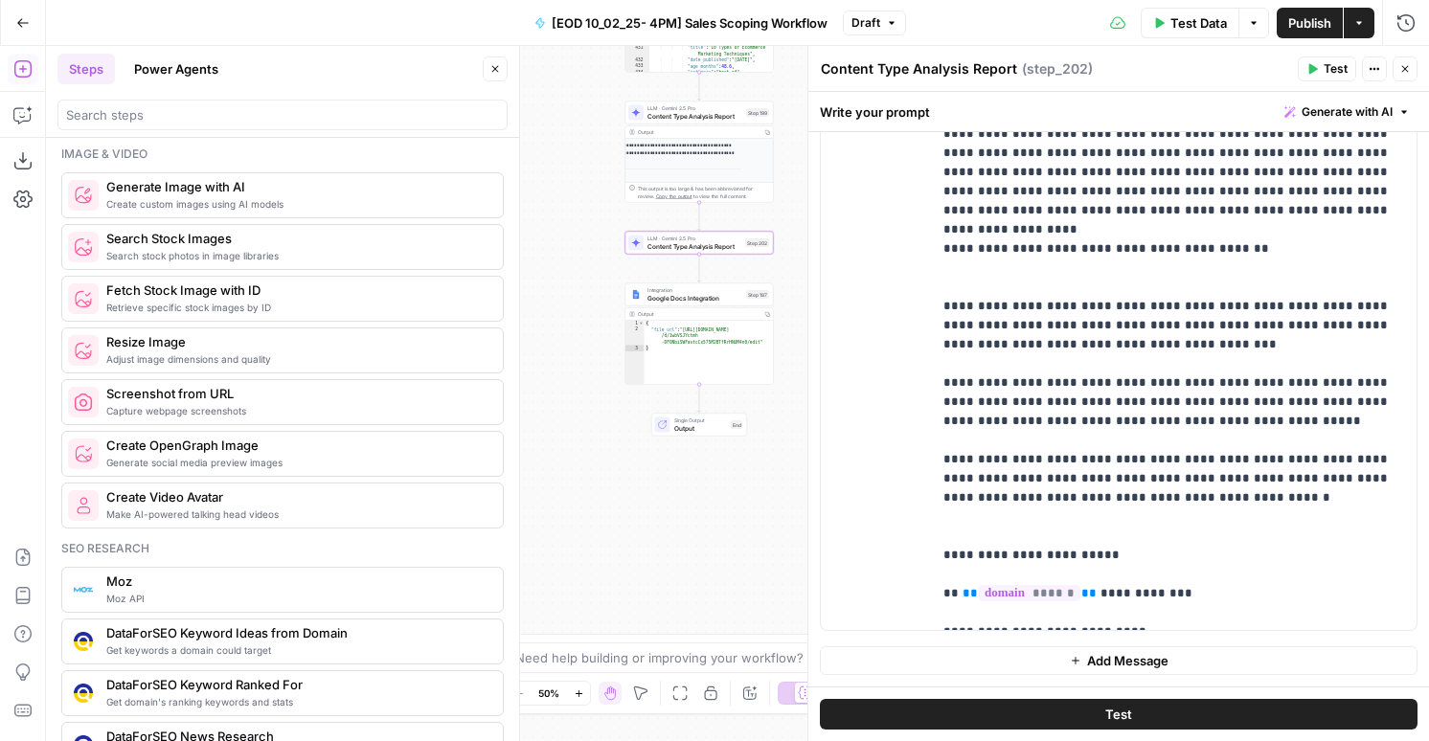
click at [676, 120] on span "Content Type Analysis Report" at bounding box center [694, 116] width 95 height 10
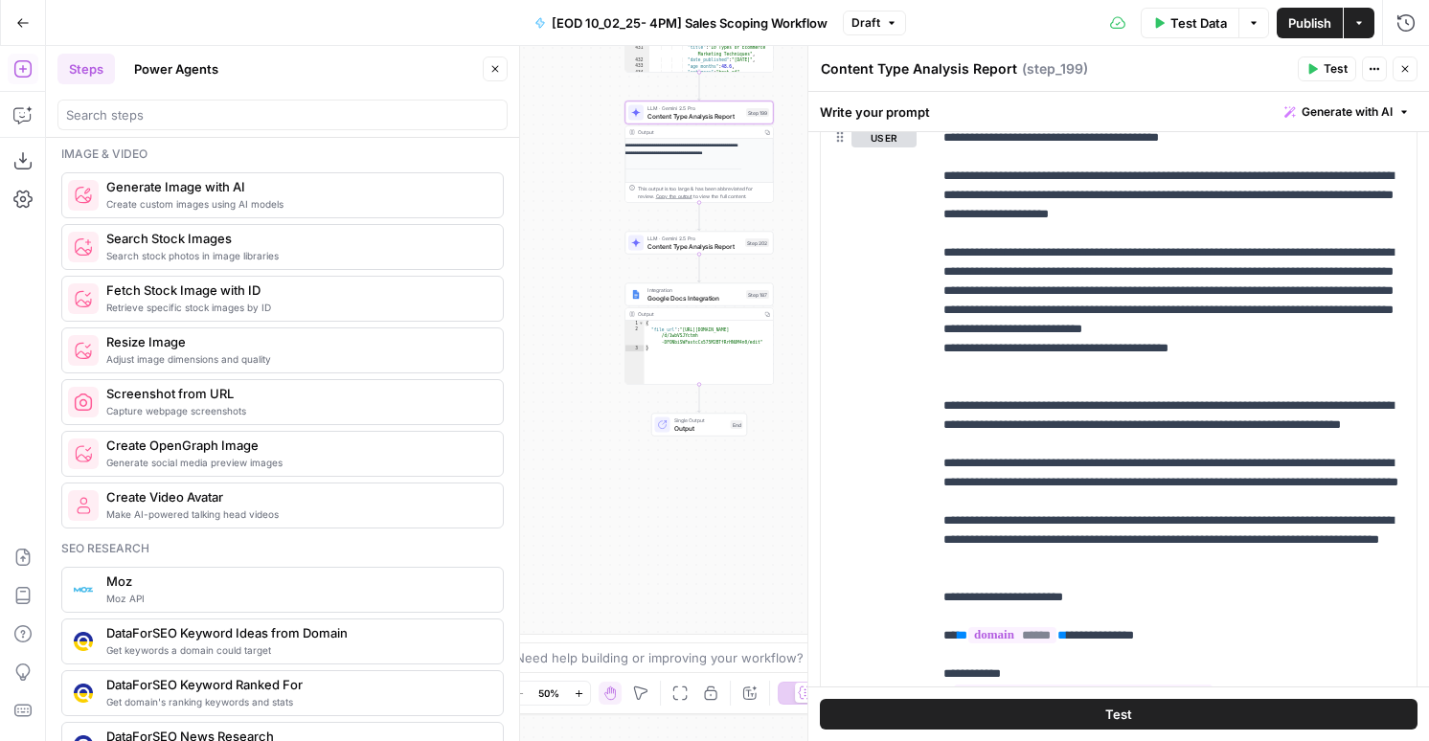
scroll to position [1383, 0]
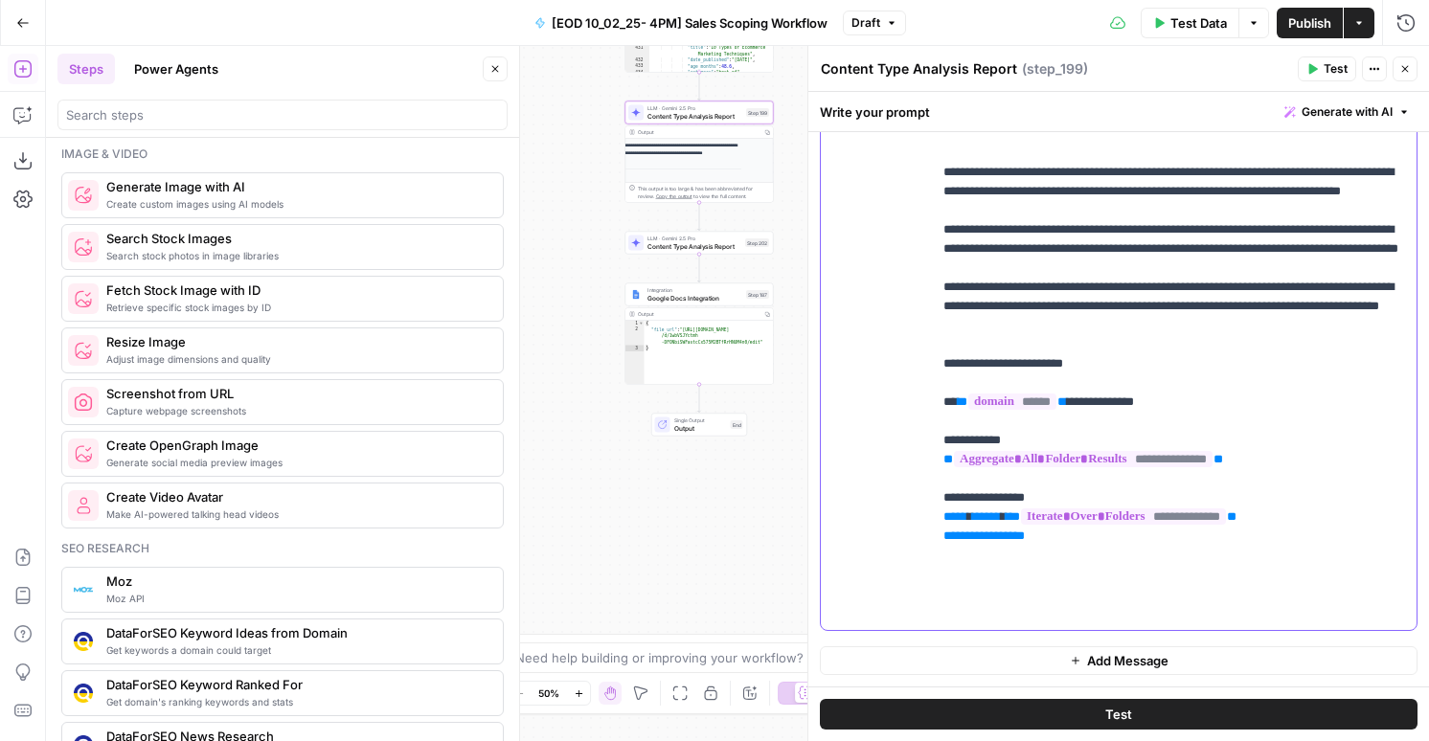
click at [1045, 610] on p "**********" at bounding box center [1173, 259] width 461 height 728
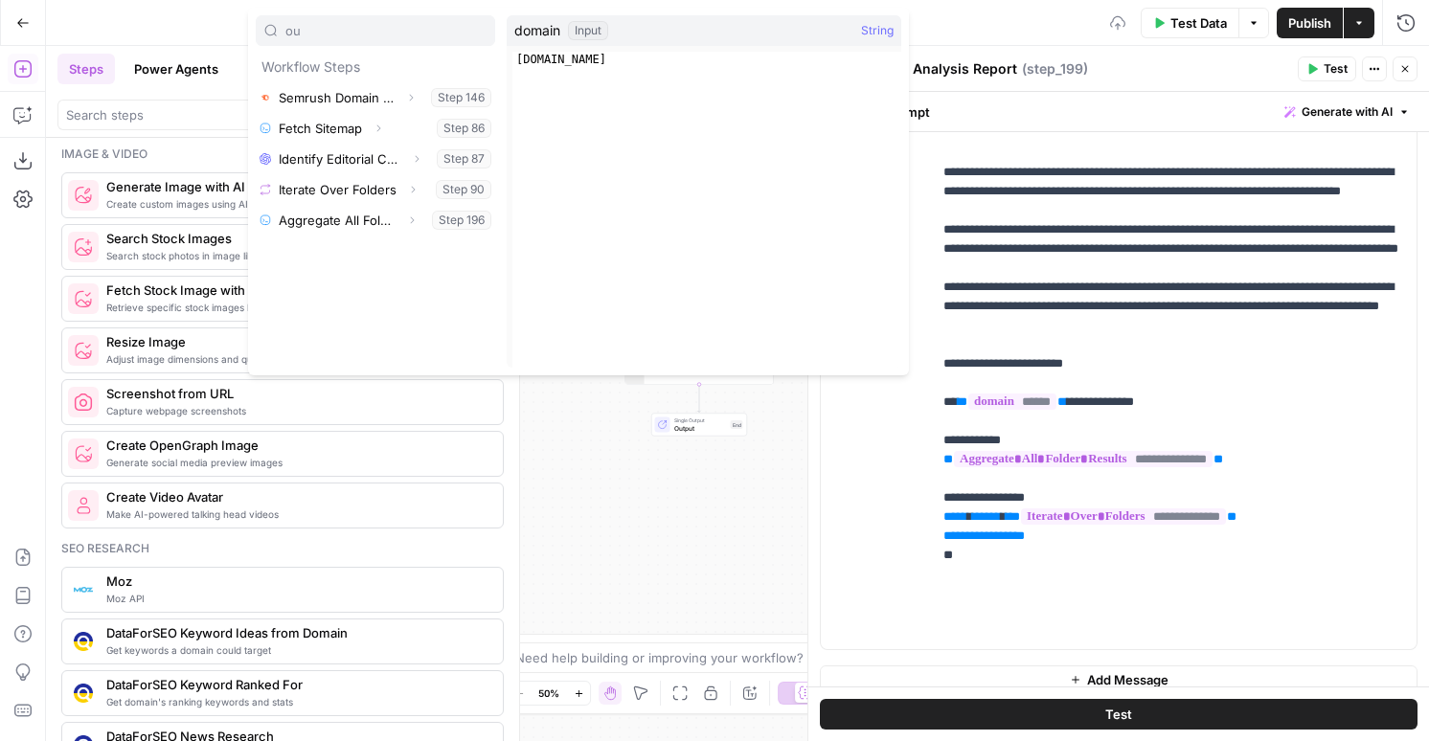
type input "ou"
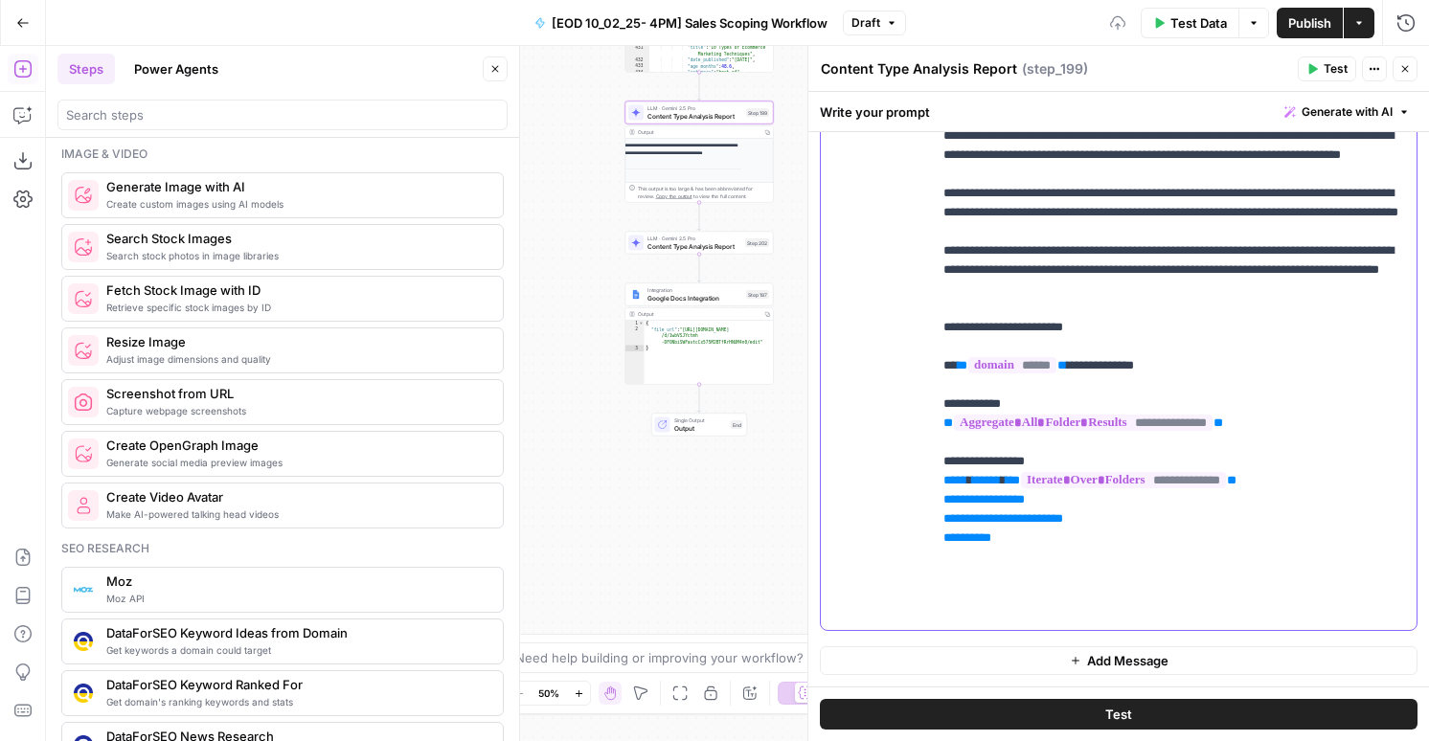
scroll to position [1, 0]
click at [1050, 451] on p "**********" at bounding box center [1173, 240] width 461 height 766
click at [1012, 530] on p "**********" at bounding box center [1173, 240] width 461 height 766
drag, startPoint x: 1050, startPoint y: 531, endPoint x: 938, endPoint y: 534, distance: 112.1
click at [938, 534] on div "**********" at bounding box center [1174, 241] width 484 height 780
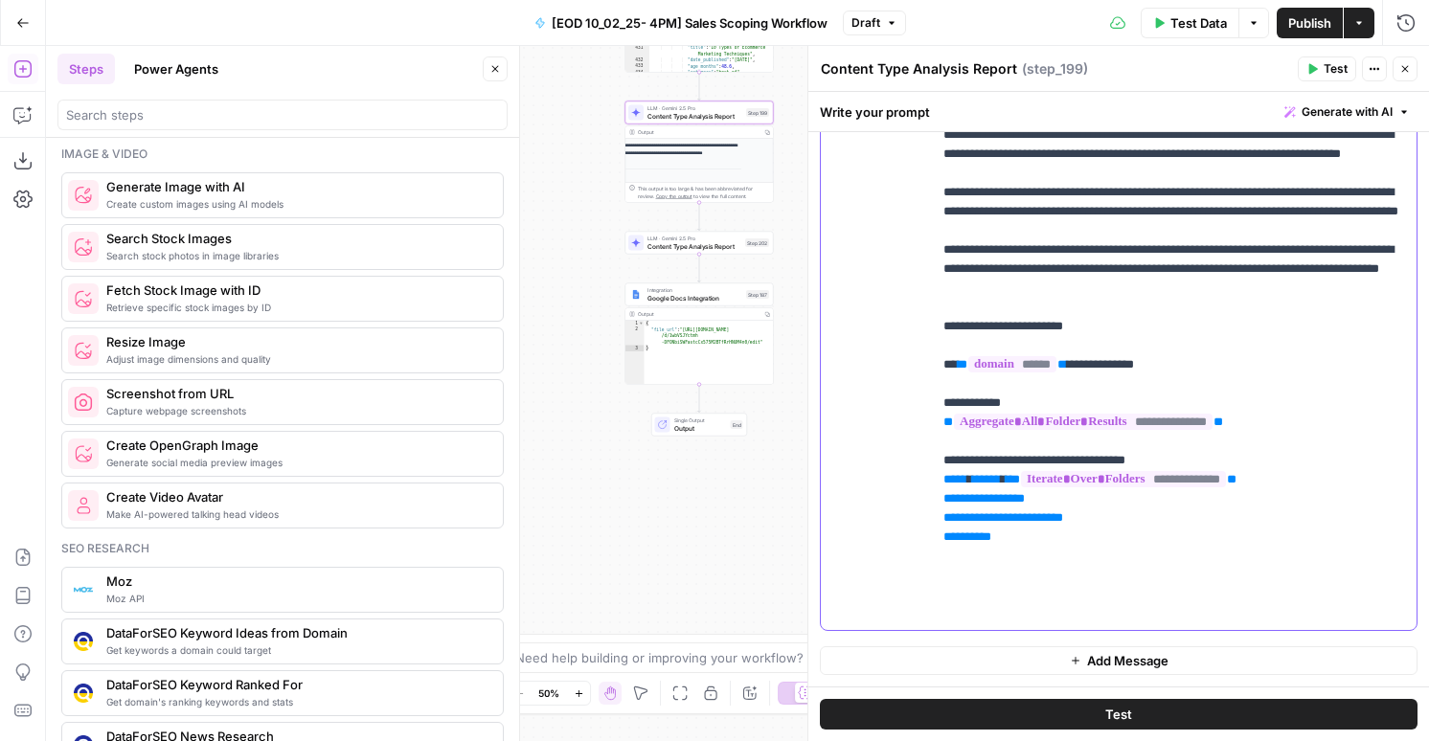
click at [962, 535] on p "**********" at bounding box center [1173, 240] width 461 height 766
click at [1085, 540] on p "**********" at bounding box center [1173, 240] width 461 height 766
click at [1094, 533] on p "**********" at bounding box center [1173, 240] width 461 height 766
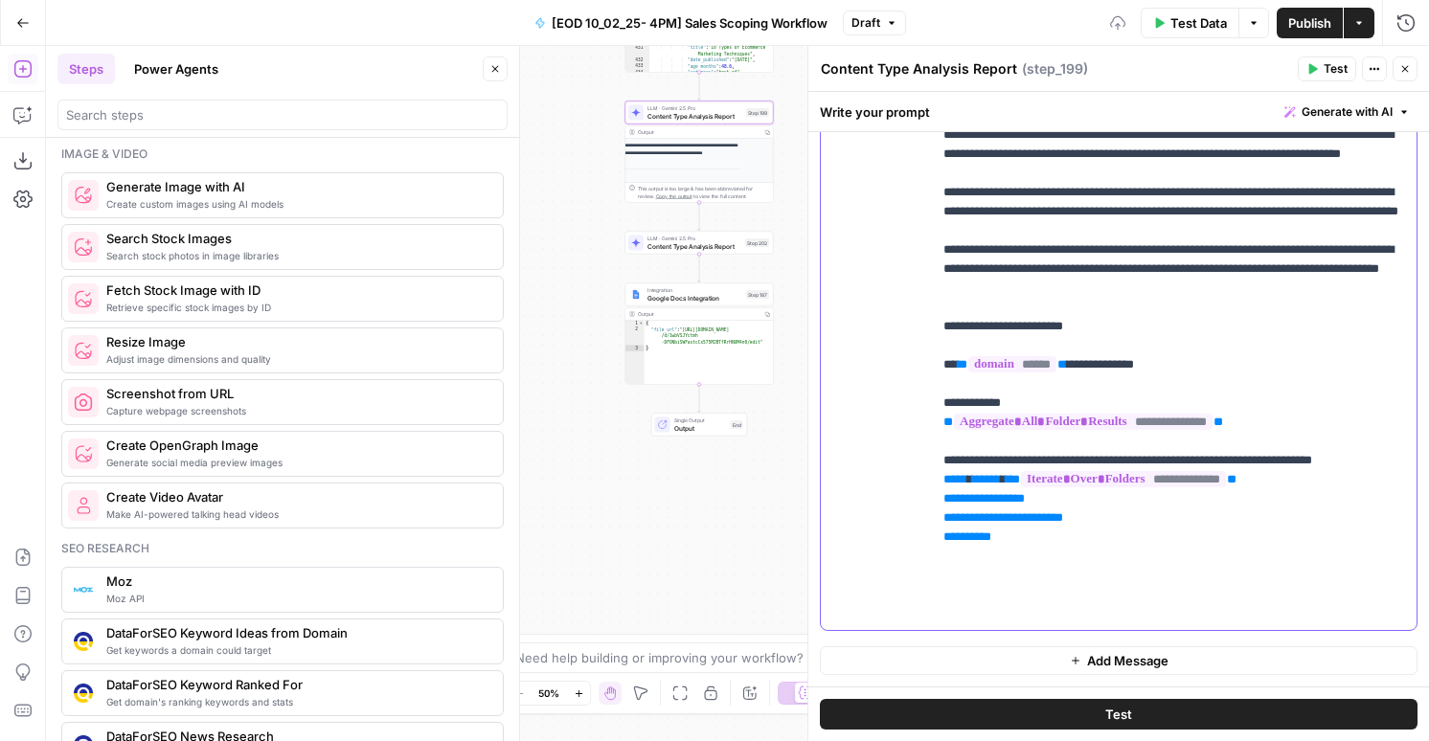
click at [1094, 533] on p "**********" at bounding box center [1173, 240] width 461 height 766
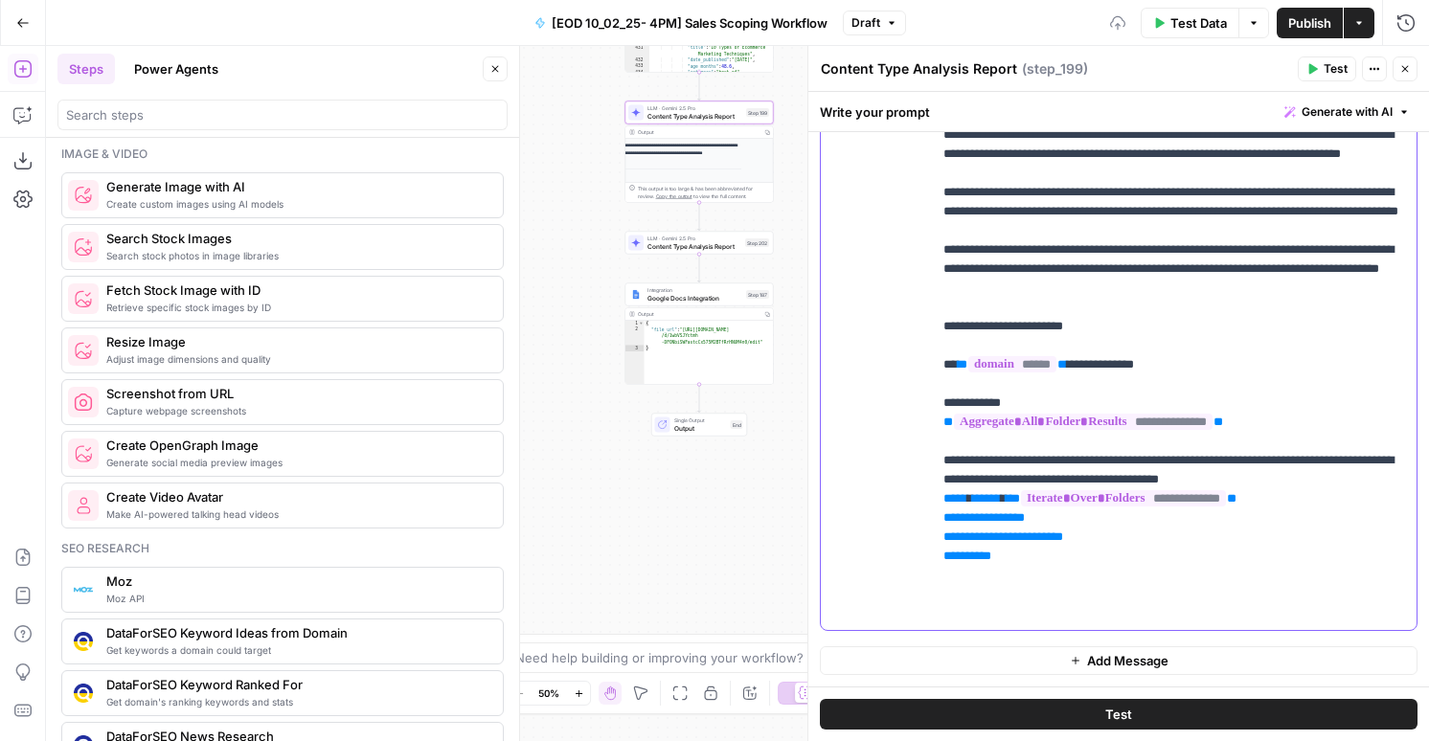
drag, startPoint x: 1028, startPoint y: 549, endPoint x: 1085, endPoint y: 558, distance: 57.3
click at [1085, 558] on p "**********" at bounding box center [1173, 249] width 461 height 785
drag, startPoint x: 1265, startPoint y: 551, endPoint x: 1201, endPoint y: 559, distance: 64.6
click at [1201, 559] on p "**********" at bounding box center [1173, 249] width 461 height 785
click at [1201, 553] on p "**********" at bounding box center [1173, 249] width 461 height 785
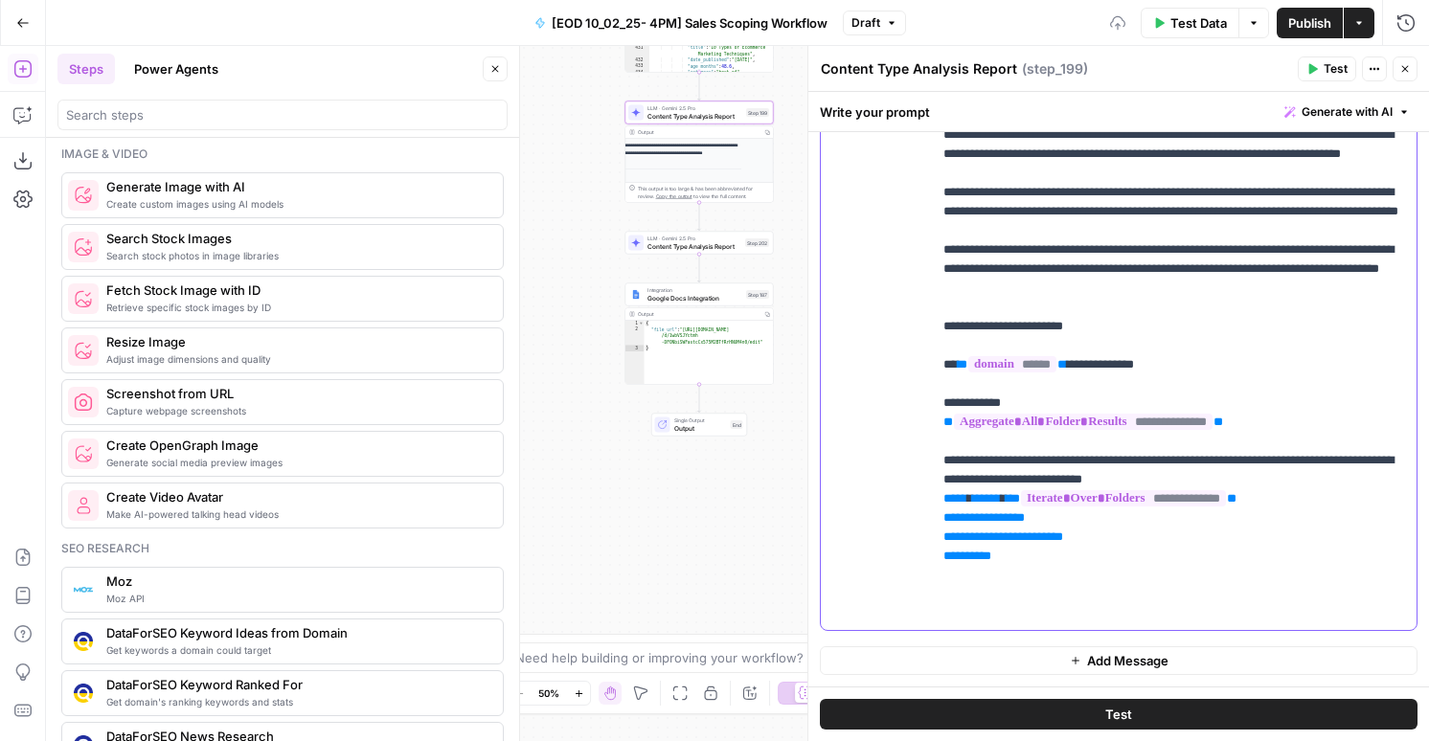
scroll to position [20, 0]
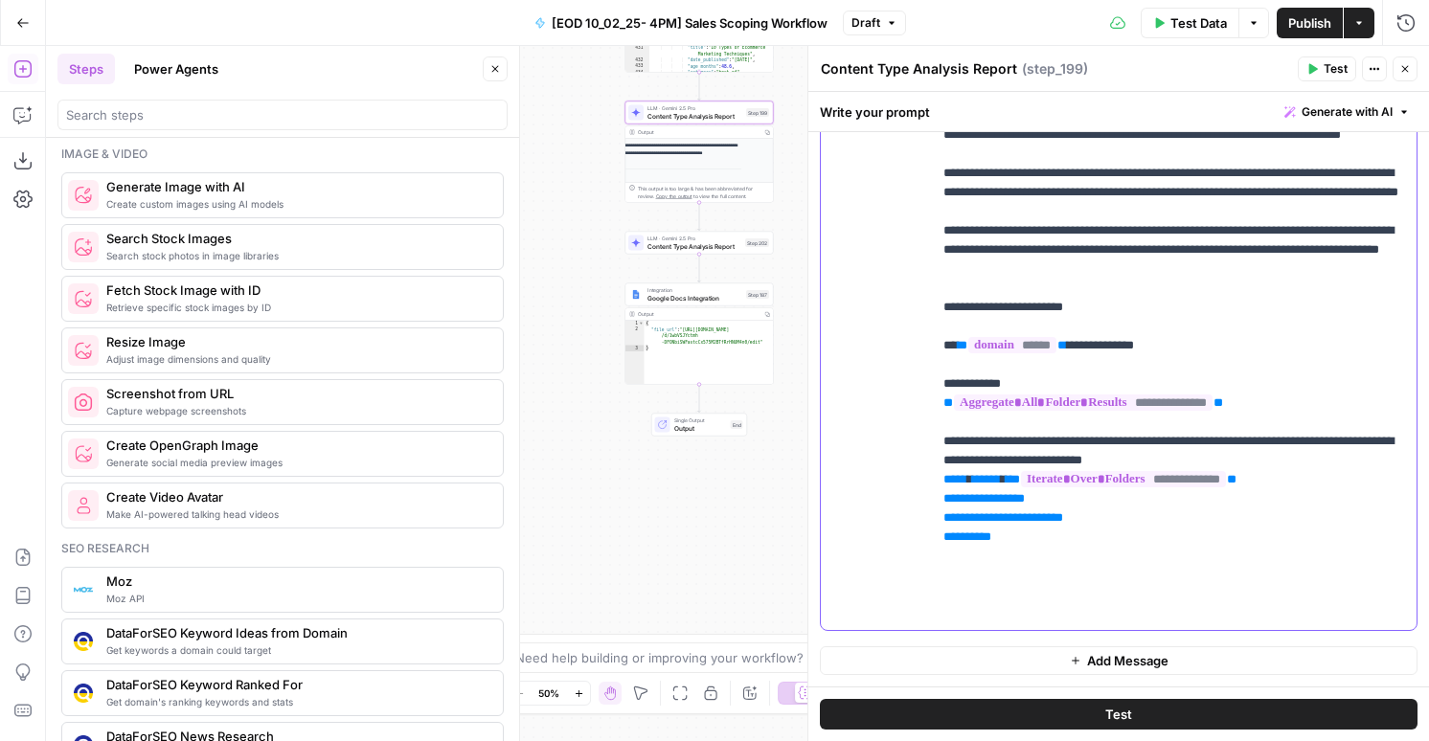
click at [1285, 544] on p "**********" at bounding box center [1173, 230] width 461 height 785
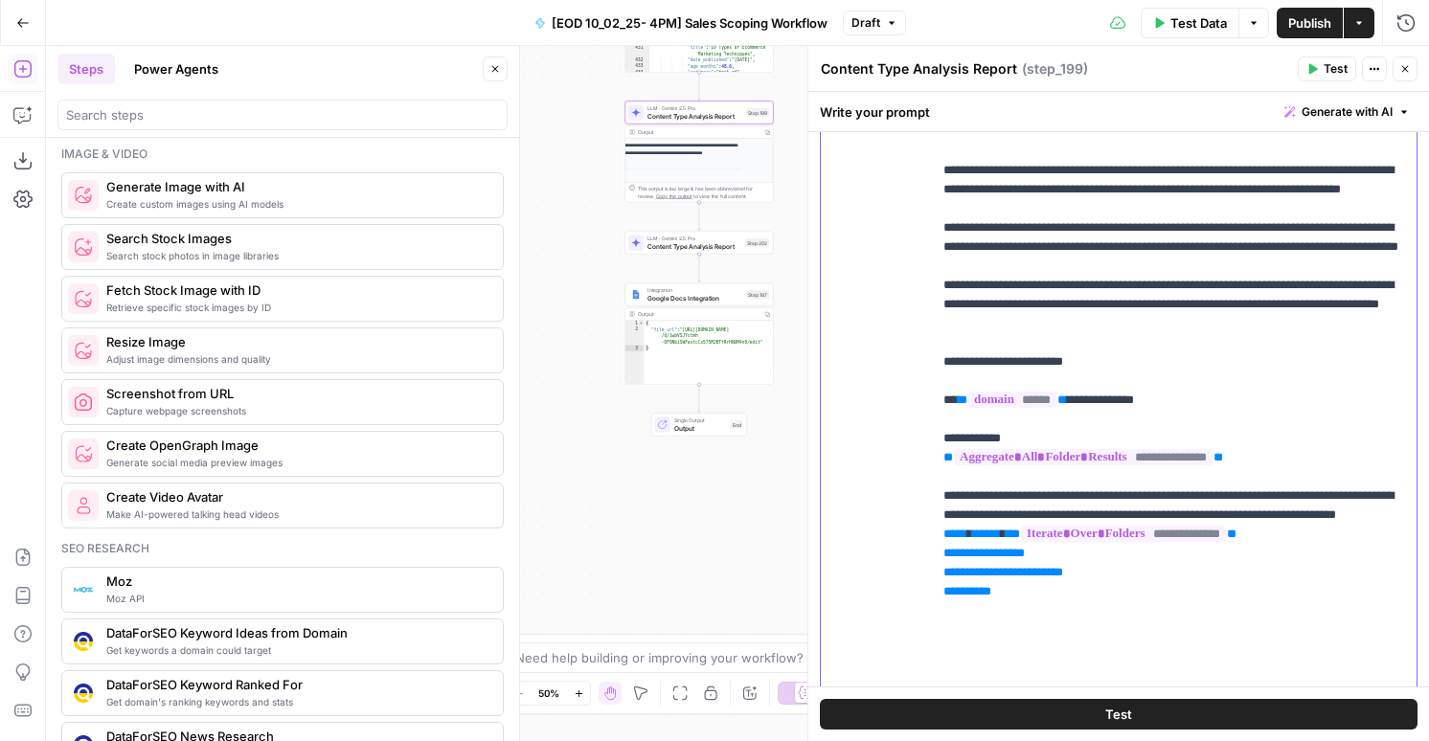
scroll to position [1419, 0]
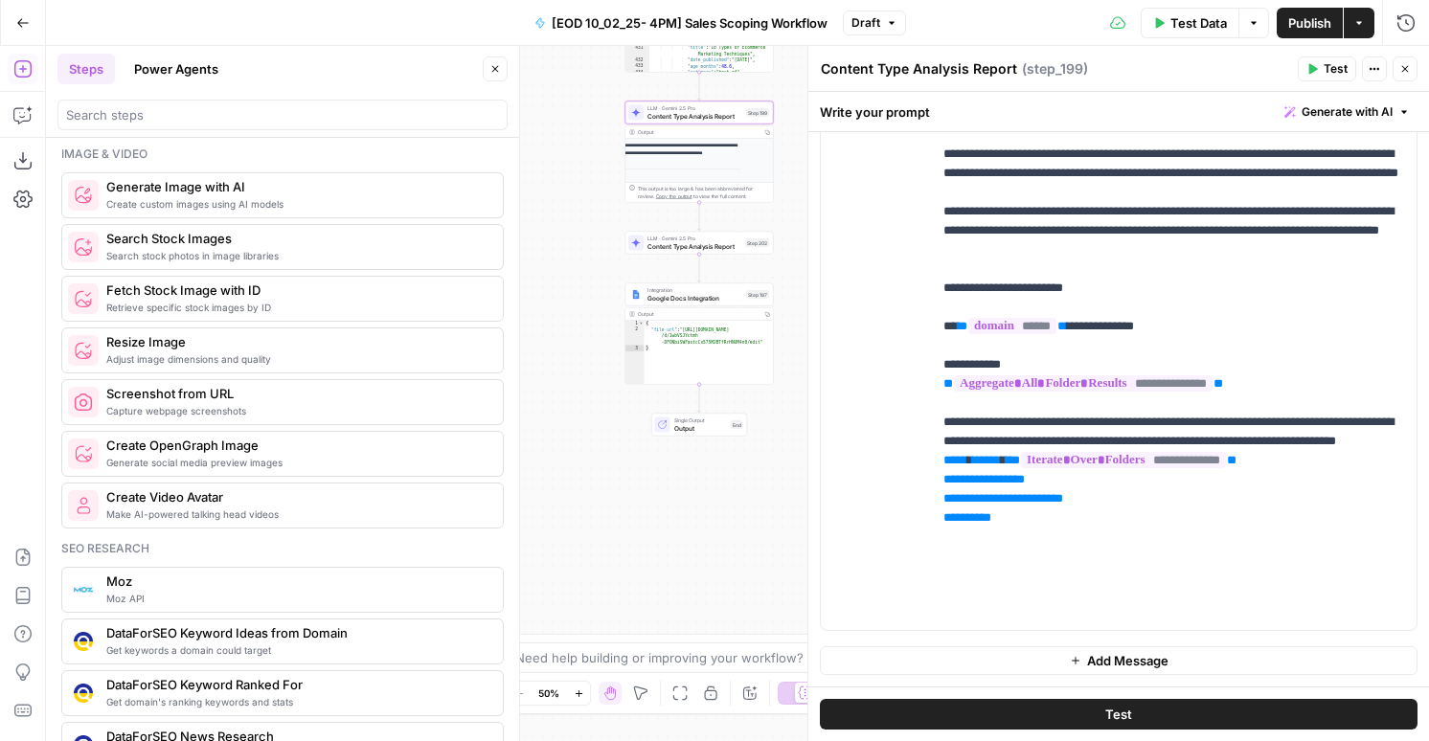
click at [1049, 655] on button "Add Message" at bounding box center [1118, 660] width 597 height 29
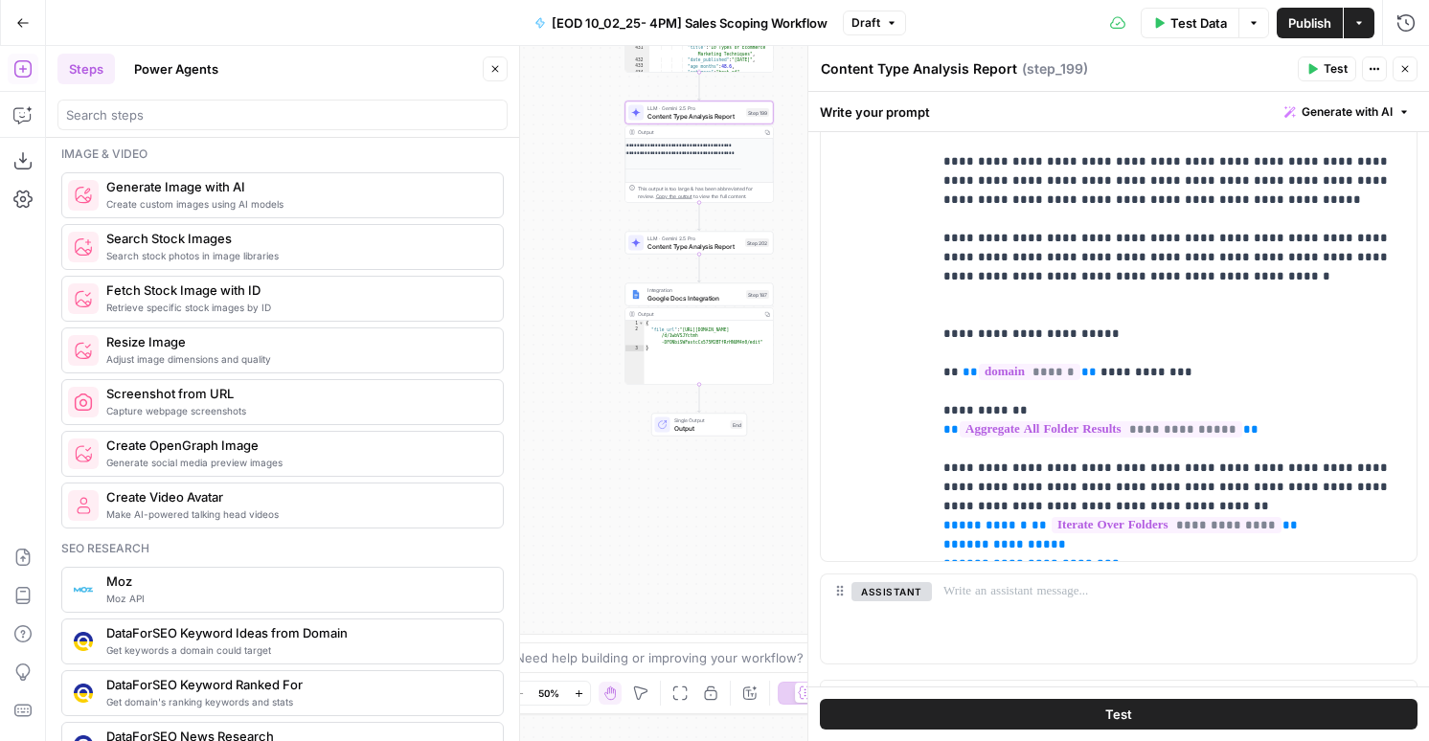
scroll to position [1520, 0]
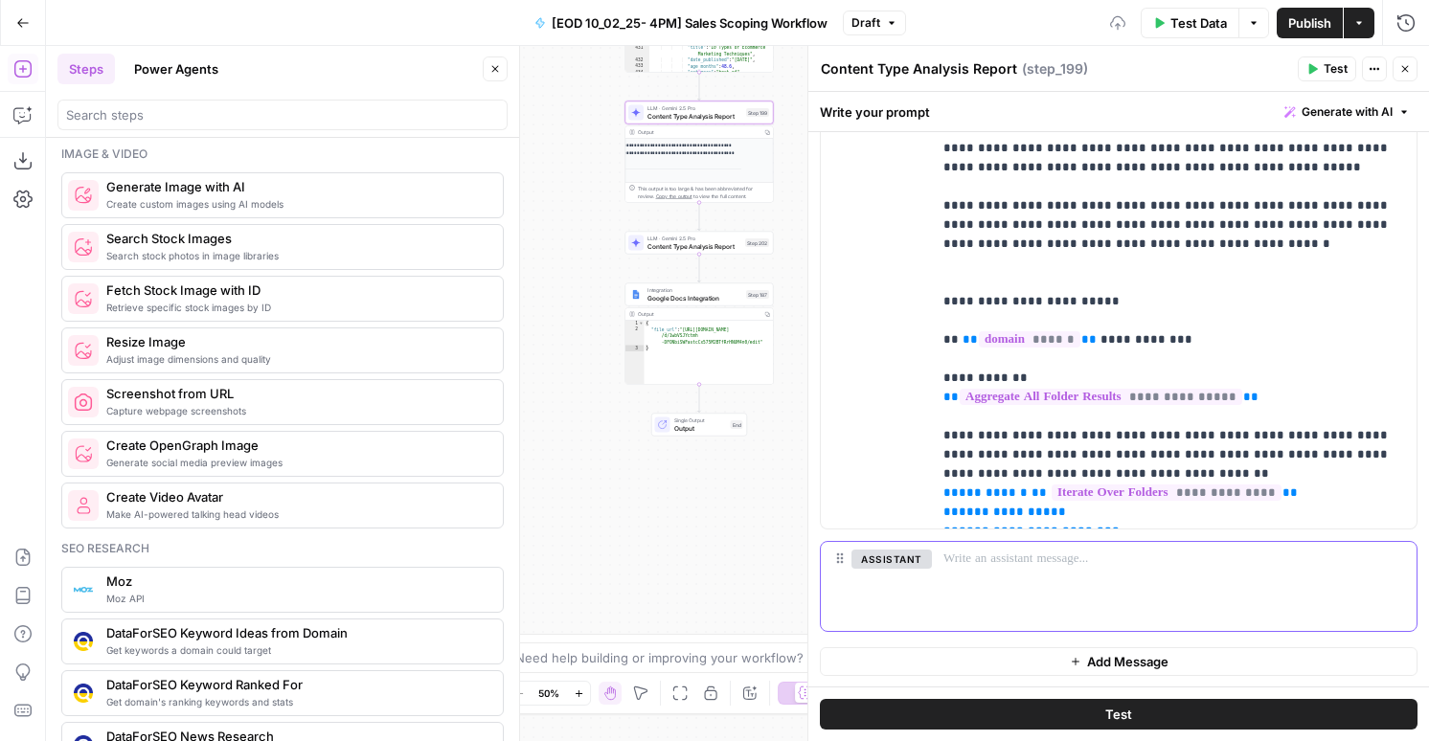
click at [996, 575] on div at bounding box center [1174, 586] width 484 height 88
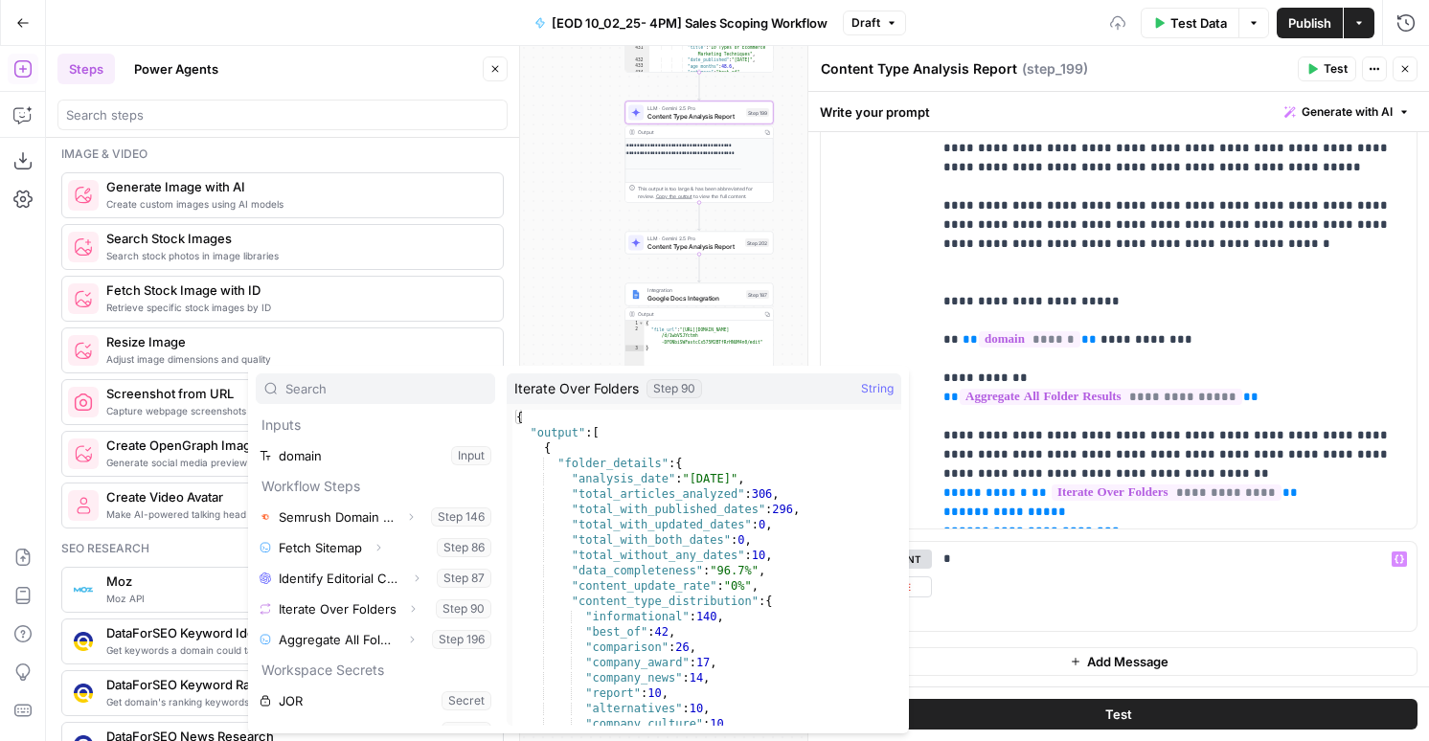
scroll to position [52, 0]
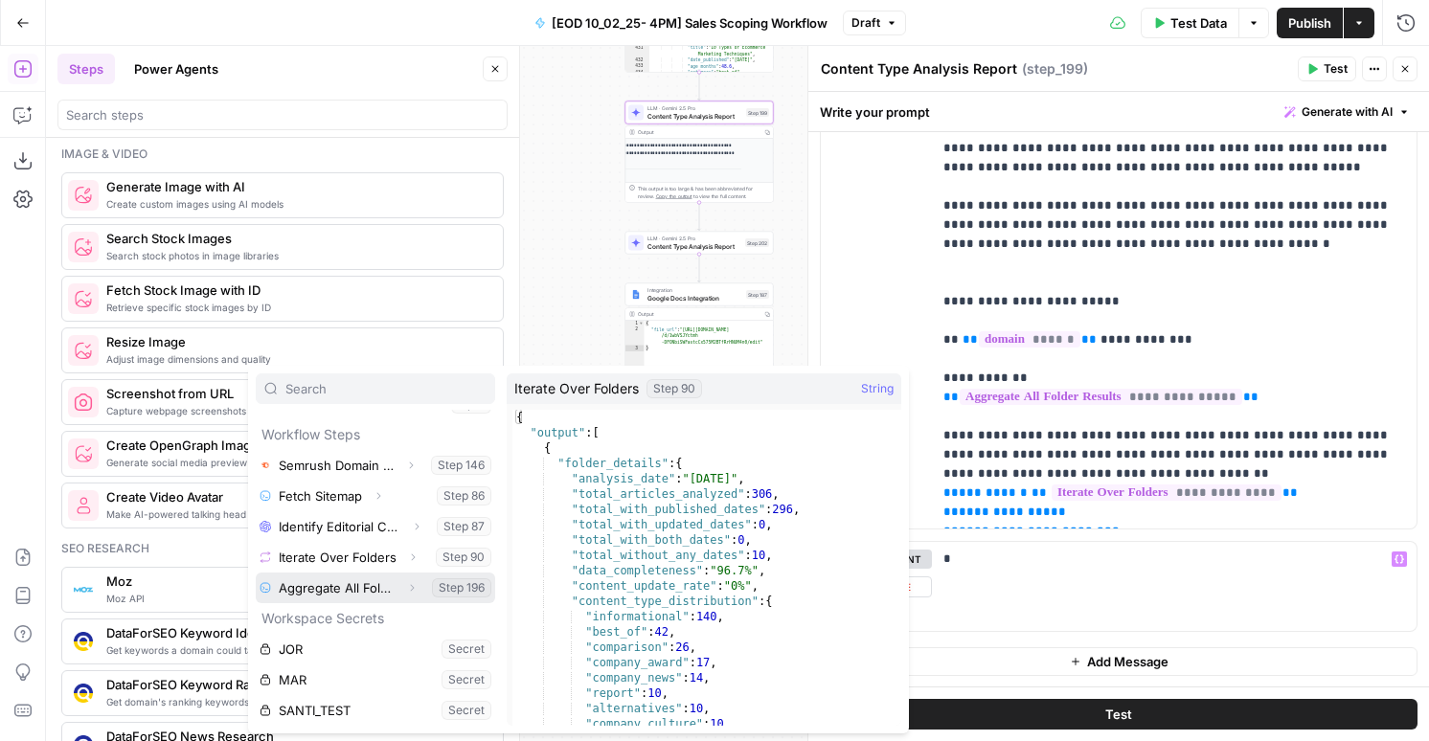
click at [411, 586] on icon "button" at bounding box center [413, 588] width 4 height 7
click at [1018, 559] on p "*" at bounding box center [1173, 559] width 461 height 19
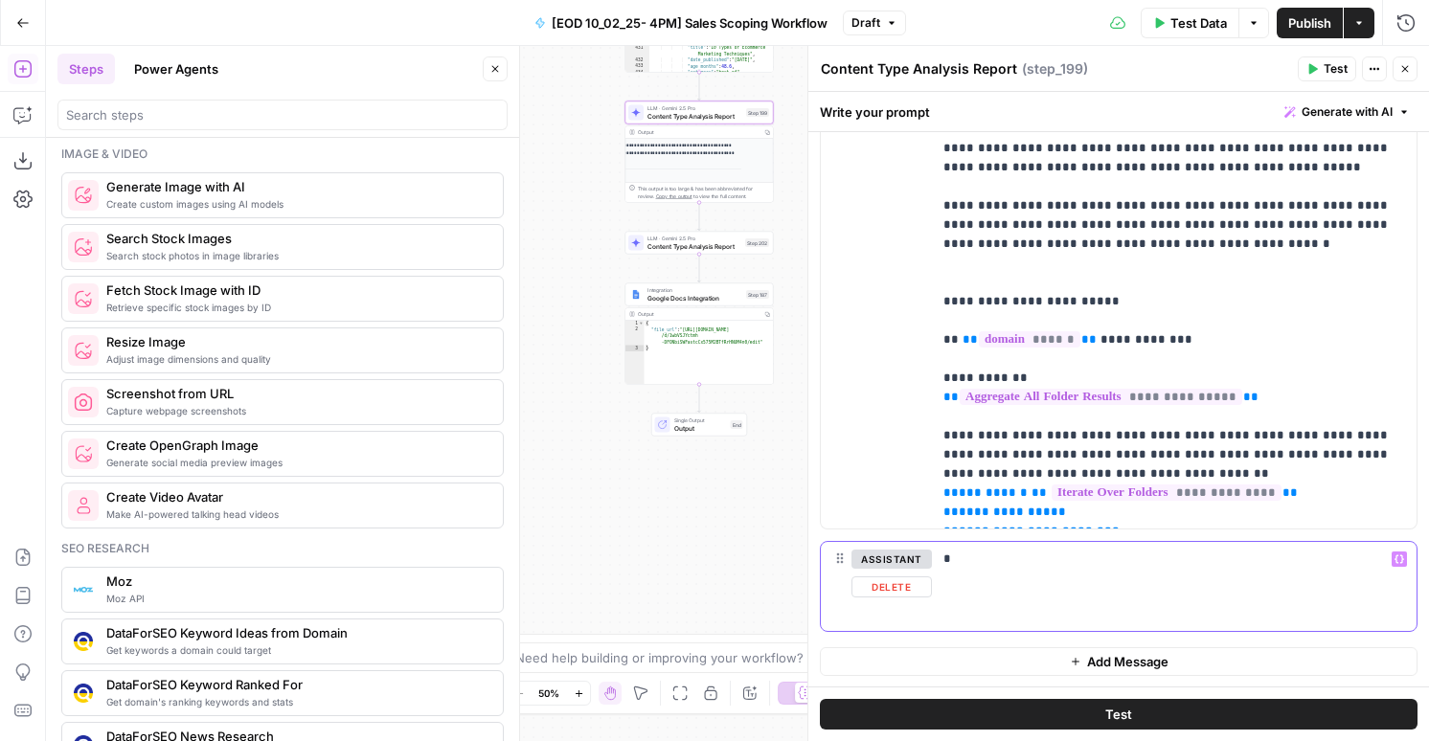
click at [916, 584] on button "Delete" at bounding box center [891, 586] width 80 height 21
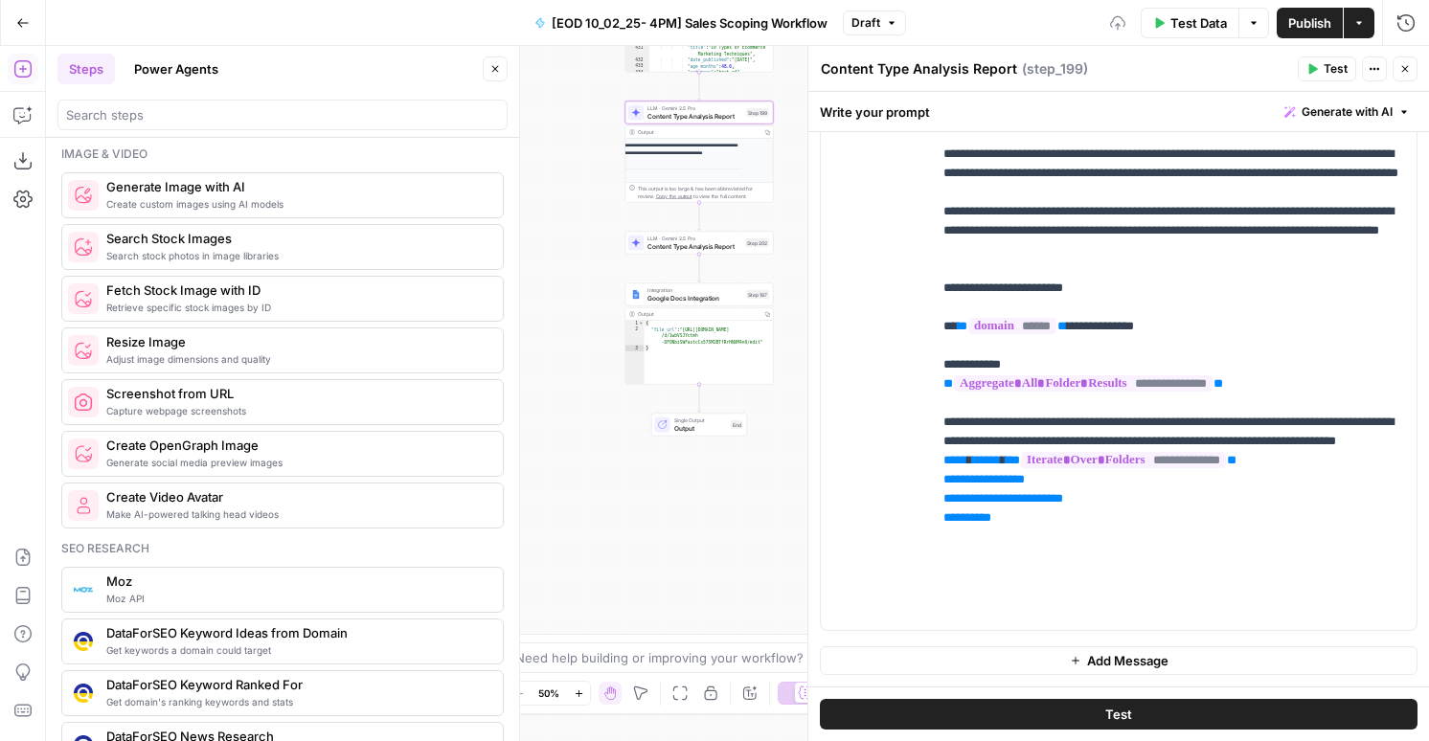
click at [709, 244] on span "Content Type Analysis Report" at bounding box center [694, 246] width 94 height 10
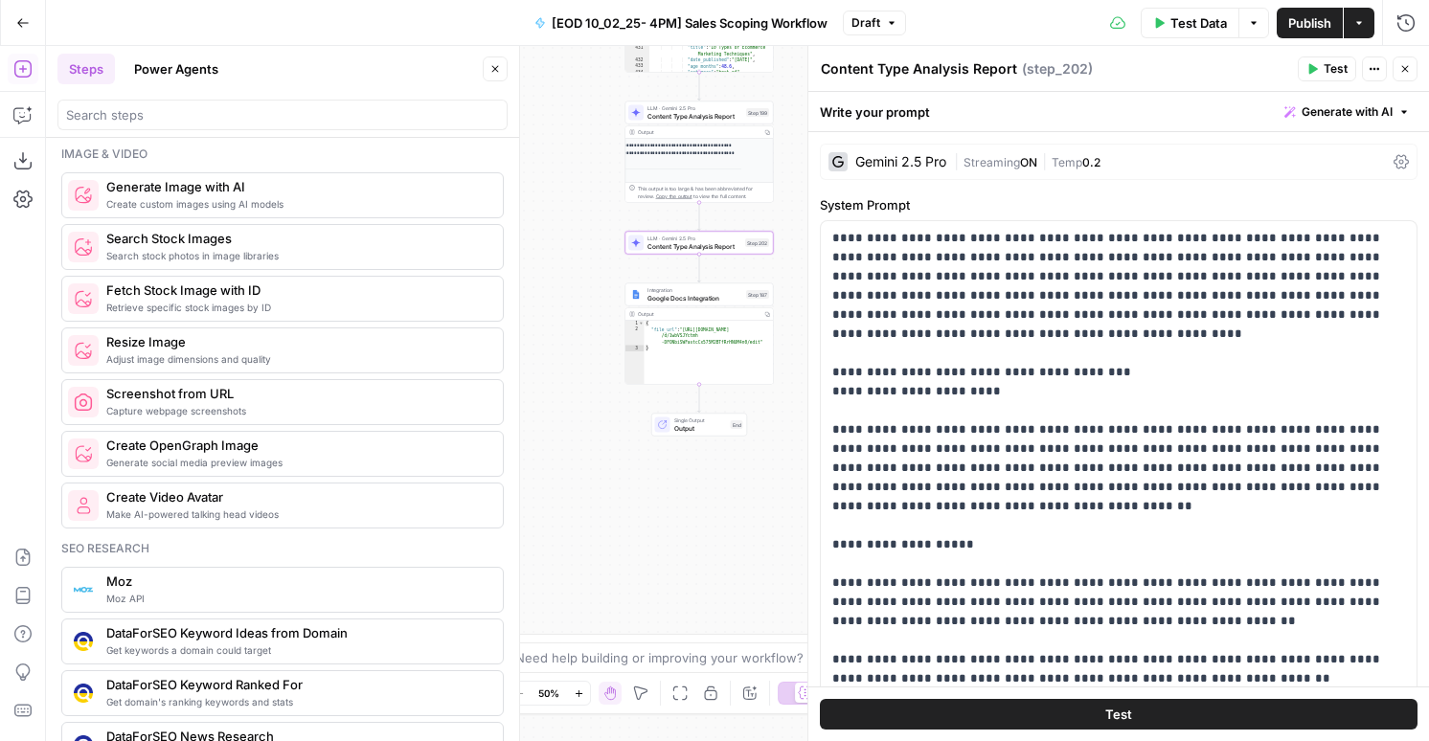
click at [710, 118] on span "Content Type Analysis Report" at bounding box center [694, 116] width 95 height 10
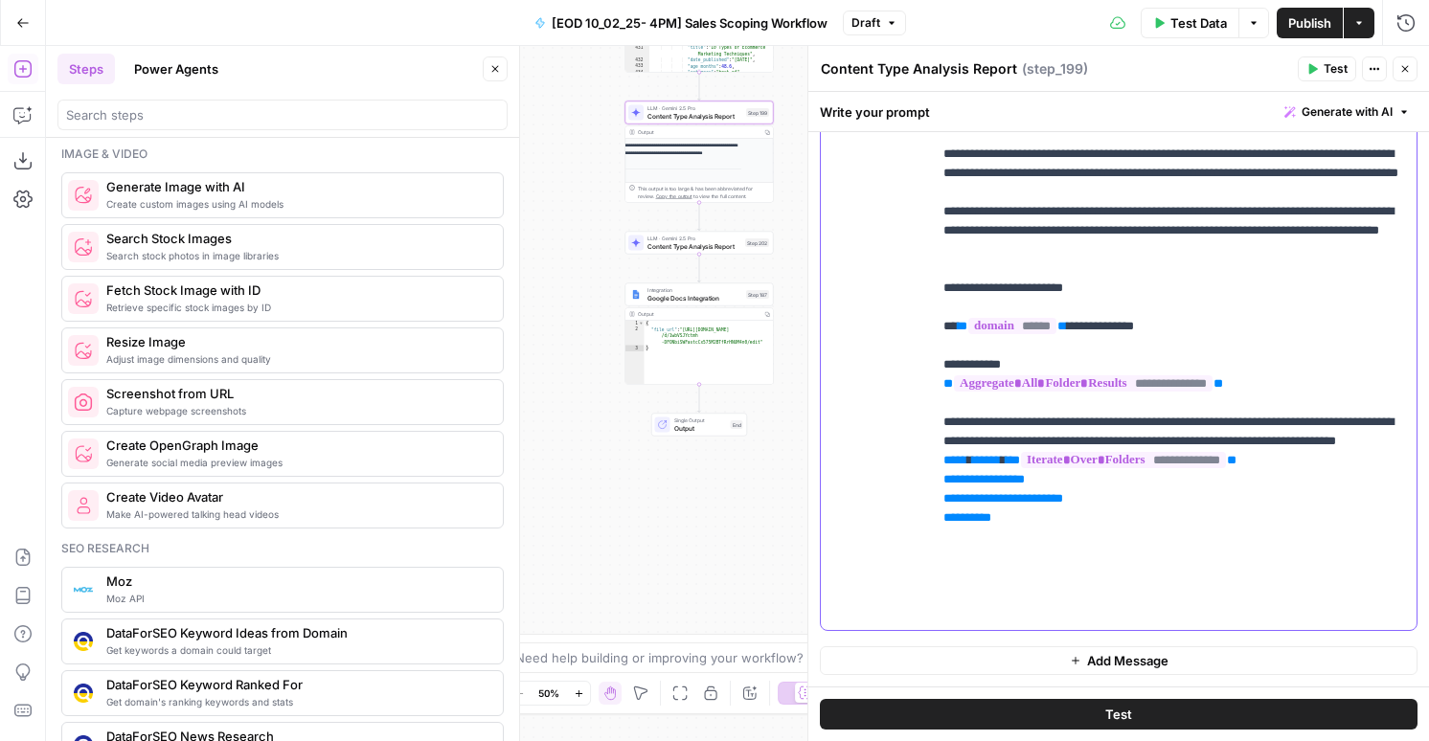
click at [1119, 576] on p "**********" at bounding box center [1173, 221] width 461 height 804
click at [688, 244] on span "Content Type Analysis Report" at bounding box center [694, 246] width 94 height 10
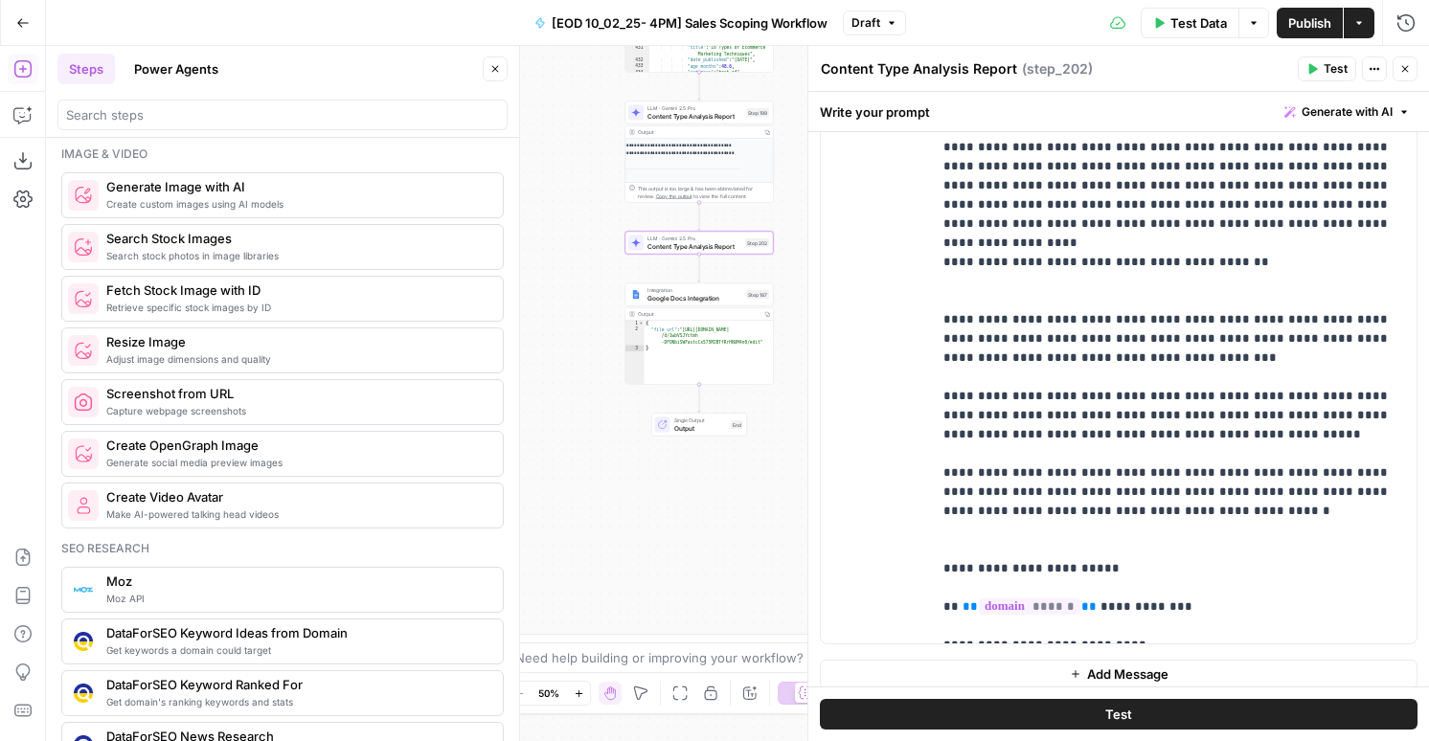
scroll to position [1974, 0]
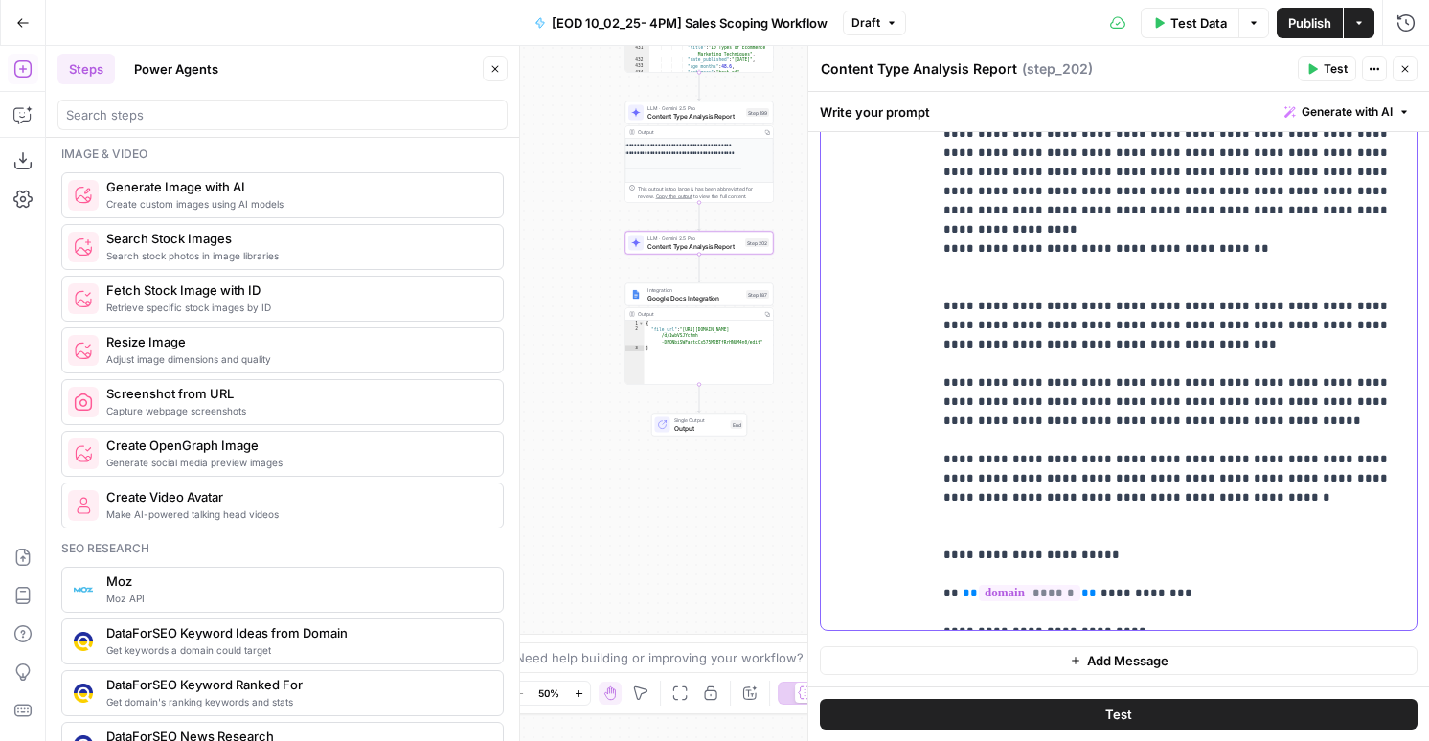
click at [1059, 295] on p "**********" at bounding box center [1173, 296] width 461 height 651
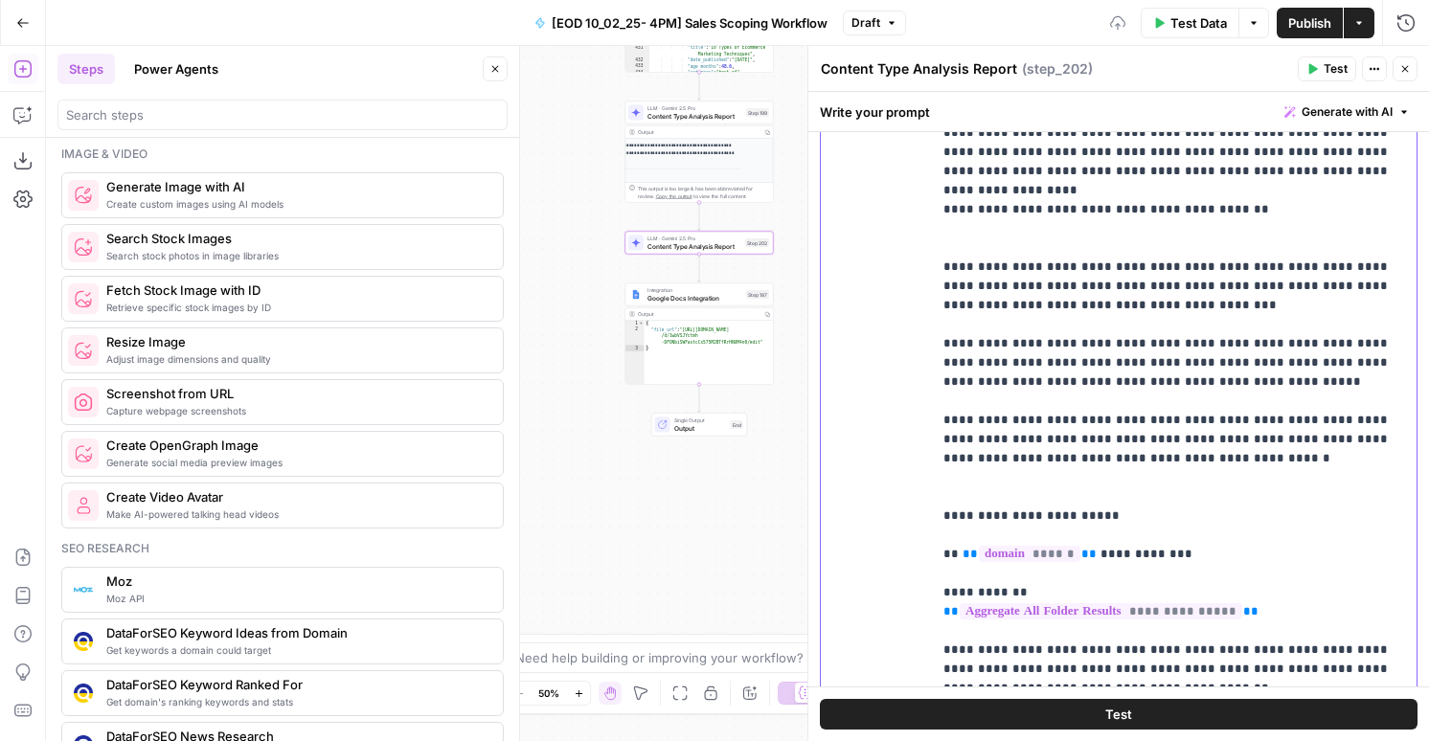
scroll to position [2088, 0]
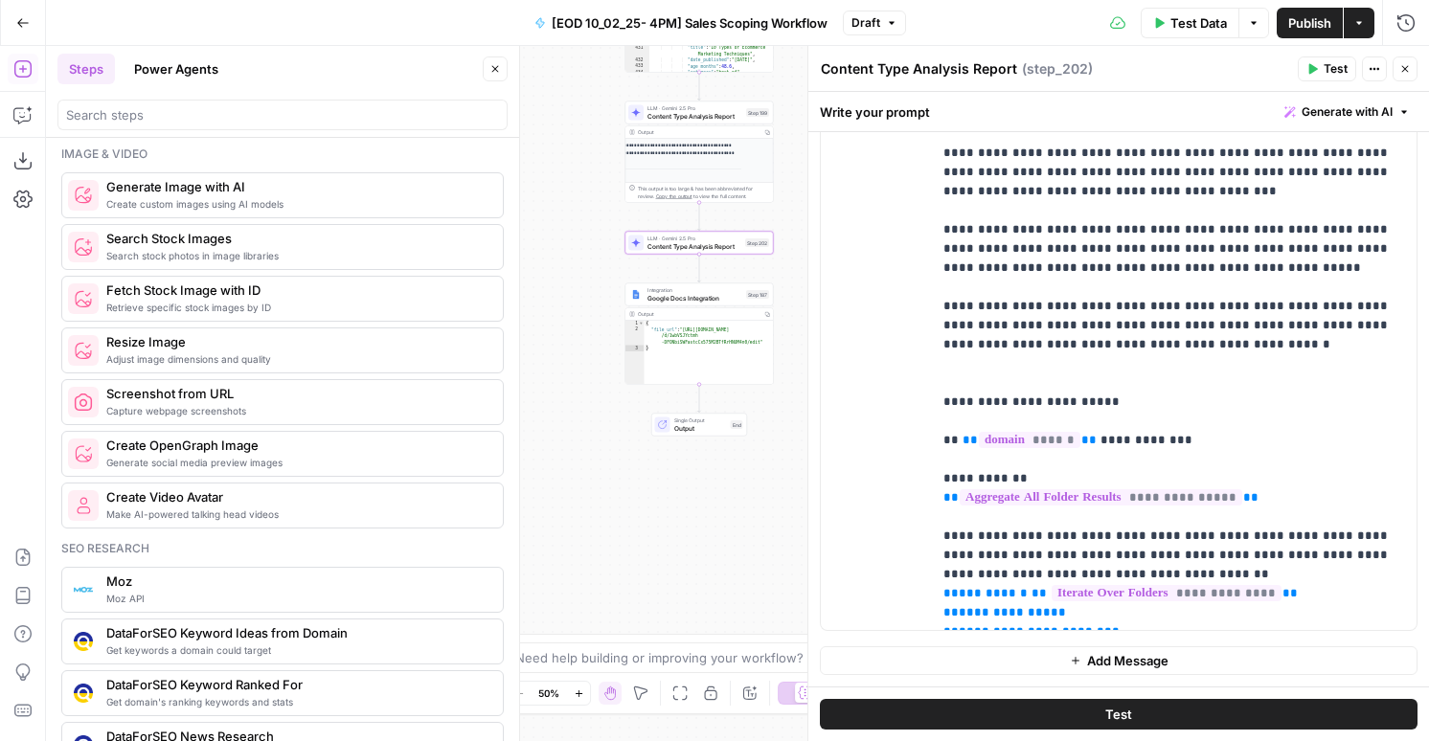
click at [1055, 664] on button "Add Message" at bounding box center [1118, 660] width 597 height 29
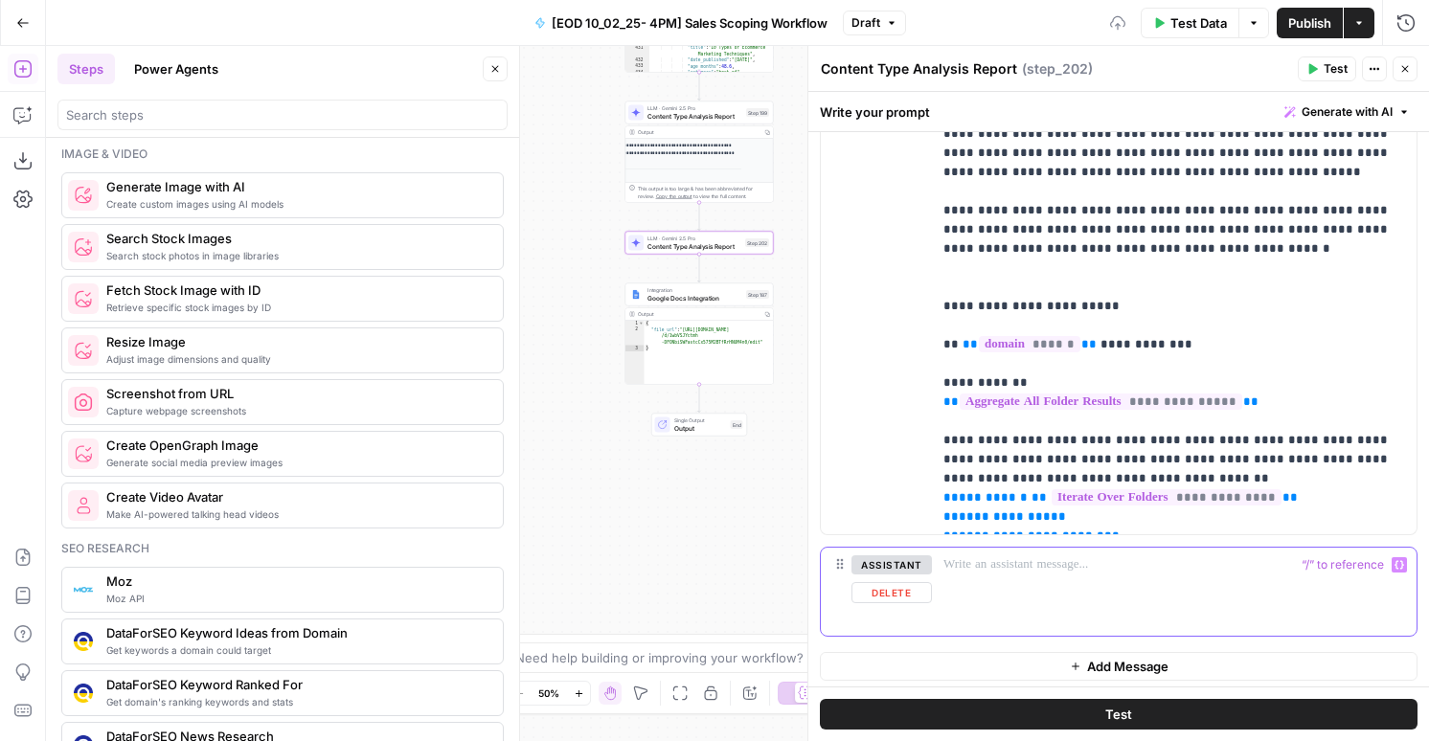
click at [1002, 601] on div at bounding box center [1174, 592] width 484 height 88
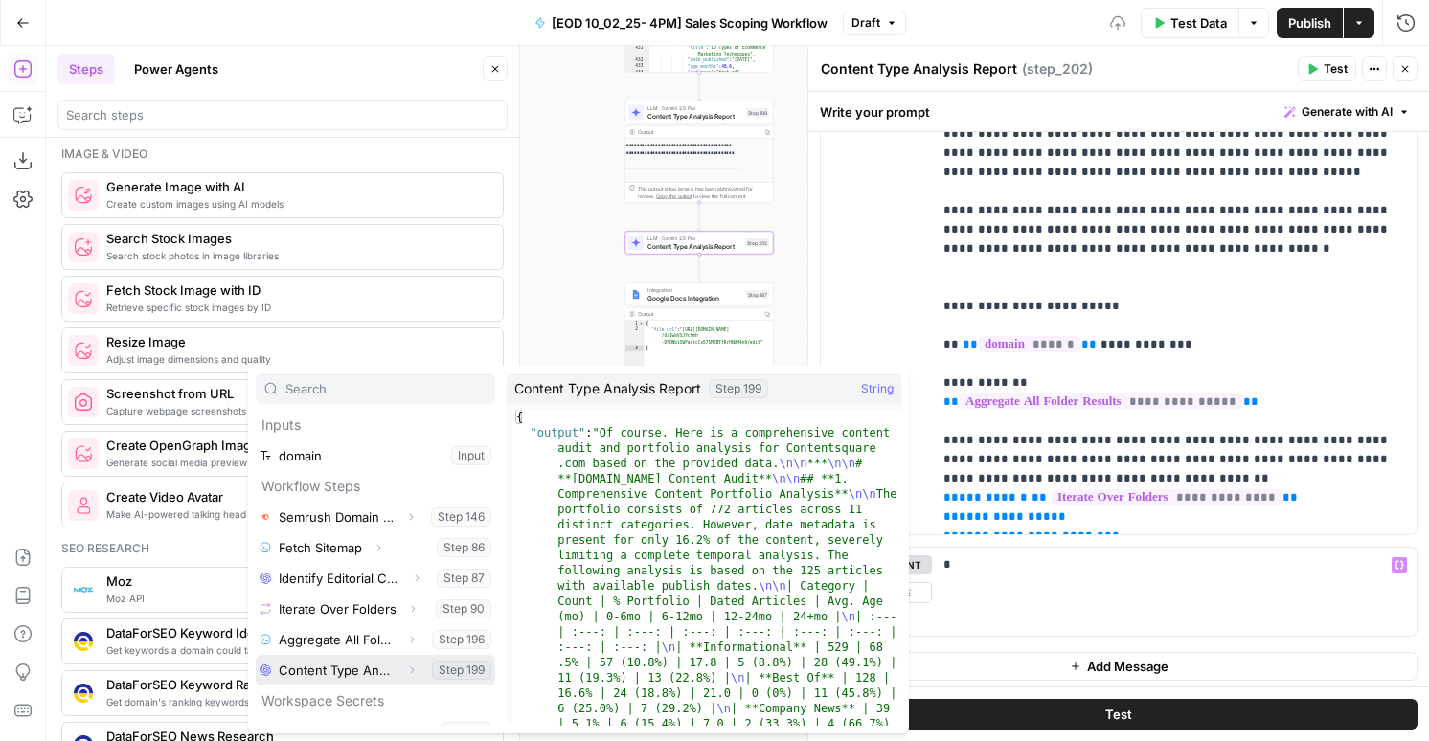
click at [399, 671] on button "Expand" at bounding box center [411, 670] width 25 height 25
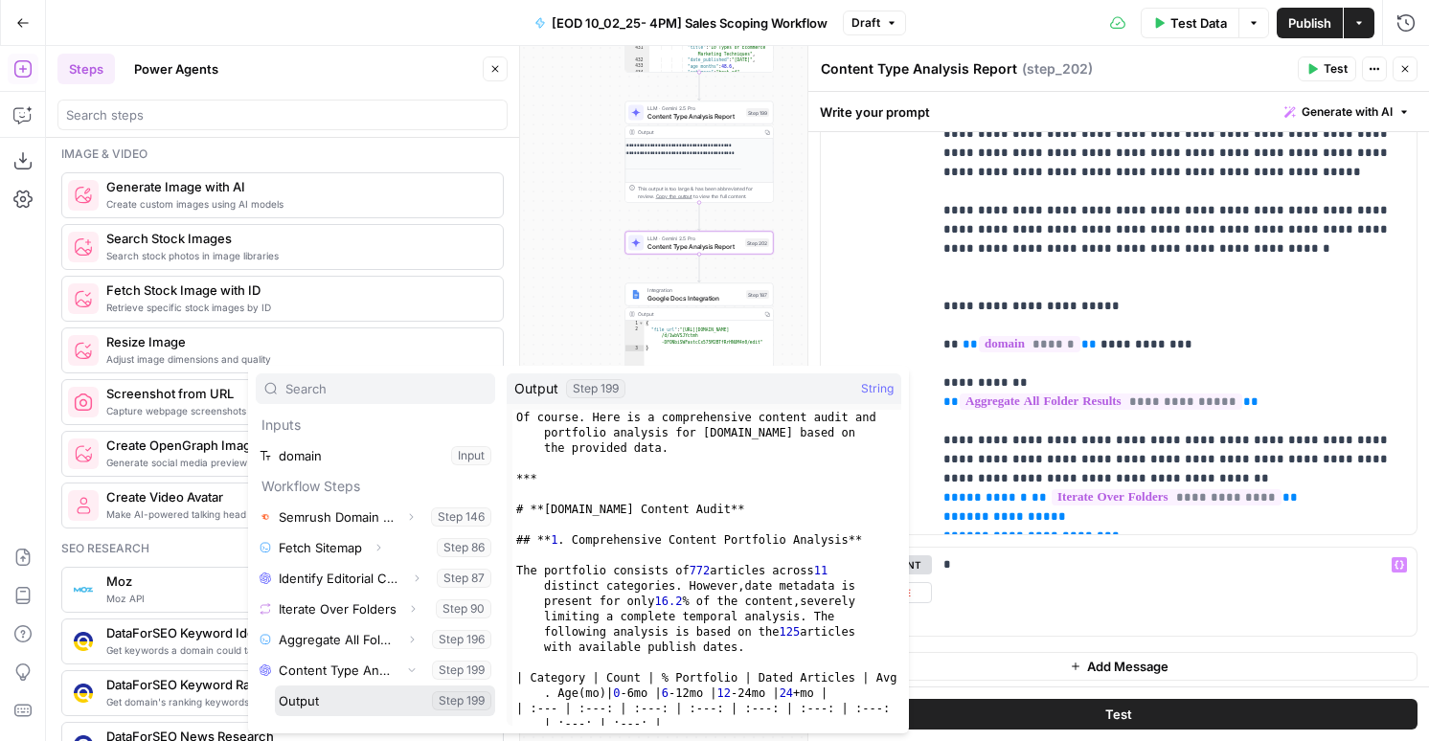
click at [305, 686] on button "Select variable Output" at bounding box center [385, 701] width 220 height 31
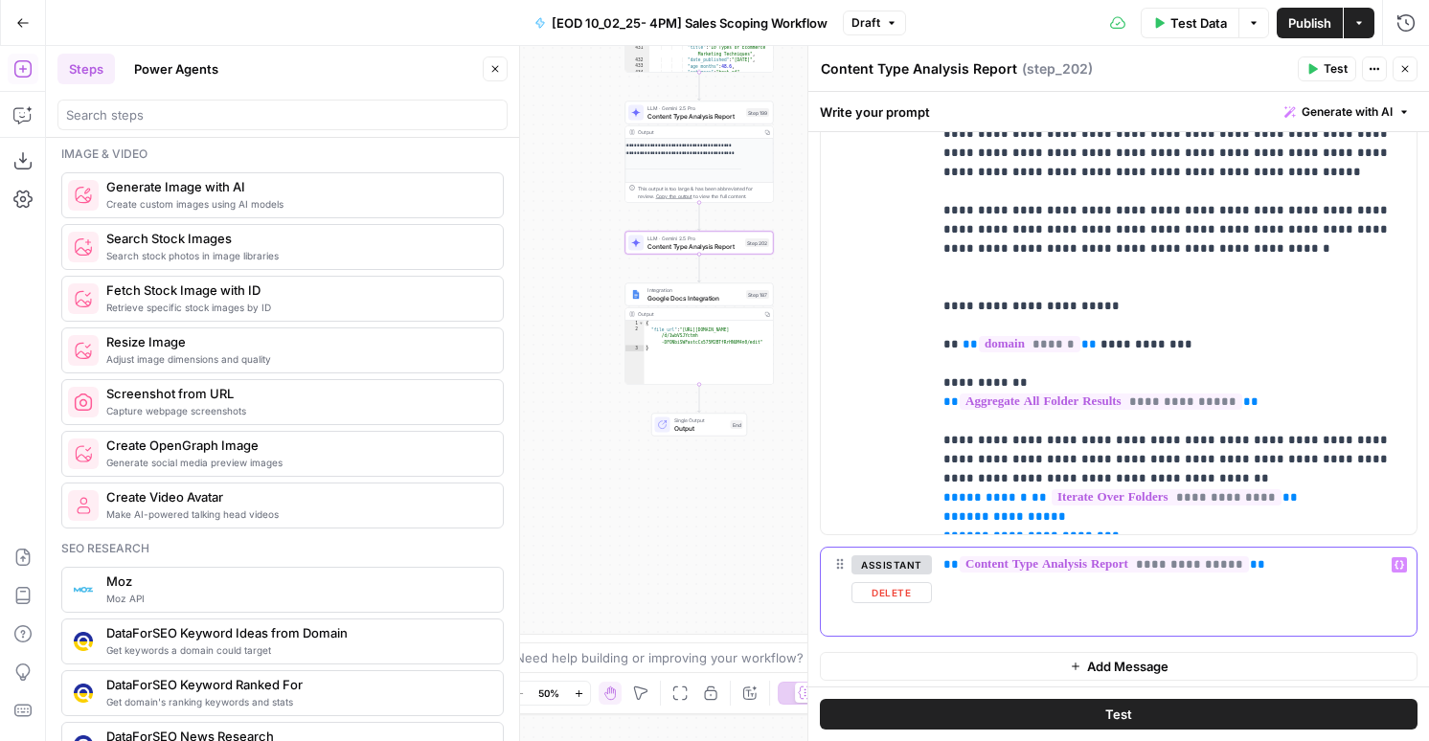
scroll to position [2190, 0]
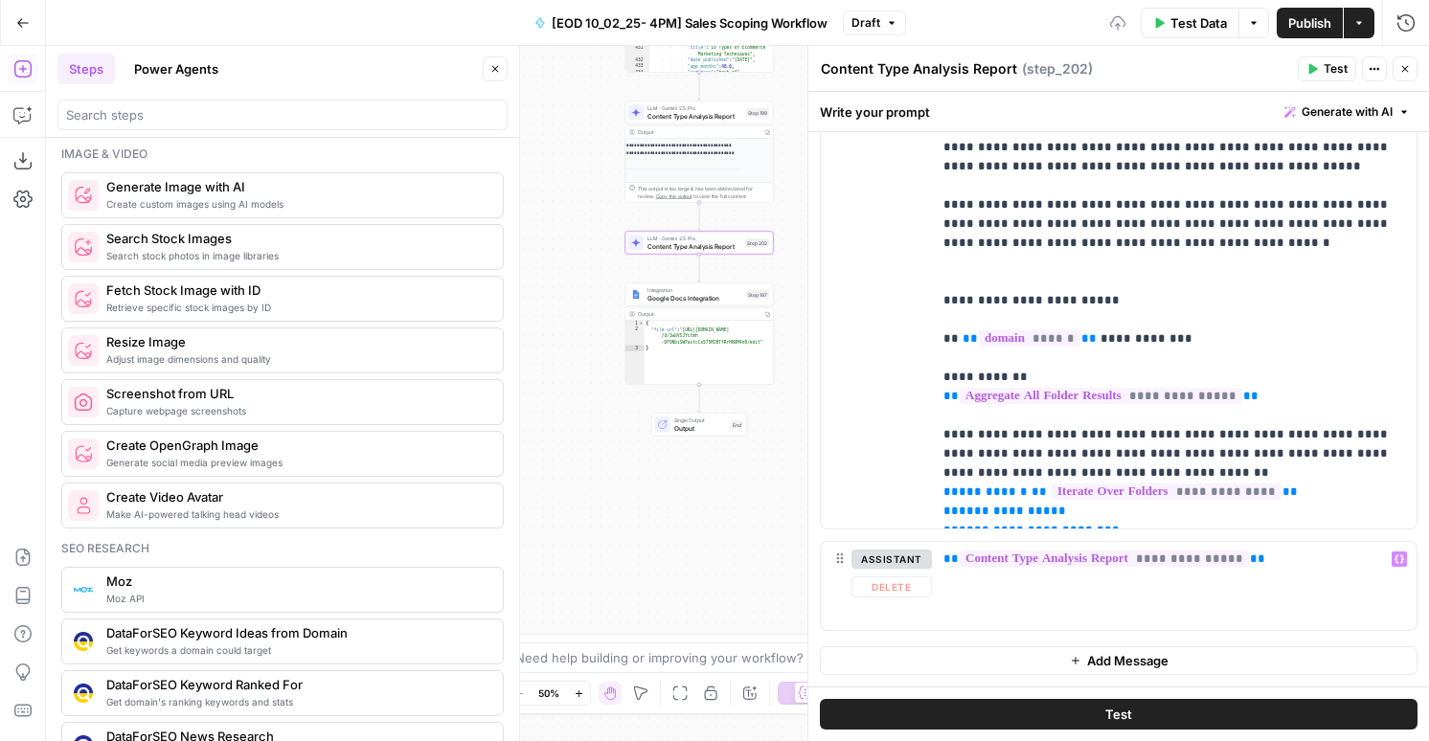
click at [1033, 649] on button "Add Message" at bounding box center [1118, 660] width 597 height 29
click at [1018, 654] on p at bounding box center [1173, 660] width 461 height 19
click at [1326, 17] on span "Publish" at bounding box center [1309, 22] width 43 height 19
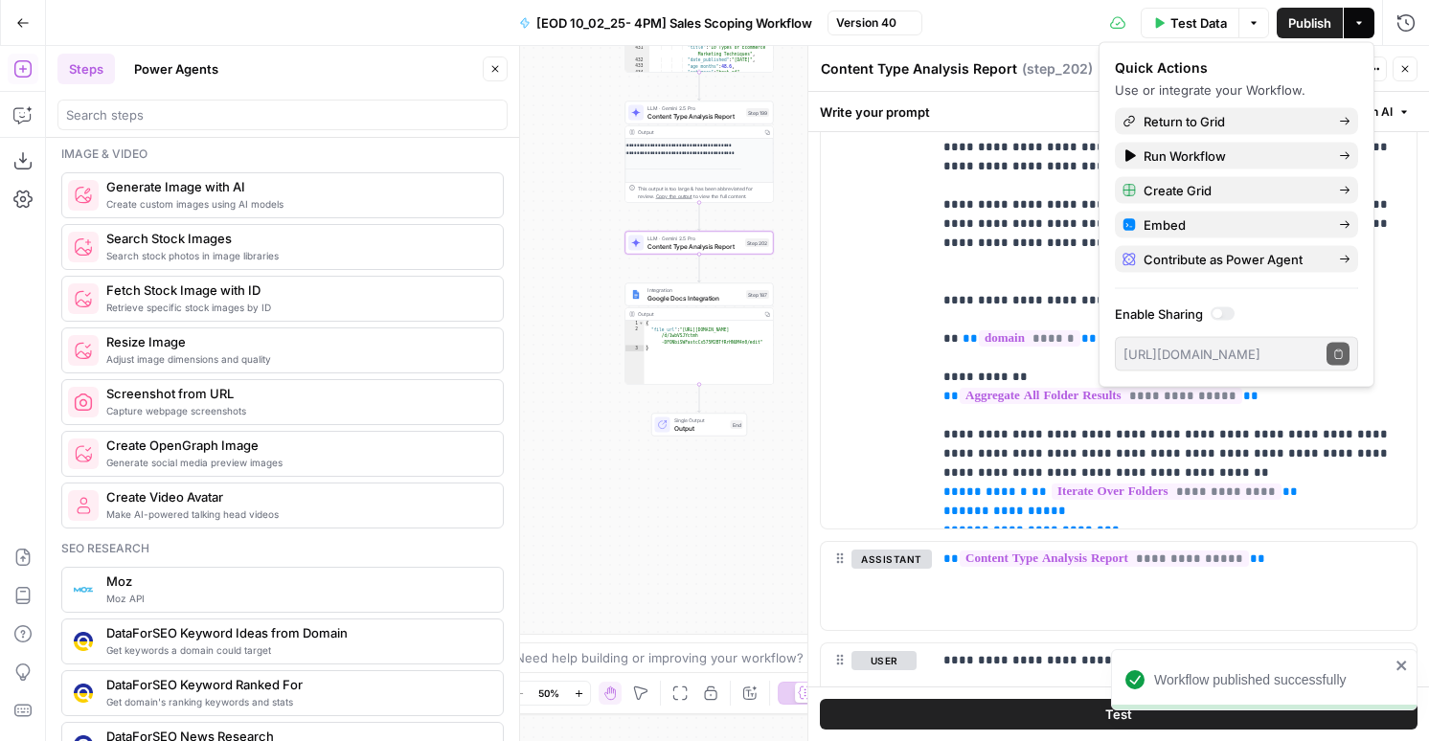
click at [677, 114] on span "Content Type Analysis Report" at bounding box center [694, 116] width 95 height 10
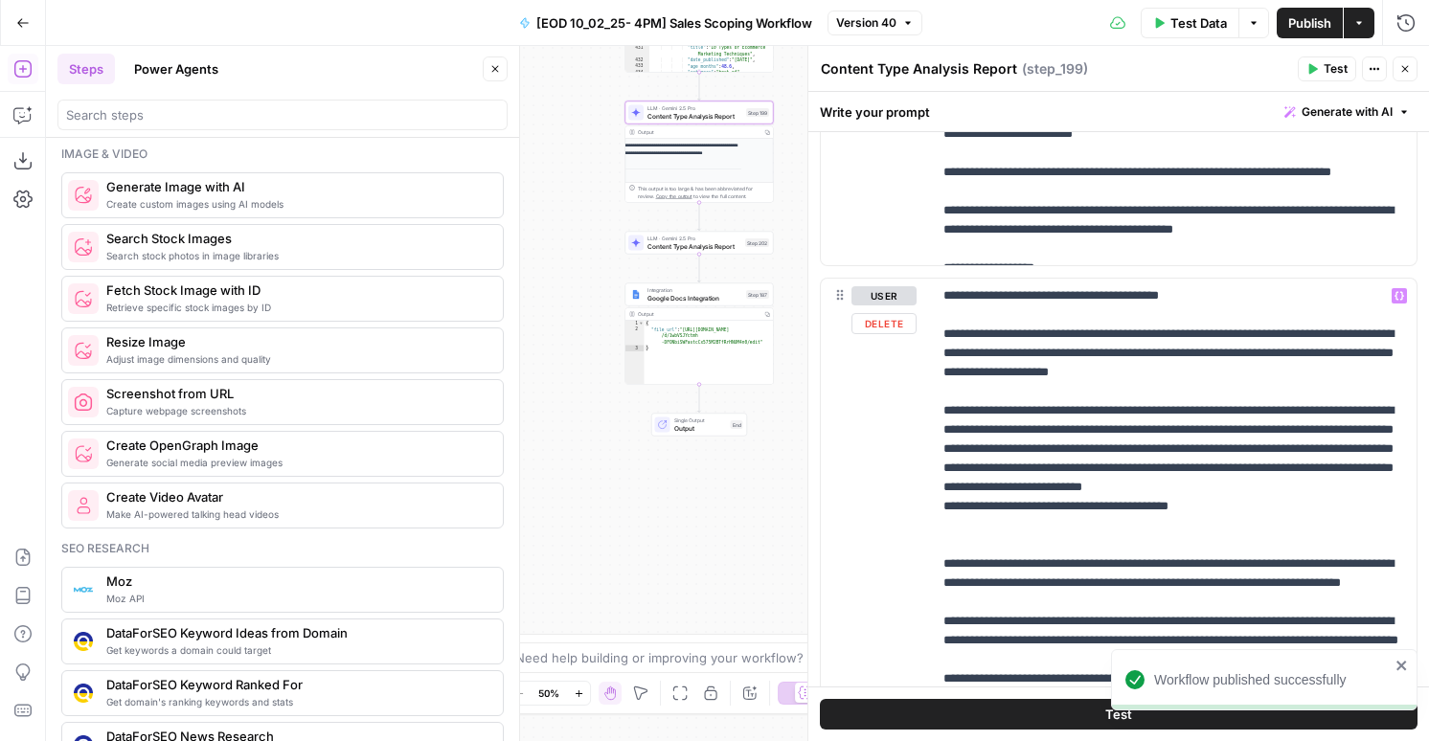
scroll to position [927, 0]
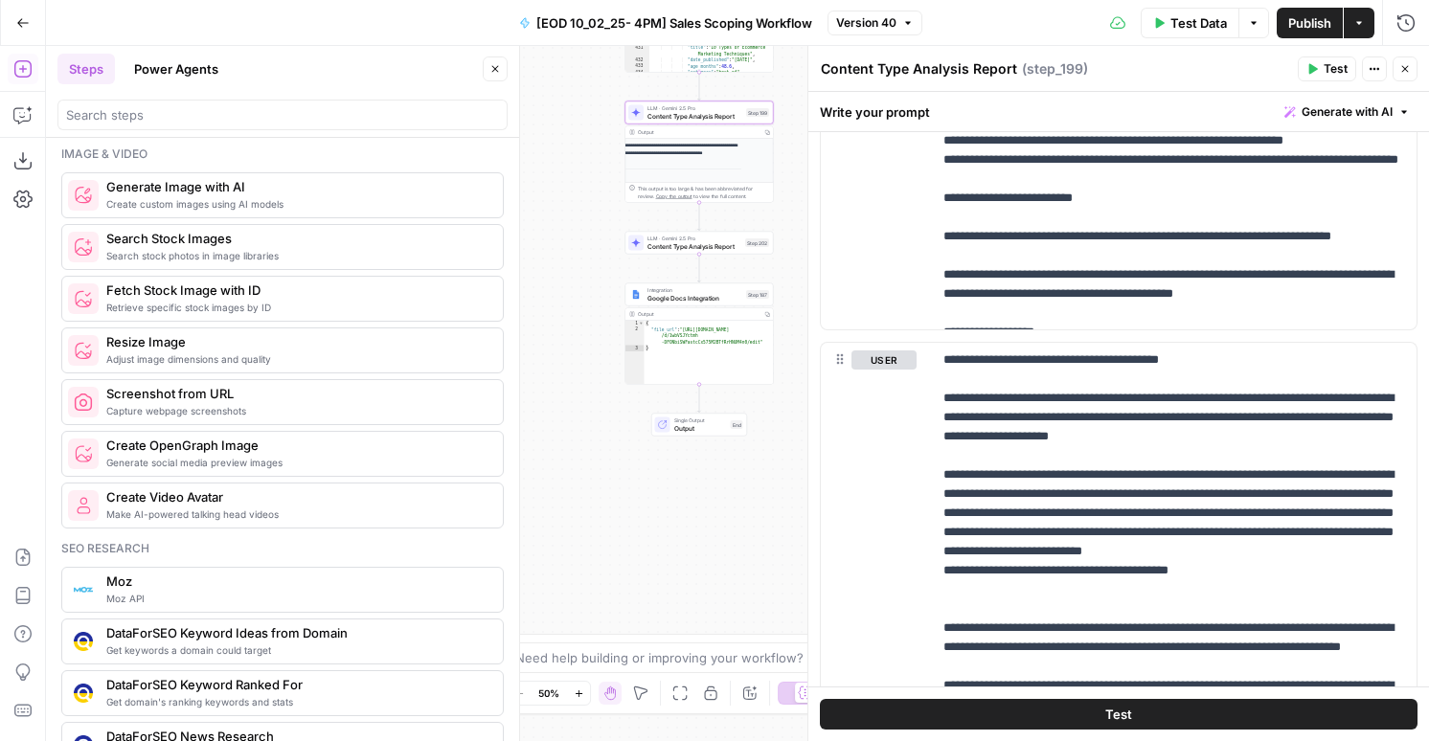
click at [1288, 26] on span "Publish" at bounding box center [1309, 22] width 43 height 19
